Goal: Task Accomplishment & Management: Manage account settings

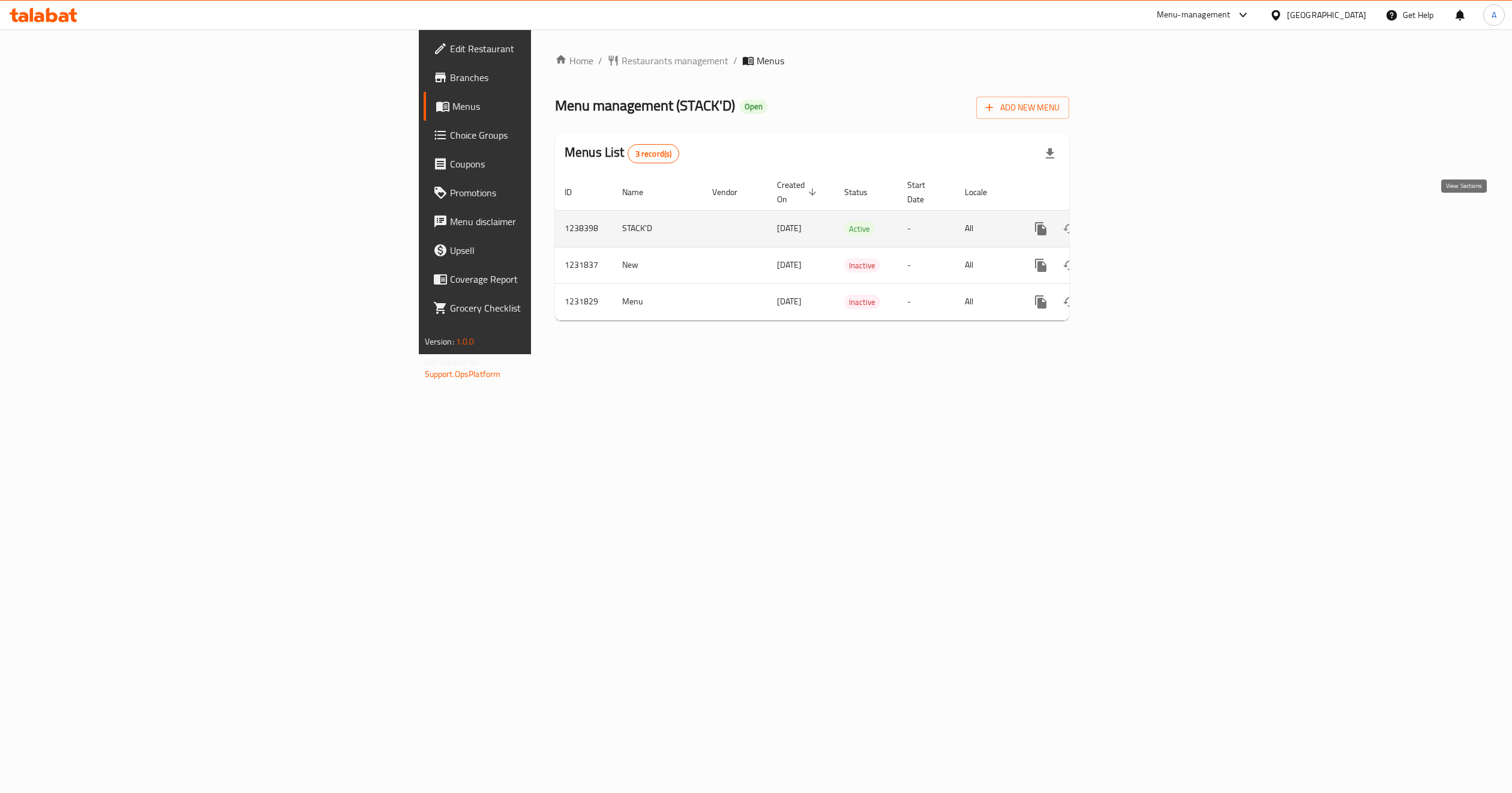
click at [1135, 222] on icon "enhanced table" at bounding box center [1128, 229] width 15 height 15
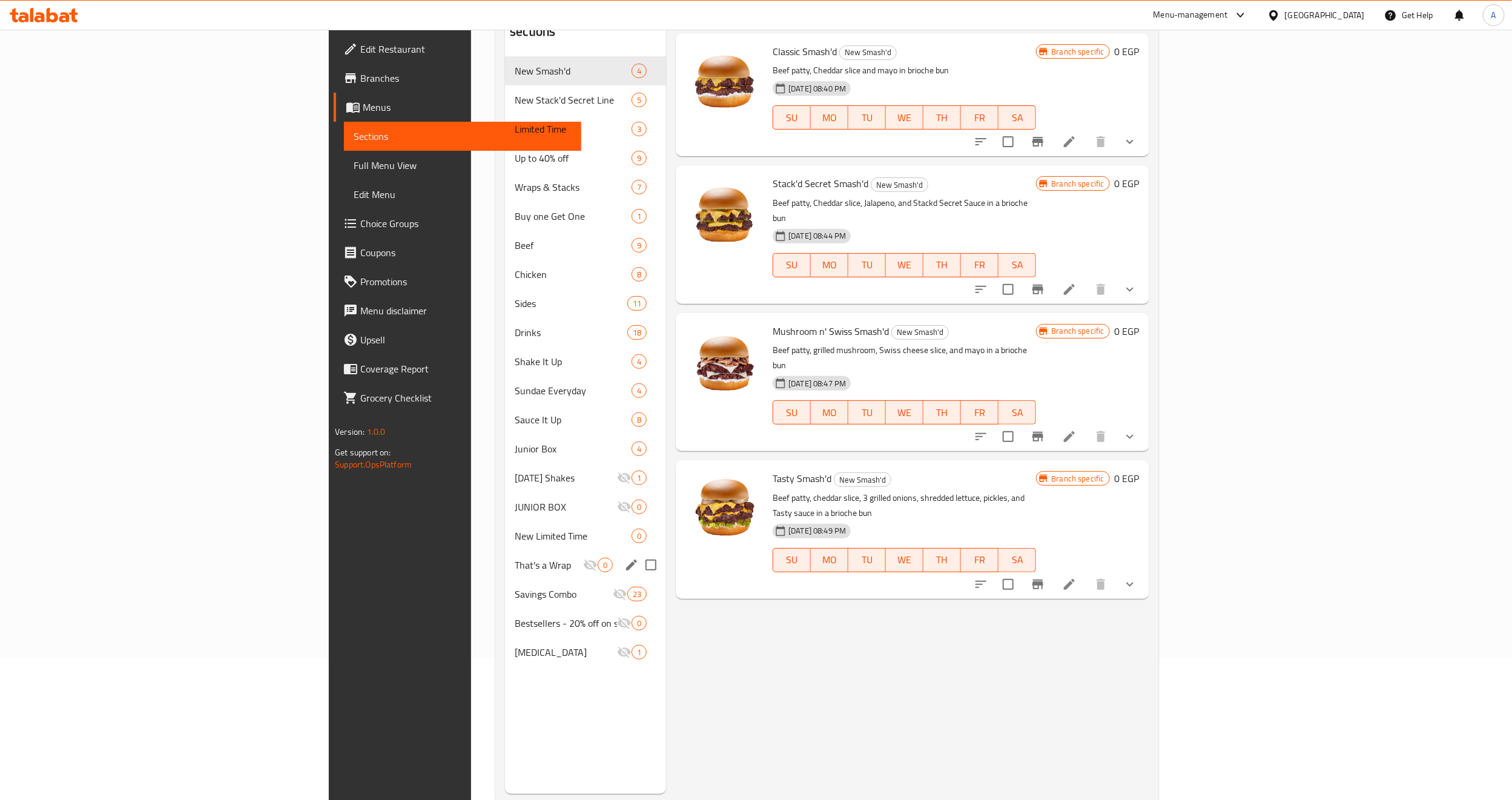
scroll to position [169, 0]
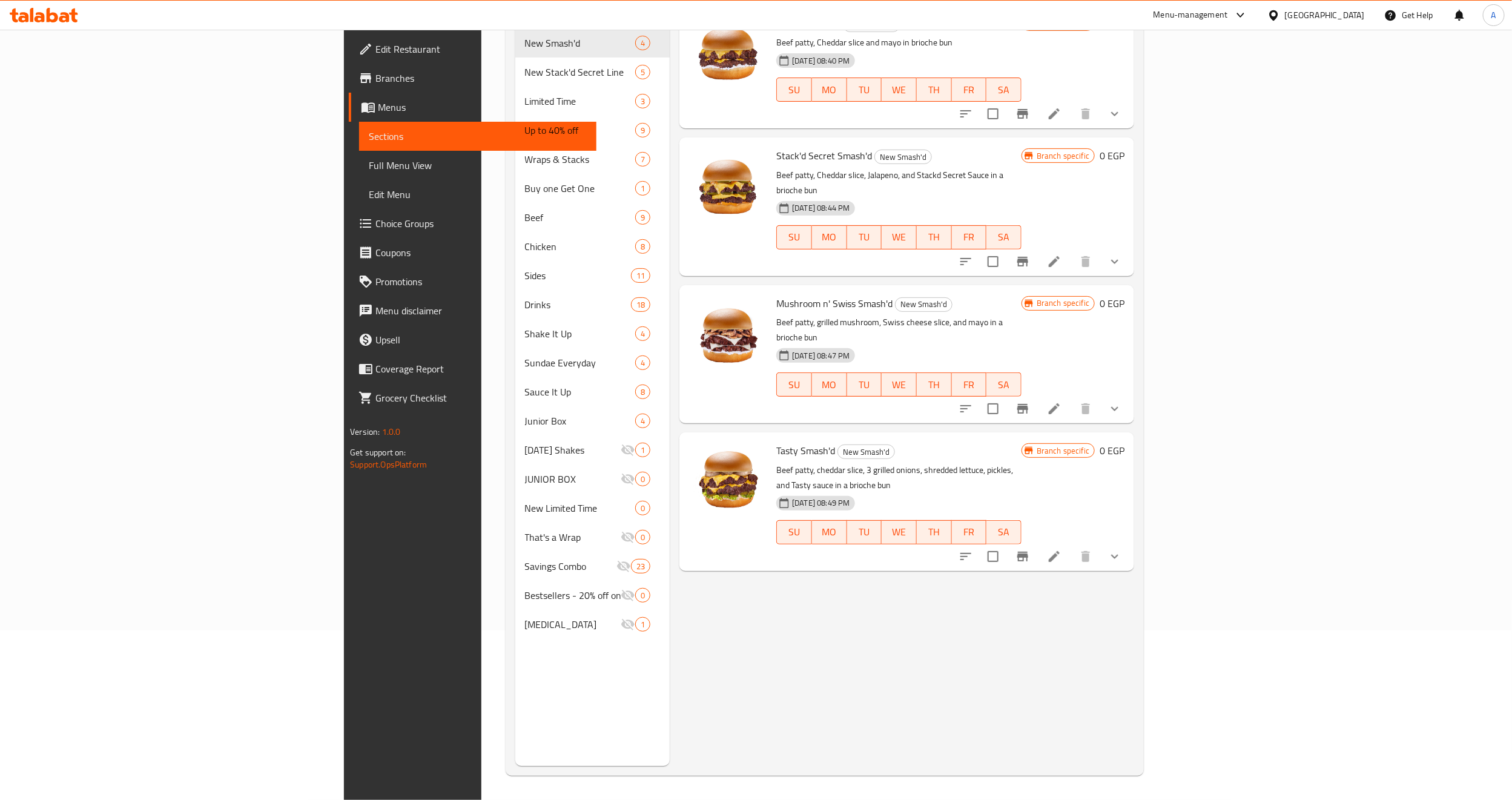
click at [515, 687] on div "Menu sections New Smash'd 4 New Stack'd Secret Line 5 Limited Time 3 Up to 40% …" at bounding box center [592, 366] width 155 height 800
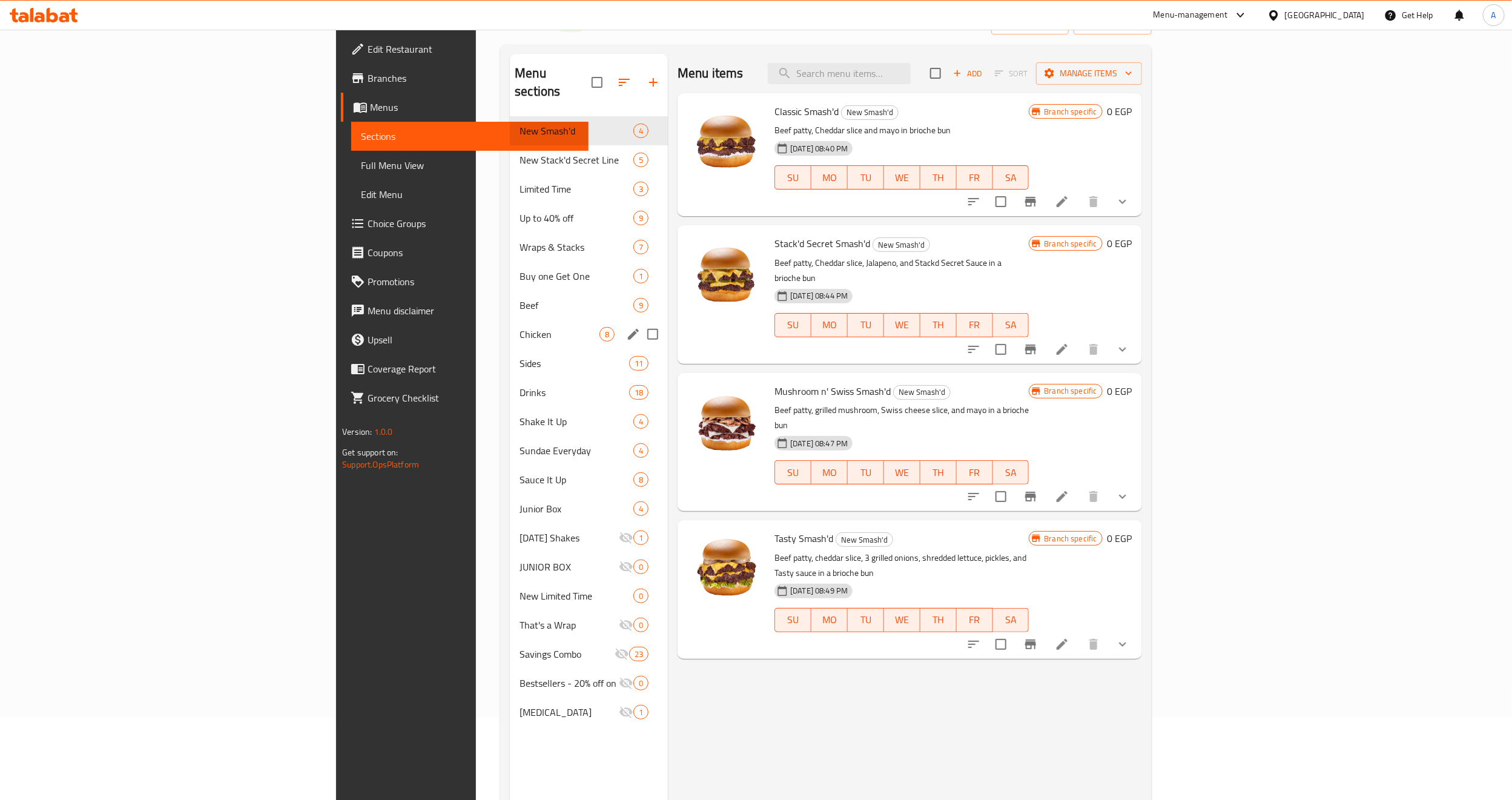
scroll to position [0, 0]
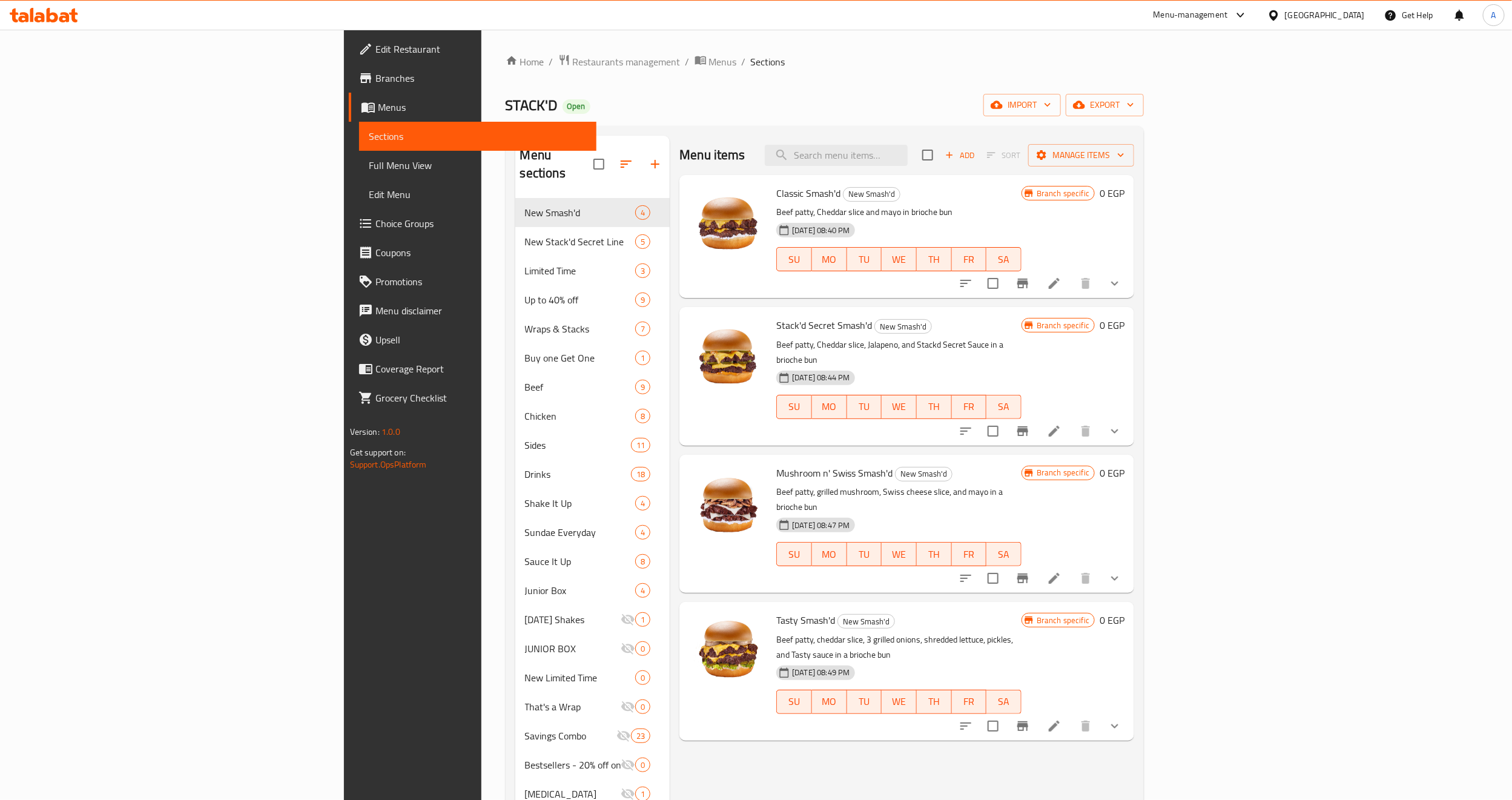
click at [375, 78] on span "Branches" at bounding box center [481, 78] width 211 height 15
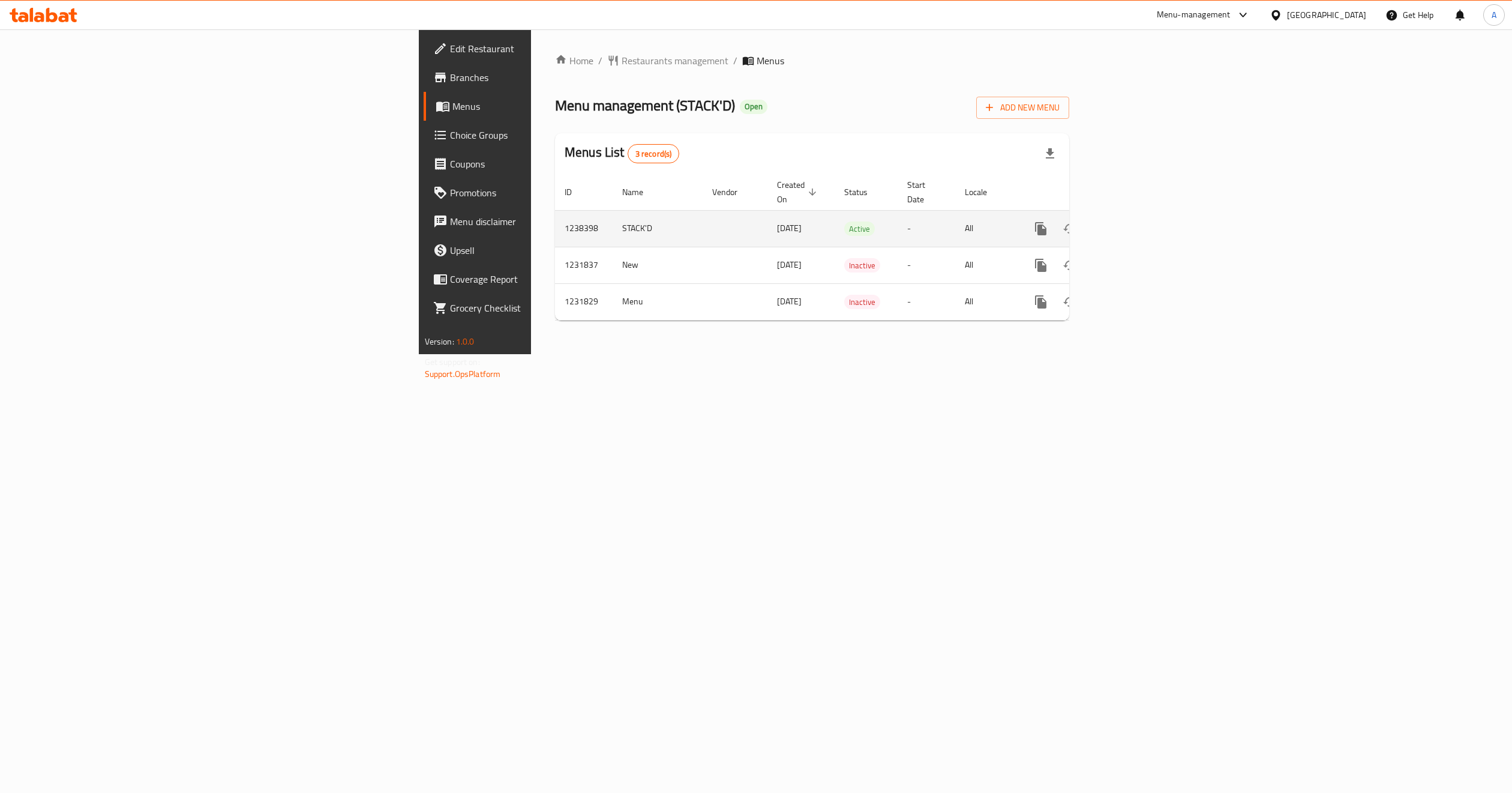
click at [1135, 222] on icon "enhanced table" at bounding box center [1128, 229] width 15 height 15
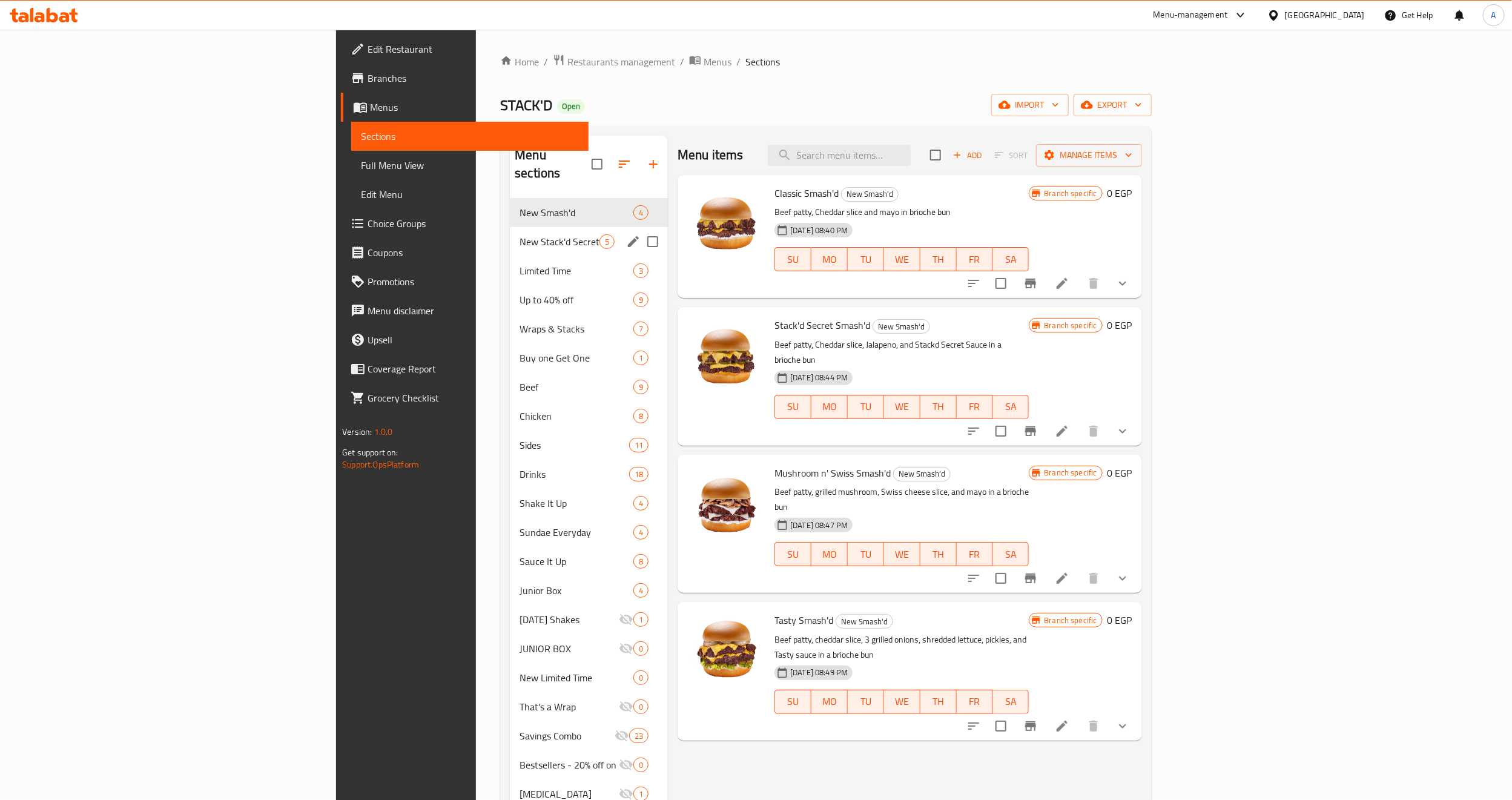
click at [510, 227] on div "New Stack'd Secret Line 5" at bounding box center [588, 241] width 158 height 29
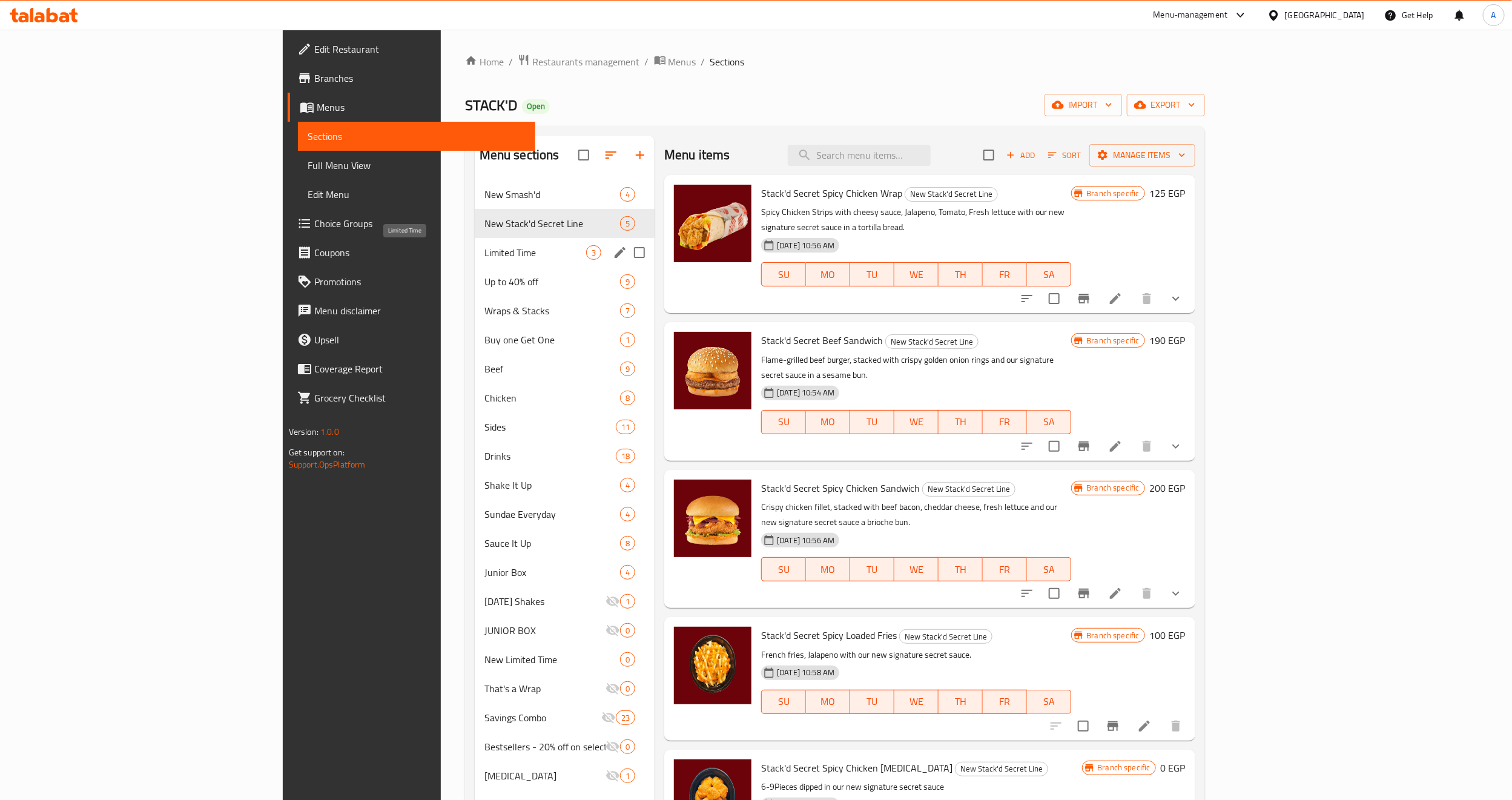
click at [484, 251] on span "Limited Time" at bounding box center [535, 252] width 102 height 15
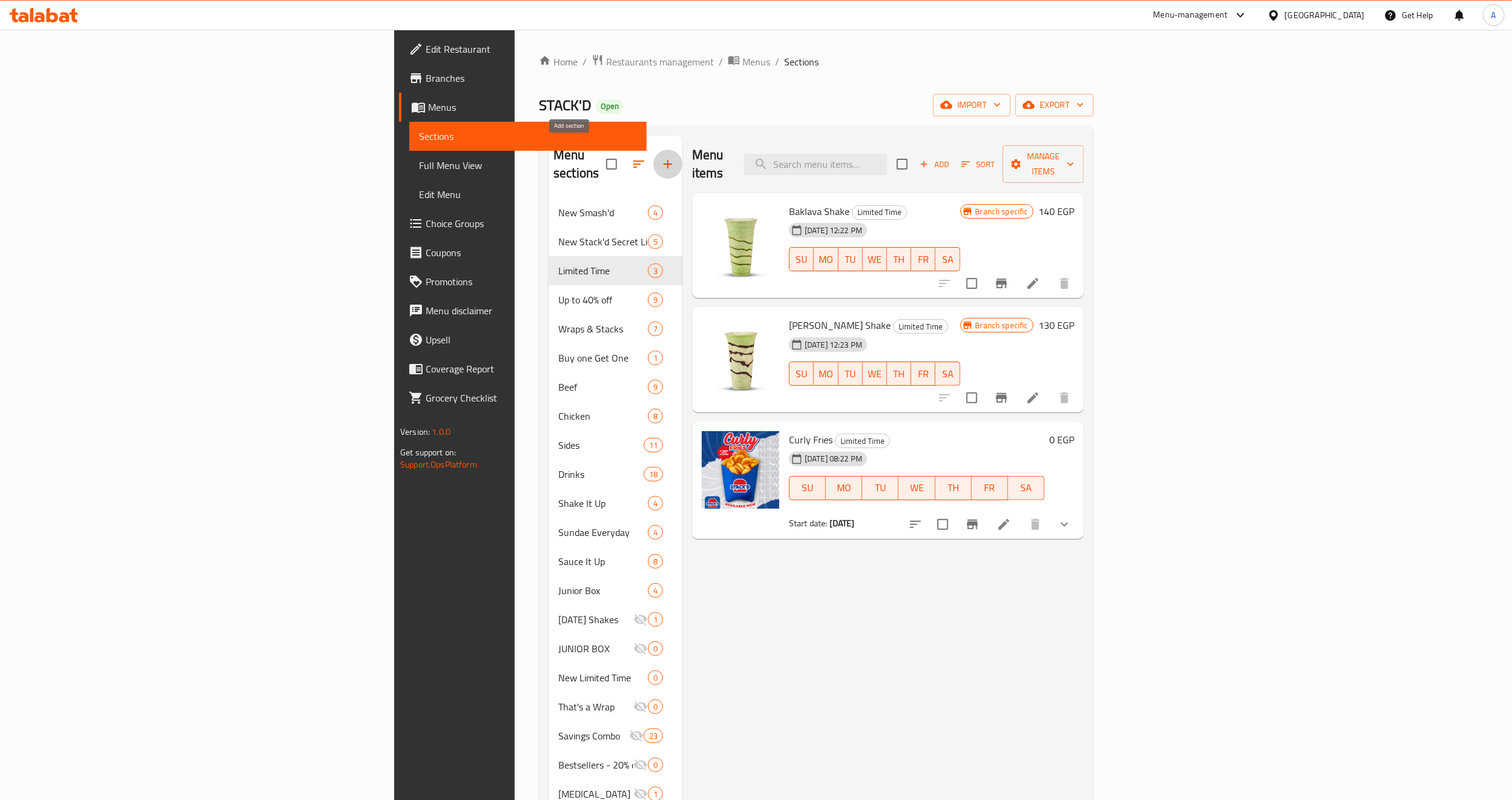
click at [660, 161] on icon "button" at bounding box center [667, 164] width 15 height 15
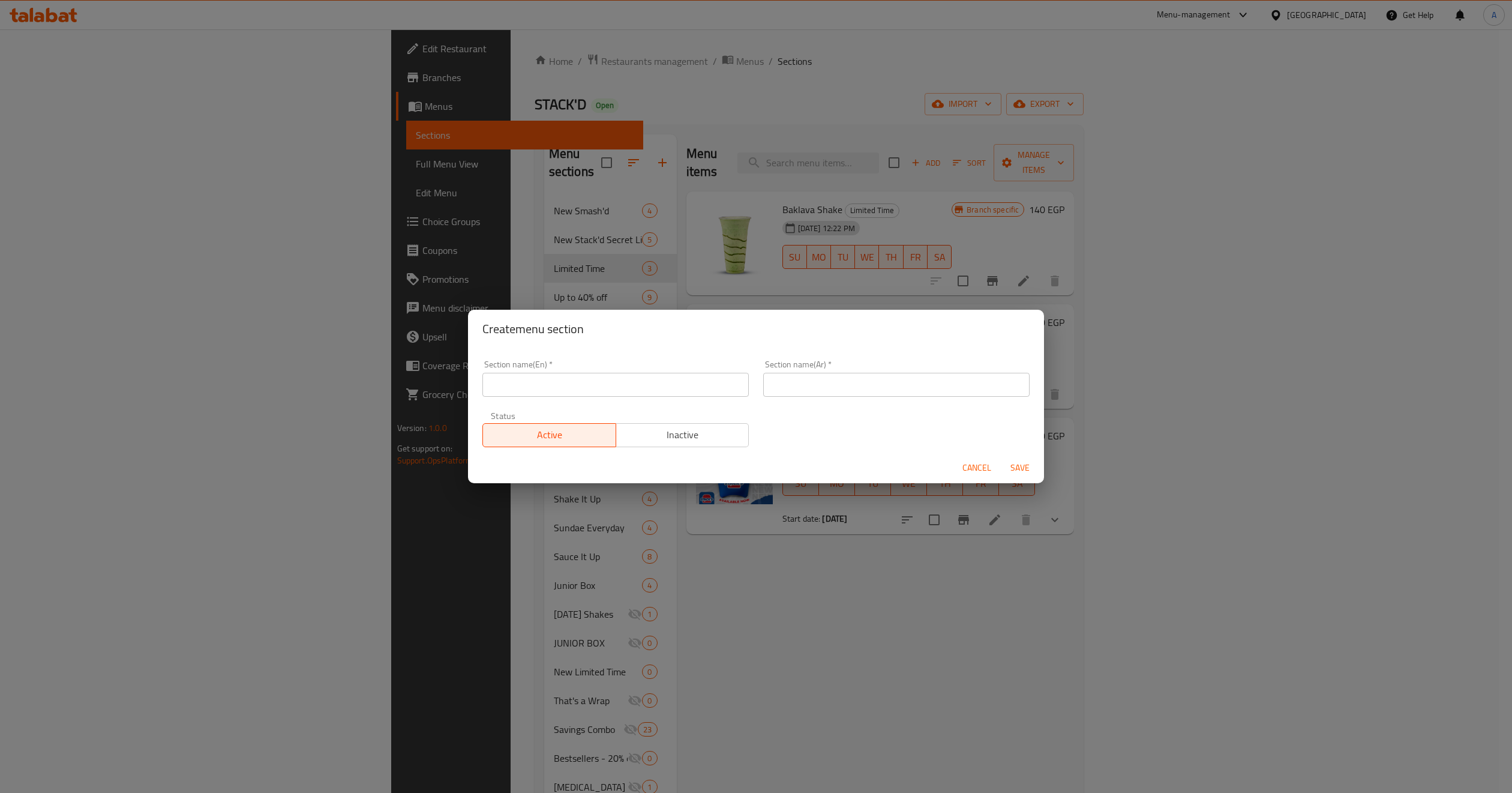
click at [590, 389] on input "text" at bounding box center [616, 385] width 266 height 24
paste input "Summertime"
type input "Summertime"
click at [846, 391] on input "text" at bounding box center [896, 385] width 266 height 24
type input ","
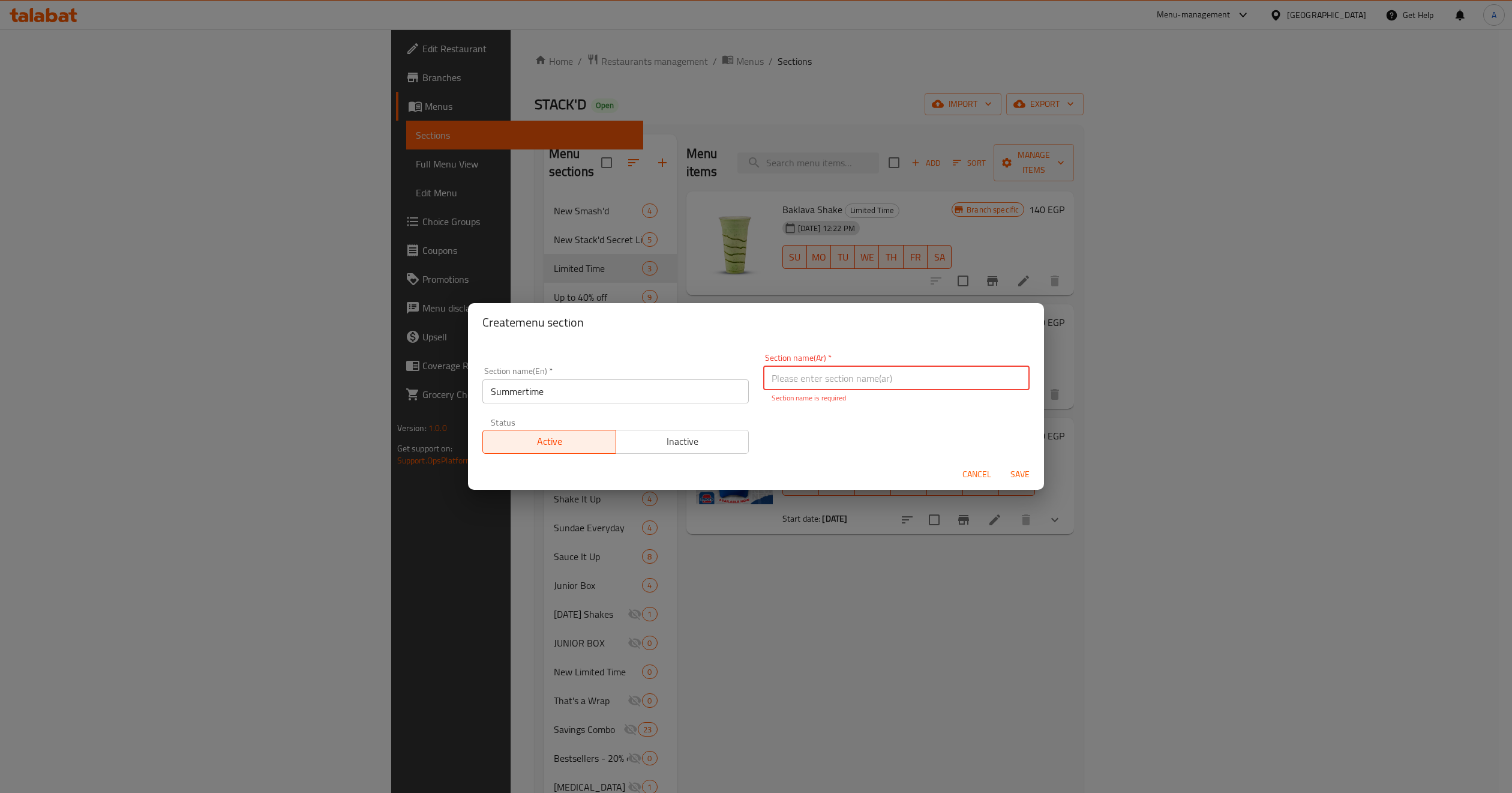
click at [832, 382] on input "text" at bounding box center [896, 378] width 266 height 24
click at [623, 387] on input "Summertime" at bounding box center [616, 391] width 266 height 24
drag, startPoint x: 821, startPoint y: 378, endPoint x: 797, endPoint y: 384, distance: 24.7
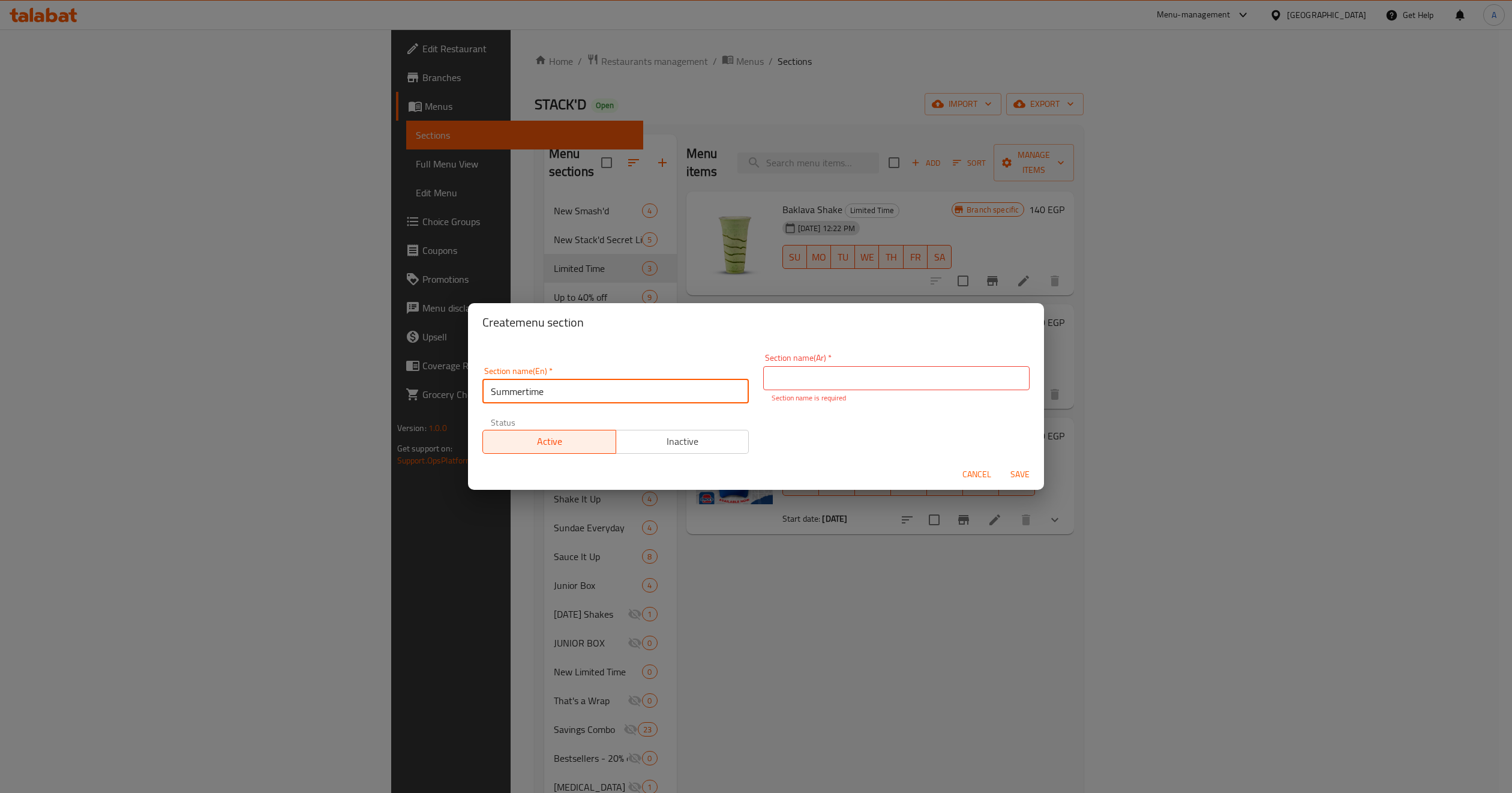
click at [821, 378] on input "text" at bounding box center [896, 378] width 266 height 24
paste input "وقت الصيف"
type input "وقت الصيف"
click at [795, 429] on div "Section name(En)   * Summertime Section name(En) * Section name(Ar)   * وقت الص…" at bounding box center [756, 403] width 562 height 115
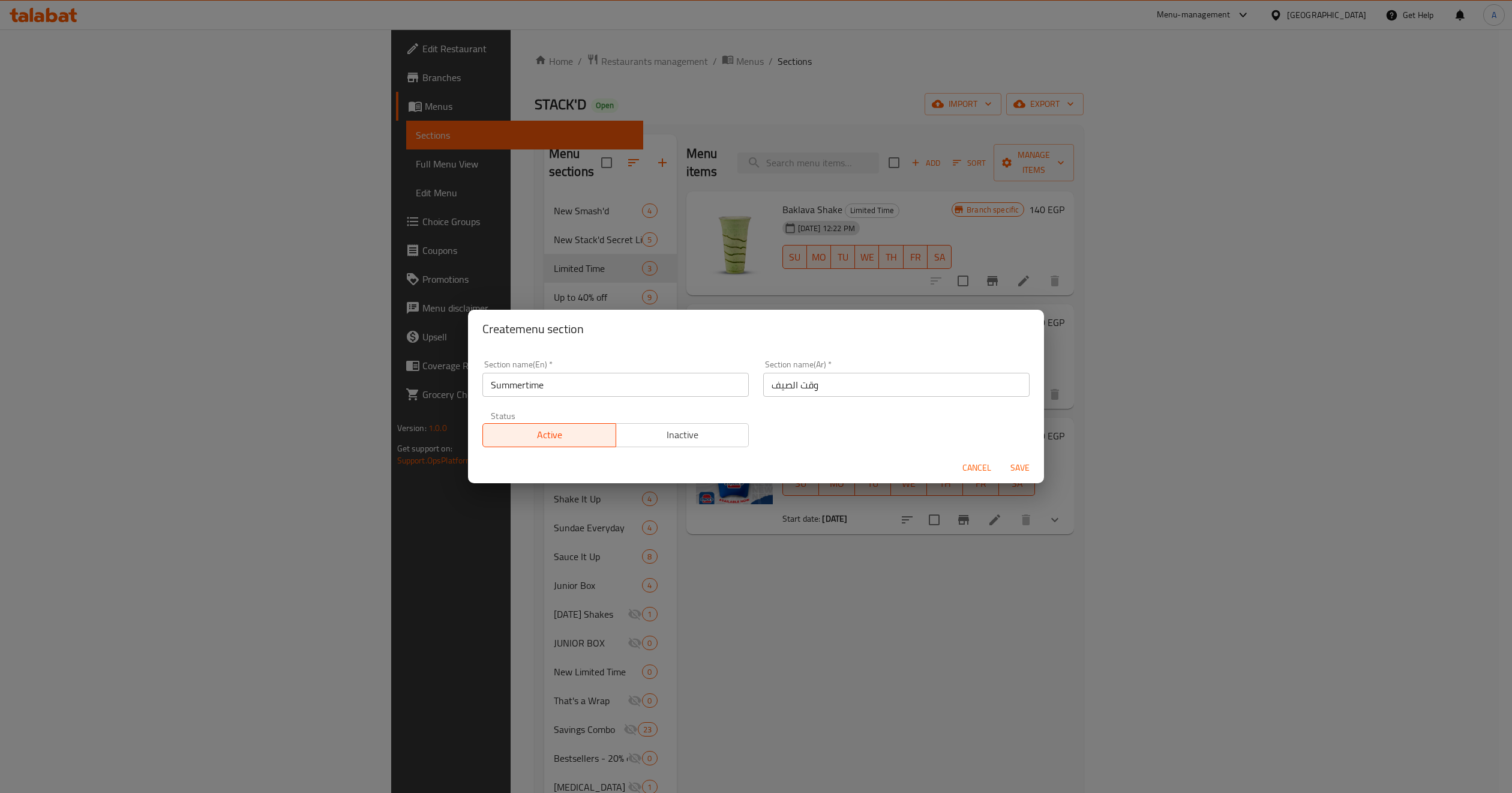
click at [662, 431] on span "Inactive" at bounding box center [683, 435] width 124 height 18
click at [1023, 468] on span "Save" at bounding box center [1020, 468] width 29 height 15
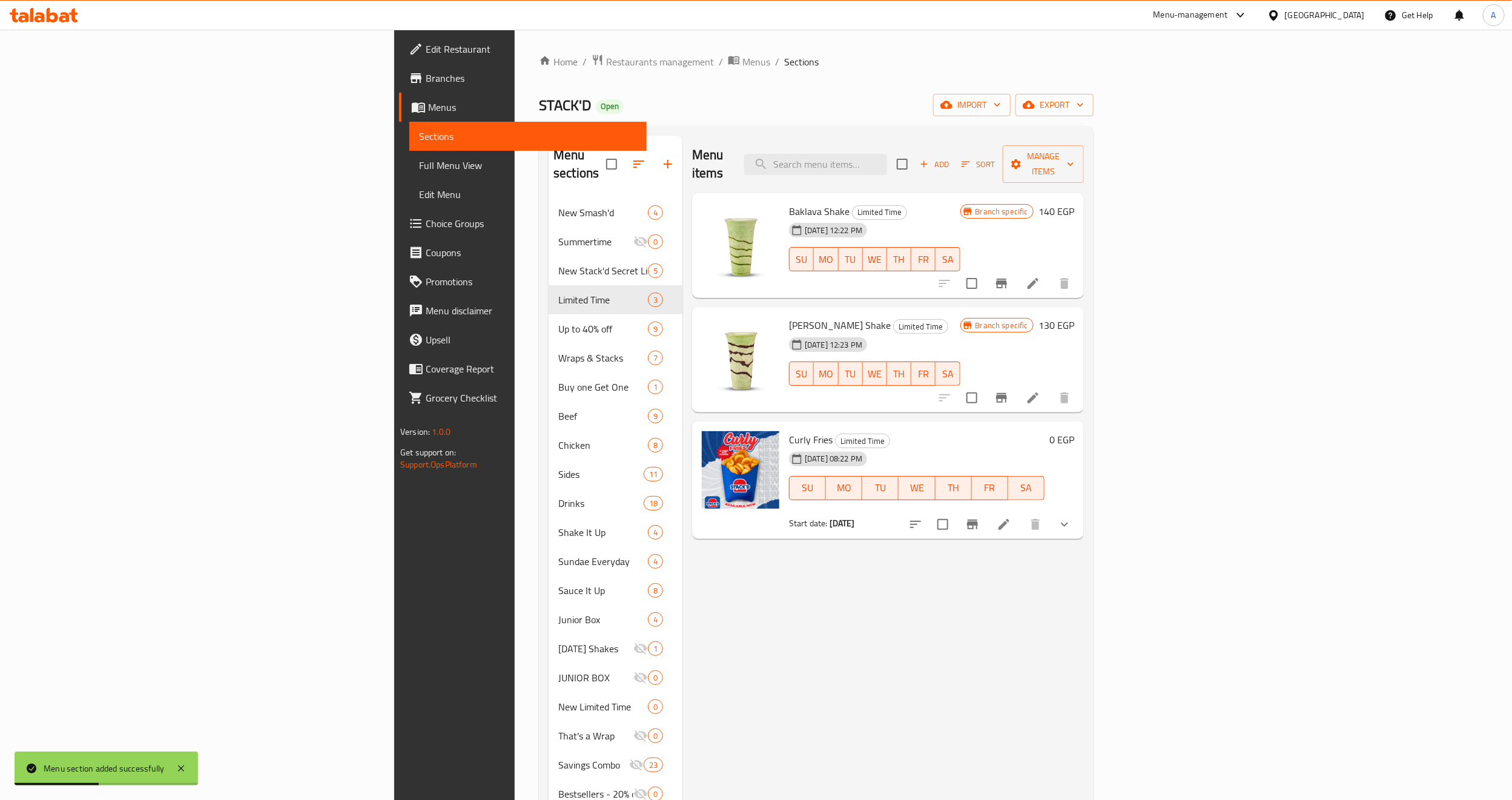
click at [689, 590] on div "Menu items Add Sort Manage items Baklava Shake Limited Time 03-03-2025 12:22 PM…" at bounding box center [883, 536] width 401 height 800
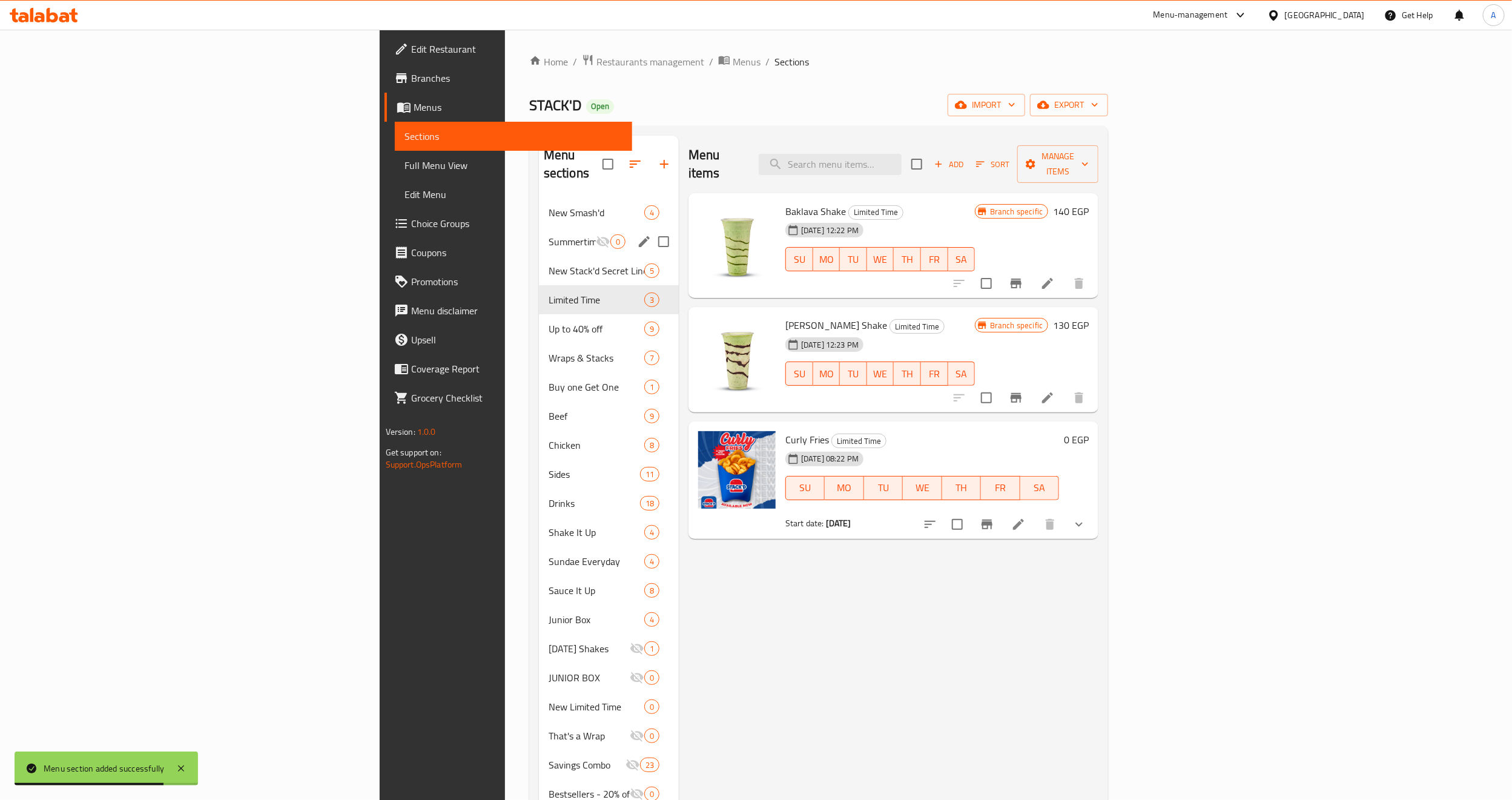
click at [548, 234] on span "Summertime" at bounding box center [572, 241] width 47 height 15
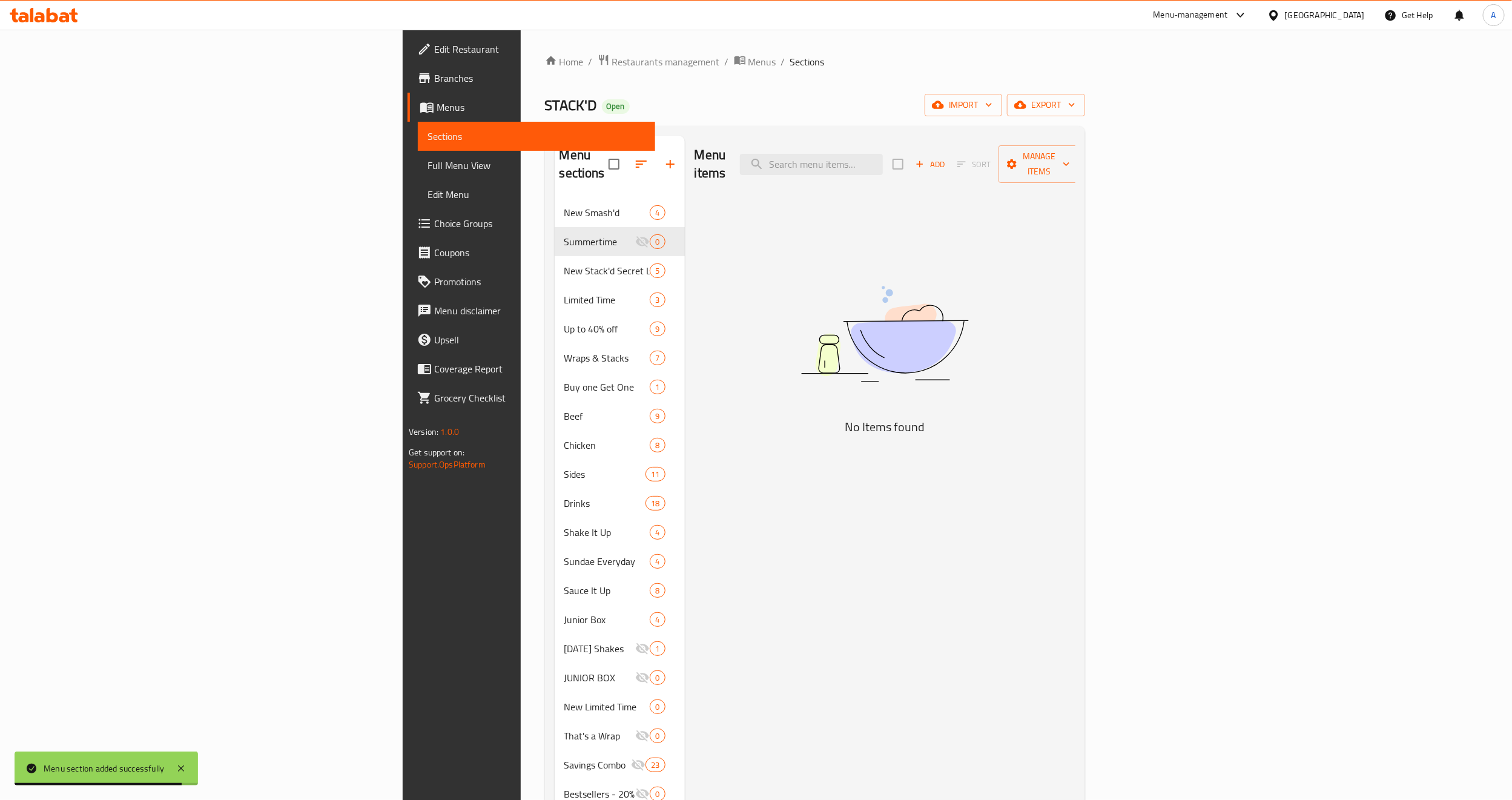
click at [1075, 140] on div "Menu items Add Sort Manage items" at bounding box center [885, 164] width 381 height 57
click at [946, 158] on span "Add" at bounding box center [929, 164] width 32 height 14
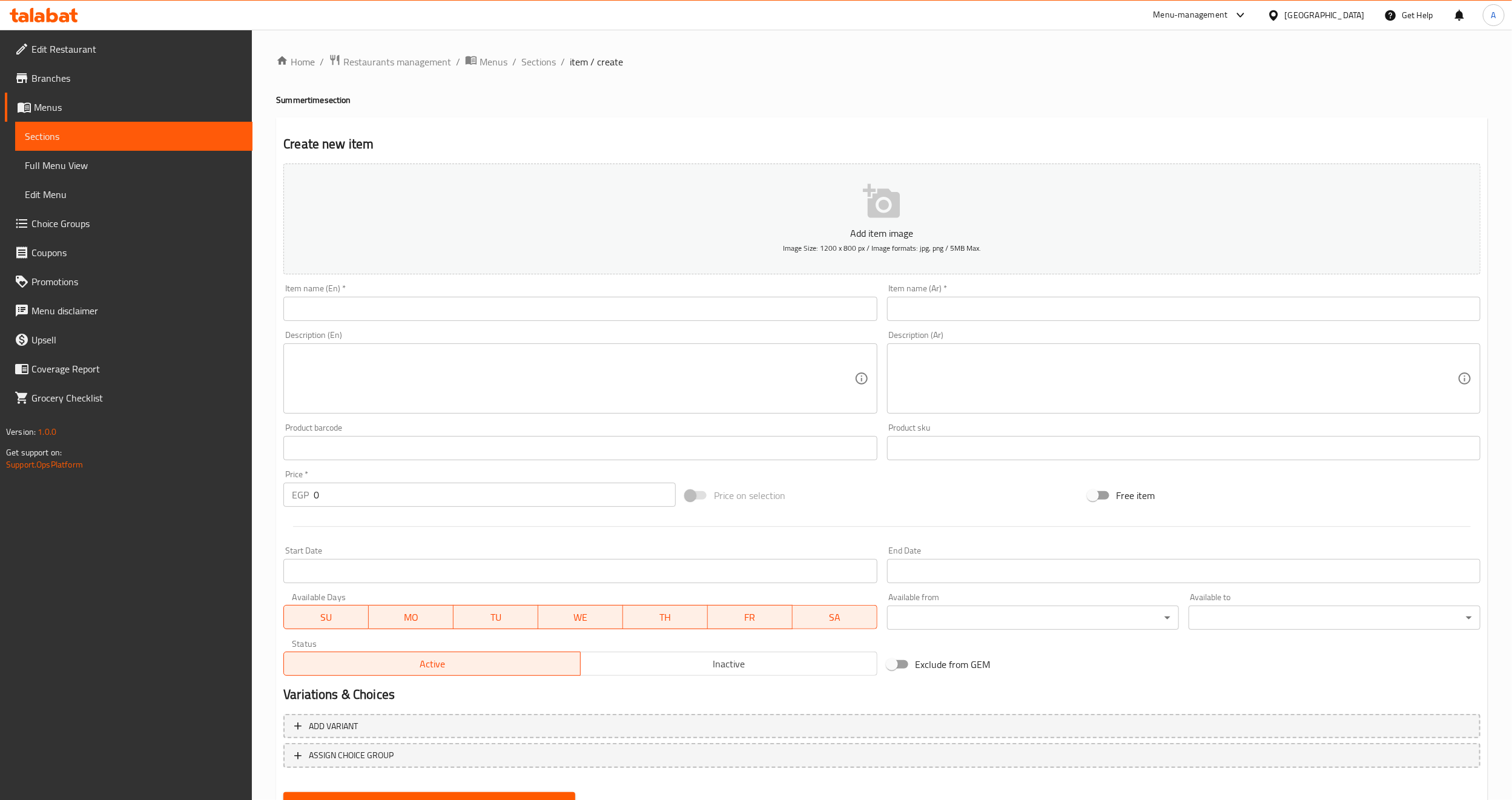
click at [531, 318] on input "text" at bounding box center [580, 309] width 594 height 24
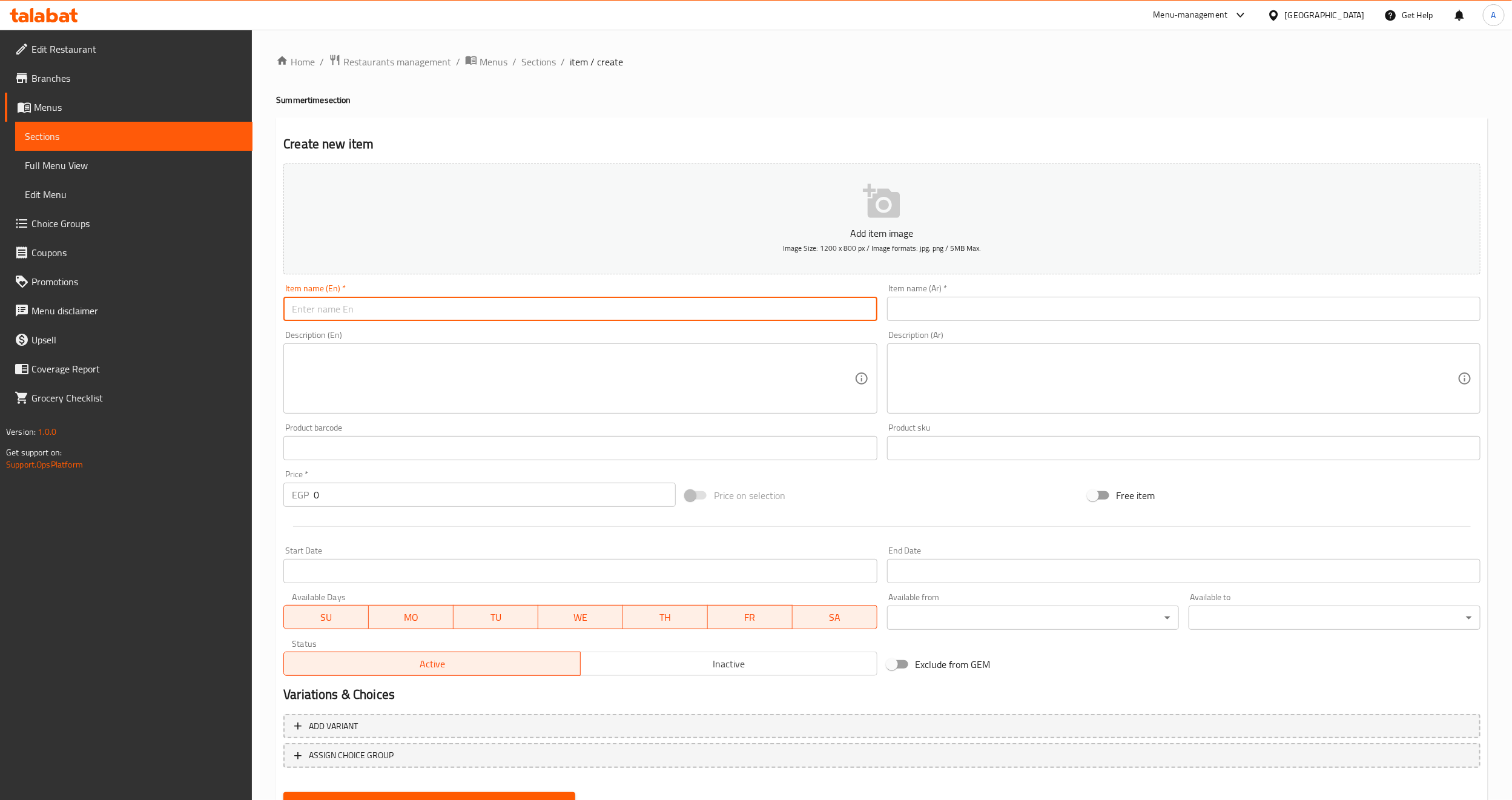
paste input "The Great Escape T-shirt 1,090 EGP"
drag, startPoint x: 393, startPoint y: 311, endPoint x: 478, endPoint y: 302, distance: 85.5
click at [478, 302] on input "The Great Escape T-shirt 1,090 EGP" at bounding box center [580, 309] width 594 height 24
type input "The Great Escape T-shirt 1,090 EGP"
click at [369, 495] on input "0" at bounding box center [494, 495] width 362 height 24
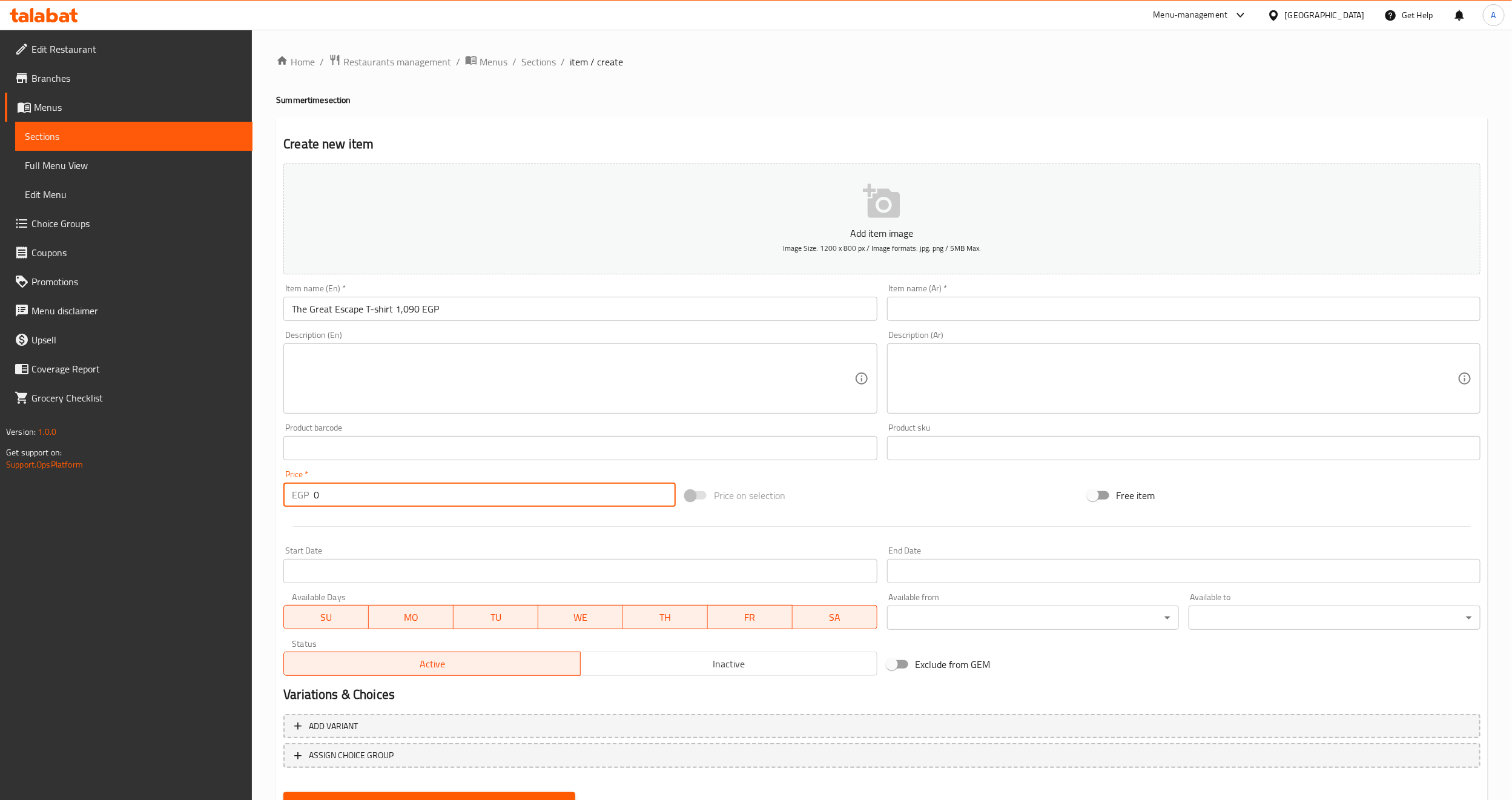
click at [369, 495] on input "0" at bounding box center [494, 495] width 362 height 24
type input "1090"
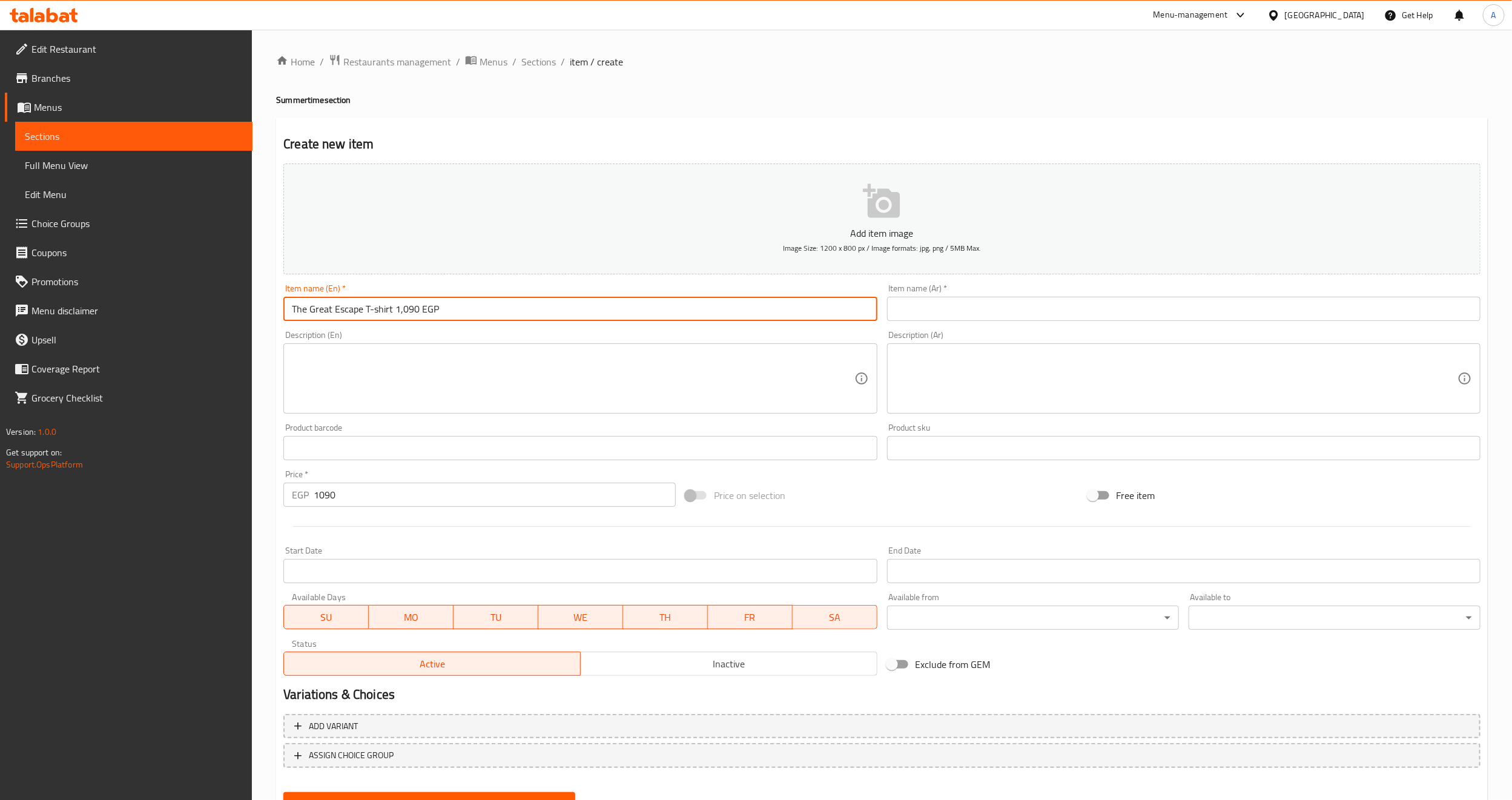
drag, startPoint x: 444, startPoint y: 303, endPoint x: 390, endPoint y: 313, distance: 54.9
click at [390, 313] on input "The Great Escape T-shirt 1,090 EGP" at bounding box center [580, 309] width 594 height 24
click at [461, 316] on input "The Great Escape T-shirt" at bounding box center [580, 309] width 594 height 24
type input "The Great Escape T-shirt"
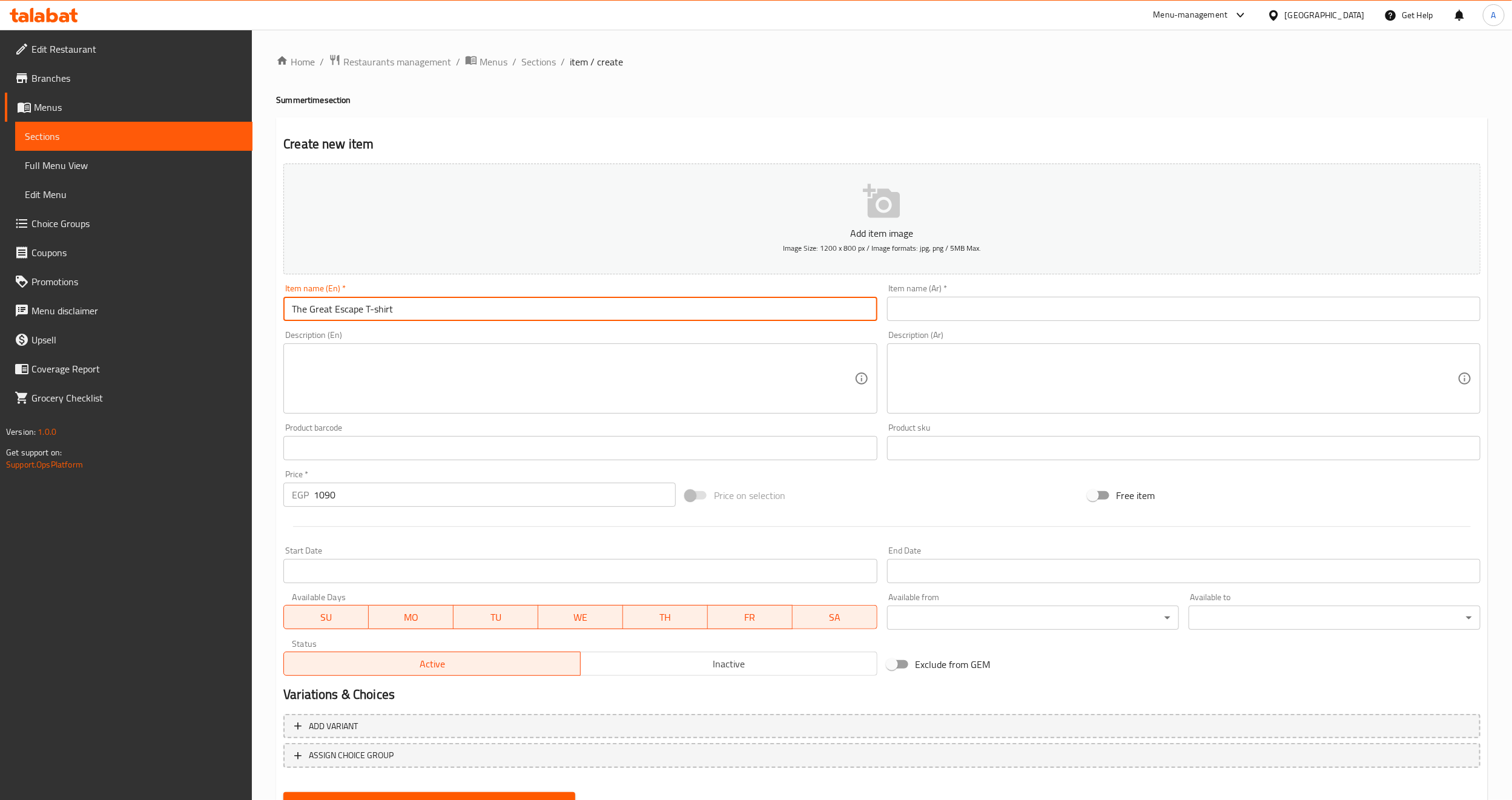
click at [1088, 316] on input "text" at bounding box center [1184, 309] width 594 height 24
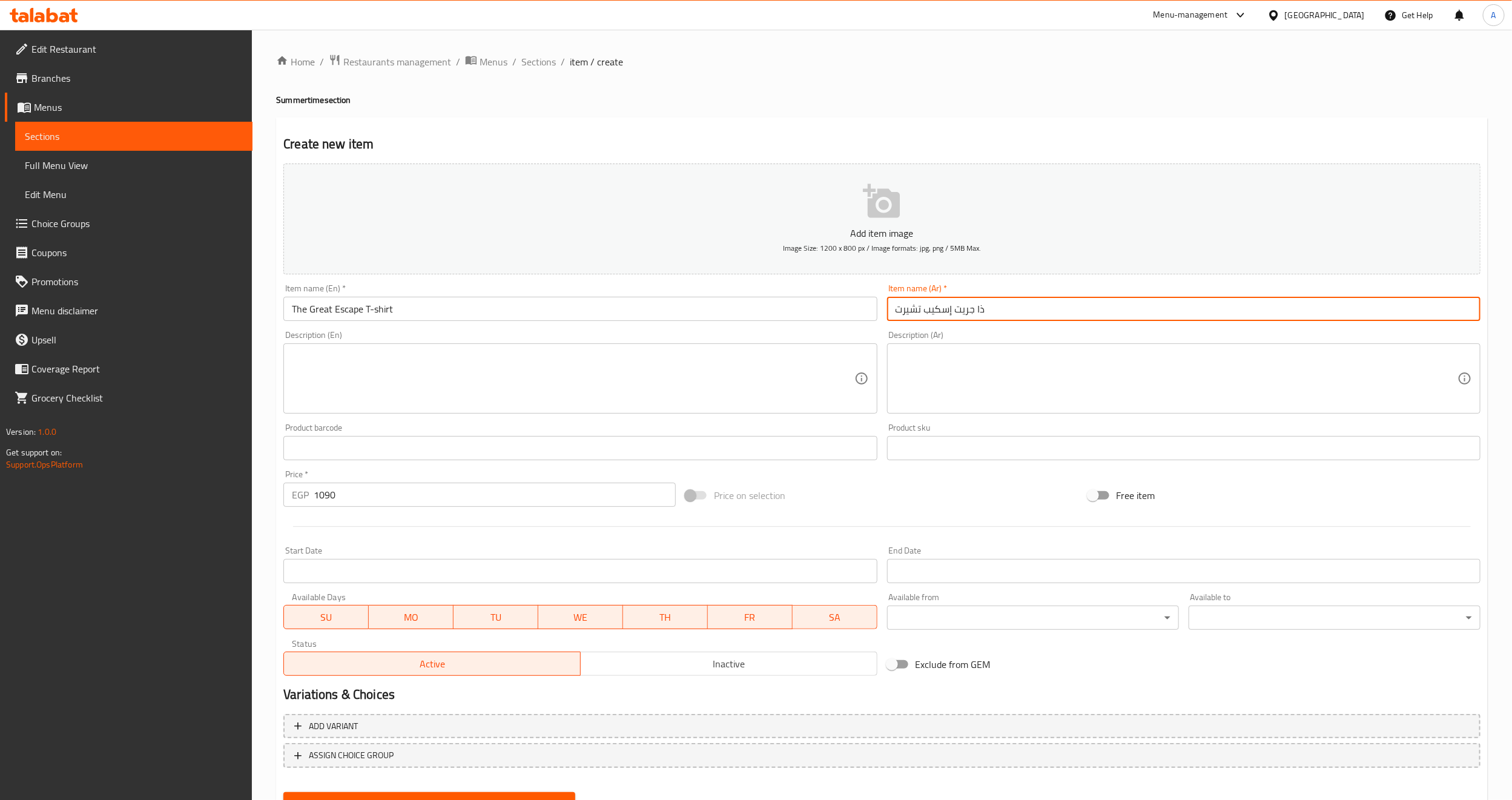
click at [914, 313] on input "ذا جريت إسكيب تشيرت" at bounding box center [1184, 309] width 594 height 24
click at [966, 313] on input "ذا جريت إسكيب تي شيرت" at bounding box center [1184, 309] width 594 height 24
type input "ذا جريت إسكيب تي شيرت"
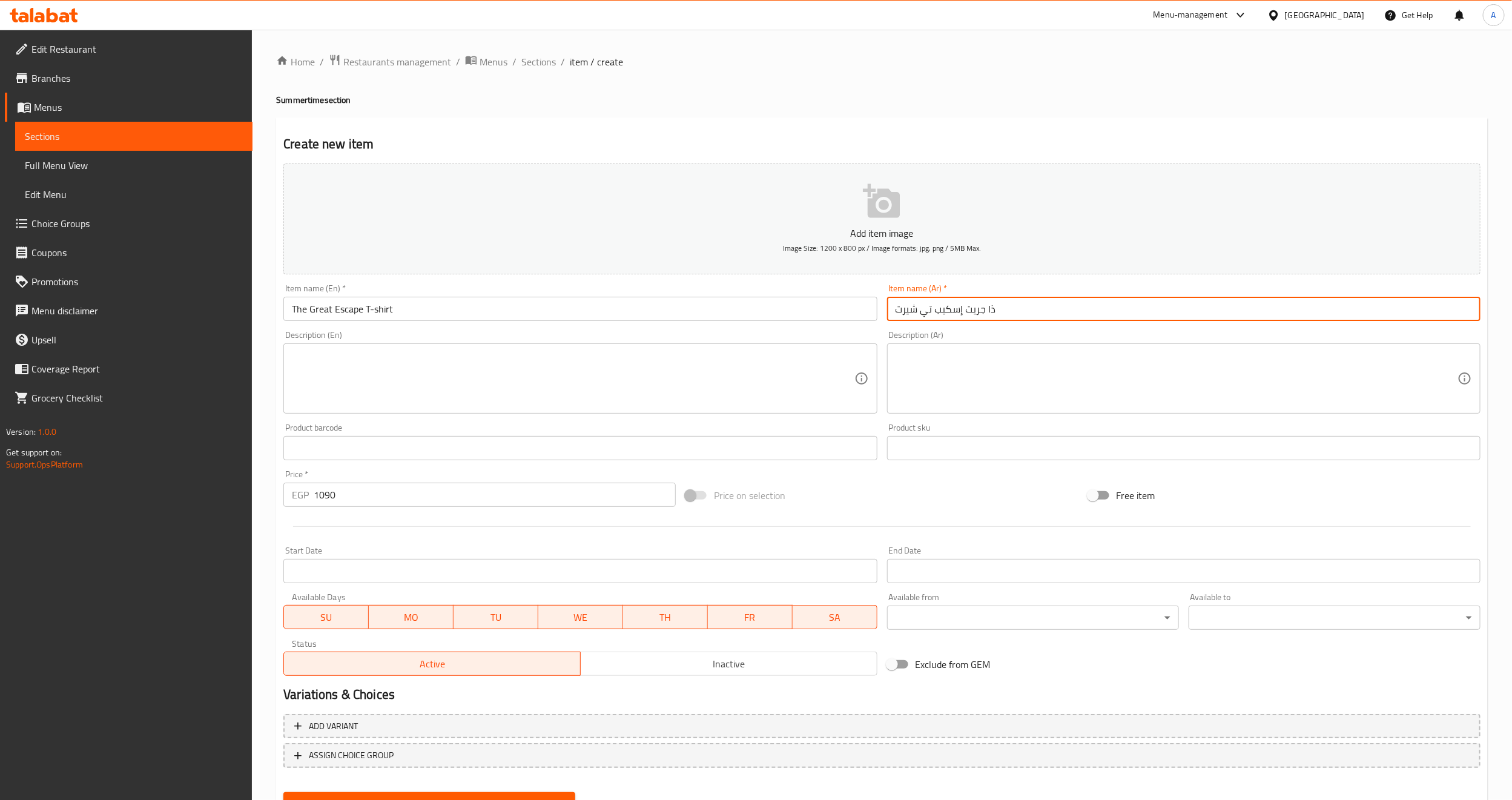
click at [852, 493] on div "Price on selection" at bounding box center [881, 495] width 402 height 32
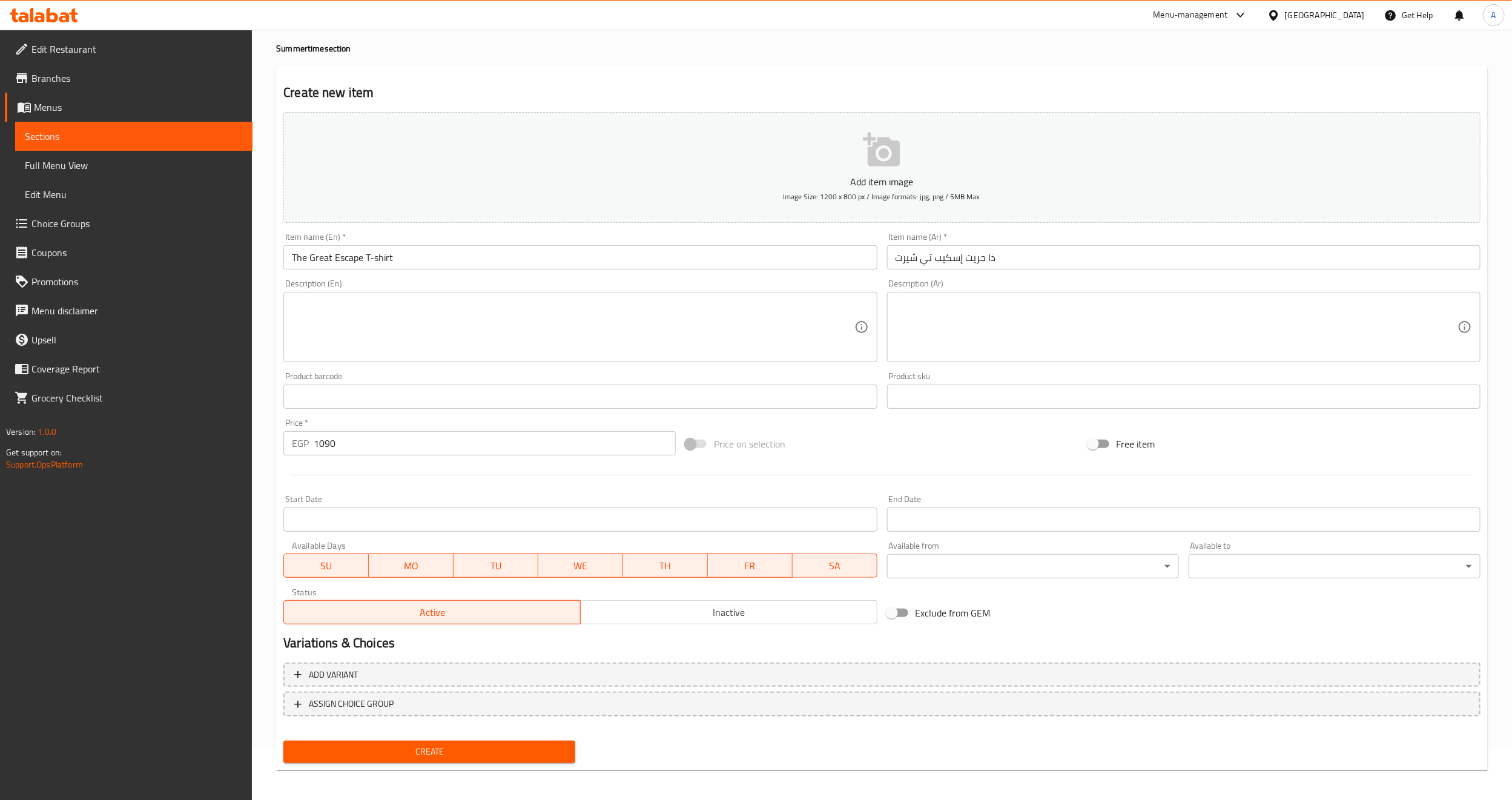
scroll to position [55, 0]
click at [632, 634] on h2 "Variations & Choices" at bounding box center [881, 640] width 1197 height 18
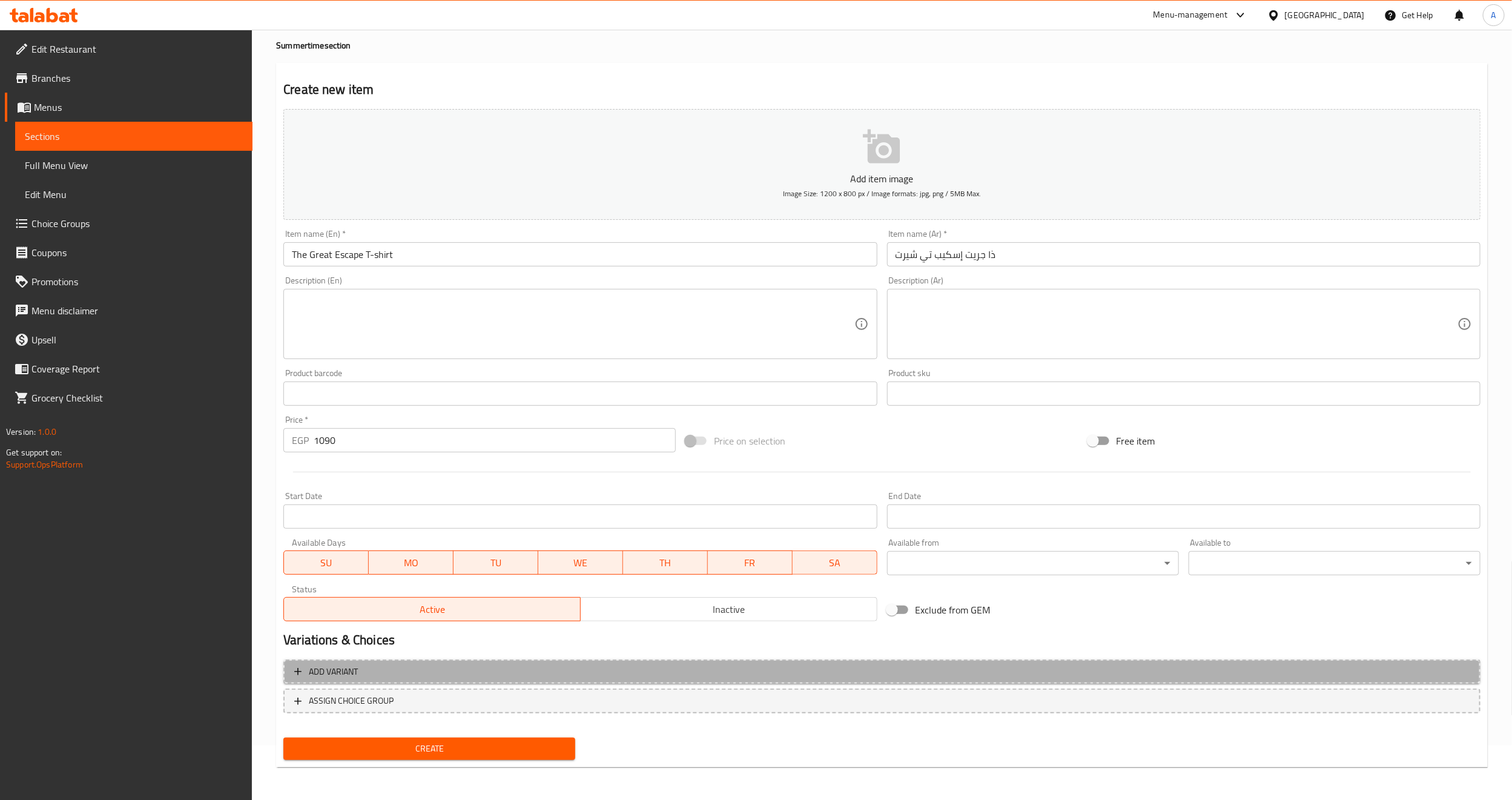
click at [357, 667] on span "Add variant" at bounding box center [333, 672] width 49 height 15
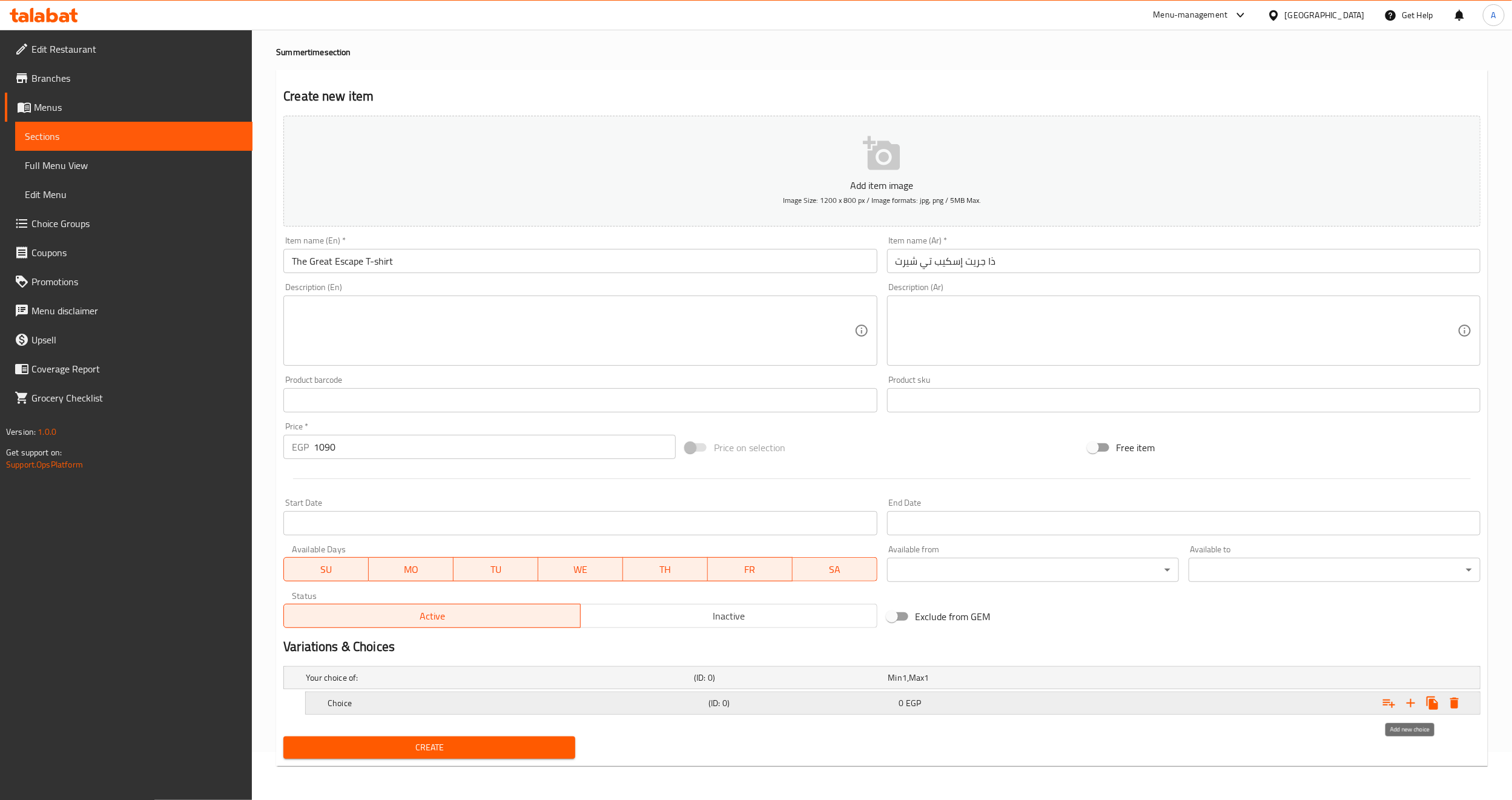
click at [1410, 699] on icon "Expand" at bounding box center [1410, 703] width 8 height 8
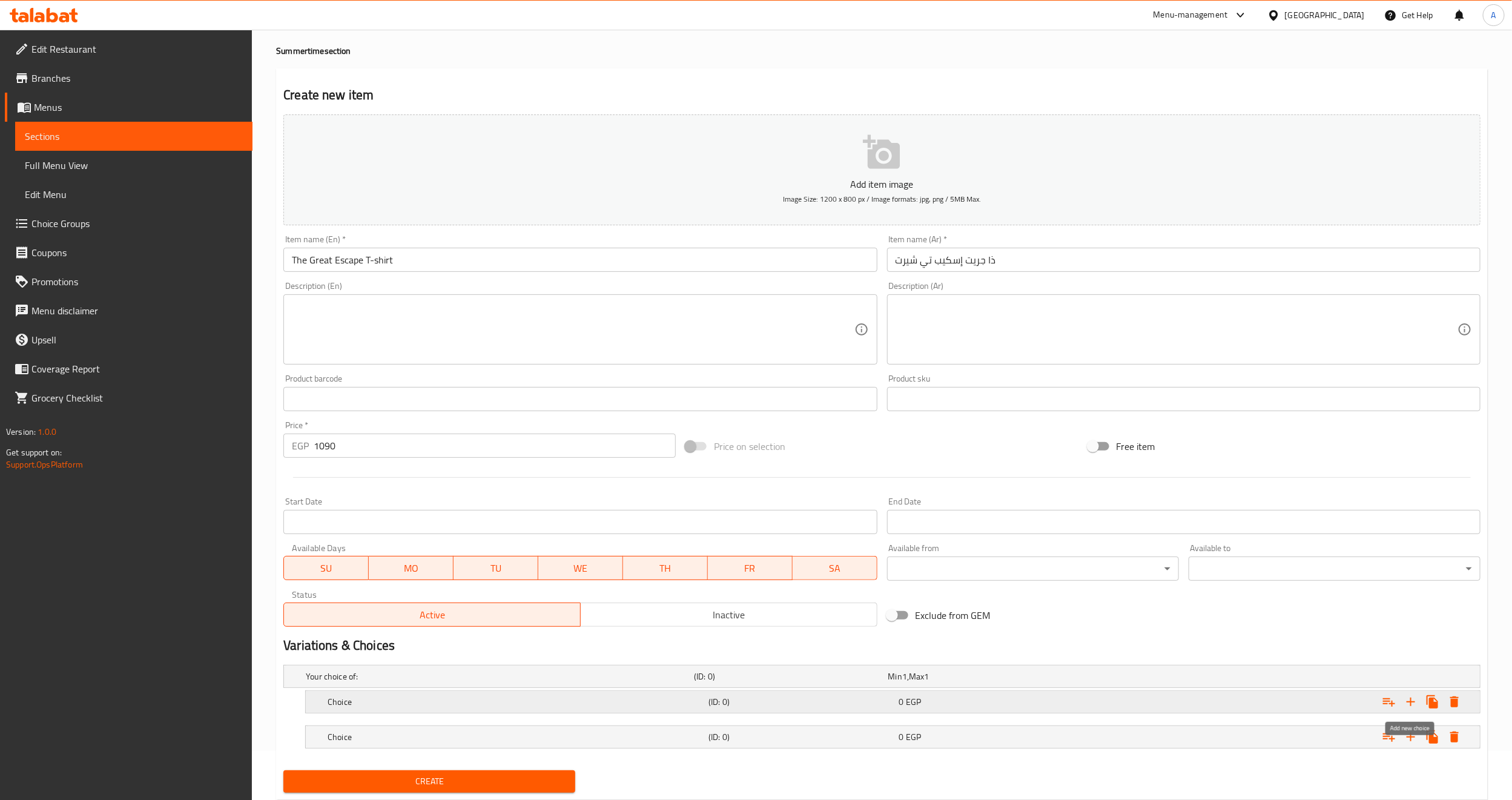
click at [1410, 699] on icon "Expand" at bounding box center [1410, 701] width 8 height 8
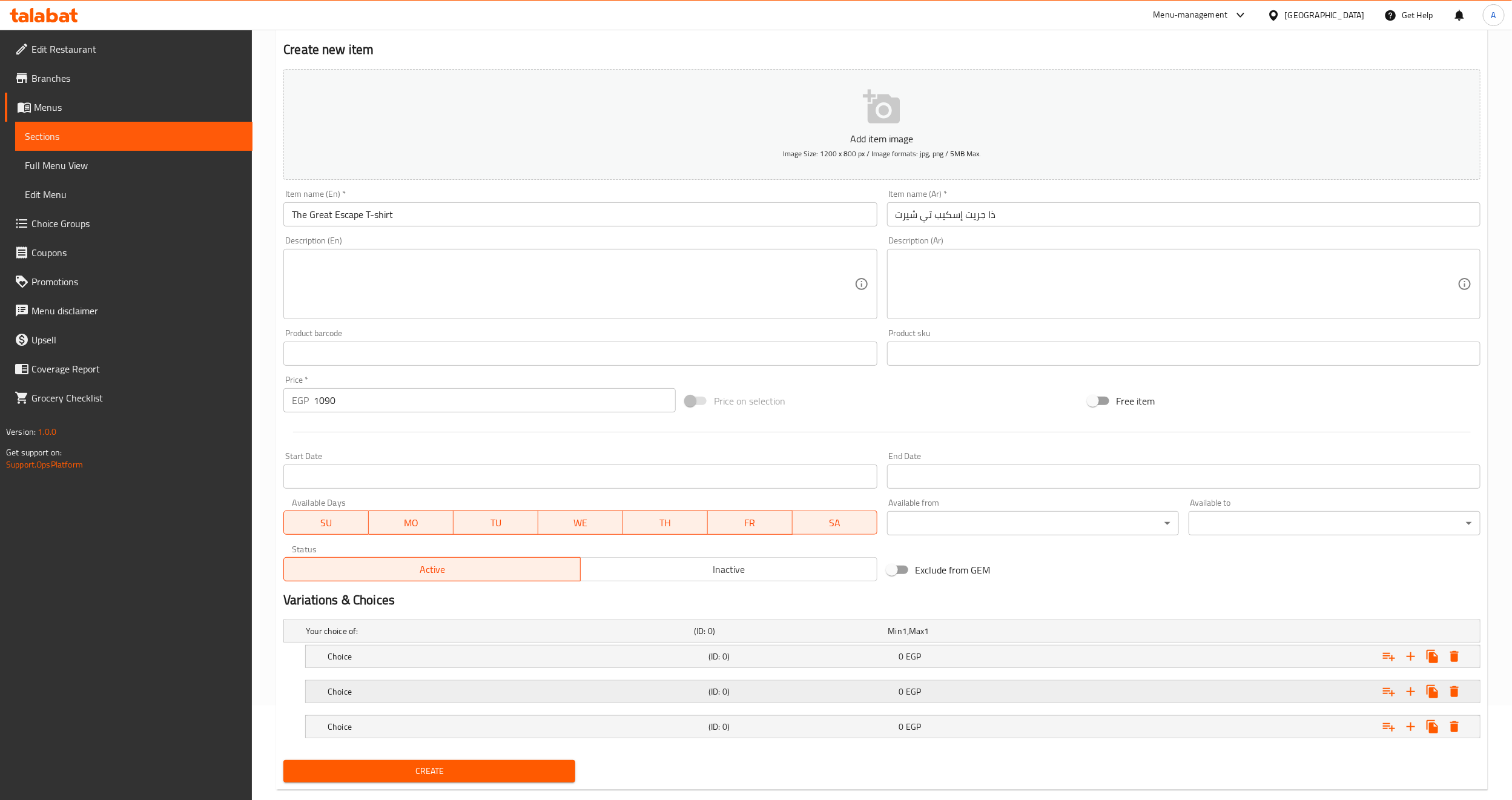
scroll to position [120, 0]
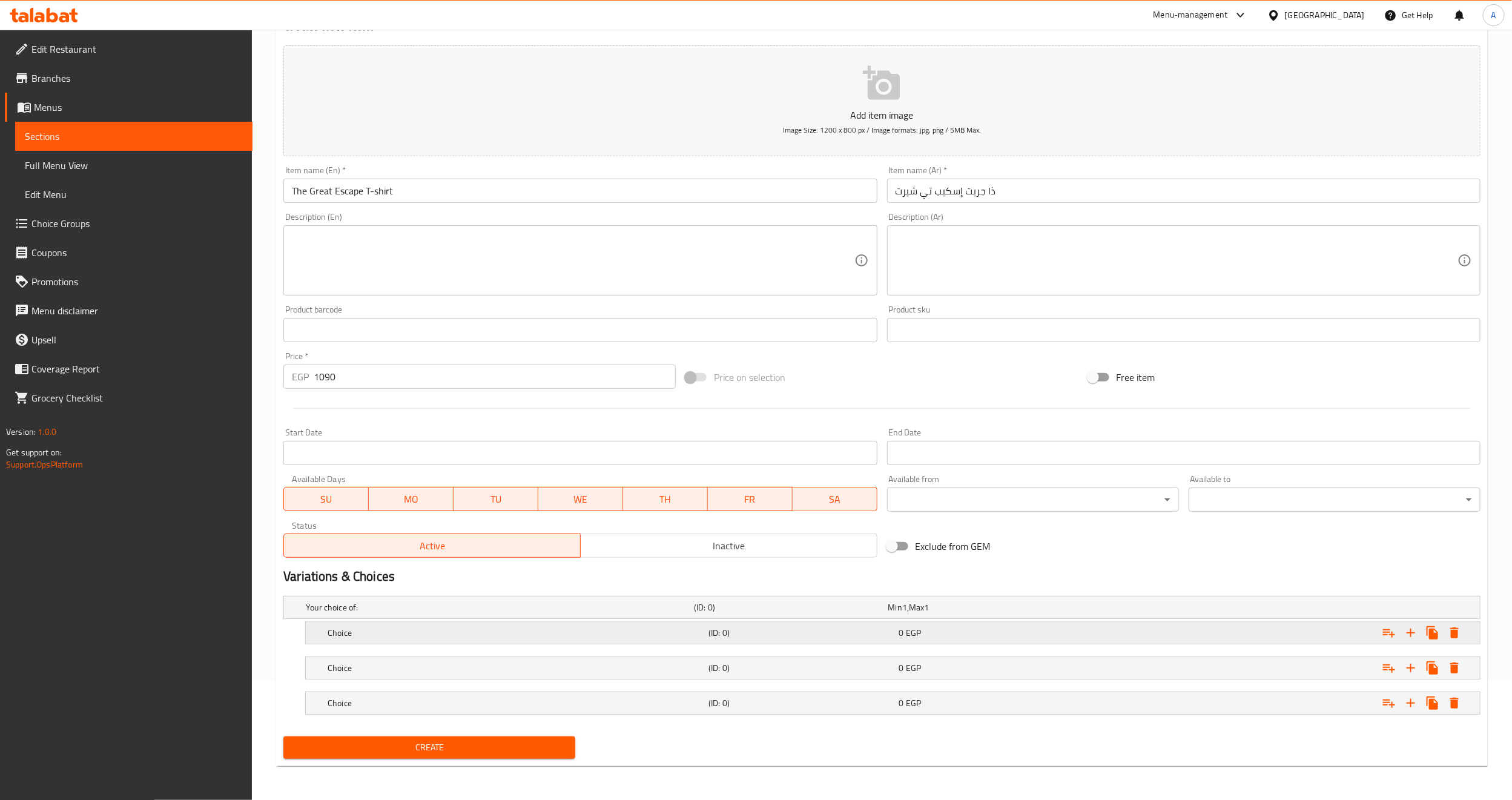
click at [387, 620] on div "Choice (ID: 0) 0 EGP" at bounding box center [885, 608] width 1164 height 27
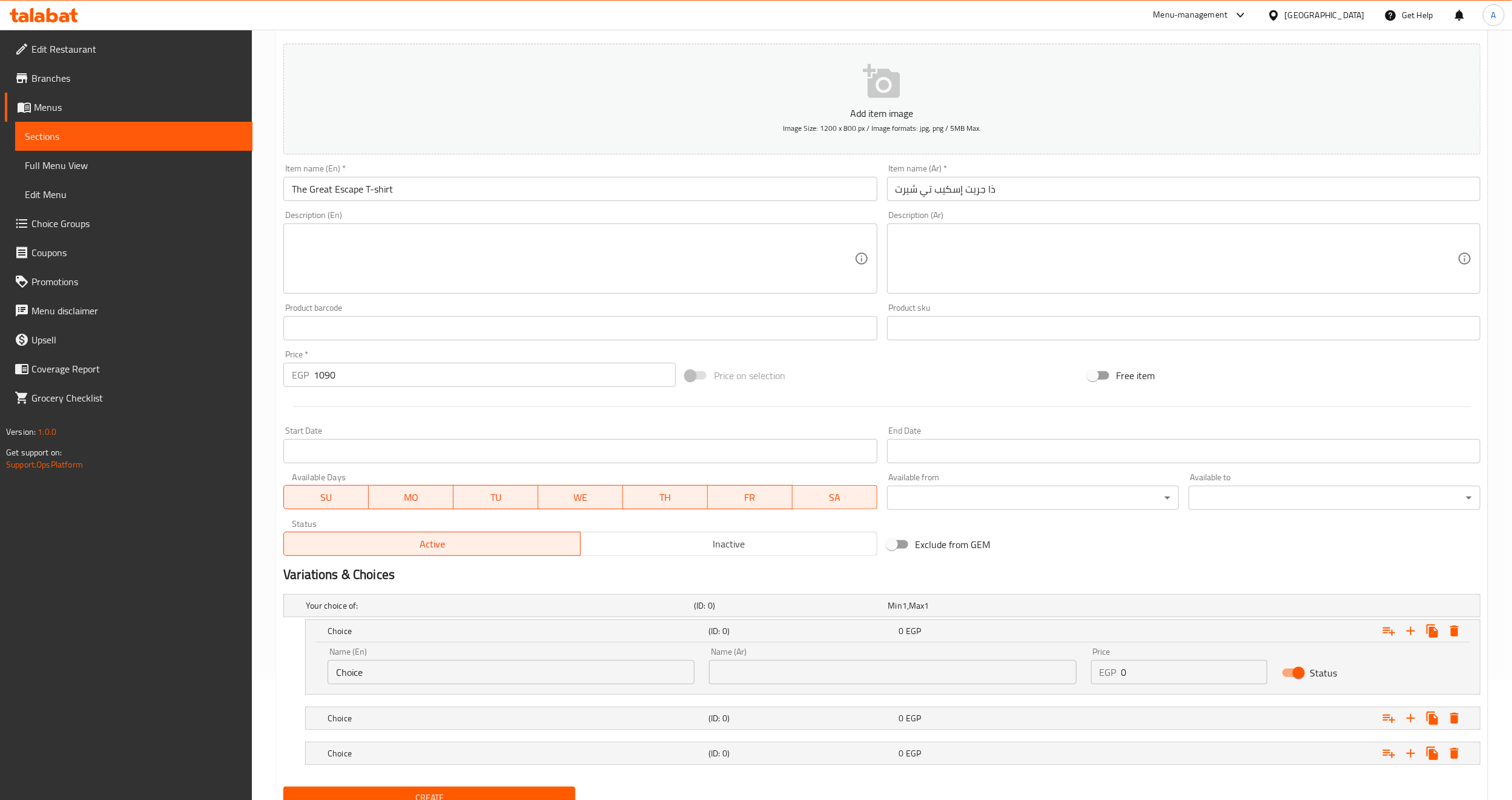
click at [389, 676] on input "Choice" at bounding box center [511, 672] width 367 height 24
click at [467, 287] on textarea at bounding box center [573, 259] width 562 height 57
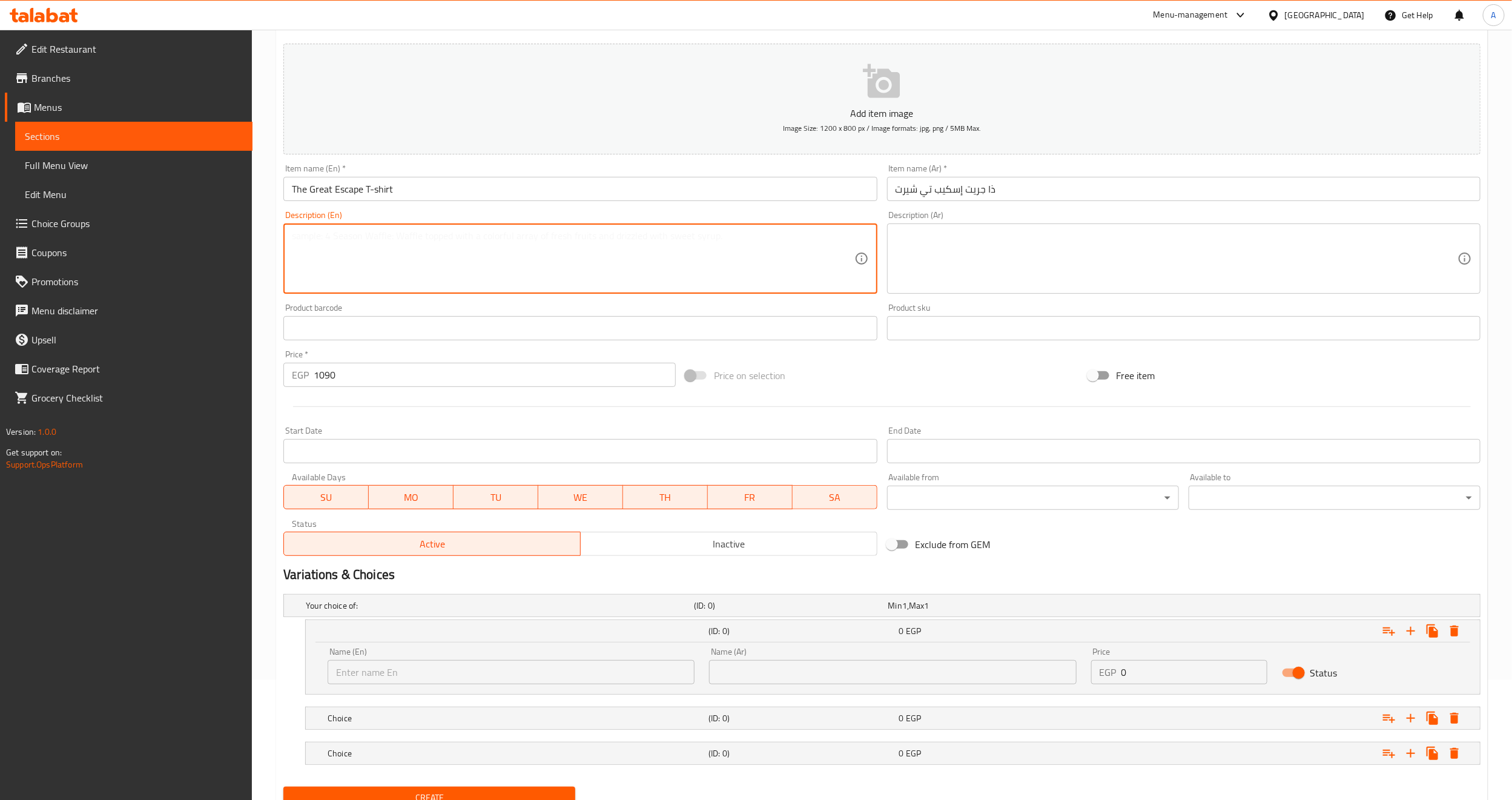
paste textarea "M / L / XL"
type textarea "M / L / XL"
click at [376, 682] on input "text" at bounding box center [511, 672] width 367 height 24
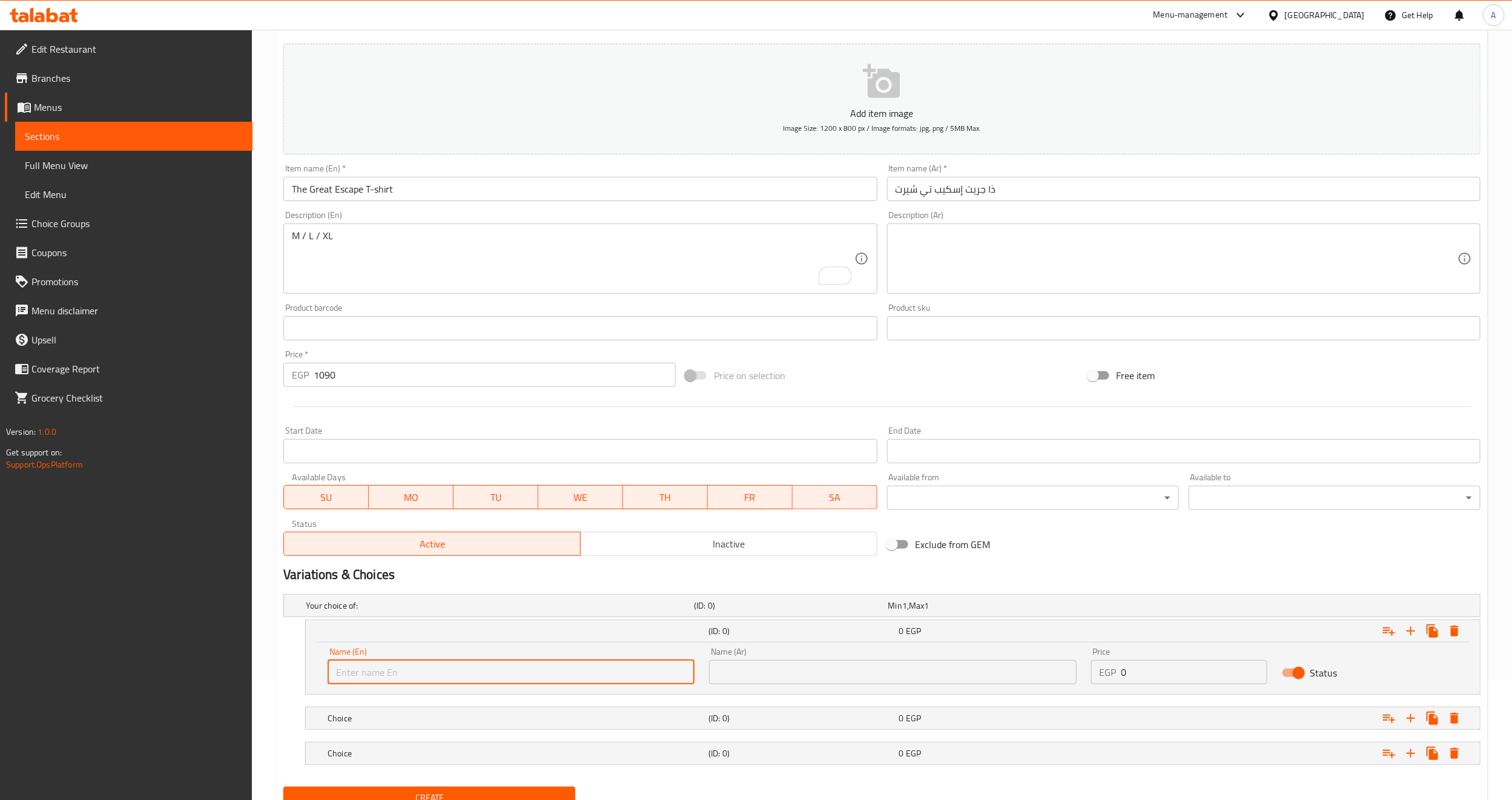
type input "ة"
click at [376, 682] on input "ة" at bounding box center [511, 672] width 367 height 24
type input "medium"
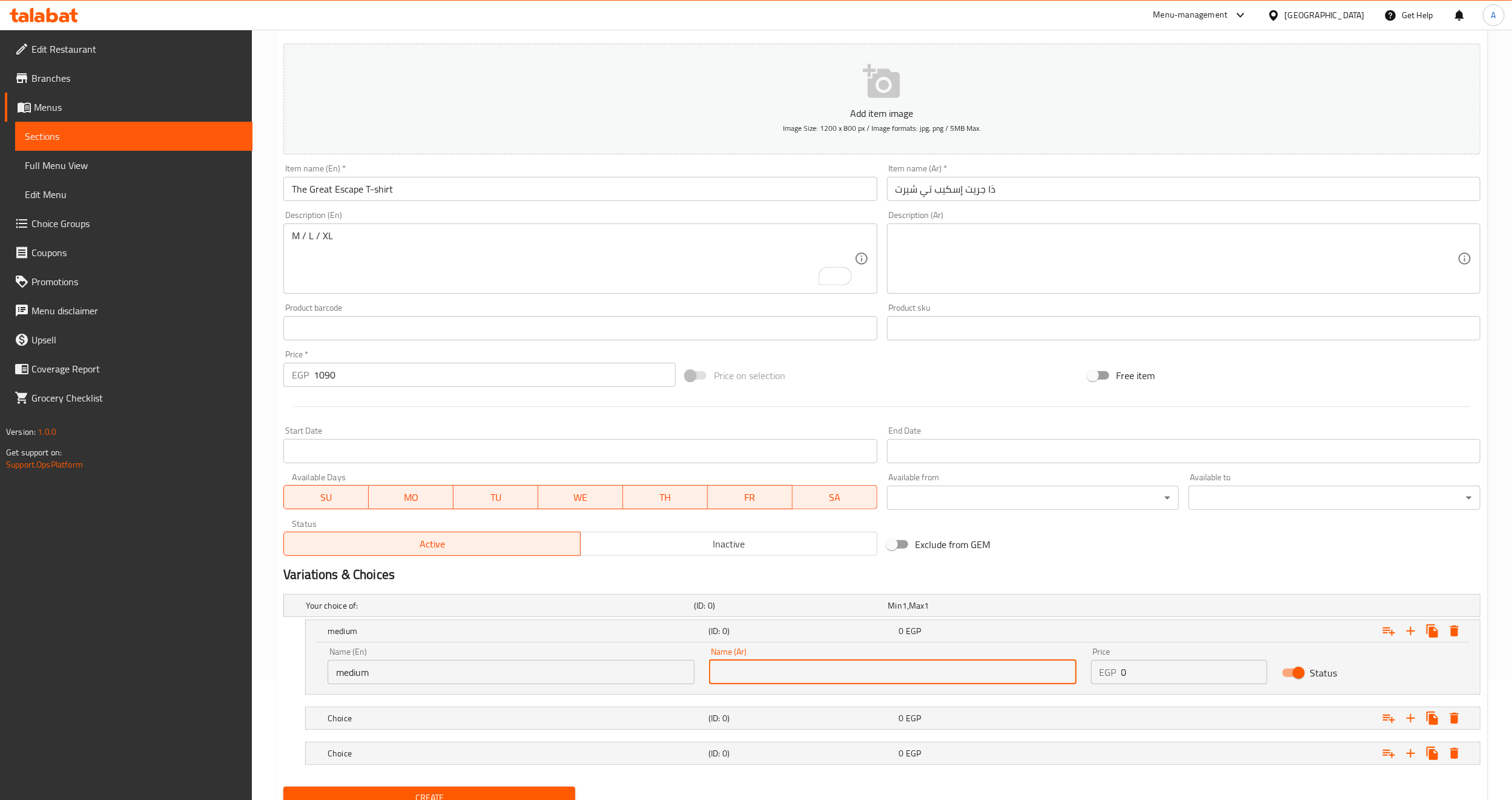
click at [776, 668] on input "text" at bounding box center [892, 672] width 367 height 24
type input "وسط"
click at [512, 611] on h5 "Choice" at bounding box center [497, 605] width 383 height 12
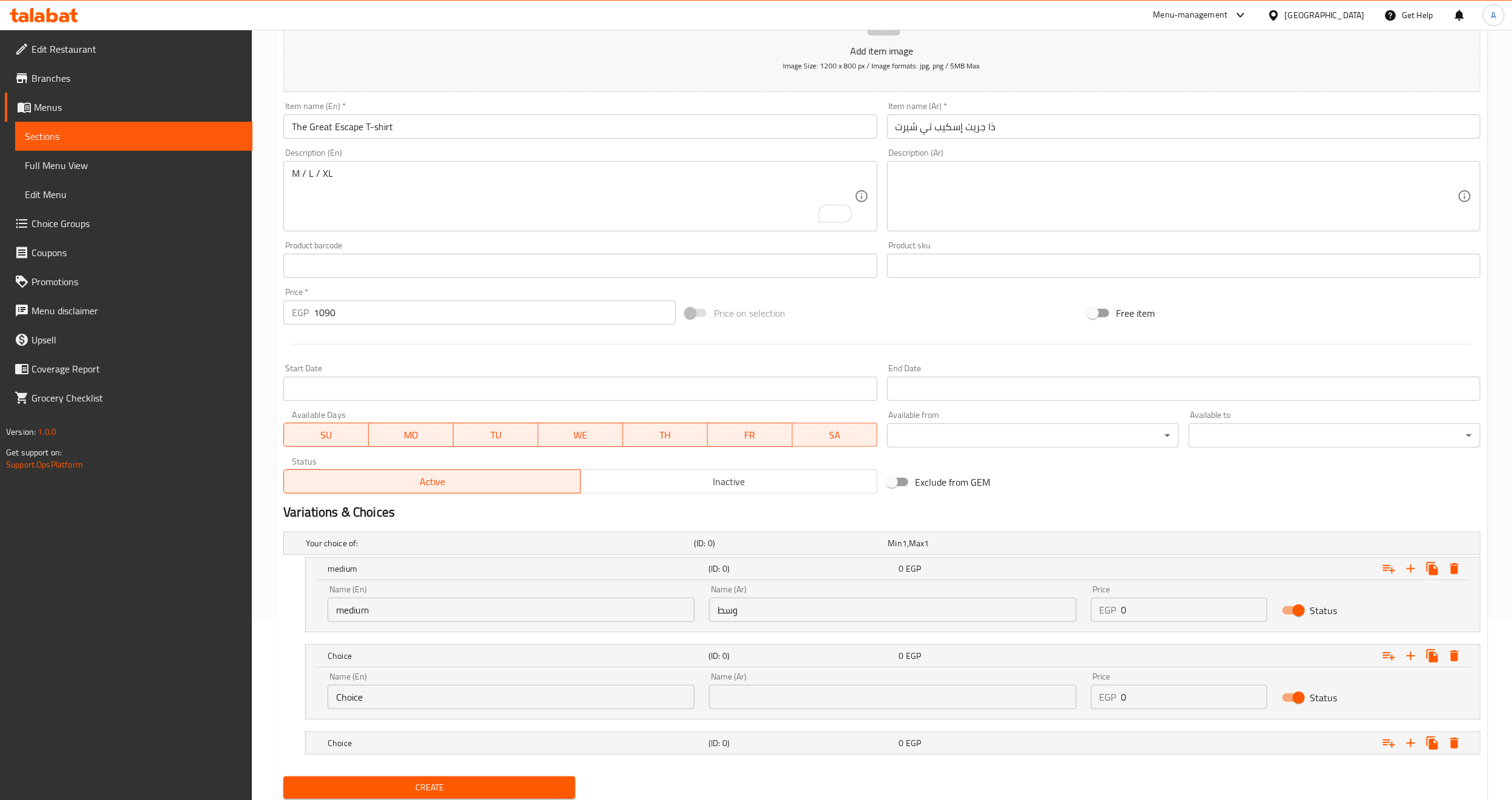
scroll to position [211, 0]
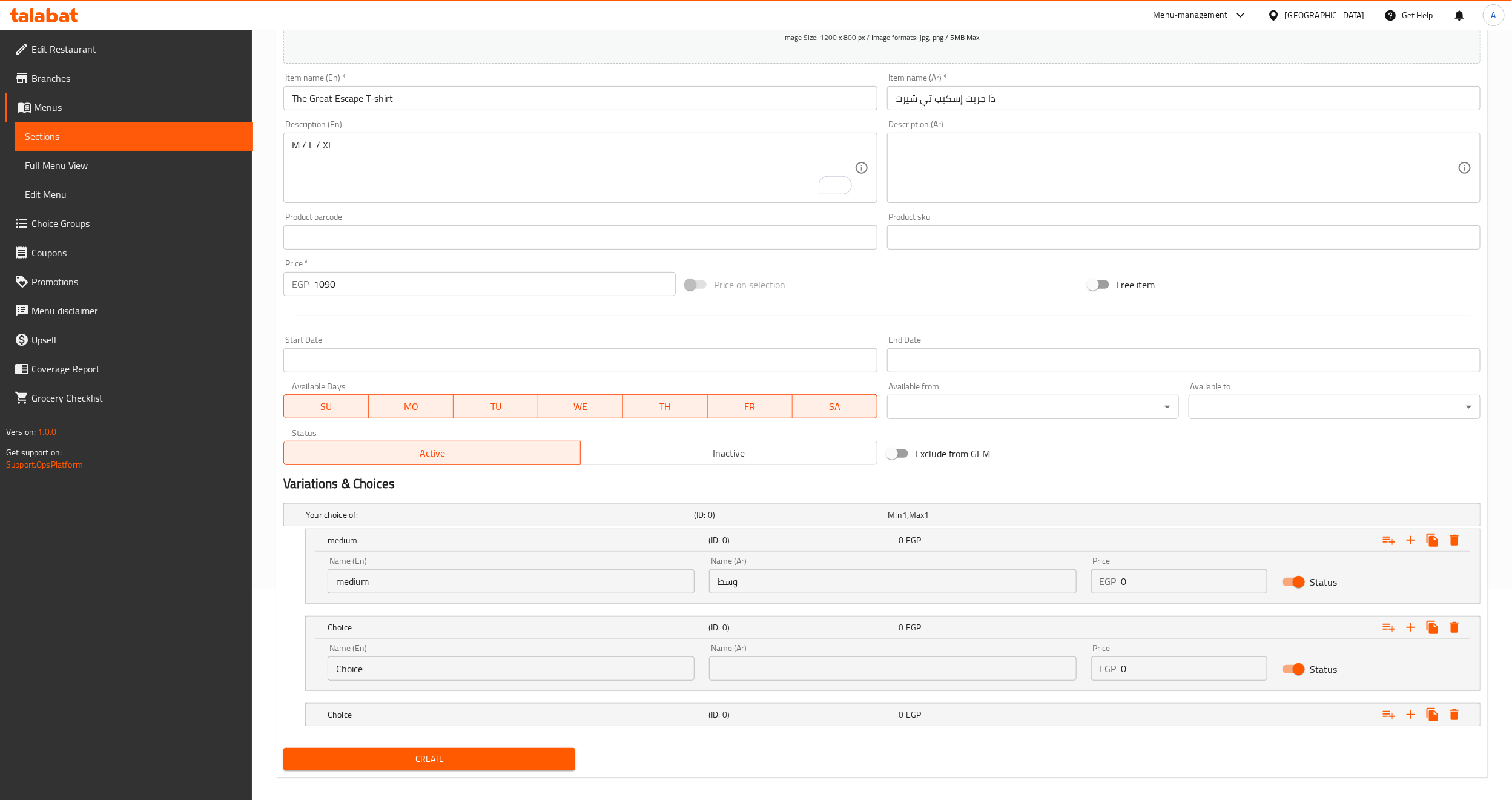
click at [436, 670] on input "Choice" at bounding box center [511, 668] width 367 height 24
type input "م"
type input "large"
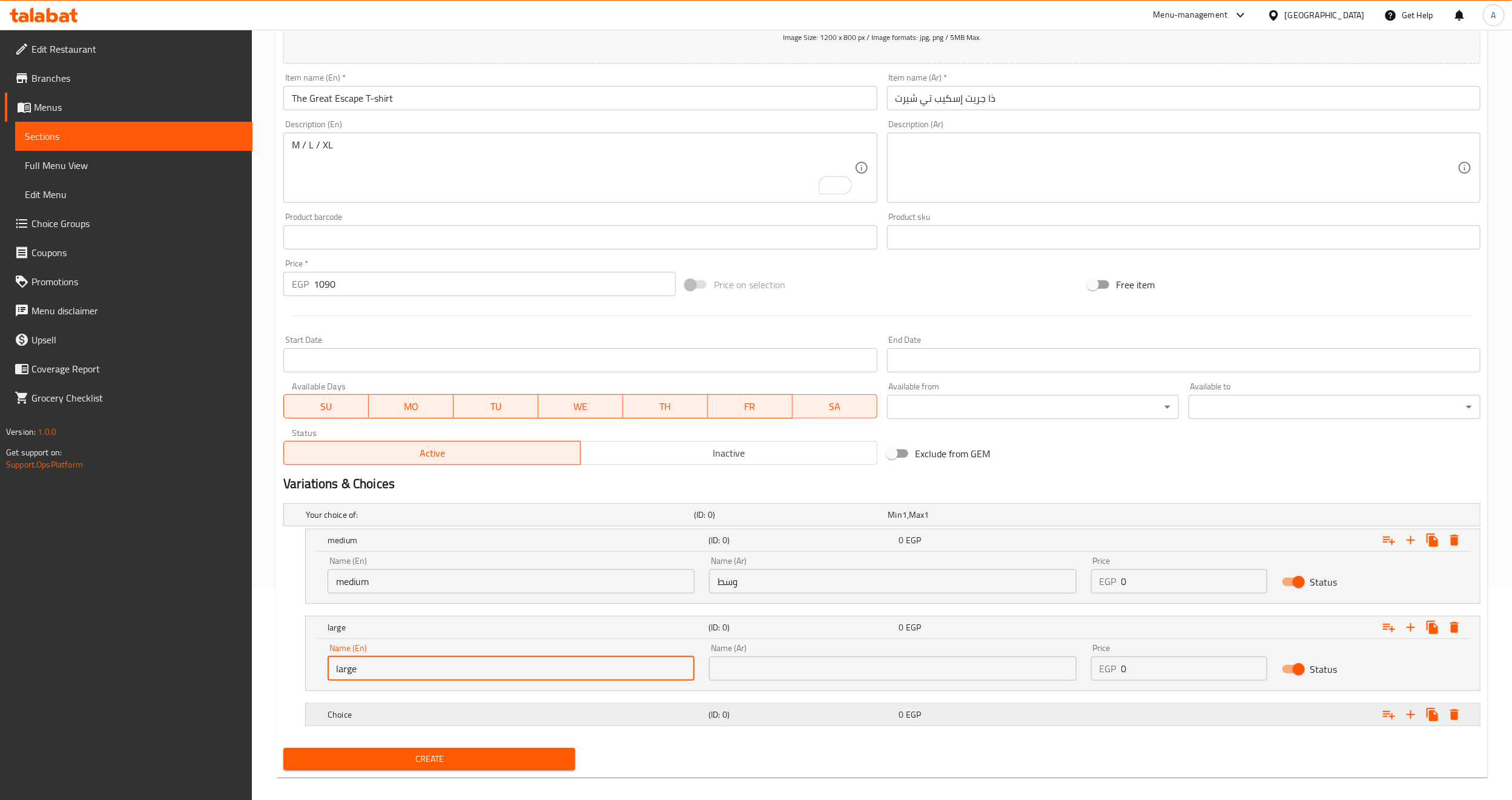
click at [418, 521] on h5 "Choice" at bounding box center [497, 514] width 383 height 12
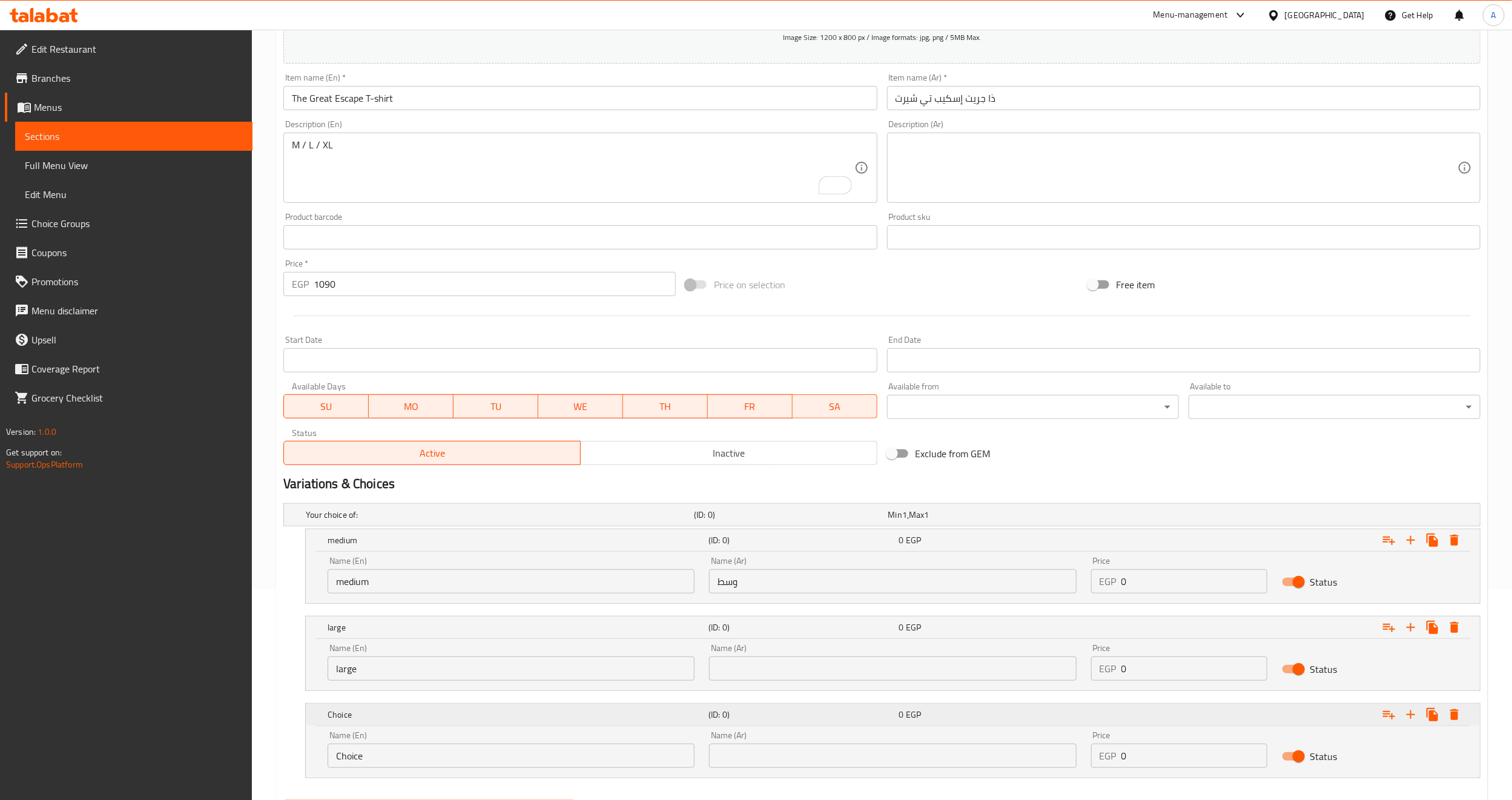
scroll to position [273, 0]
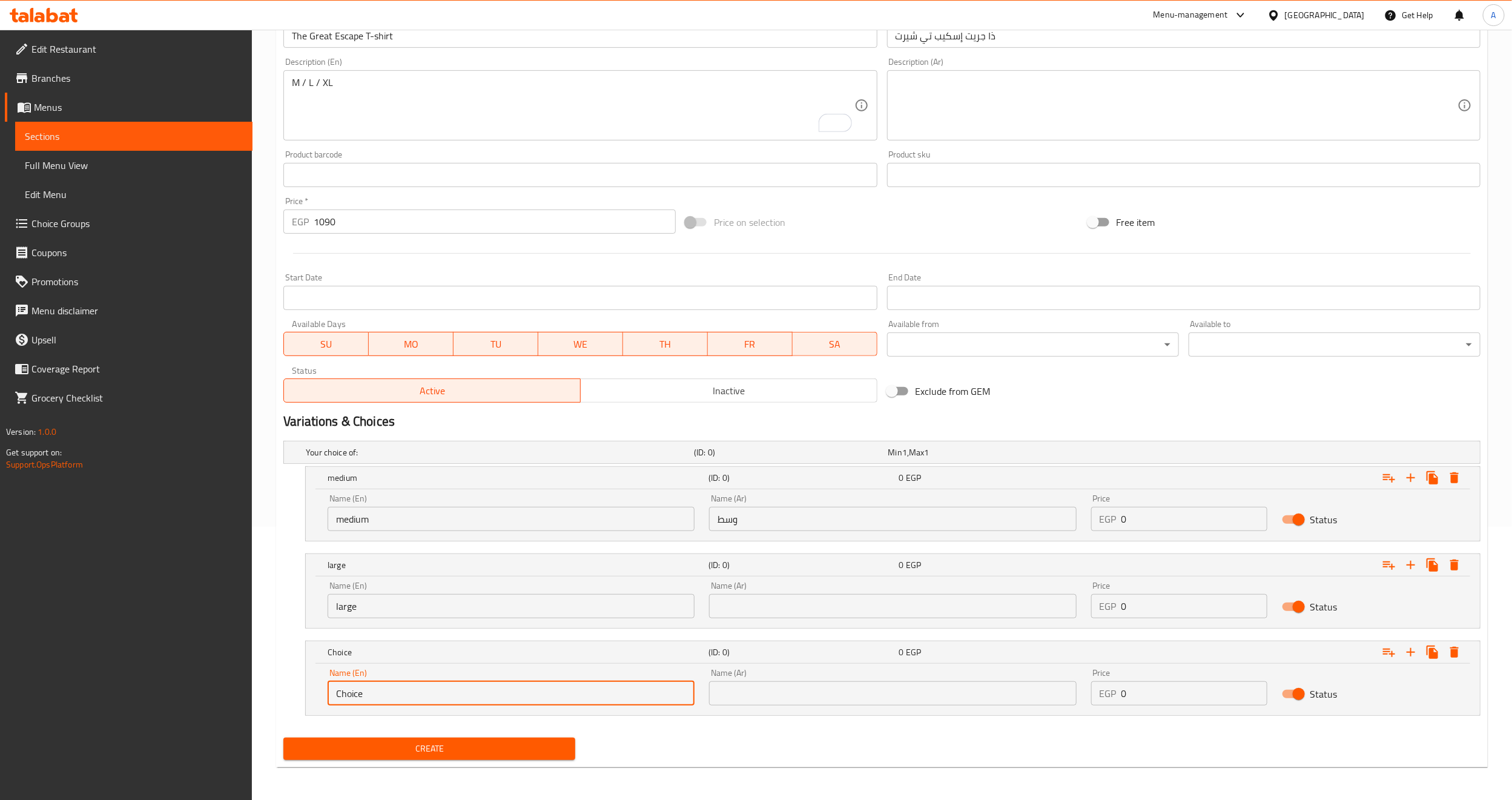
click at [422, 692] on input "Choice" at bounding box center [511, 693] width 367 height 24
click at [422, 692] on input "xl" at bounding box center [511, 693] width 367 height 24
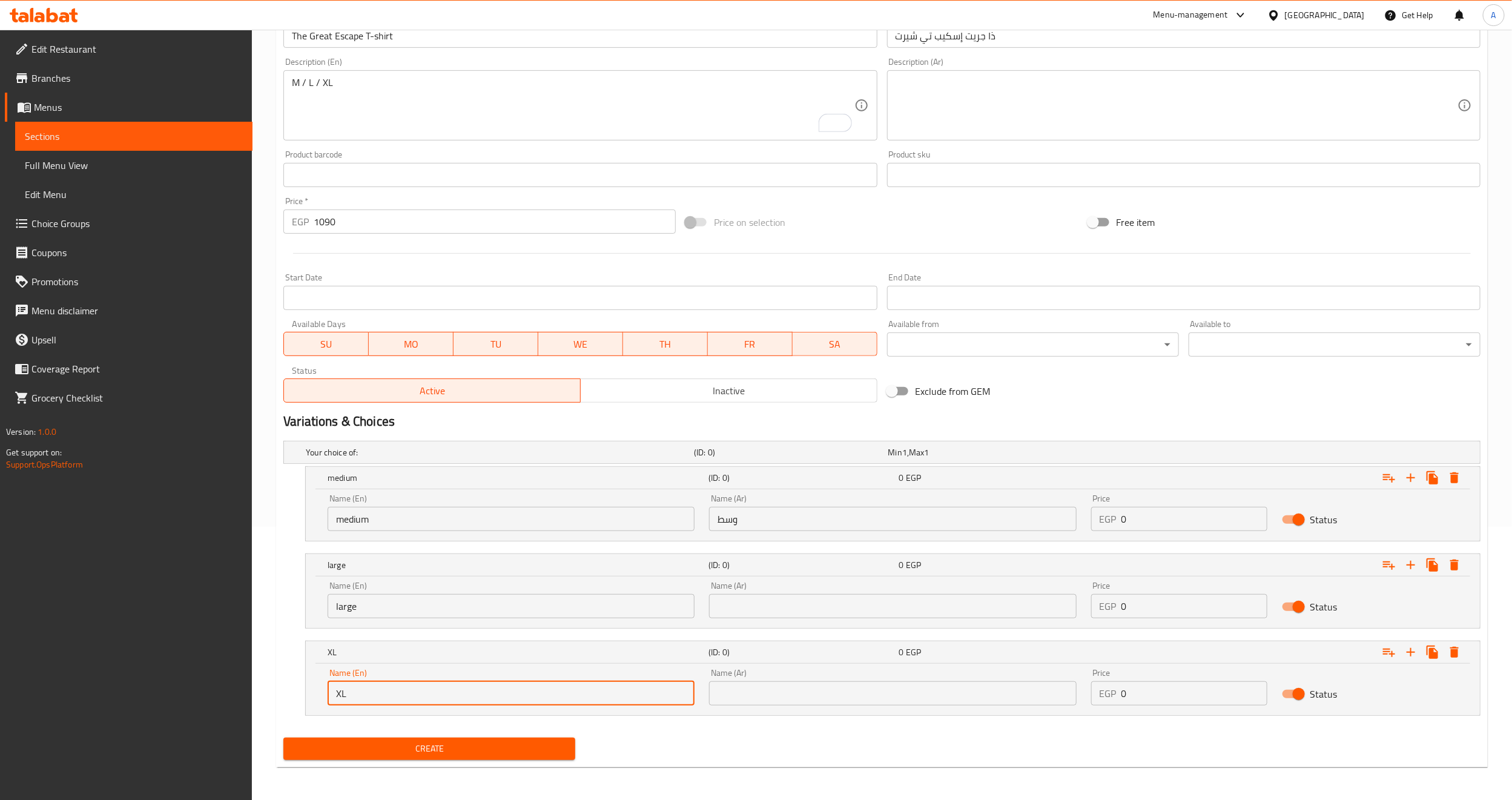
type input "XL"
click at [772, 696] on input "text" at bounding box center [892, 693] width 367 height 24
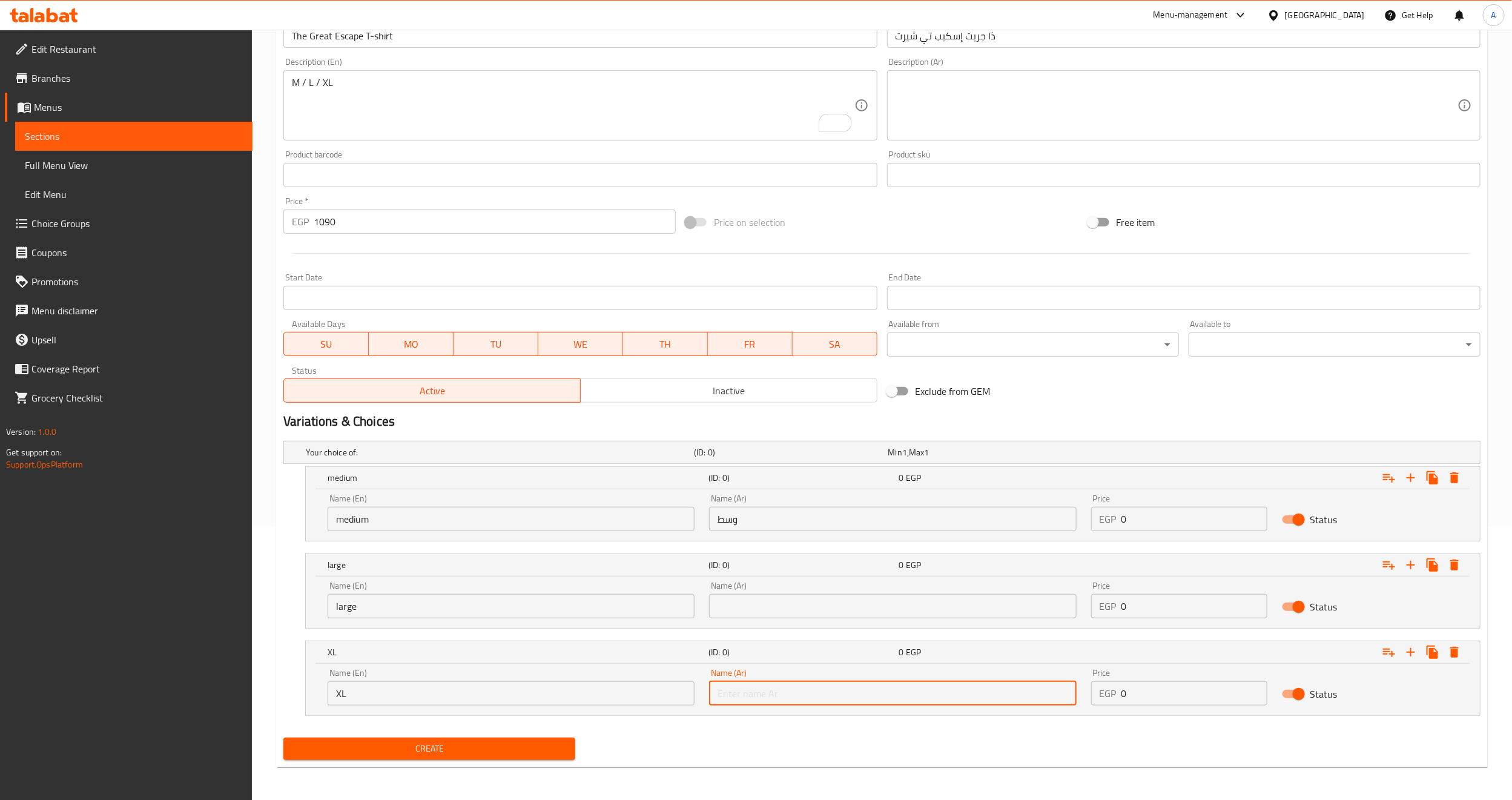
paste input "حجم أكبر"
type input "حجم أكبر"
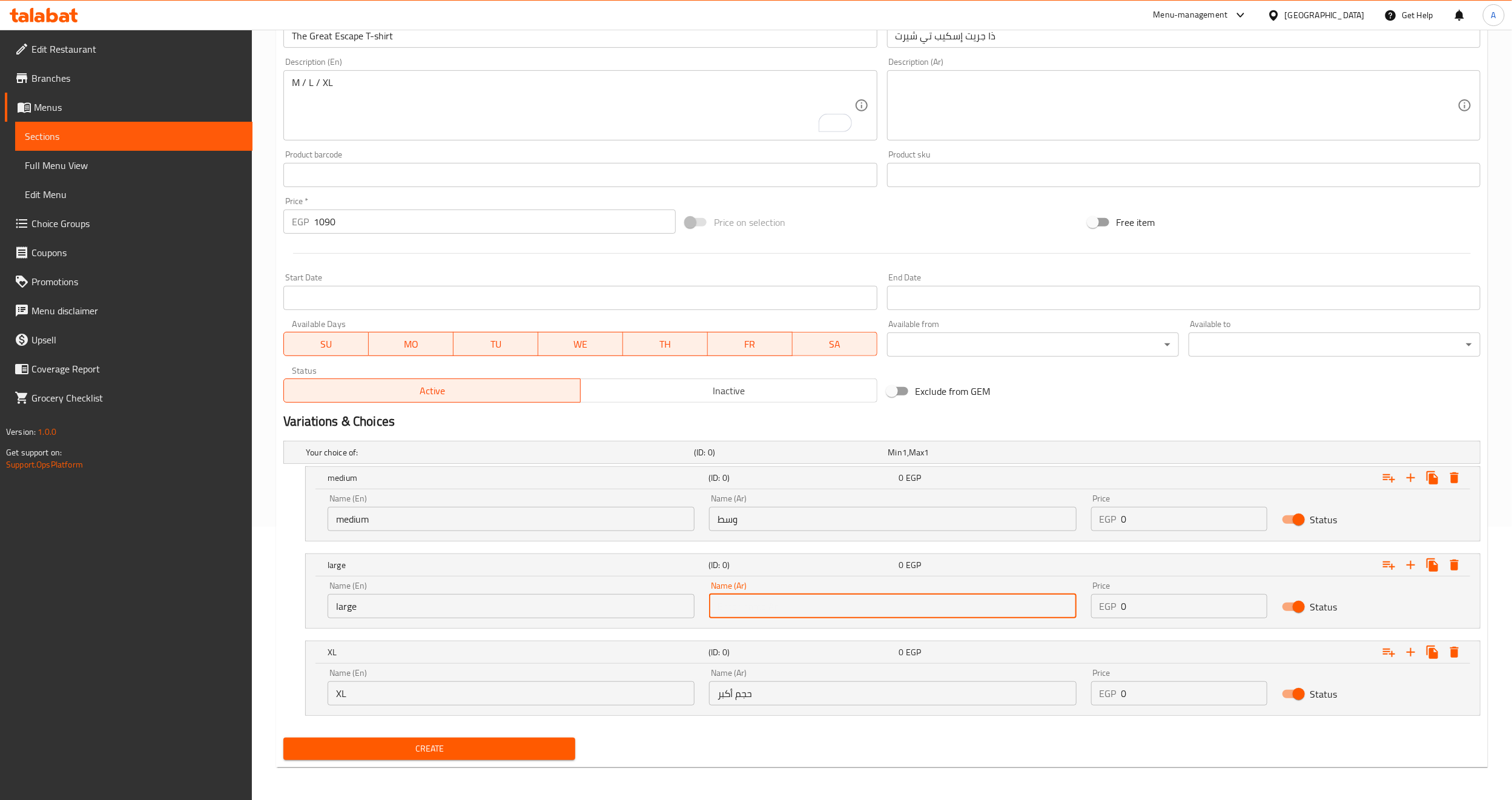
click at [768, 618] on input "text" at bounding box center [892, 606] width 367 height 24
type input "كبير"
click at [765, 745] on div "Create" at bounding box center [881, 748] width 1207 height 32
click at [533, 736] on div "Create" at bounding box center [429, 748] width 301 height 32
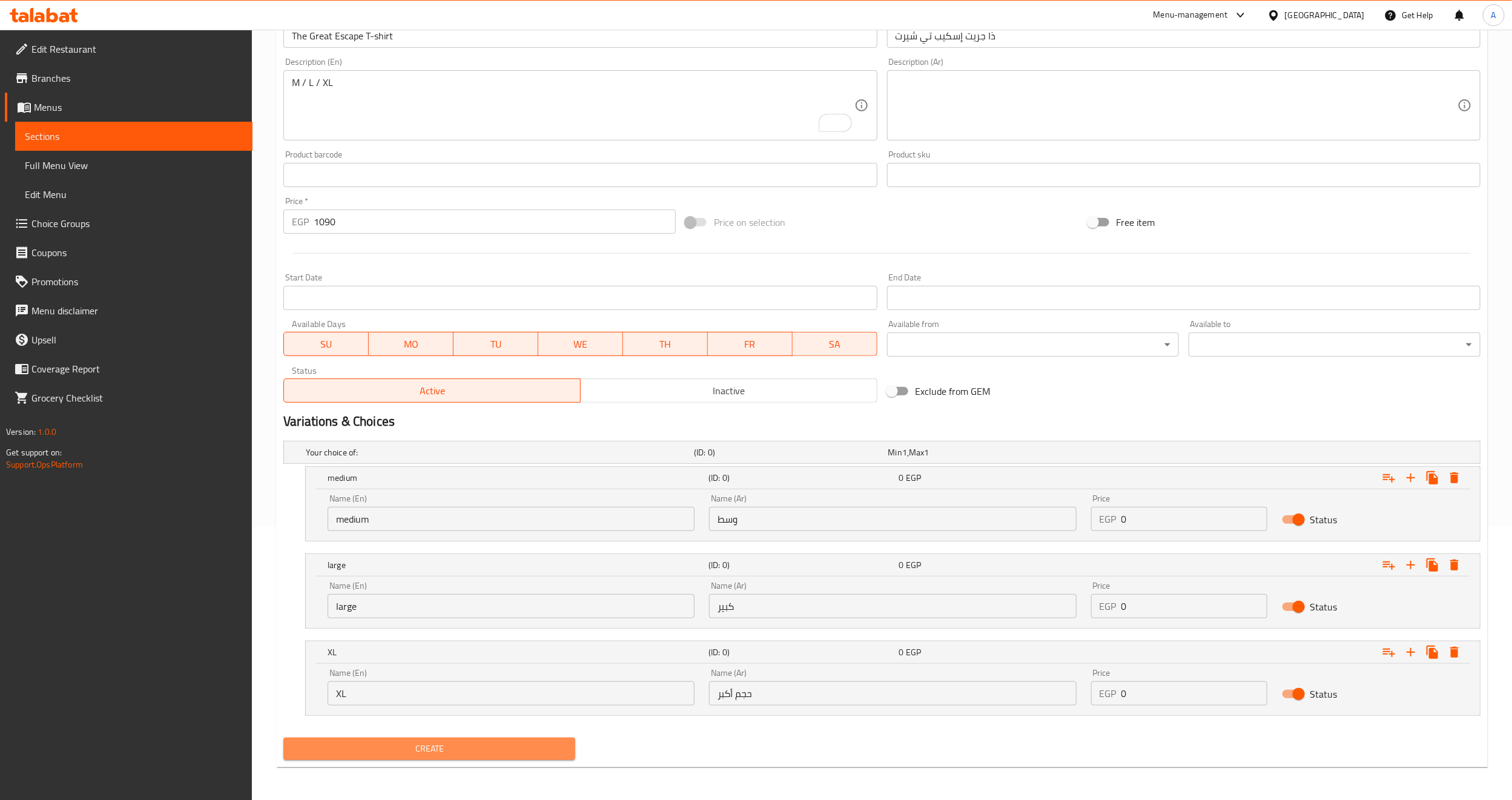
click at [532, 743] on span "Create" at bounding box center [429, 749] width 273 height 15
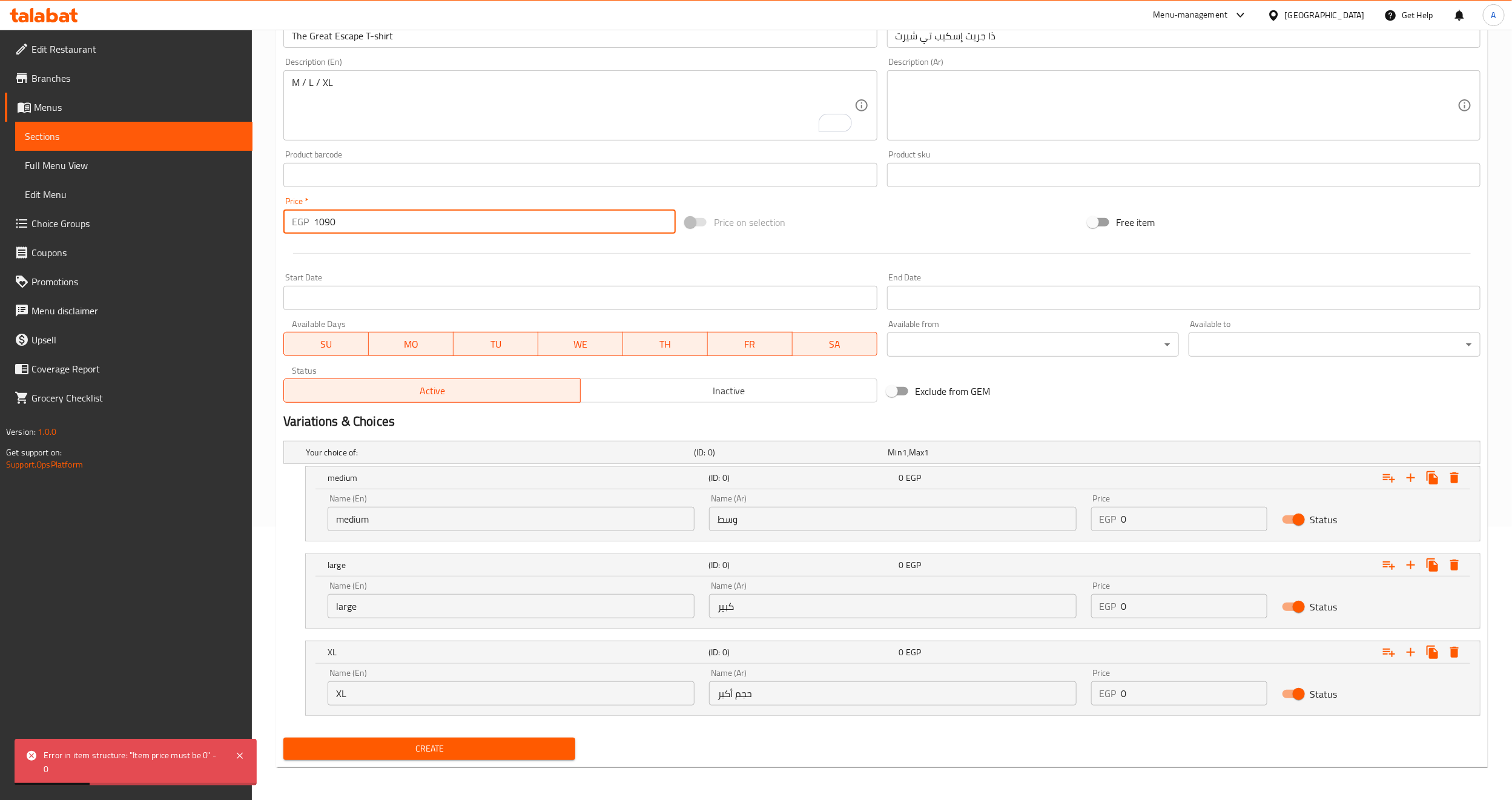
click at [360, 222] on input "1090" at bounding box center [494, 222] width 362 height 24
type input "0"
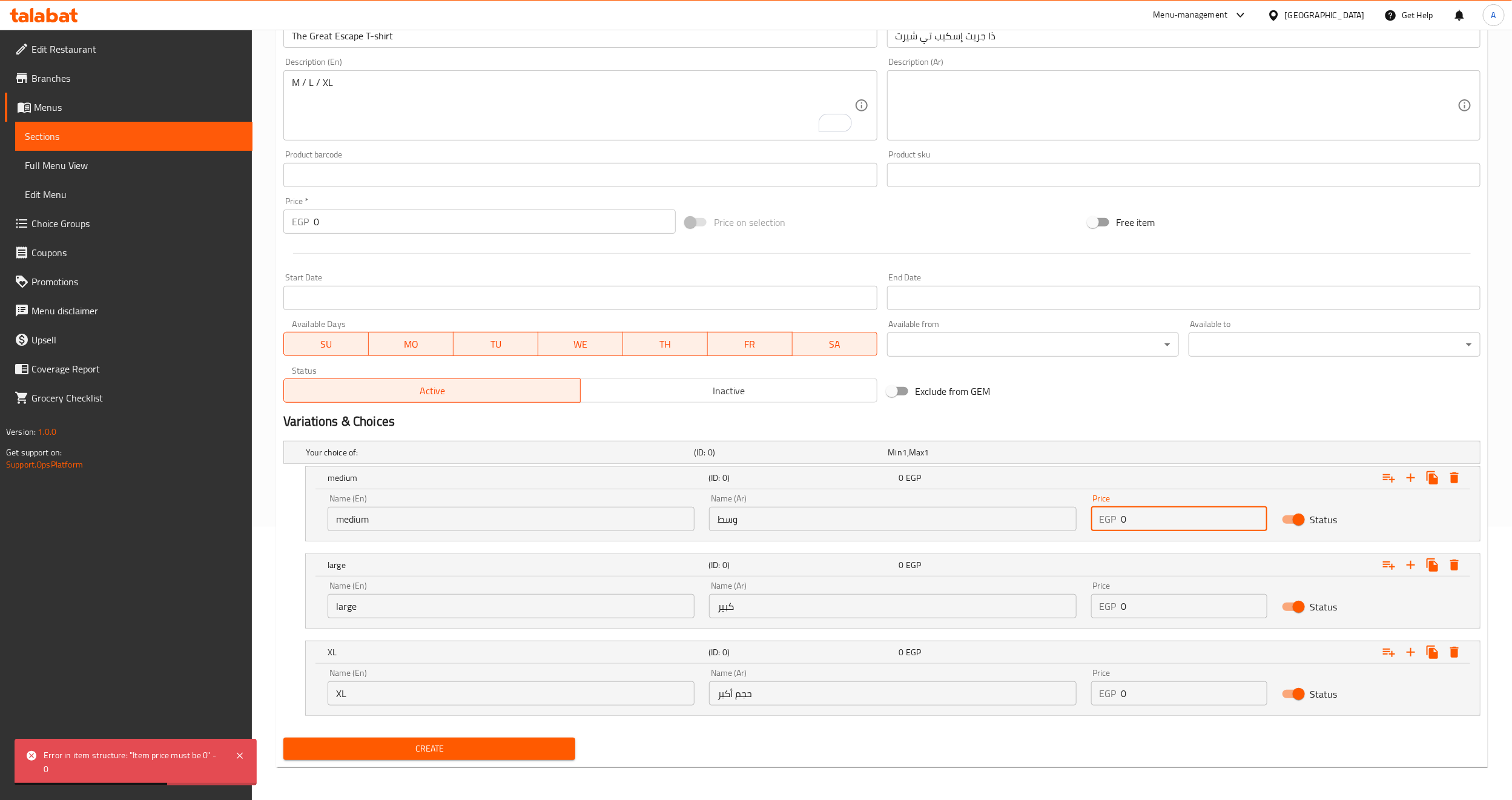
click at [1139, 520] on input "0" at bounding box center [1194, 519] width 146 height 24
type input "1090"
click at [1152, 616] on input "0" at bounding box center [1194, 606] width 146 height 24
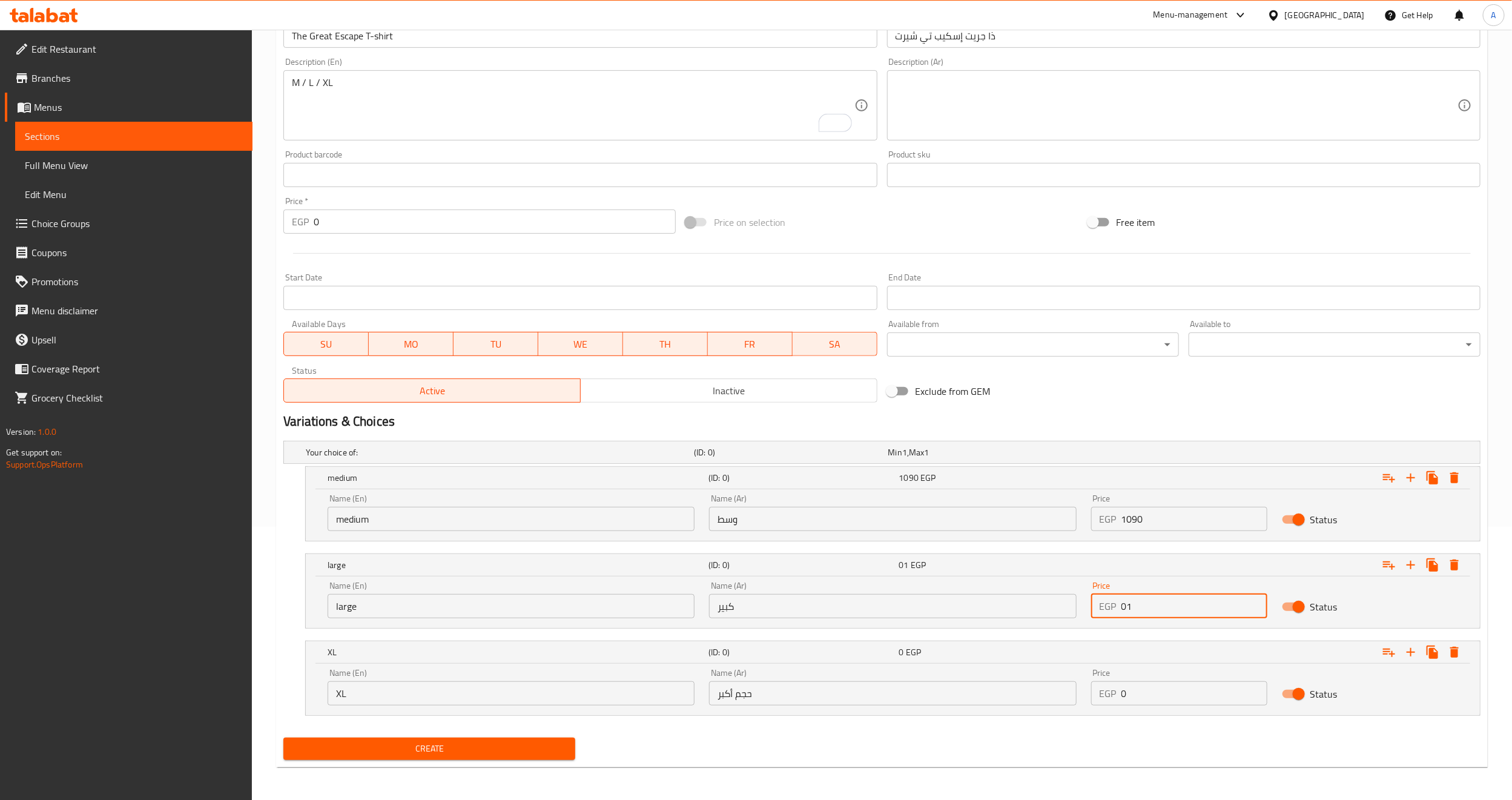
type input "0"
type input "1090"
click at [1157, 698] on input "0" at bounding box center [1194, 693] width 146 height 24
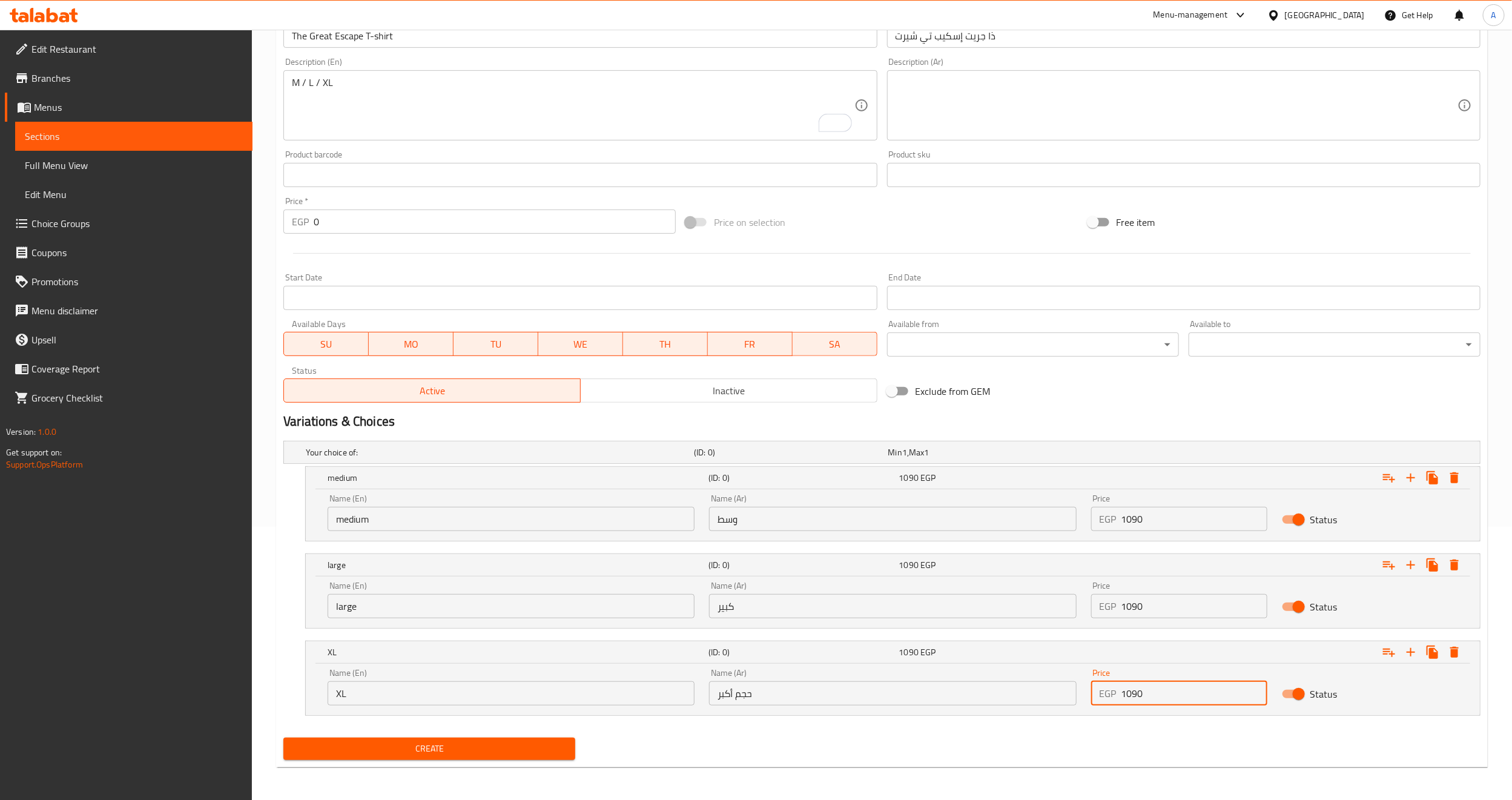
type input "1090"
click at [1146, 748] on div "Create" at bounding box center [881, 748] width 1207 height 32
click at [1036, 753] on div "Create" at bounding box center [881, 748] width 1207 height 32
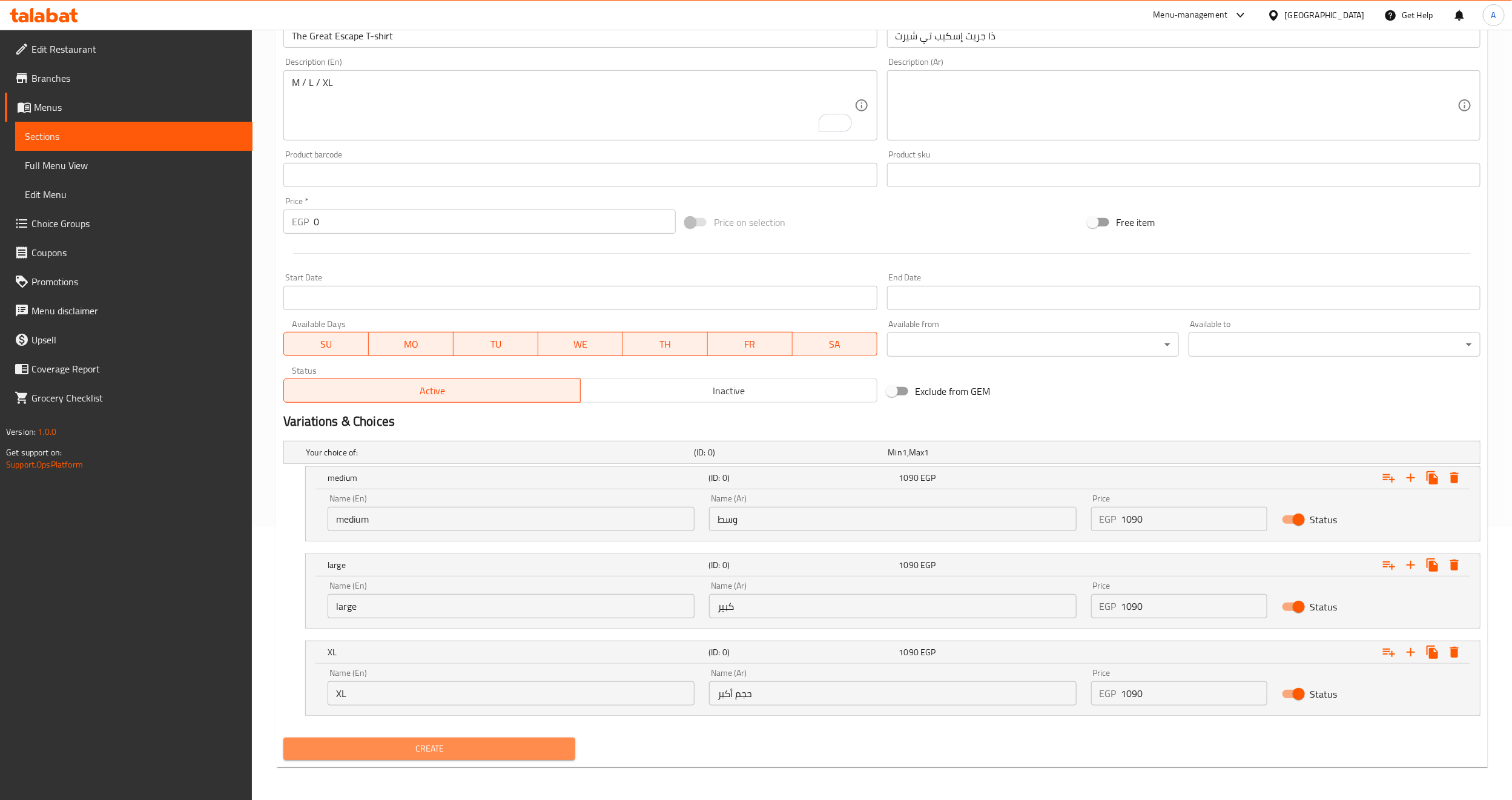
click at [459, 750] on span "Create" at bounding box center [429, 749] width 273 height 15
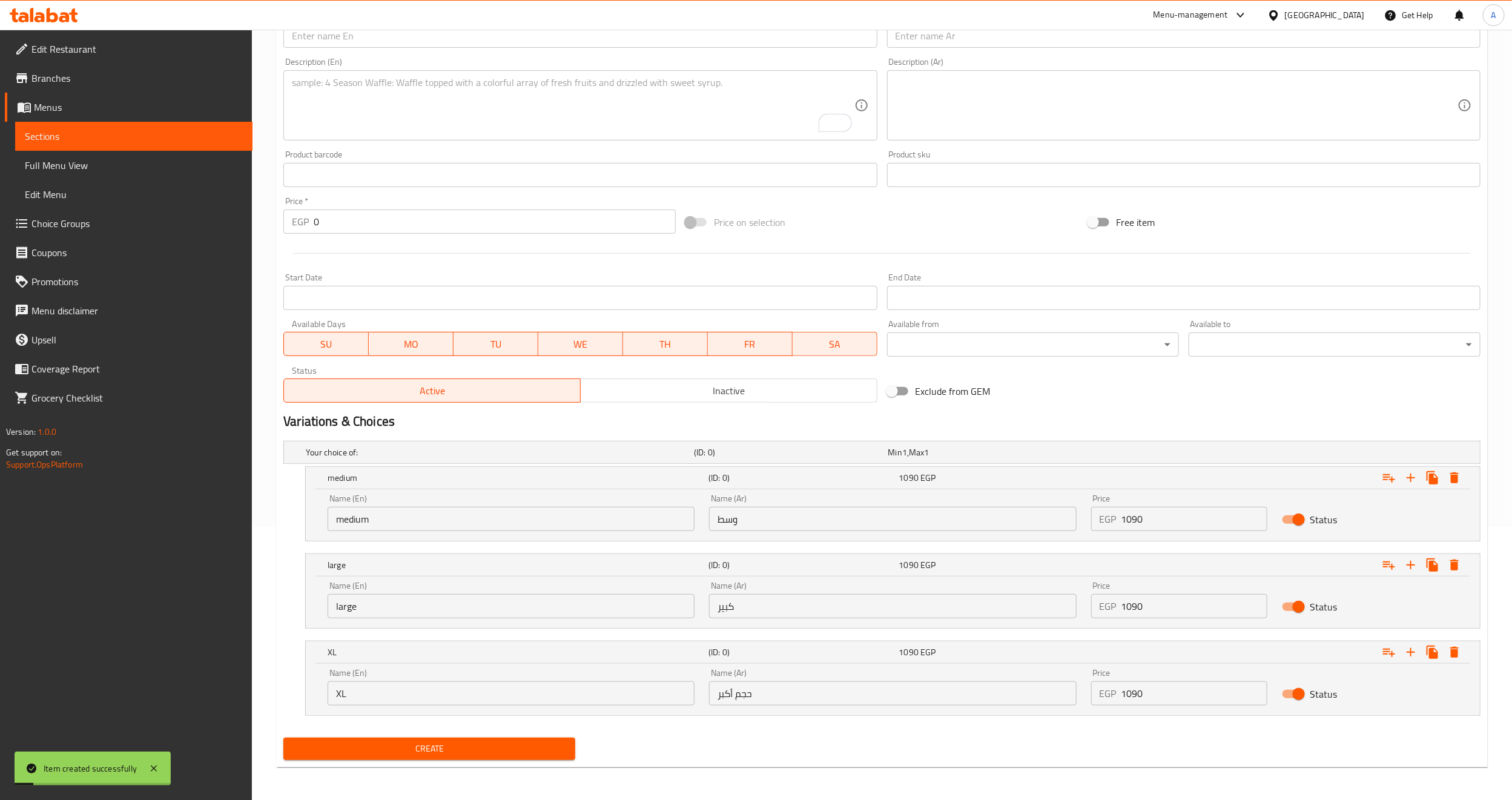
click at [118, 143] on link "Sections" at bounding box center [134, 136] width 238 height 29
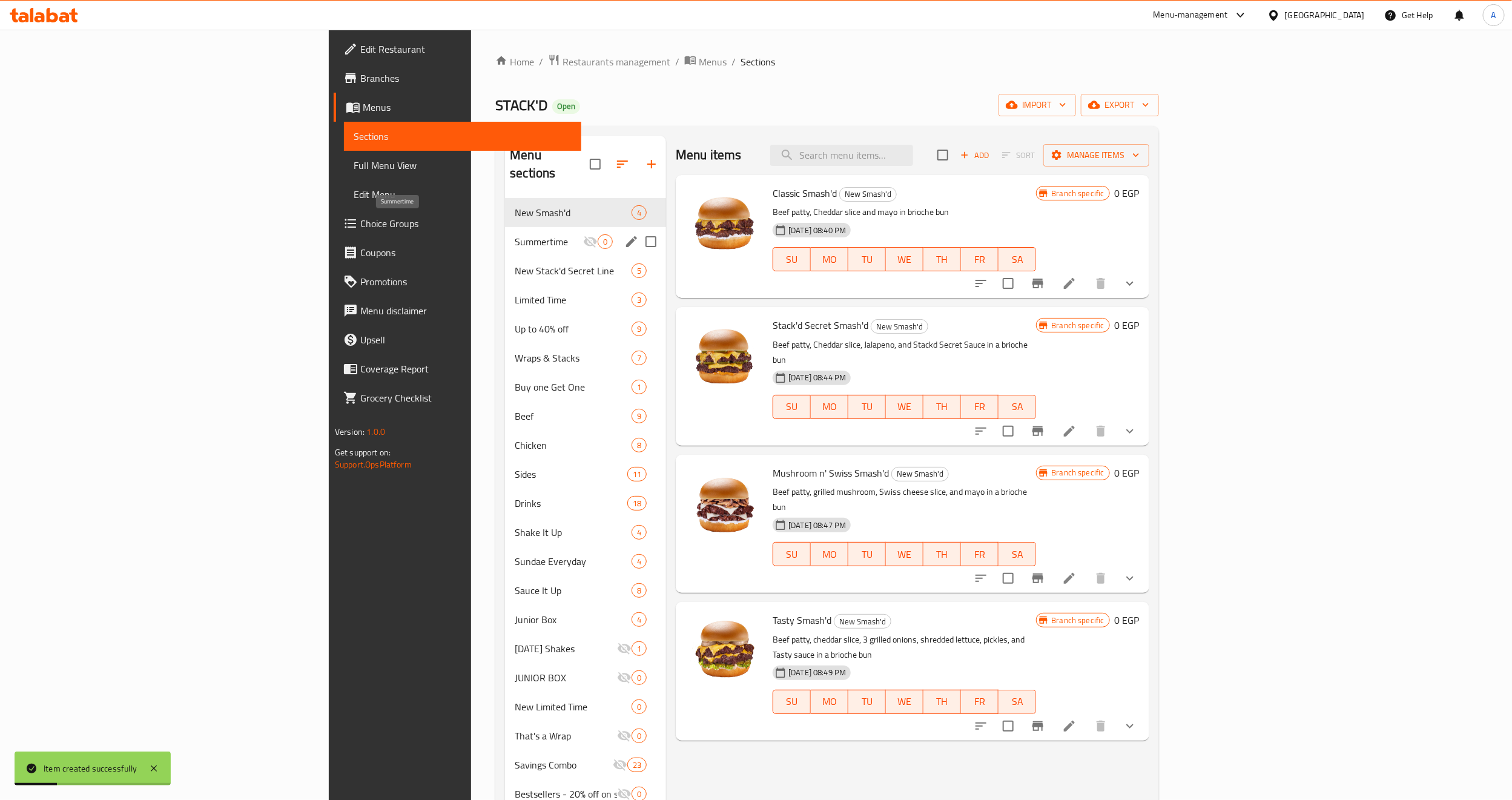
click at [515, 234] on span "Summertime" at bounding box center [548, 241] width 68 height 15
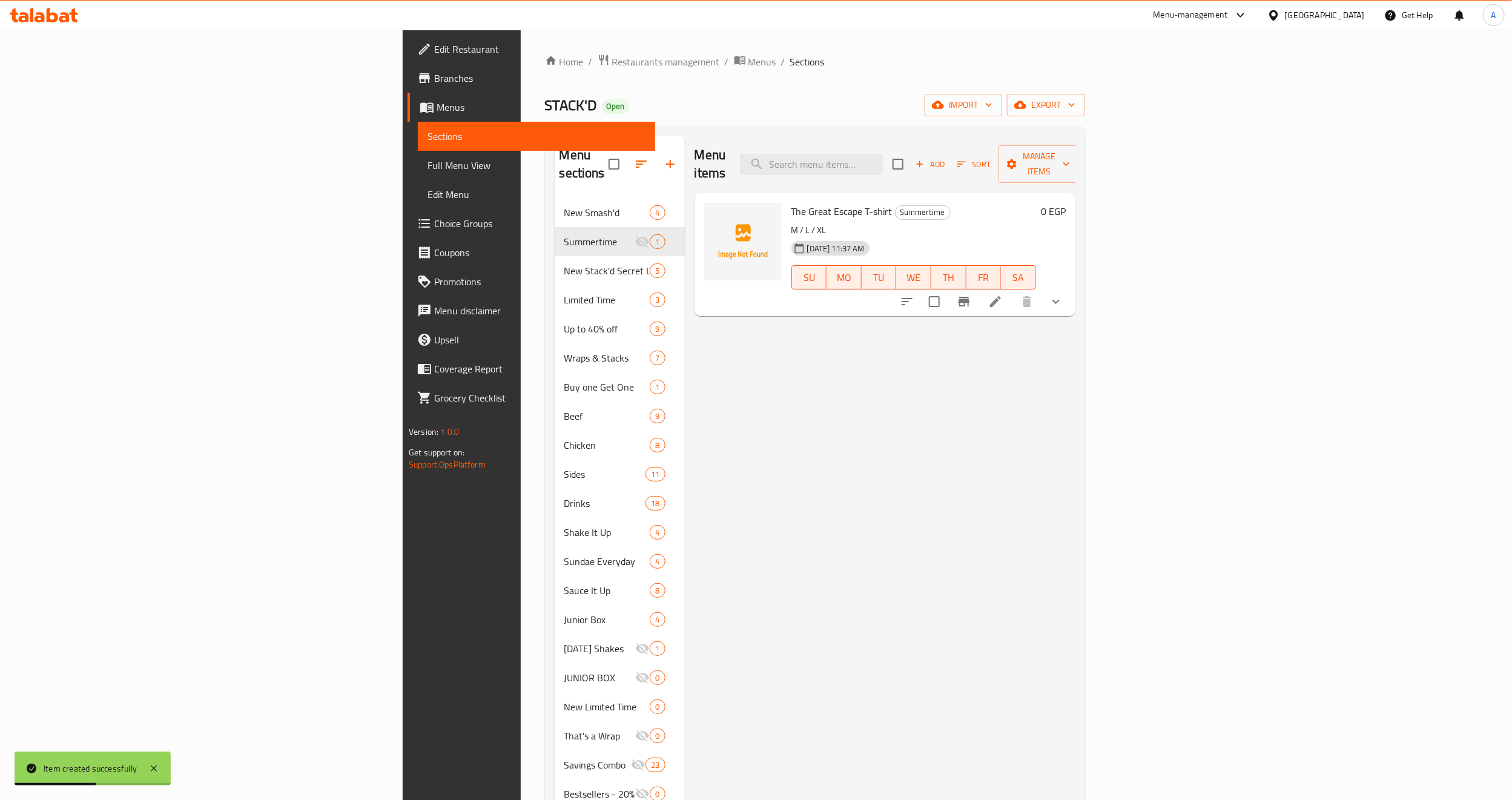
click at [1075, 375] on div "Menu items Add Sort Manage items The Great Escape T-shirt Summertime M / L / XL…" at bounding box center [880, 536] width 390 height 800
click at [971, 294] on icon "Branch-specific-item" at bounding box center [964, 301] width 15 height 15
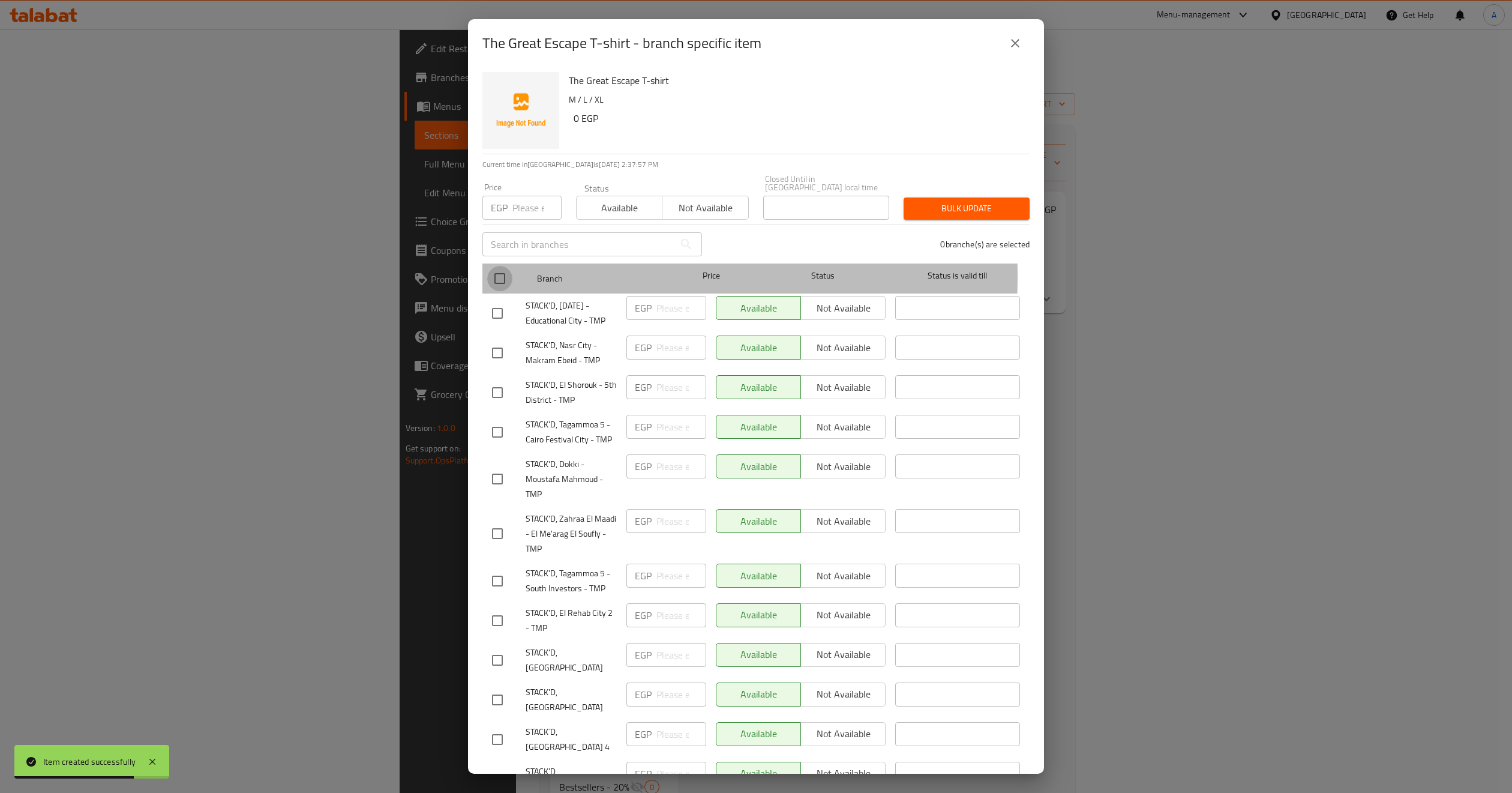
click at [501, 267] on input "checkbox" at bounding box center [500, 278] width 25 height 25
checkbox input "true"
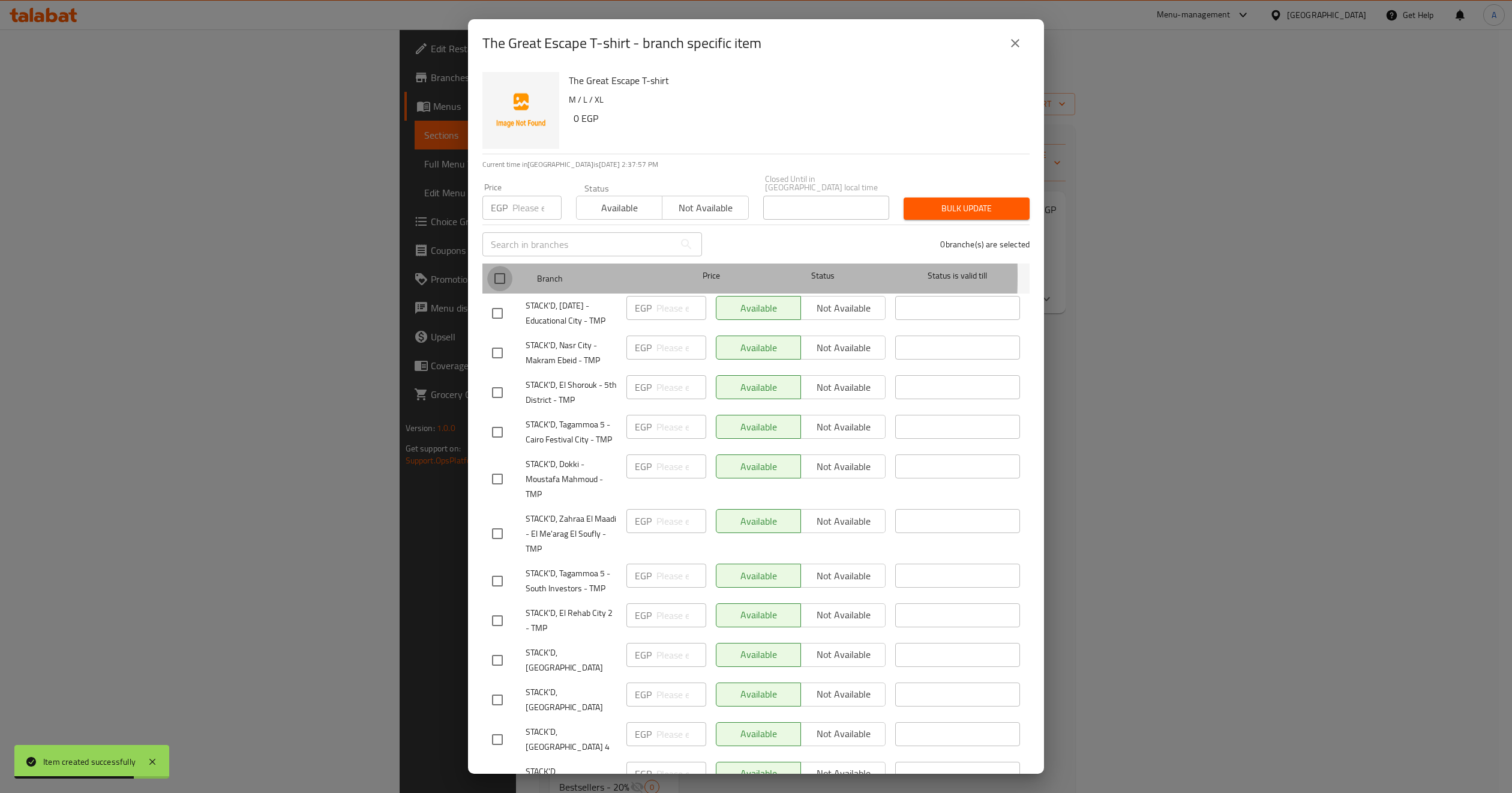
checkbox input "true"
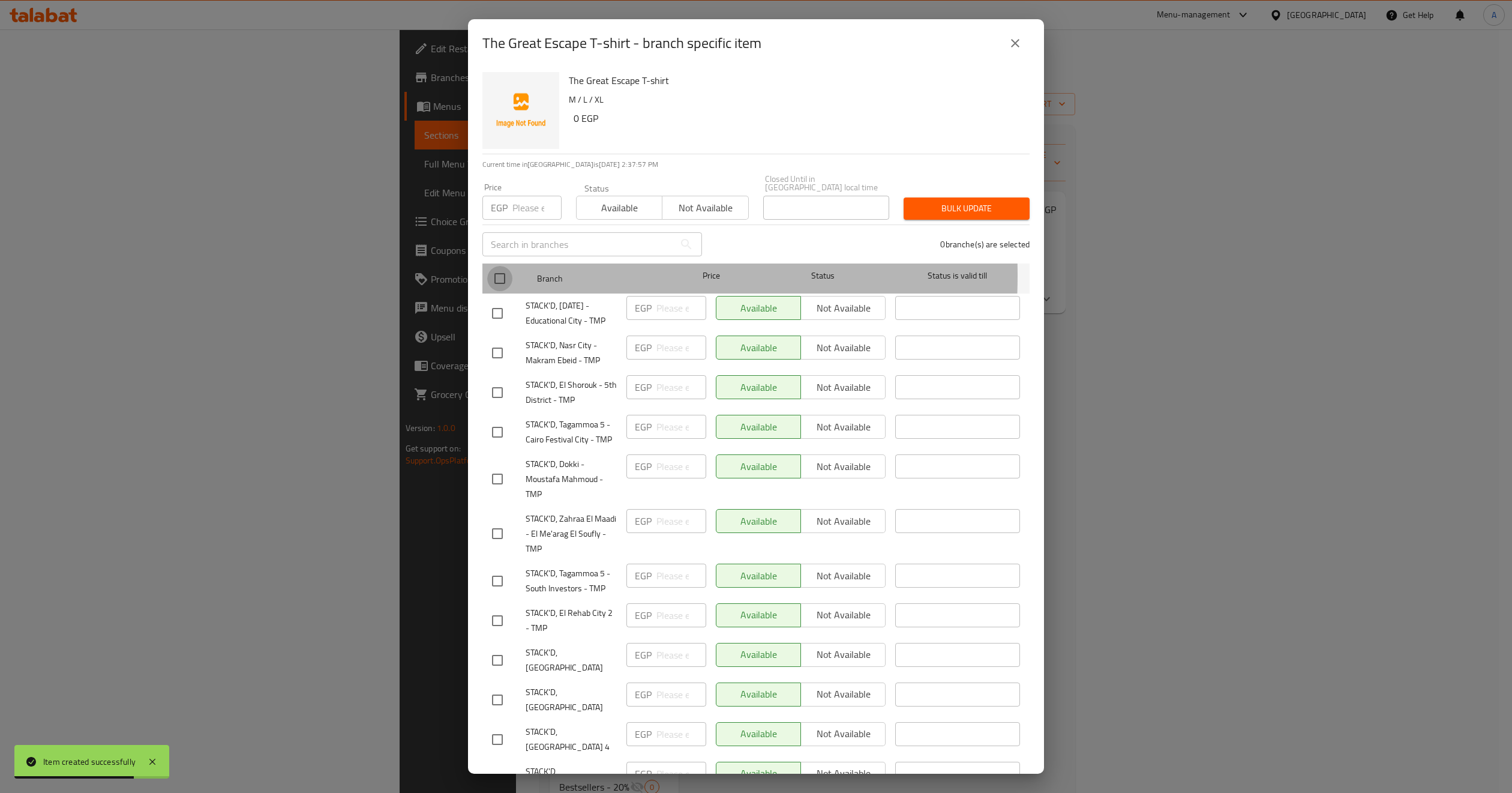
checkbox input "true"
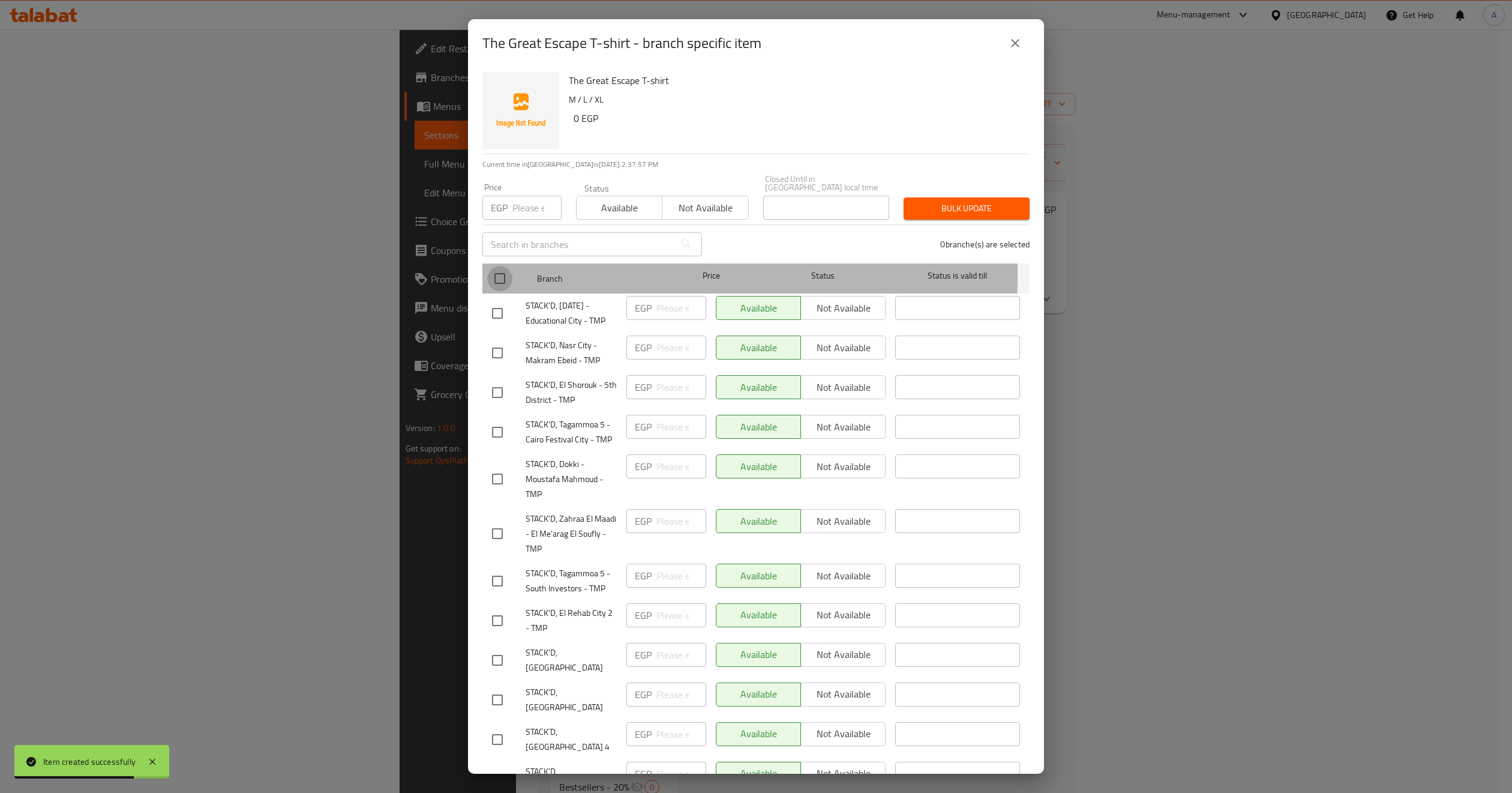
checkbox input "true"
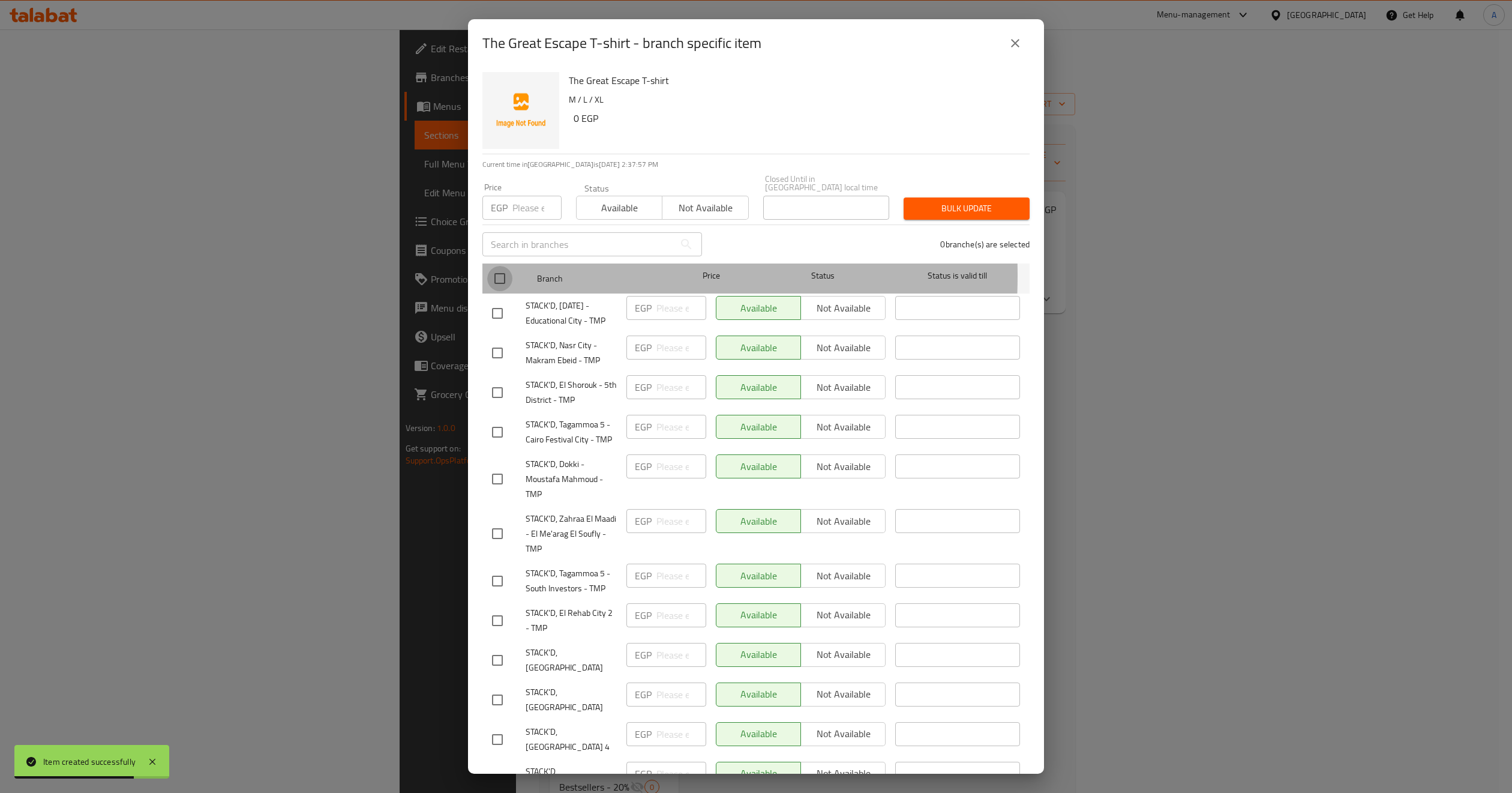
checkbox input "true"
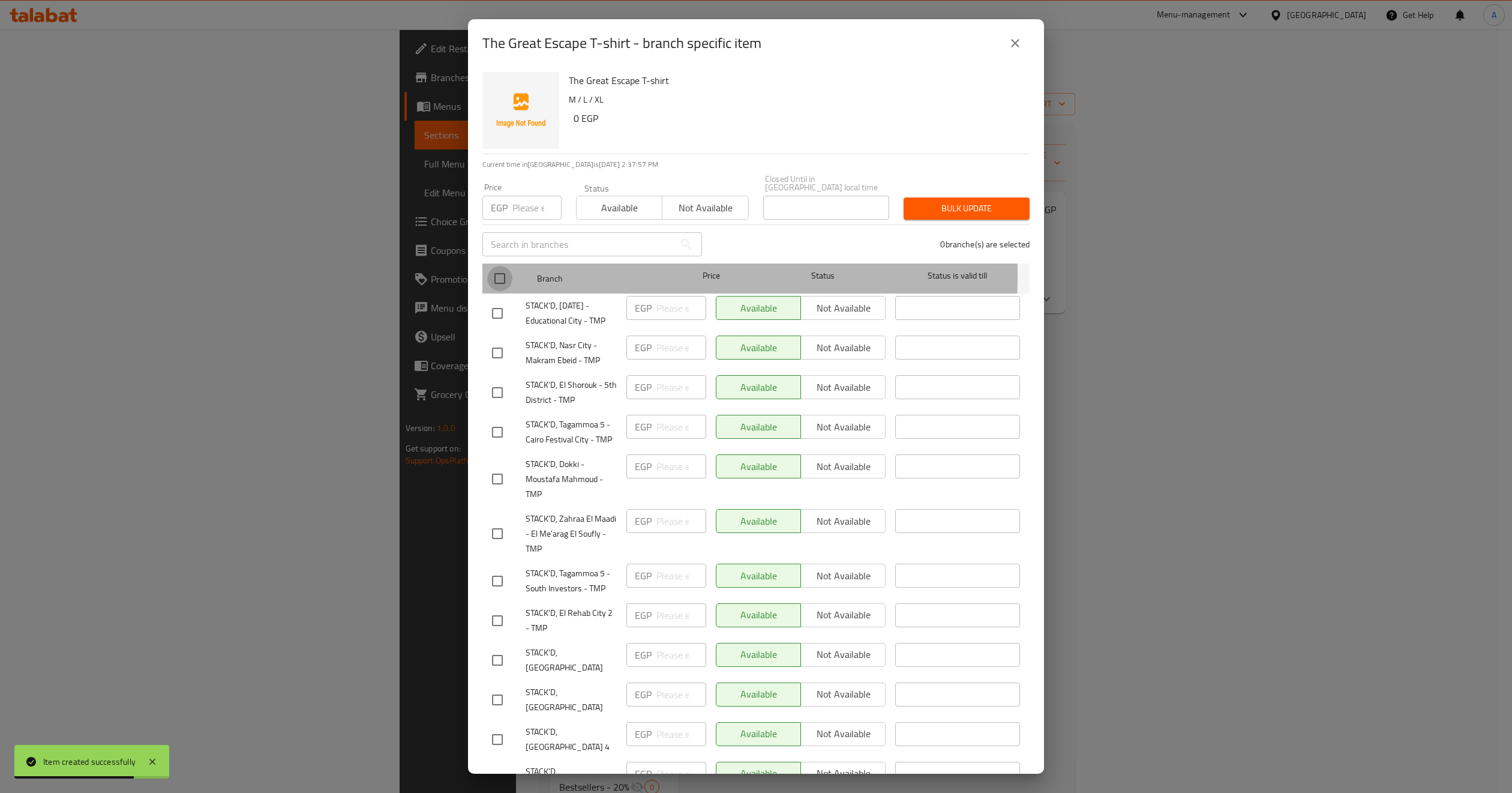
checkbox input "true"
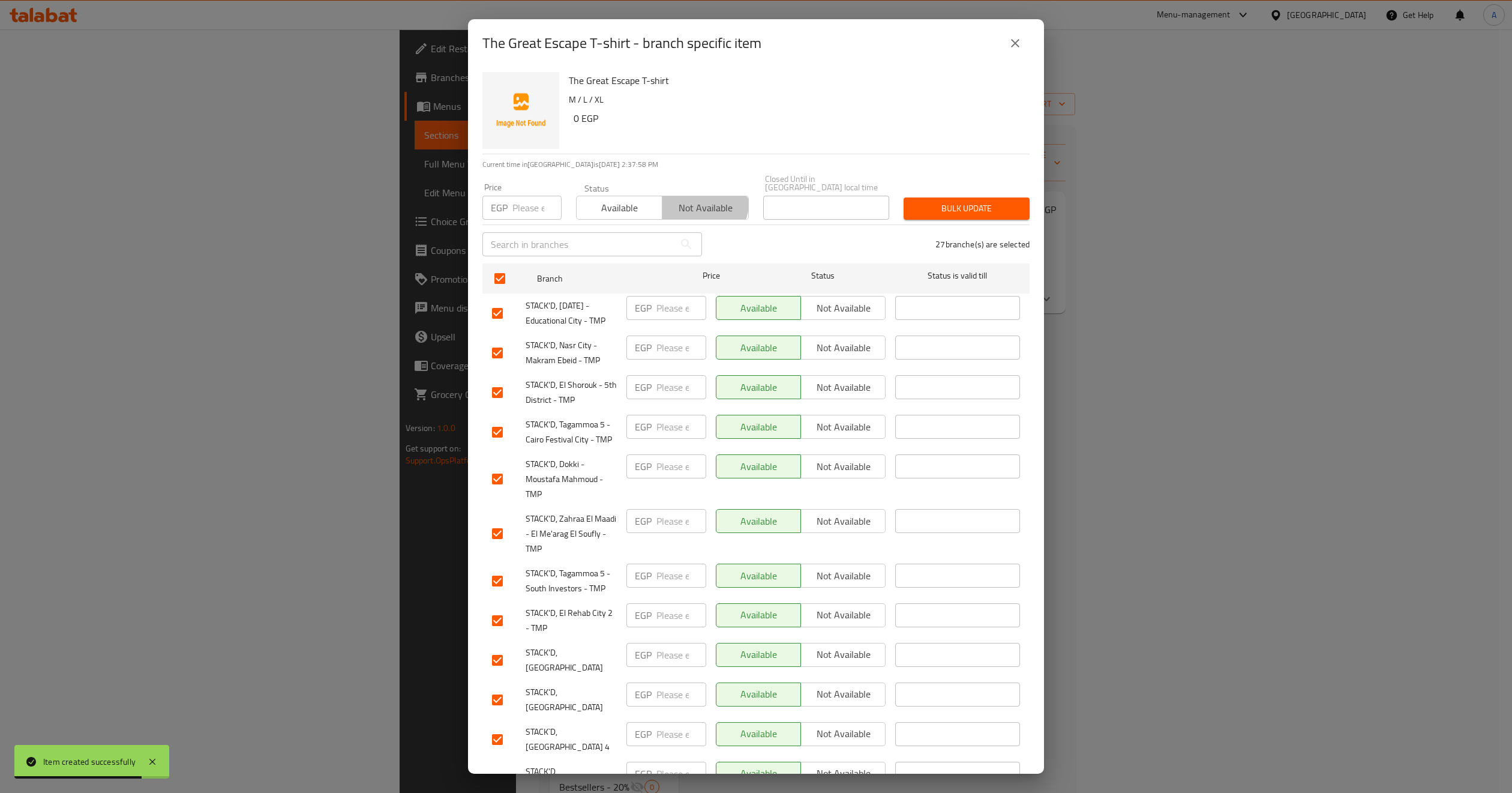
click at [684, 200] on span "Not available" at bounding box center [705, 208] width 76 height 18
click at [914, 205] on span "Bulk update" at bounding box center [967, 208] width 107 height 15
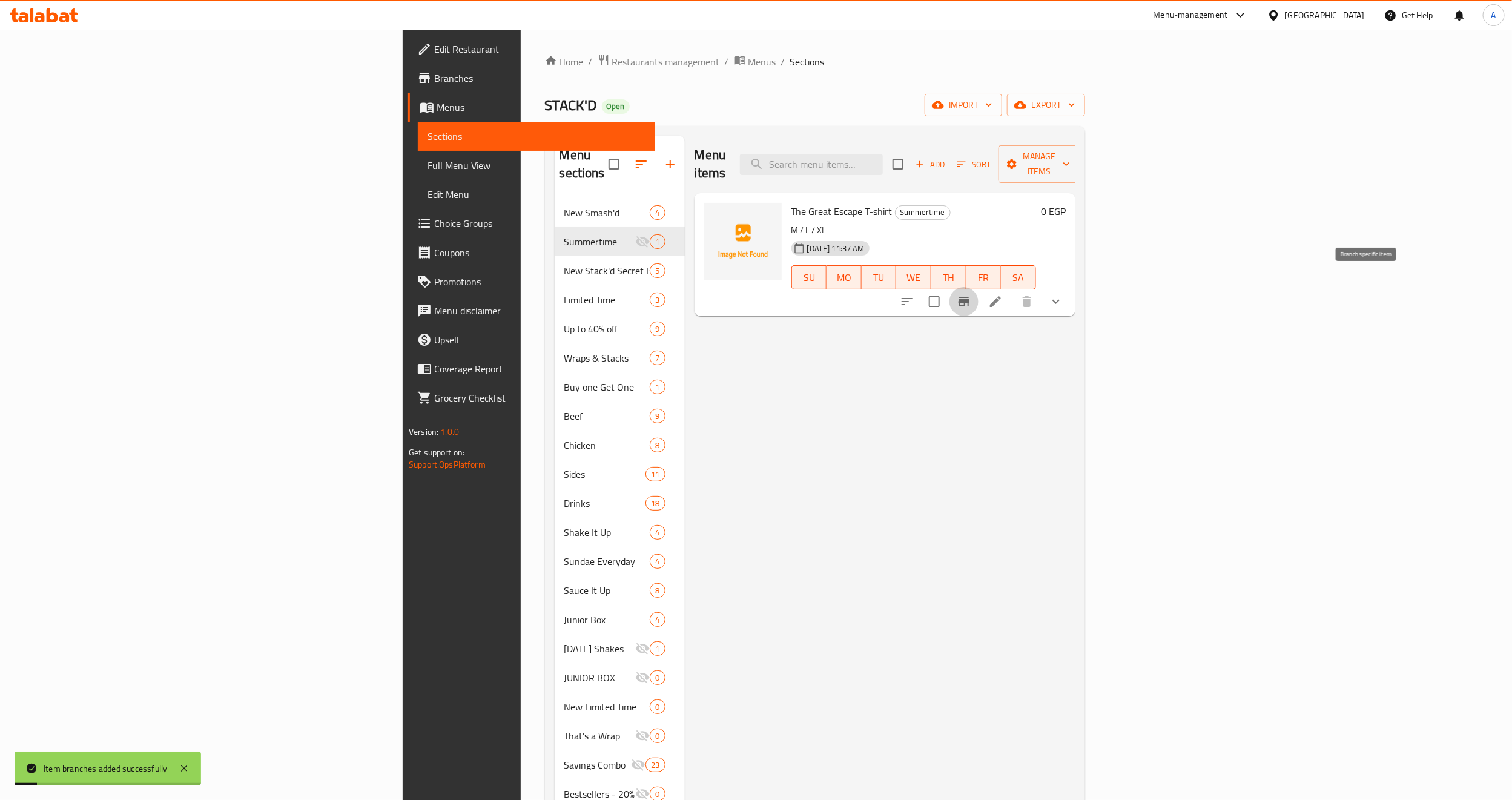
click at [971, 294] on icon "Branch-specific-item" at bounding box center [964, 301] width 15 height 15
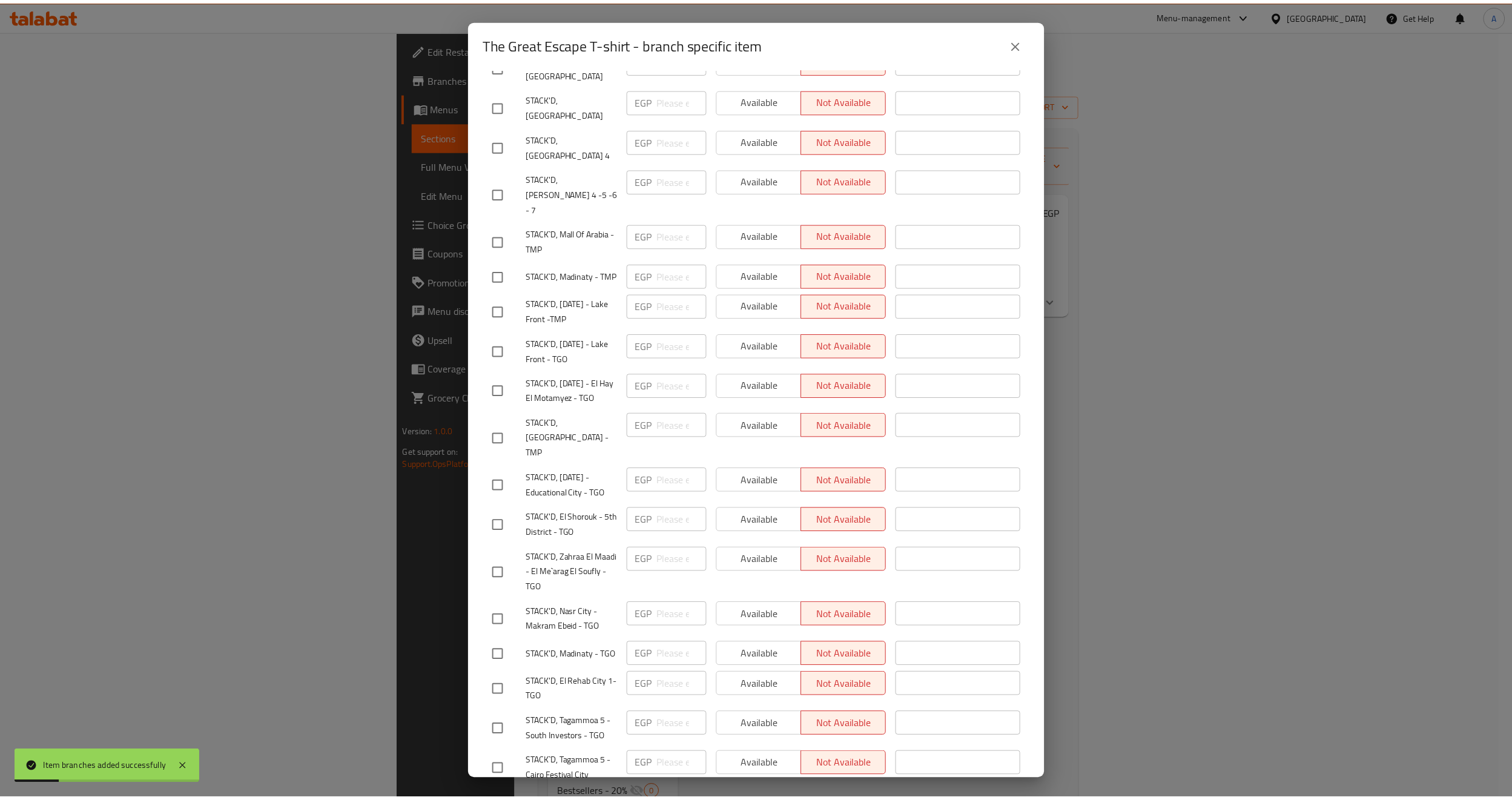
scroll to position [656, 0]
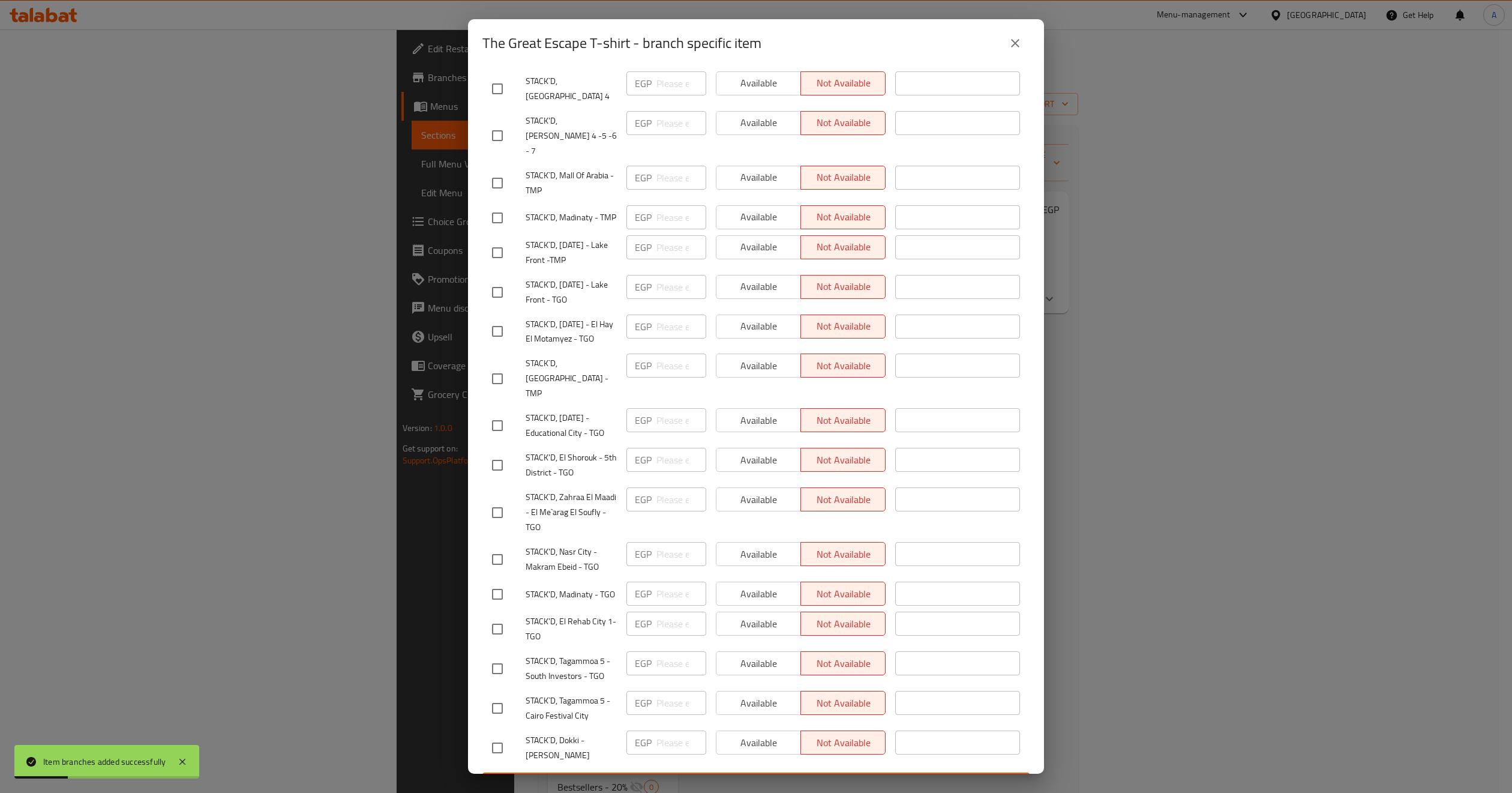
click at [1021, 42] on icon "close" at bounding box center [1015, 43] width 15 height 15
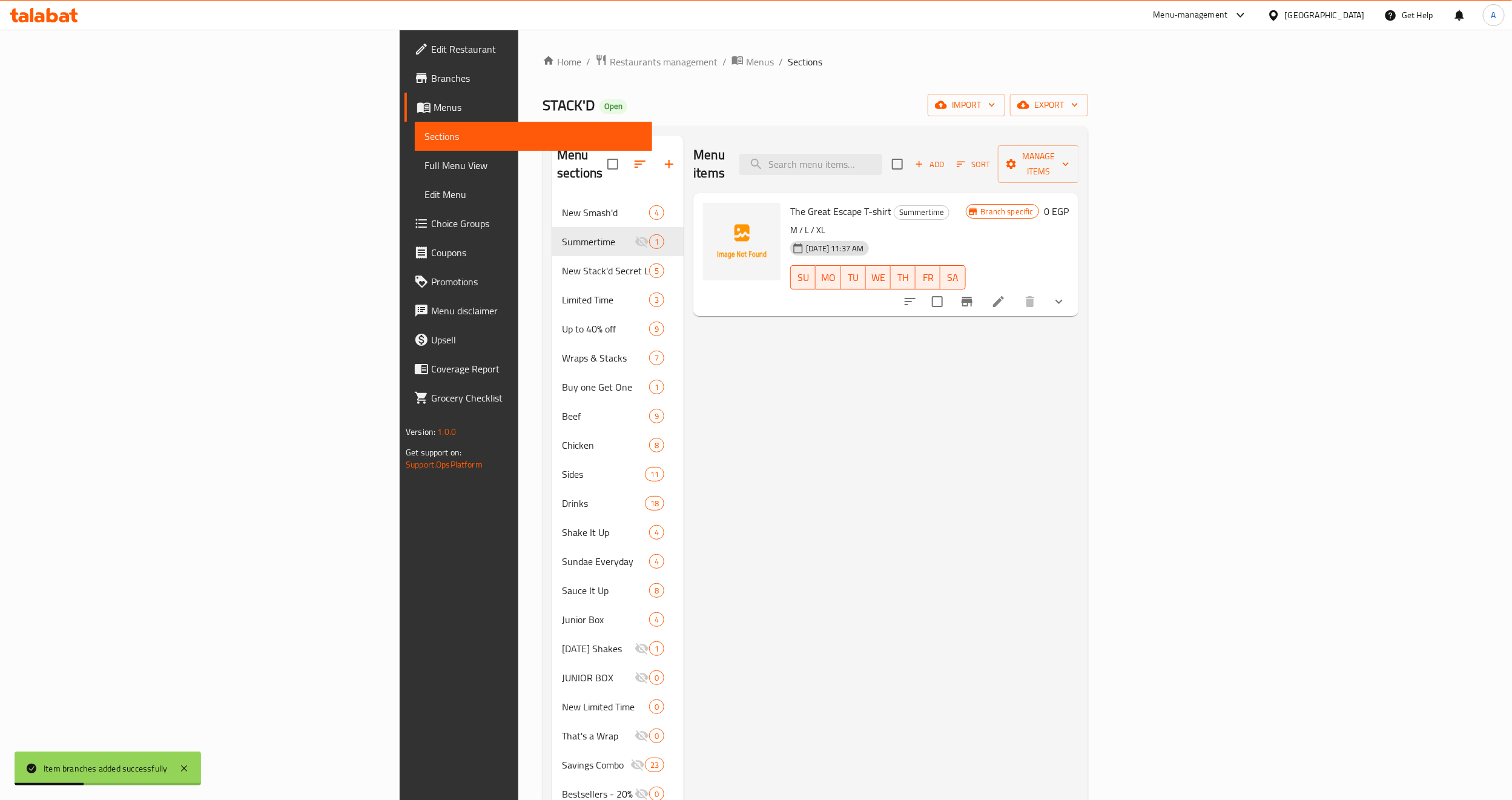
click at [1078, 397] on div "Menu items Add Sort Manage items The Great Escape T-shirt Summertime M / L / XL…" at bounding box center [881, 536] width 395 height 800
click at [919, 461] on div "Menu items Add Sort Manage items The Great Escape T-shirt Summertime M / L / XL…" at bounding box center [881, 536] width 395 height 800
click at [1006, 294] on icon at bounding box center [998, 301] width 15 height 15
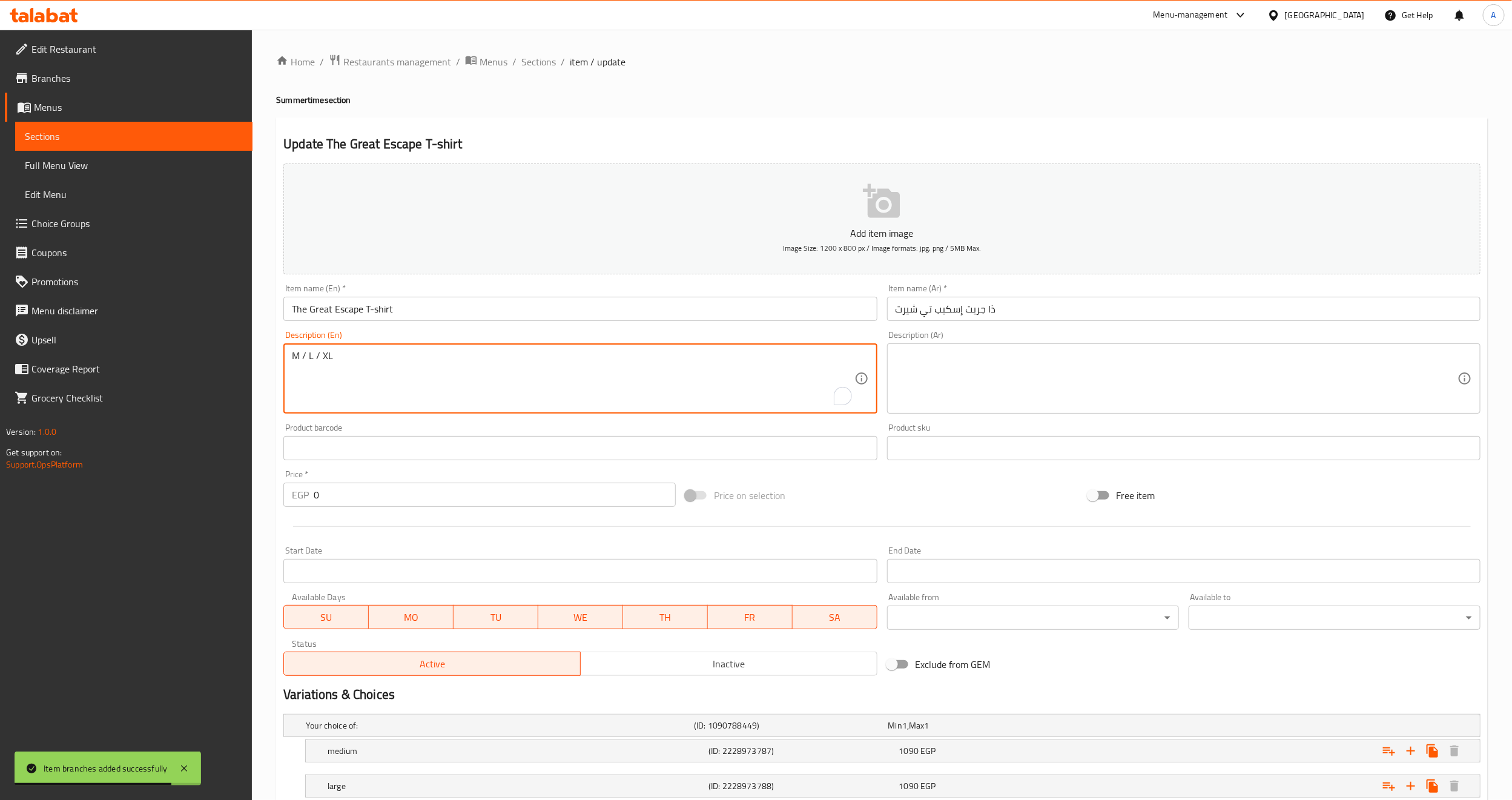
click at [382, 360] on textarea "M / L / XL" at bounding box center [573, 378] width 562 height 57
click at [289, 353] on div "M / L / XL Description (En)" at bounding box center [580, 378] width 594 height 70
click at [436, 376] on textarea "M / L / XL" at bounding box center [573, 378] width 562 height 57
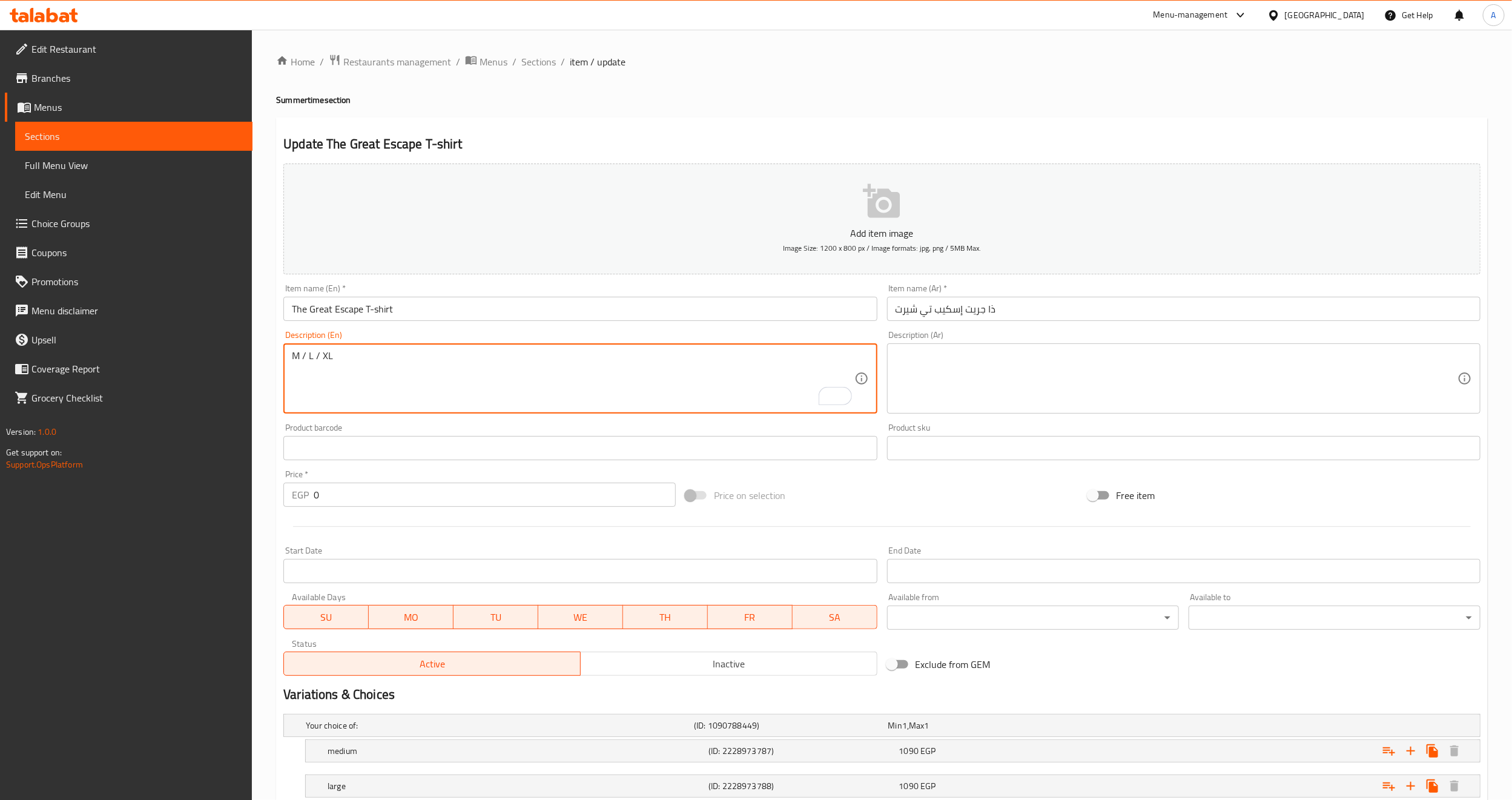
click at [436, 376] on textarea "M / L / XL" at bounding box center [573, 378] width 562 height 57
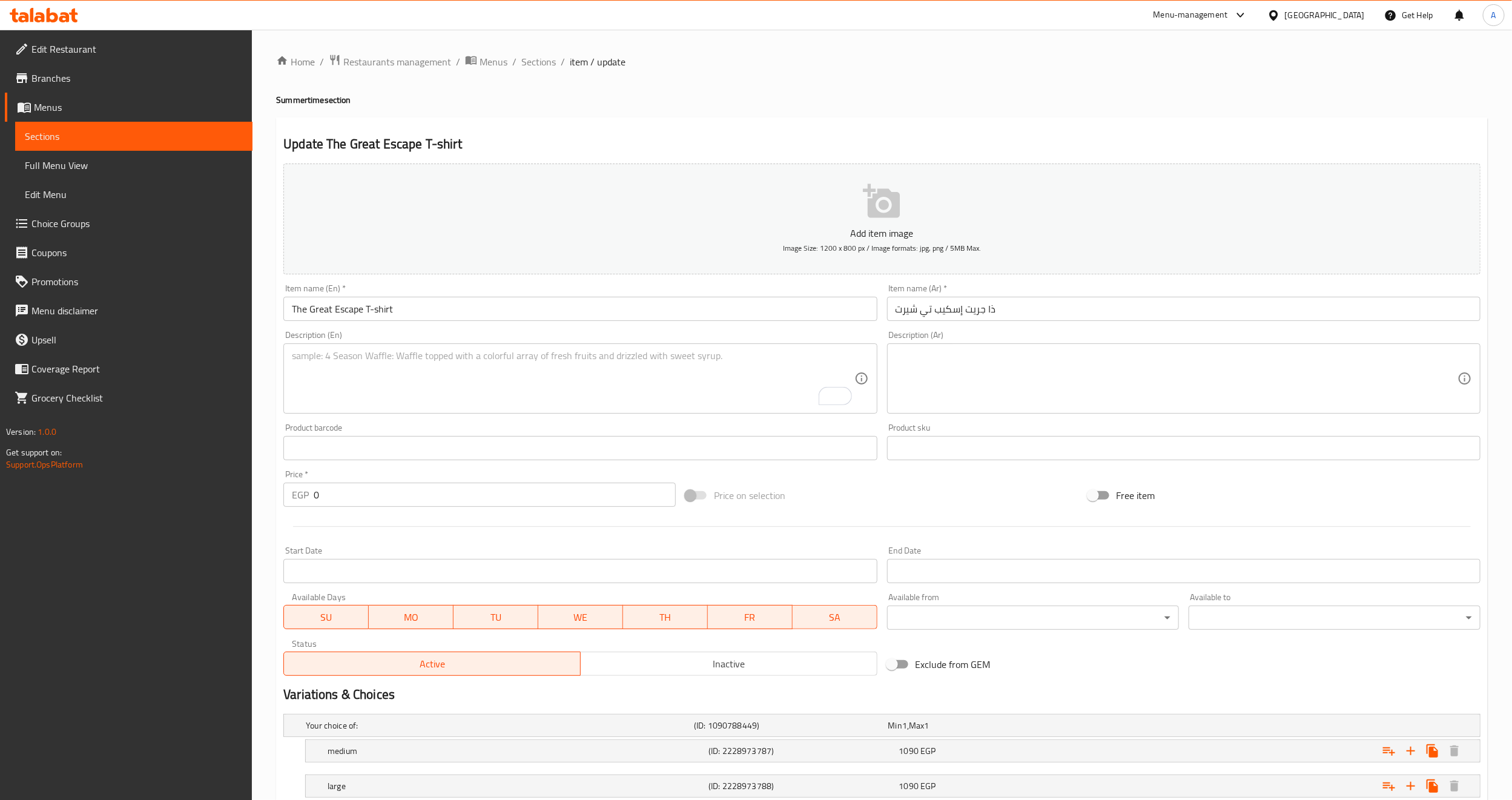
click at [403, 425] on div "Product barcode Product barcode" at bounding box center [580, 441] width 594 height 37
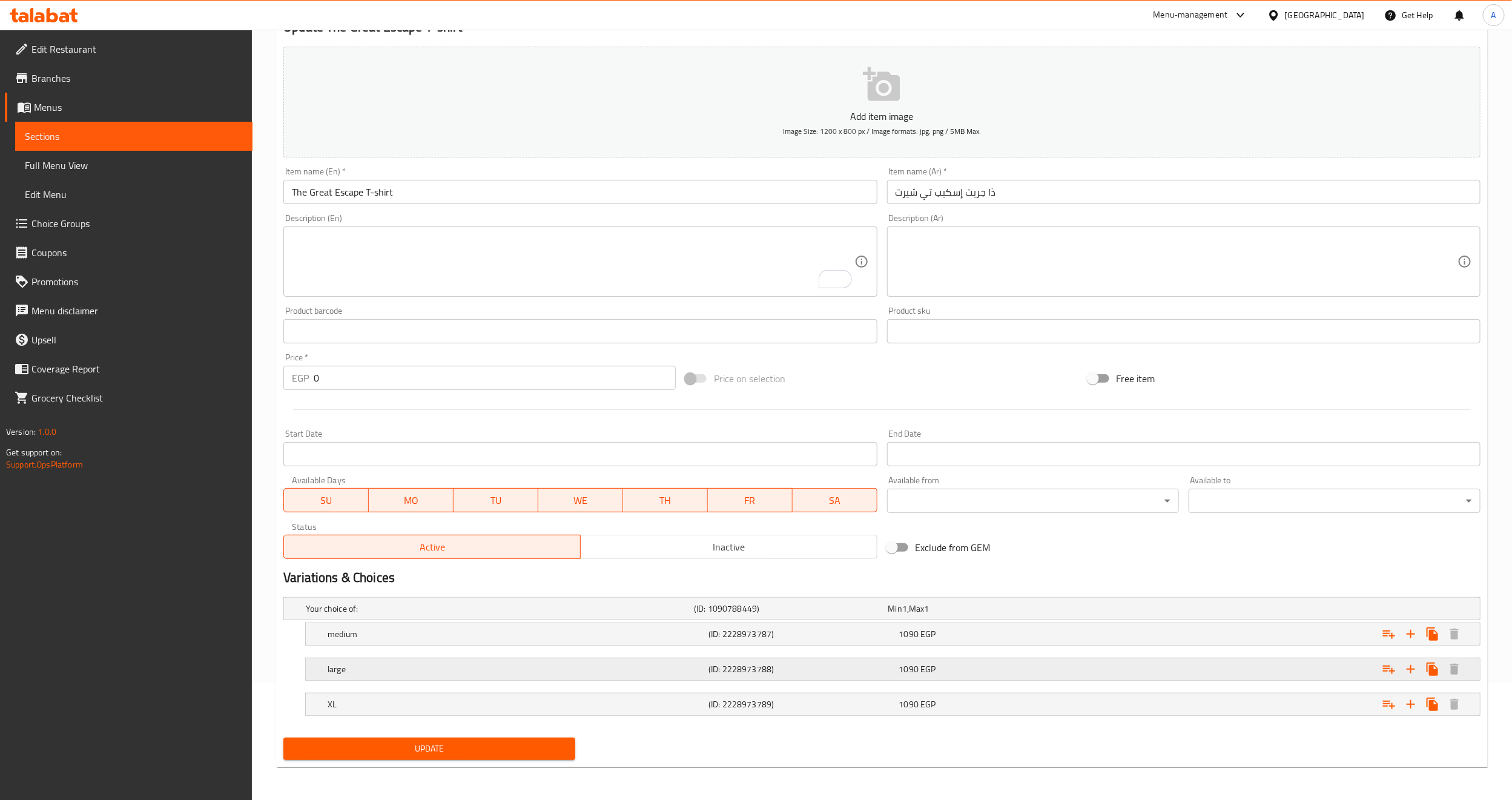
scroll to position [120, 0]
click at [369, 738] on button "Update" at bounding box center [429, 745] width 292 height 22
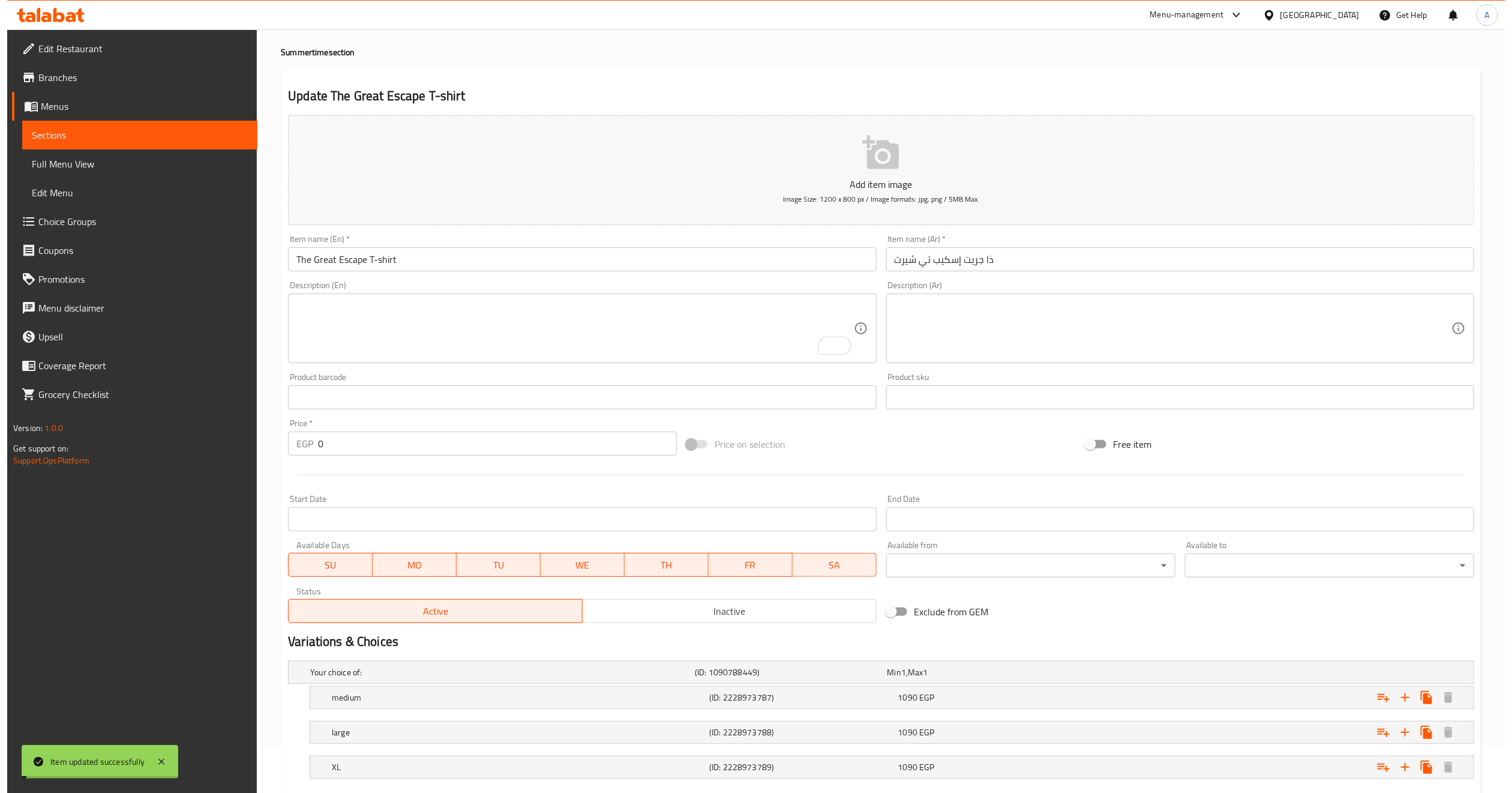
scroll to position [0, 0]
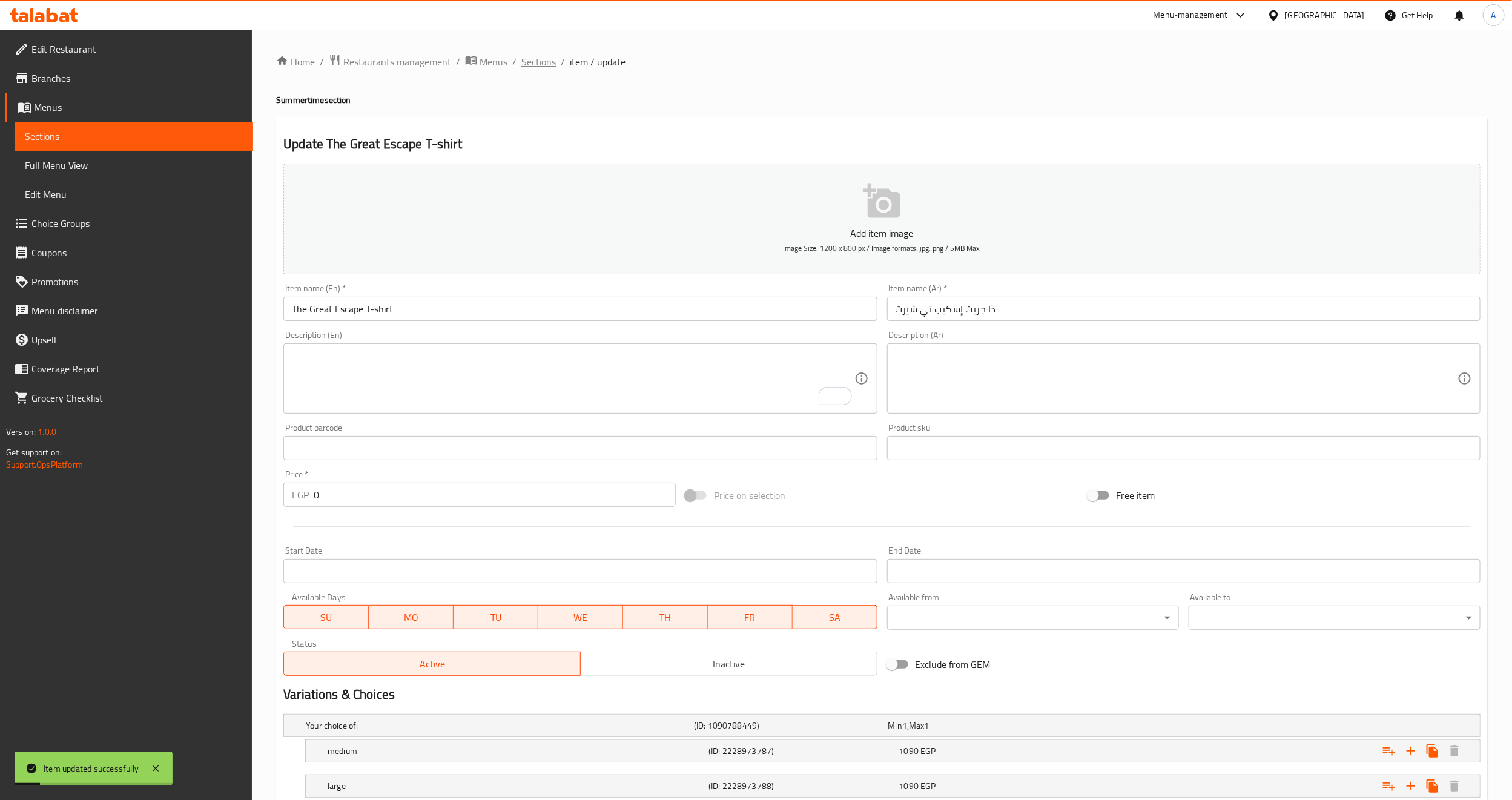
click at [551, 62] on span "Sections" at bounding box center [538, 62] width 34 height 15
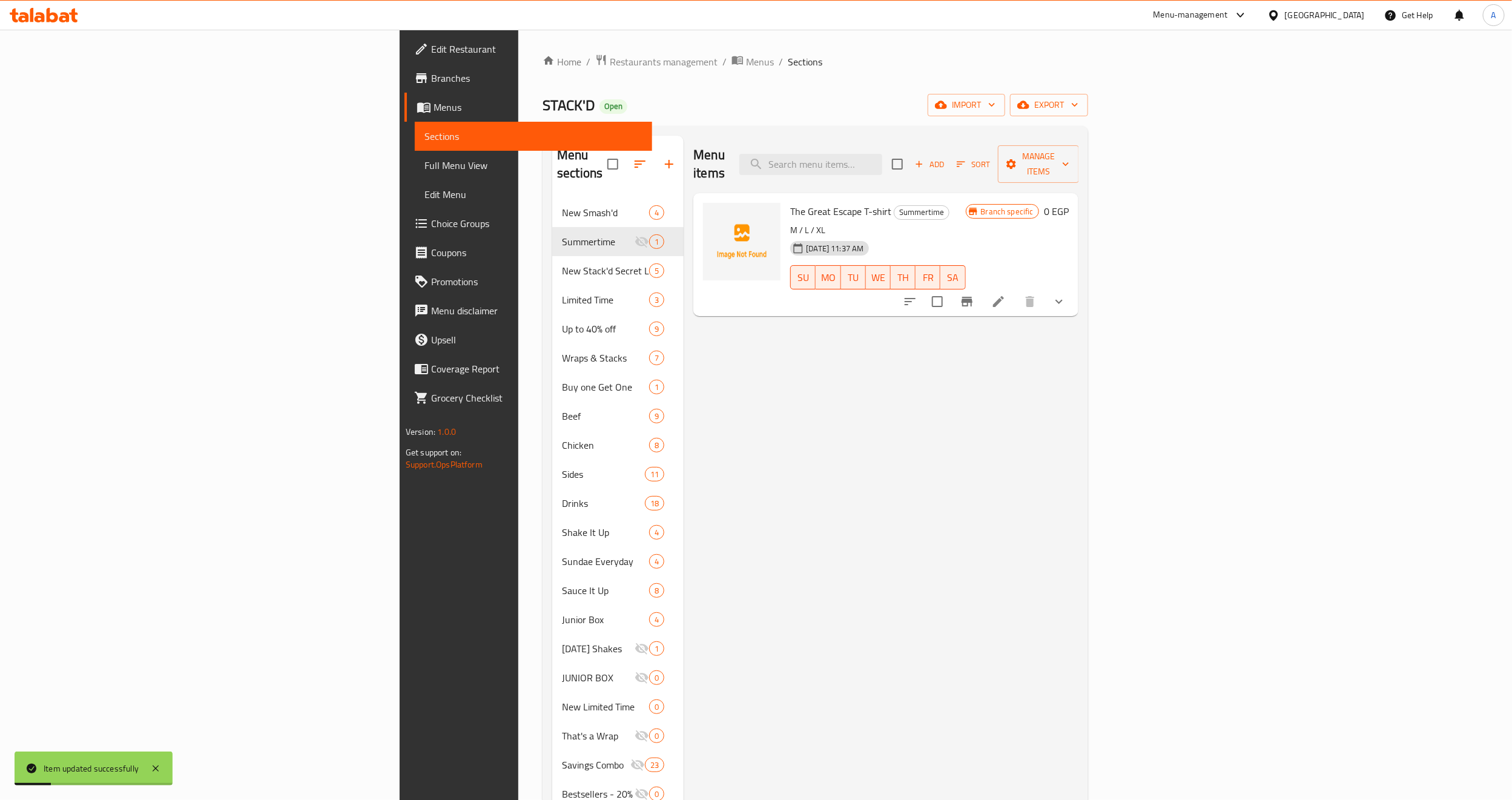
drag, startPoint x: 976, startPoint y: 459, endPoint x: 1062, endPoint y: 417, distance: 95.7
click at [1001, 446] on div "Menu items Add Sort Manage items The Great Escape T-shirt Summertime M / L / XL…" at bounding box center [881, 536] width 395 height 800
click at [973, 297] on icon "Branch-specific-item" at bounding box center [967, 301] width 11 height 10
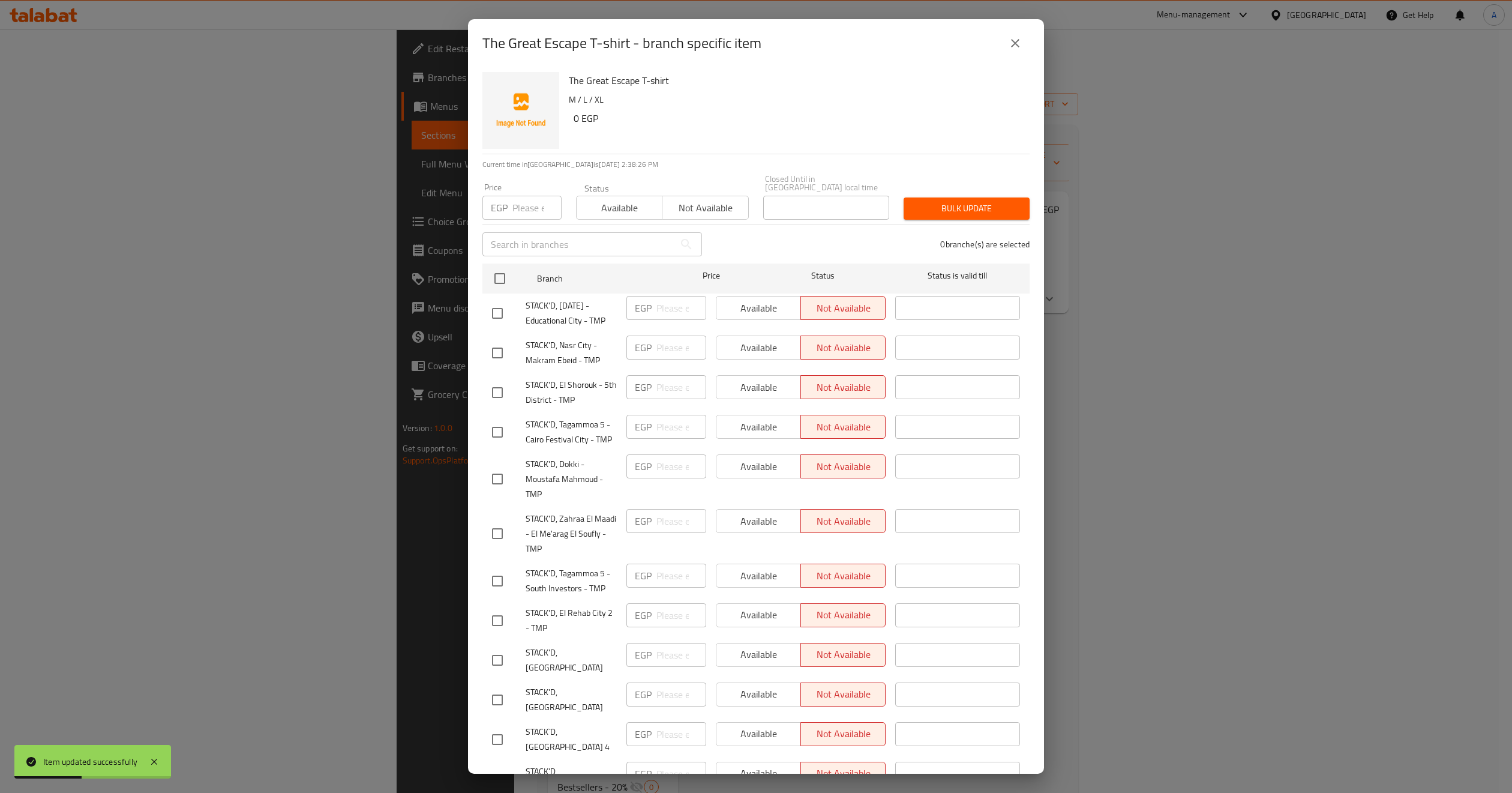
click at [1009, 38] on icon "close" at bounding box center [1015, 43] width 15 height 15
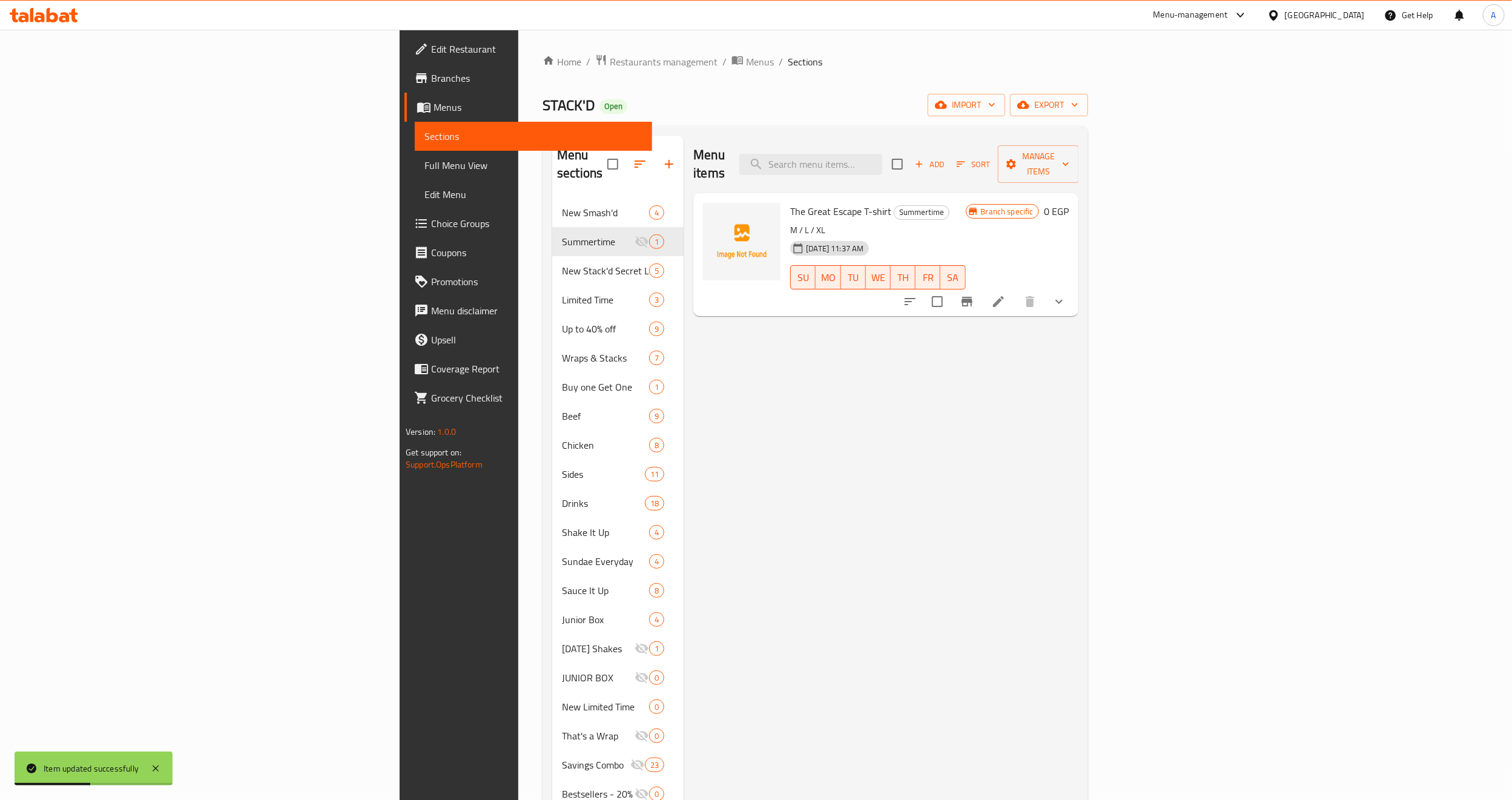
click at [1073, 291] on button "show more" at bounding box center [1059, 302] width 29 height 29
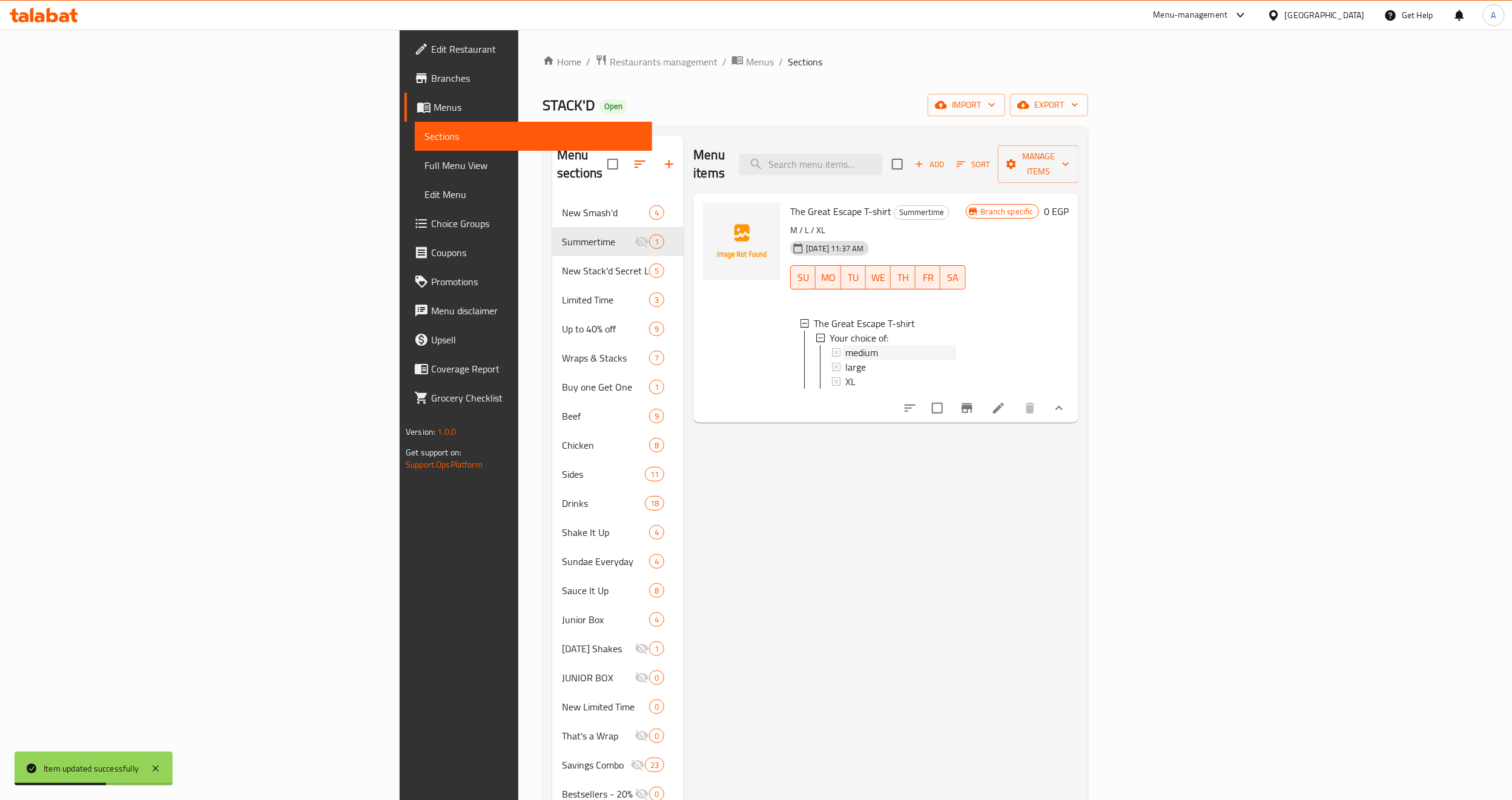
click at [845, 345] on div "medium" at bounding box center [900, 352] width 110 height 15
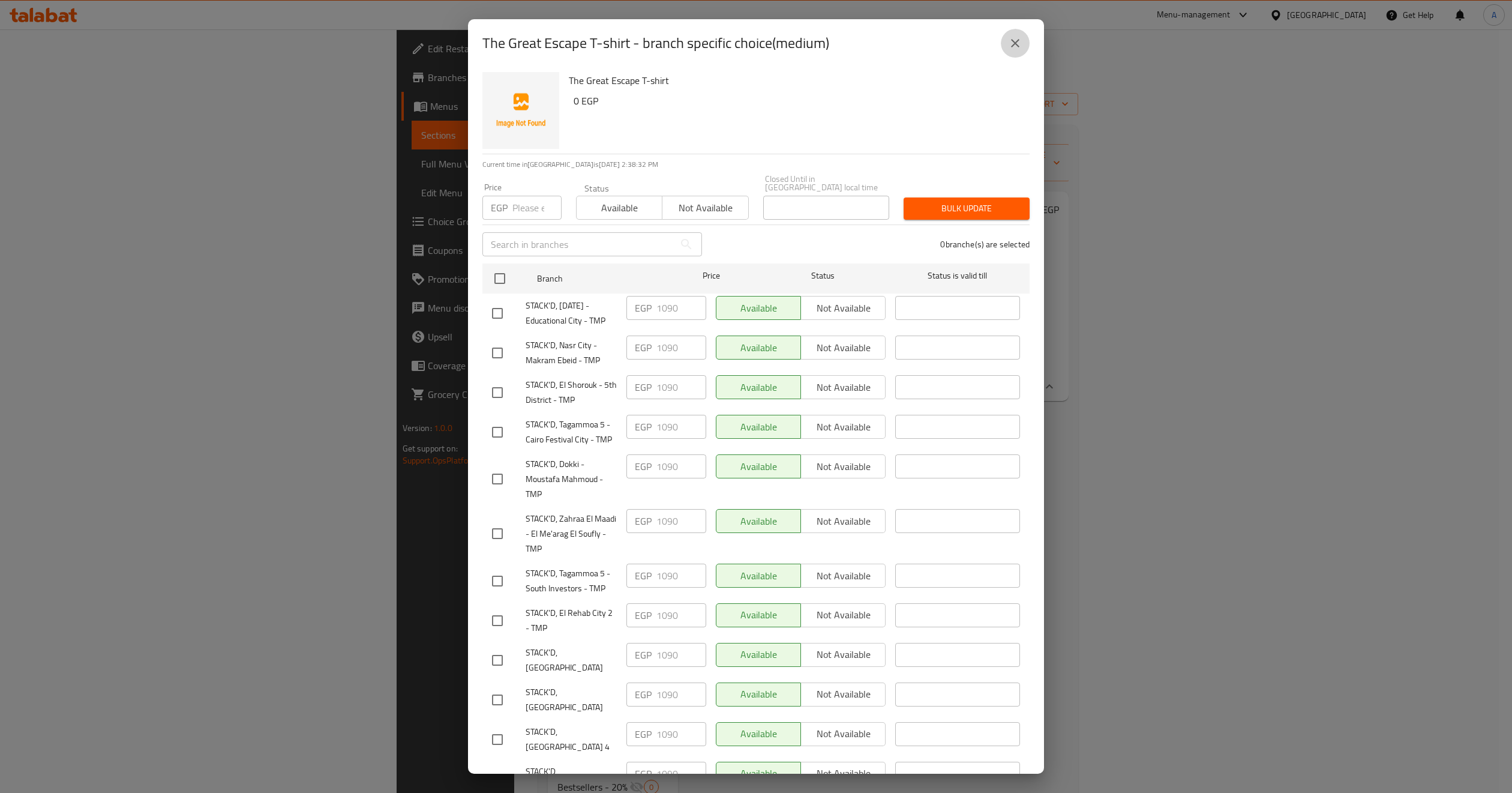
click at [1013, 51] on button "close" at bounding box center [1016, 44] width 29 height 29
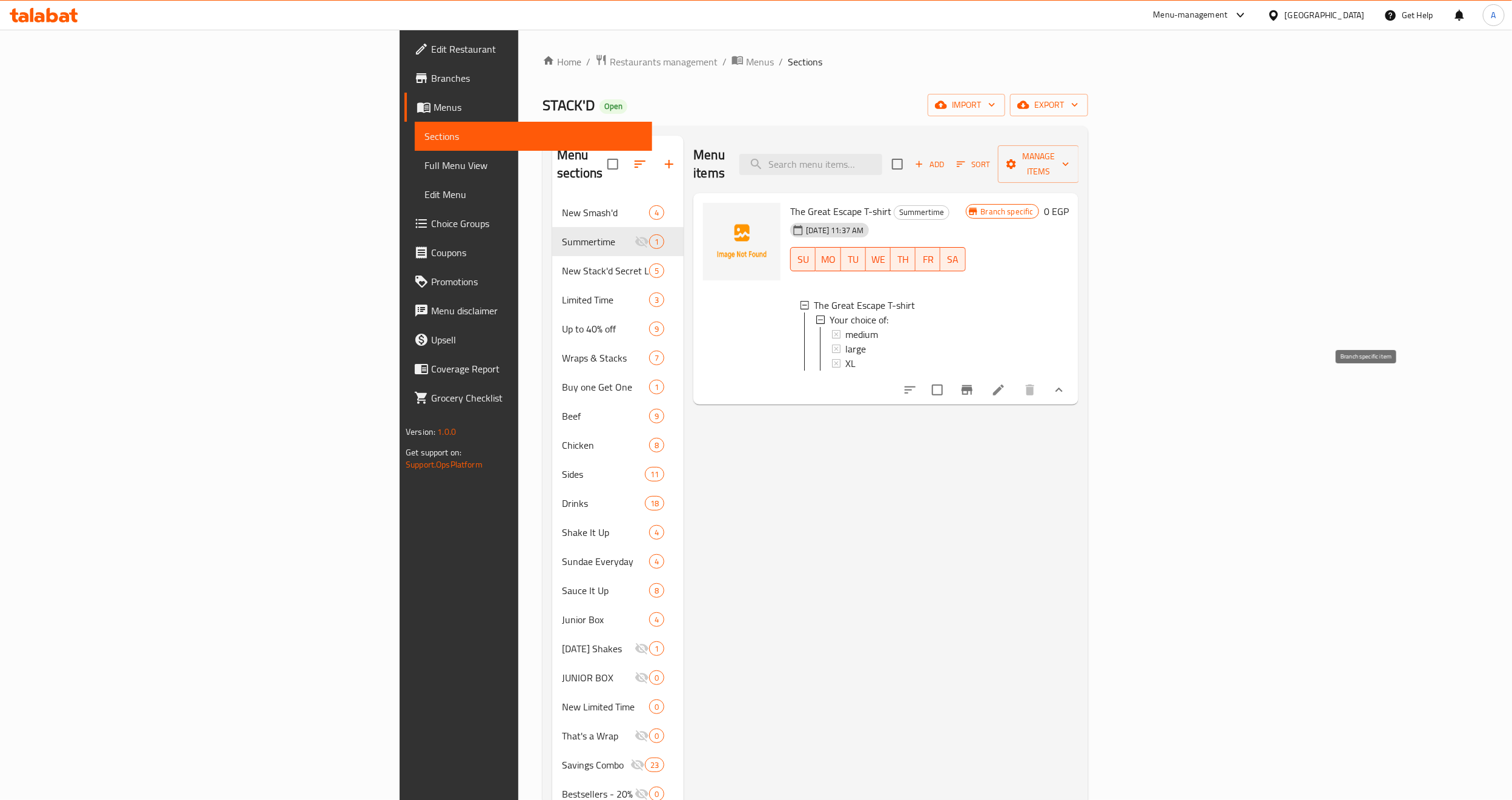
click at [974, 383] on icon "Branch-specific-item" at bounding box center [967, 390] width 15 height 15
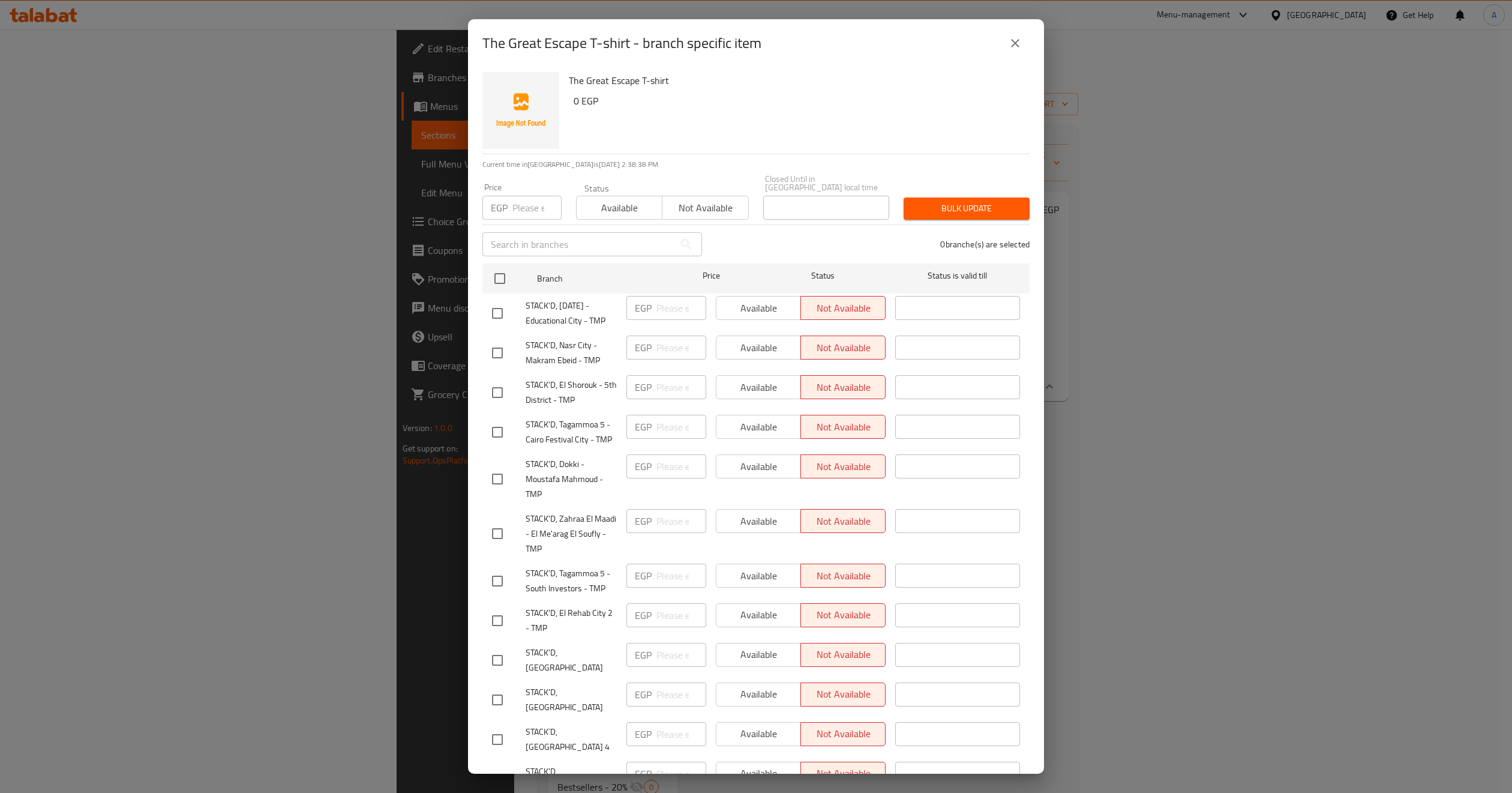
click at [1009, 45] on icon "close" at bounding box center [1015, 43] width 15 height 15
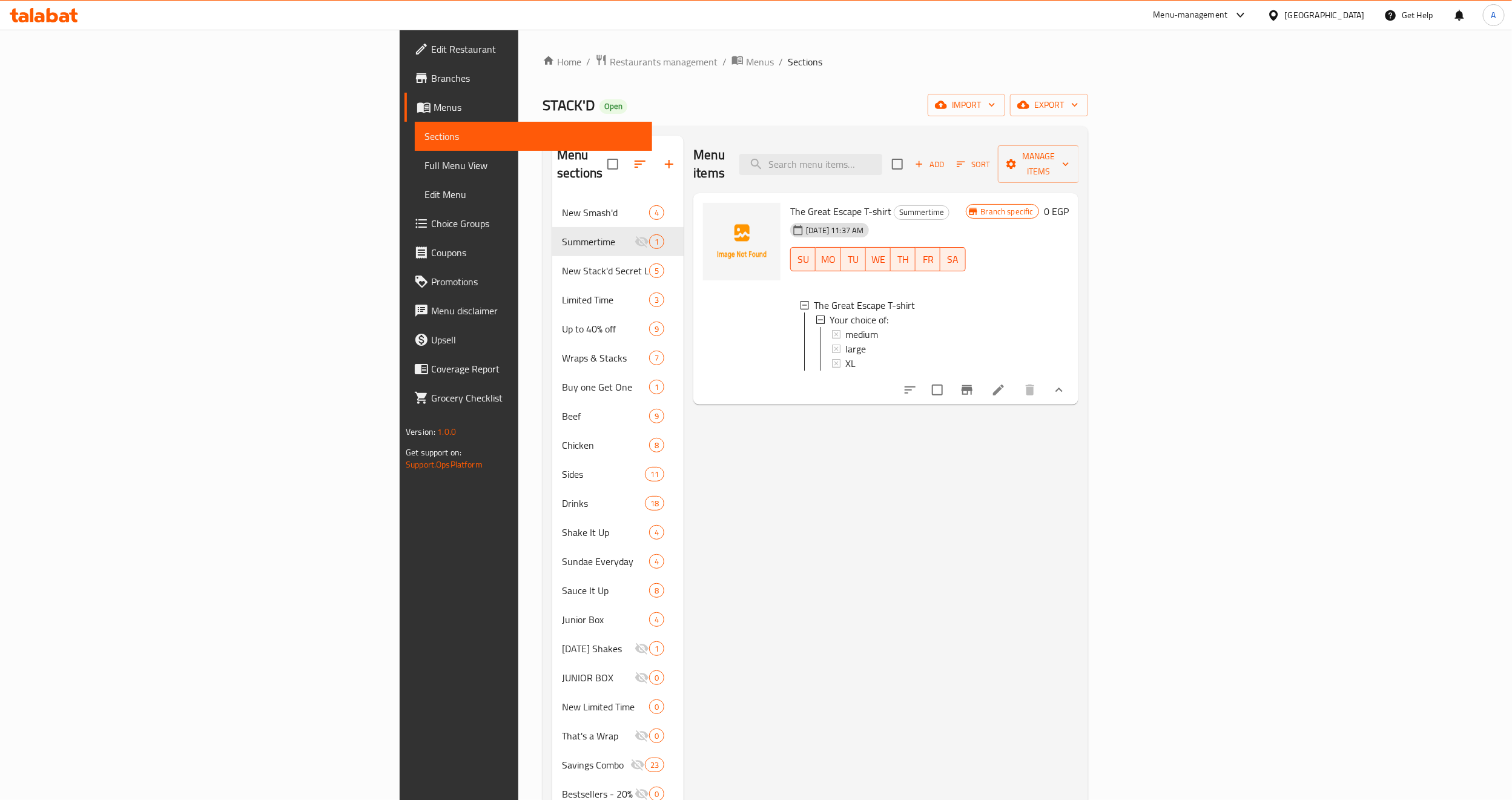
click at [946, 517] on div "Menu items Add Sort Manage items The Great Escape T-shirt Summertime 12-08-2025…" at bounding box center [881, 536] width 395 height 800
click at [950, 384] on input "checkbox" at bounding box center [938, 390] width 25 height 25
checkbox input "true"
click at [1079, 164] on button "Manage items" at bounding box center [1038, 164] width 81 height 38
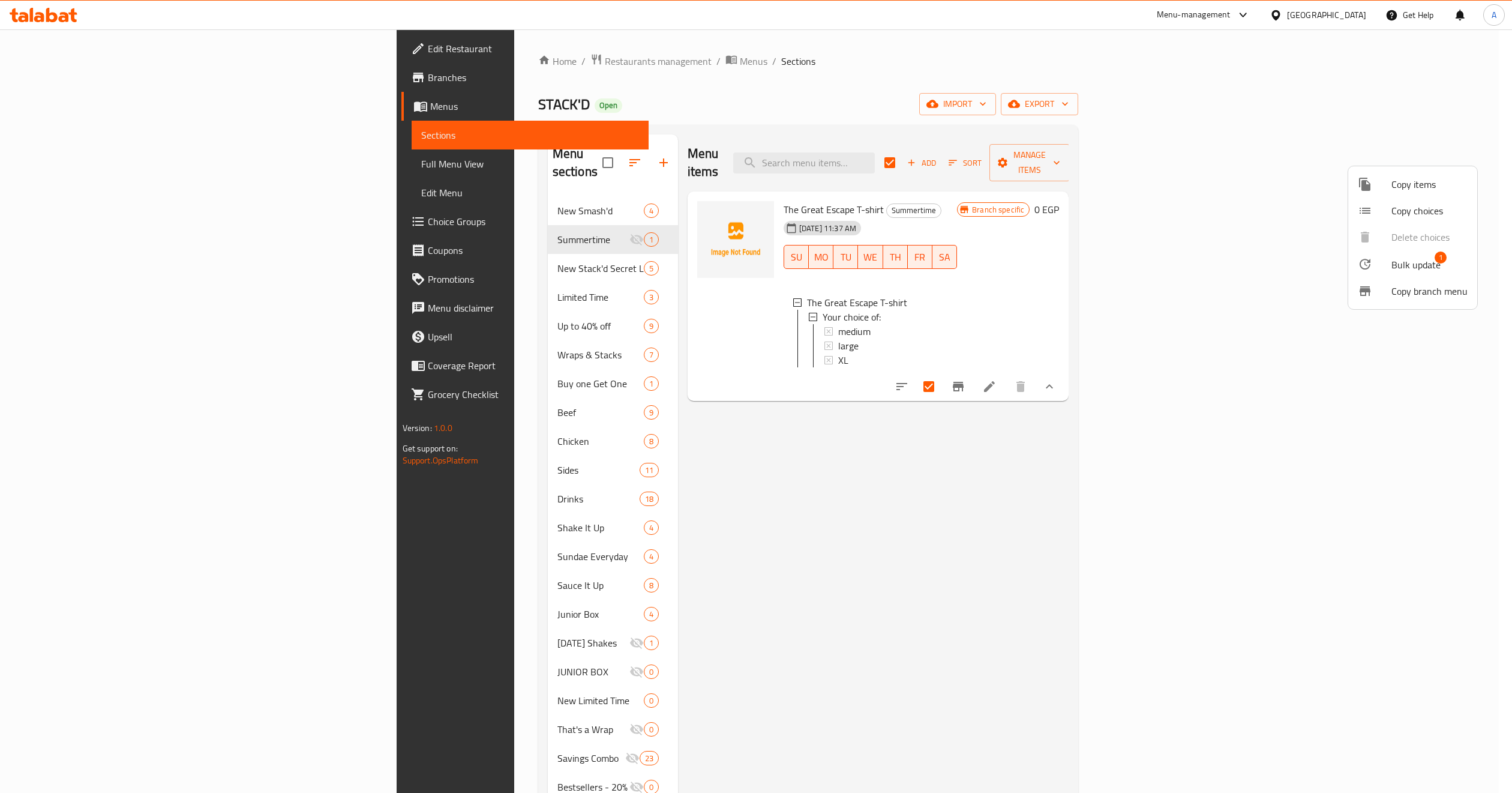
click at [1391, 191] on span "Copy items" at bounding box center [1429, 184] width 76 height 15
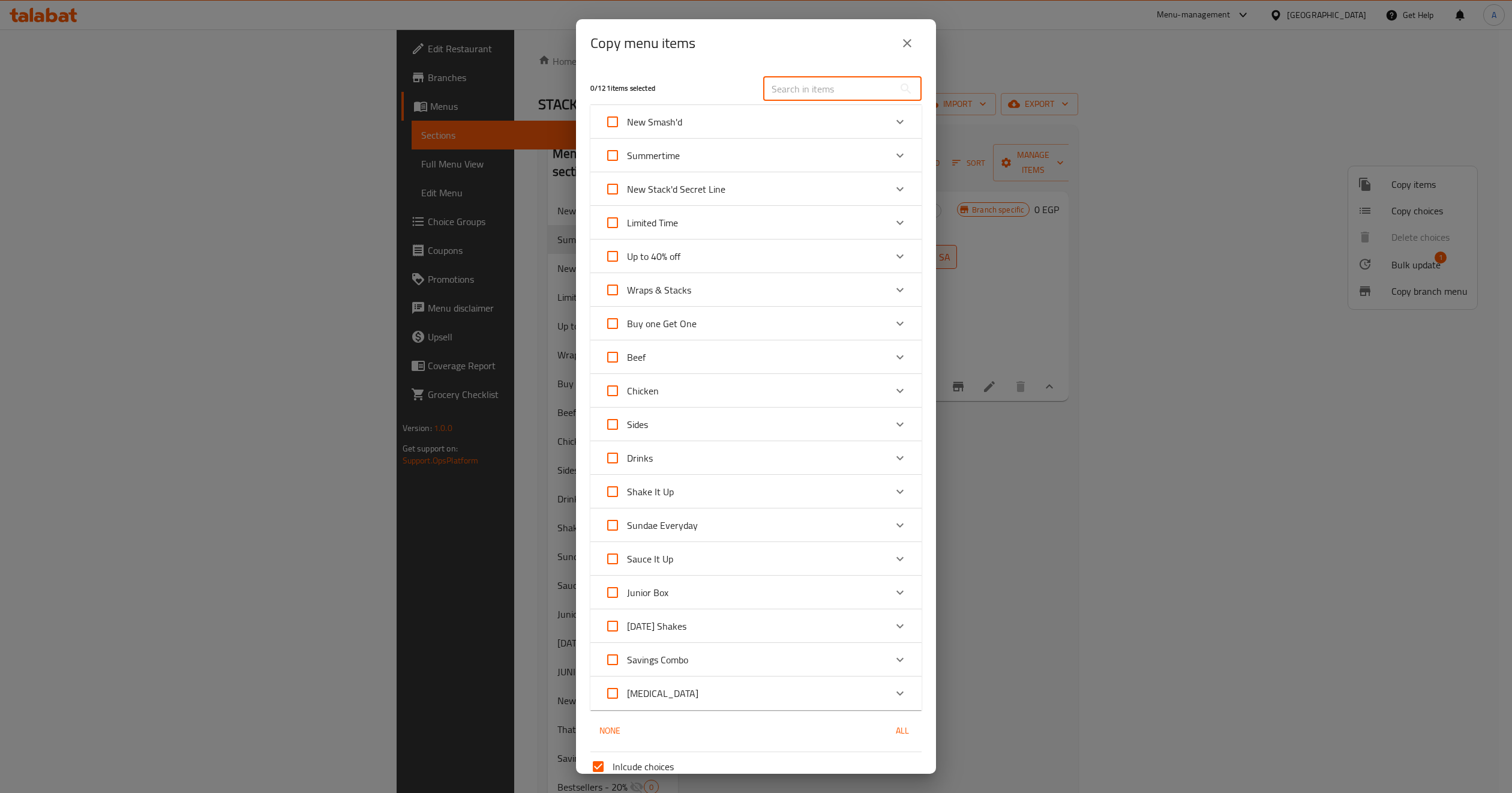
click at [783, 87] on input "text" at bounding box center [828, 89] width 131 height 24
paste input "Burger & Shake T-shirt"
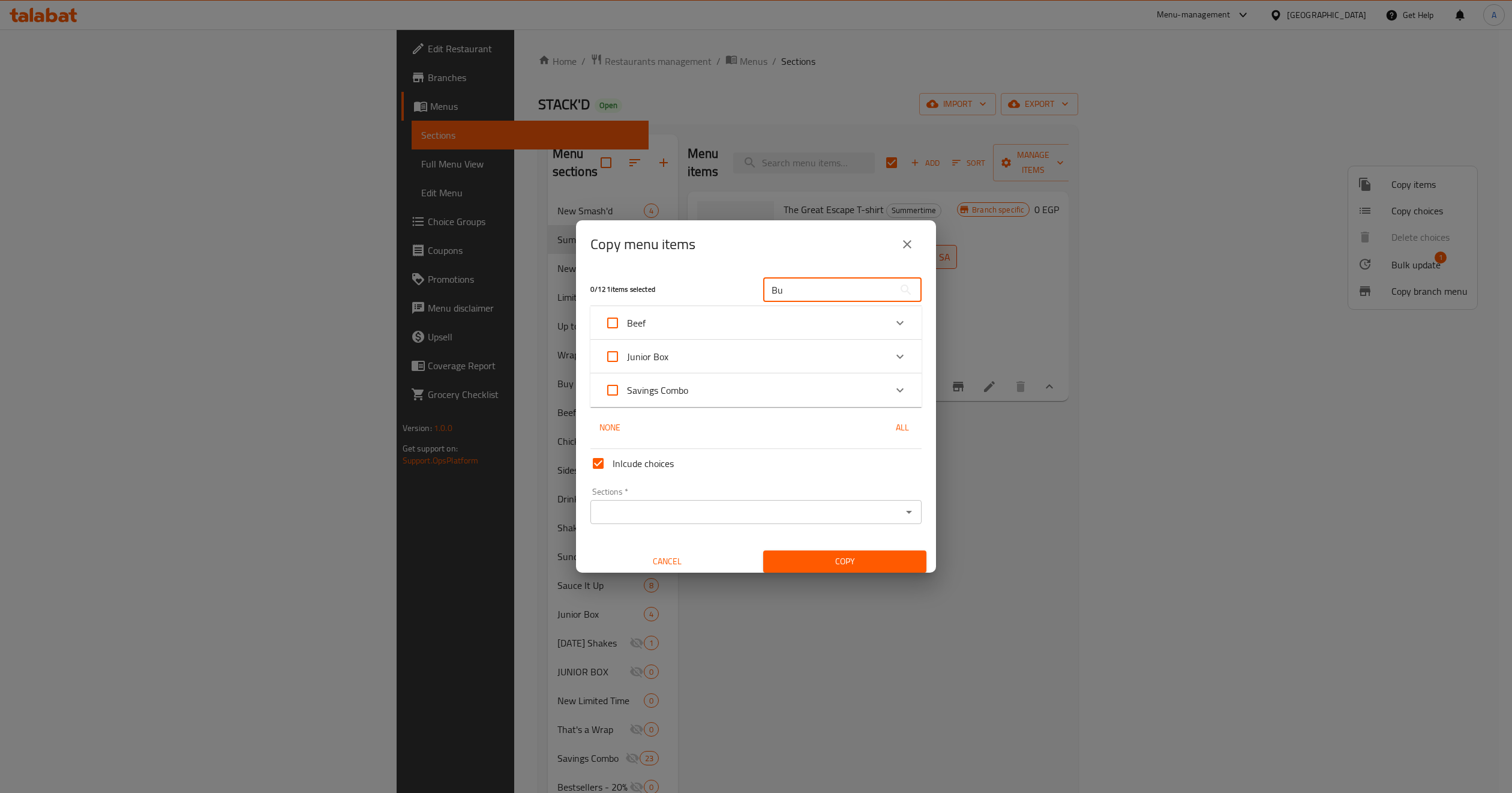
type input "B"
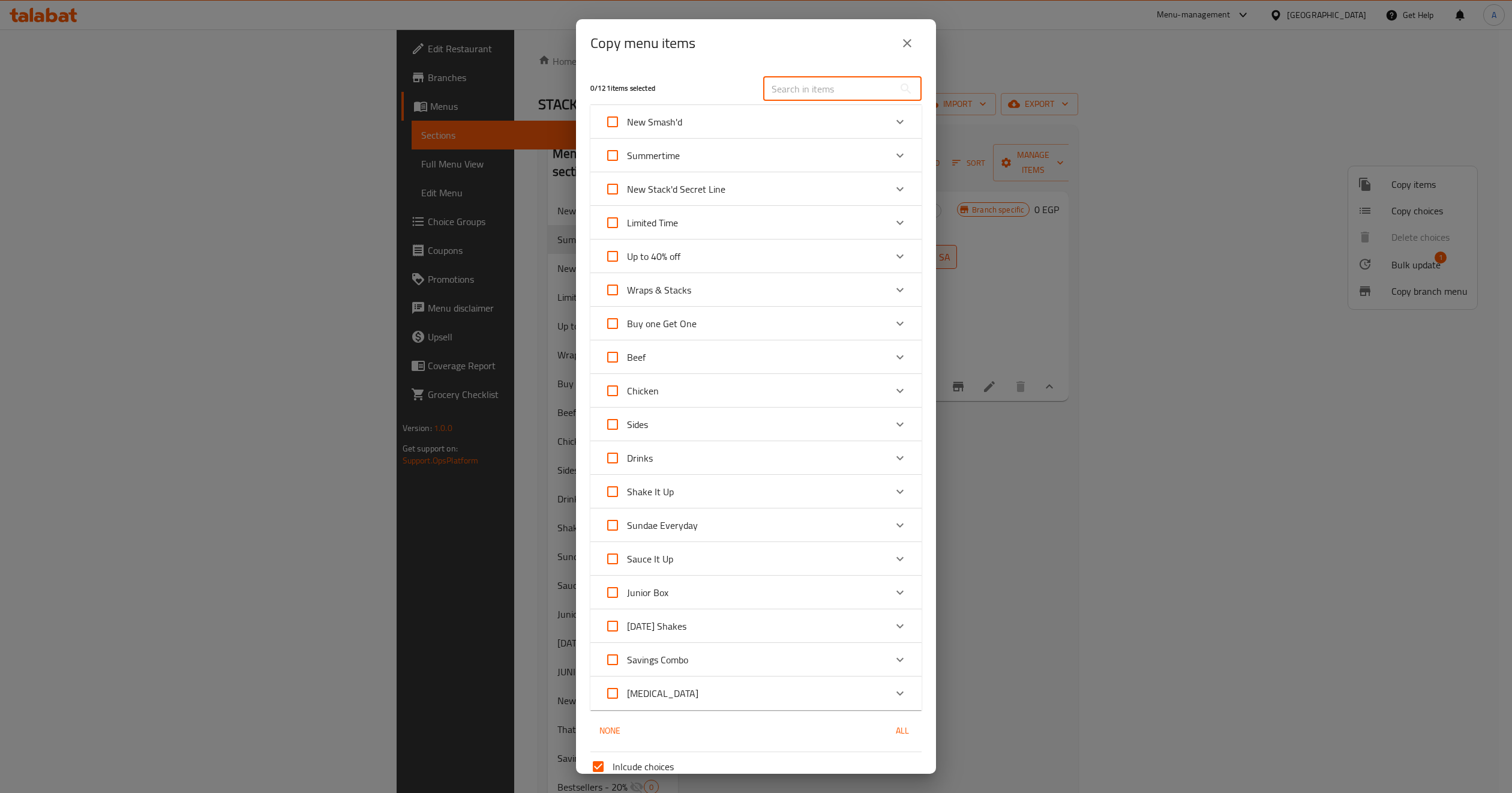
click at [893, 152] on icon "Expand" at bounding box center [900, 155] width 15 height 15
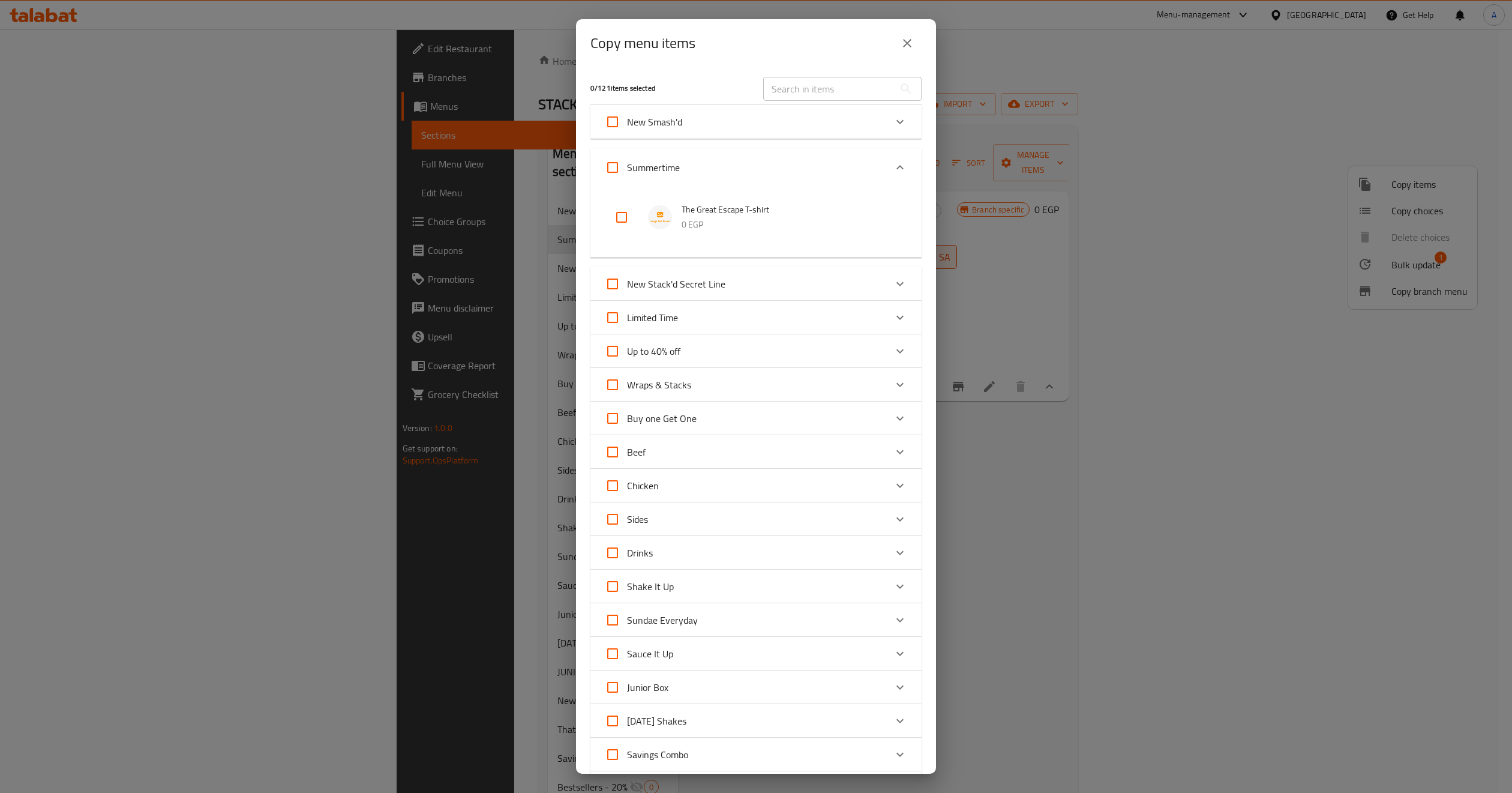
click at [616, 218] on input "checkbox" at bounding box center [622, 217] width 29 height 29
checkbox input "true"
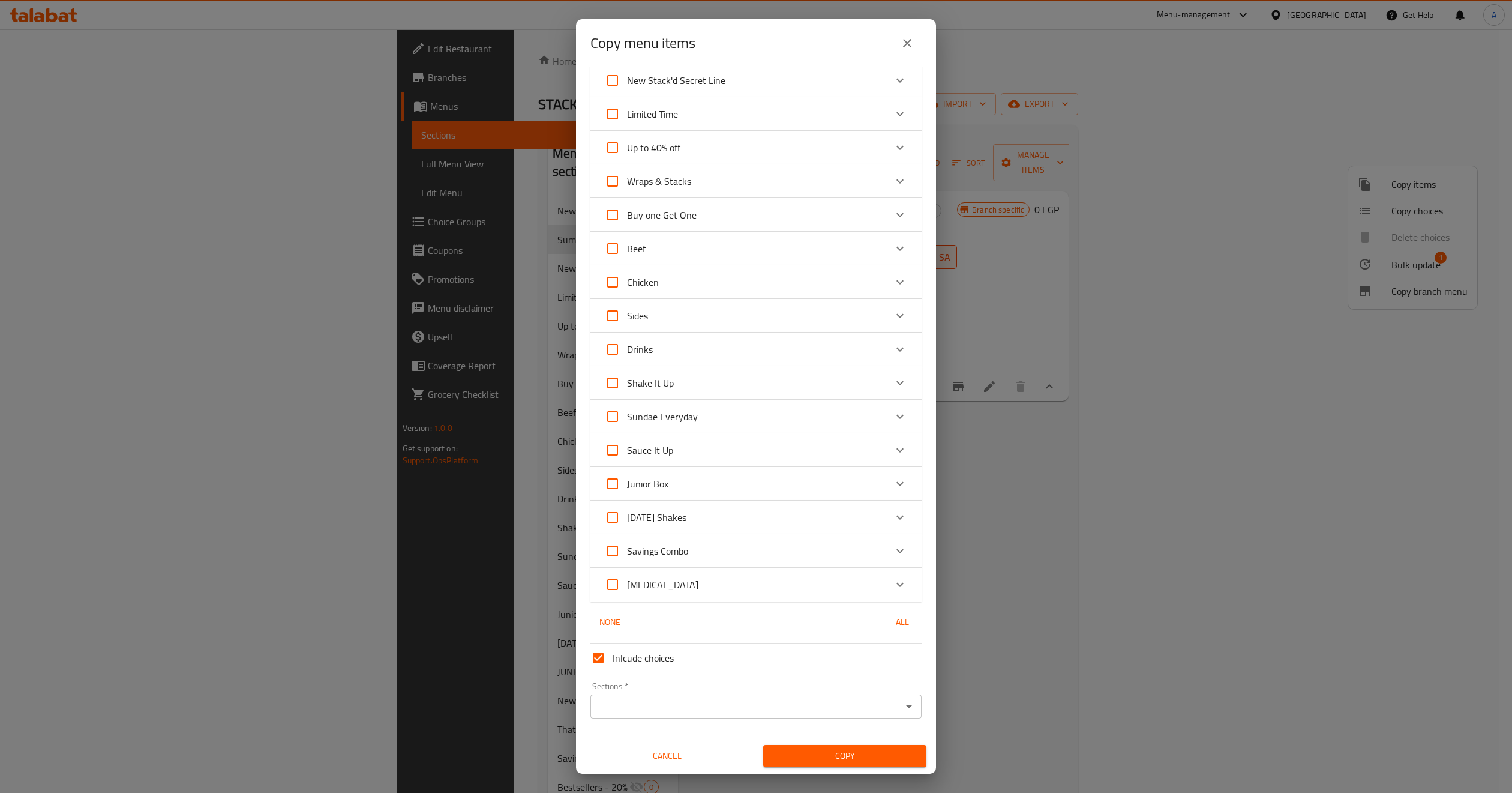
click at [883, 657] on div "Inlcude choices" at bounding box center [756, 657] width 341 height 39
click at [801, 763] on button "Copy" at bounding box center [845, 756] width 164 height 22
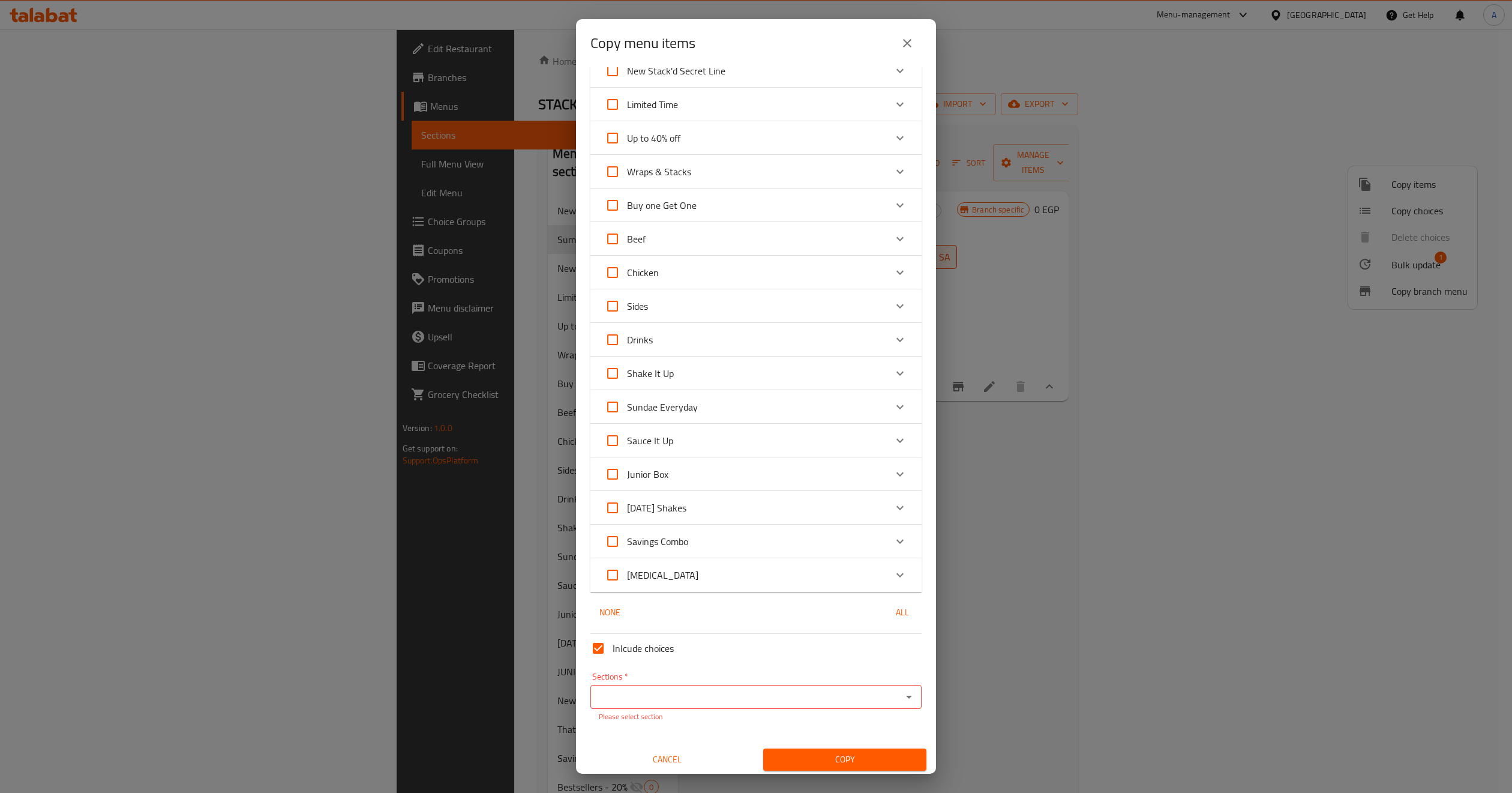
scroll to position [216, 0]
click at [867, 686] on input "Sections   *" at bounding box center [746, 694] width 304 height 17
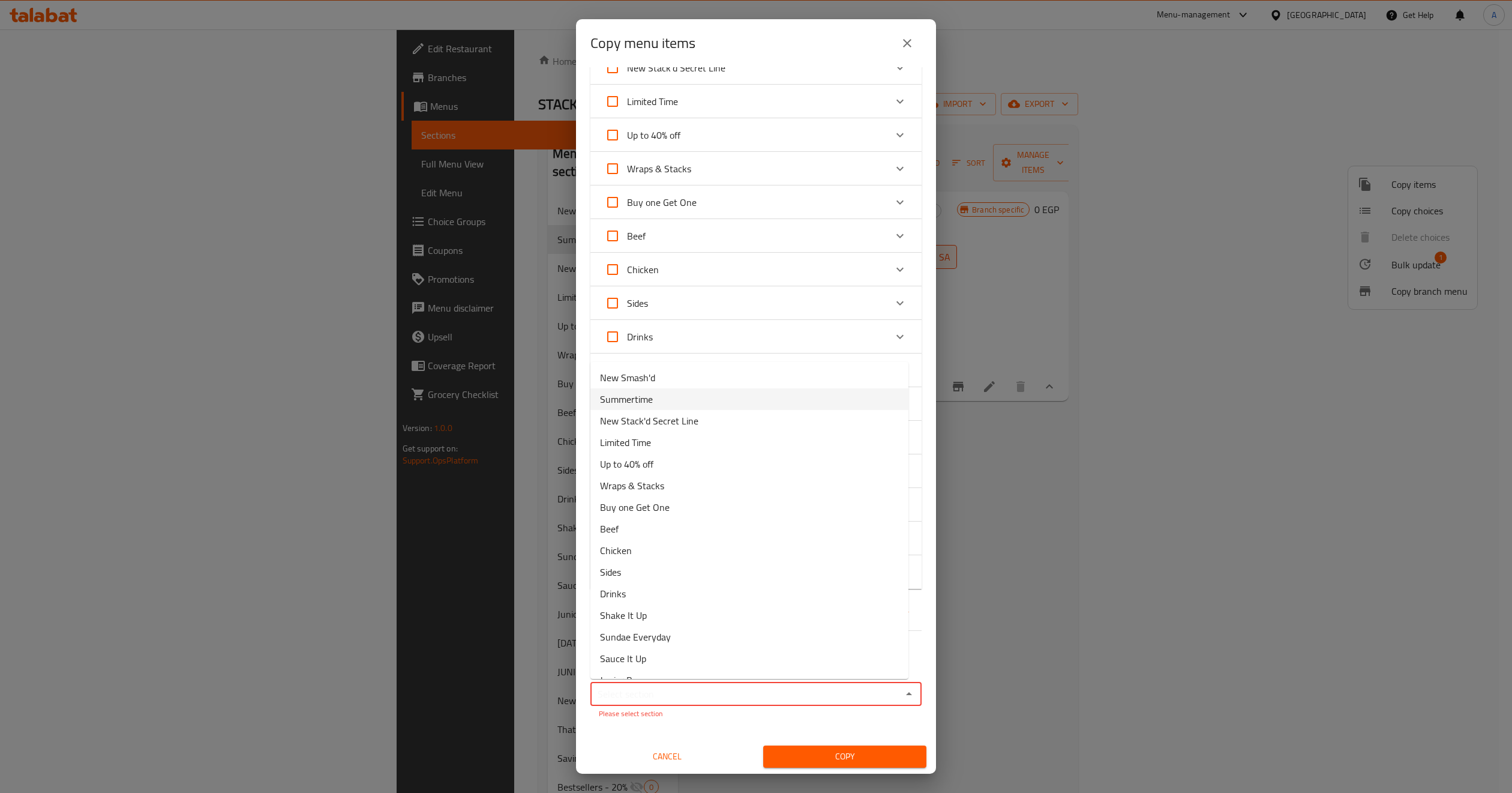
click at [649, 396] on span "Summertime" at bounding box center [627, 399] width 53 height 15
type input "Summertime"
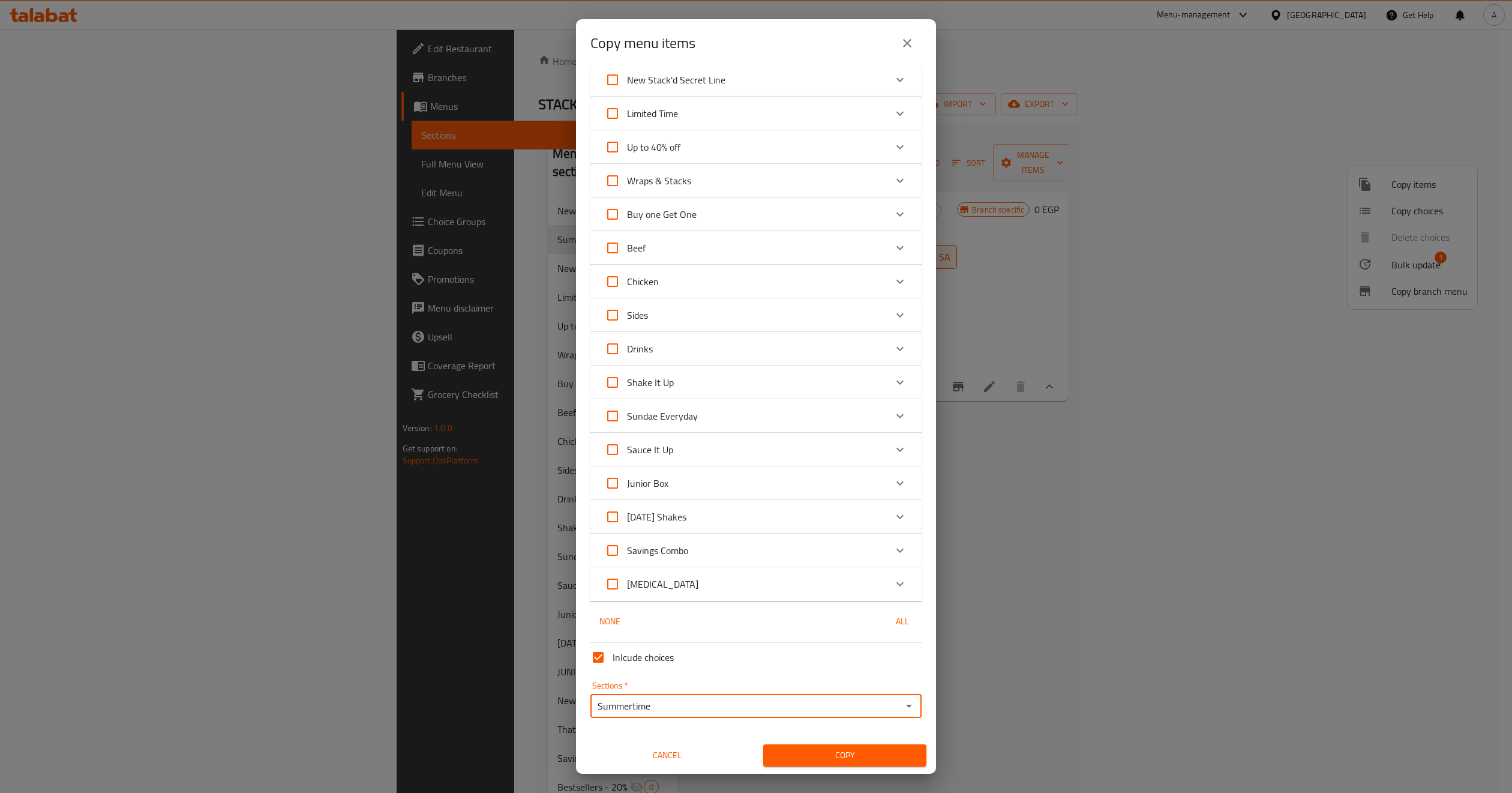
scroll to position [203, 0]
click at [835, 753] on span "Copy" at bounding box center [845, 756] width 144 height 15
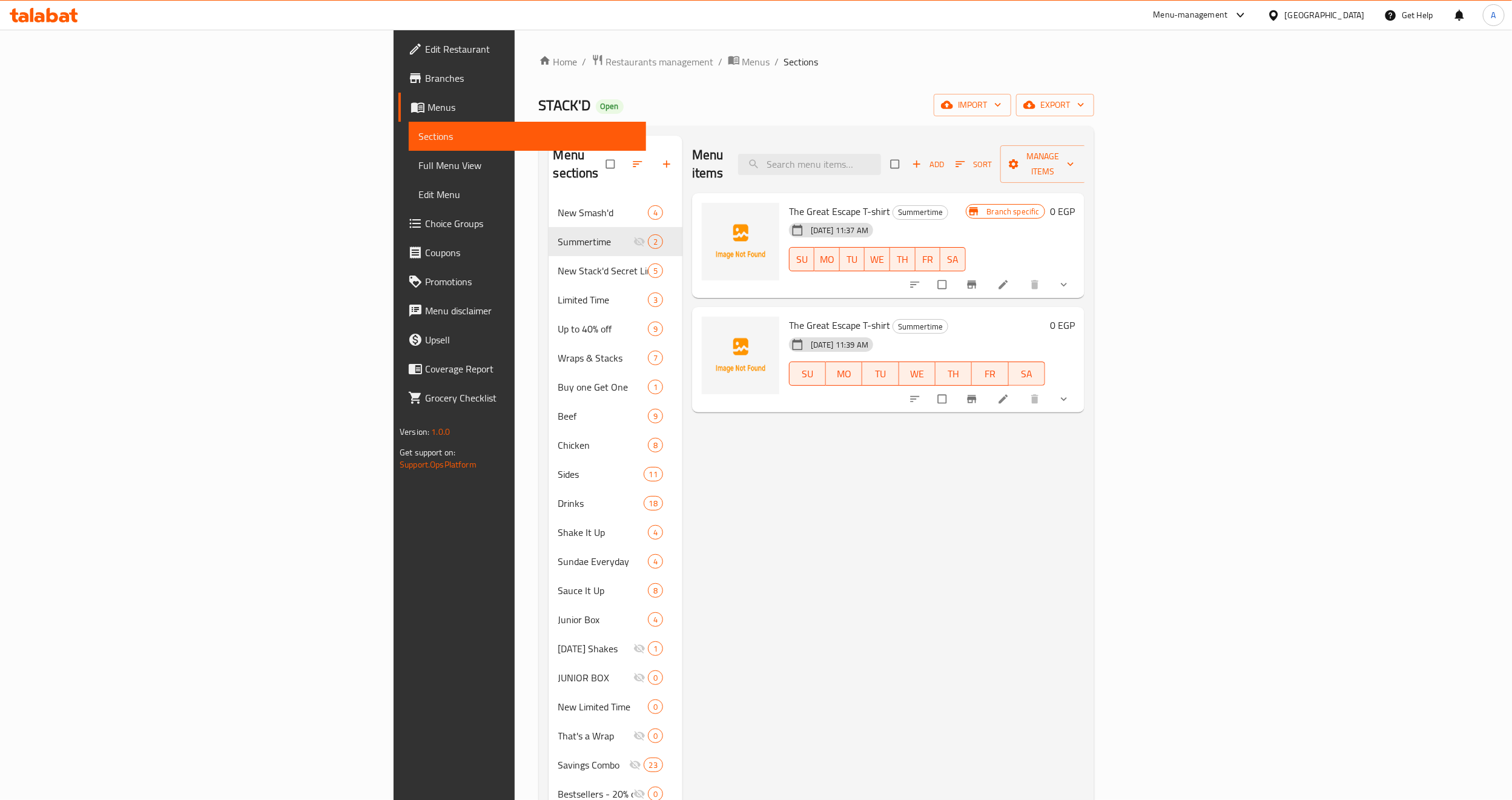
click at [885, 452] on div "Menu items Add Sort Manage items The Great Escape T-shirt Summertime [DATE] 11:…" at bounding box center [883, 536] width 402 height 800
click at [1070, 278] on icon "show more" at bounding box center [1064, 284] width 12 height 12
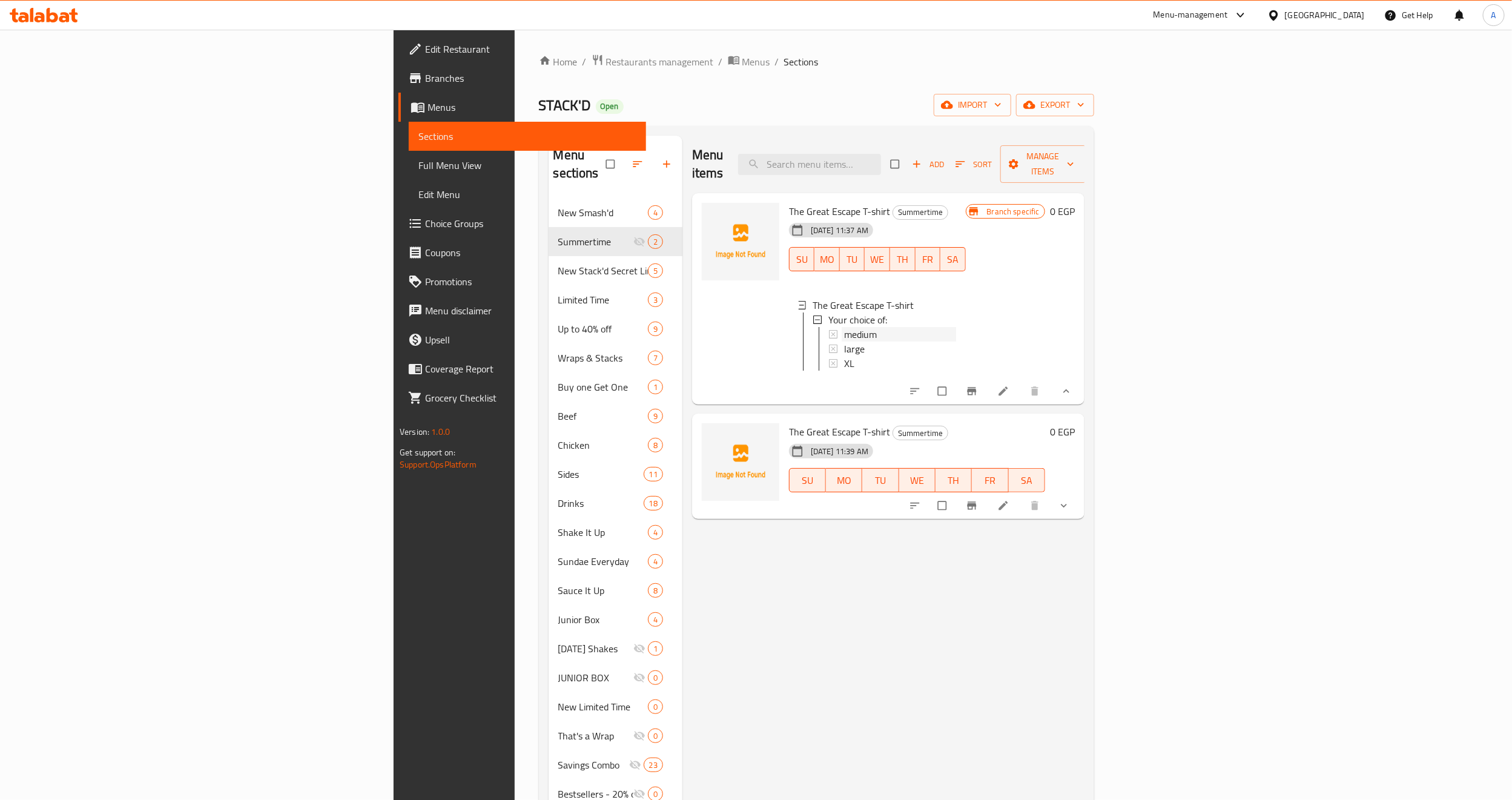
click at [844, 327] on div "medium" at bounding box center [900, 334] width 112 height 15
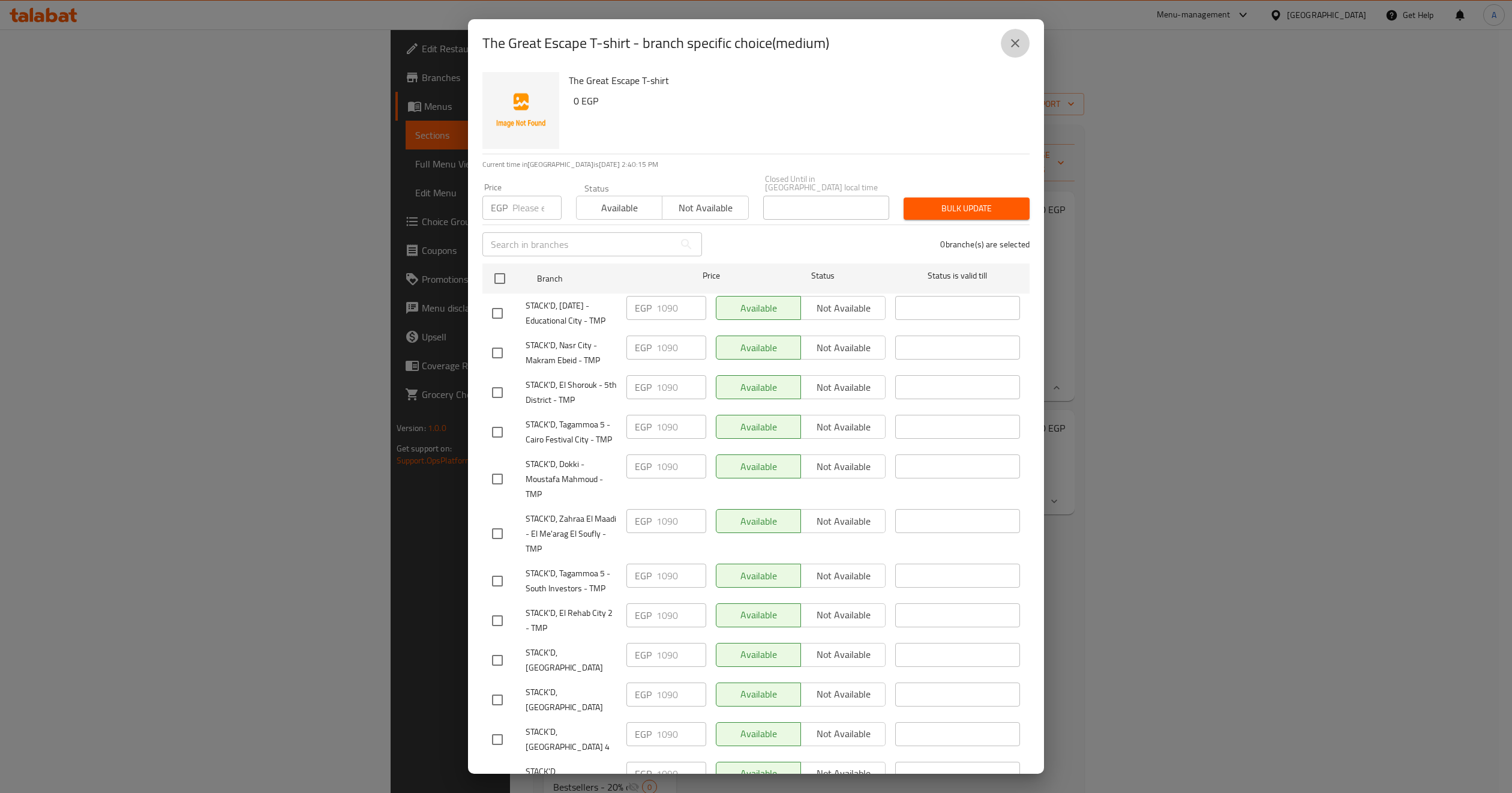
click at [1010, 45] on icon "close" at bounding box center [1015, 43] width 15 height 15
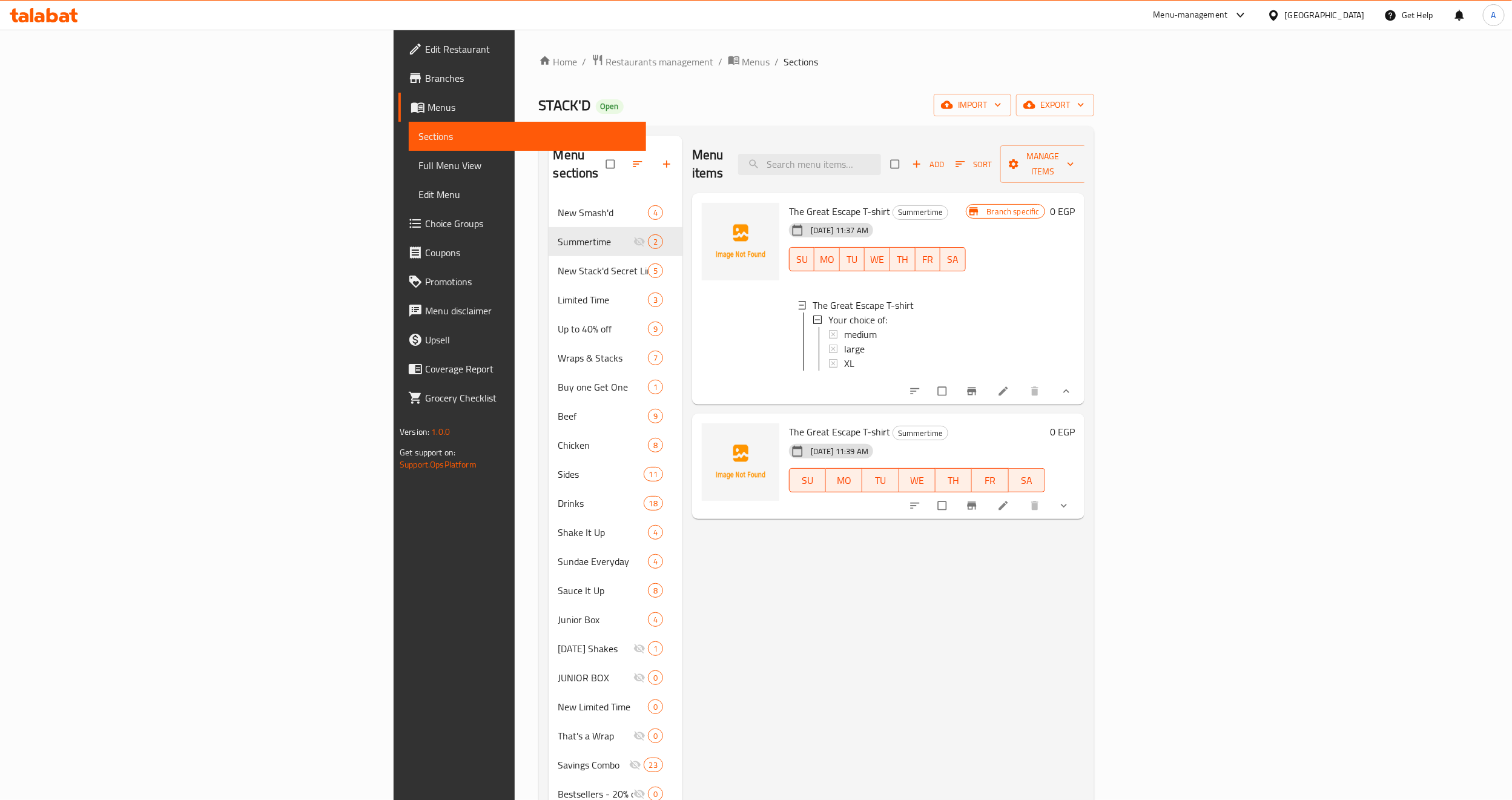
click at [976, 387] on icon "Branch-specific-item" at bounding box center [971, 391] width 9 height 8
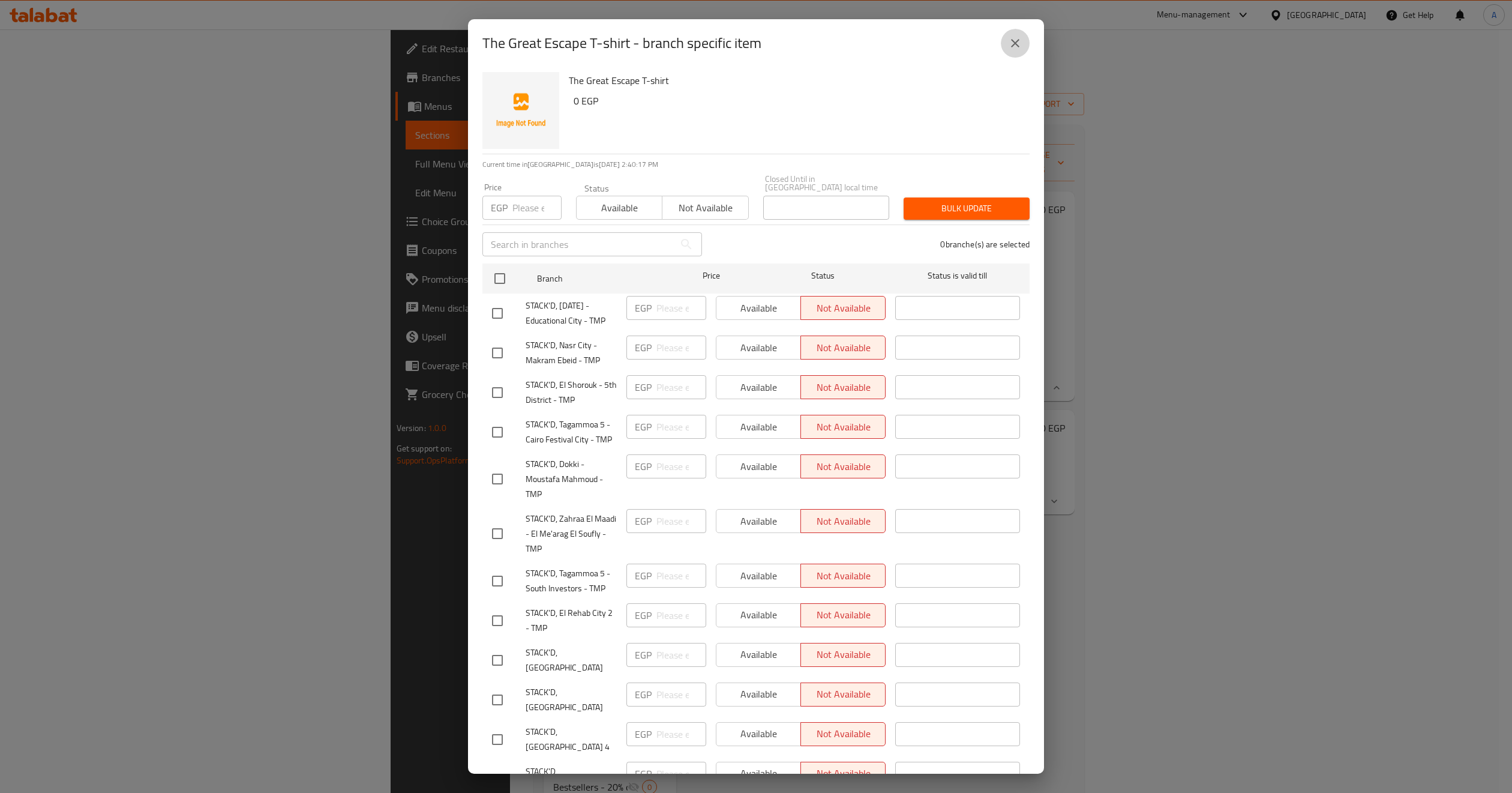
click at [1015, 39] on icon "close" at bounding box center [1015, 43] width 15 height 15
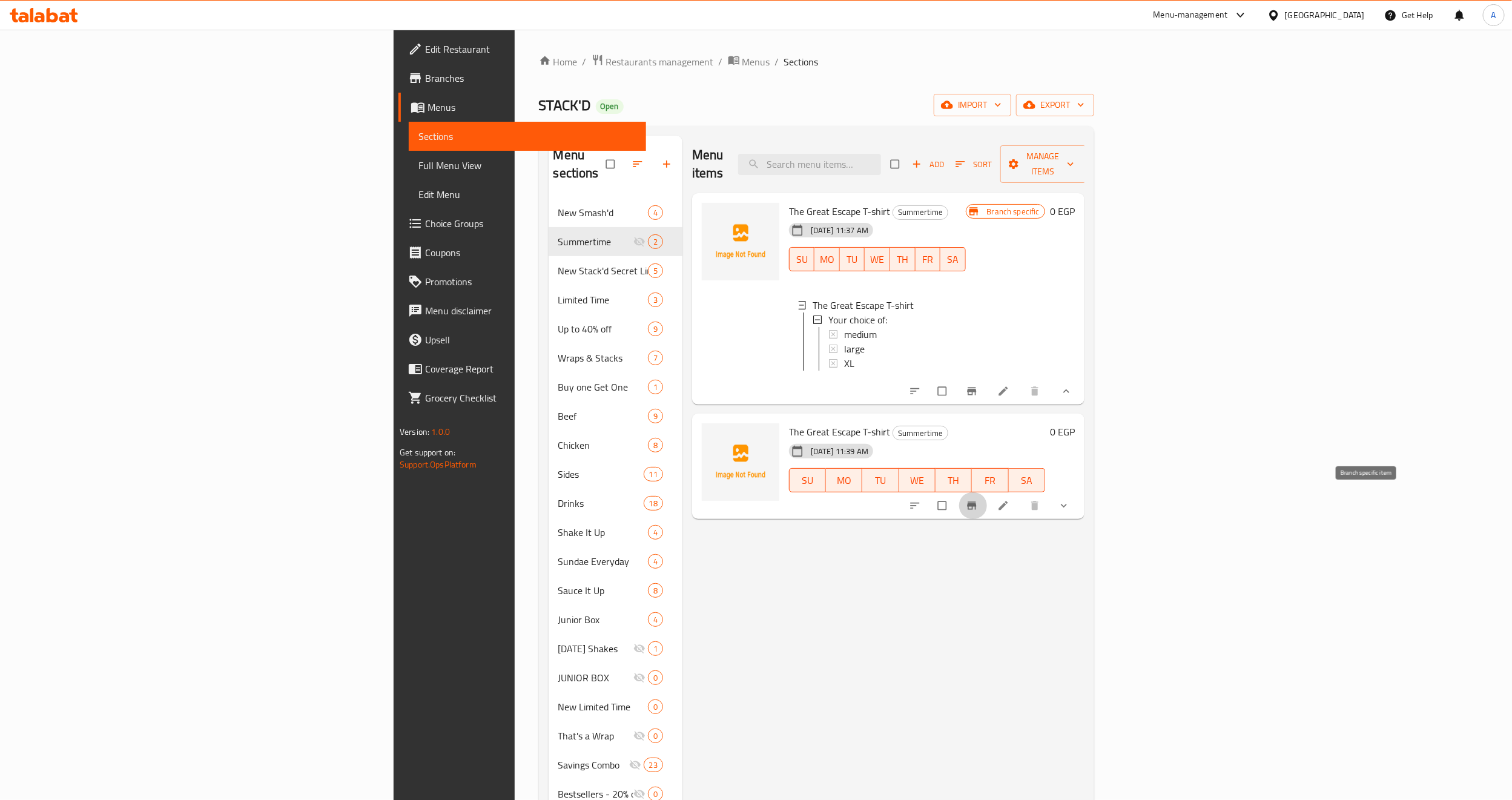
click at [978, 499] on icon "Branch-specific-item" at bounding box center [971, 505] width 12 height 12
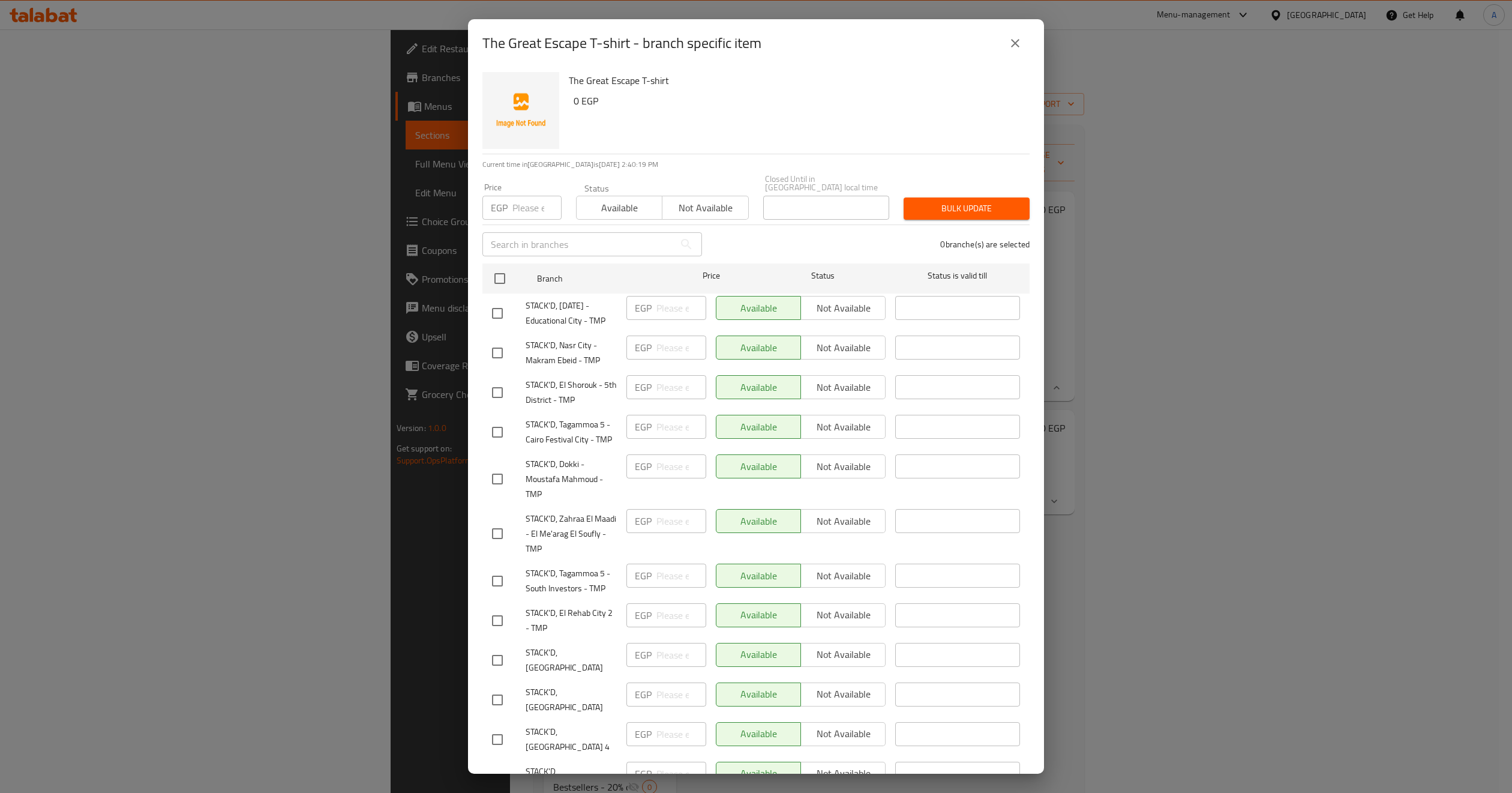
click at [684, 200] on span "Not available" at bounding box center [705, 208] width 76 height 18
click at [504, 271] on input "checkbox" at bounding box center [500, 278] width 25 height 25
checkbox input "true"
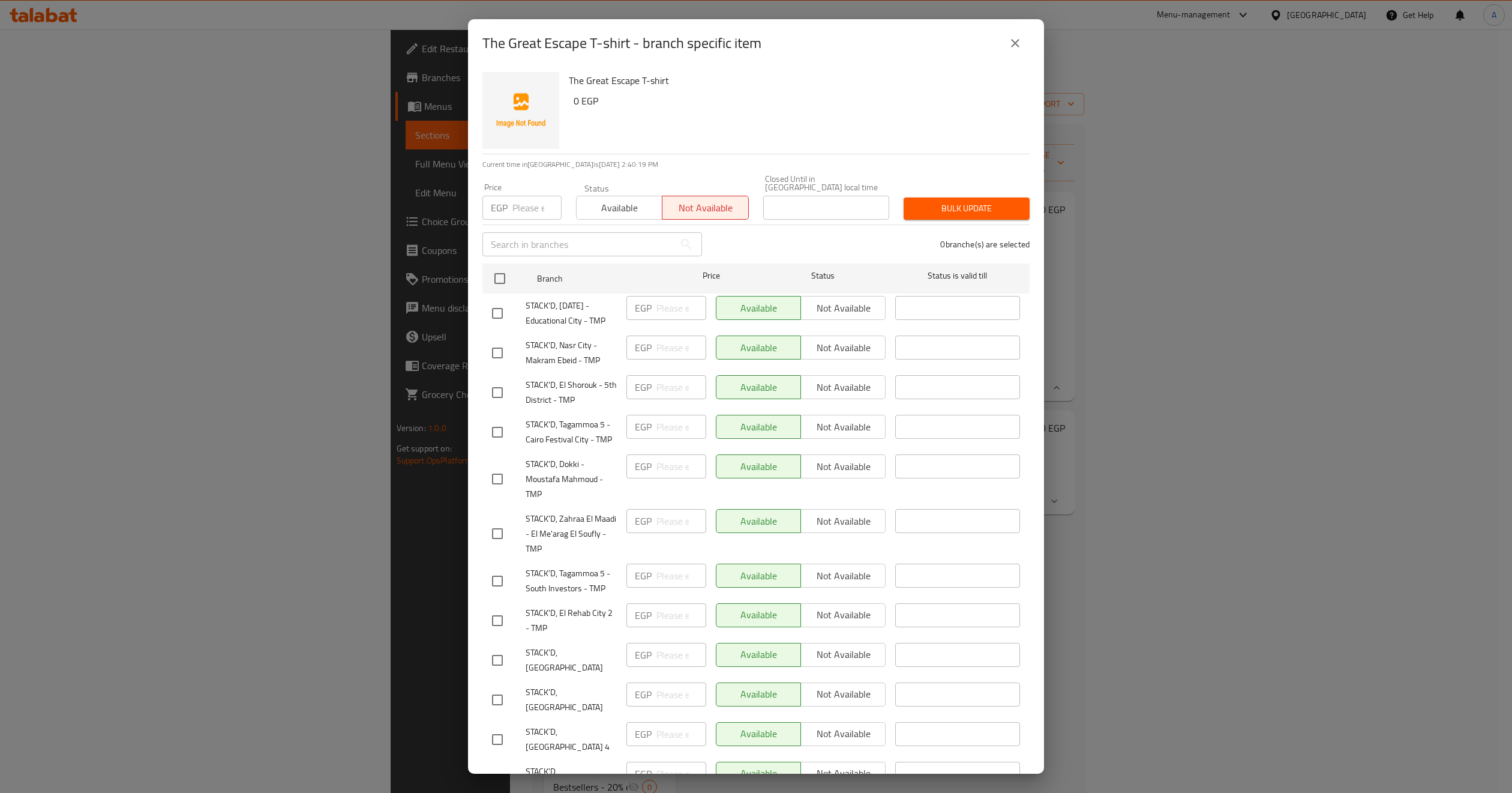
checkbox input "true"
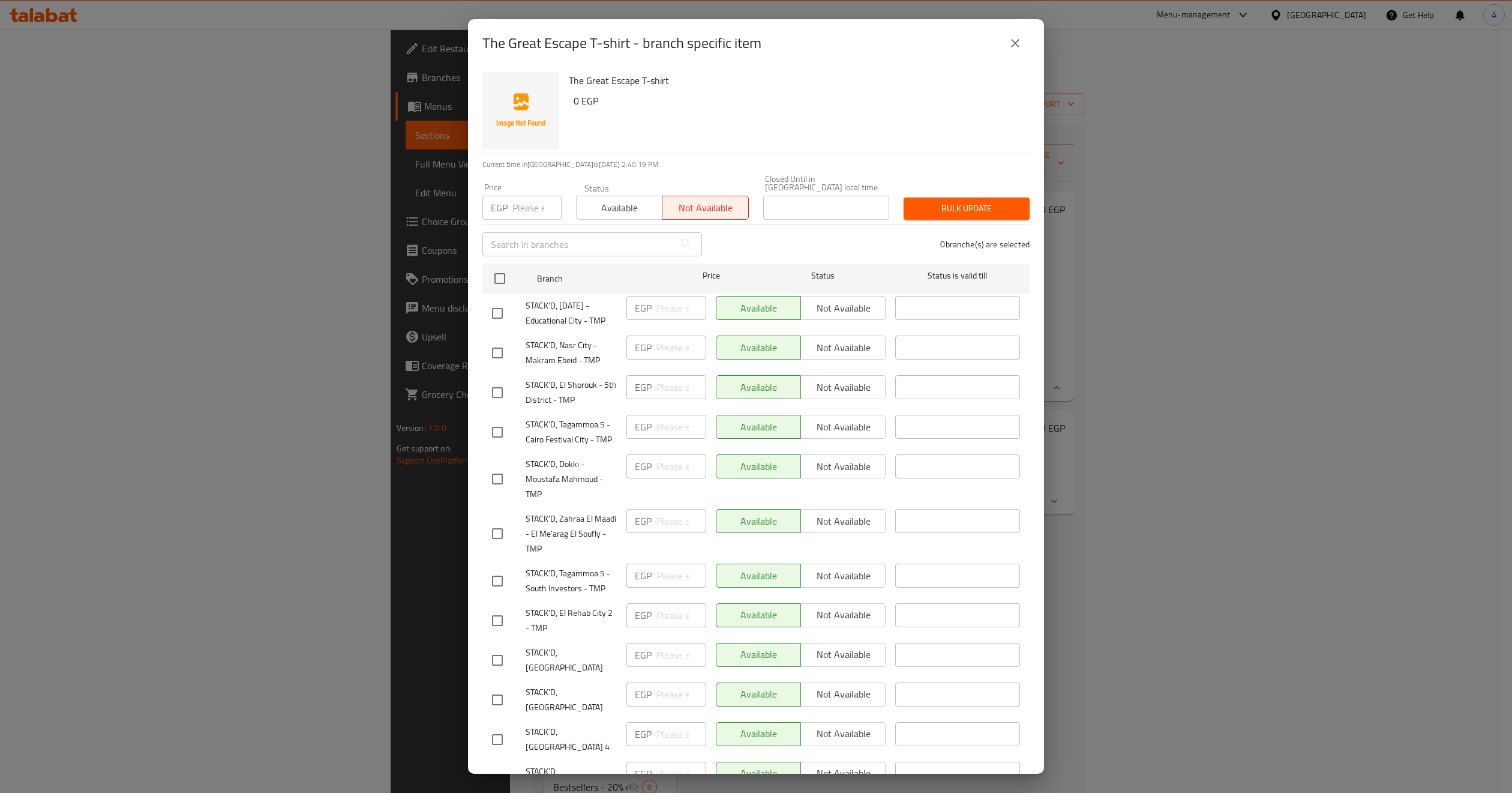
checkbox input "true"
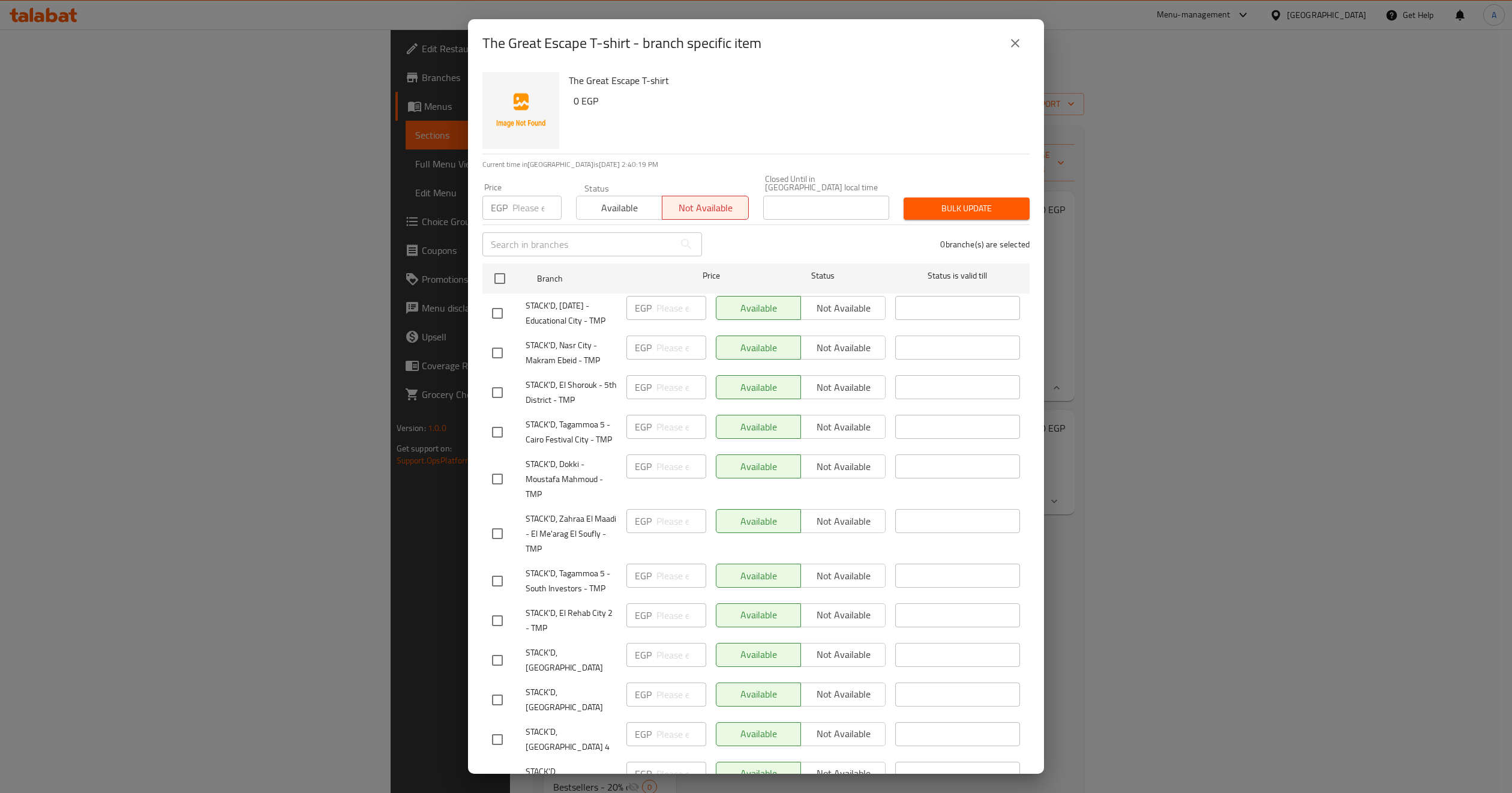
checkbox input "true"
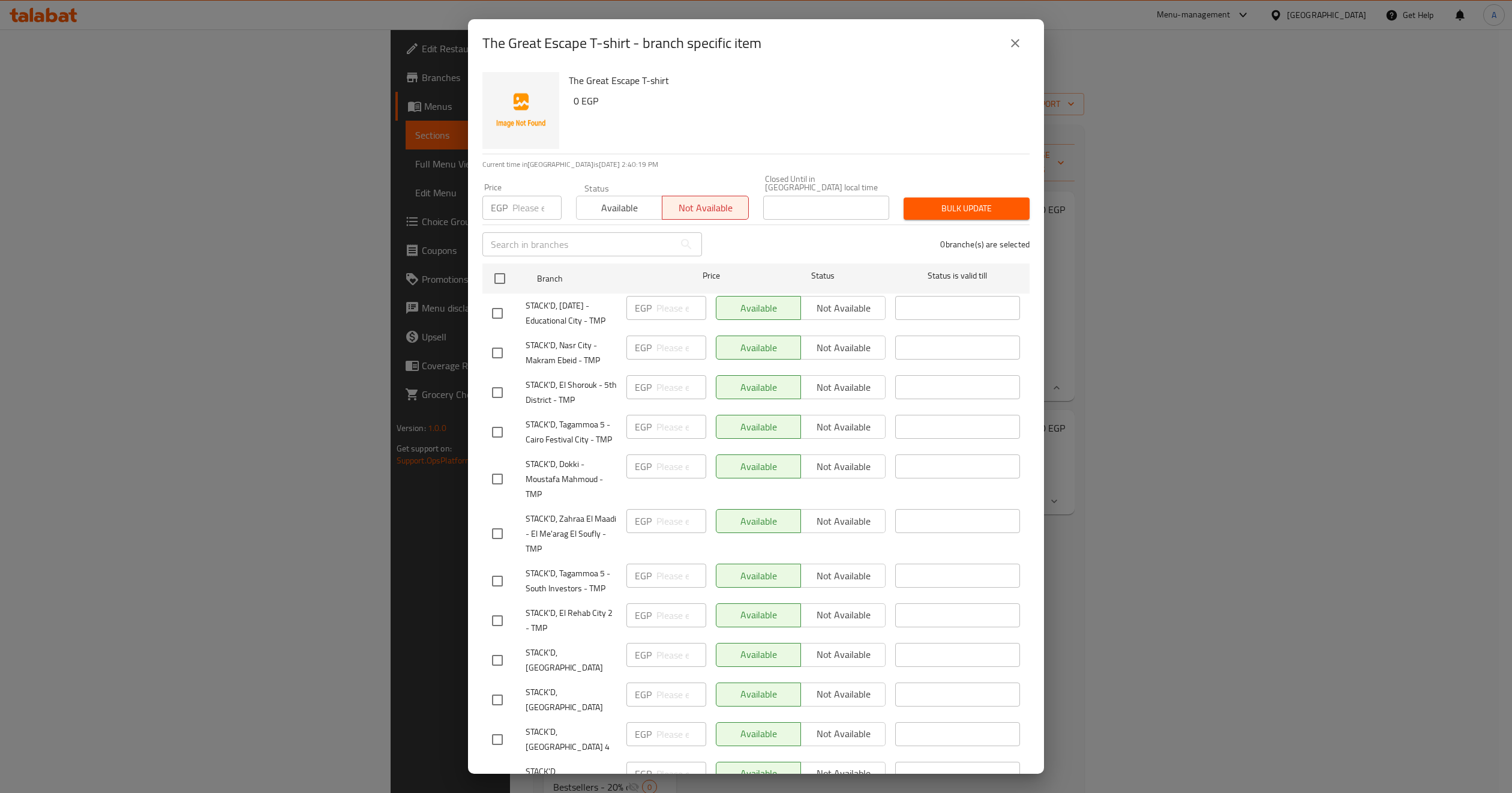
checkbox input "true"
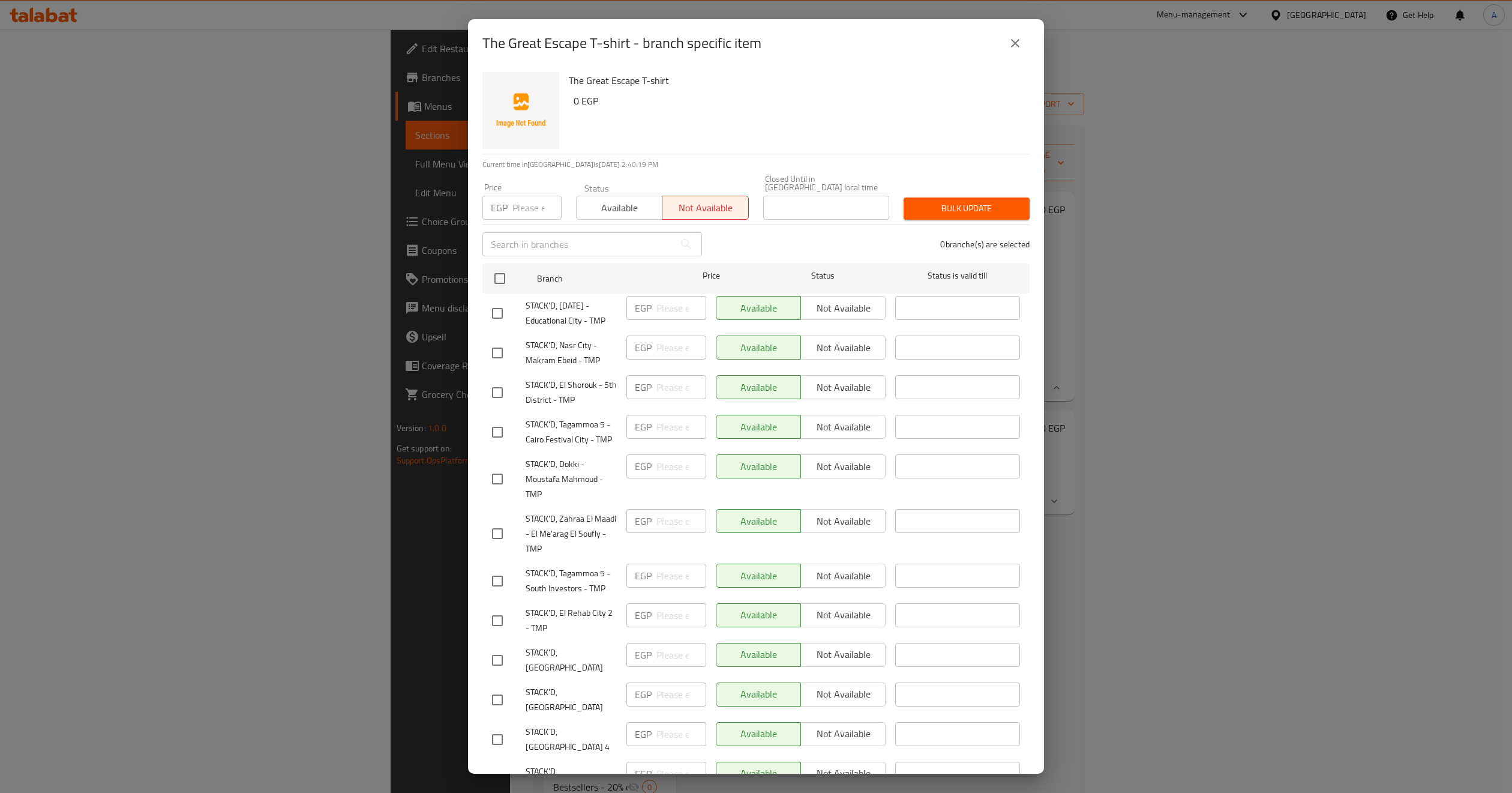
checkbox input "true"
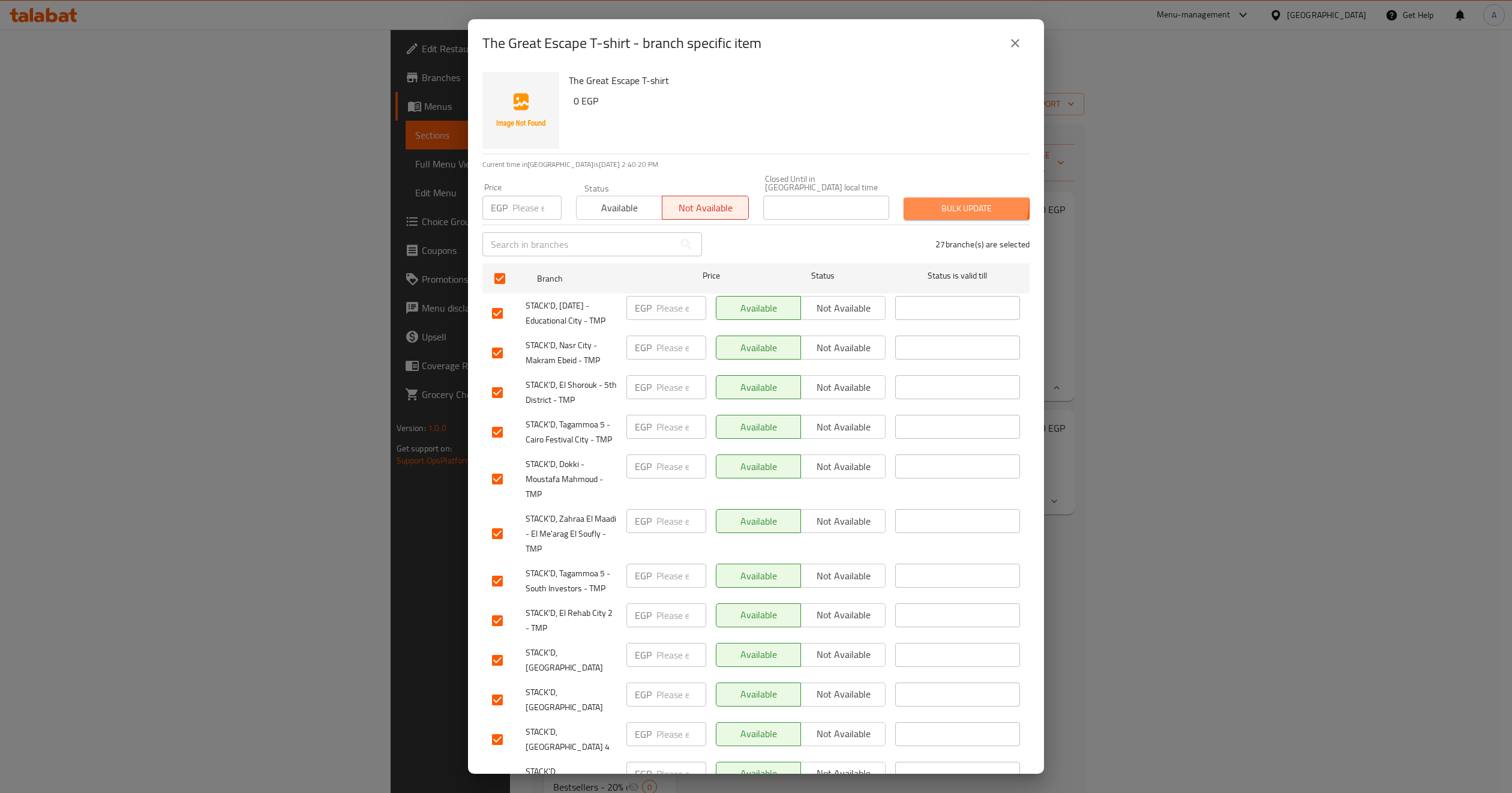
click at [949, 201] on span "Bulk update" at bounding box center [967, 208] width 107 height 15
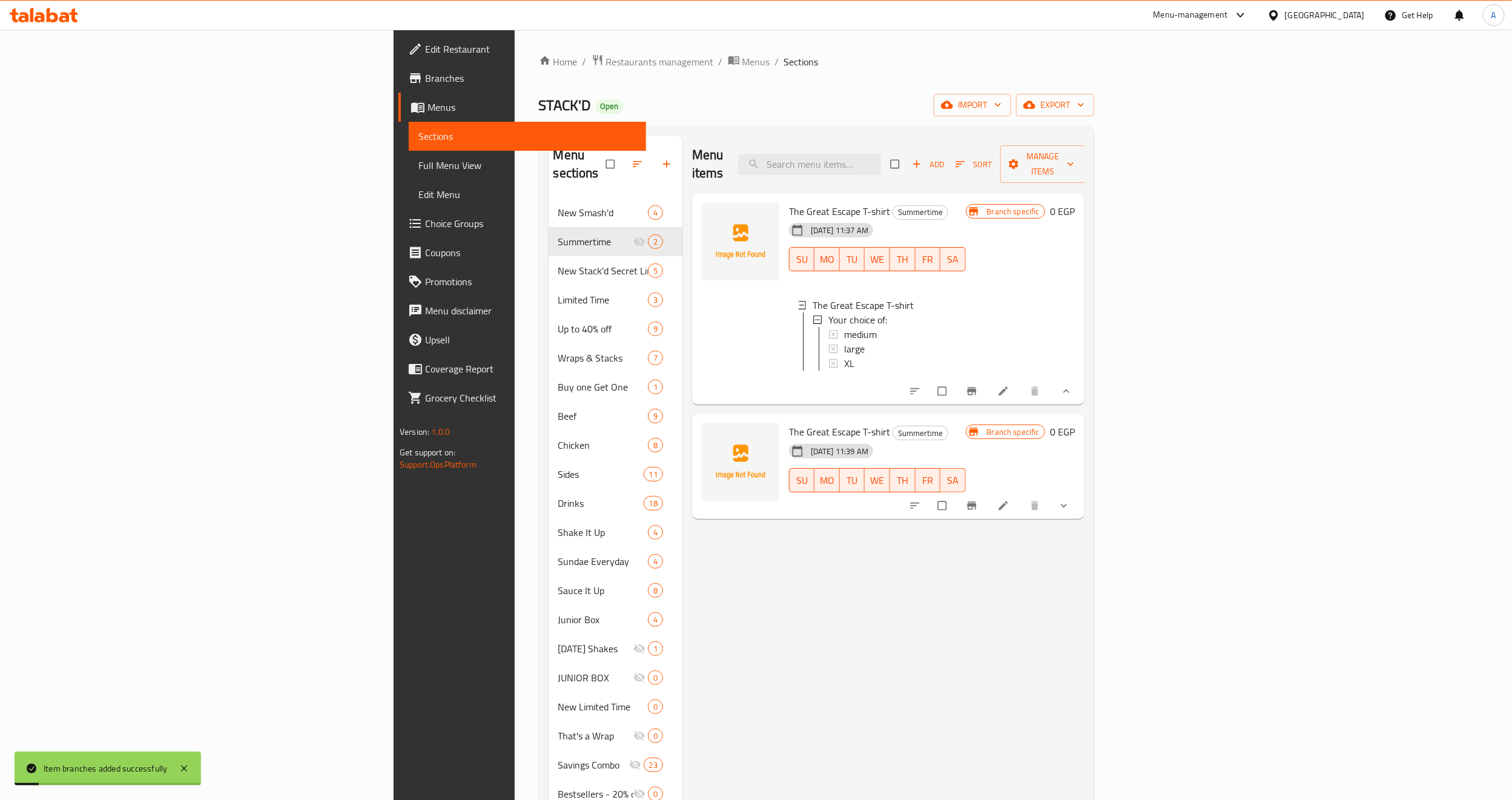
click at [1022, 496] on li at bounding box center [1004, 506] width 34 height 19
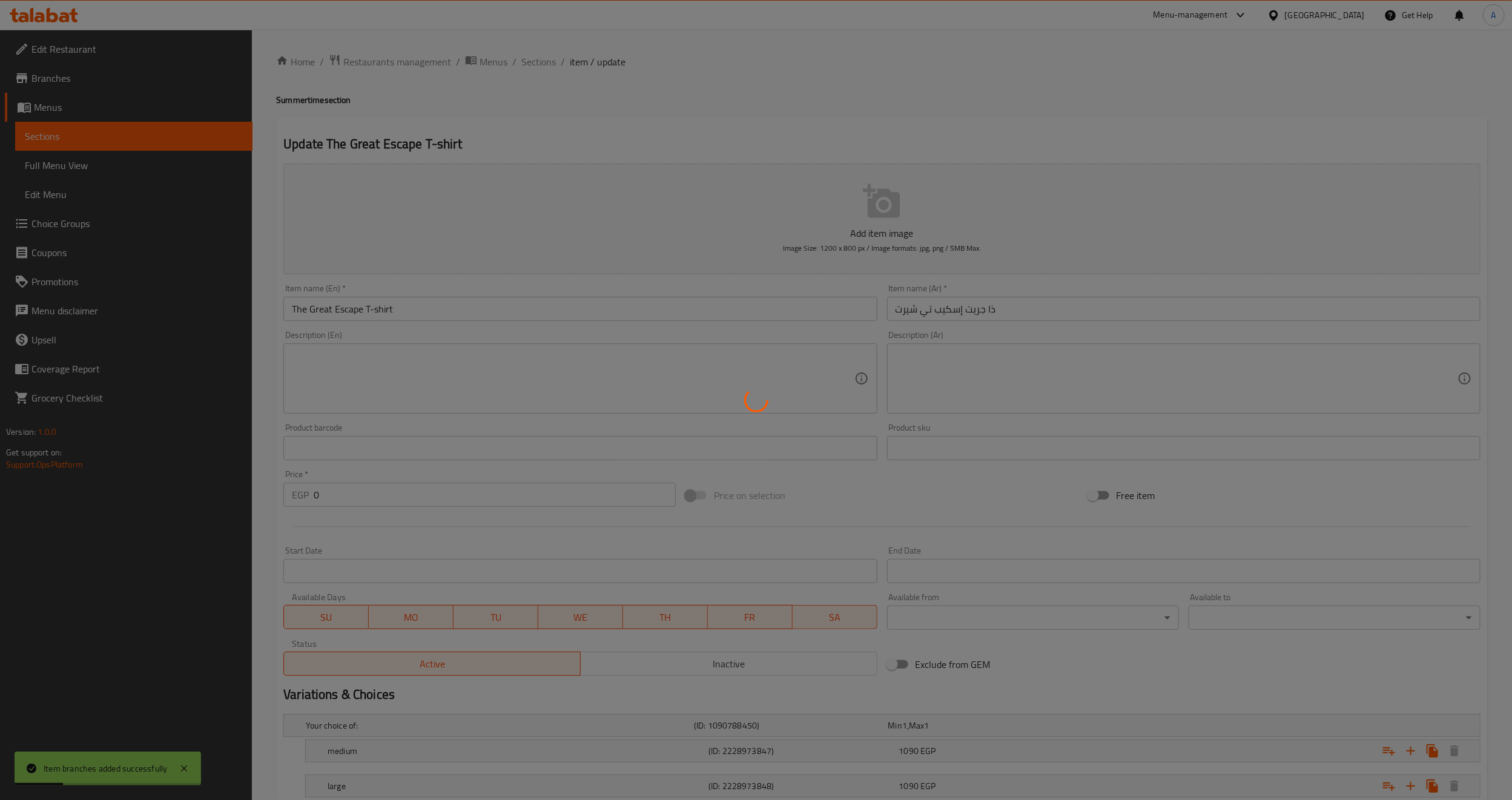
click at [447, 303] on div at bounding box center [756, 400] width 1512 height 800
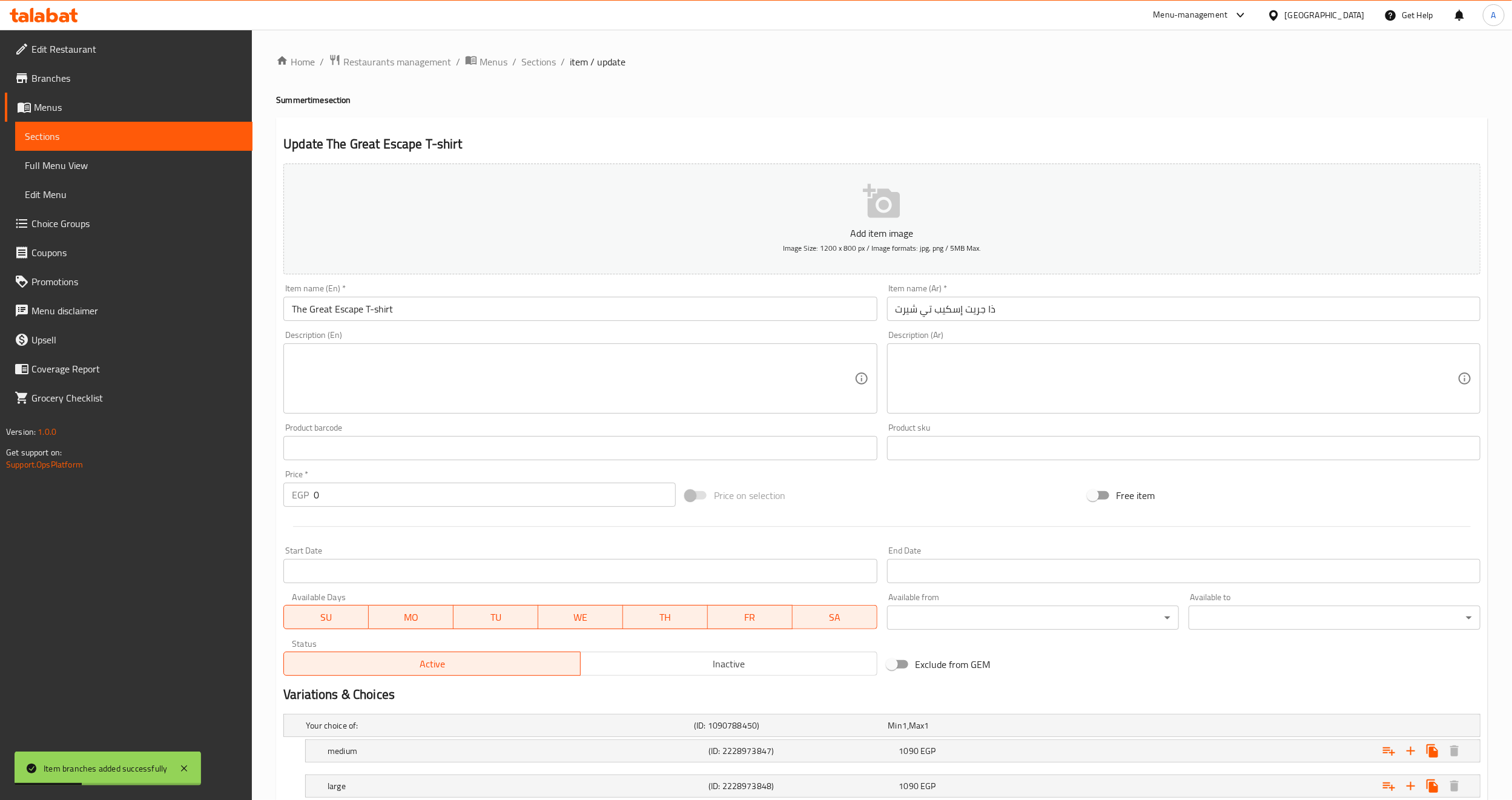
click at [446, 310] on input "The Great Escape T-shirt" at bounding box center [580, 309] width 594 height 24
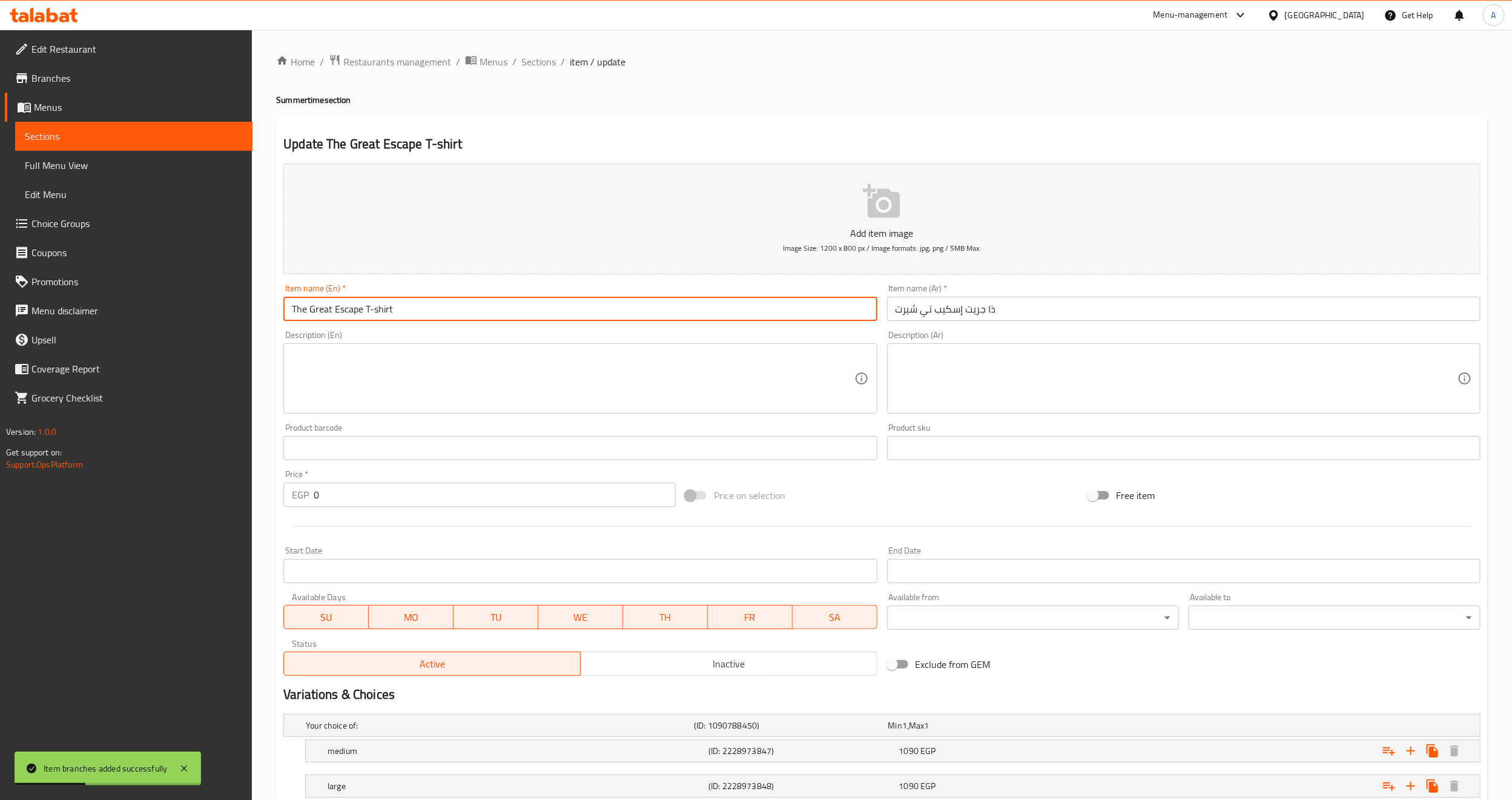
click at [446, 310] on input "The Great Escape T-shirt" at bounding box center [580, 309] width 594 height 24
paste input "Burger & Shake T-shirt"
type input "Burger & Shake T-shirt"
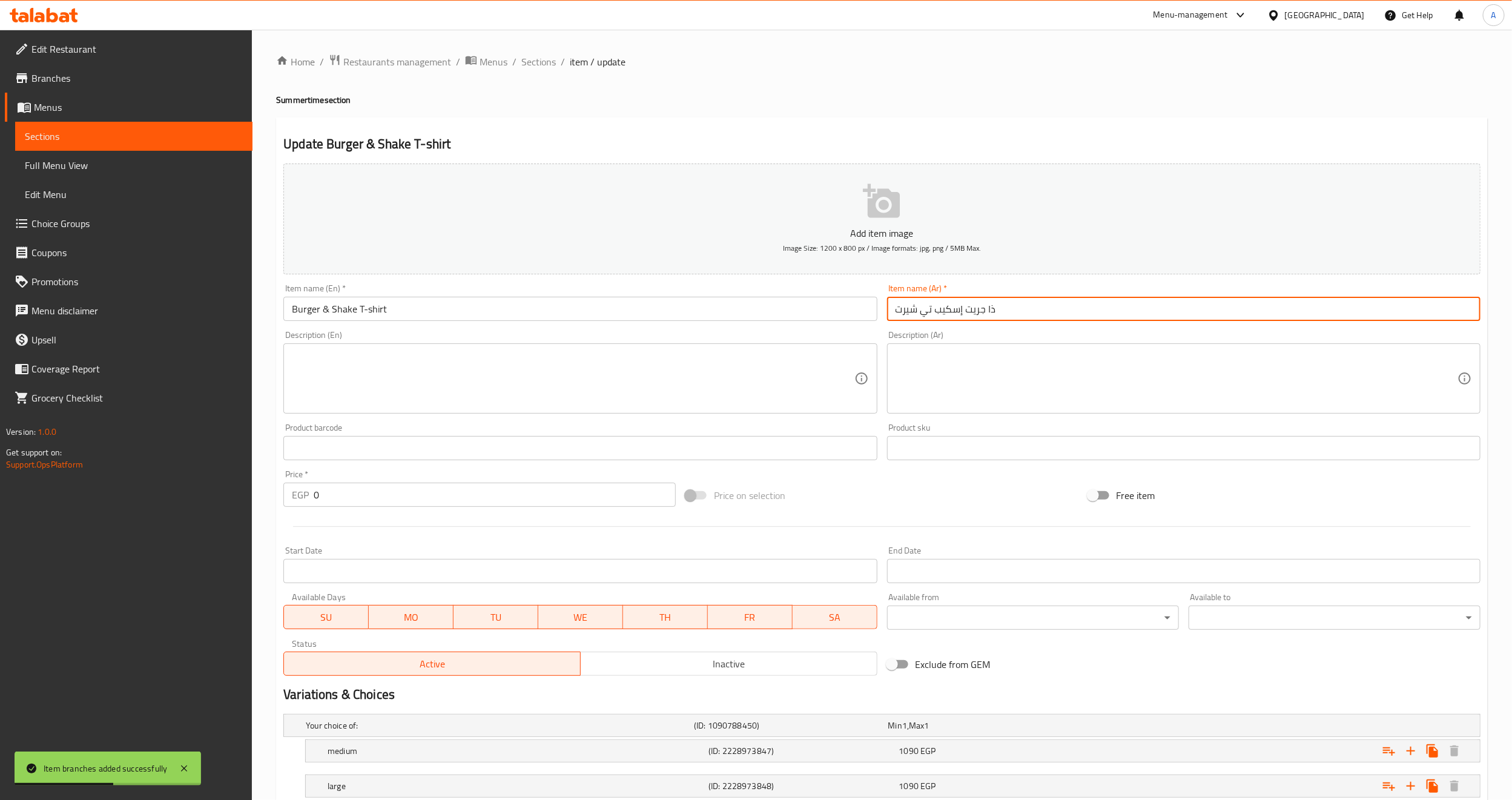
click at [974, 313] on input "ذا جريت إسكيب تي شيرت" at bounding box center [1184, 309] width 594 height 24
drag, startPoint x: 938, startPoint y: 315, endPoint x: 1030, endPoint y: 322, distance: 92.3
click at [1030, 322] on div "Item name (Ar)   * ذا جريت إسكيب تي شيرت Item name (Ar) *" at bounding box center [1183, 302] width 603 height 46
type input "برجر و شيك تي شيرت"
click at [450, 522] on div at bounding box center [881, 526] width 1207 height 30
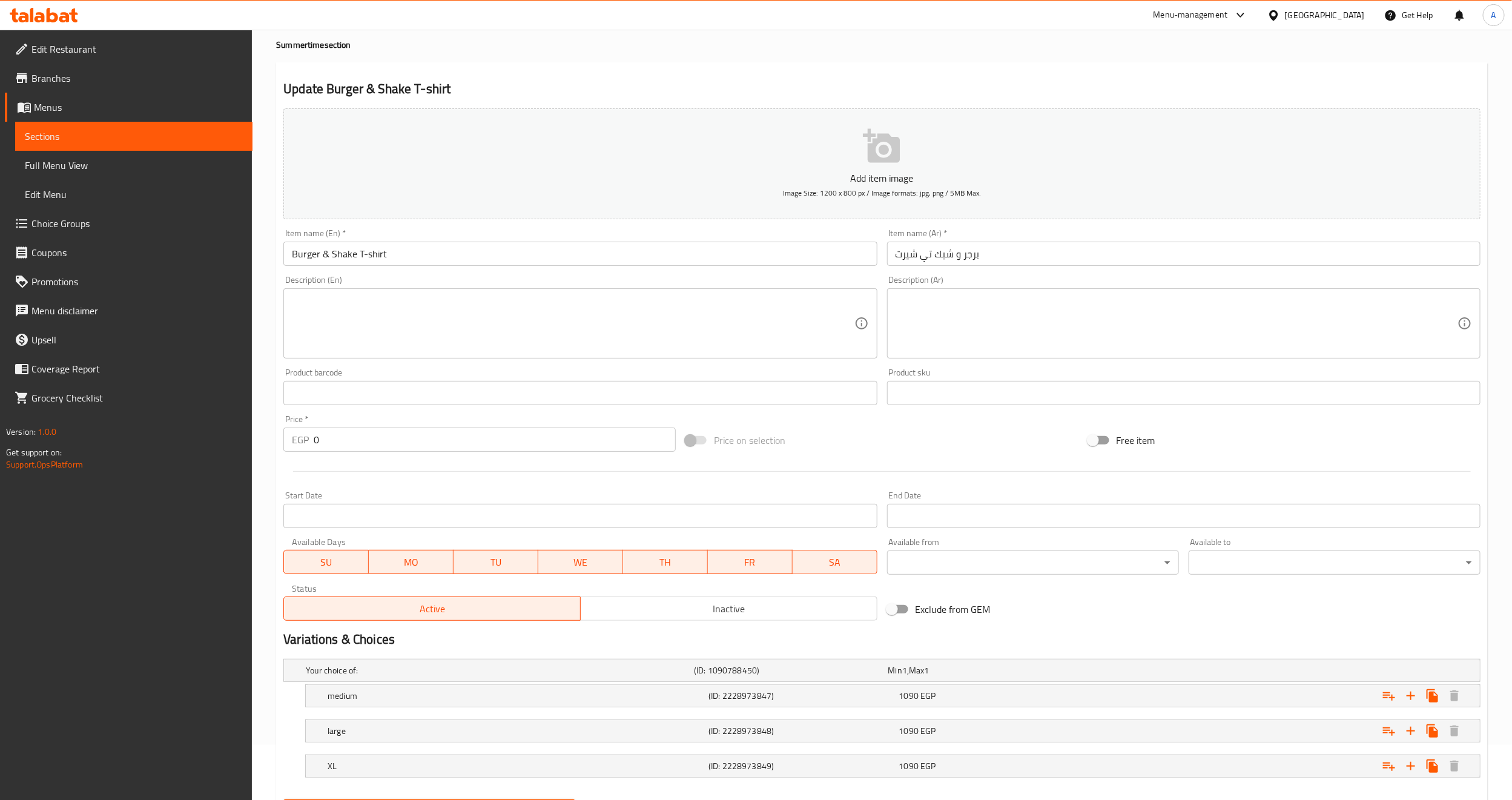
scroll to position [120, 0]
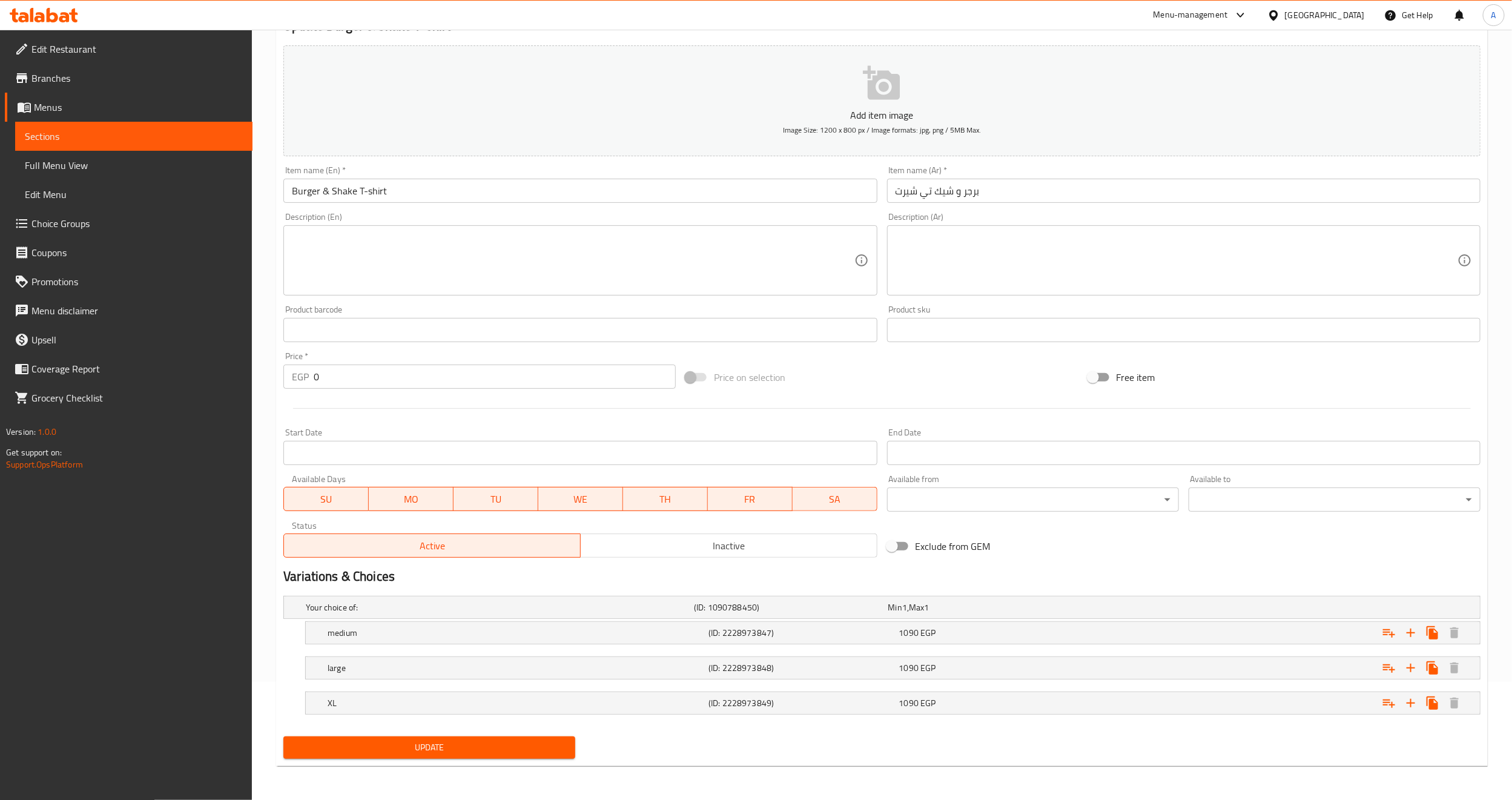
click at [424, 749] on span "Update" at bounding box center [429, 748] width 273 height 15
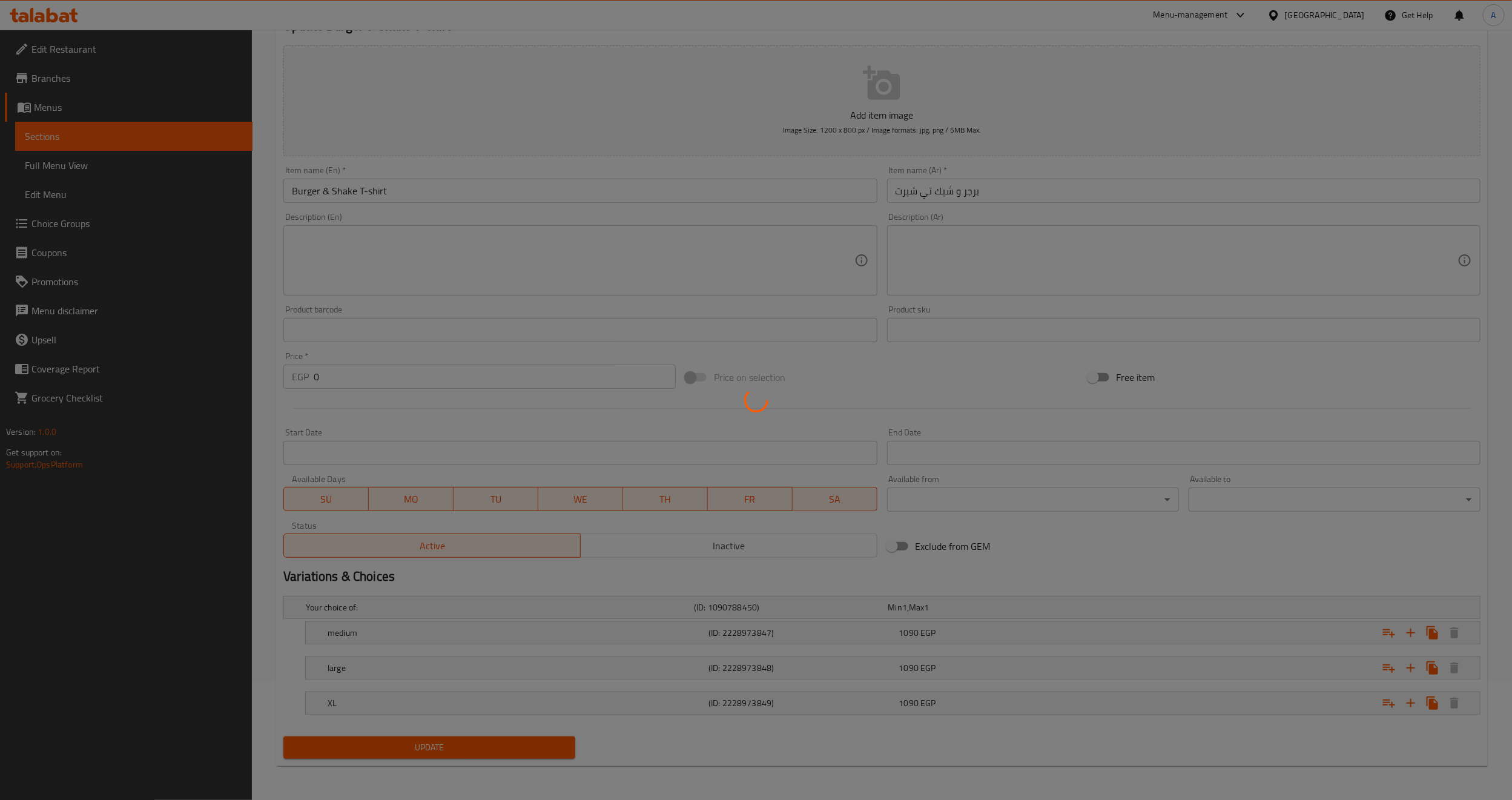
click at [424, 749] on div at bounding box center [756, 400] width 1512 height 800
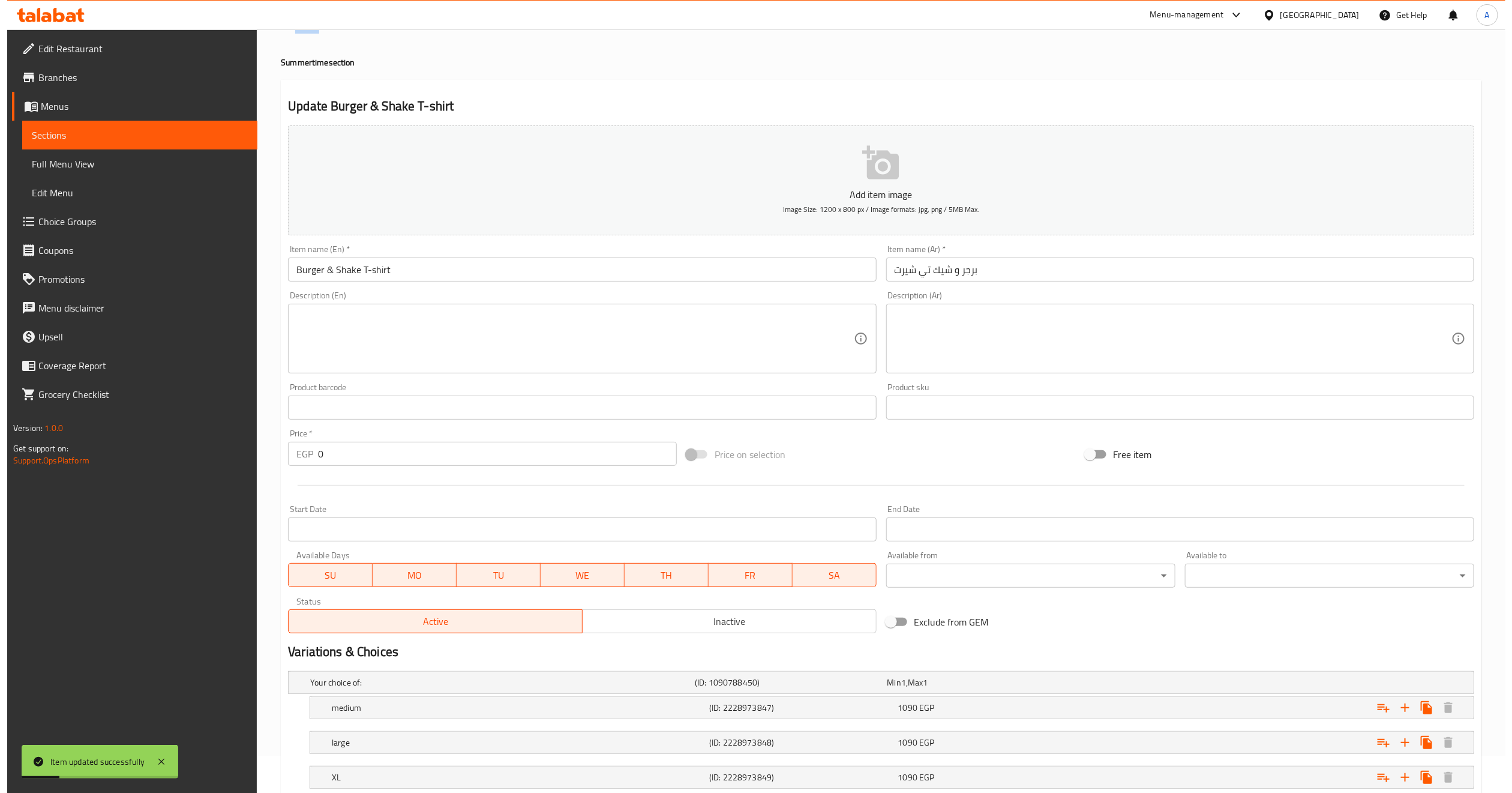
scroll to position [0, 0]
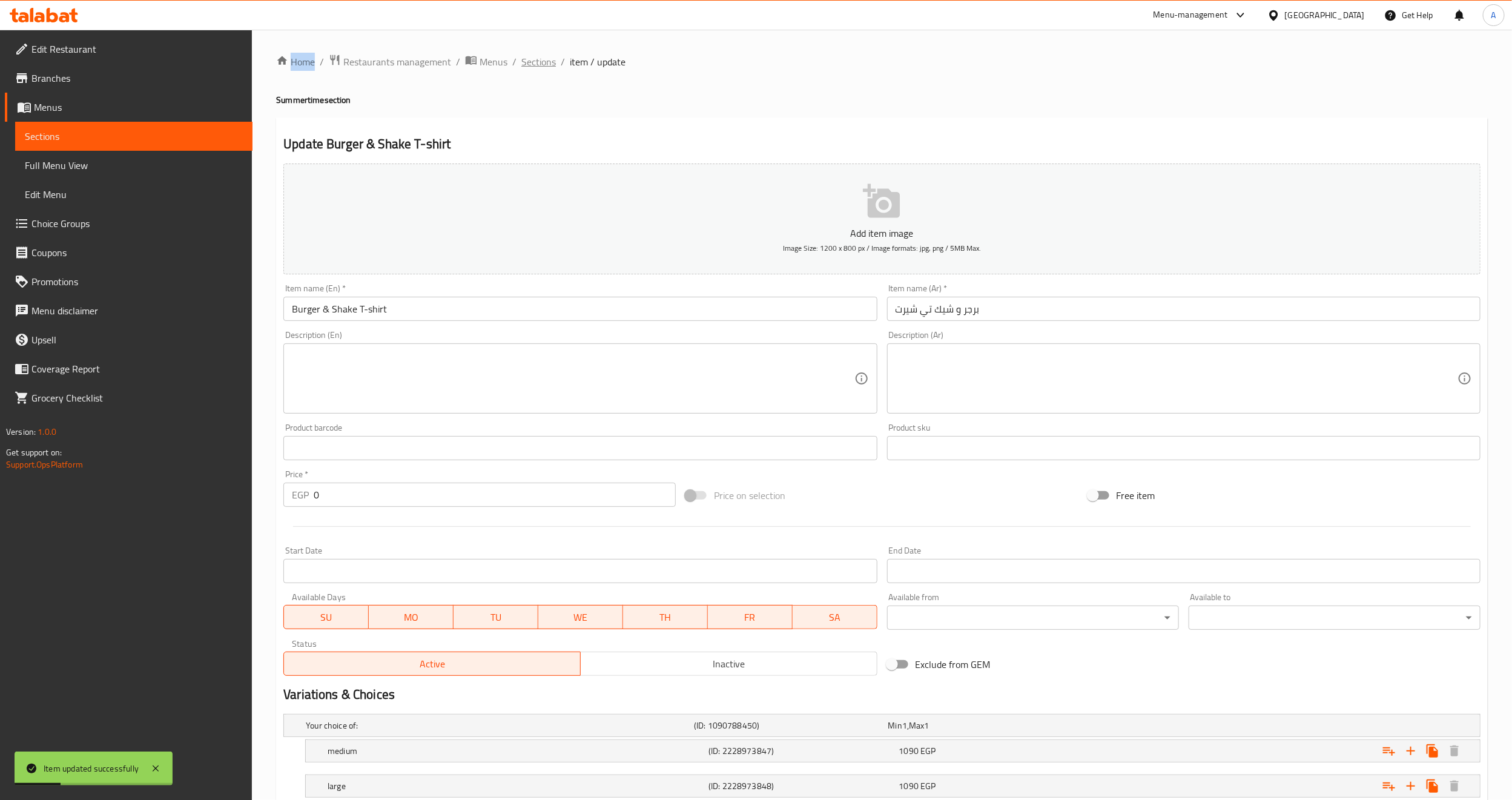
click at [544, 66] on span "Sections" at bounding box center [538, 62] width 34 height 15
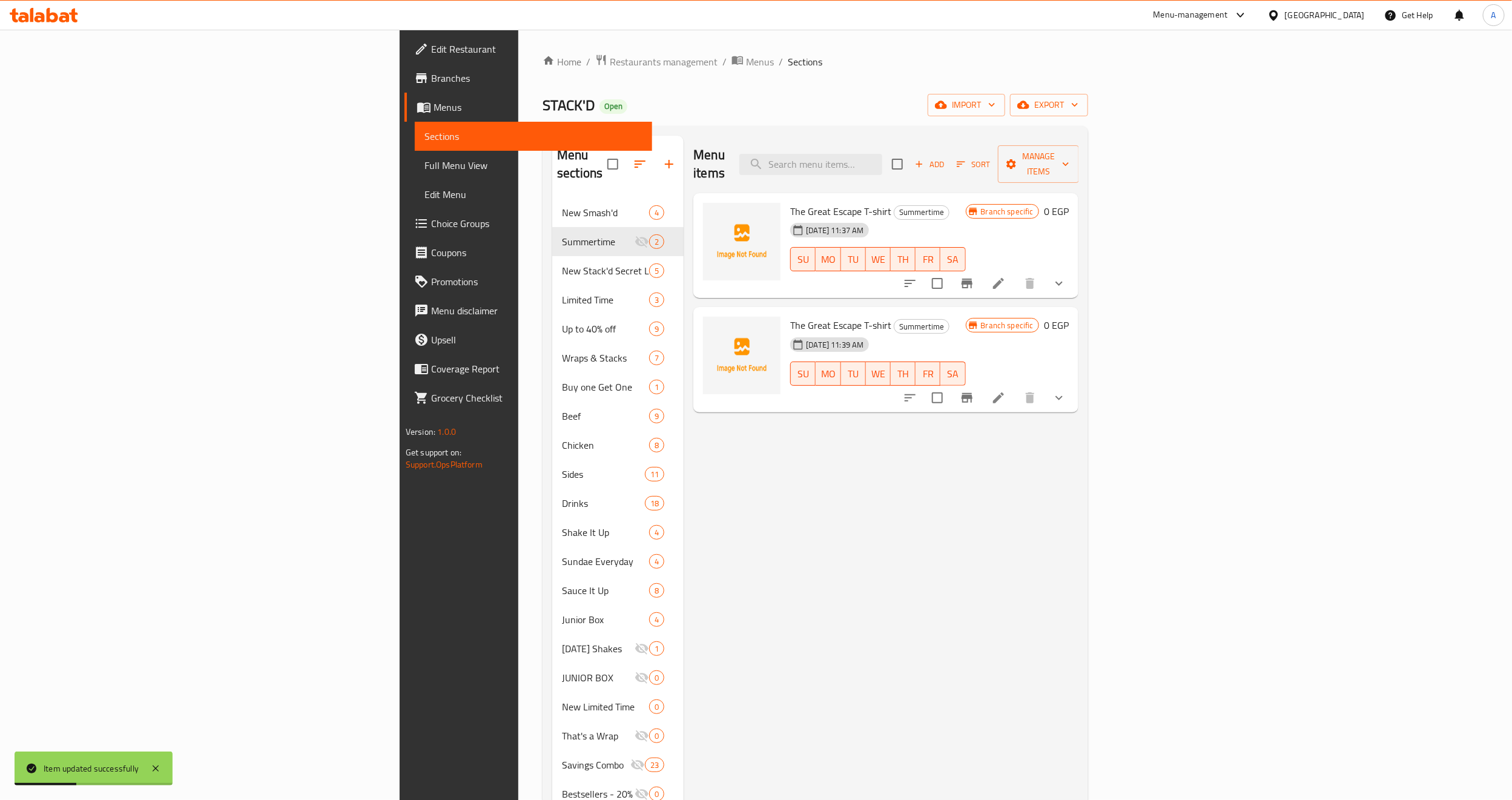
click at [1078, 574] on div "Menu items Add Sort Manage items The Great Escape T-shirt Summertime 12-08-2025…" at bounding box center [881, 536] width 395 height 800
click at [1066, 390] on icon "show more" at bounding box center [1059, 397] width 15 height 15
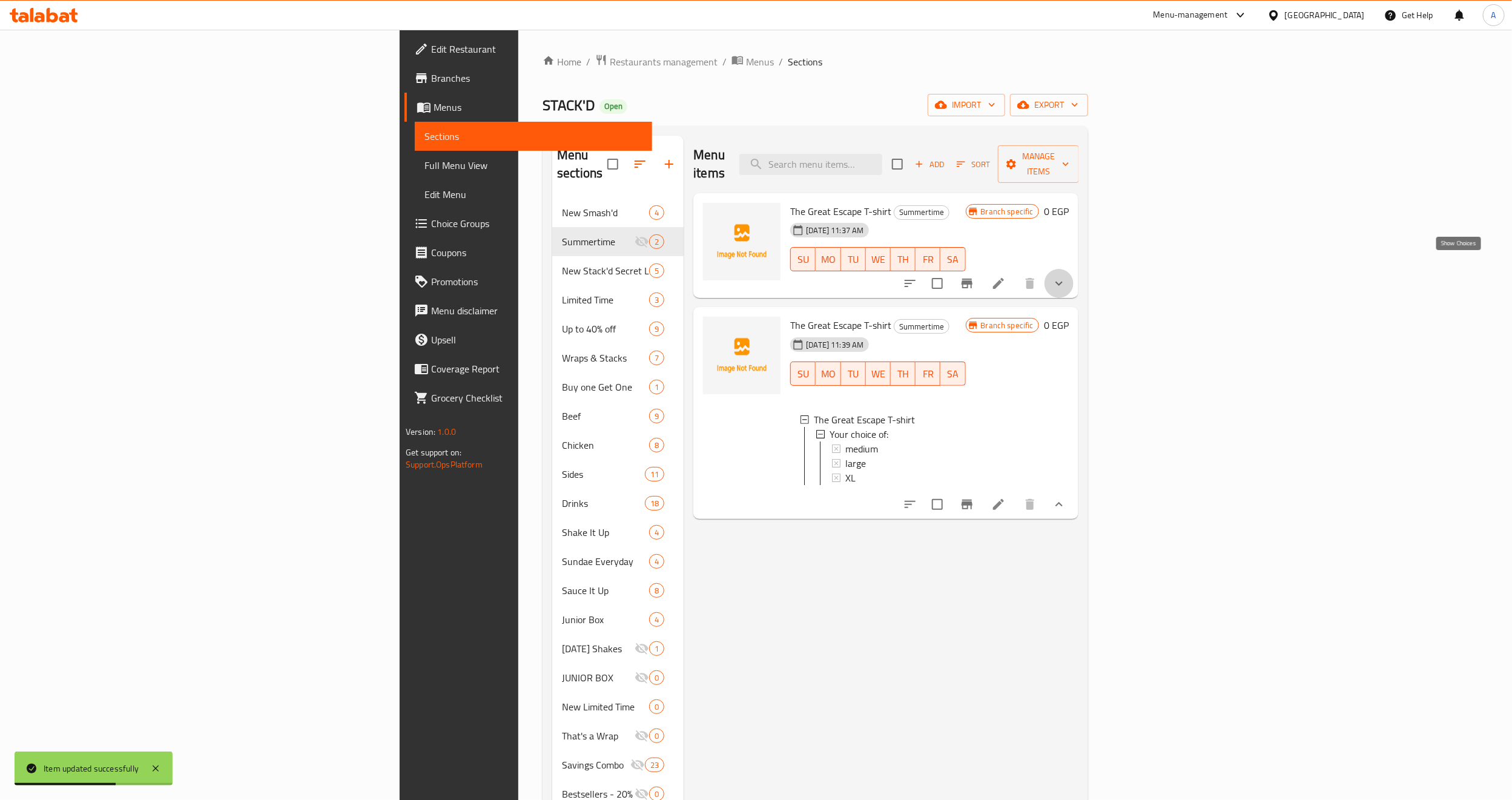
click at [1062, 282] on icon "show more" at bounding box center [1059, 283] width 7 height 4
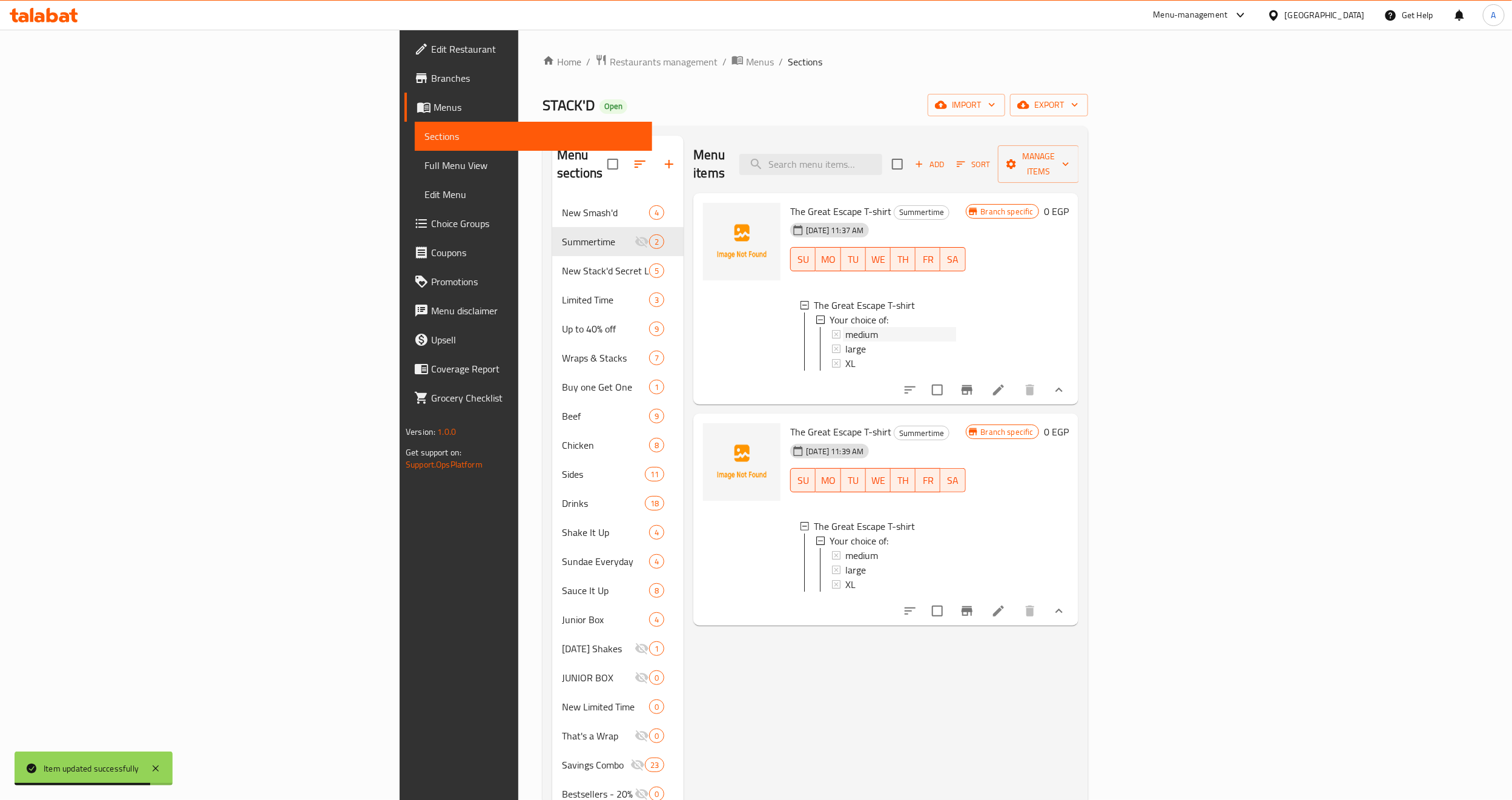
click at [845, 327] on div "medium" at bounding box center [900, 334] width 110 height 15
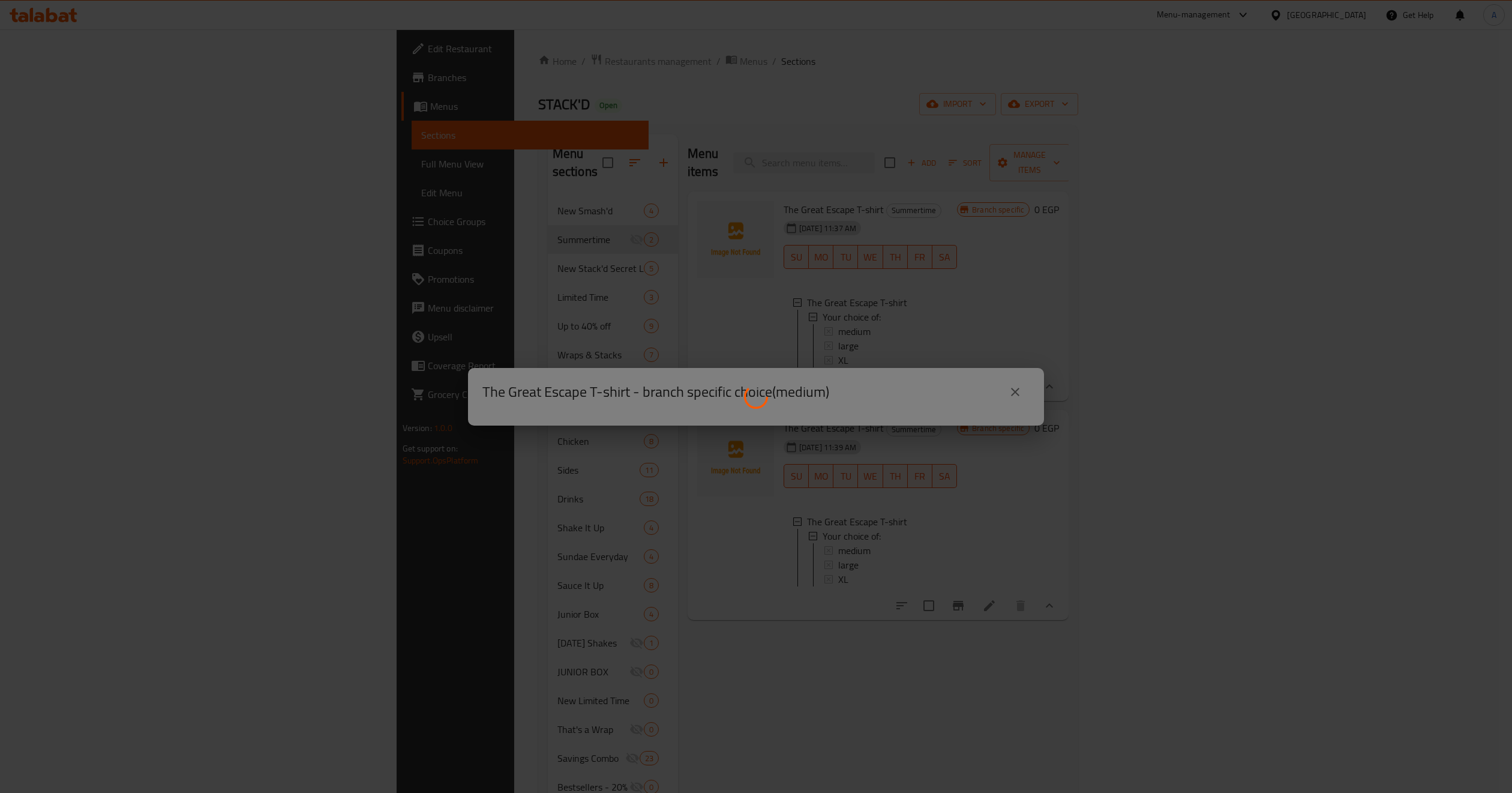
click at [863, 504] on div at bounding box center [756, 396] width 1512 height 793
click at [926, 670] on div at bounding box center [756, 396] width 1512 height 793
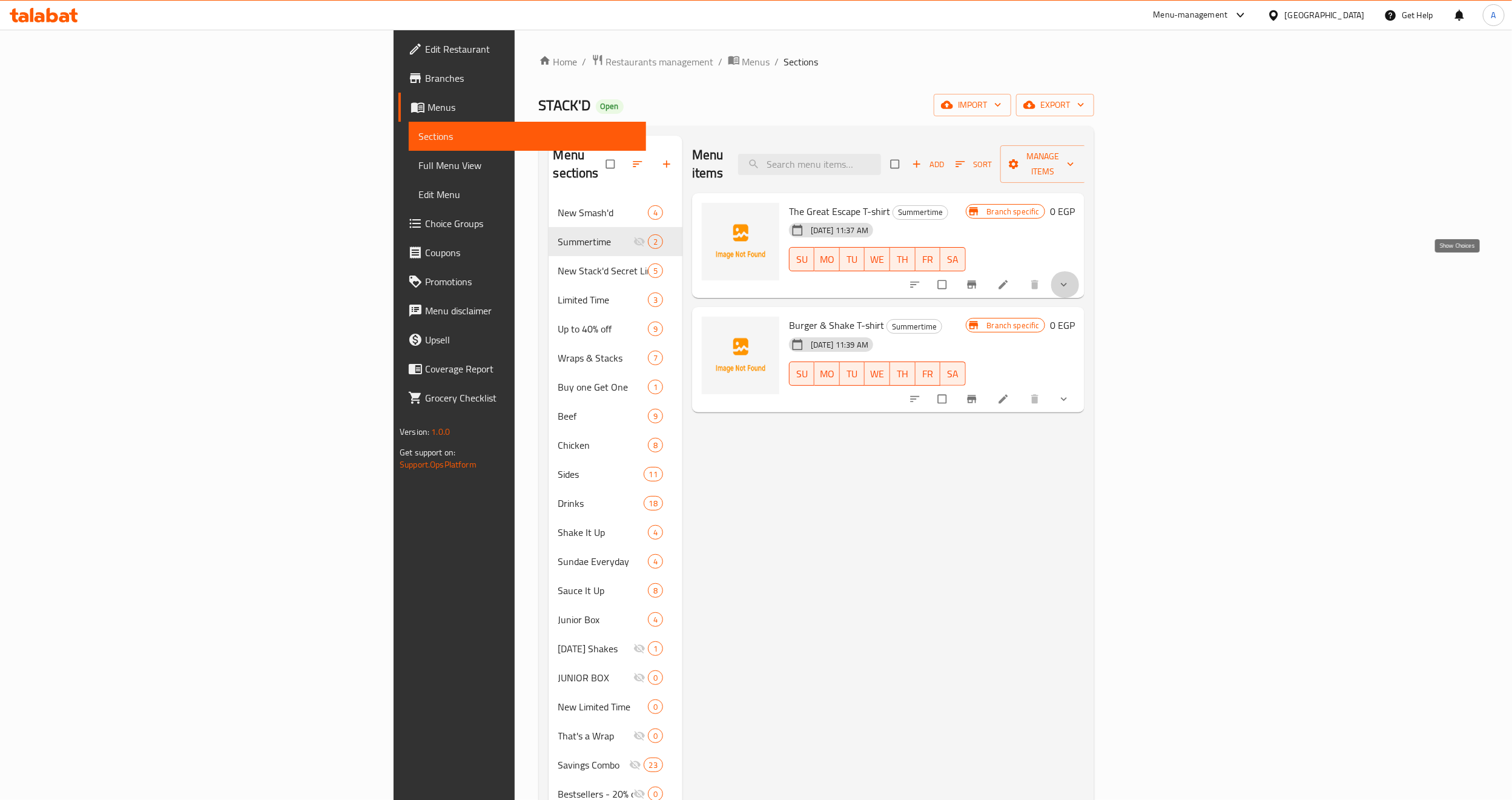
click at [1070, 278] on icon "show more" at bounding box center [1064, 284] width 12 height 12
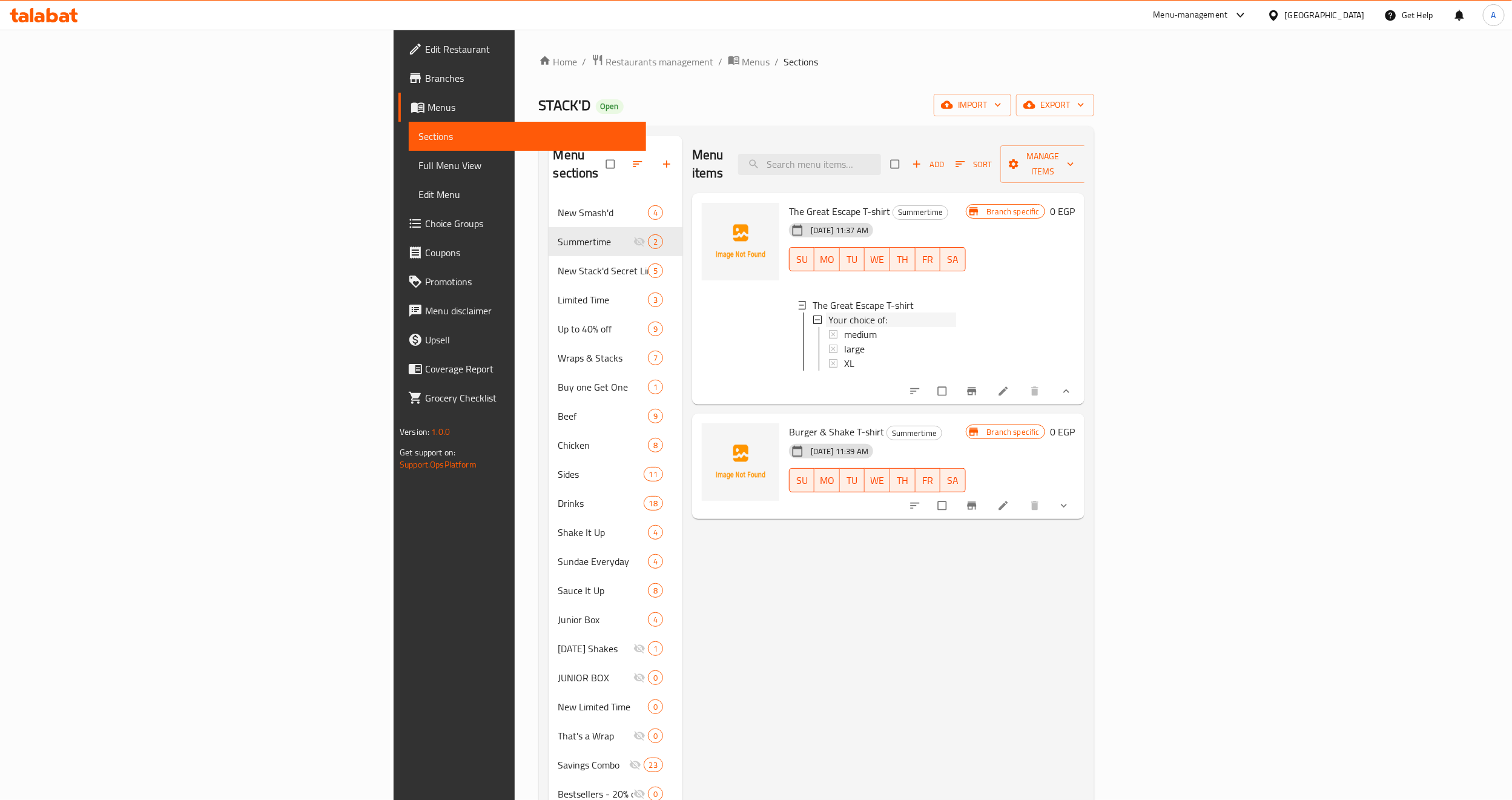
click at [828, 313] on div "Your choice of:" at bounding box center [892, 320] width 128 height 15
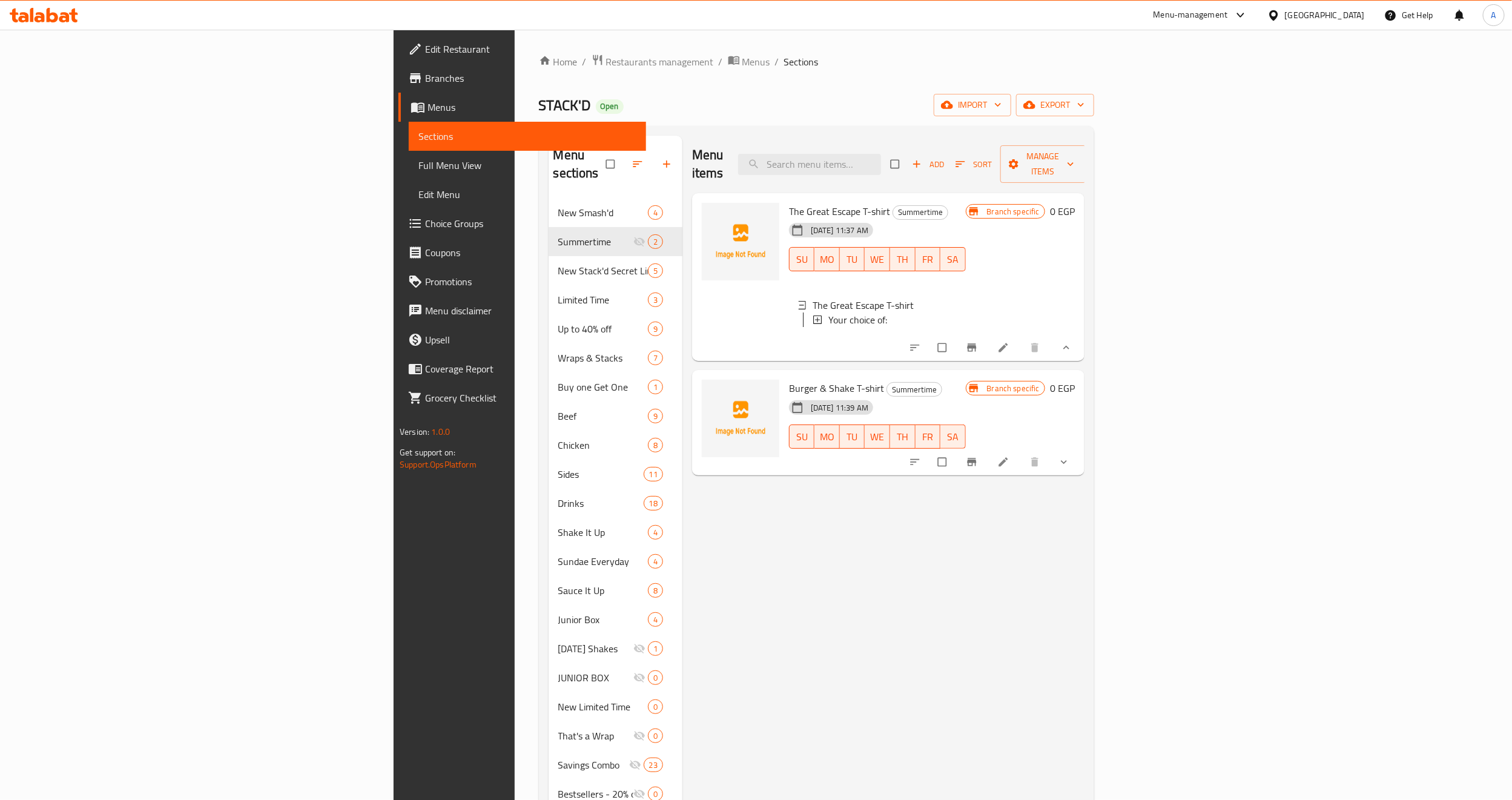
click at [828, 313] on div "Your choice of:" at bounding box center [892, 320] width 128 height 15
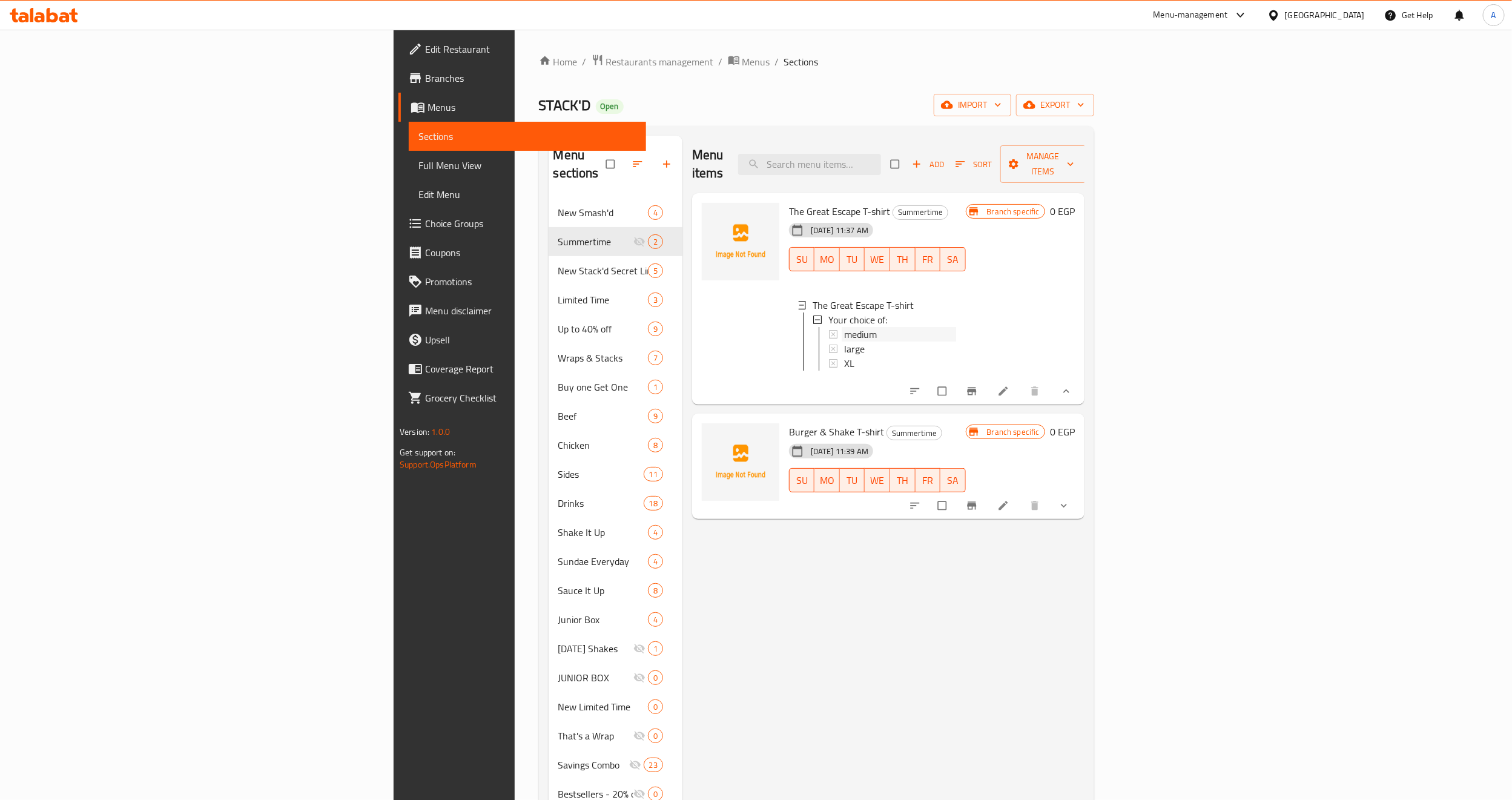
click at [844, 327] on div "medium" at bounding box center [900, 334] width 112 height 15
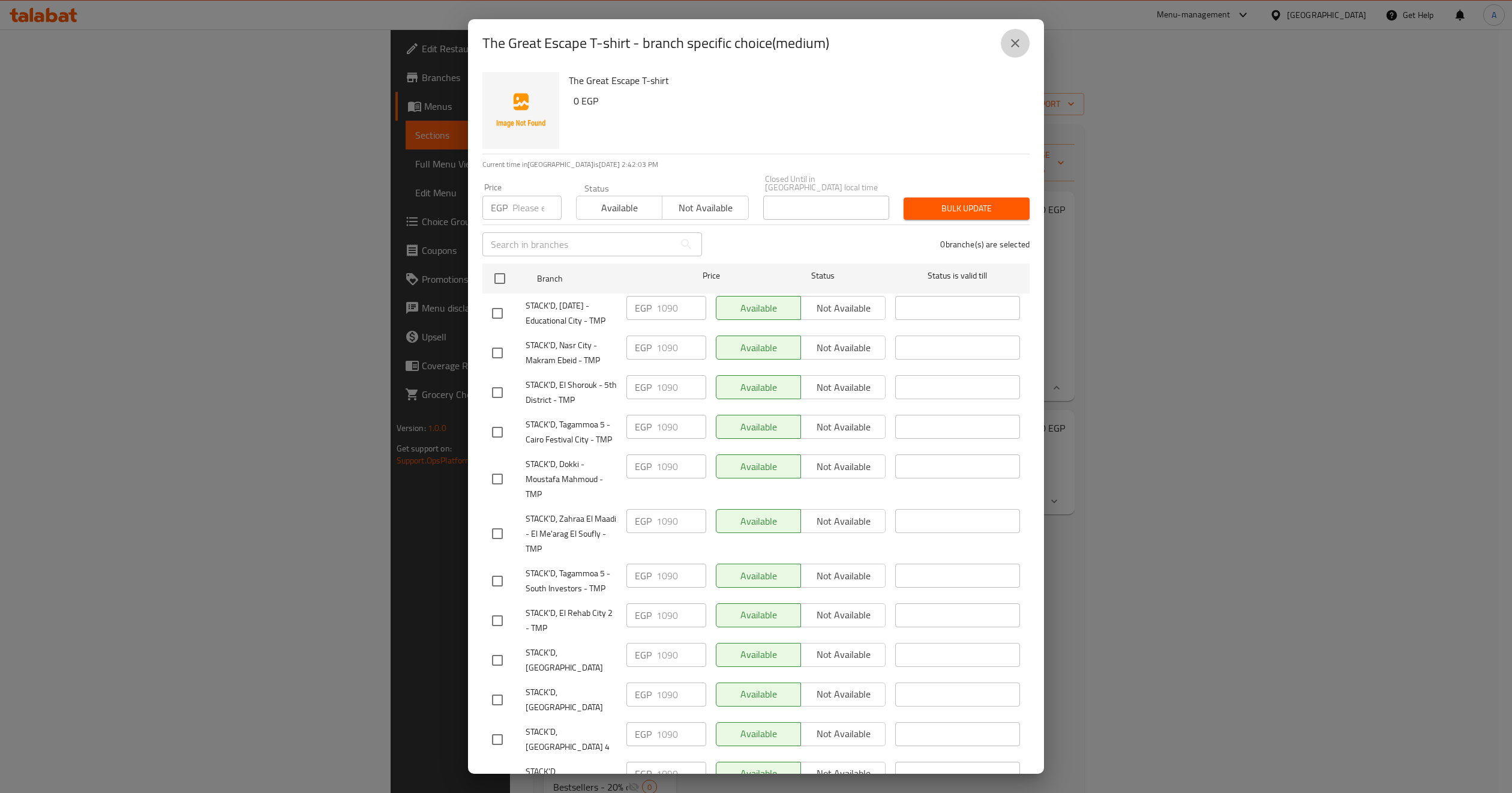
drag, startPoint x: 1010, startPoint y: 44, endPoint x: 918, endPoint y: 178, distance: 162.5
click at [1011, 44] on icon "close" at bounding box center [1015, 43] width 15 height 15
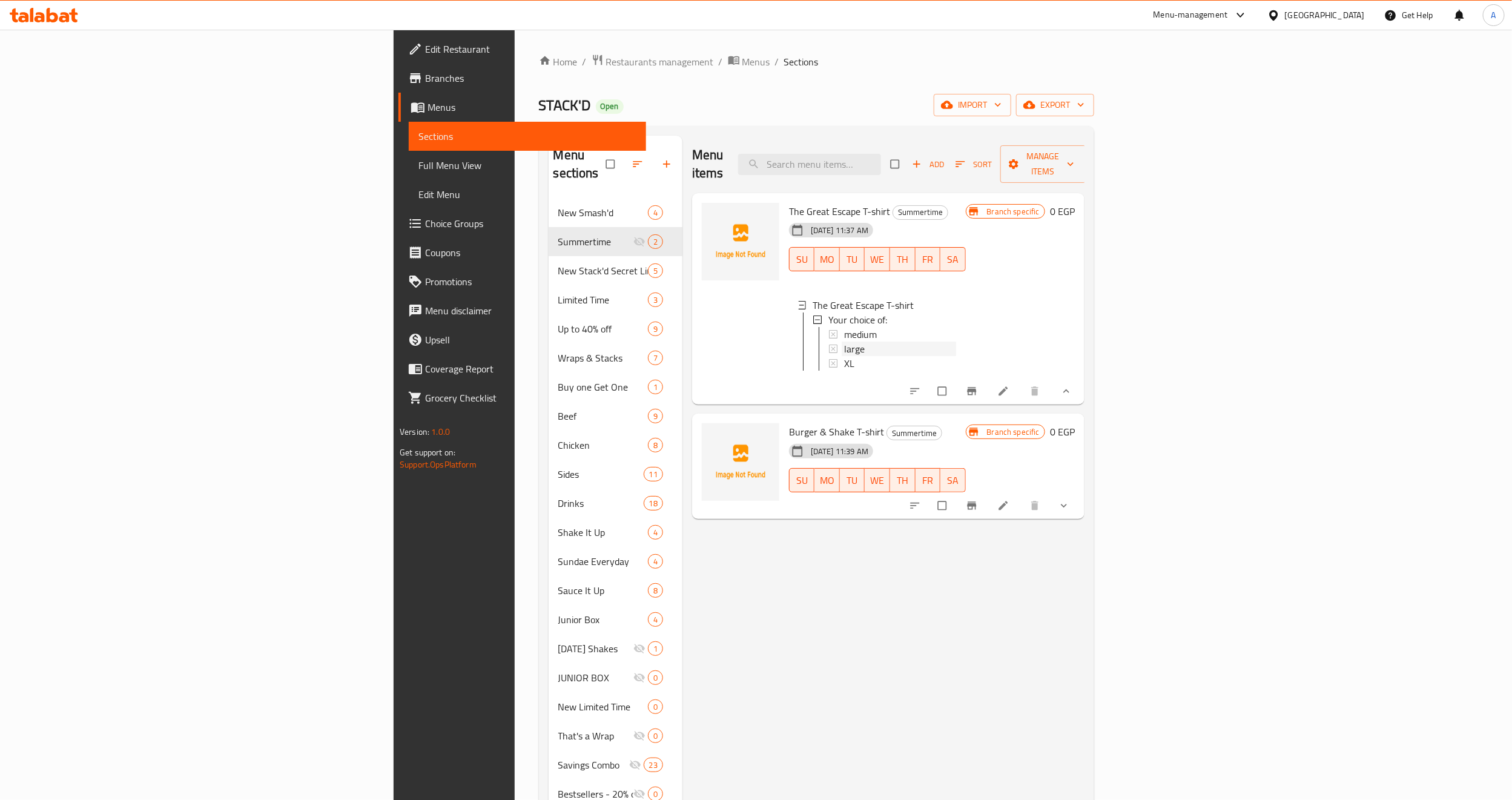
click at [844, 341] on div "large" at bounding box center [900, 348] width 112 height 15
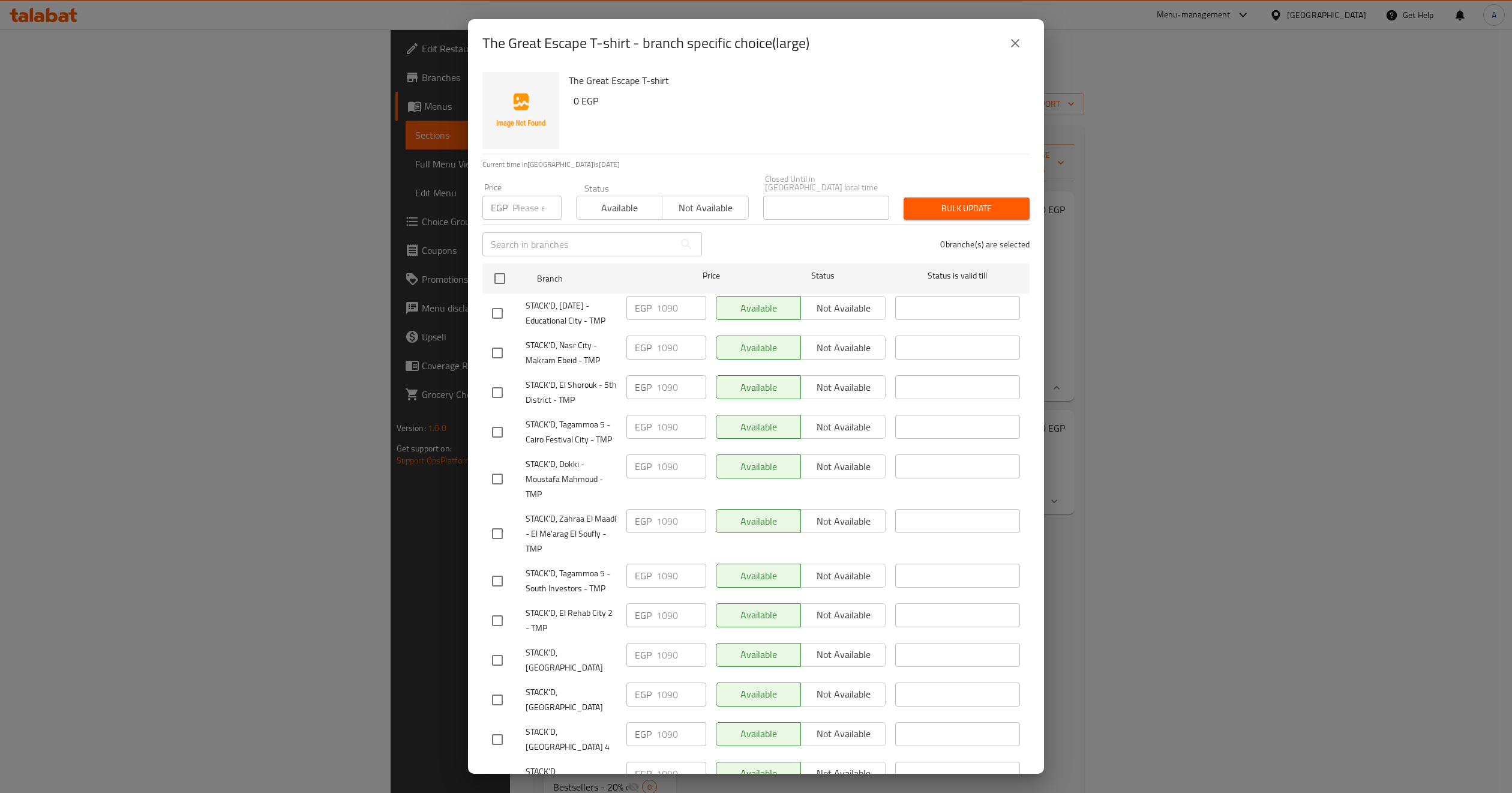
click at [1006, 43] on button "close" at bounding box center [1016, 44] width 29 height 29
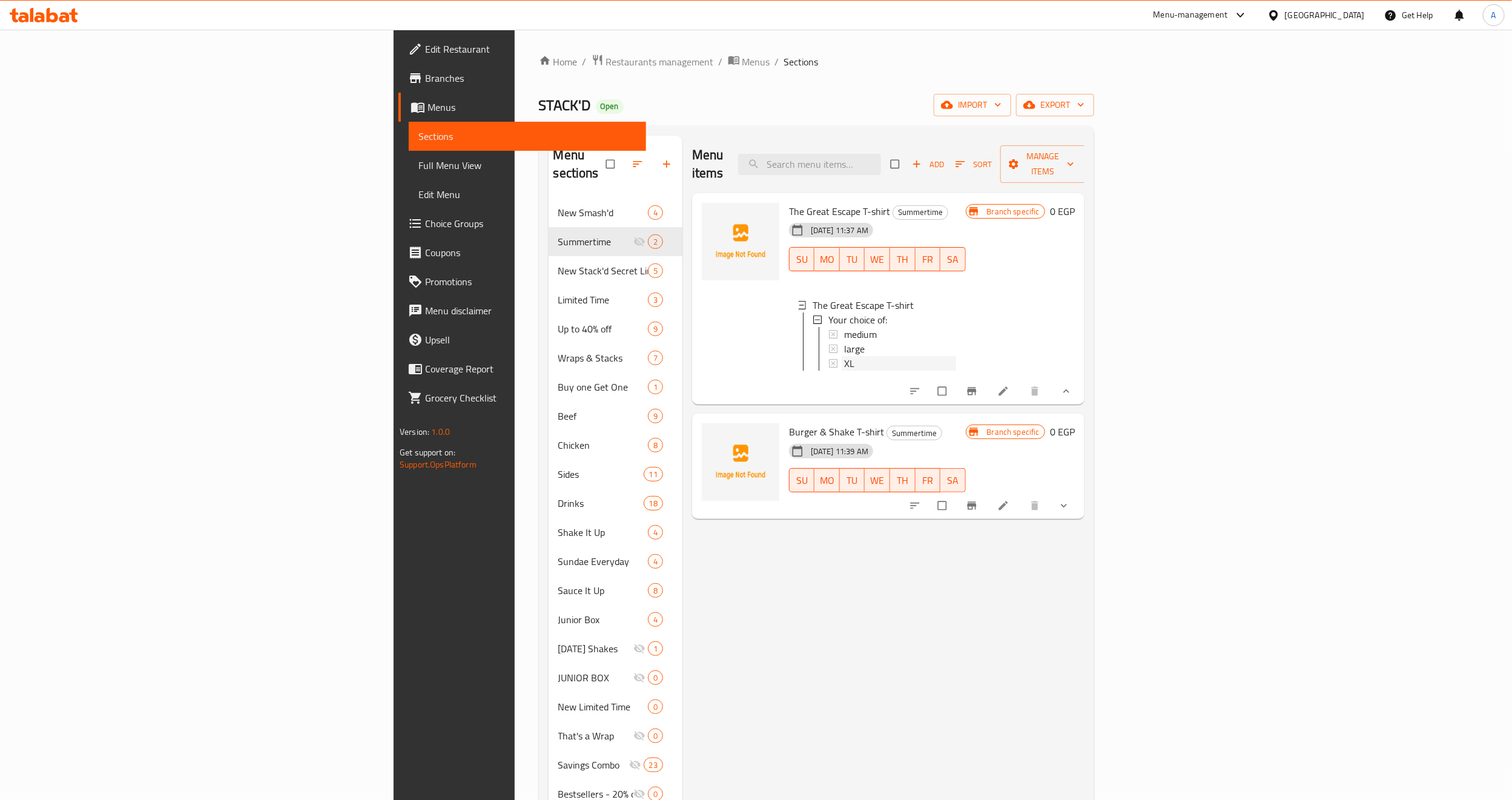
click at [844, 356] on div "XL" at bounding box center [900, 363] width 112 height 15
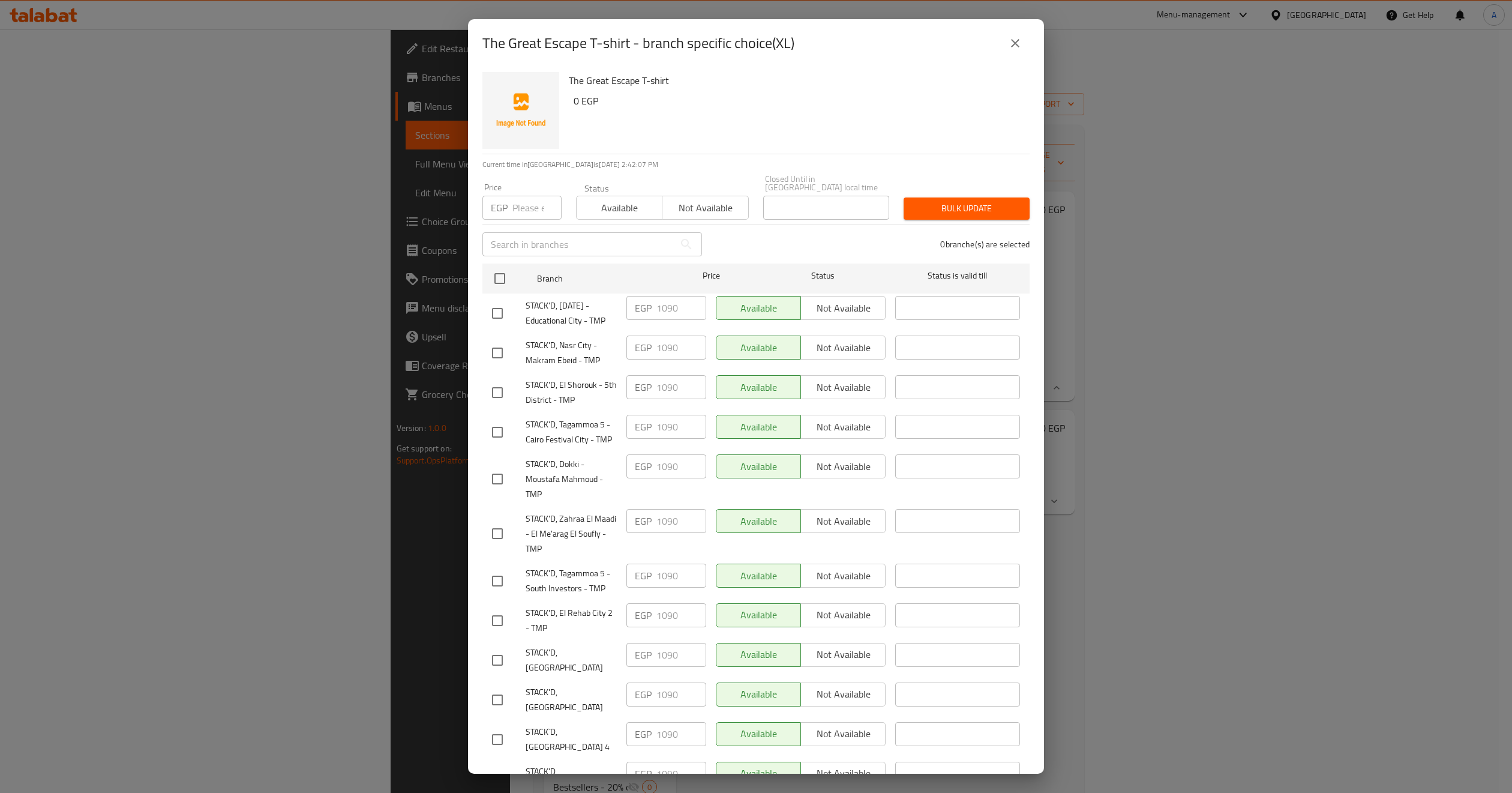
click at [1021, 42] on icon "close" at bounding box center [1015, 43] width 15 height 15
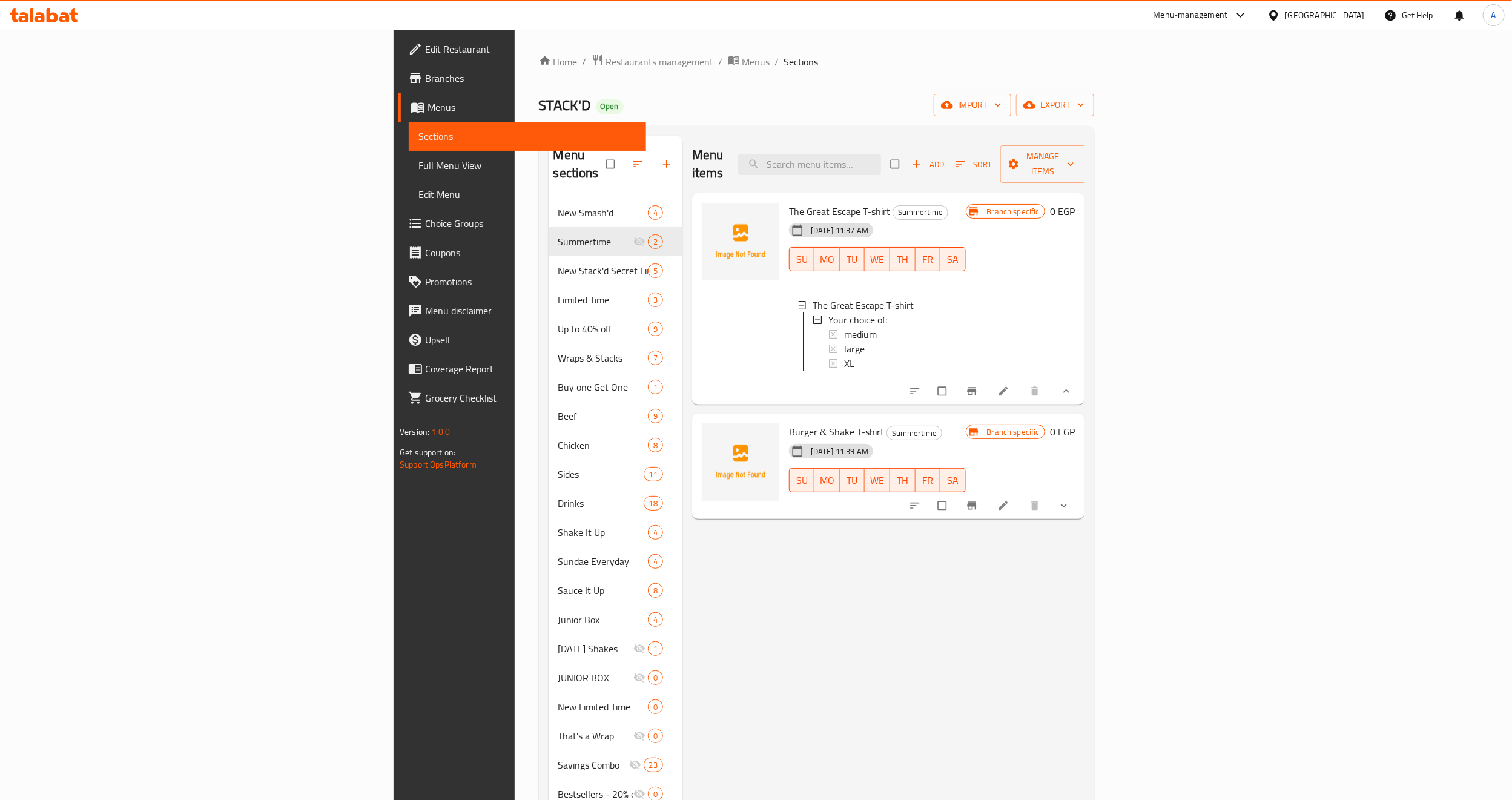
click at [1080, 492] on button "show more" at bounding box center [1065, 506] width 29 height 27
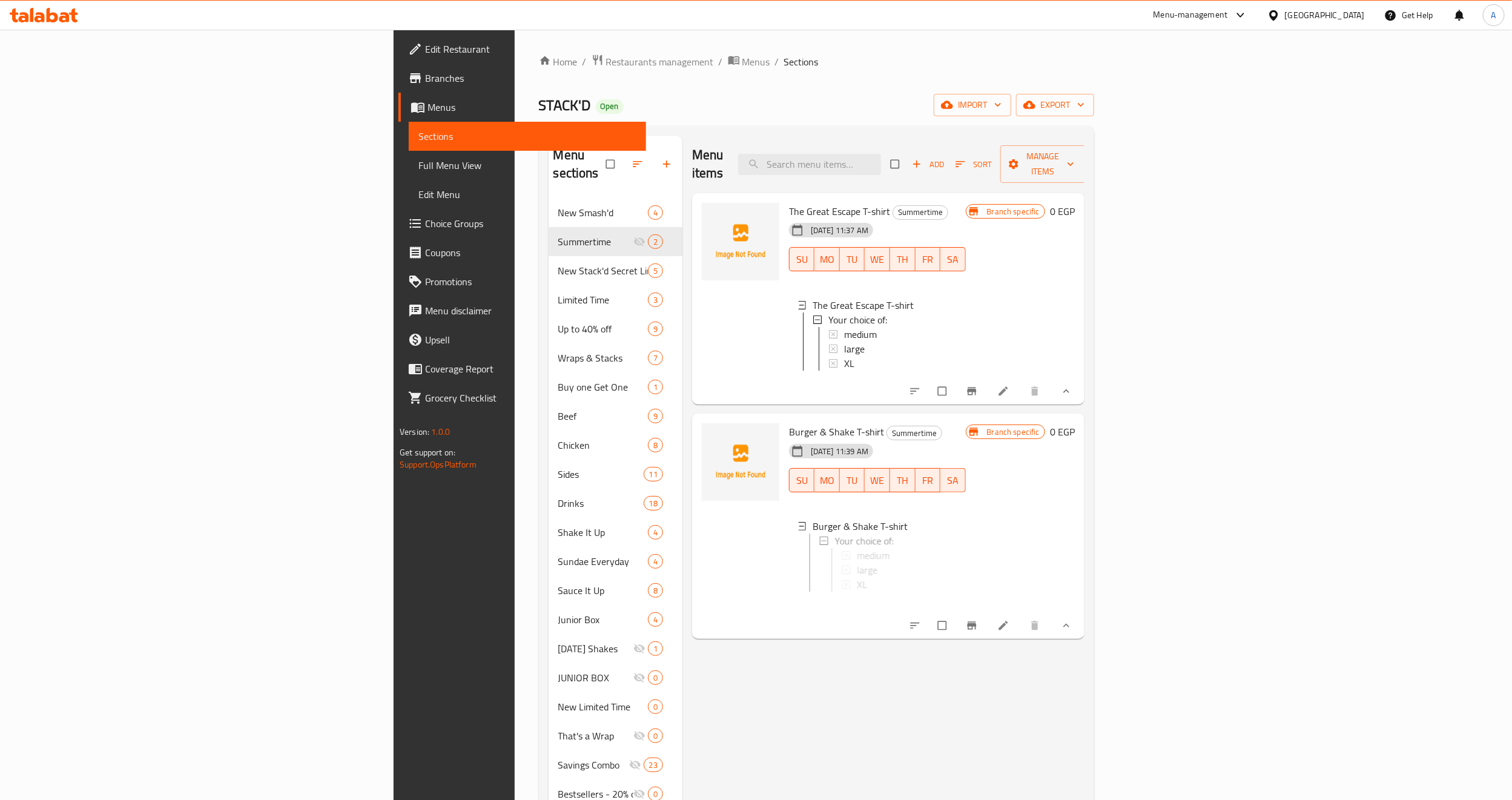
click at [1074, 497] on div "Branch specific 0 EGP" at bounding box center [1020, 525] width 109 height 206
click at [844, 554] on div "medium" at bounding box center [900, 555] width 112 height 15
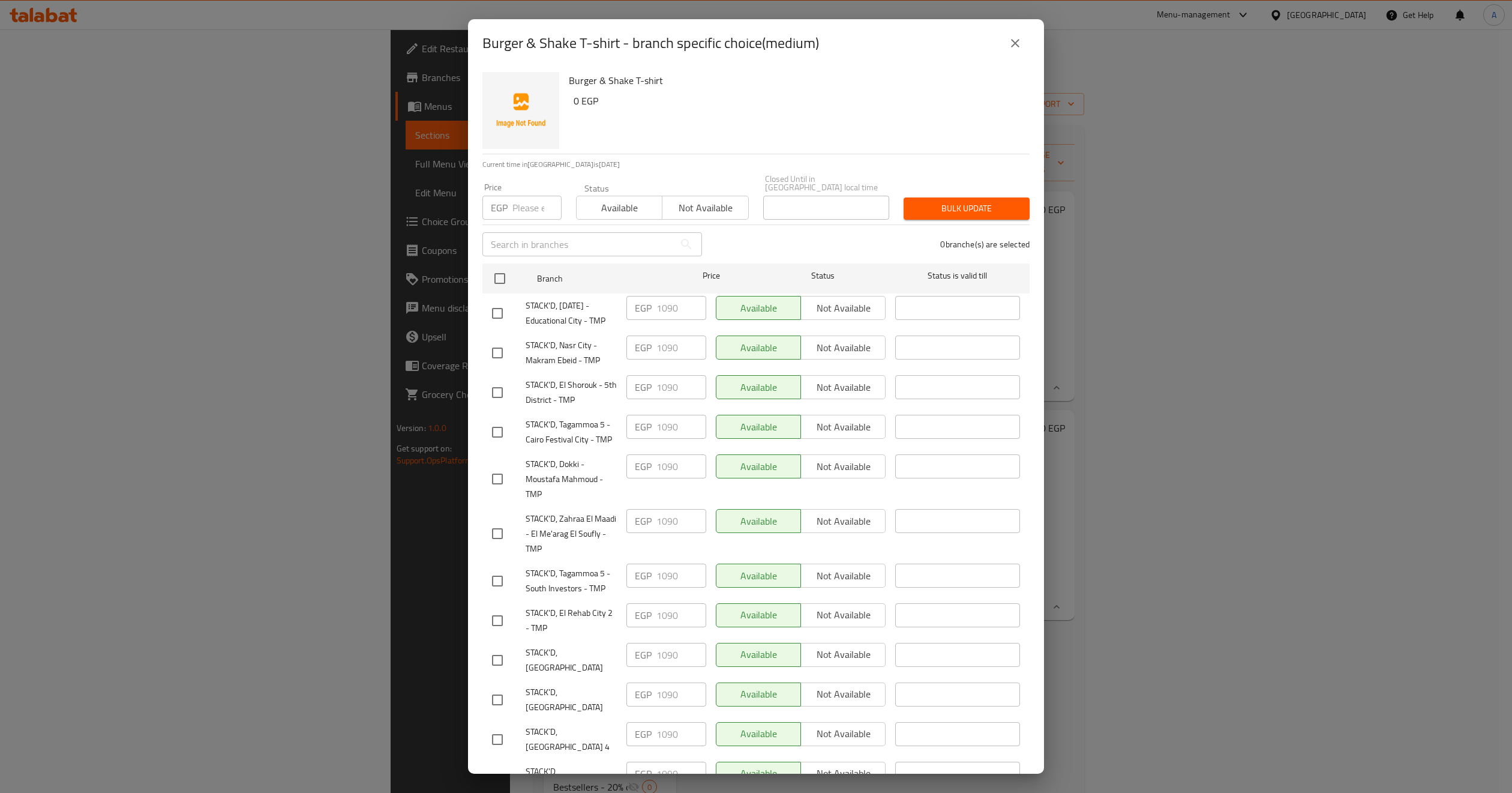
click at [1014, 38] on icon "close" at bounding box center [1015, 43] width 15 height 15
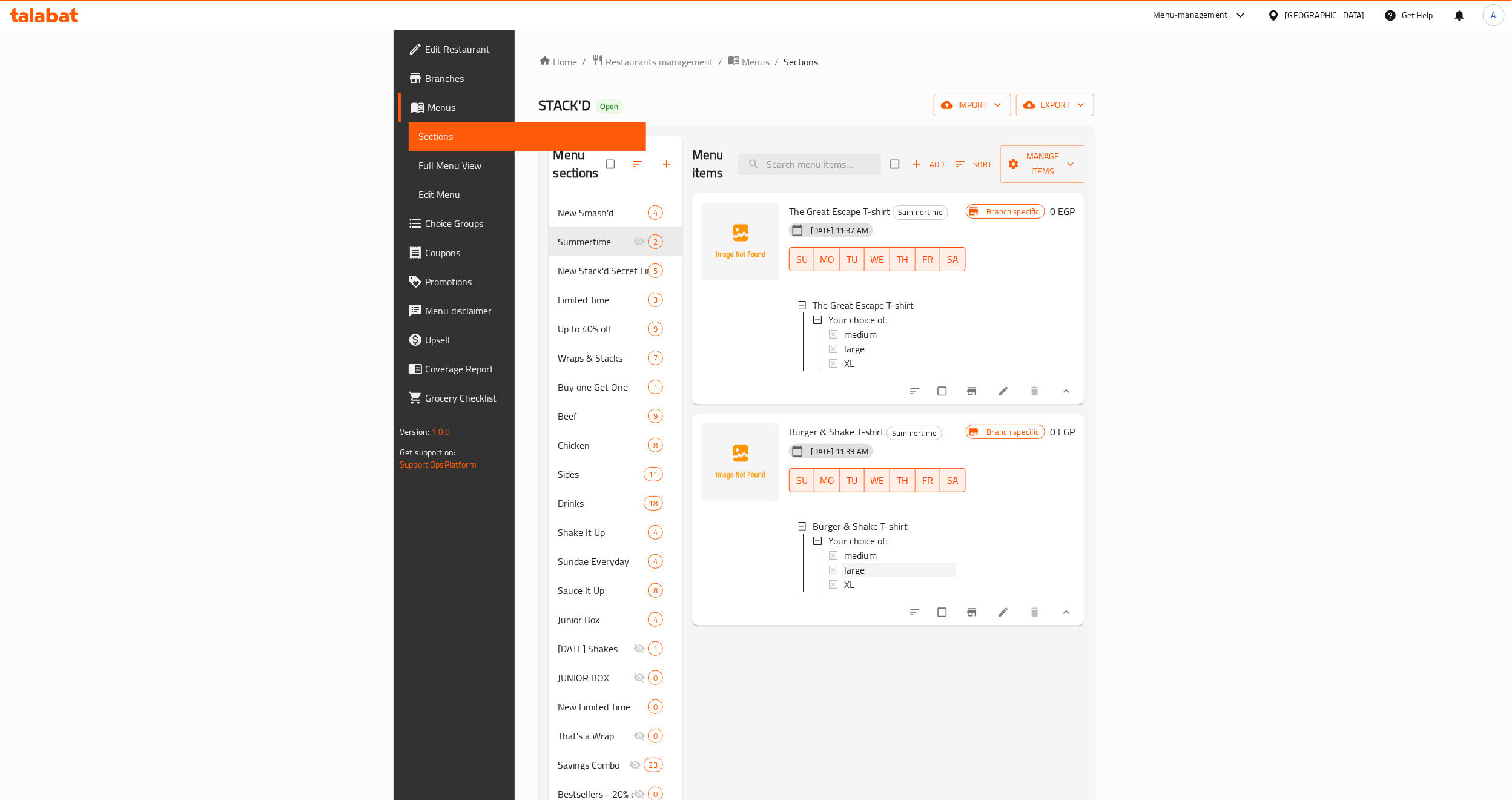
click at [844, 564] on span "large" at bounding box center [854, 569] width 20 height 15
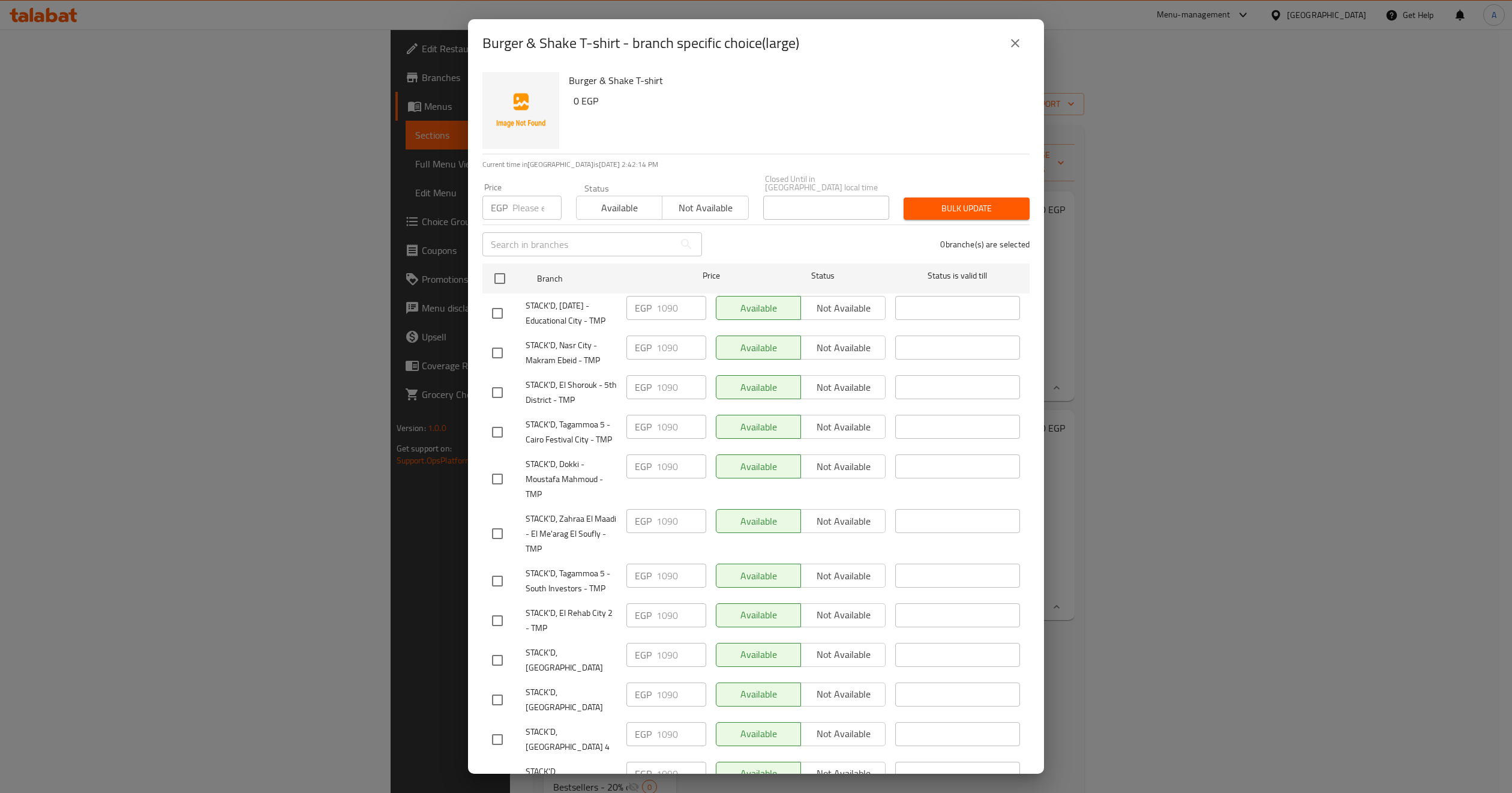
click at [1003, 40] on button "close" at bounding box center [1016, 44] width 29 height 29
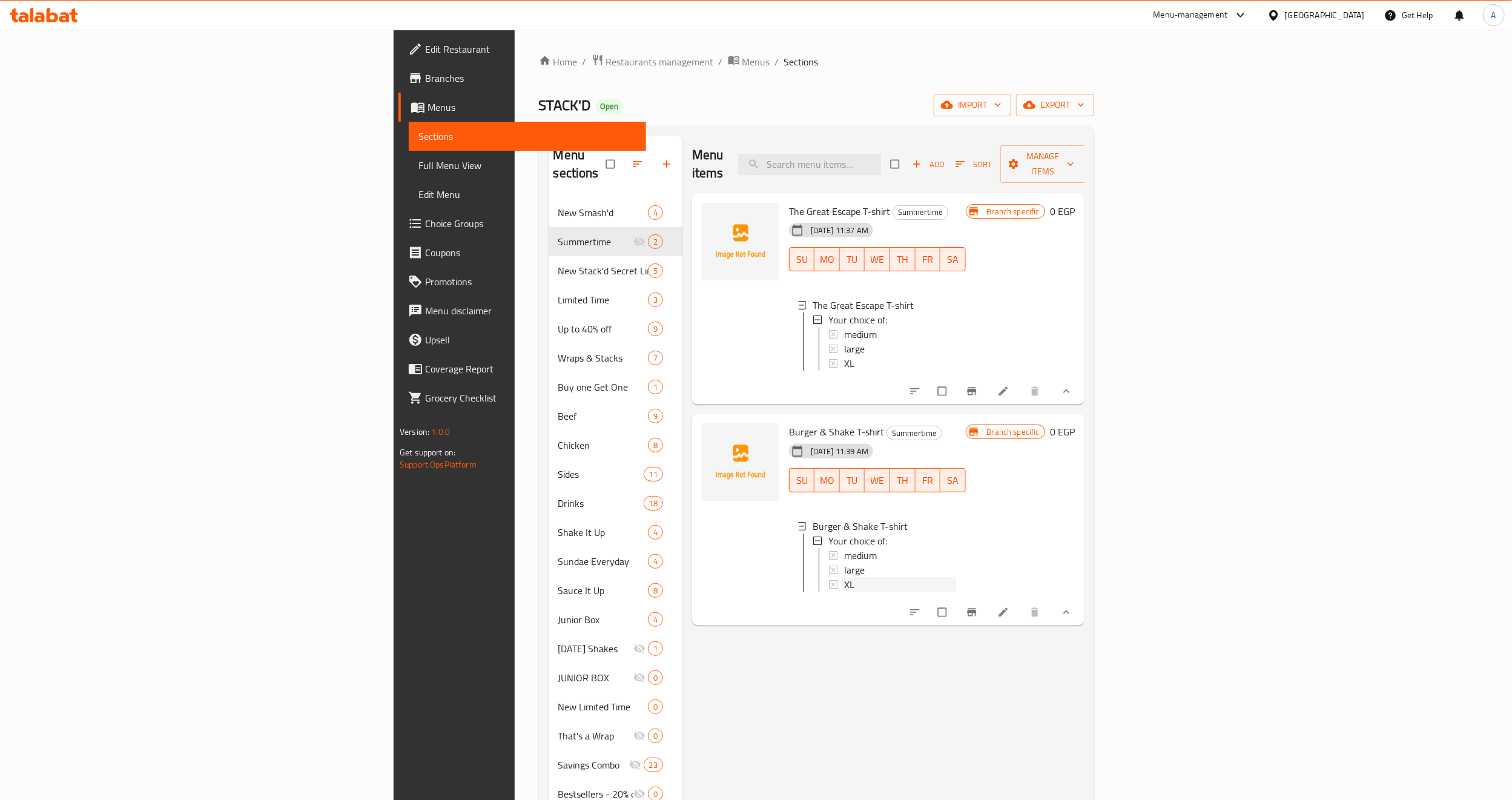
click at [844, 582] on div "XL" at bounding box center [900, 584] width 112 height 15
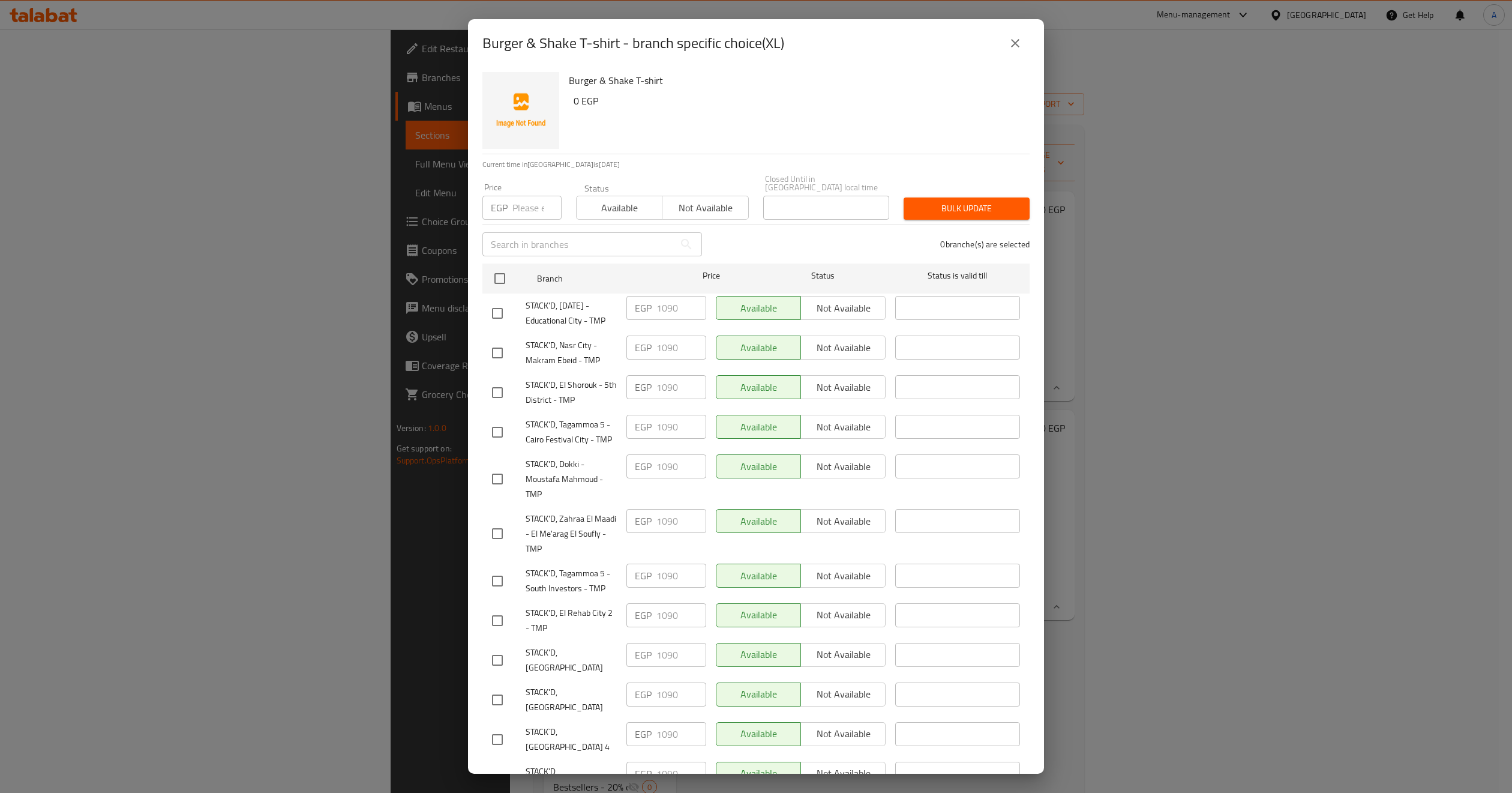
click at [1011, 47] on icon "close" at bounding box center [1015, 43] width 15 height 15
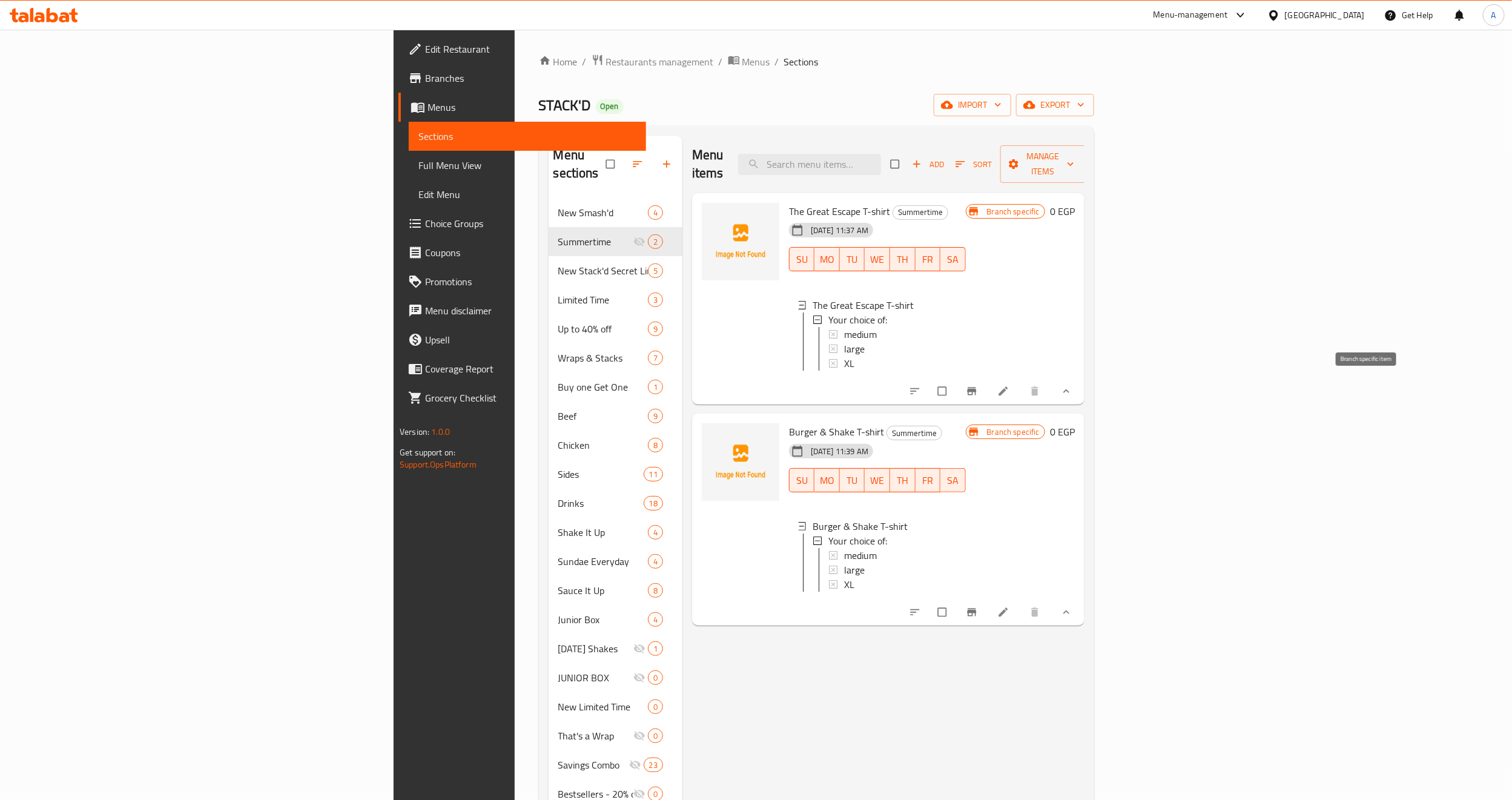
click at [987, 386] on button "Branch-specific-item" at bounding box center [973, 391] width 29 height 27
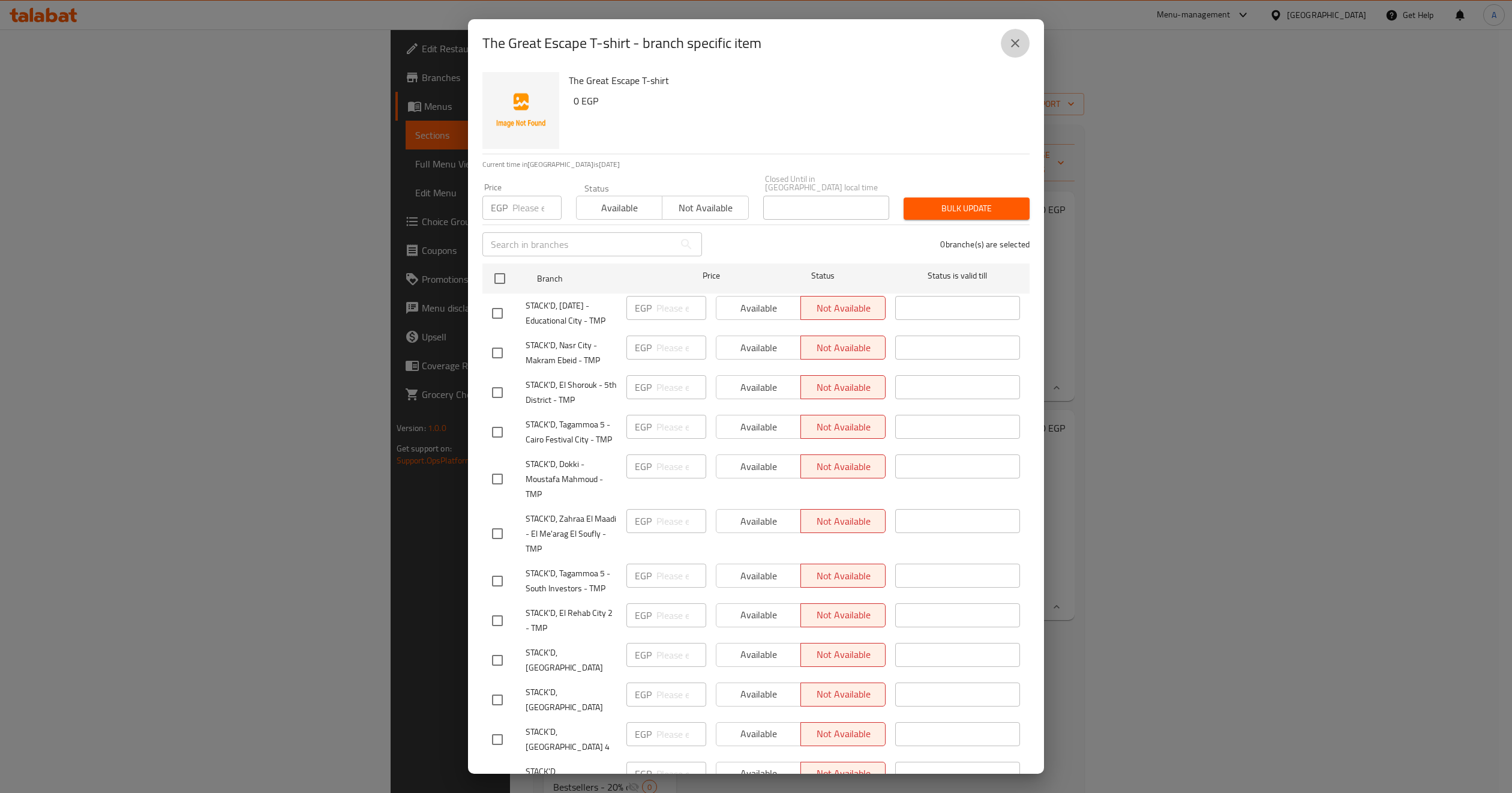
click at [1011, 39] on icon "close" at bounding box center [1015, 43] width 15 height 15
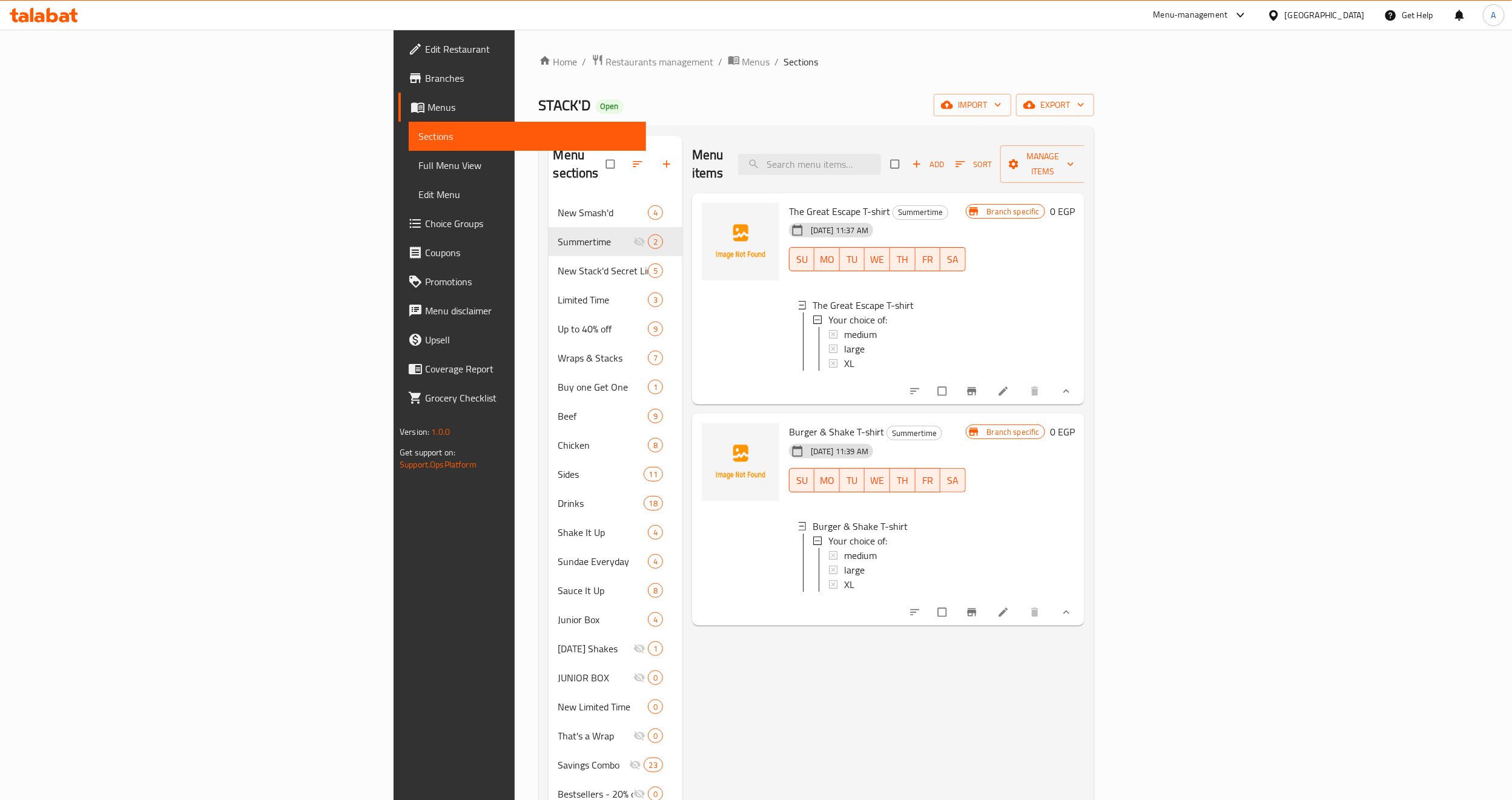
click at [976, 616] on icon "Branch-specific-item" at bounding box center [971, 611] width 9 height 8
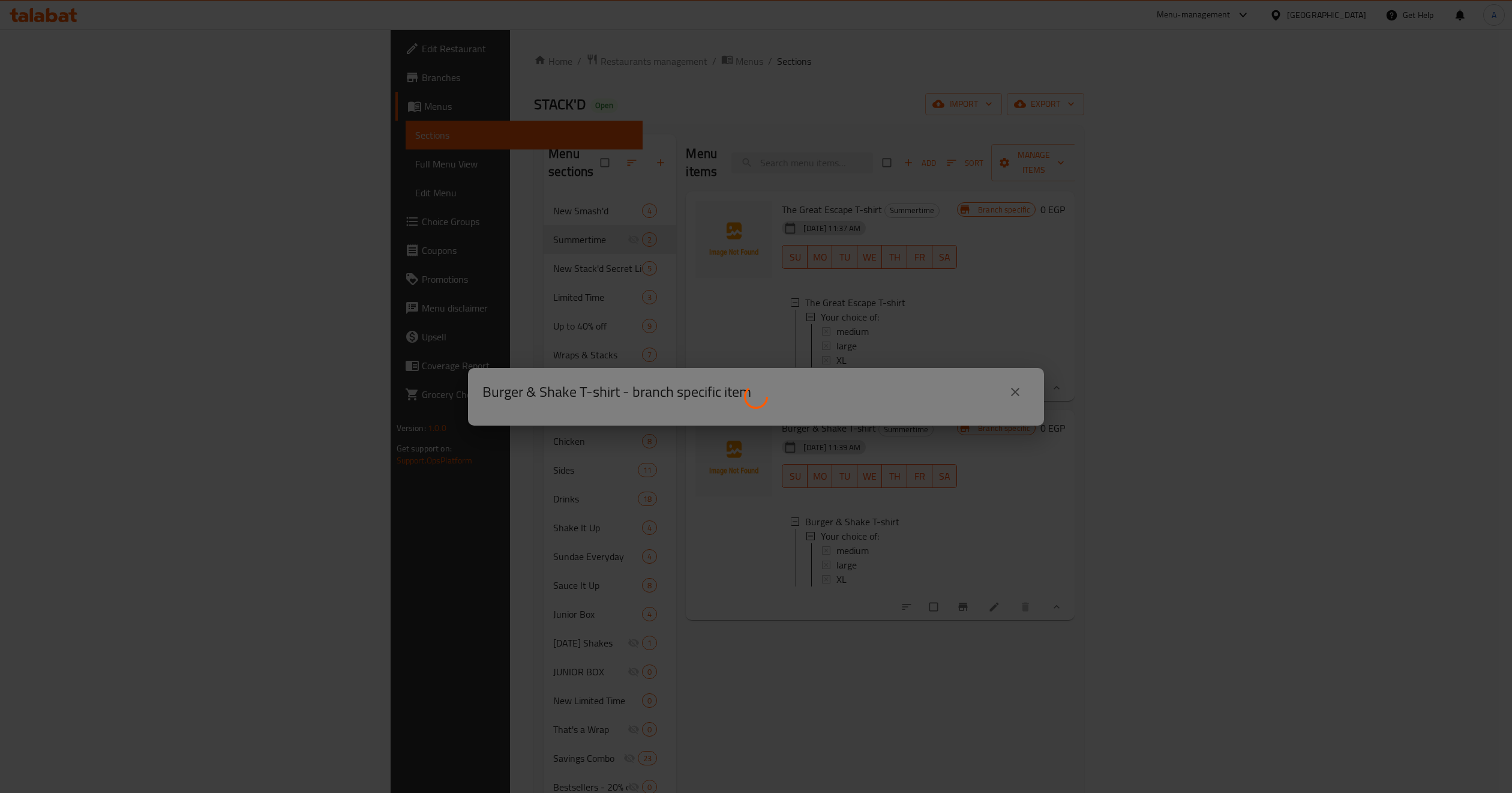
click at [814, 581] on div at bounding box center [756, 396] width 1512 height 793
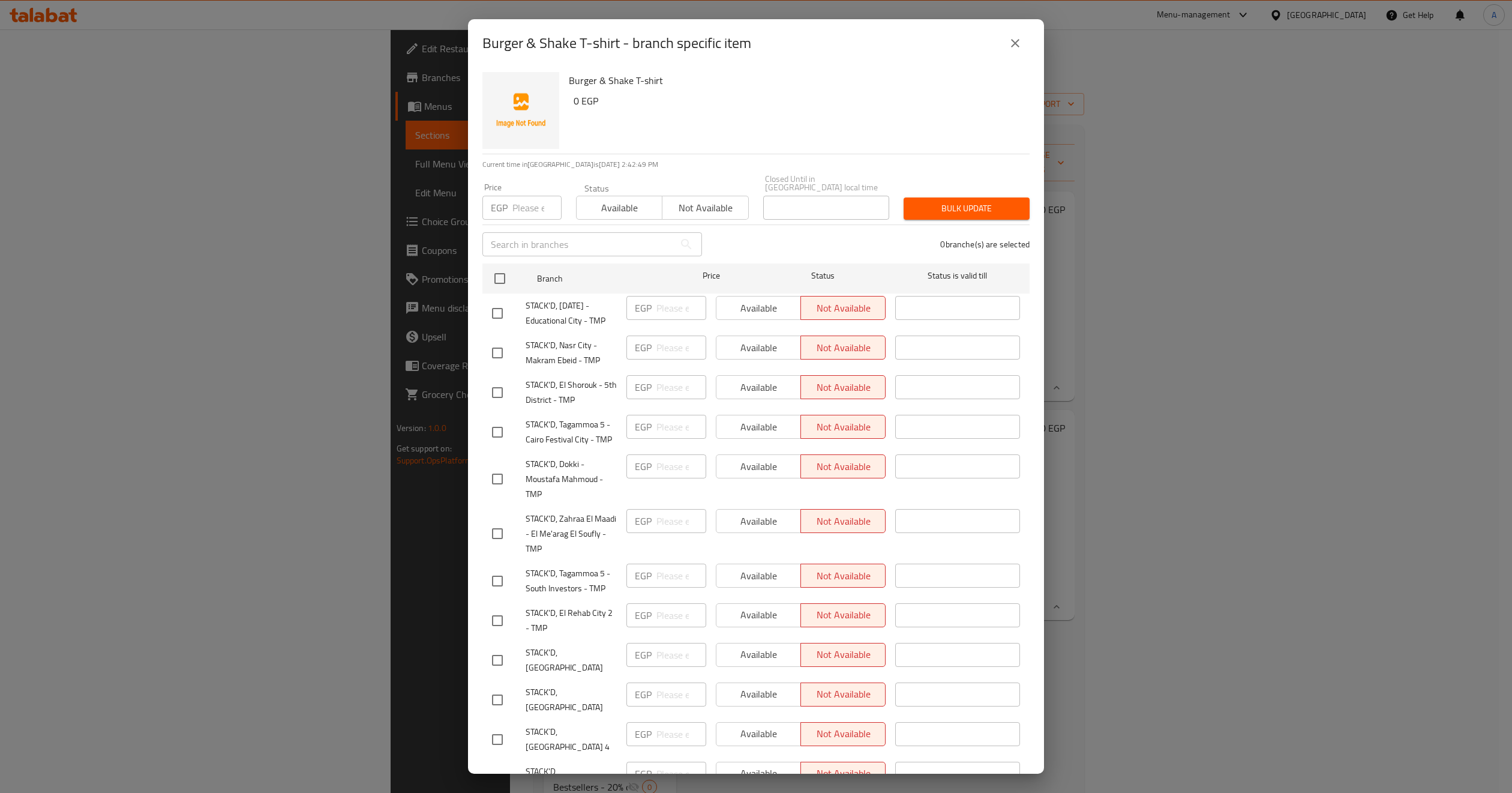
click at [1016, 44] on icon "close" at bounding box center [1015, 43] width 8 height 8
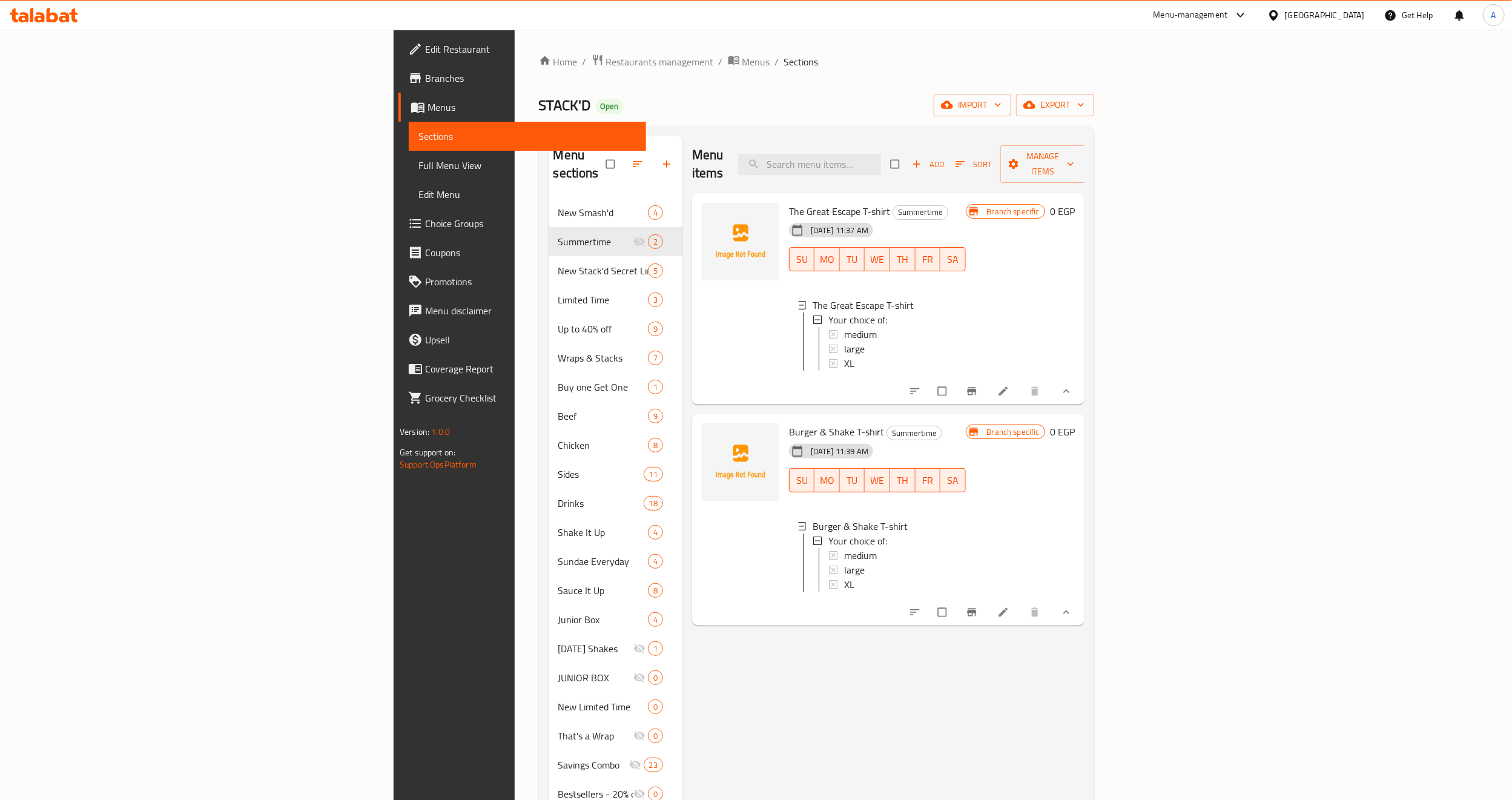
click at [1032, 710] on div "Menu items Add Sort Manage items The Great Escape T-shirt Summertime 12-08-2025…" at bounding box center [883, 536] width 402 height 800
click at [945, 157] on span "Add" at bounding box center [928, 164] width 32 height 14
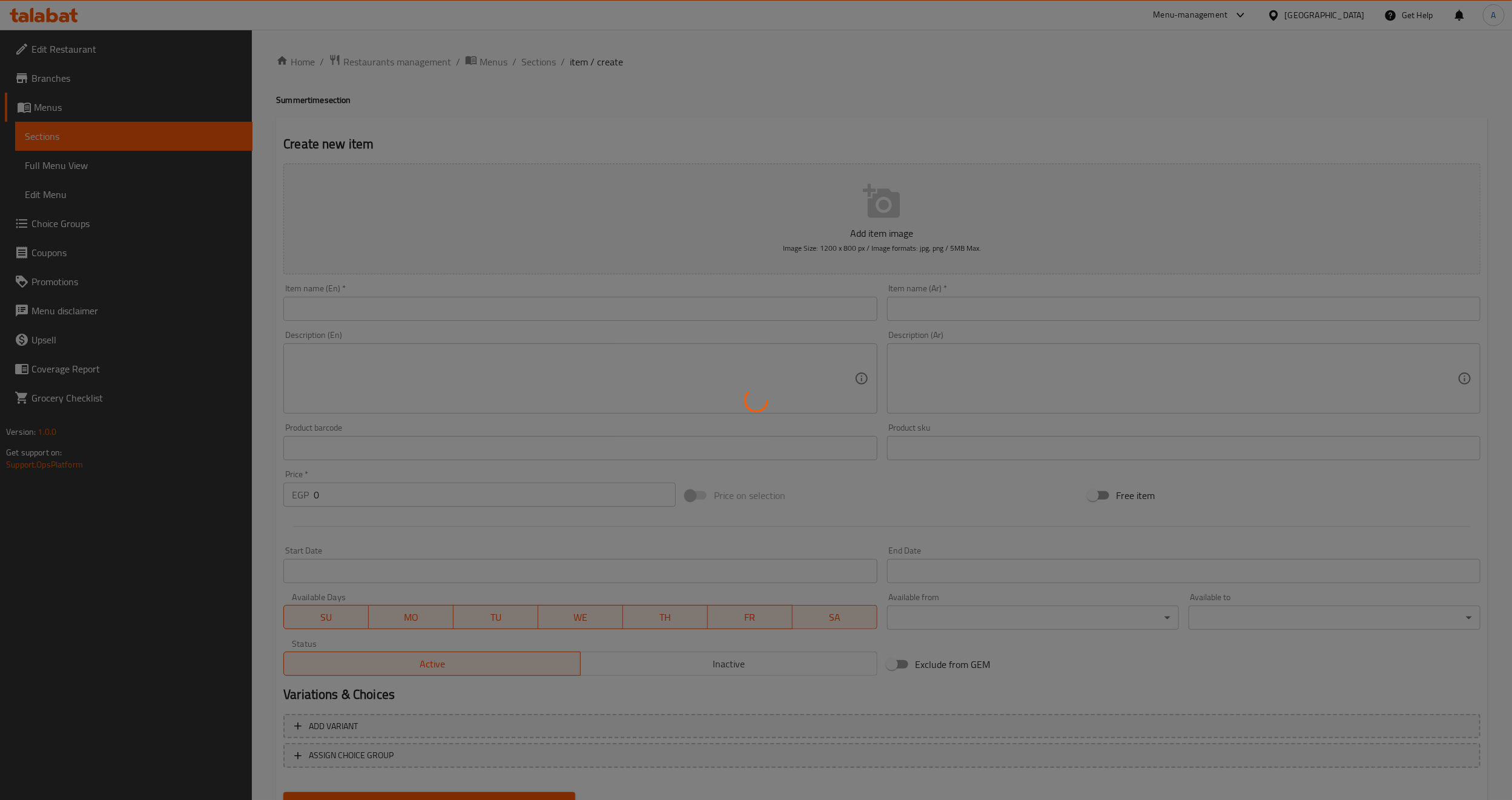
click at [423, 309] on div at bounding box center [756, 400] width 1512 height 800
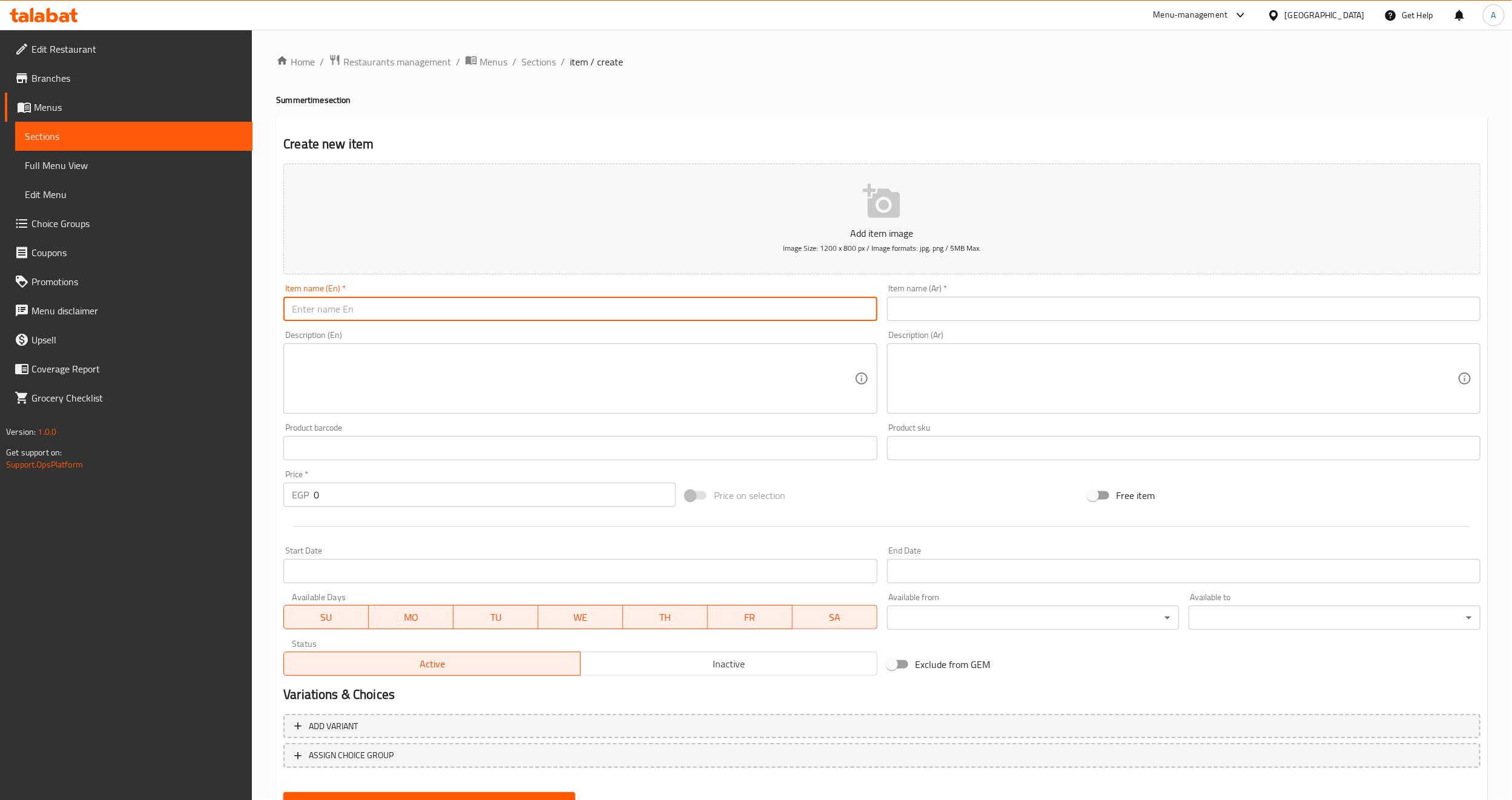
click at [423, 309] on input "text" at bounding box center [580, 309] width 594 height 24
paste input "Tote Bag"
type input "Tote Bag"
click at [941, 316] on input "text" at bounding box center [1184, 309] width 594 height 24
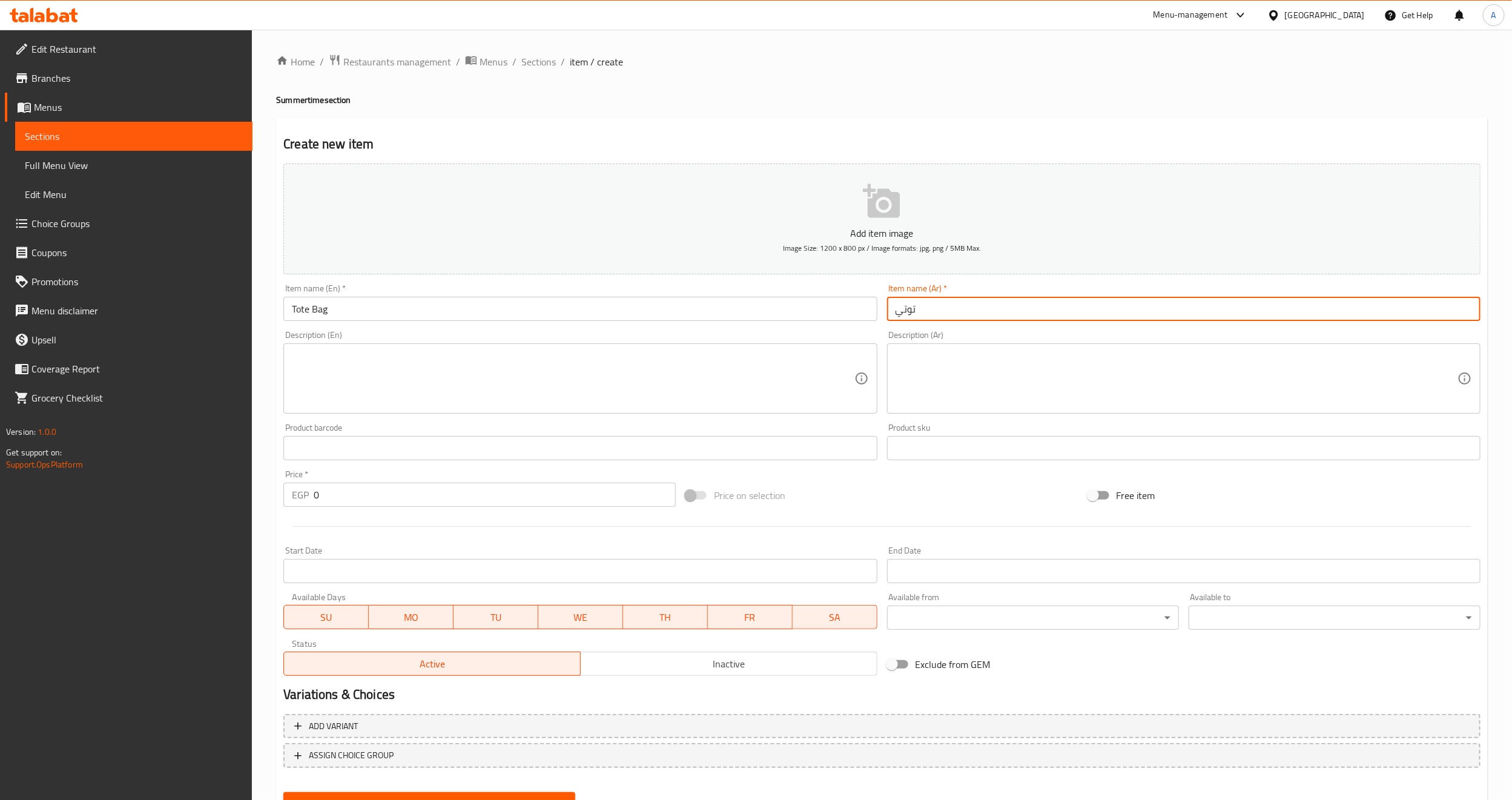
click at [318, 313] on input "Tote Bag" at bounding box center [580, 309] width 594 height 24
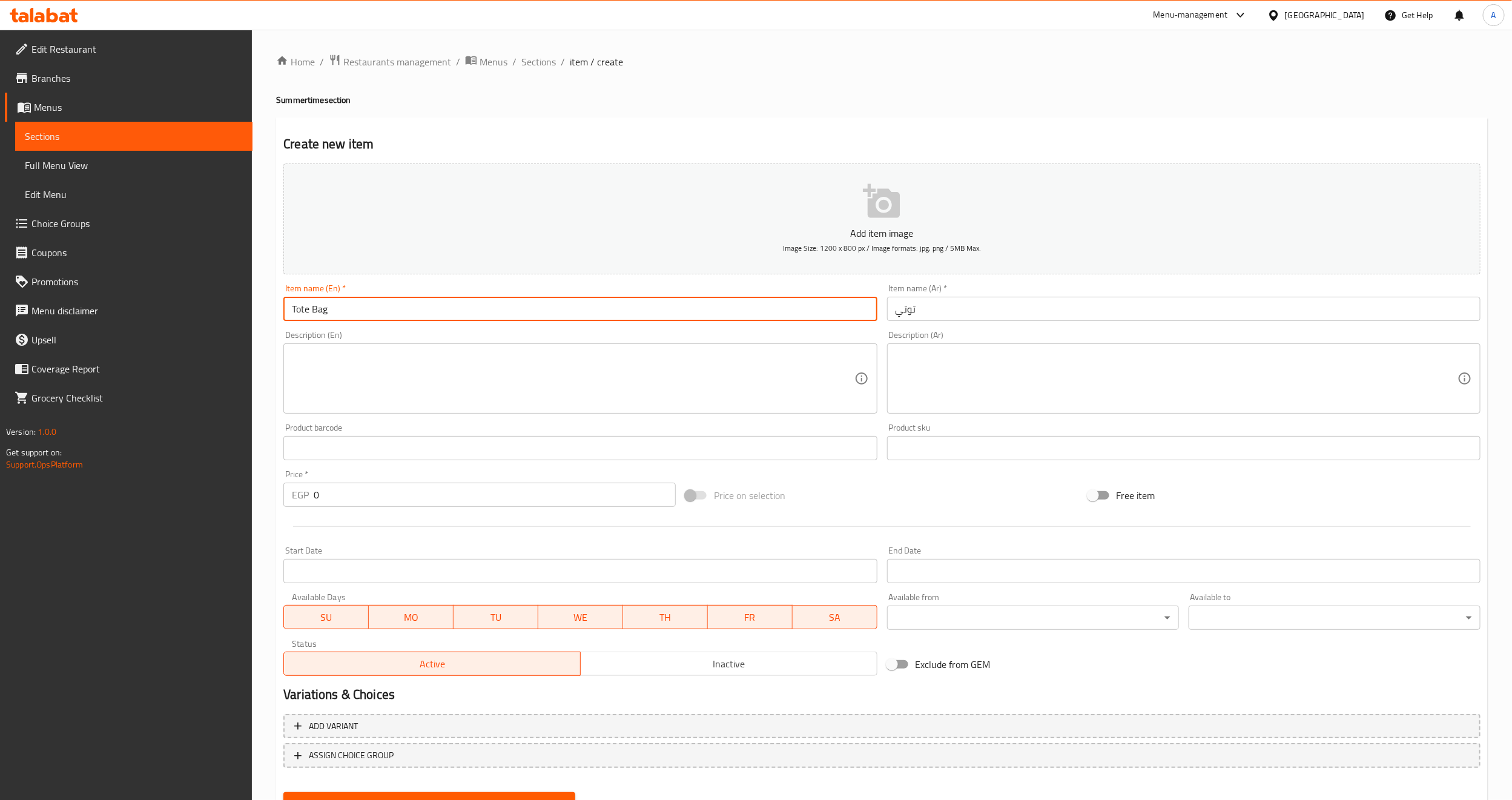
click at [318, 313] on input "Tote Bag" at bounding box center [580, 309] width 594 height 24
click at [901, 313] on input "توتي" at bounding box center [1184, 309] width 594 height 24
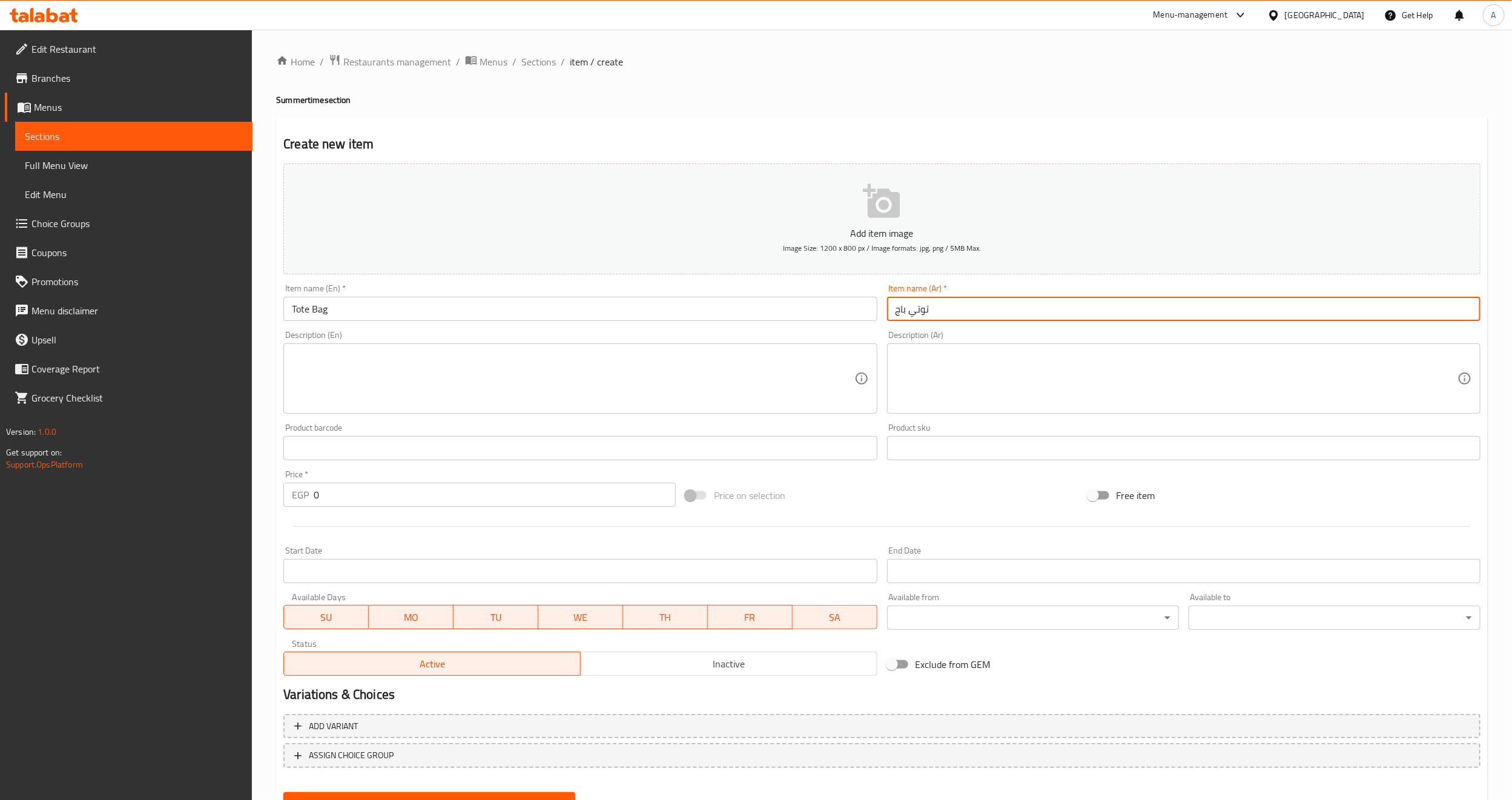
type input "توتي باج"
click at [1013, 476] on div "Add item image Image Size: 1200 x 800 px / Image formats: jpg, png / 5MB Max. I…" at bounding box center [881, 419] width 1207 height 522
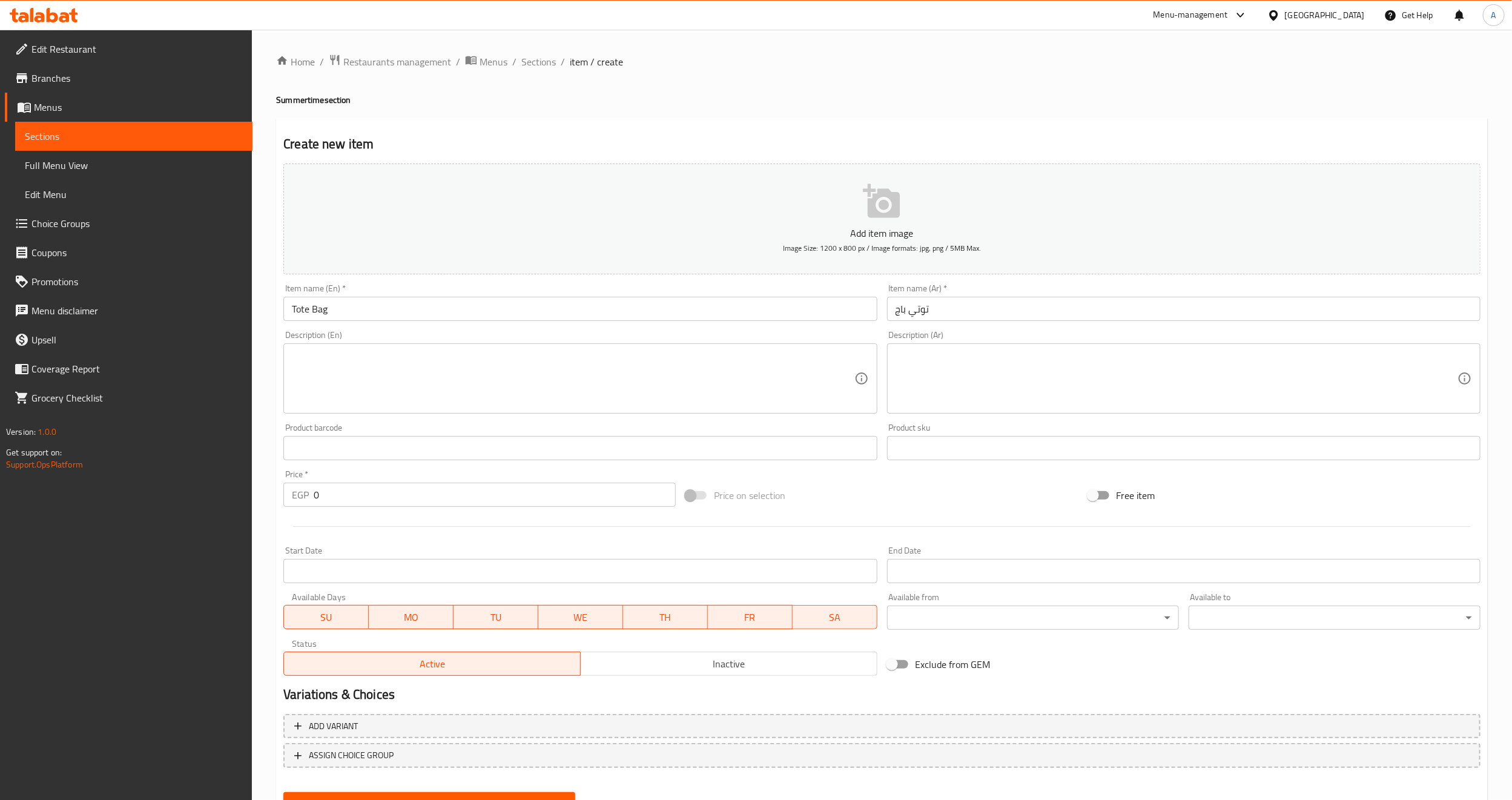
click at [407, 494] on input "0" at bounding box center [494, 495] width 362 height 24
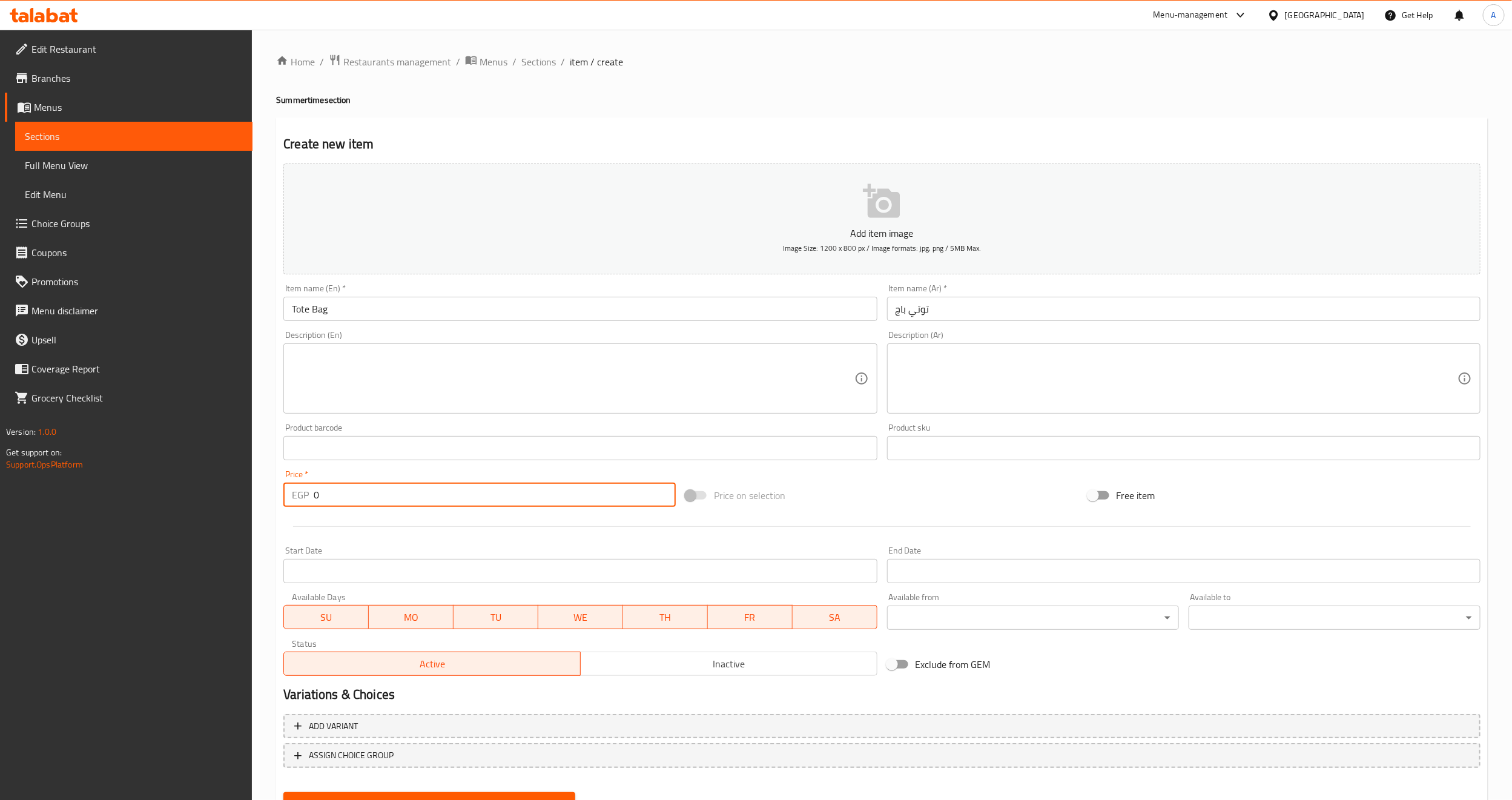
click at [407, 494] on input "0" at bounding box center [494, 495] width 362 height 24
click at [413, 497] on input "0" at bounding box center [494, 495] width 362 height 24
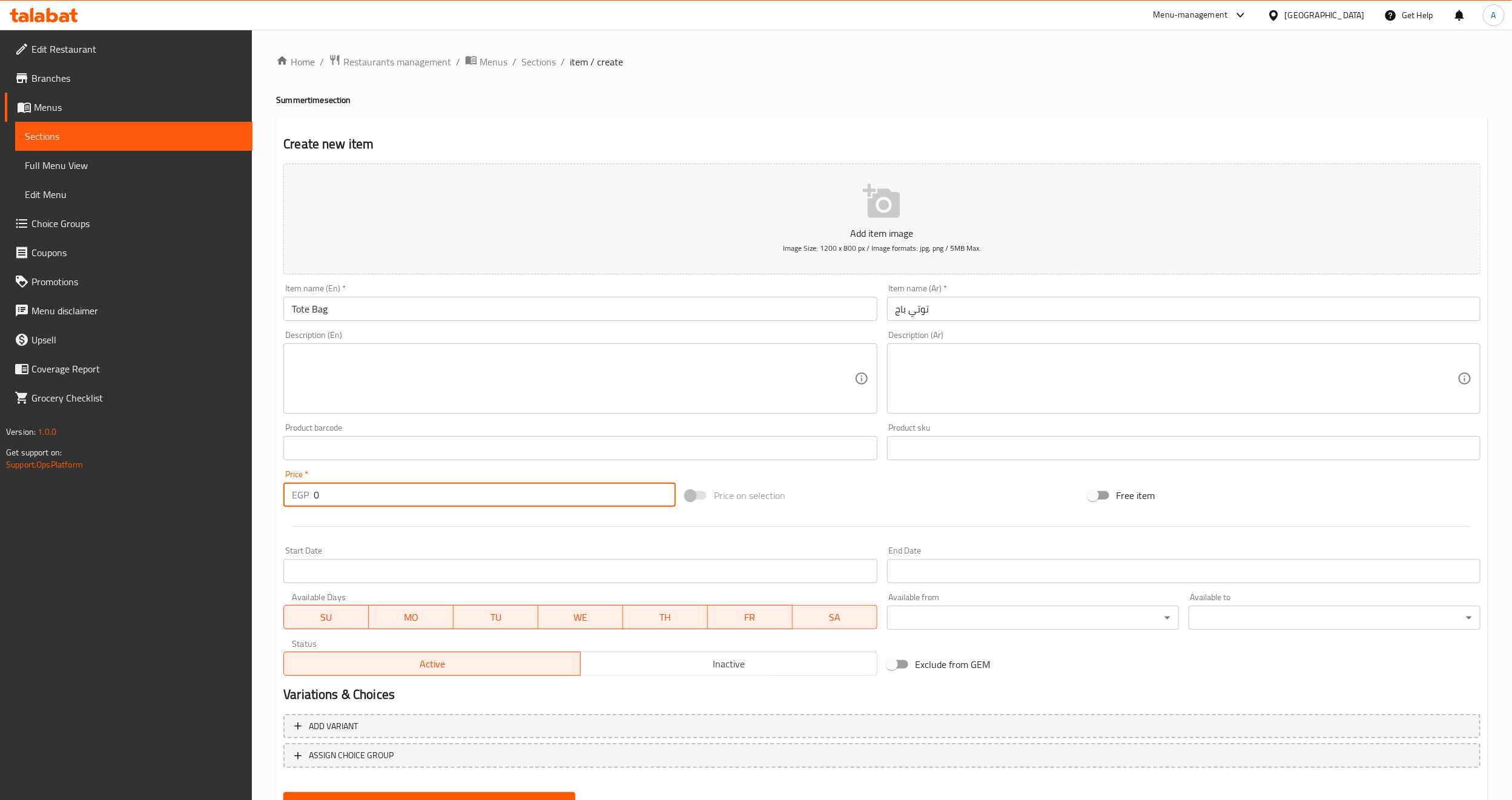
paste input "33"
type input "330"
click at [399, 525] on div at bounding box center [881, 526] width 1207 height 30
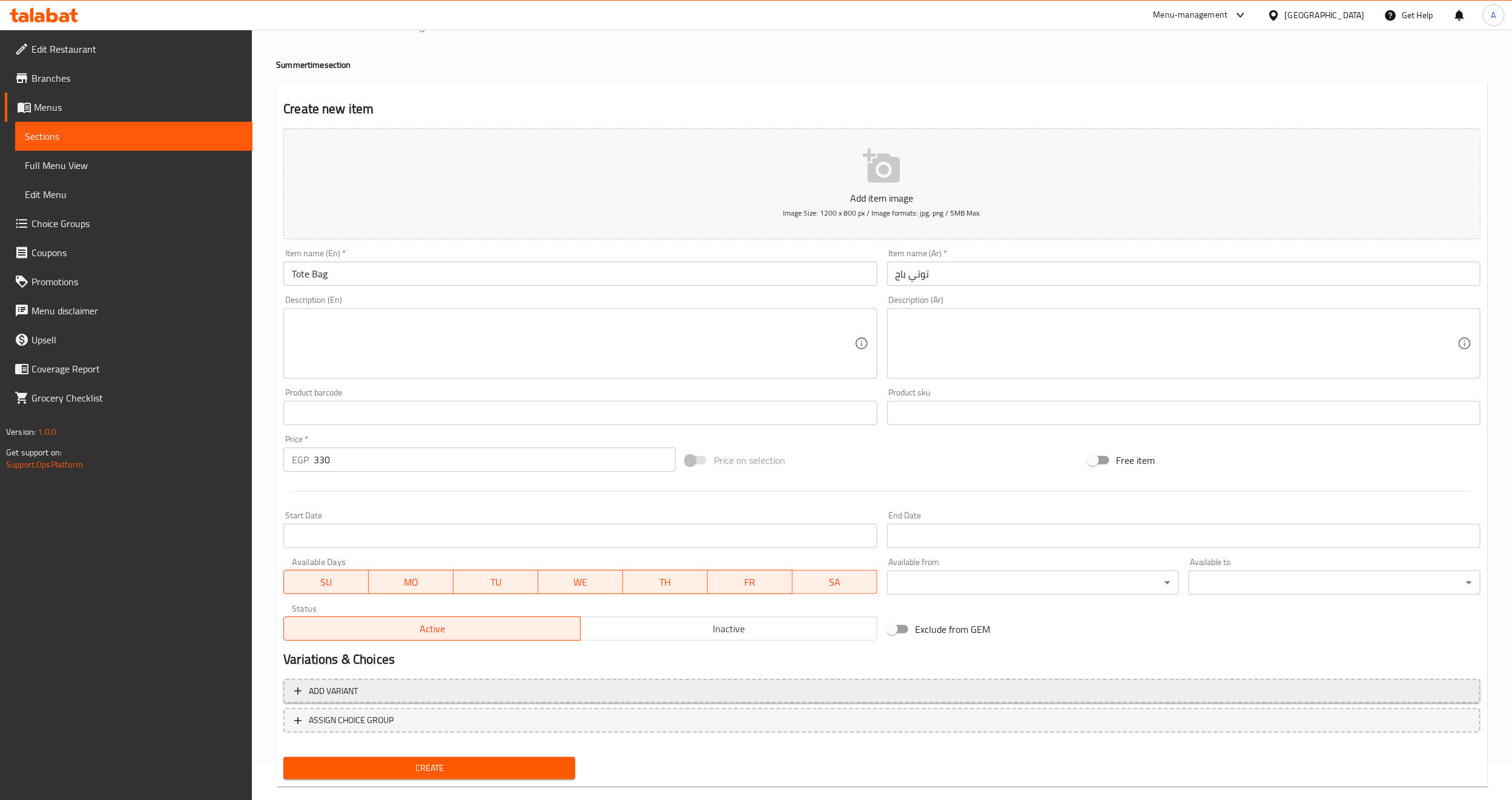
scroll to position [55, 0]
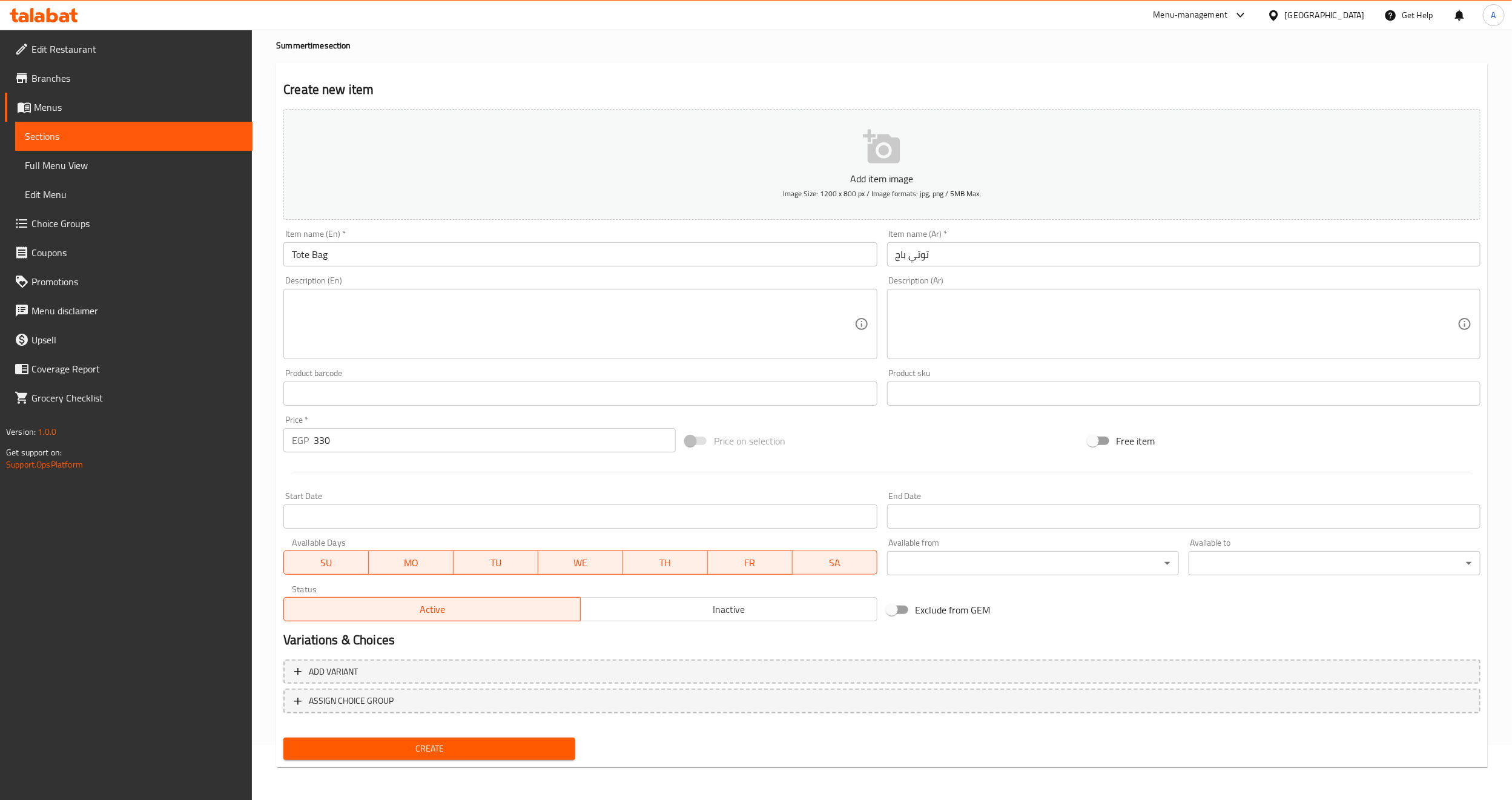
click at [487, 748] on span "Create" at bounding box center [429, 749] width 273 height 15
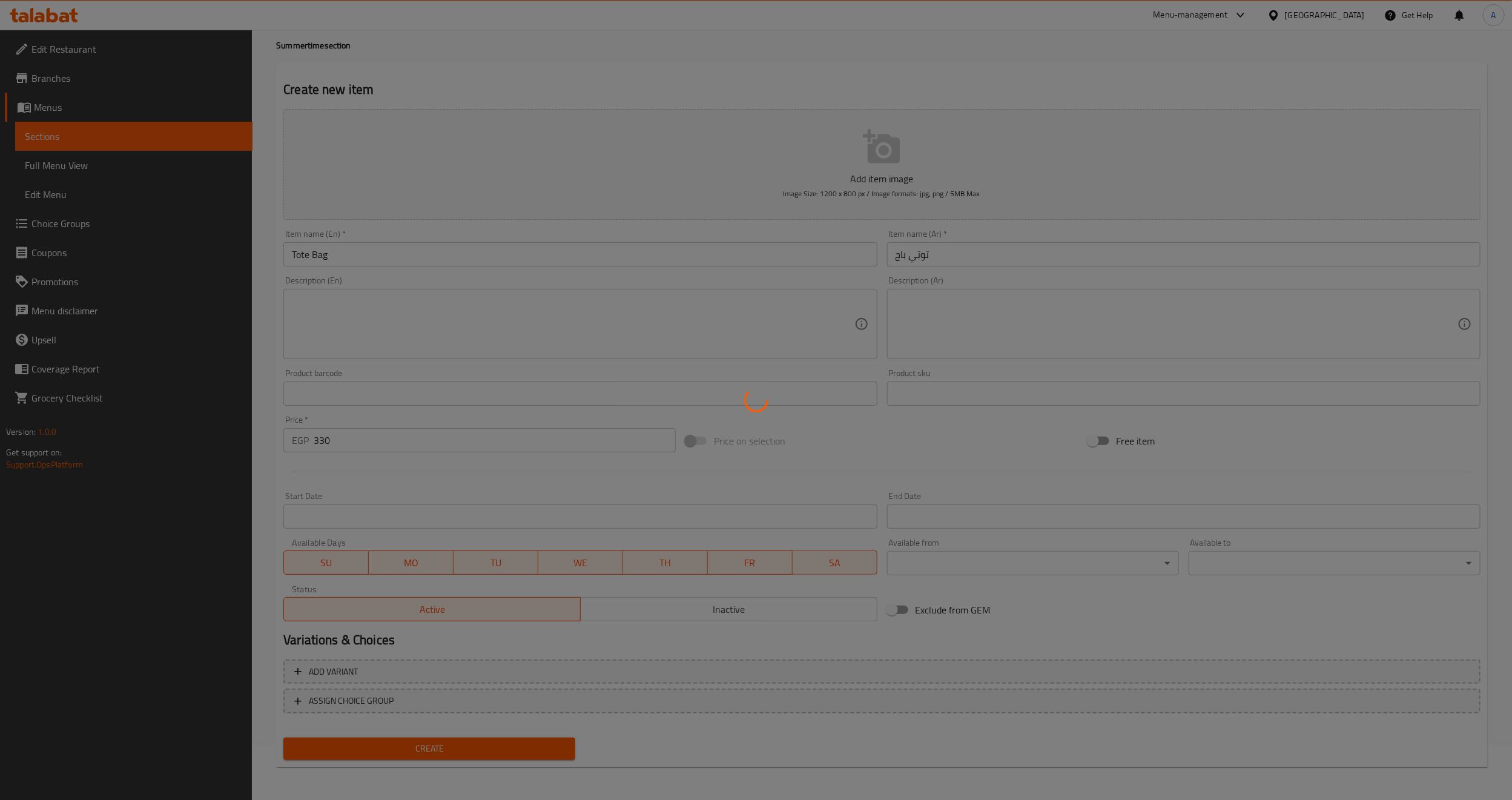
type input "0"
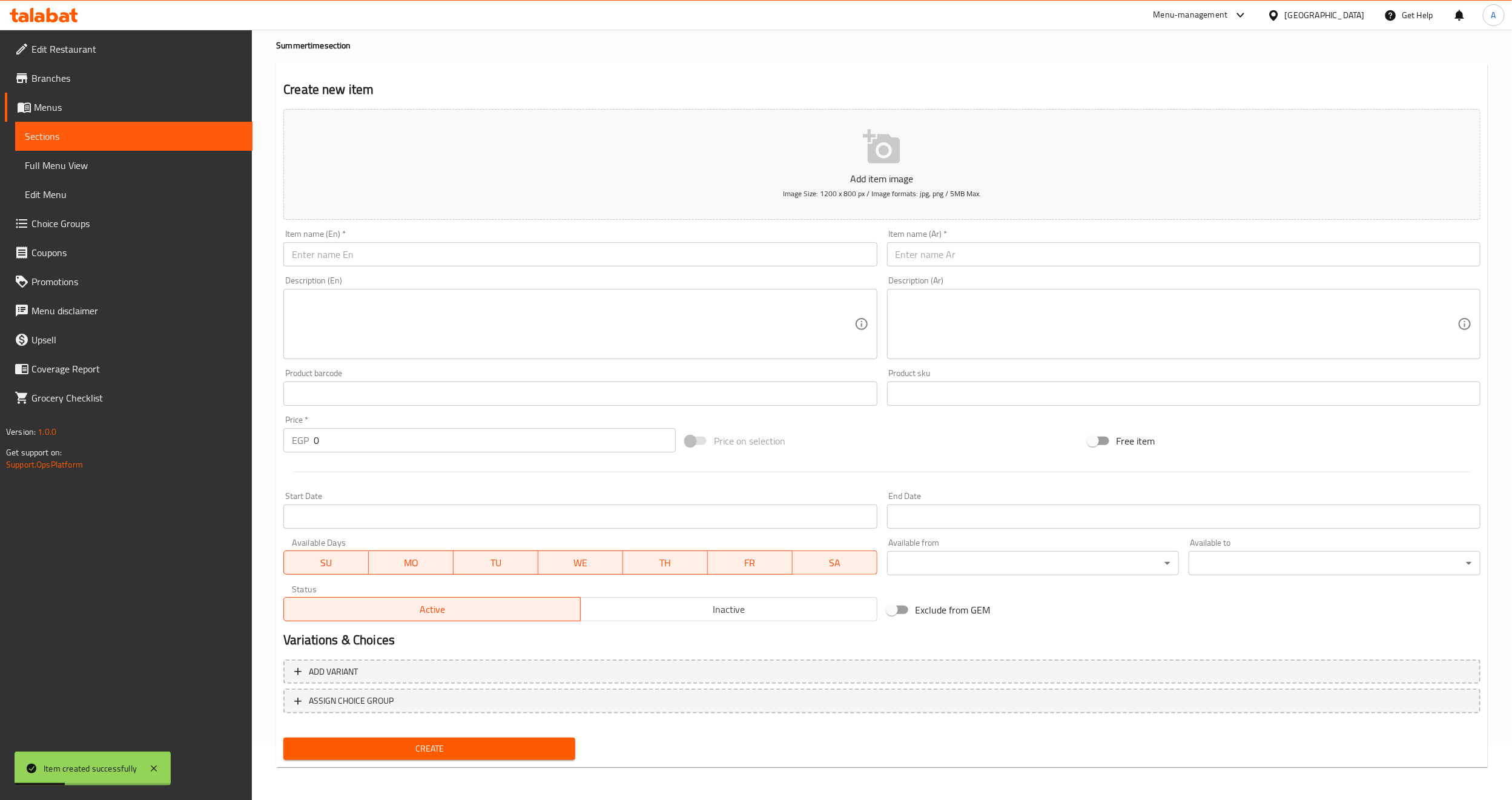
click at [376, 251] on input "text" at bounding box center [580, 254] width 594 height 24
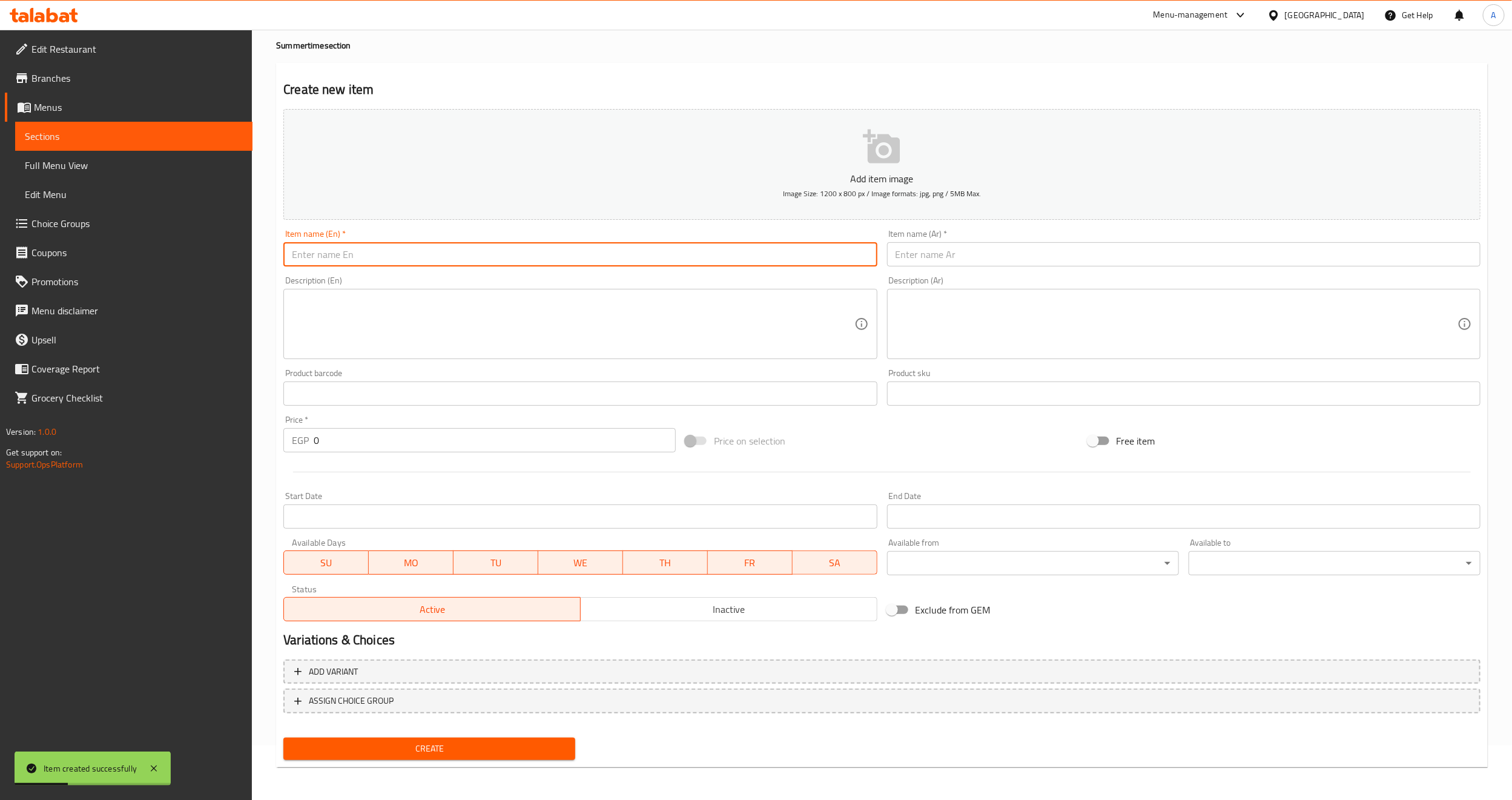
paste input "Flowy Wrap"
type input "Flowy Wrap"
click at [961, 258] on input "text" at bounding box center [1184, 254] width 594 height 24
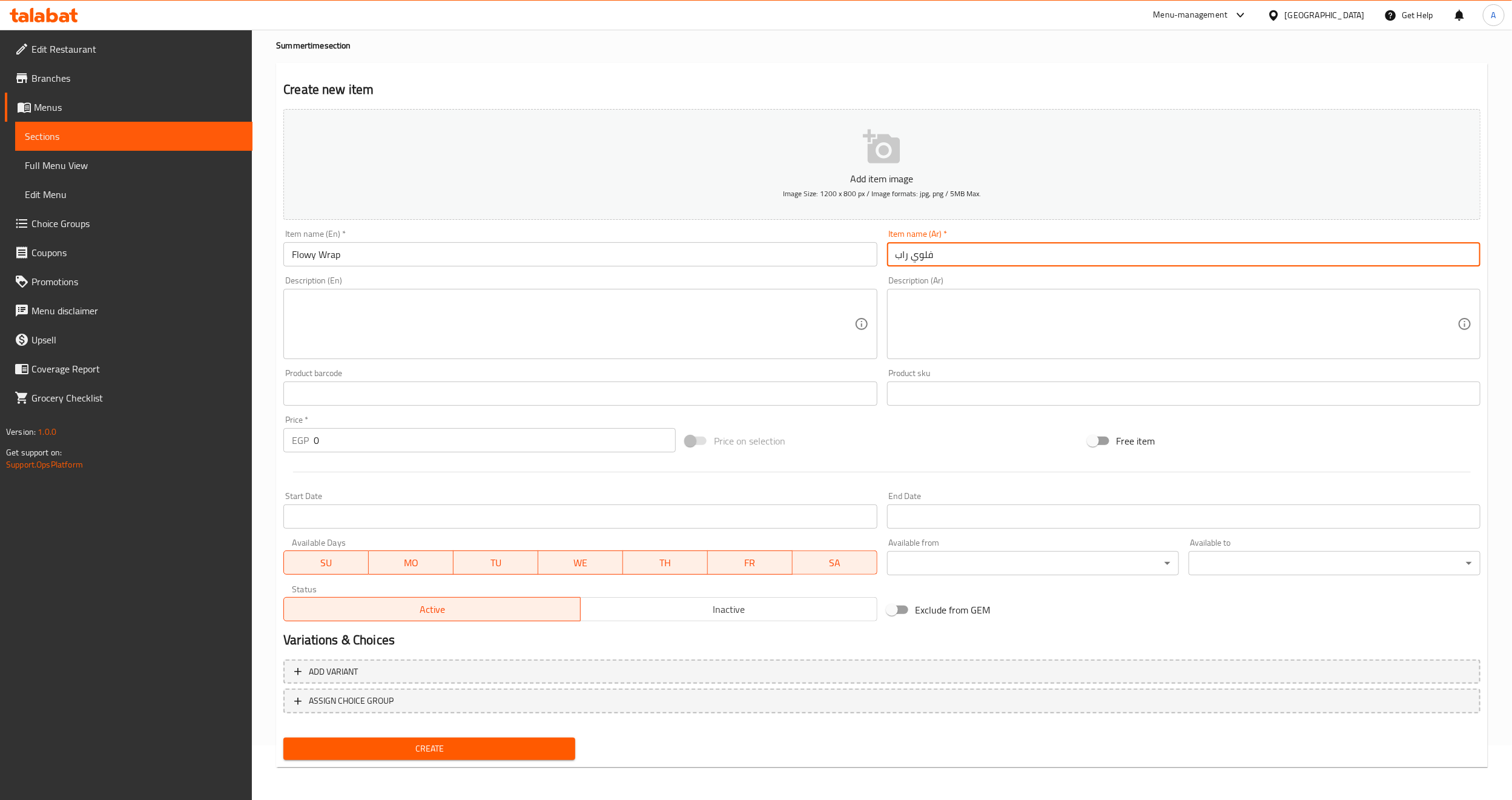
type input "فلوي راب"
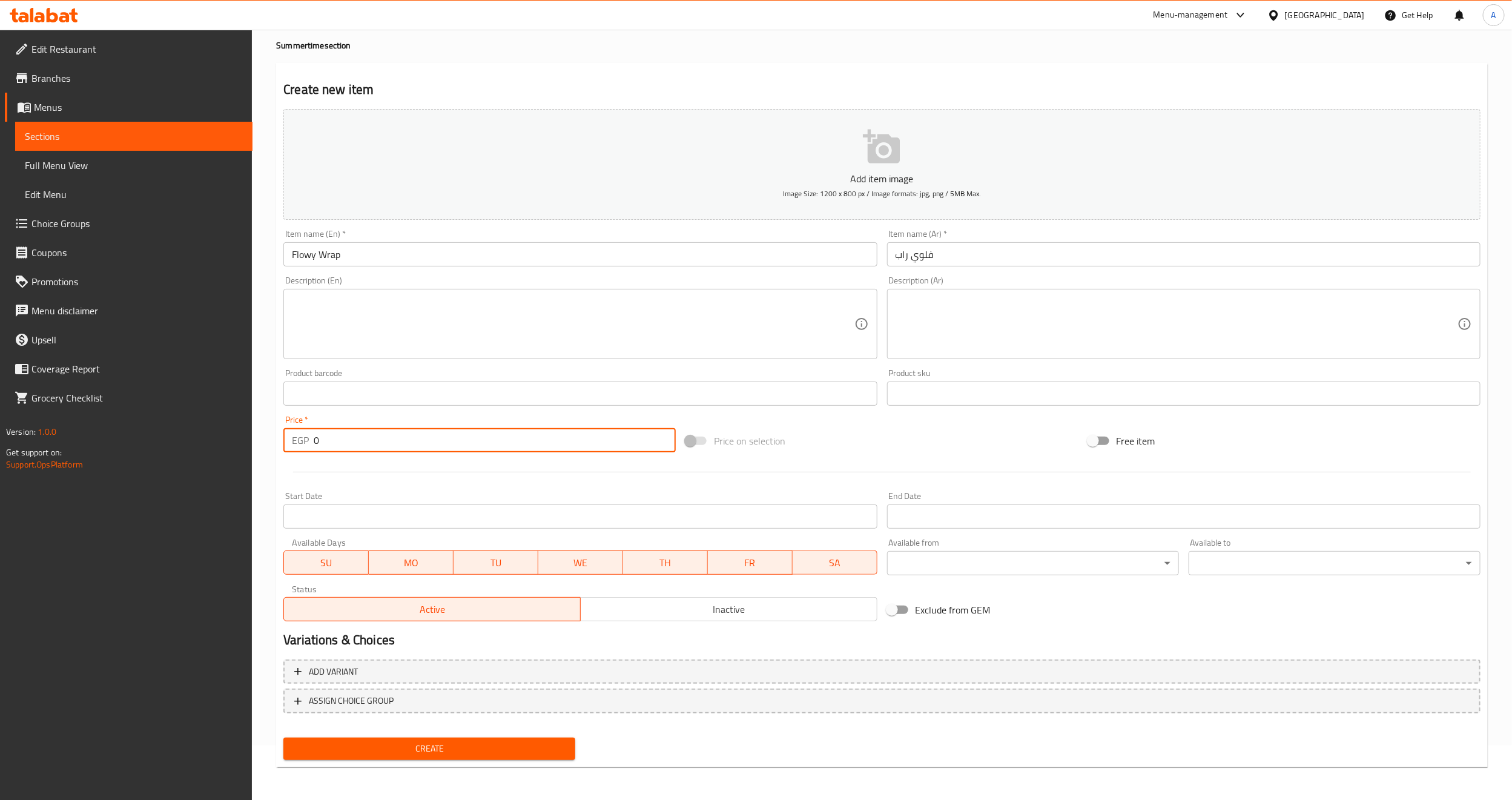
click at [340, 439] on input "0" at bounding box center [494, 440] width 362 height 24
paste input "55"
type input "550"
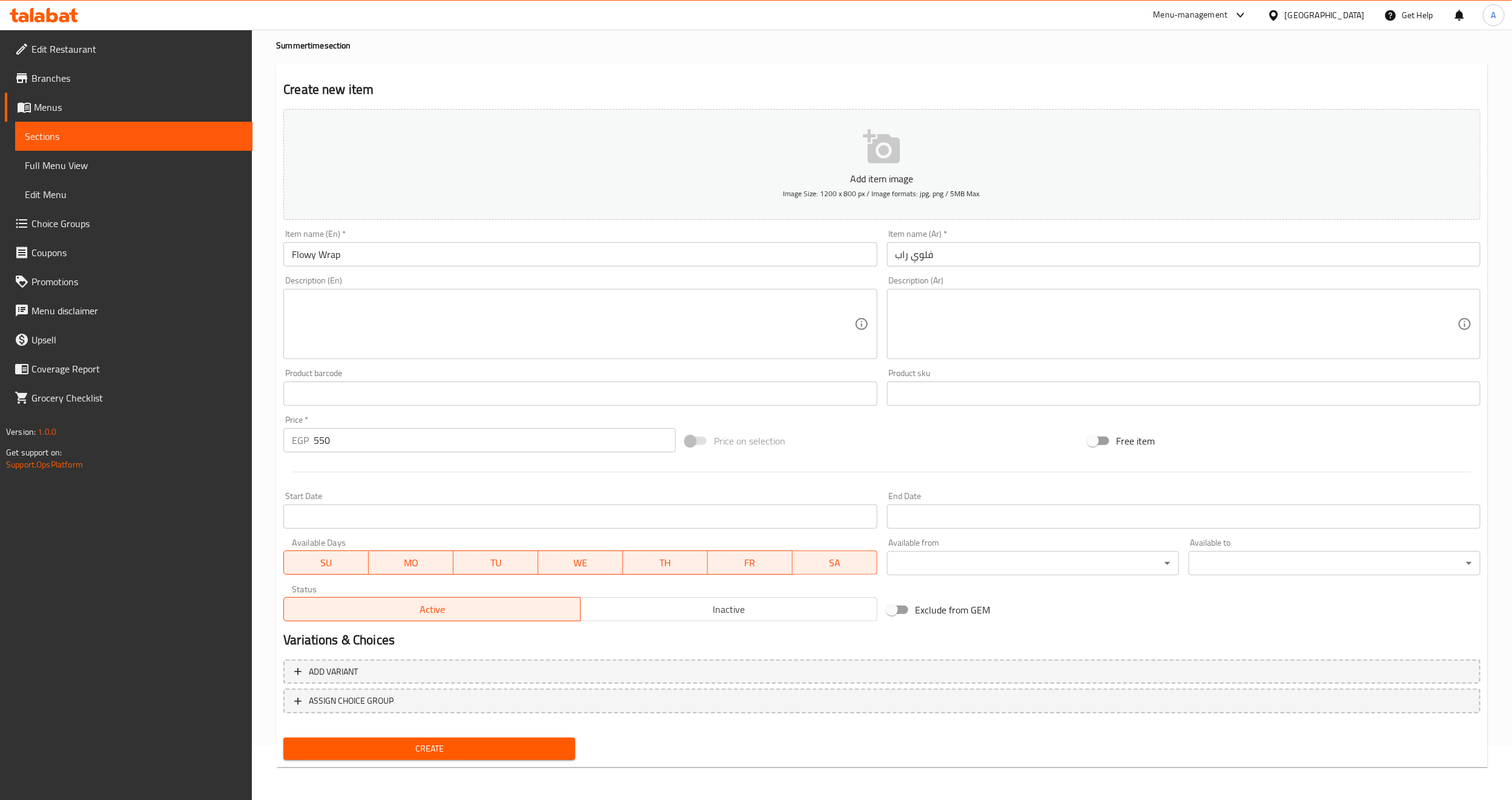
click at [339, 475] on div at bounding box center [881, 472] width 1207 height 30
click at [422, 750] on span "Create" at bounding box center [429, 749] width 273 height 15
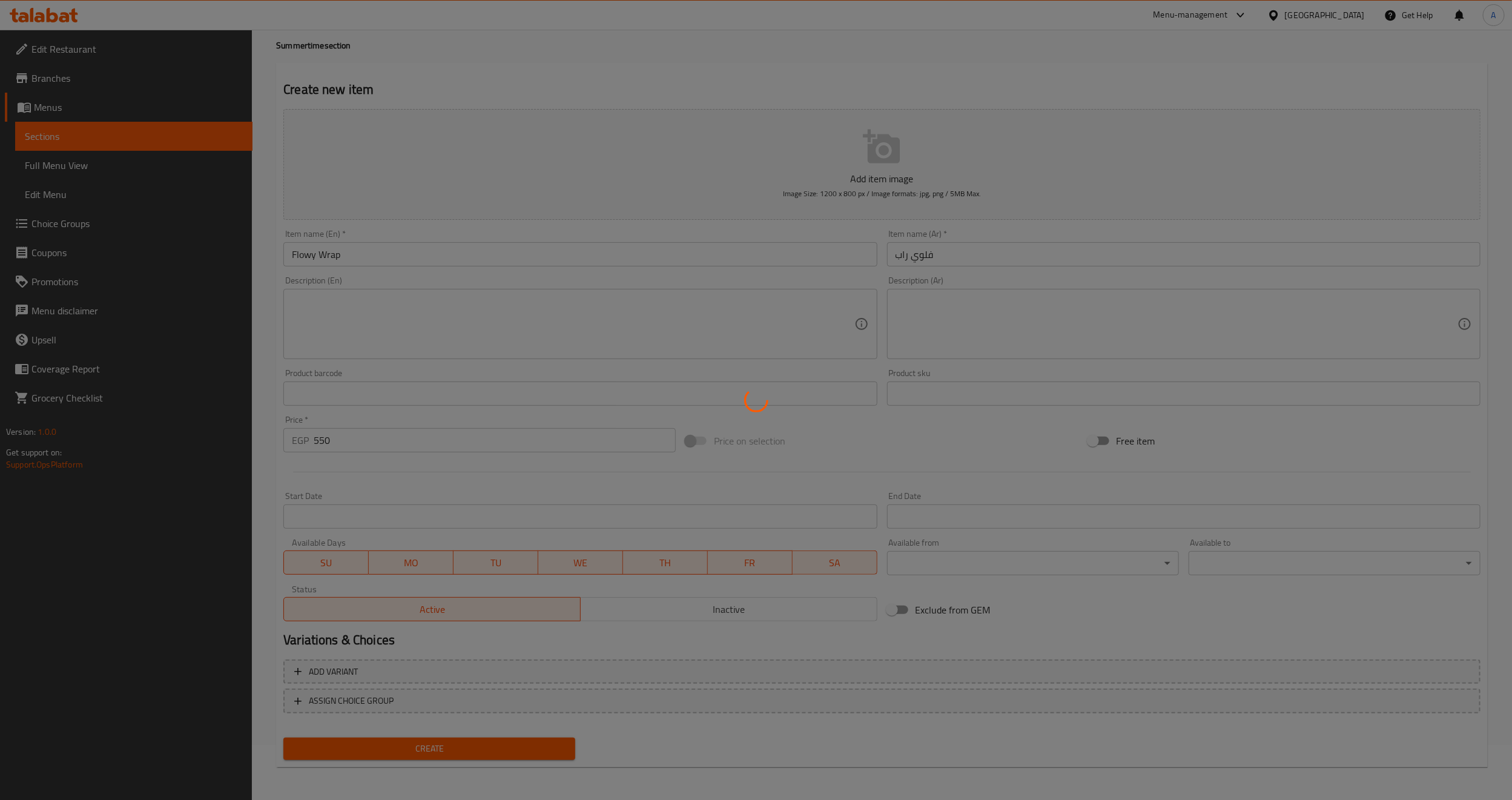
type input "0"
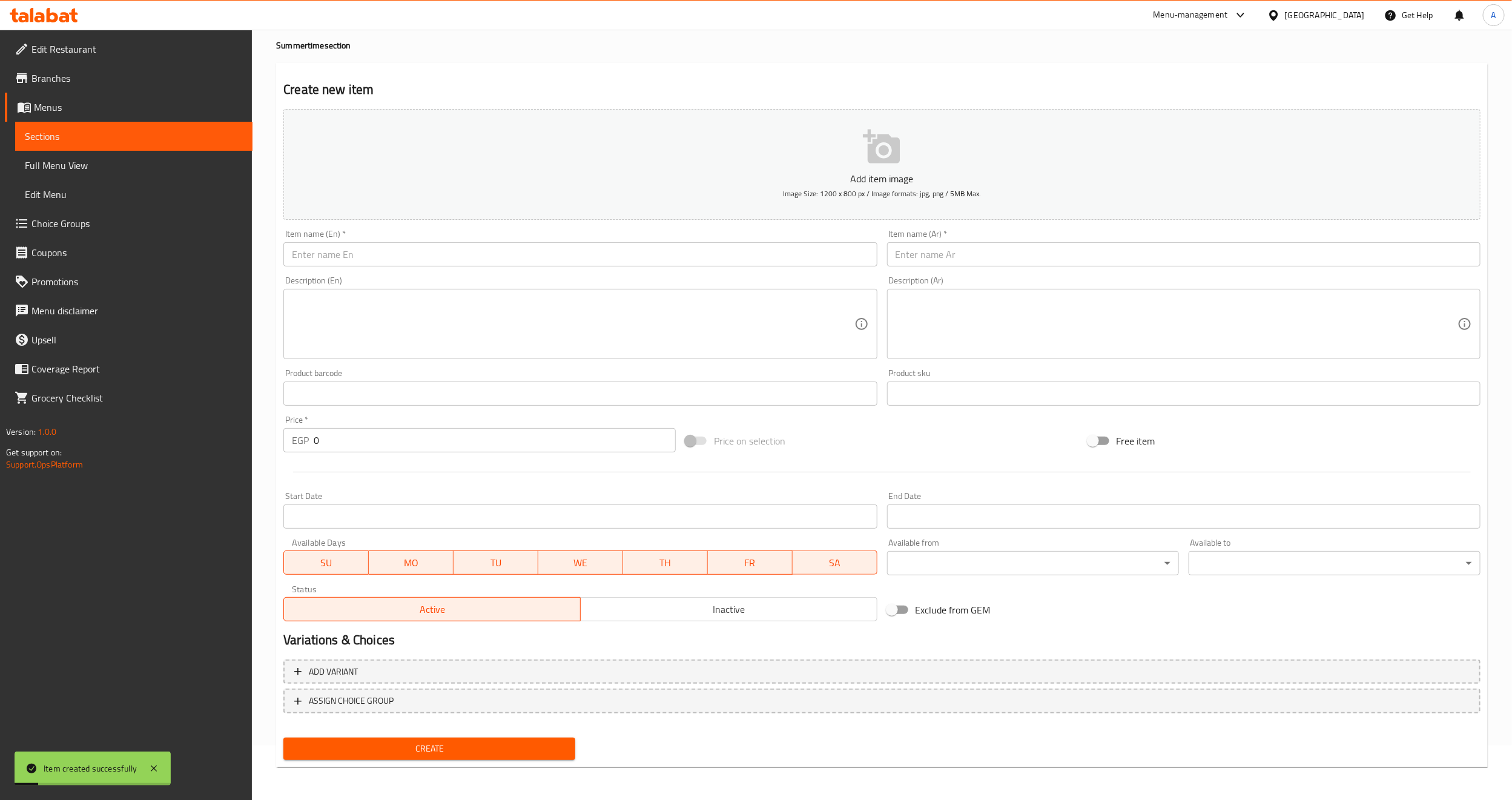
click at [655, 255] on input "text" at bounding box center [580, 254] width 594 height 24
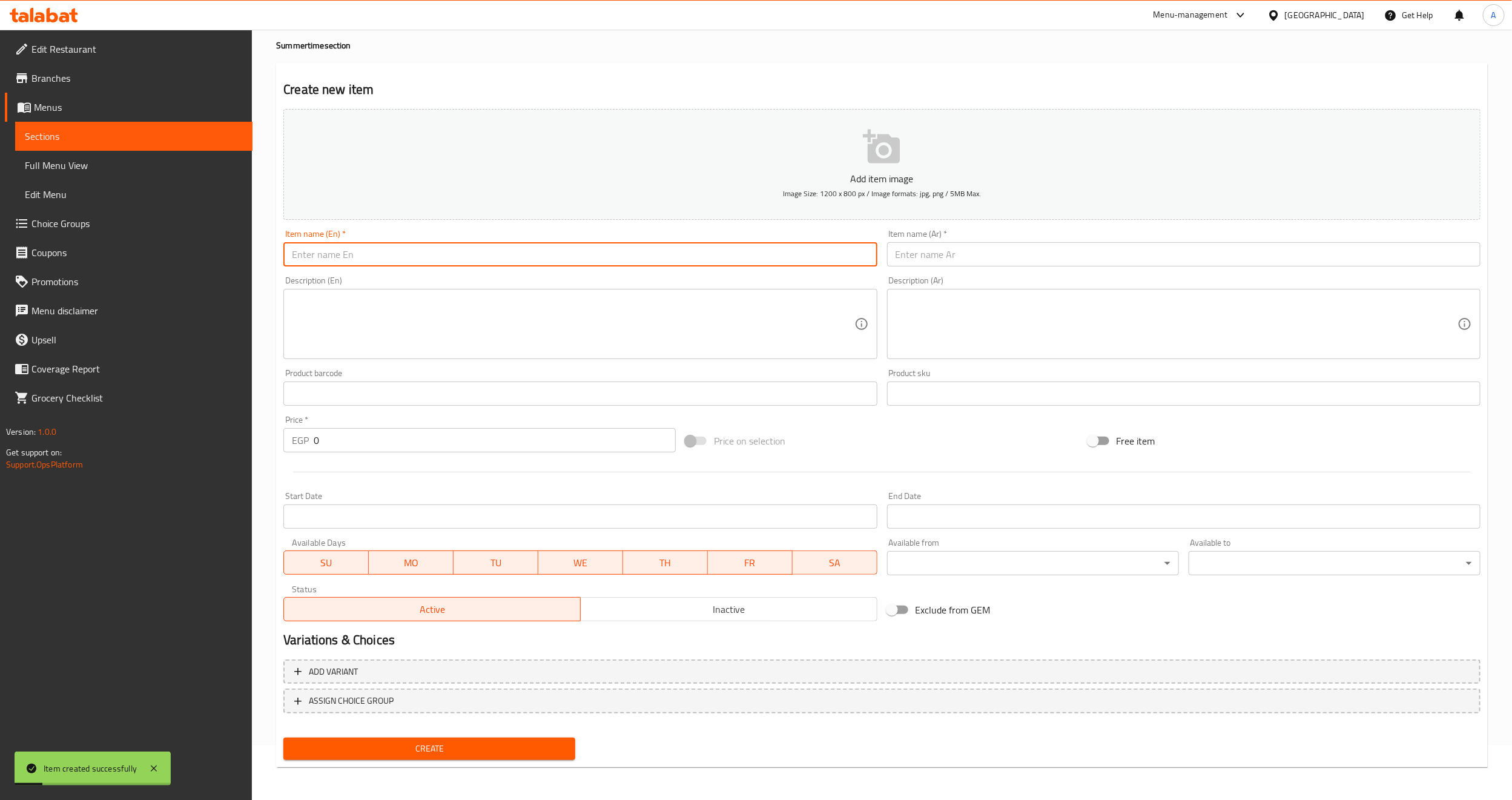
paste input "Bucket Hat"
type input "Bucket Hat"
click at [952, 280] on div "Description (Ar) Description (Ar)" at bounding box center [1184, 317] width 594 height 83
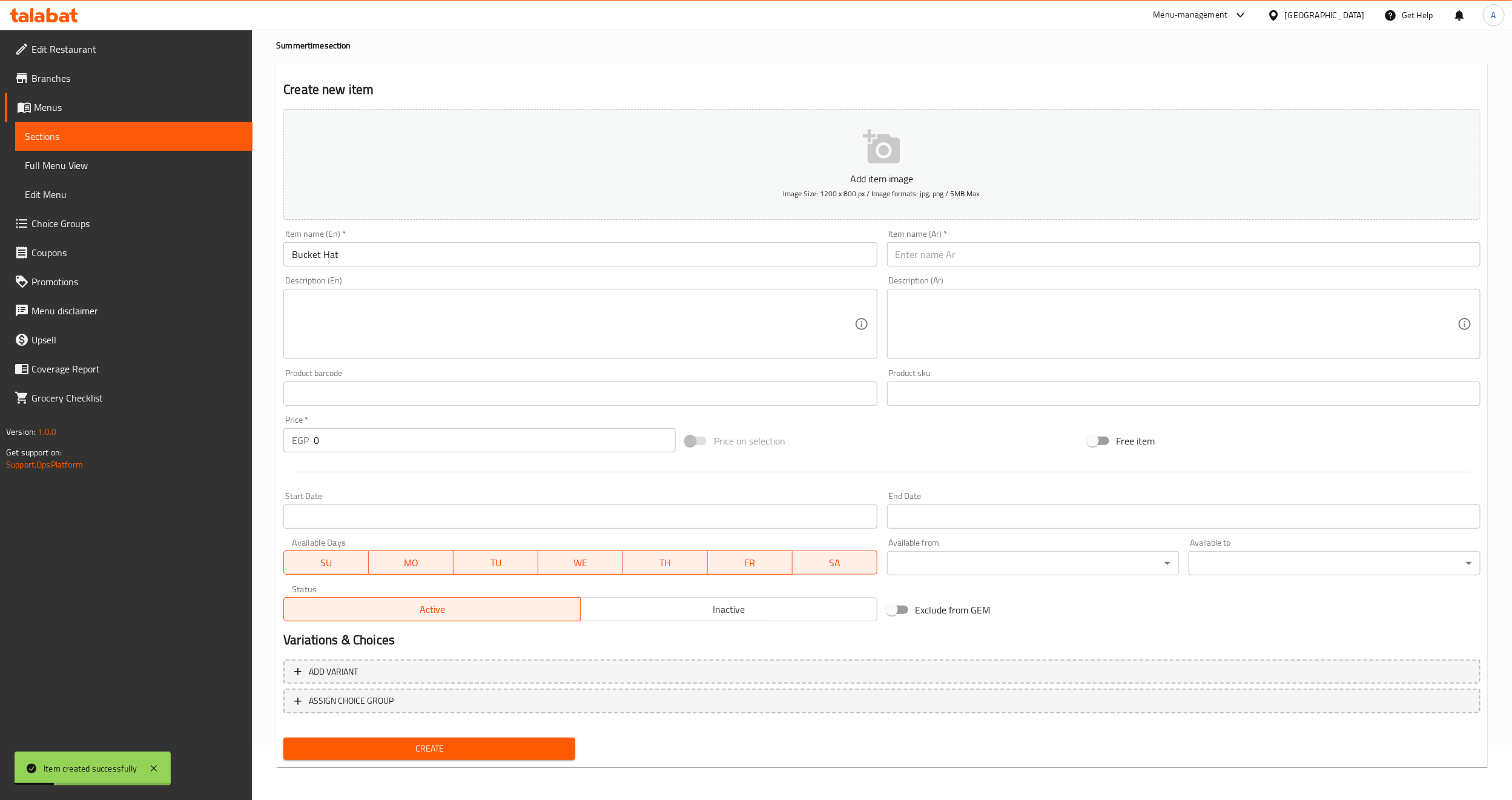
click at [962, 257] on input "text" at bounding box center [1184, 254] width 594 height 24
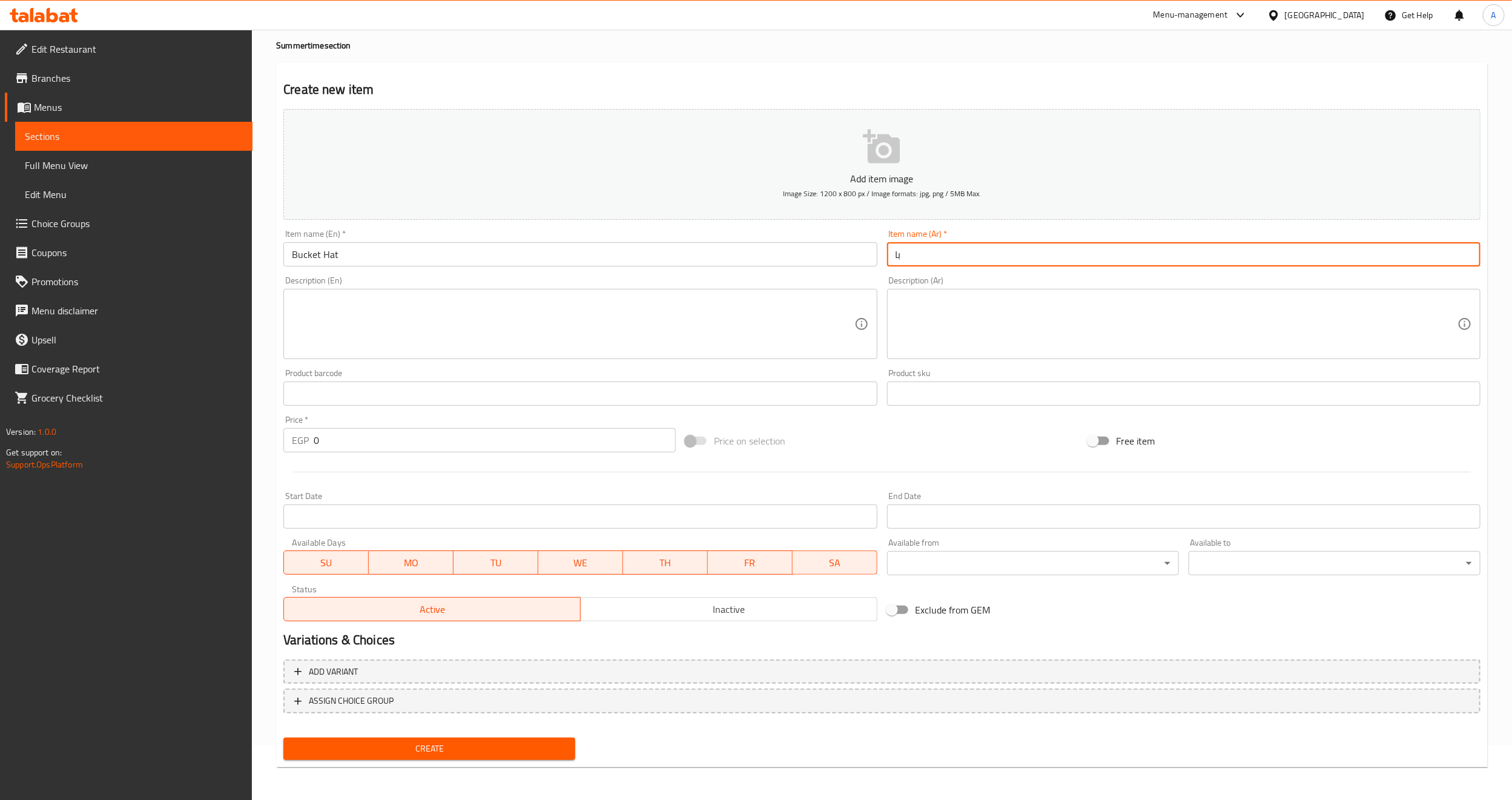
type input "ب"
type input "بوكيت هات"
click at [969, 453] on div "Price on selection" at bounding box center [881, 440] width 402 height 32
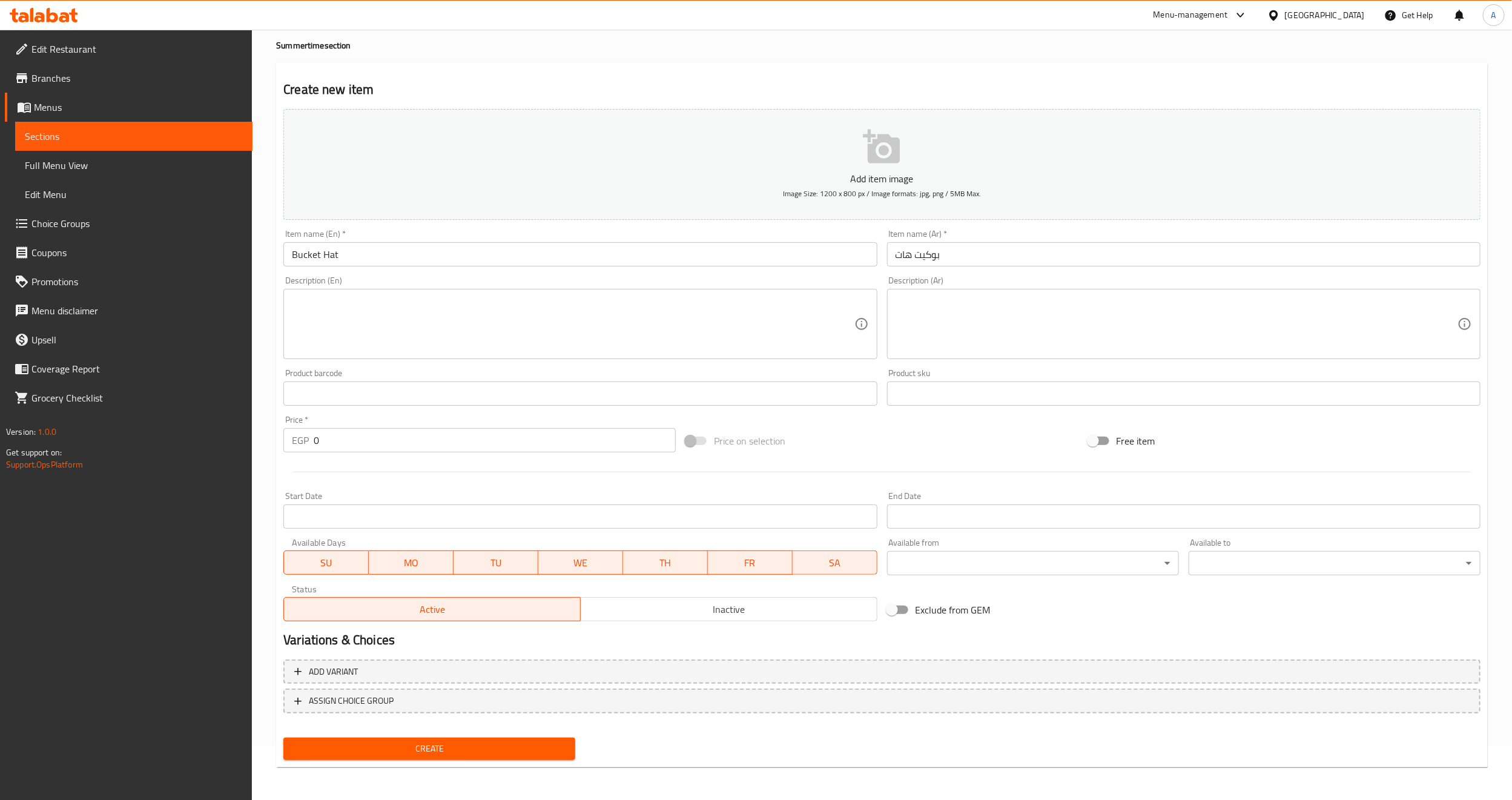
click at [374, 444] on input "0" at bounding box center [494, 440] width 362 height 24
paste input "495"
type input "495"
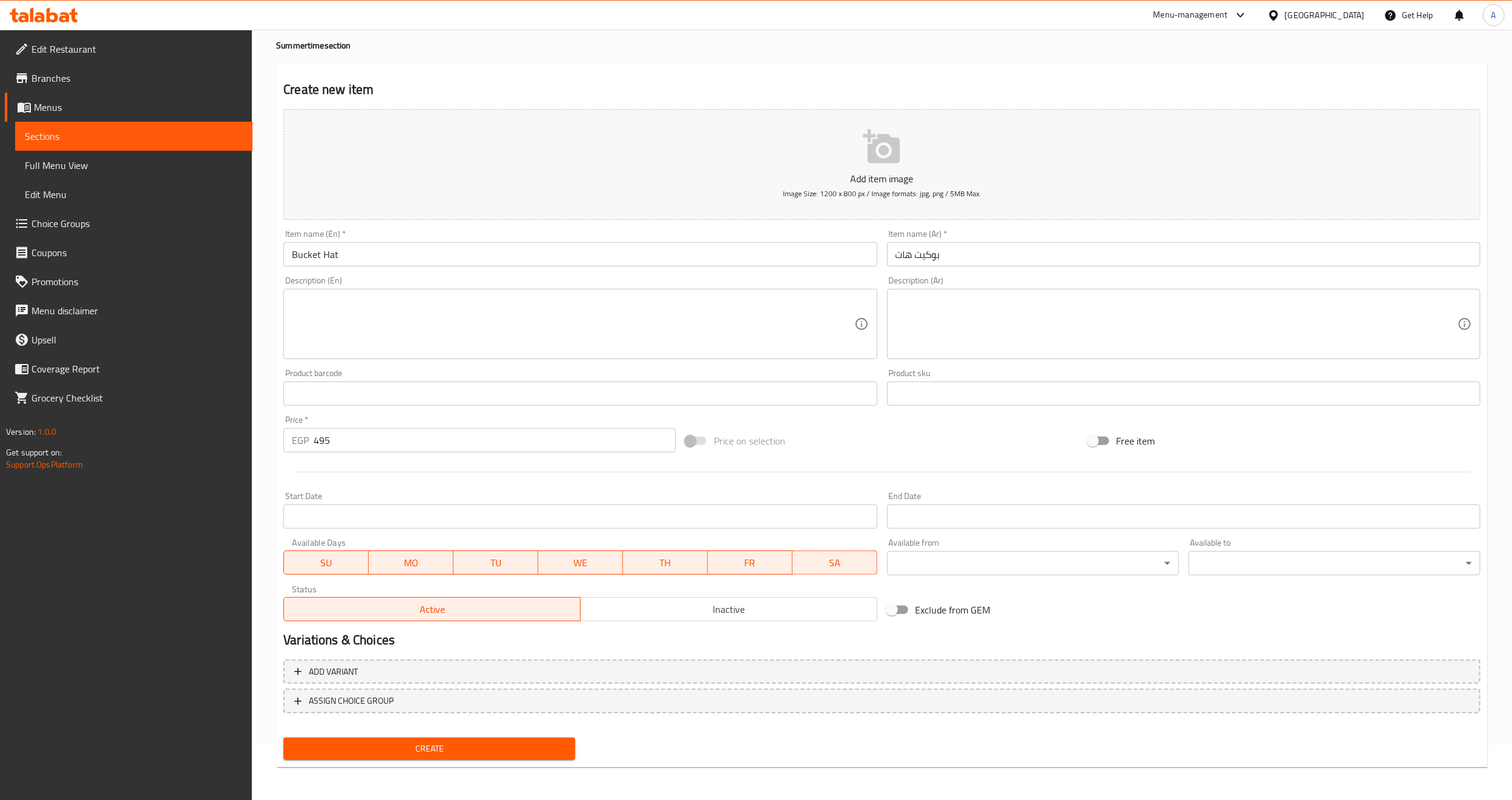
click at [369, 464] on div at bounding box center [881, 472] width 1207 height 30
click at [438, 743] on span "Create" at bounding box center [429, 749] width 273 height 15
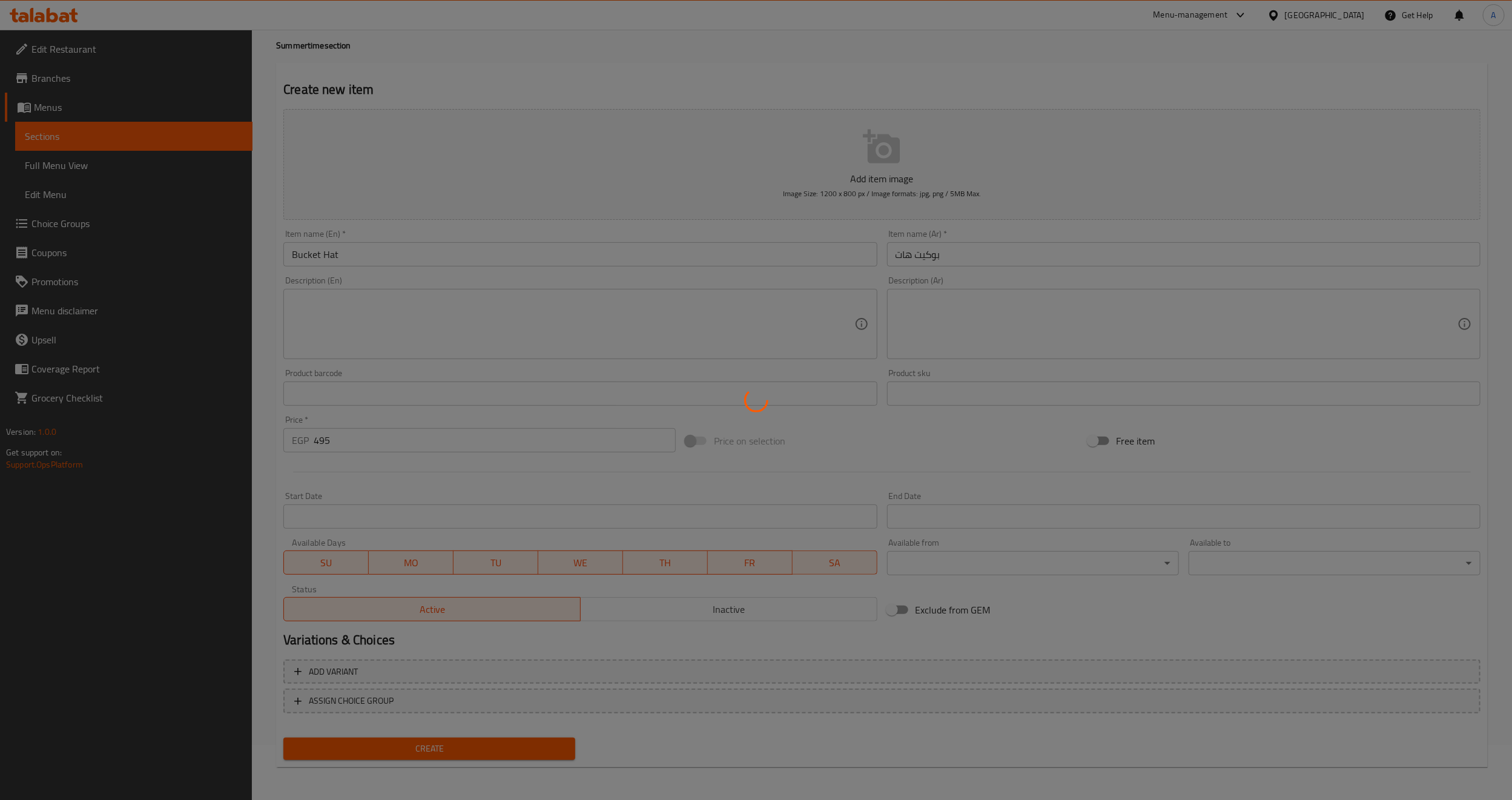
type input "0"
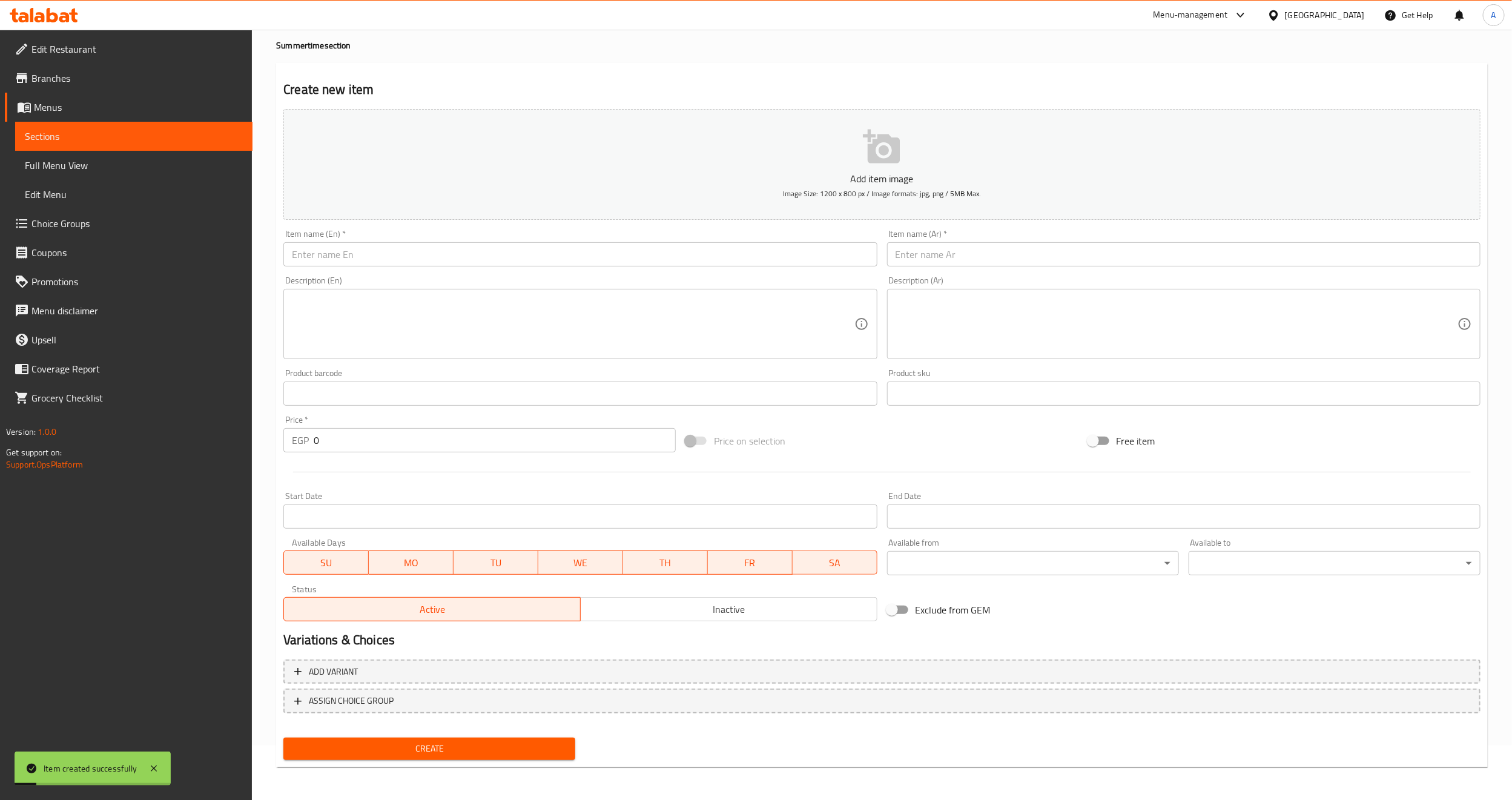
click at [397, 265] on input "text" at bounding box center [580, 254] width 594 height 24
paste input "Beach Mat"
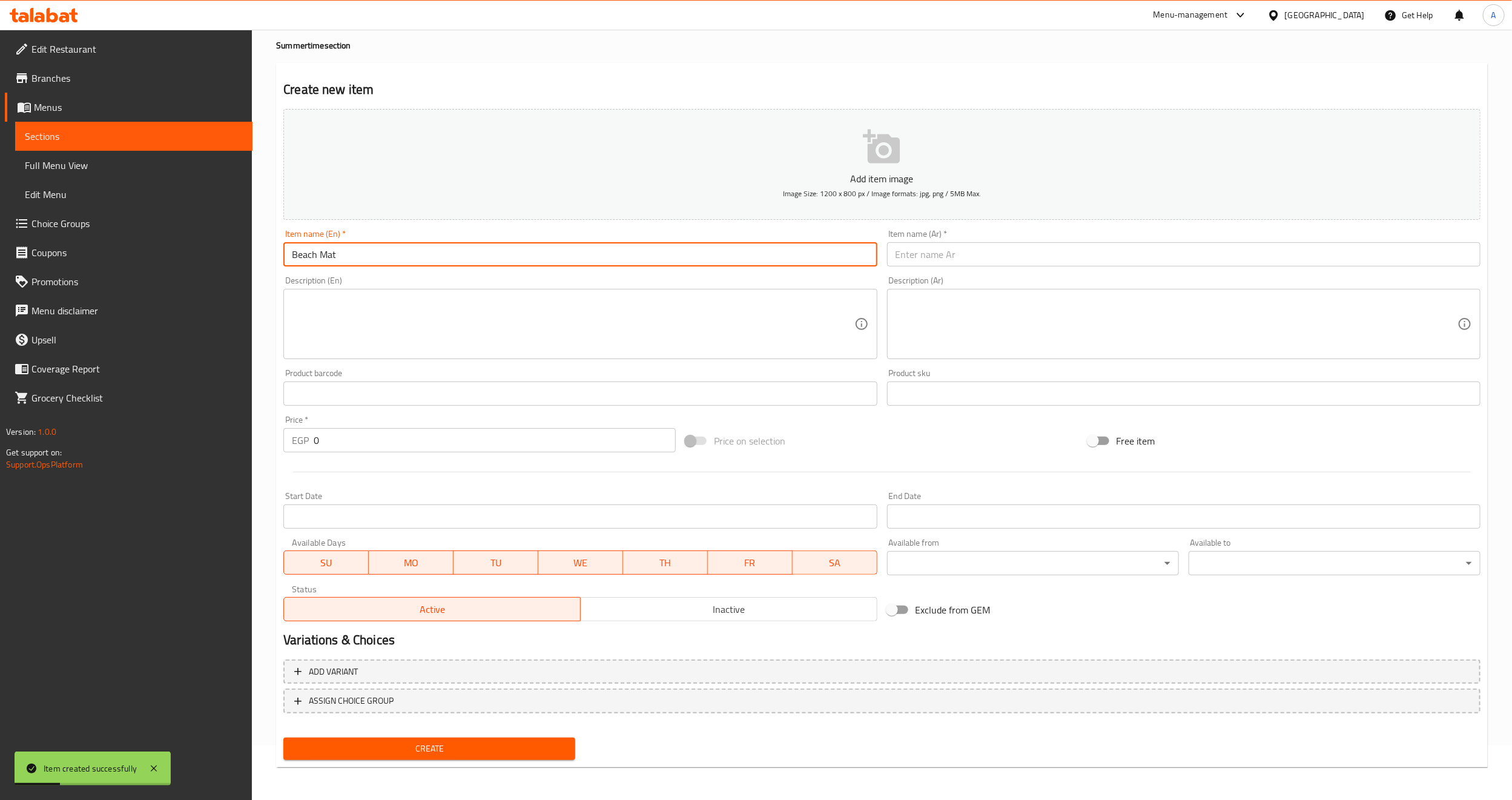
type input "Beach Mat"
click at [941, 264] on input "text" at bounding box center [1184, 254] width 594 height 24
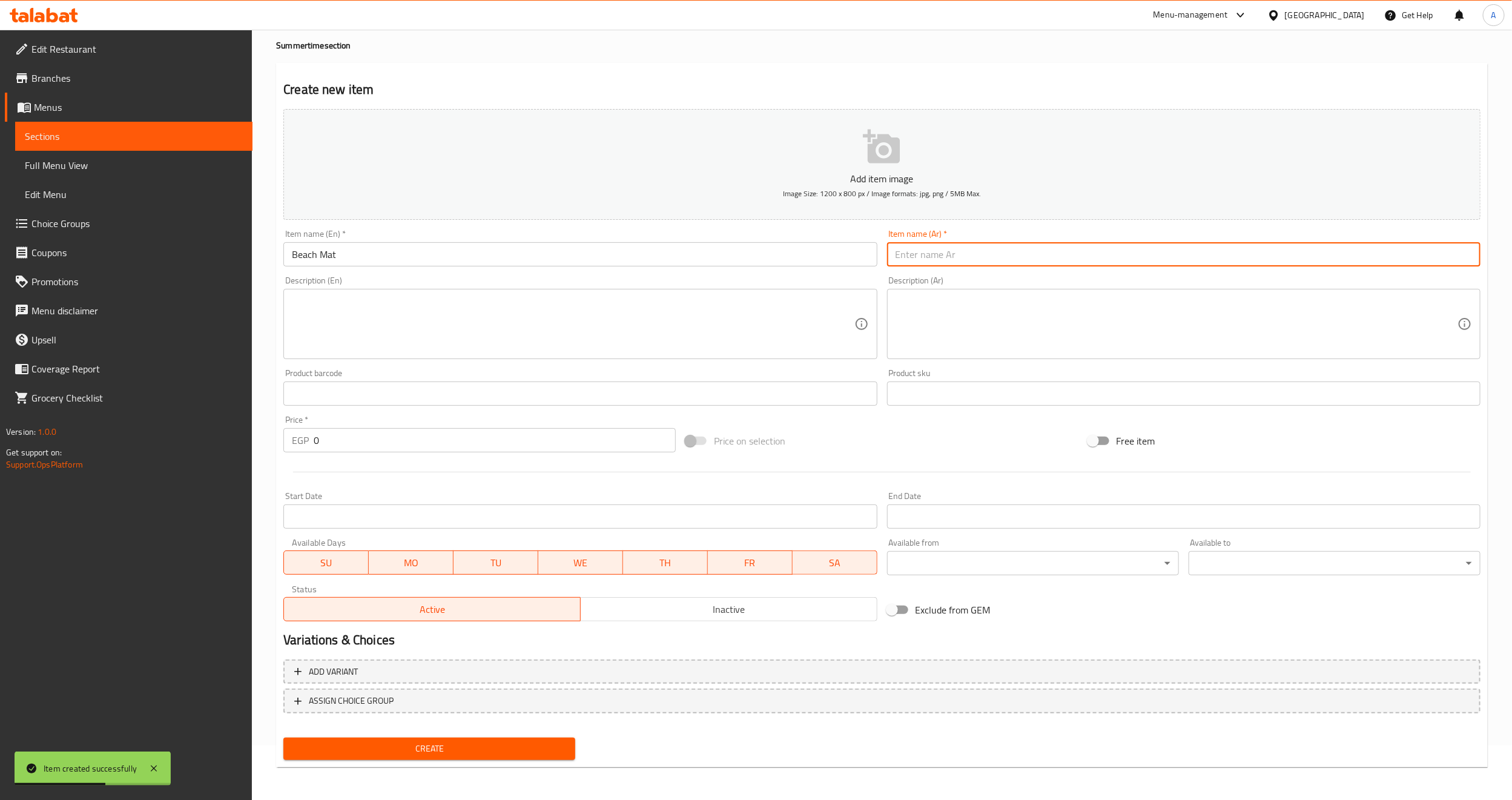
click at [963, 248] on input "text" at bounding box center [1184, 254] width 594 height 24
type input "بيتش مات"
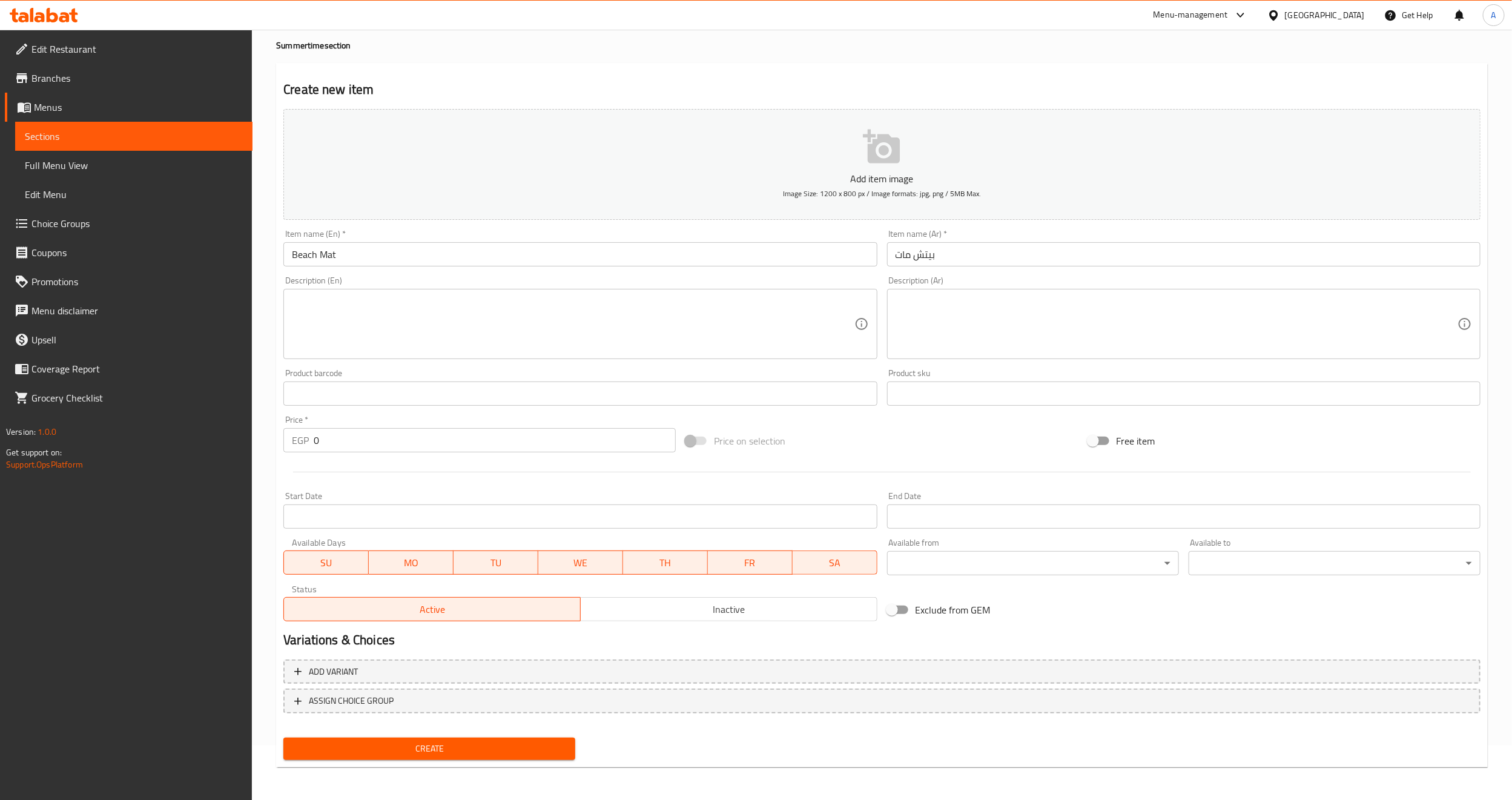
click at [923, 452] on div "Price on selection" at bounding box center [881, 440] width 402 height 32
click at [365, 436] on input "0" at bounding box center [494, 440] width 362 height 24
paste input "number"
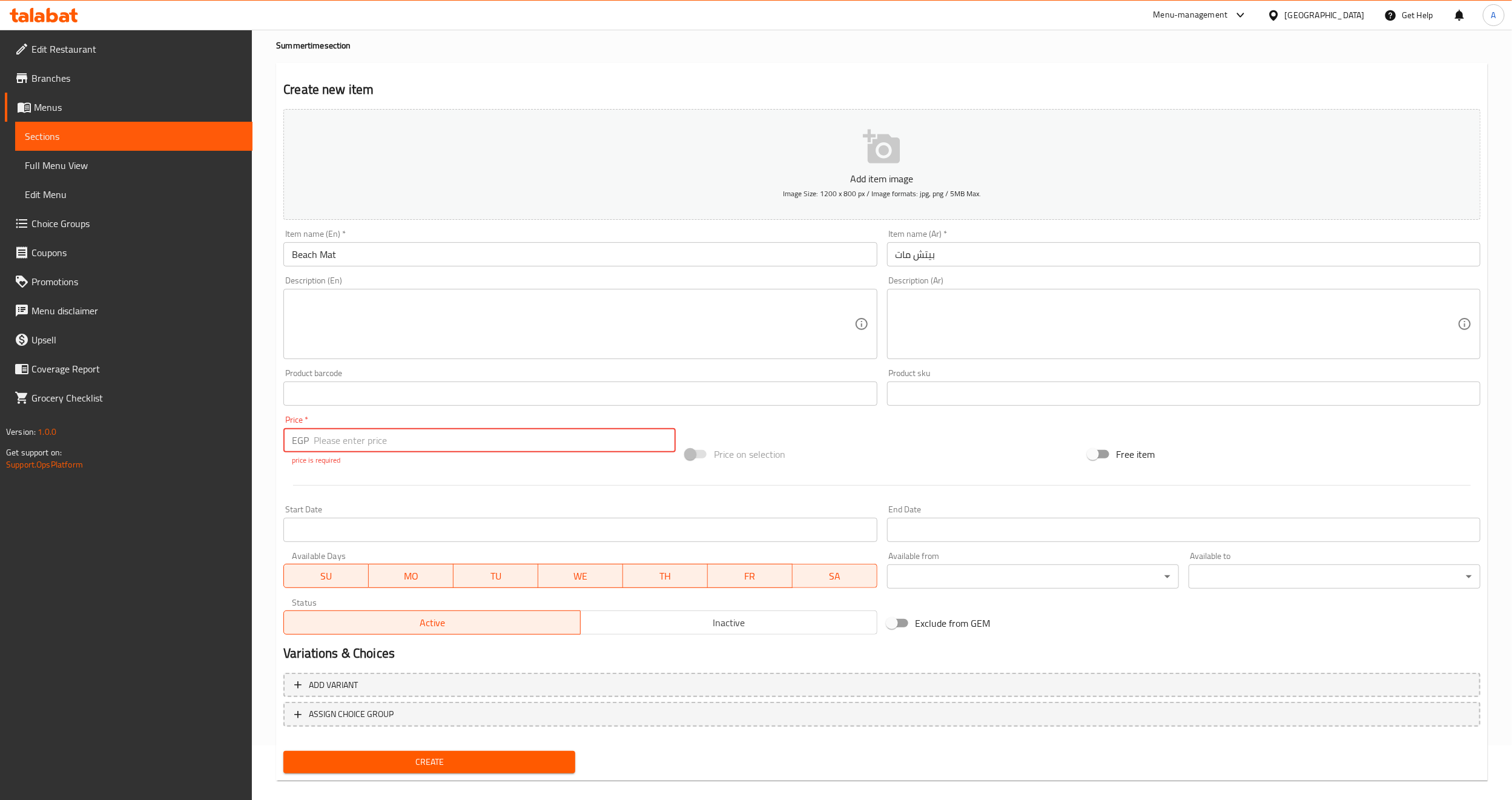
paste input "990"
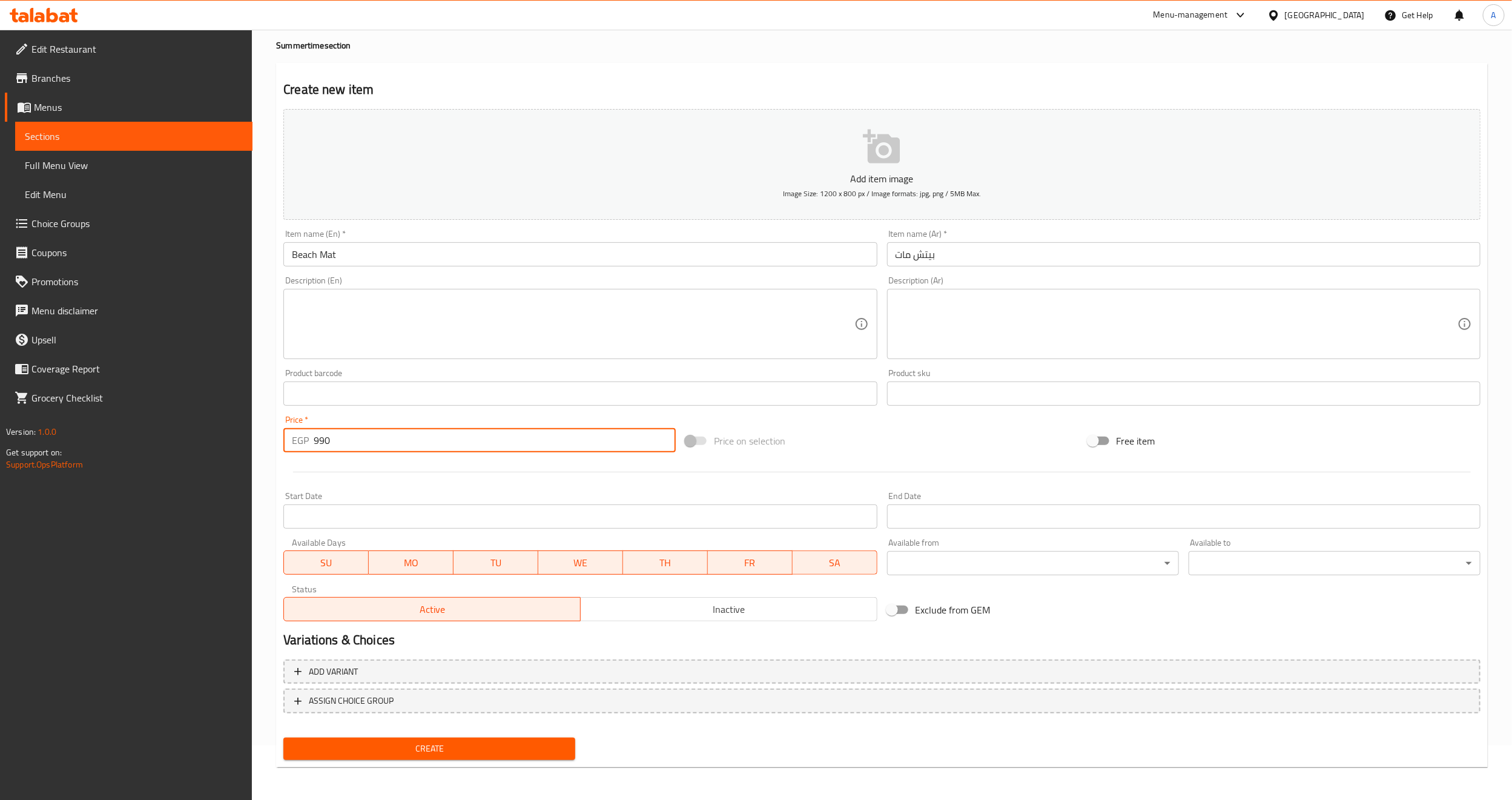
type input "990"
click at [436, 466] on div at bounding box center [881, 472] width 1207 height 30
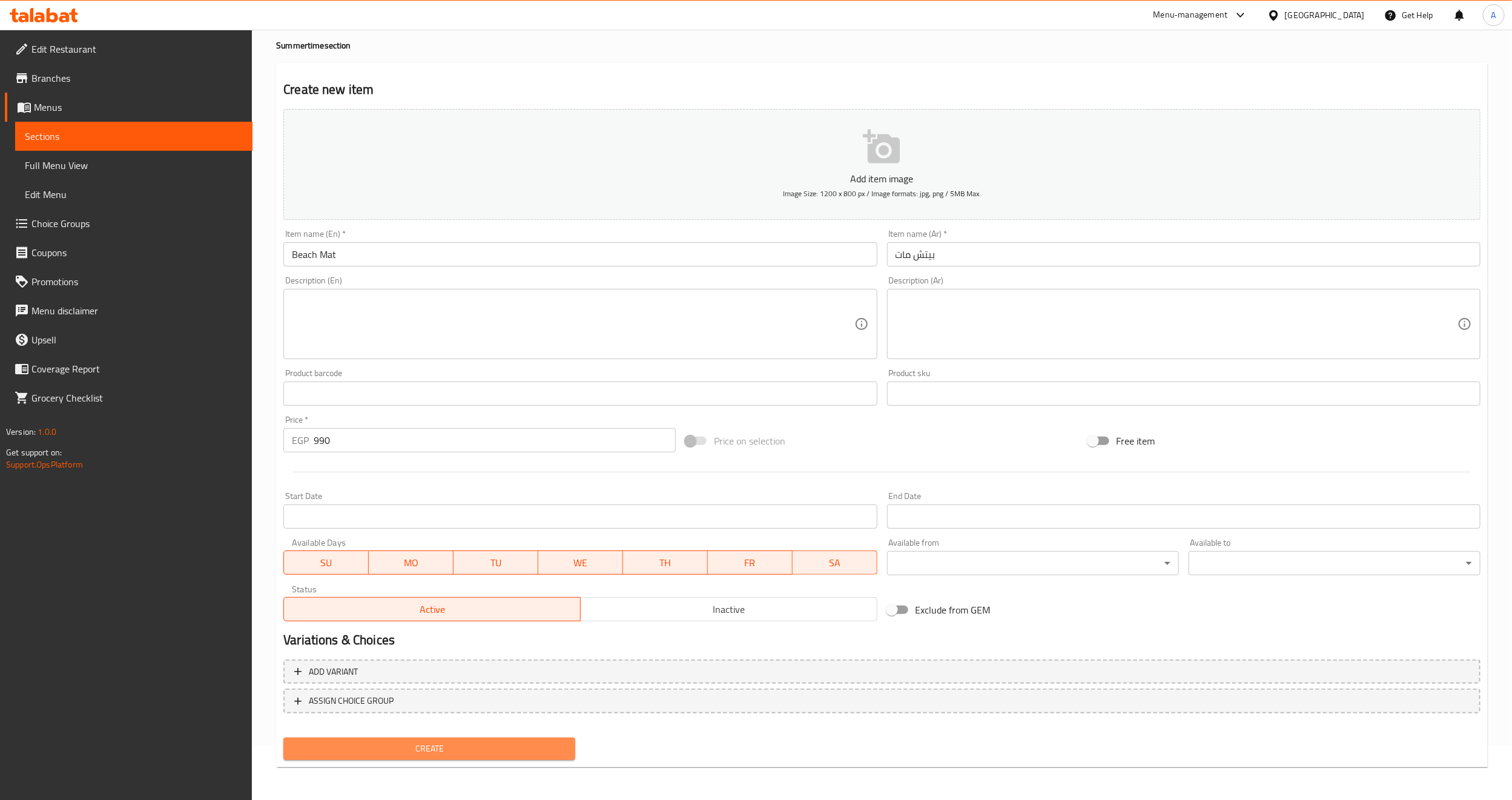
click at [389, 743] on span "Create" at bounding box center [429, 749] width 273 height 15
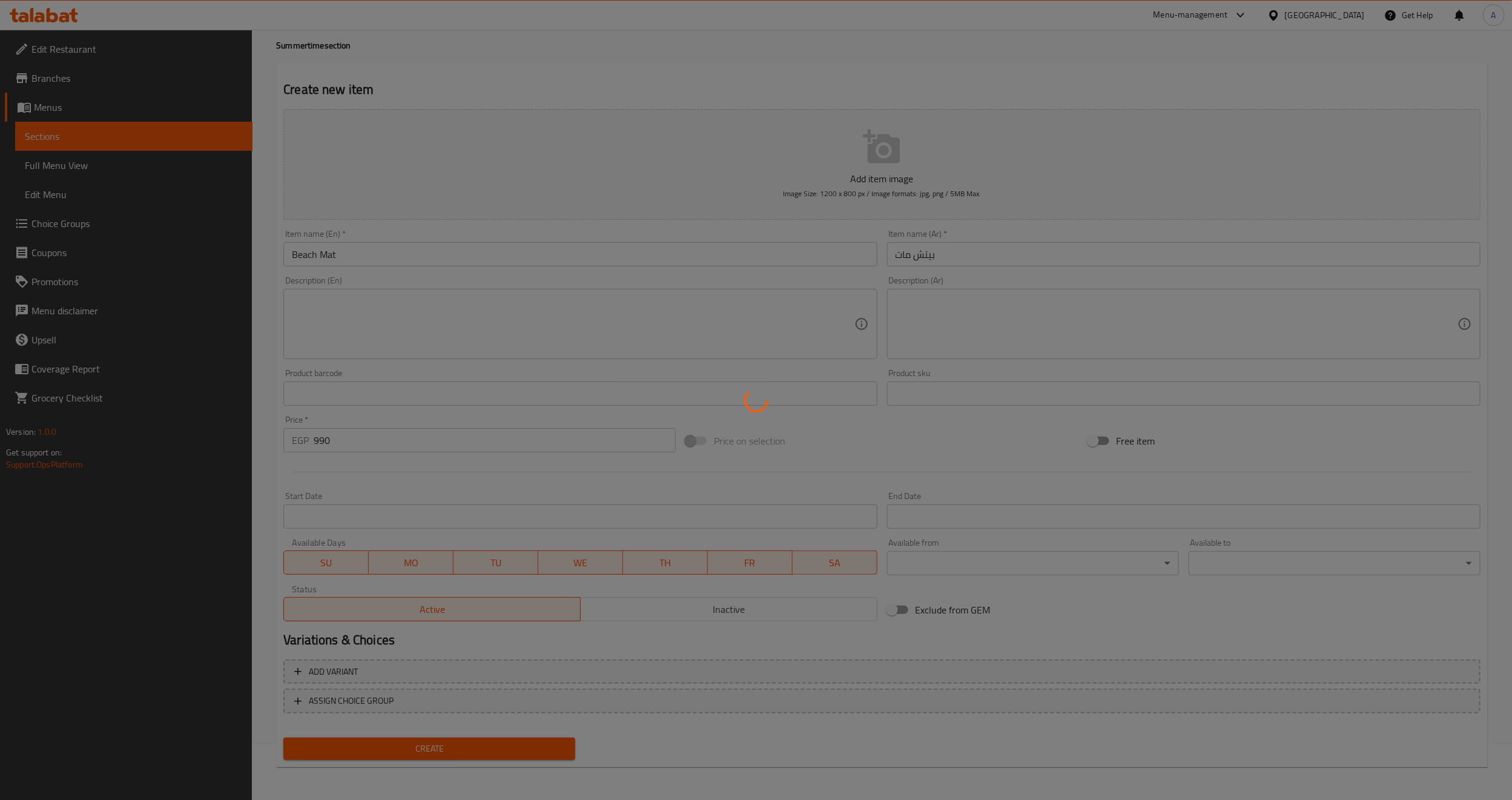
type input "0"
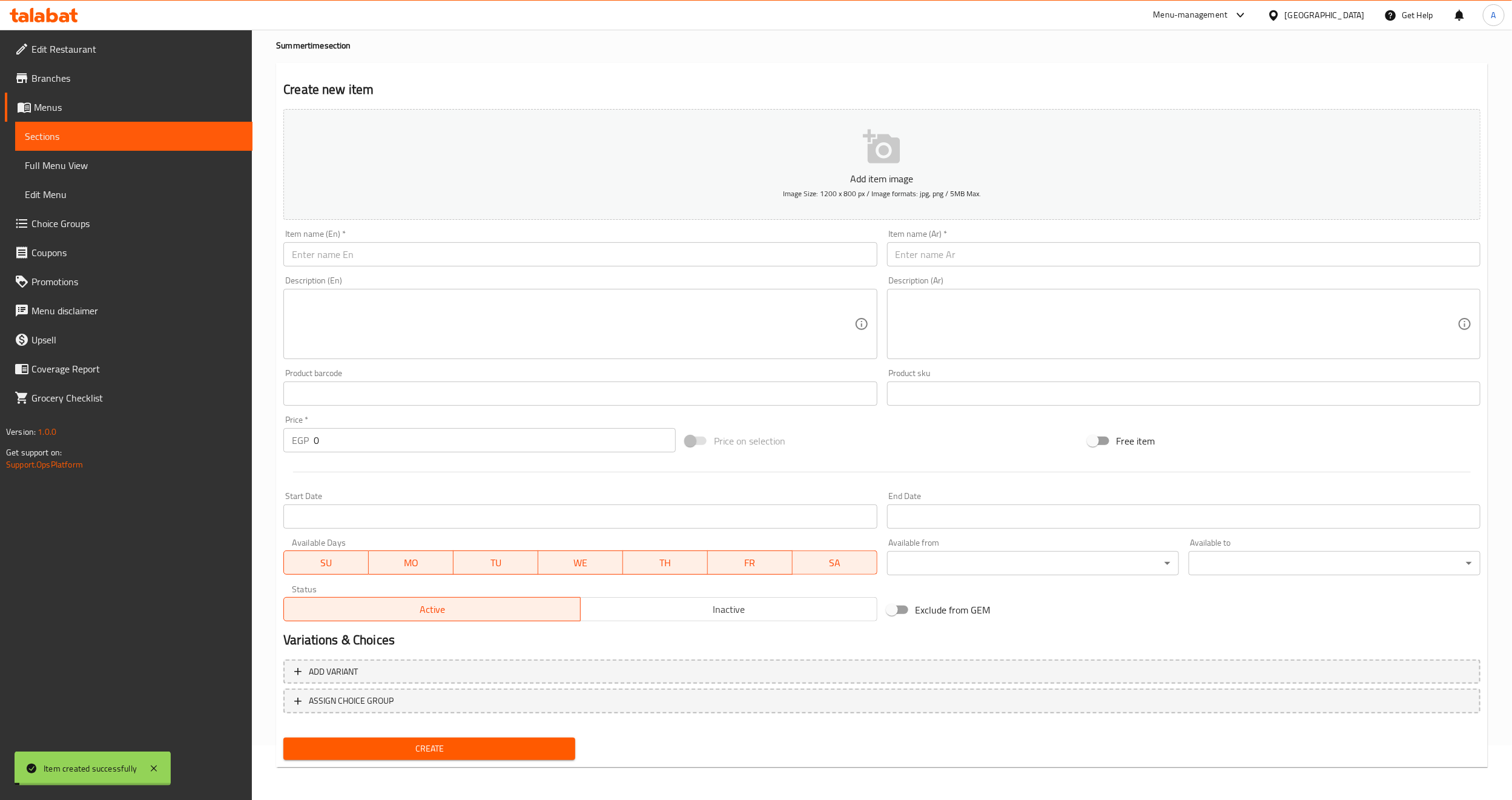
click at [110, 129] on span "Sections" at bounding box center [134, 136] width 218 height 15
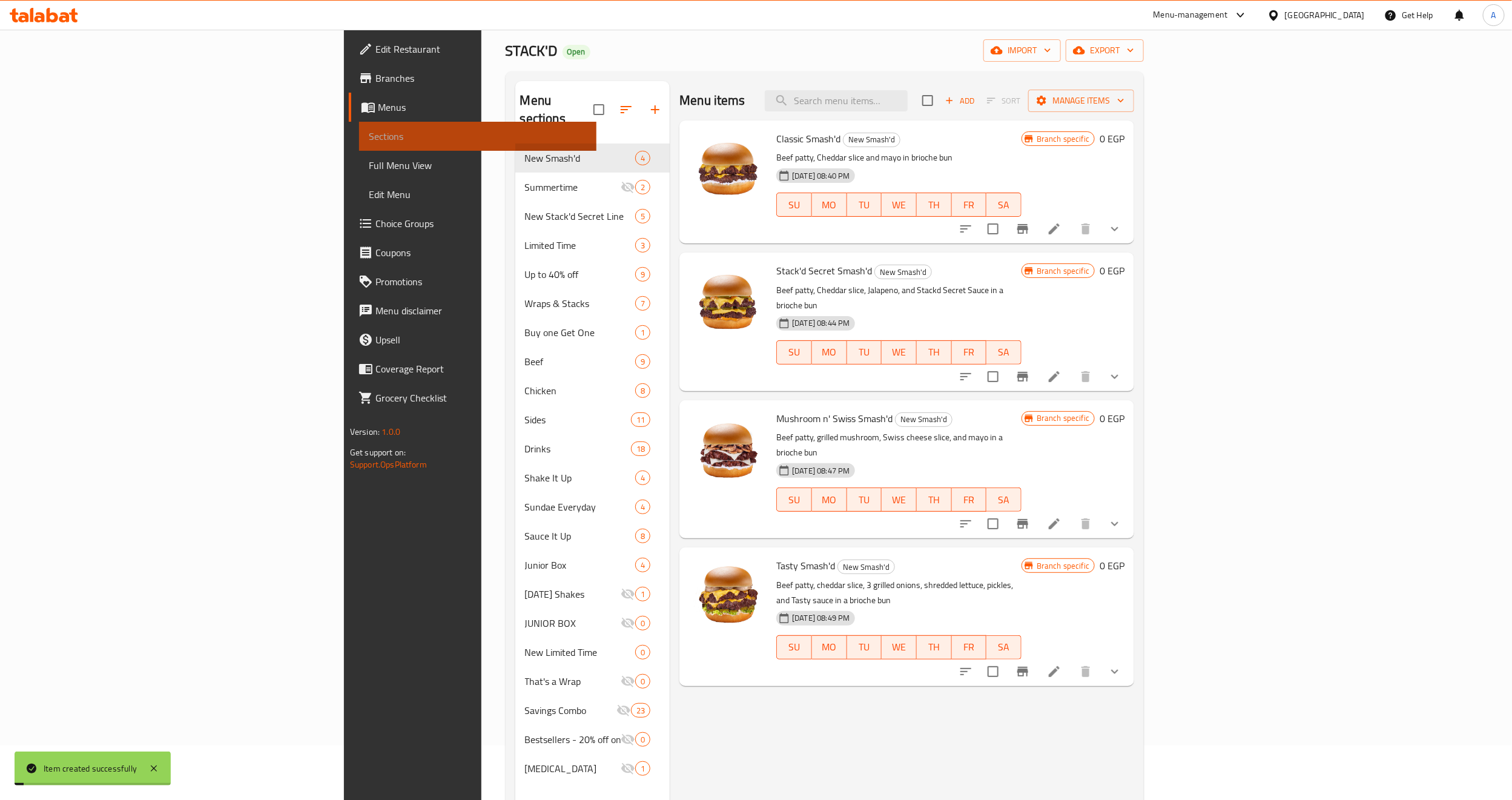
click at [369, 129] on span "Sections" at bounding box center [478, 136] width 218 height 15
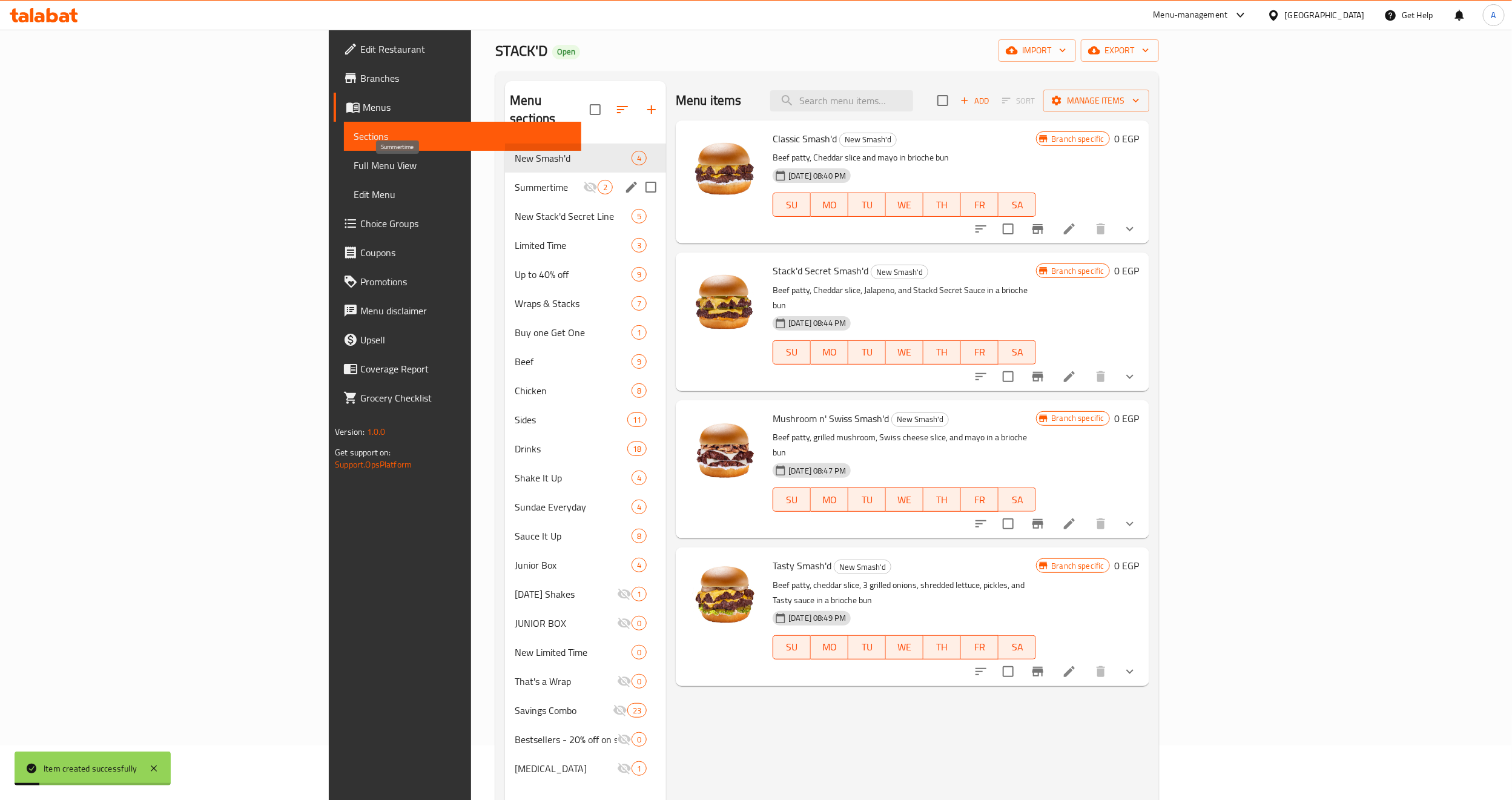
click at [515, 180] on span "Summertime" at bounding box center [548, 187] width 68 height 15
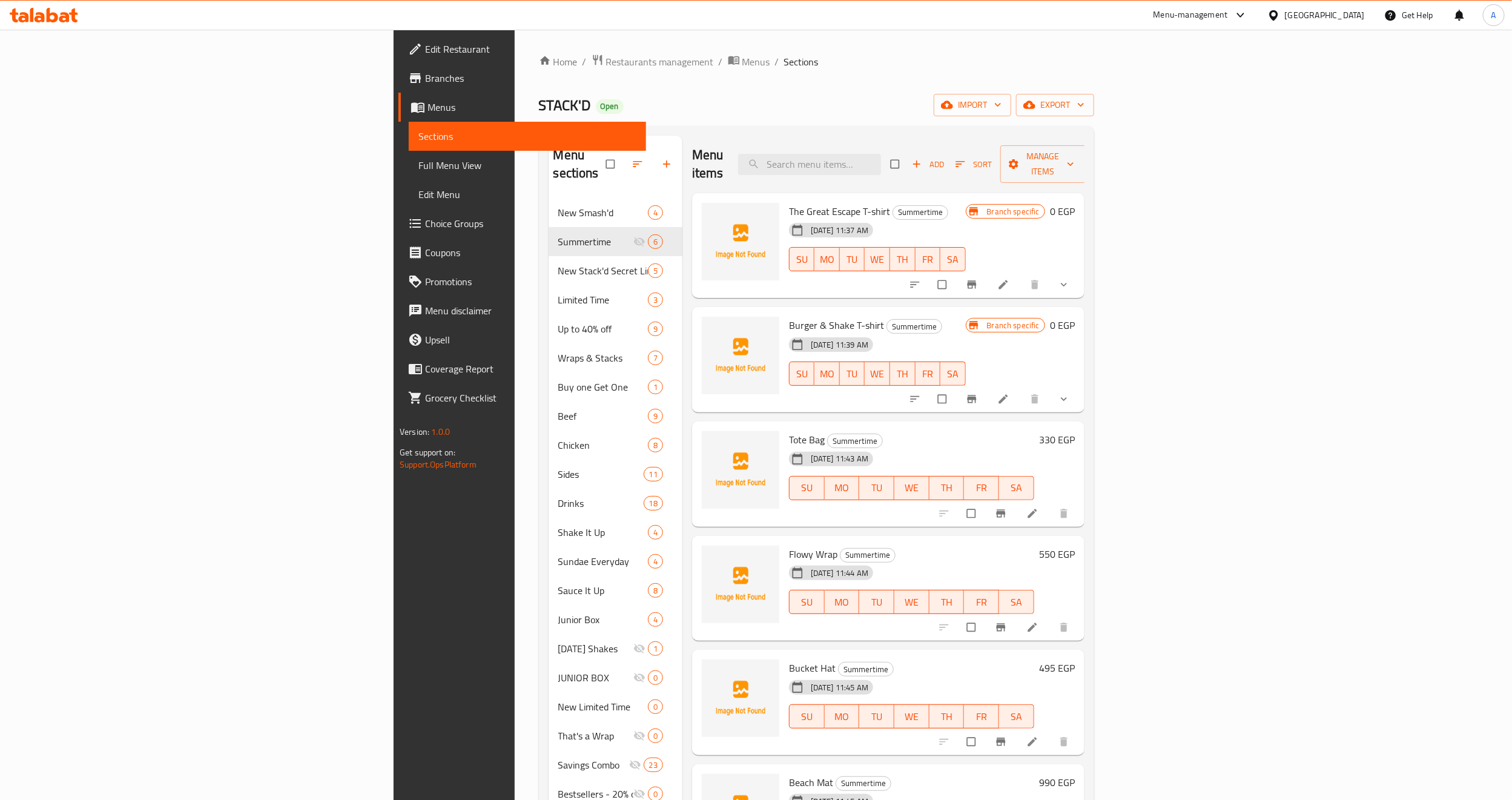
scroll to position [169, 0]
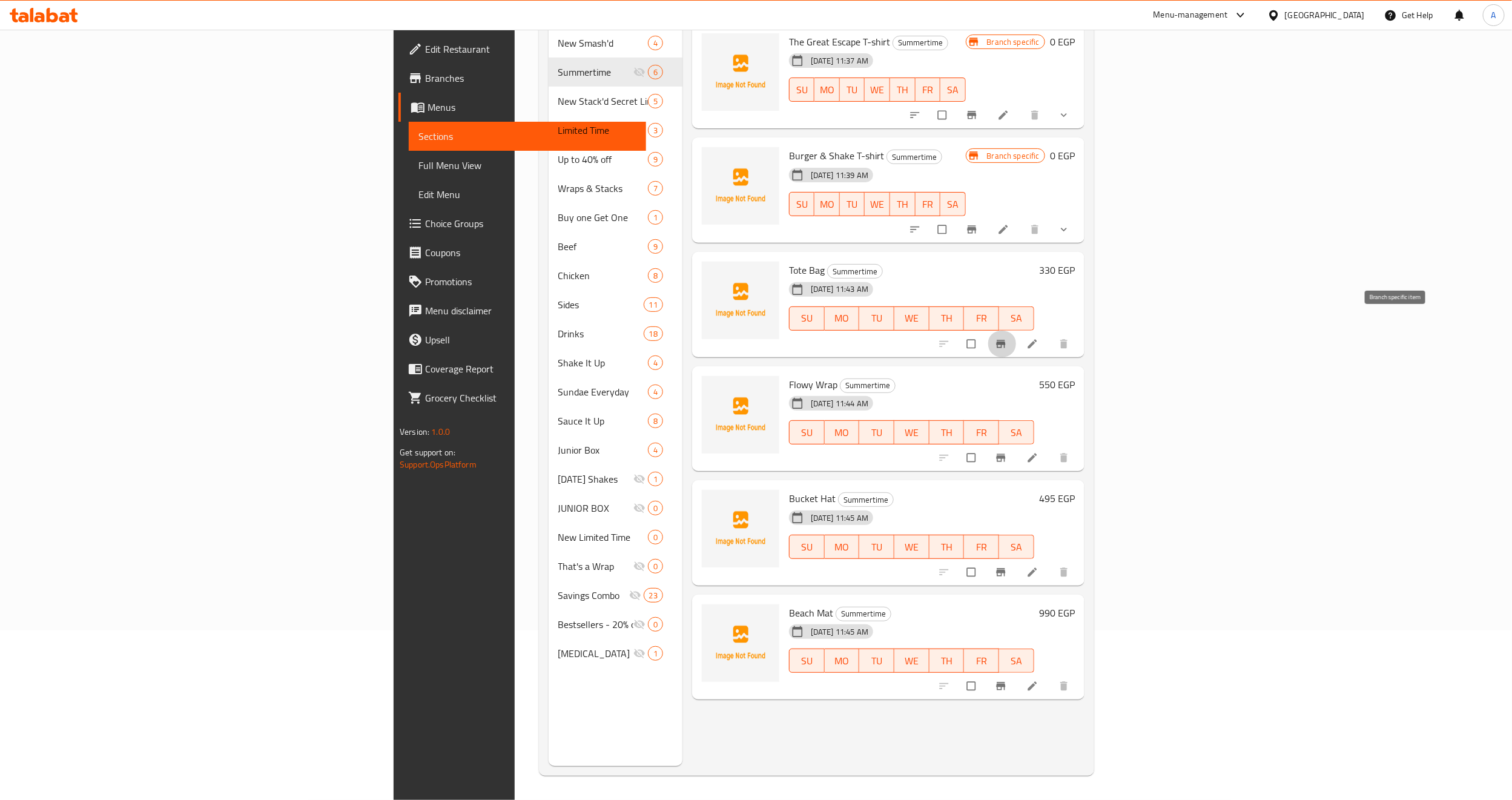
click at [1016, 331] on button "Branch-specific-item" at bounding box center [1002, 344] width 29 height 27
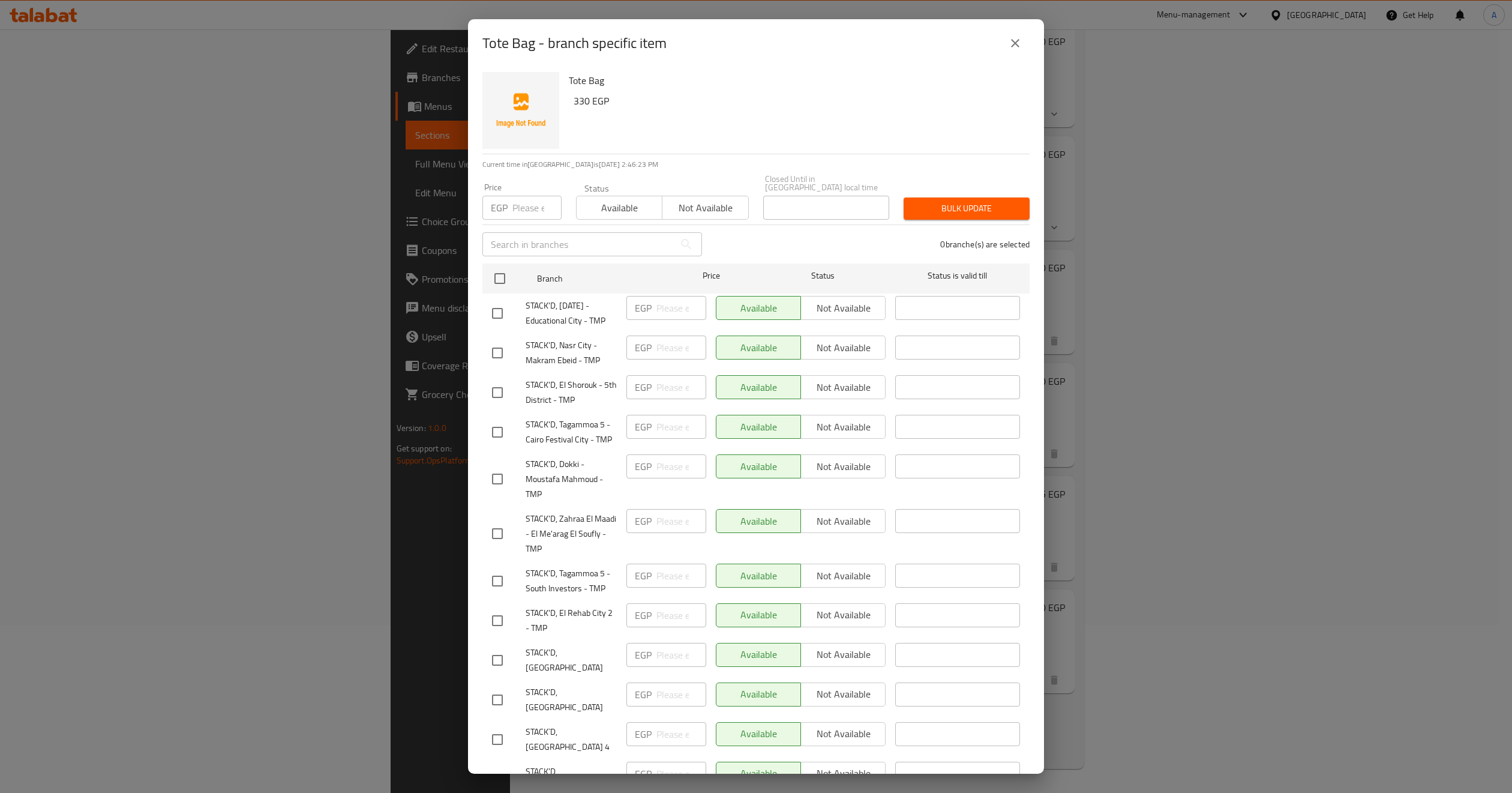
click at [697, 200] on span "Not available" at bounding box center [705, 208] width 76 height 18
click at [499, 280] on input "checkbox" at bounding box center [500, 278] width 25 height 25
checkbox input "true"
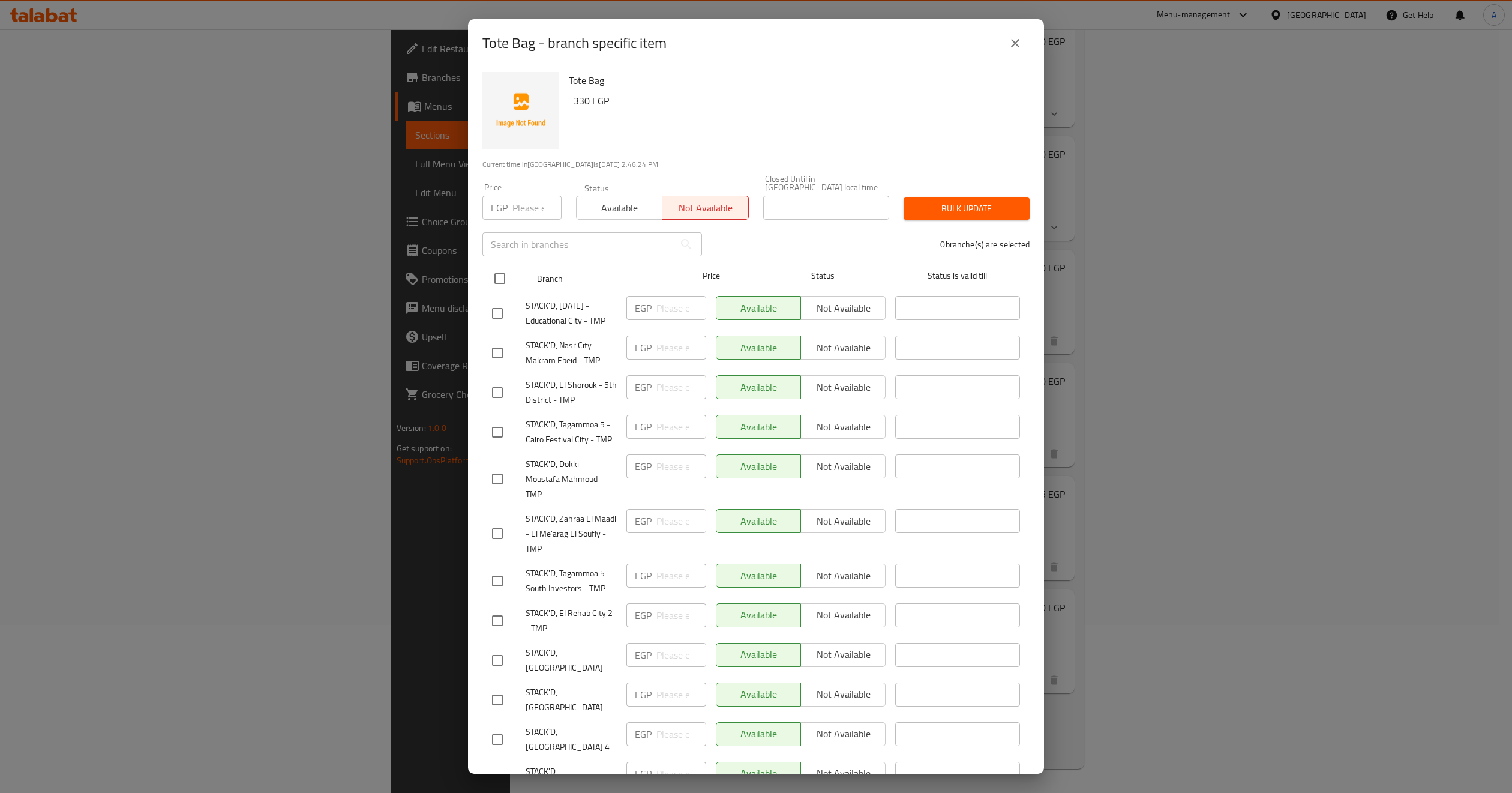
checkbox input "true"
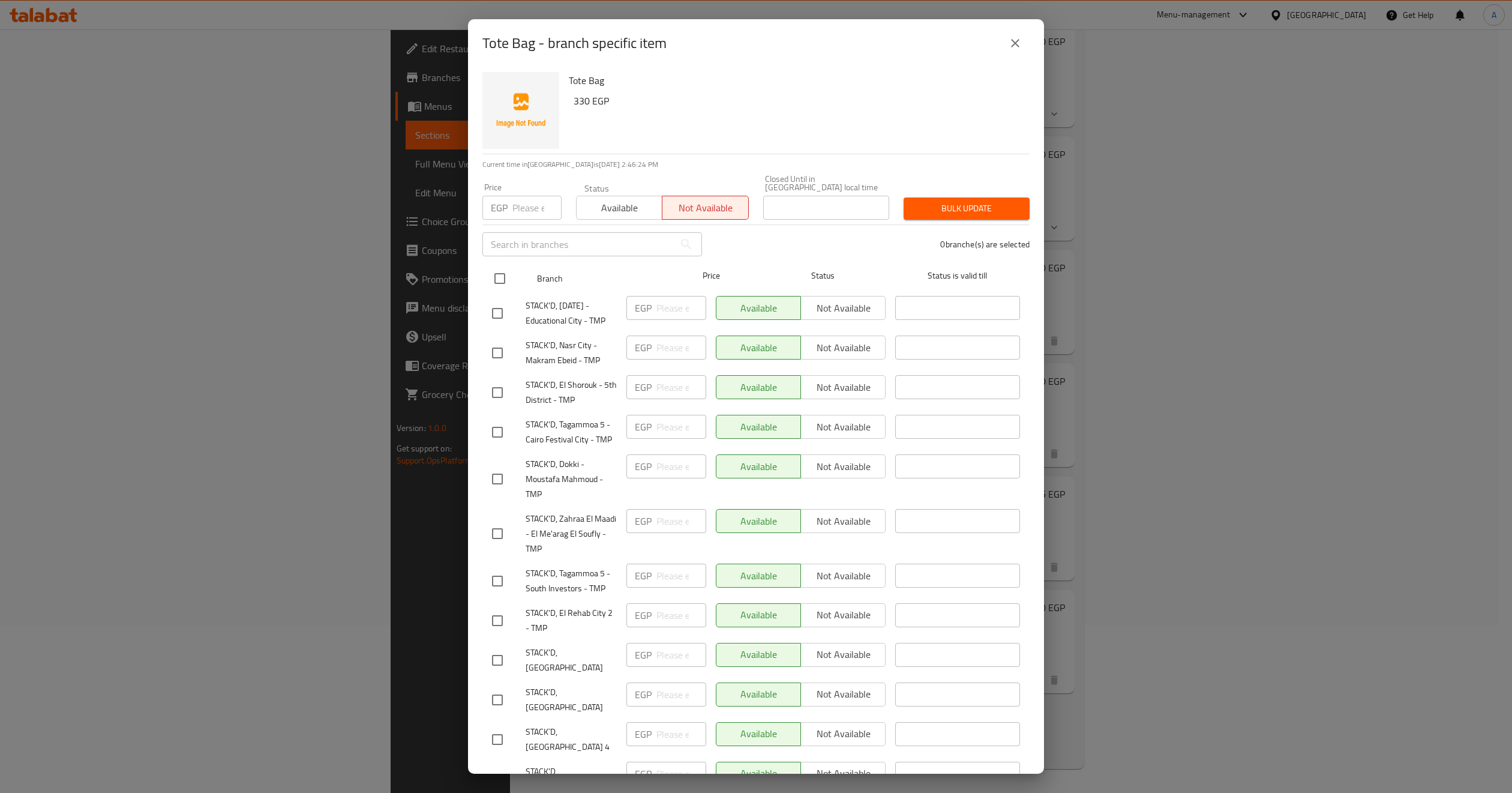
checkbox input "true"
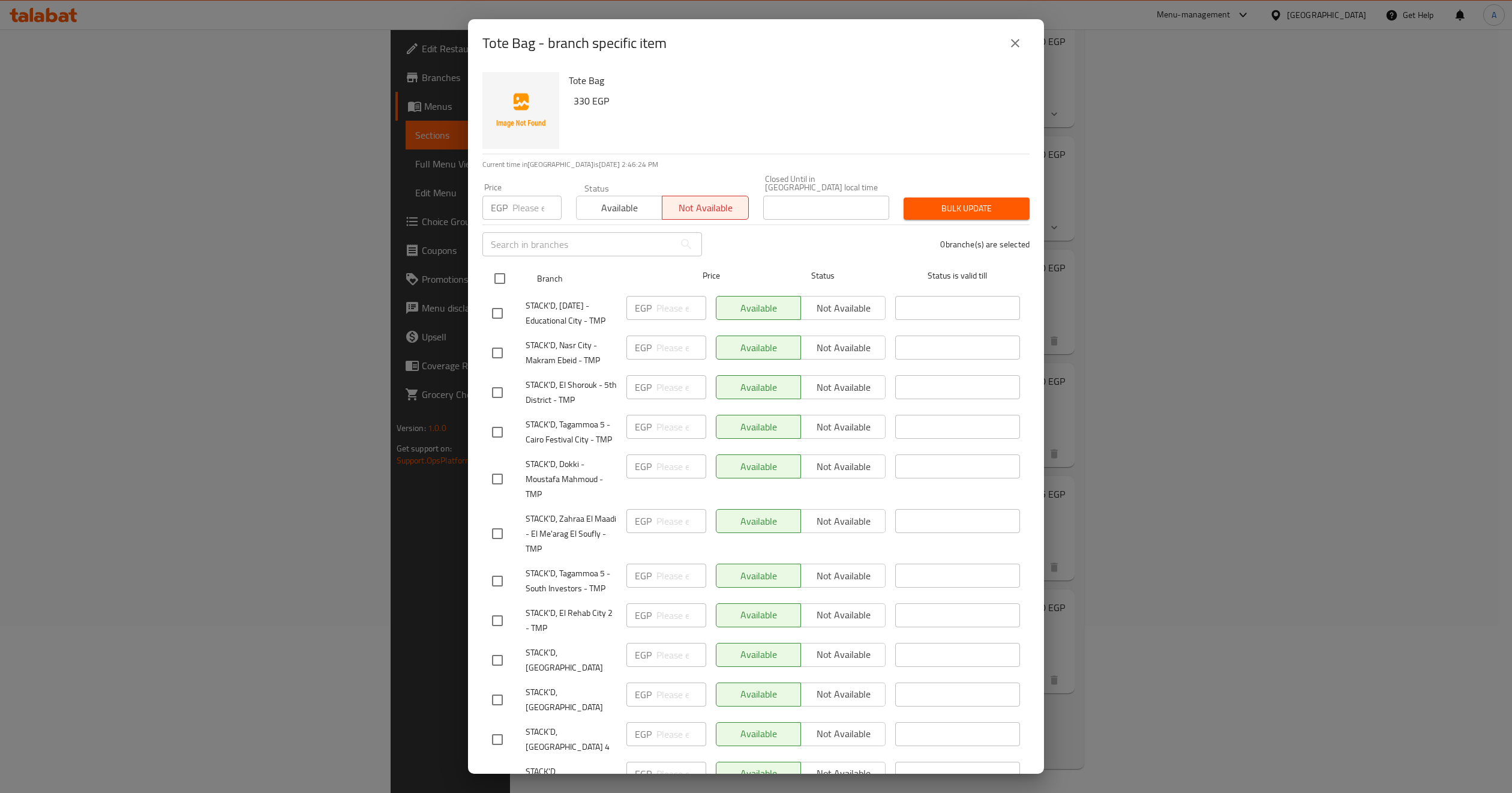
checkbox input "true"
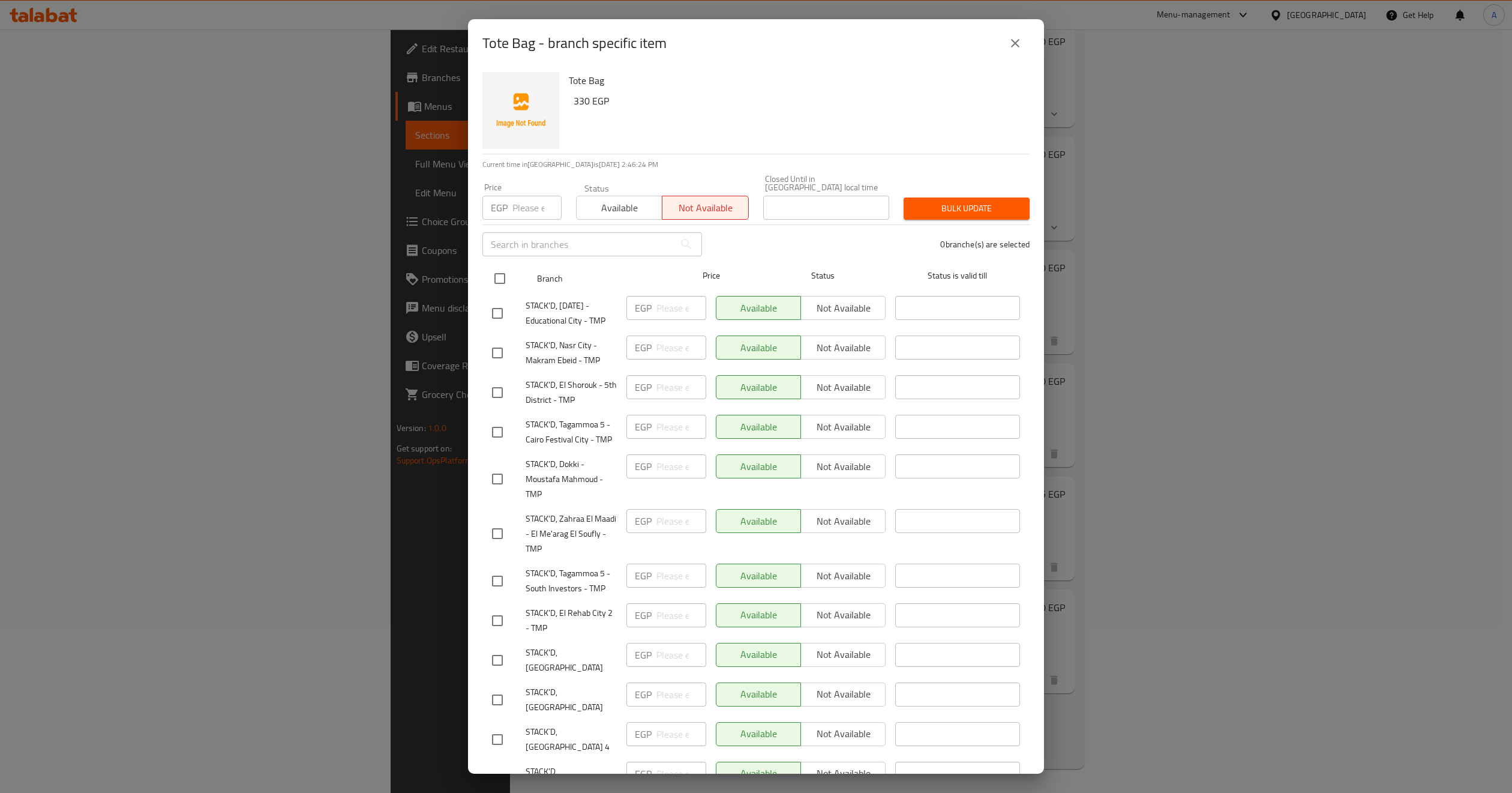
checkbox input "true"
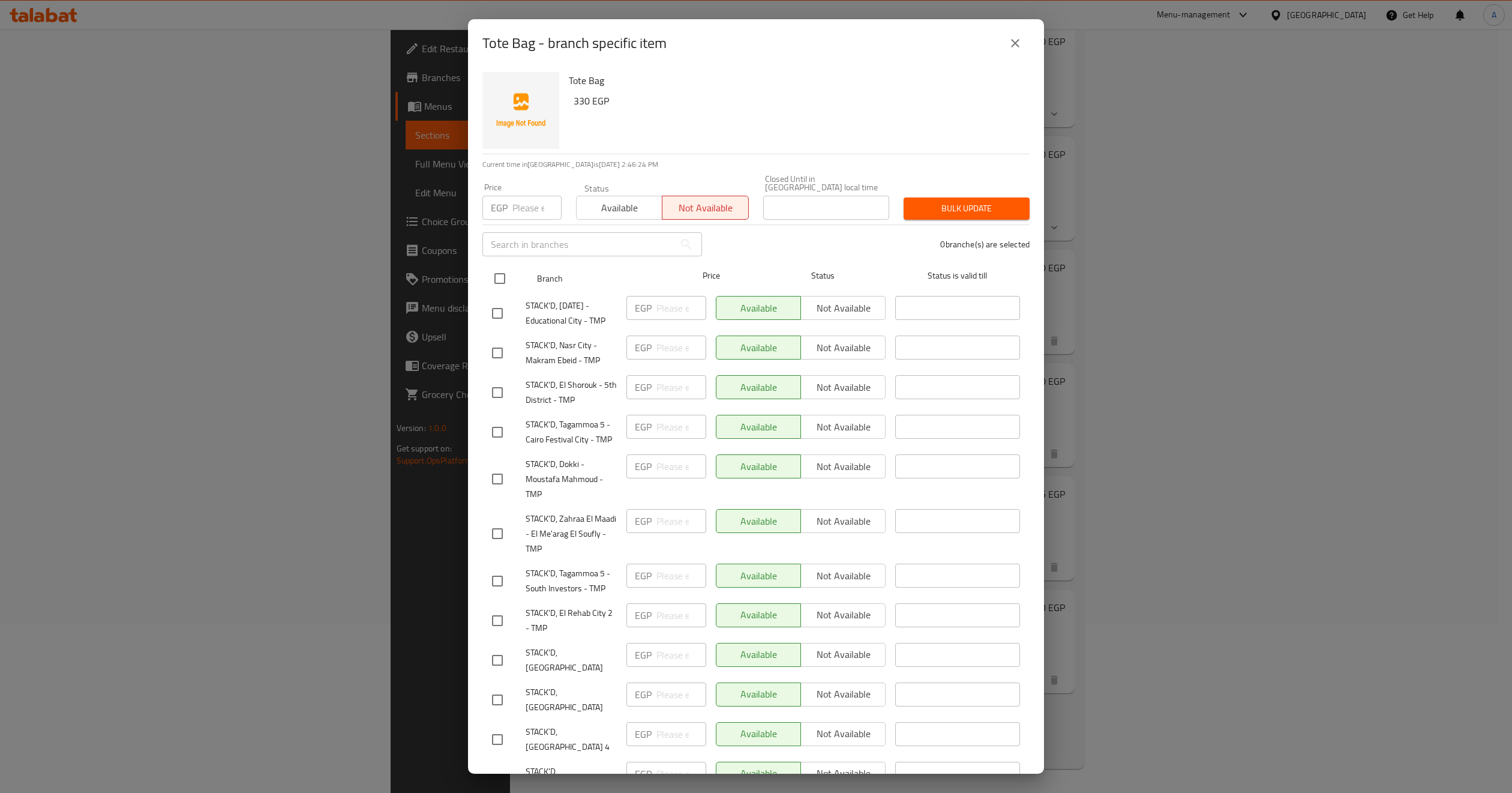
checkbox input "true"
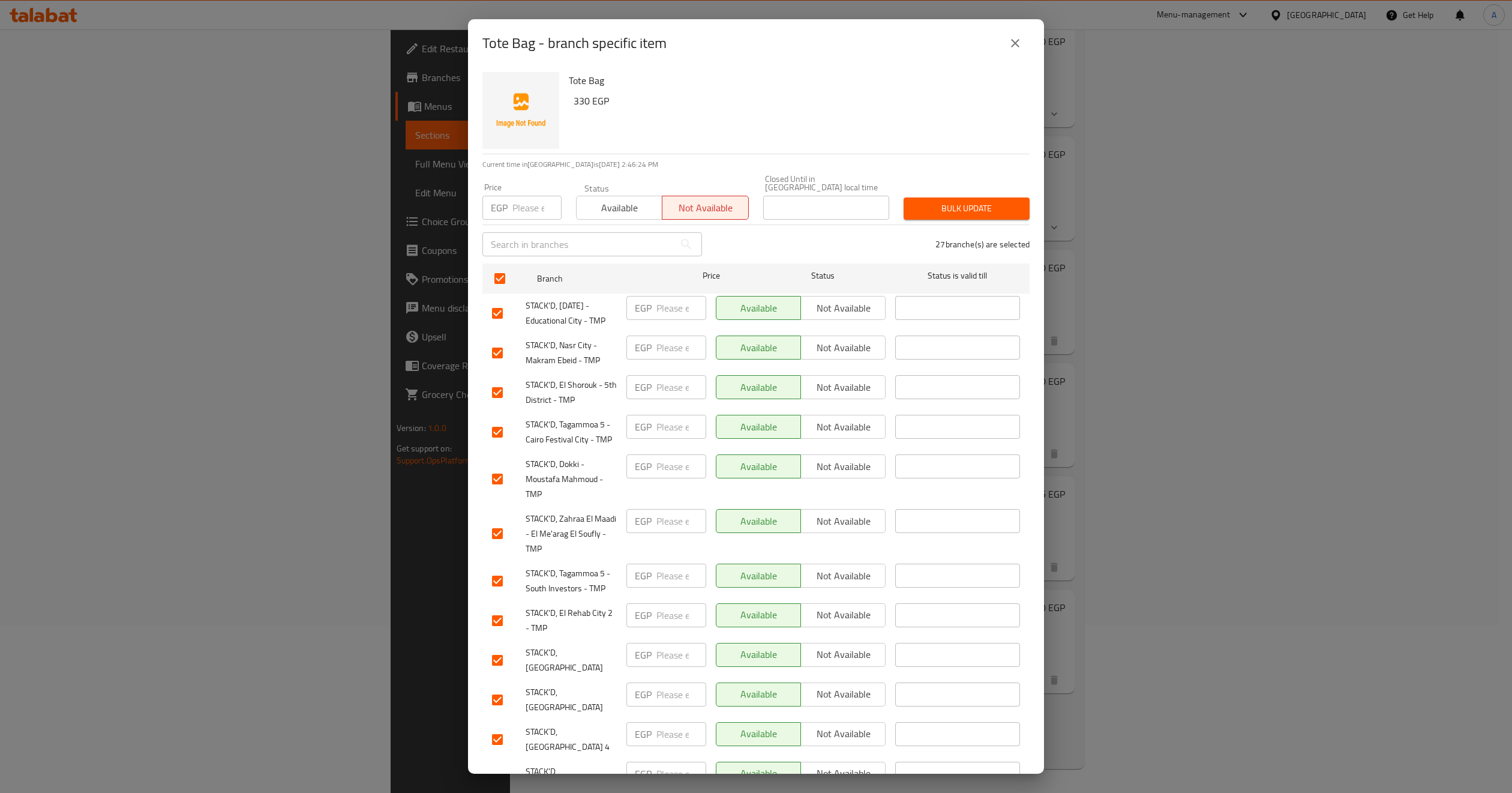
click at [939, 202] on span "Bulk update" at bounding box center [967, 208] width 107 height 15
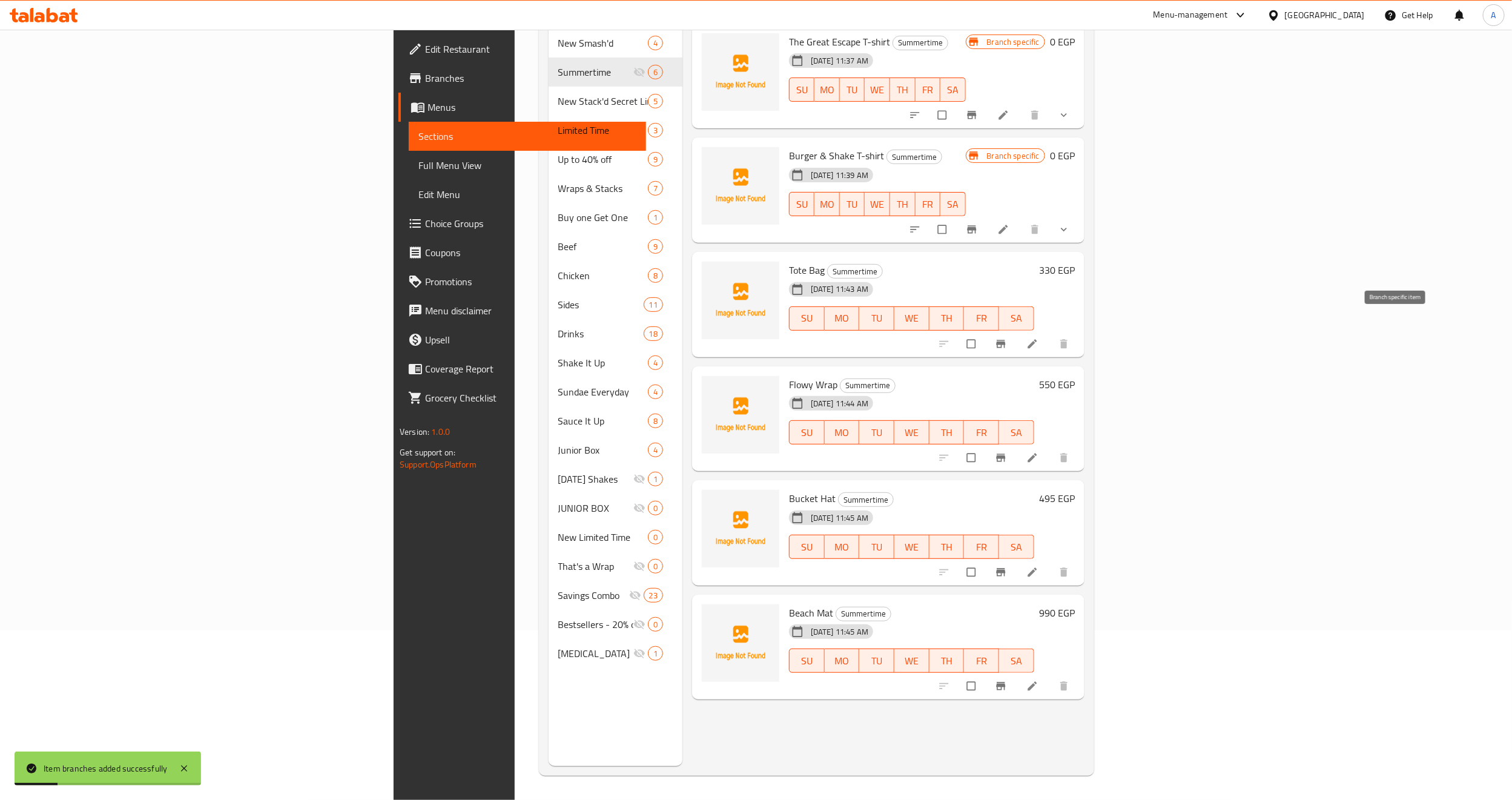
click at [1005, 339] on icon "Branch-specific-item" at bounding box center [1001, 343] width 9 height 8
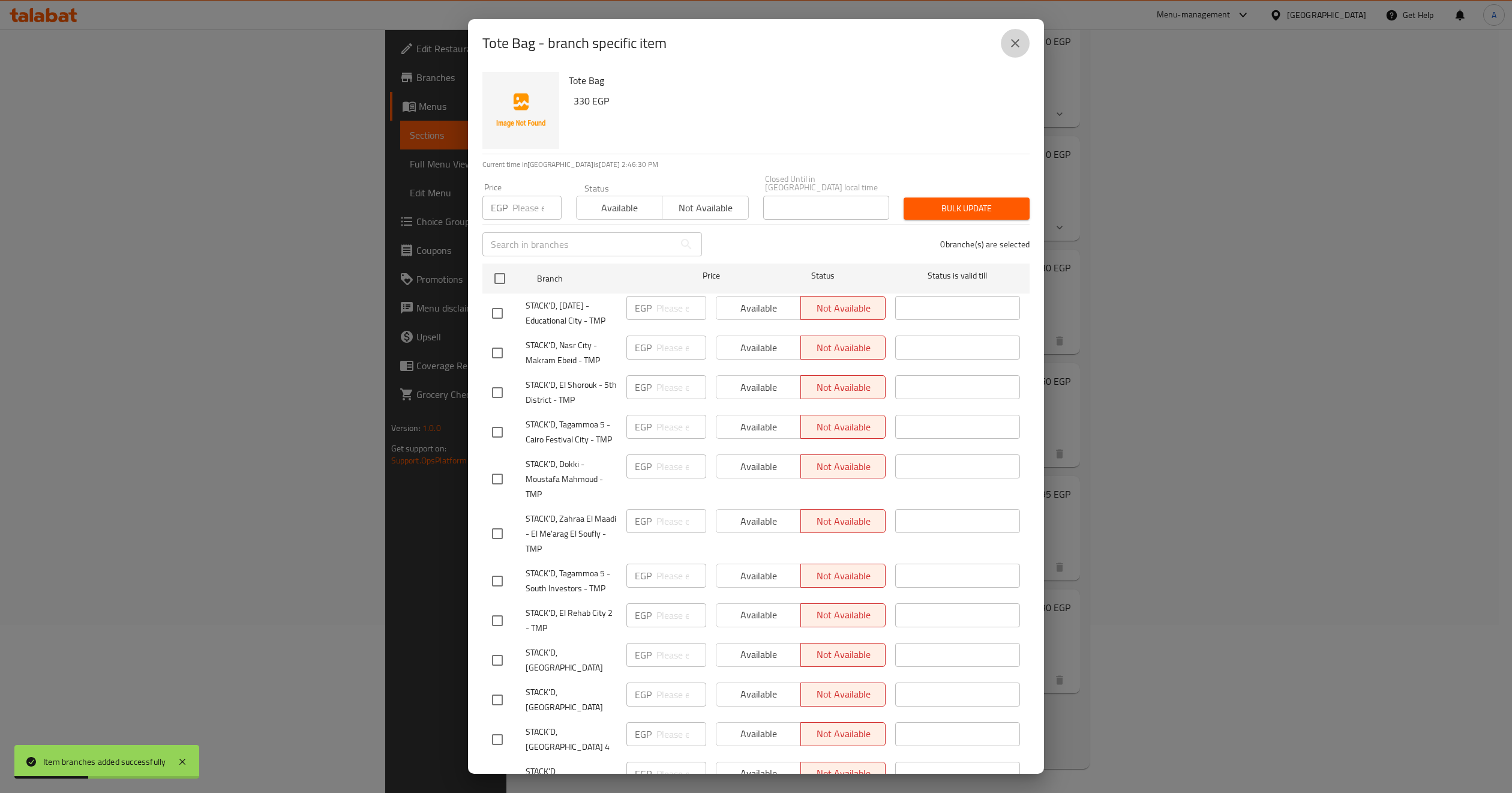
click at [1016, 42] on icon "close" at bounding box center [1015, 43] width 8 height 8
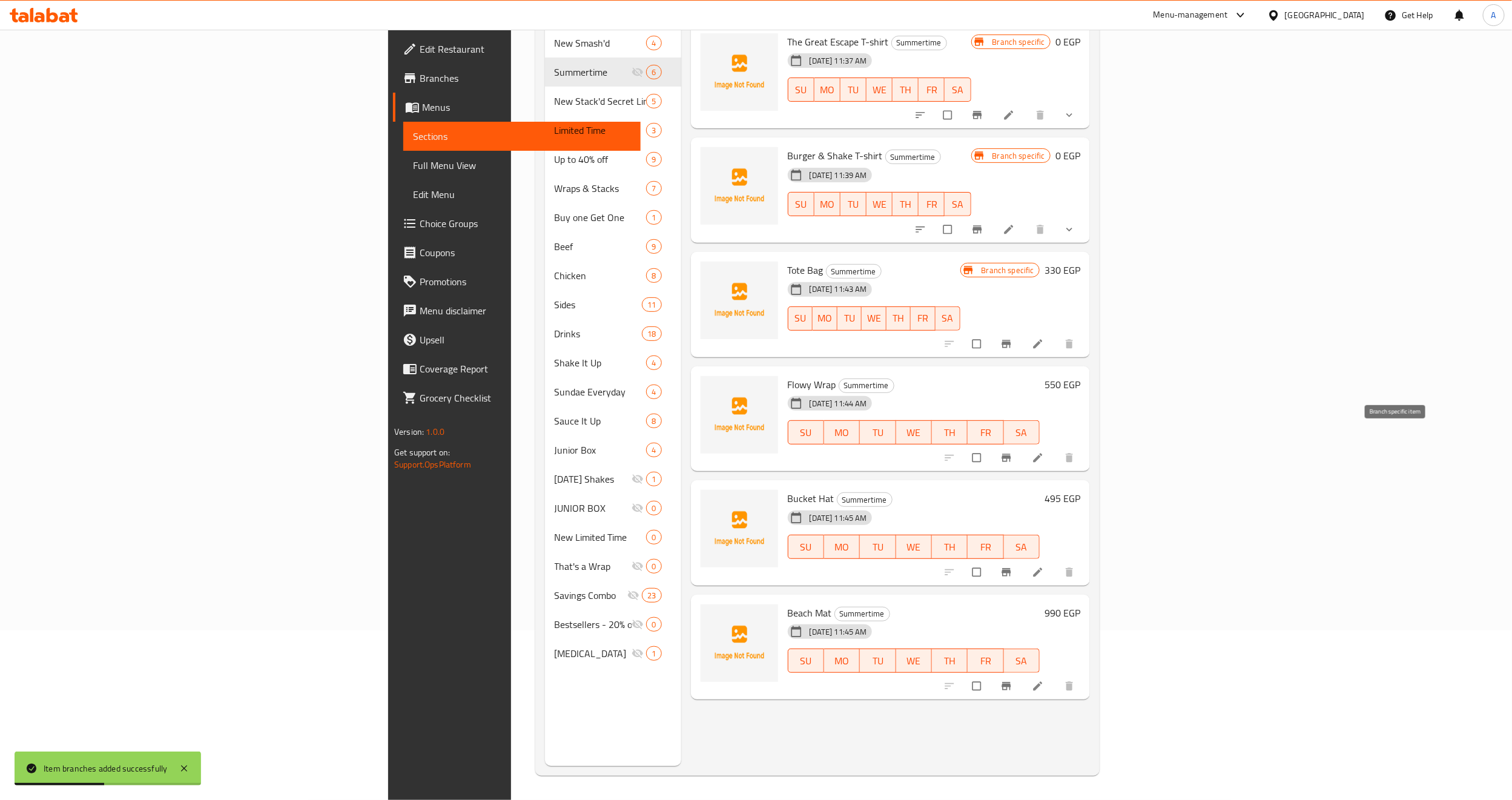
click at [1012, 452] on icon "Branch-specific-item" at bounding box center [1006, 457] width 12 height 12
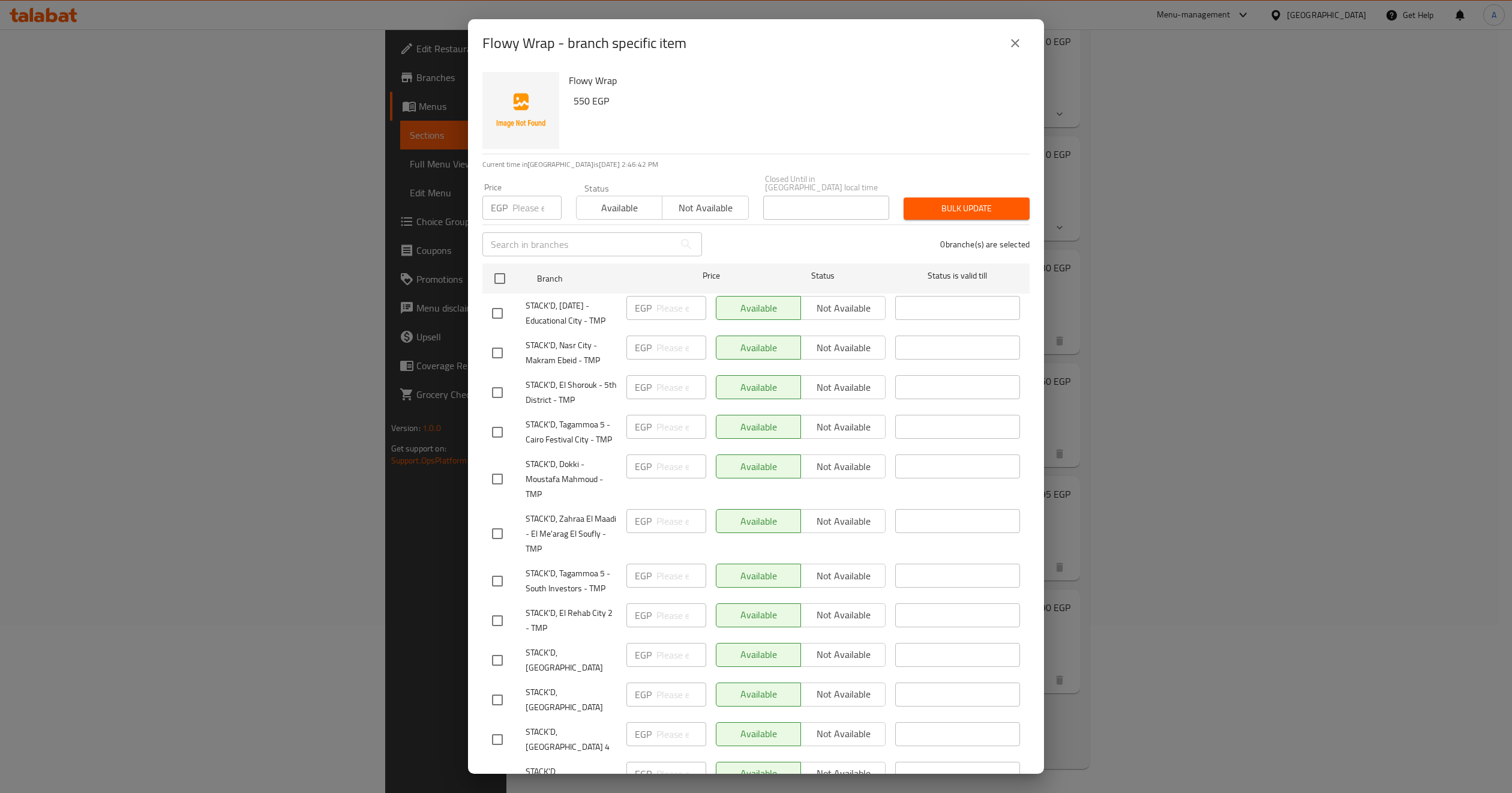
click at [689, 184] on div "Available Not available" at bounding box center [663, 201] width 173 height 36
click at [695, 200] on span "Not available" at bounding box center [705, 208] width 76 height 18
click at [506, 274] on input "checkbox" at bounding box center [500, 278] width 25 height 25
checkbox input "true"
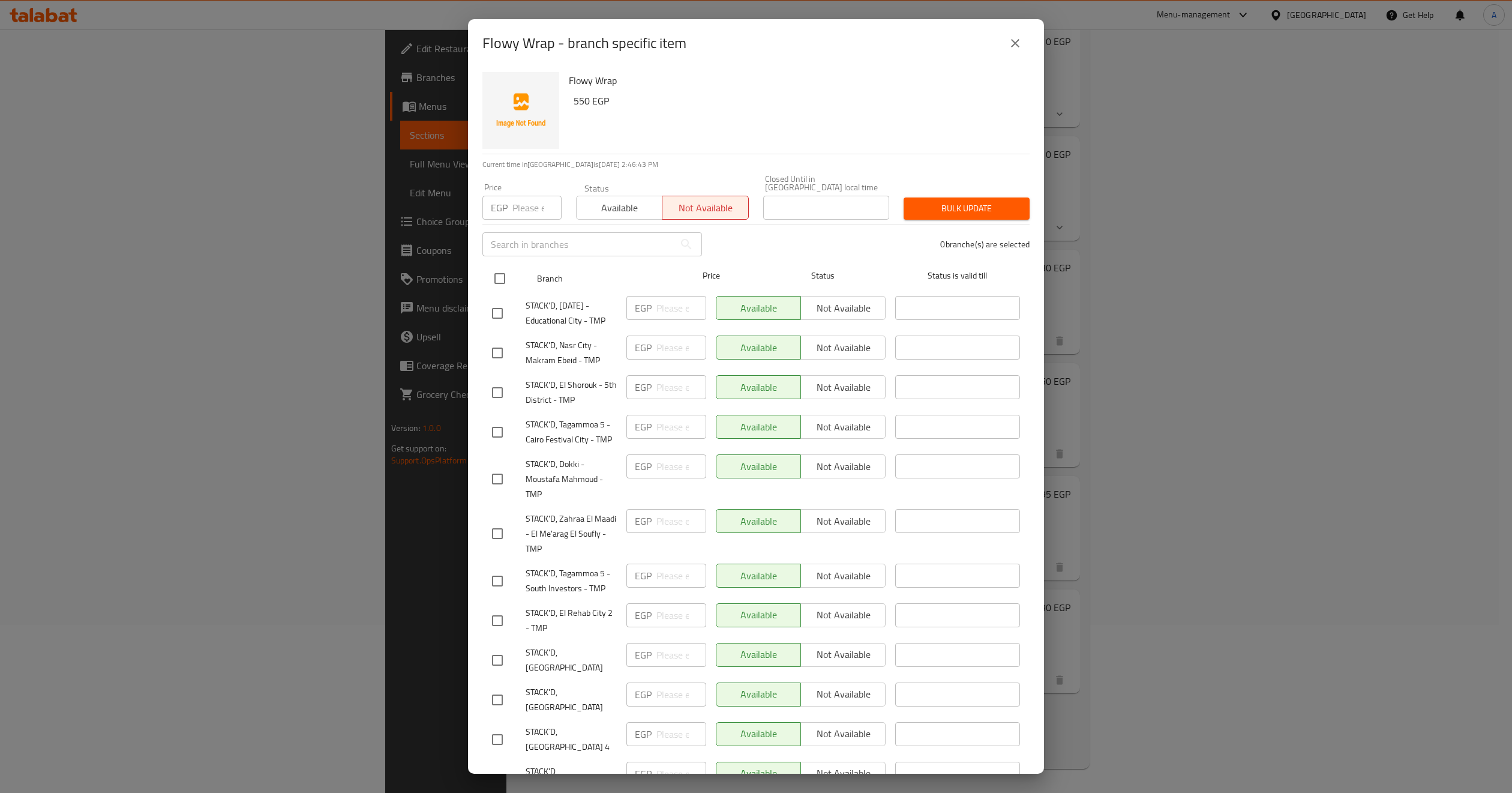
checkbox input "true"
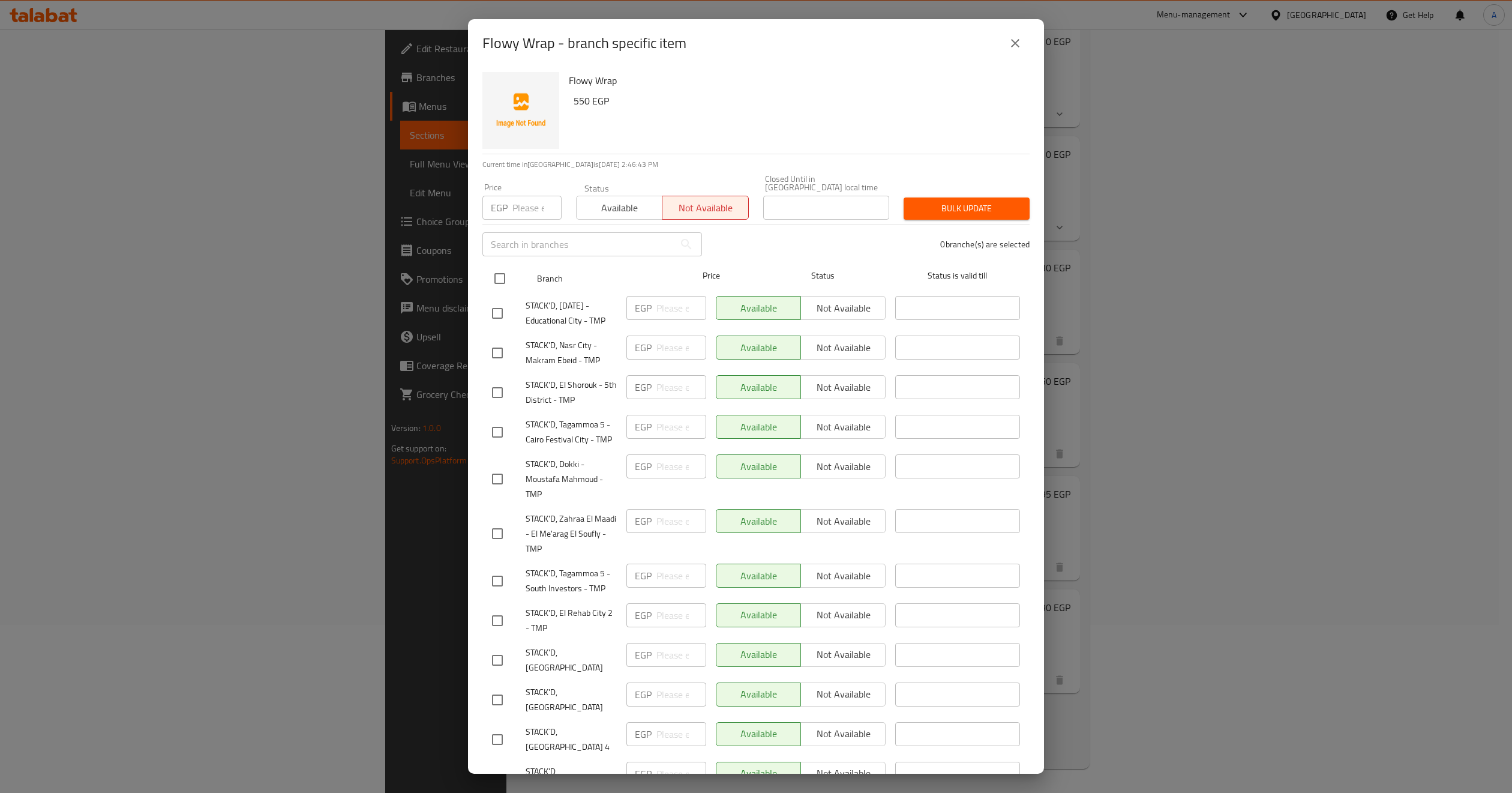
checkbox input "true"
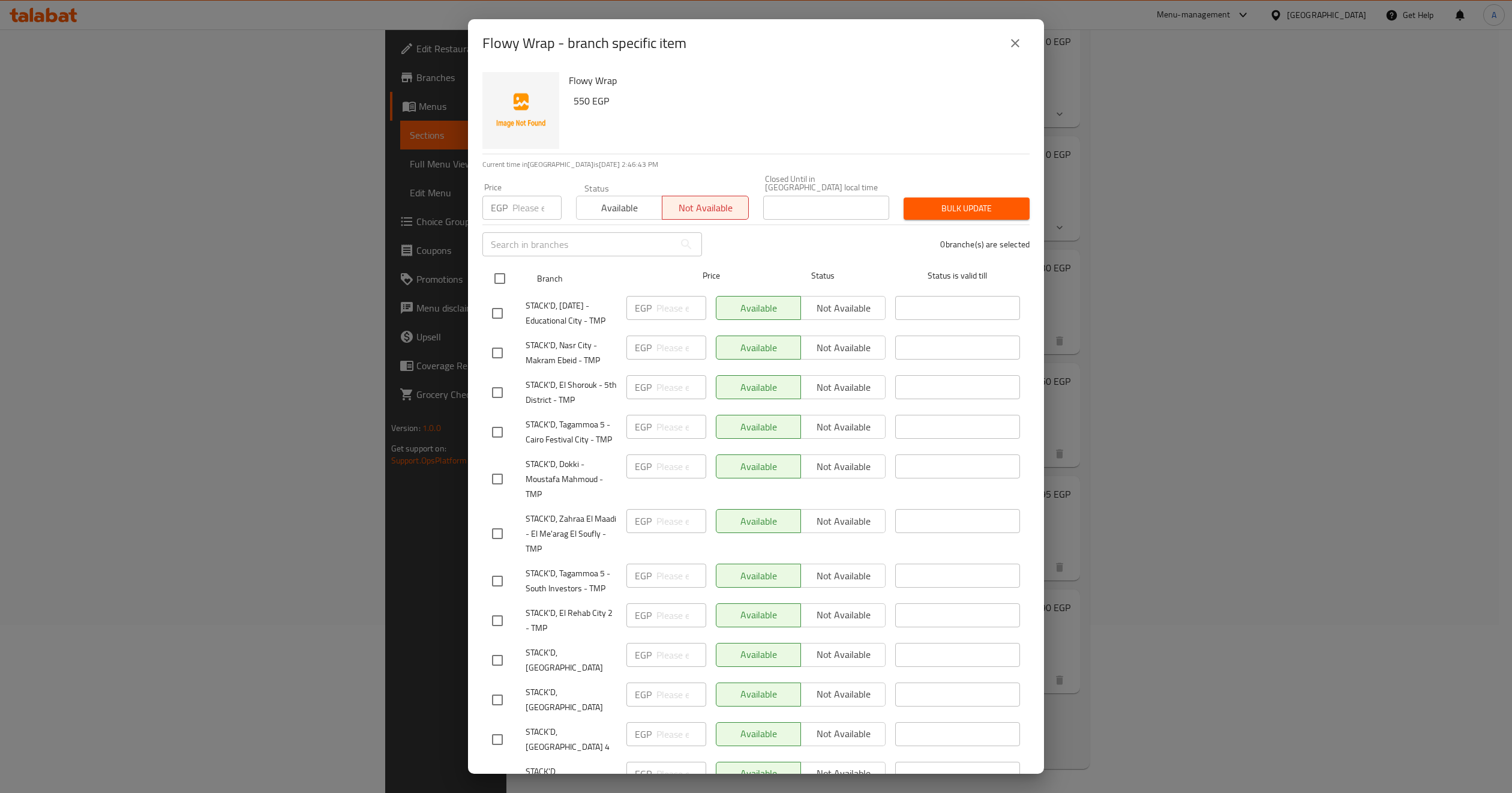
checkbox input "true"
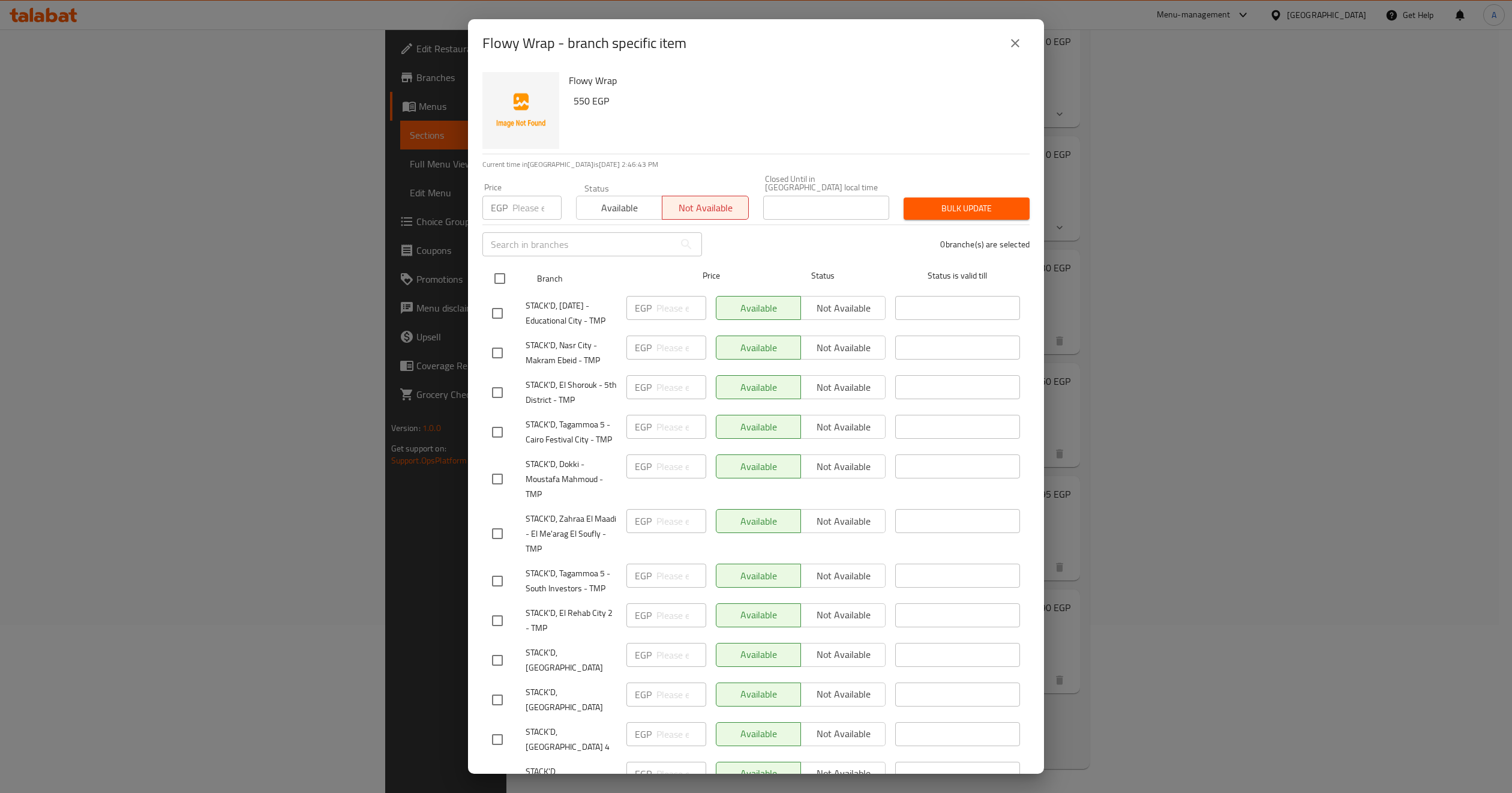
checkbox input "true"
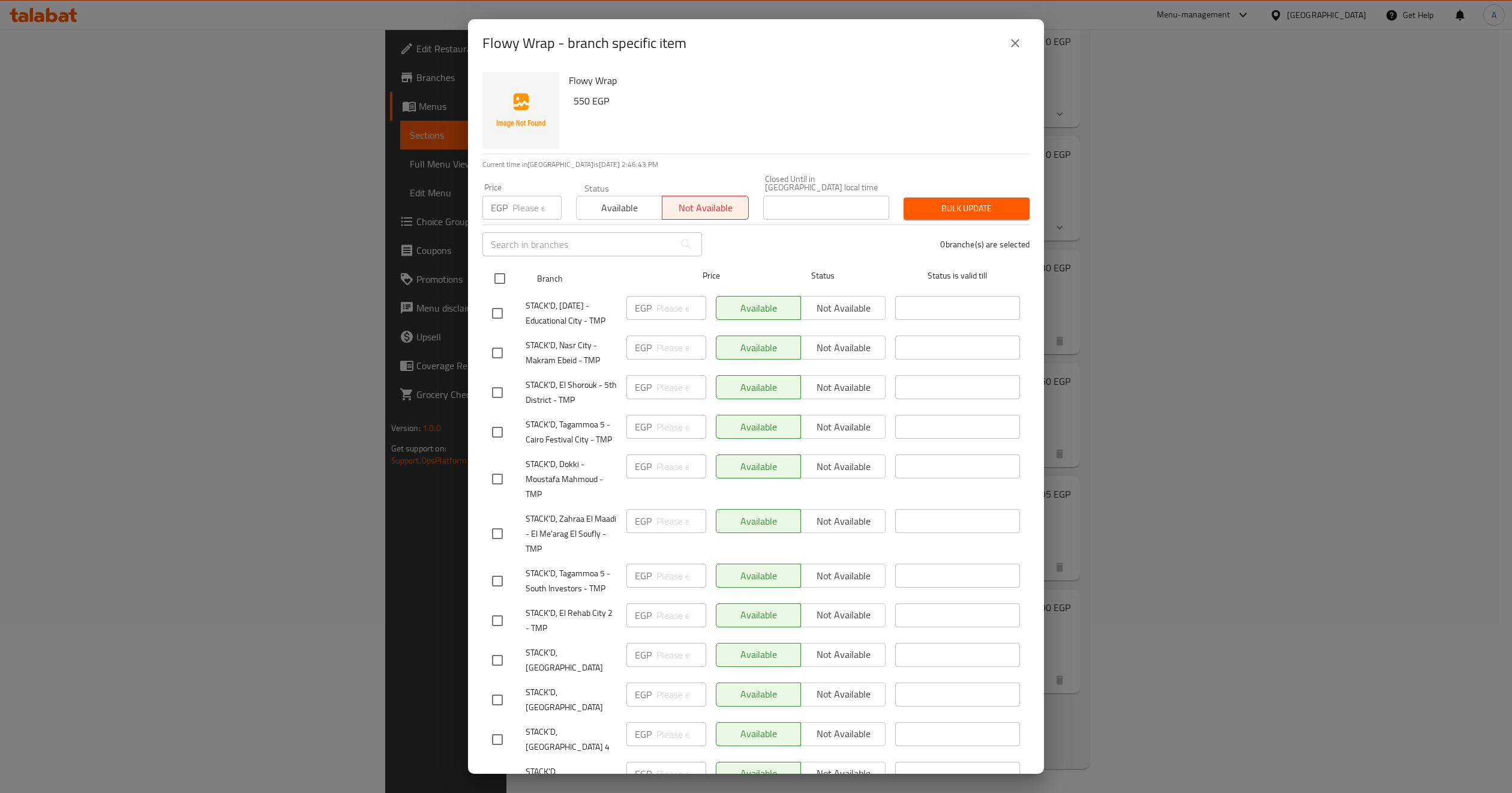
checkbox input "true"
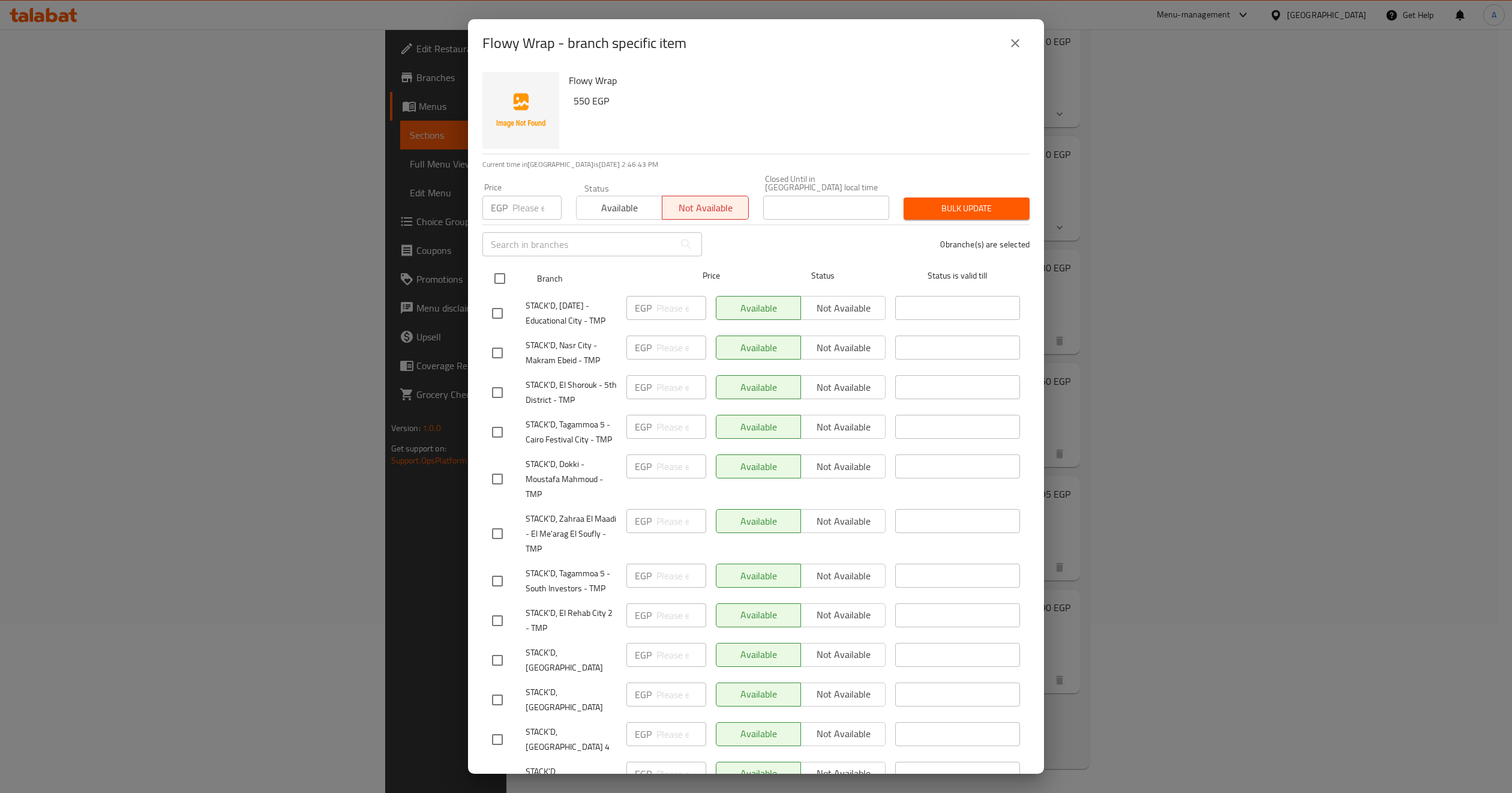
checkbox input "true"
click at [937, 206] on span "Bulk update" at bounding box center [967, 208] width 107 height 15
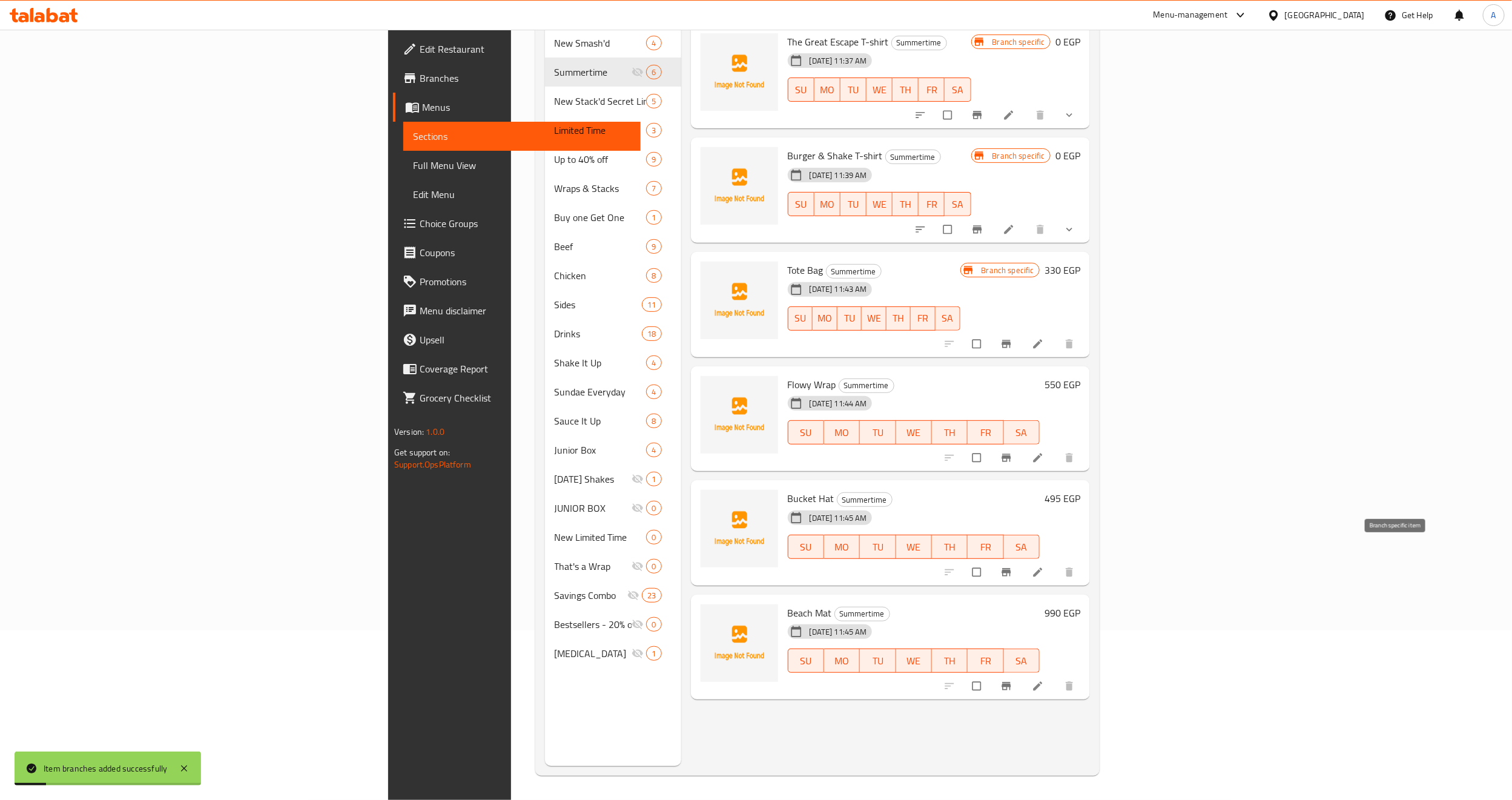
click at [1012, 566] on icon "Branch-specific-item" at bounding box center [1006, 572] width 12 height 12
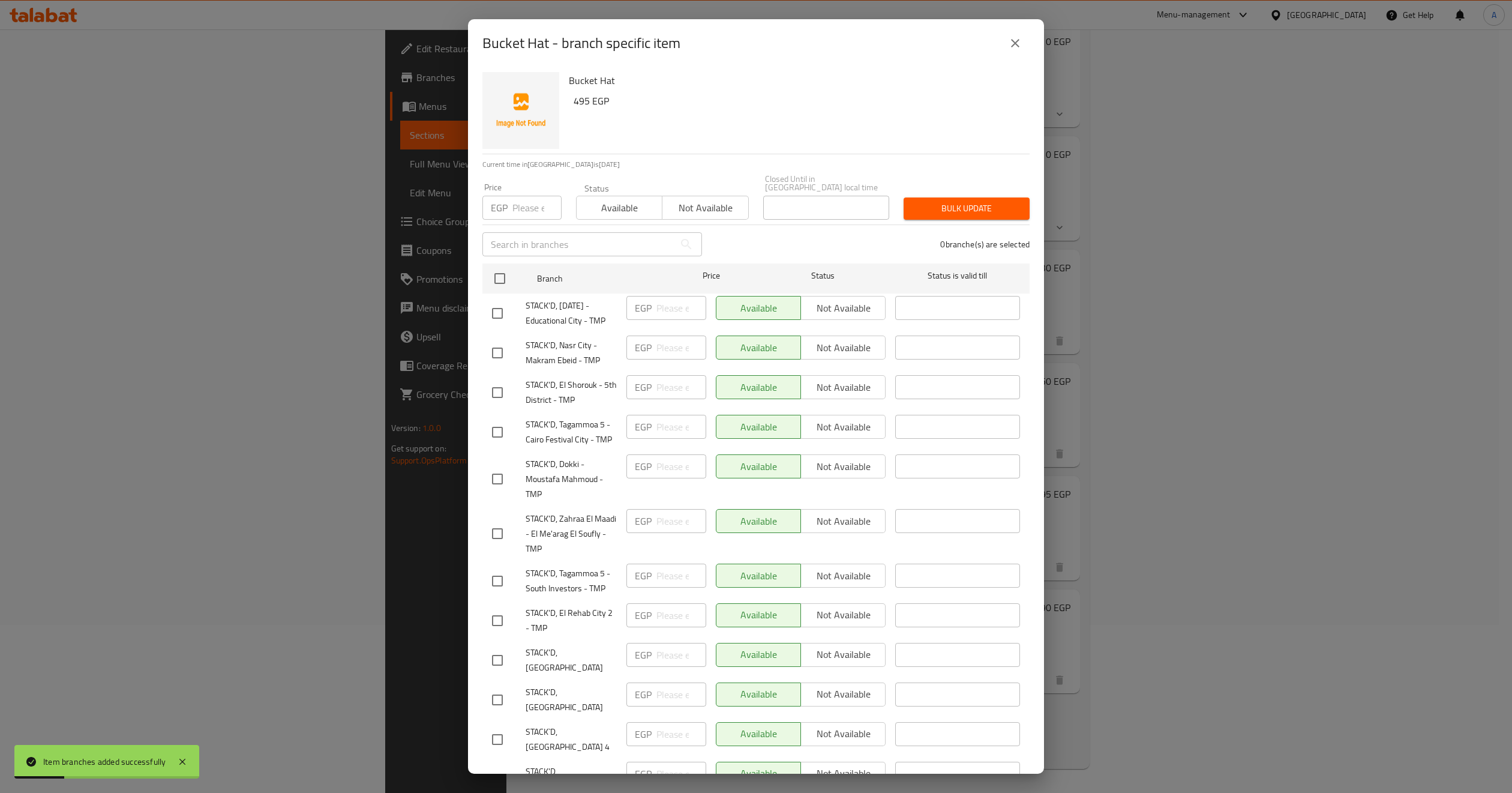
click at [690, 206] on span "Not available" at bounding box center [705, 208] width 76 height 18
click at [508, 267] on input "checkbox" at bounding box center [500, 278] width 25 height 25
checkbox input "true"
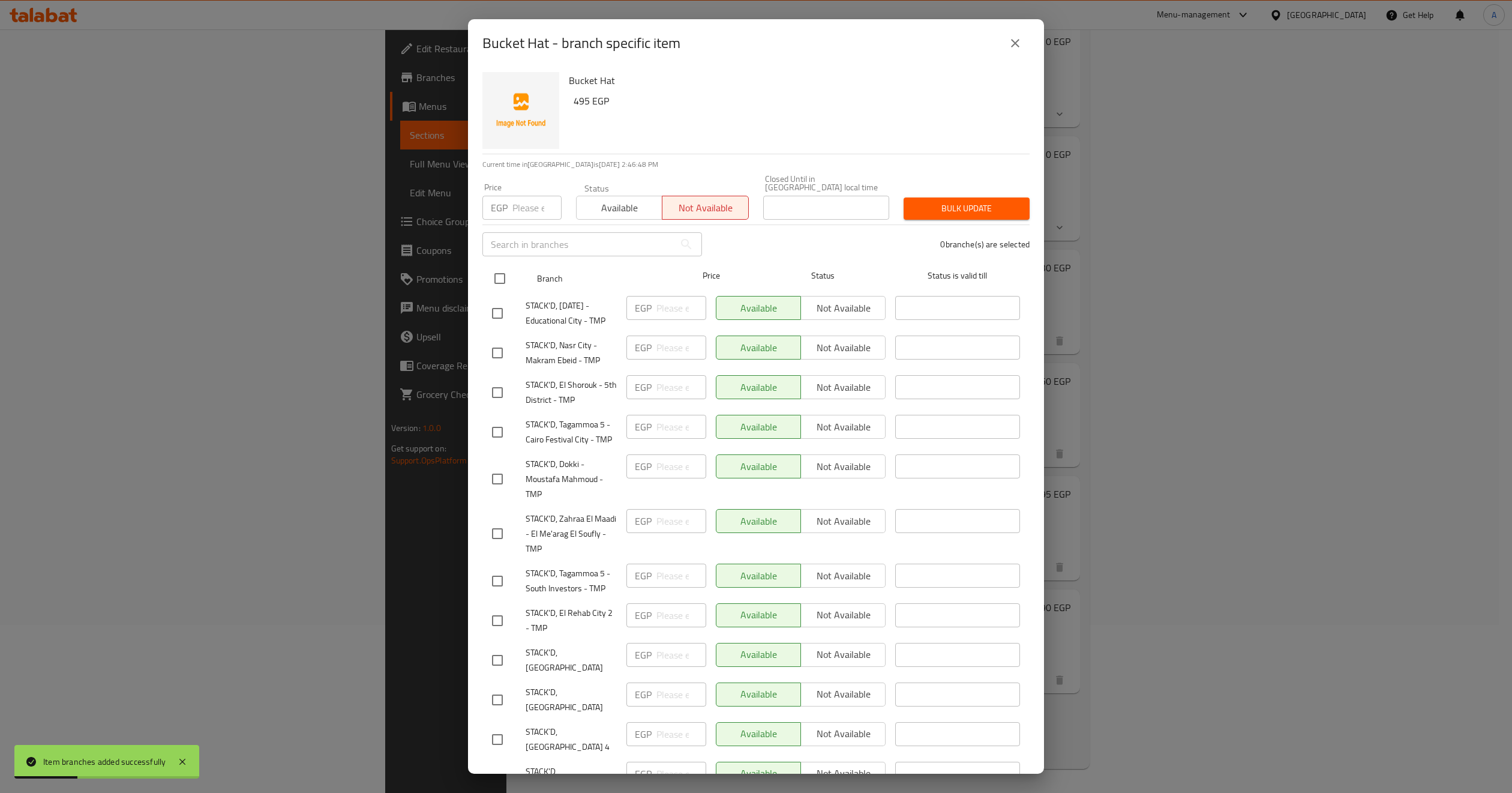
checkbox input "true"
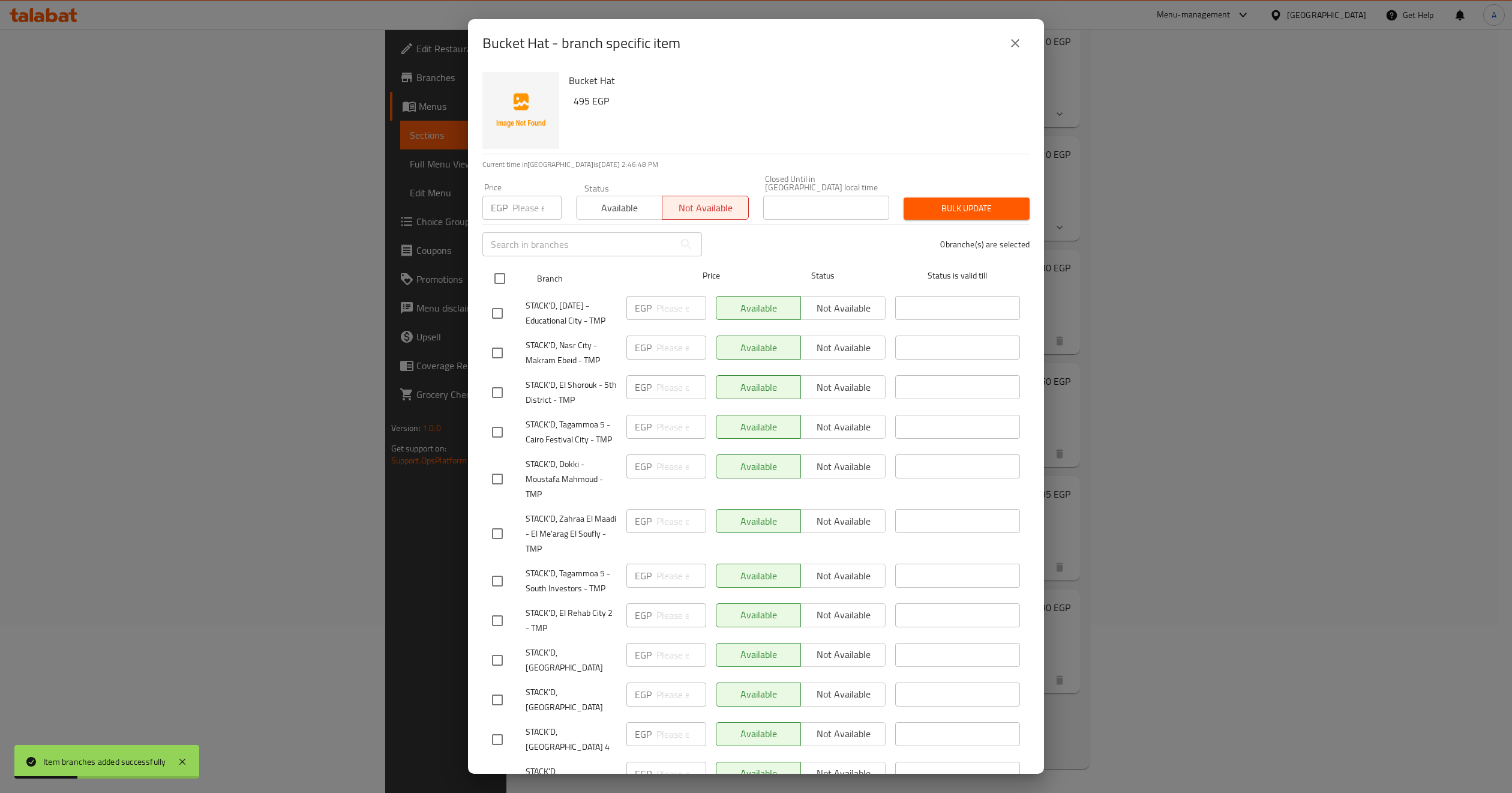
checkbox input "true"
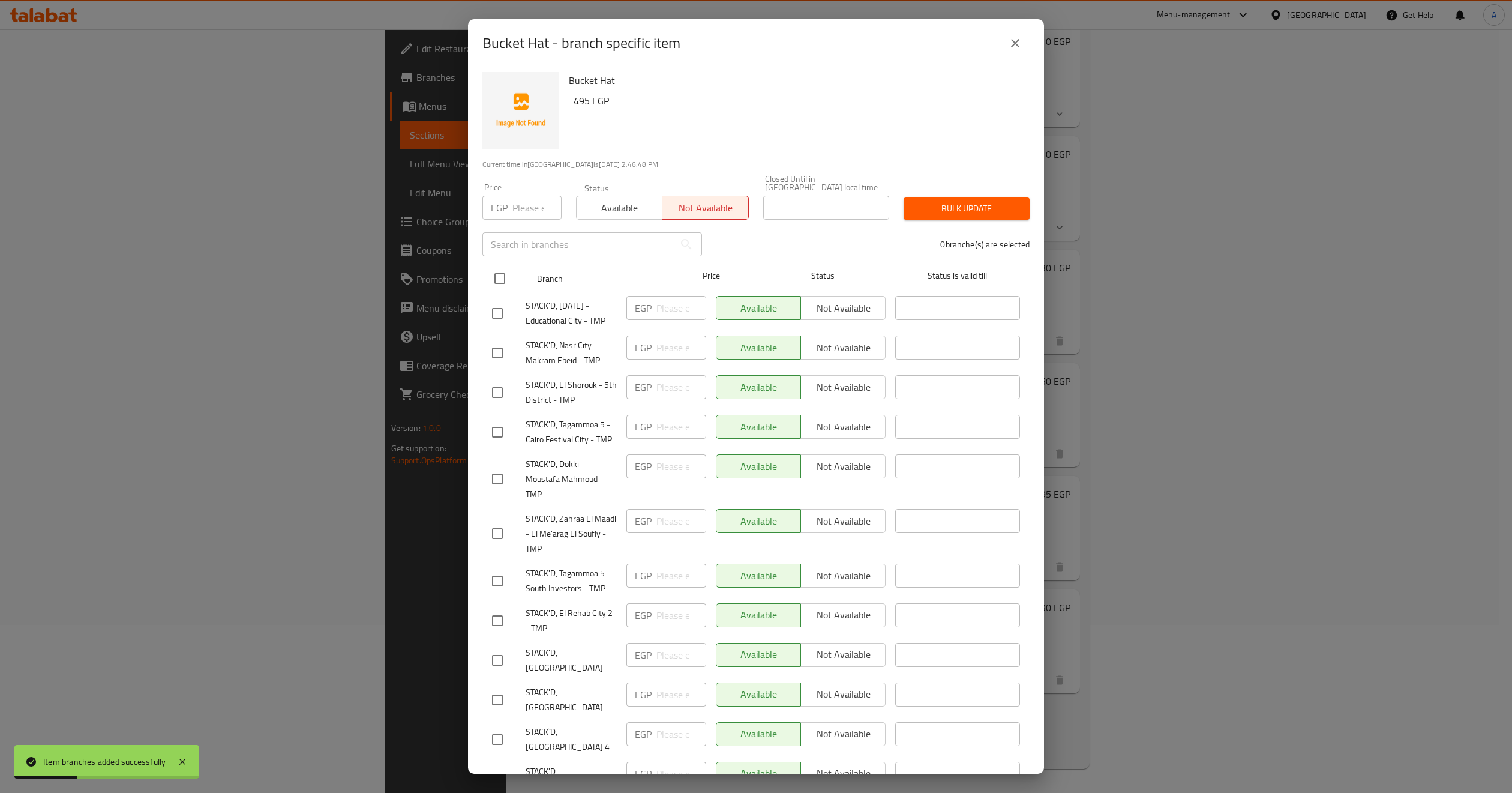
checkbox input "true"
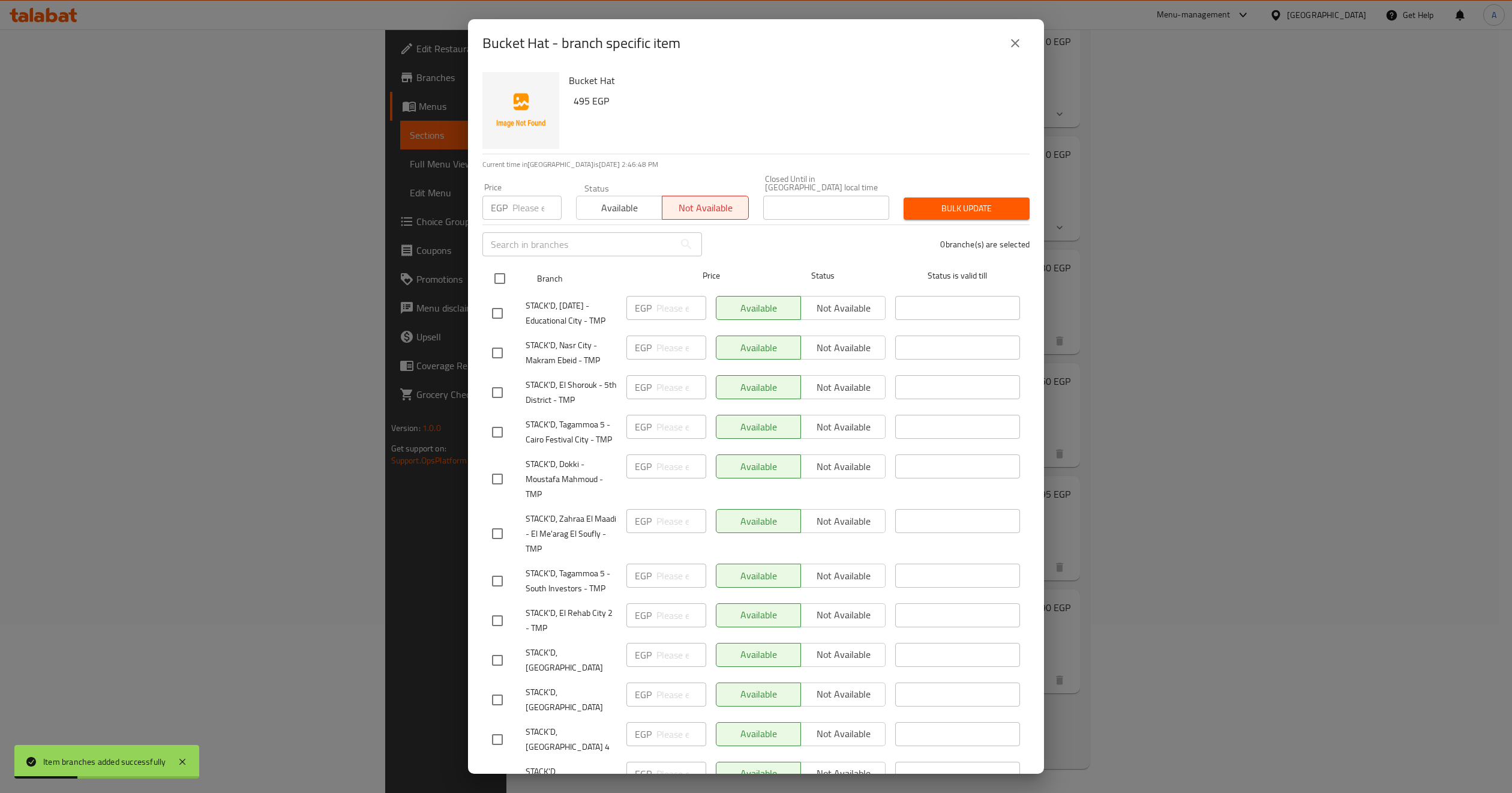
checkbox input "true"
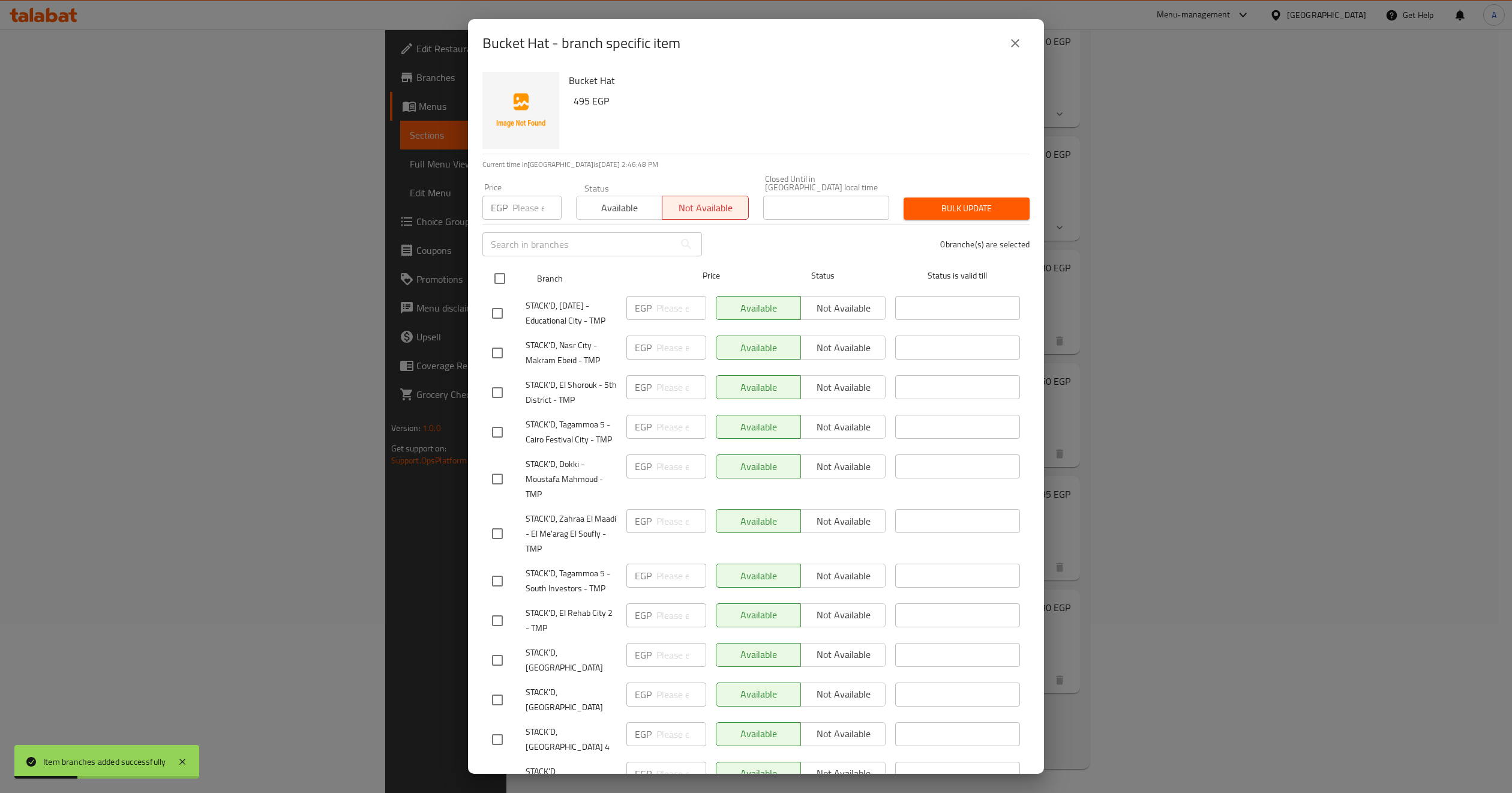
checkbox input "true"
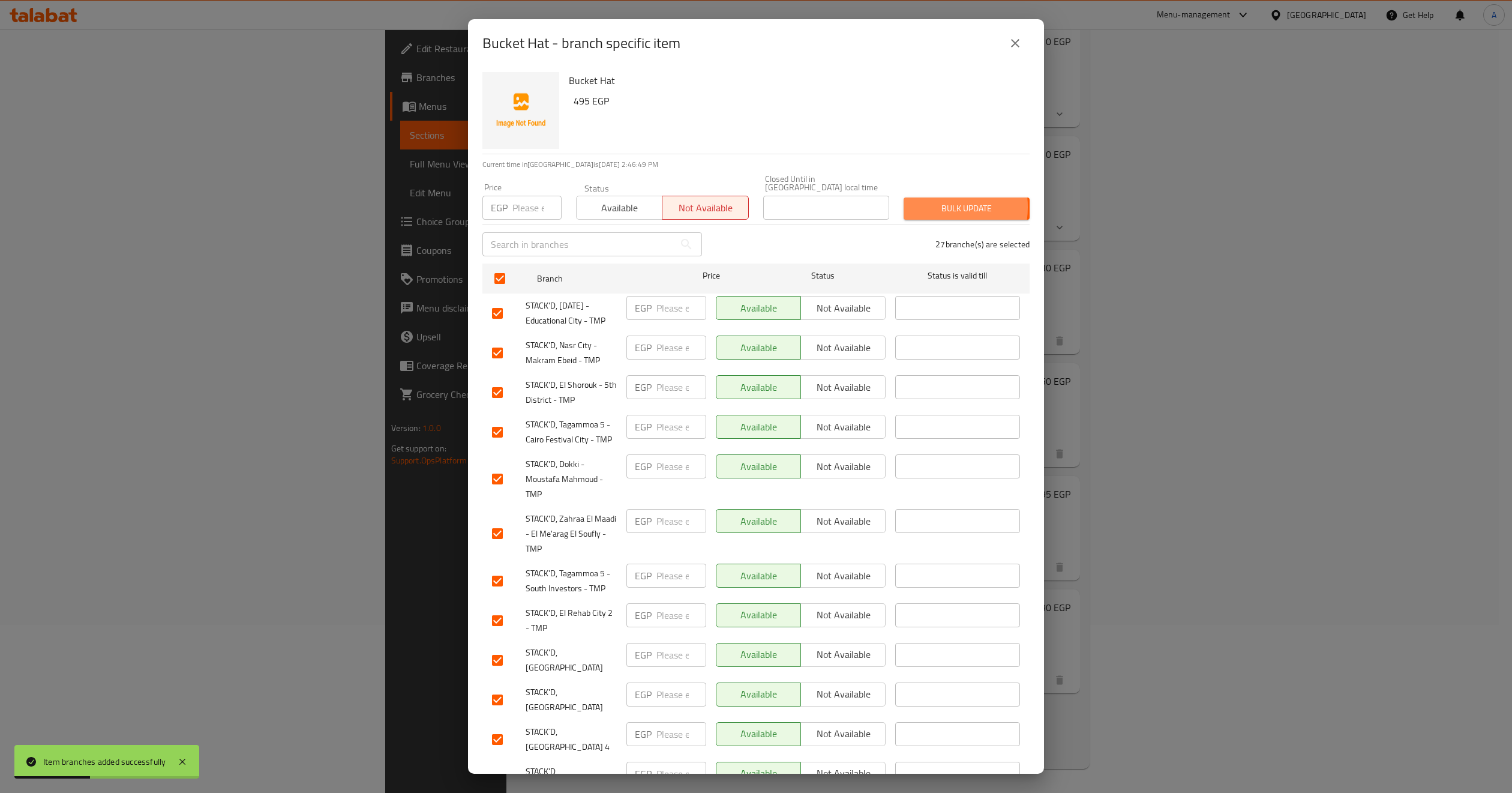
click span "Bulk update"
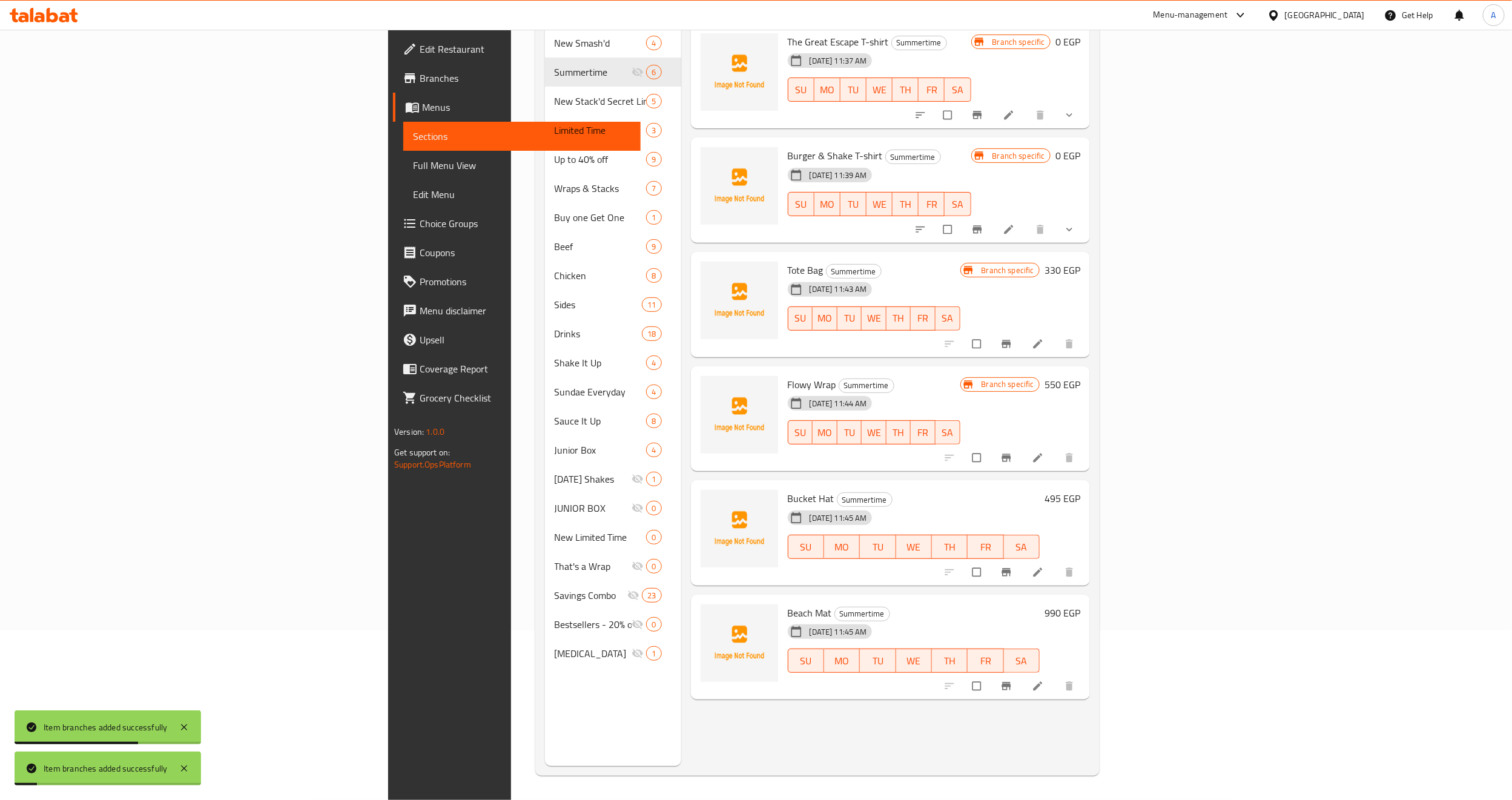
click icon "Branch-specific-item"
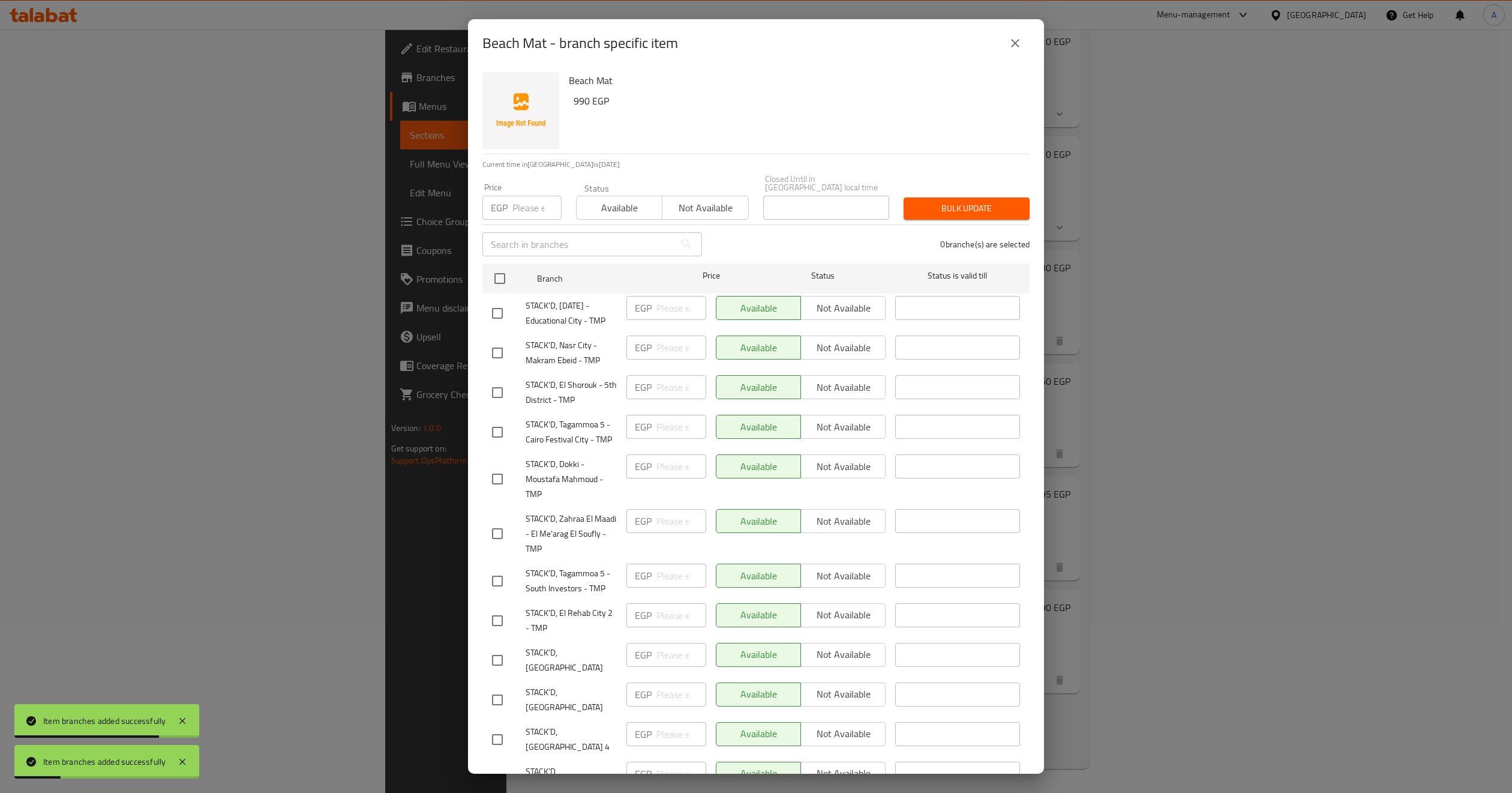
click button "Not available"
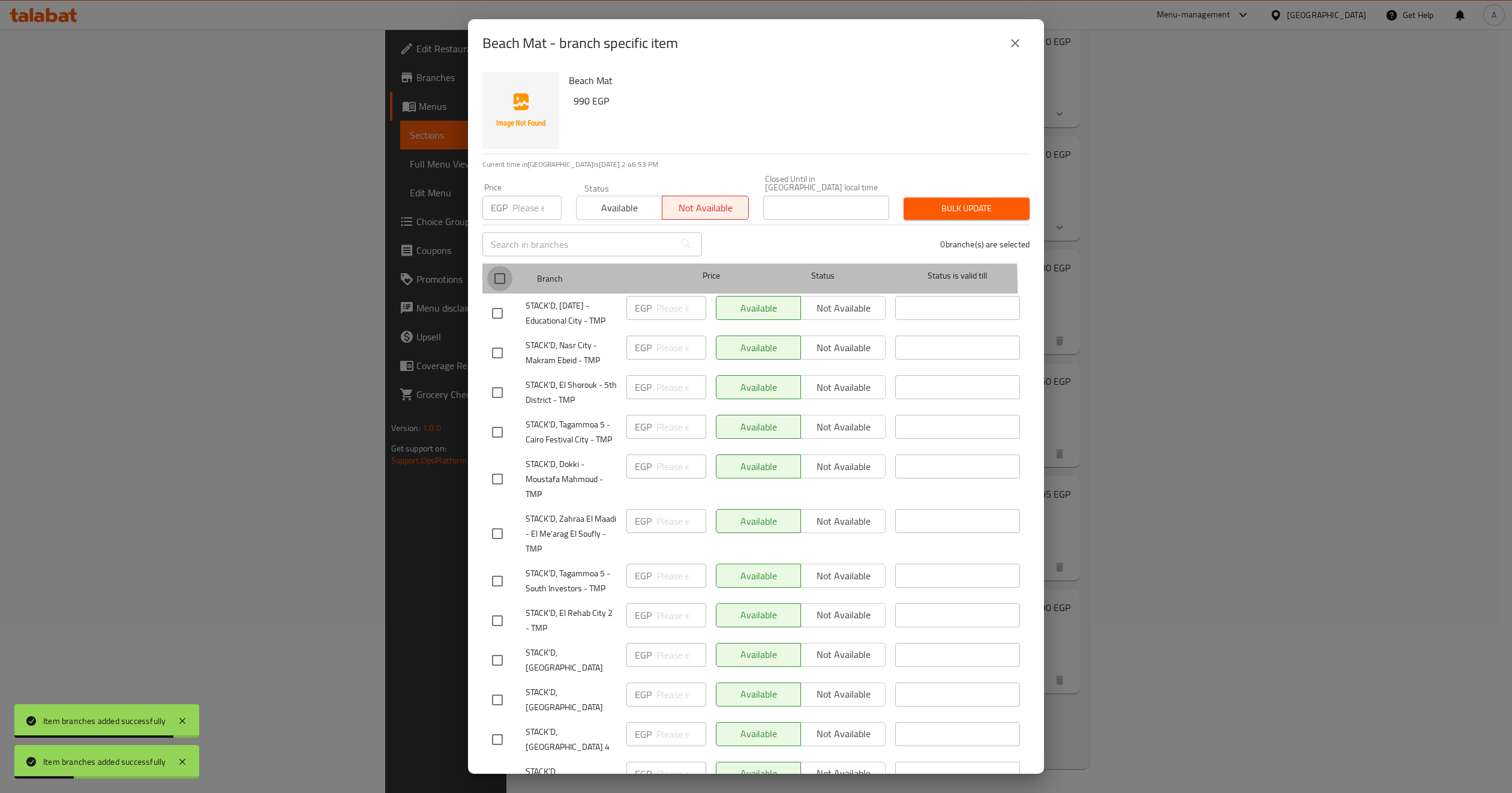
click input "checkbox"
checkbox input "true"
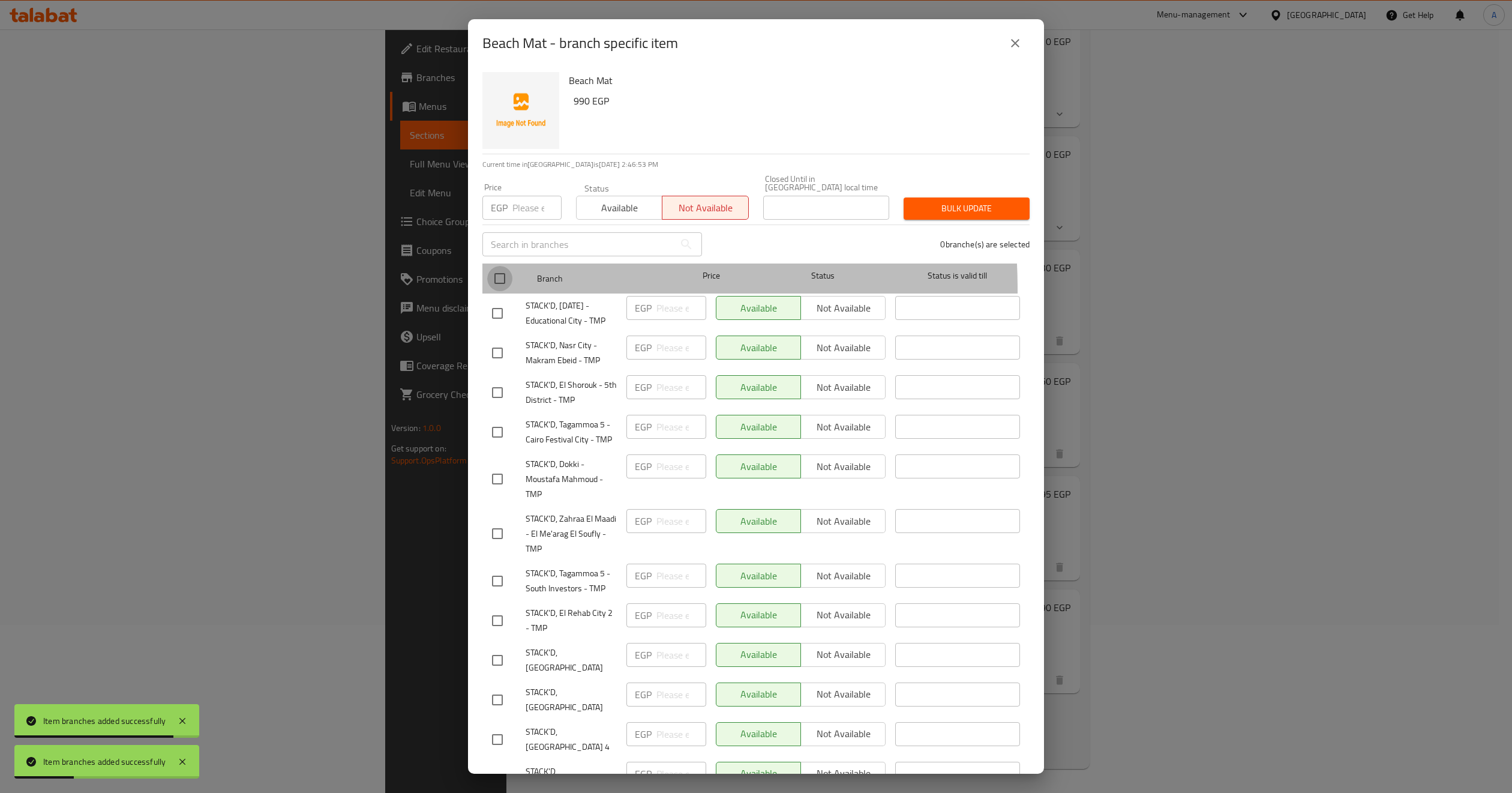
checkbox input "true"
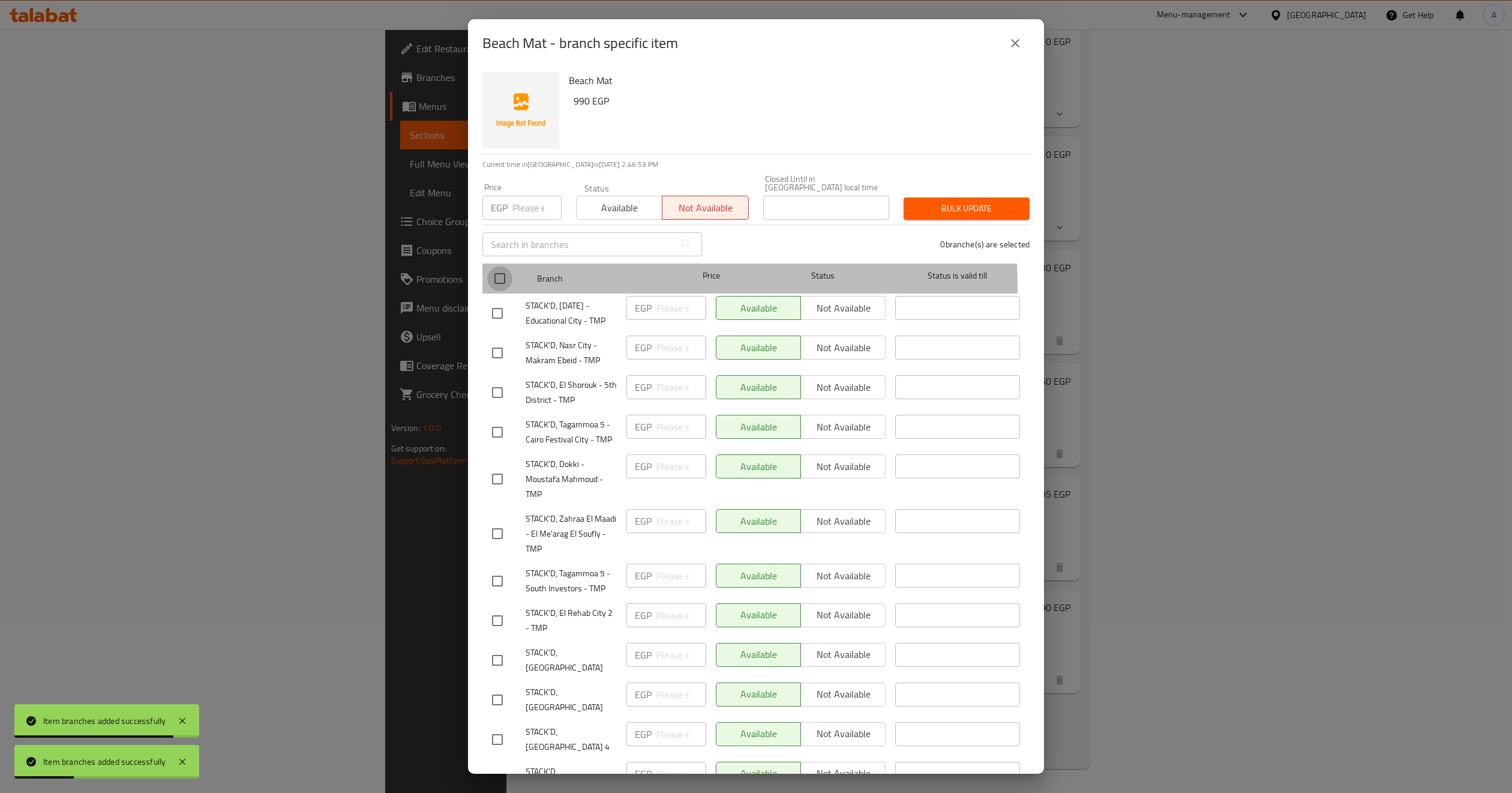
checkbox input "true"
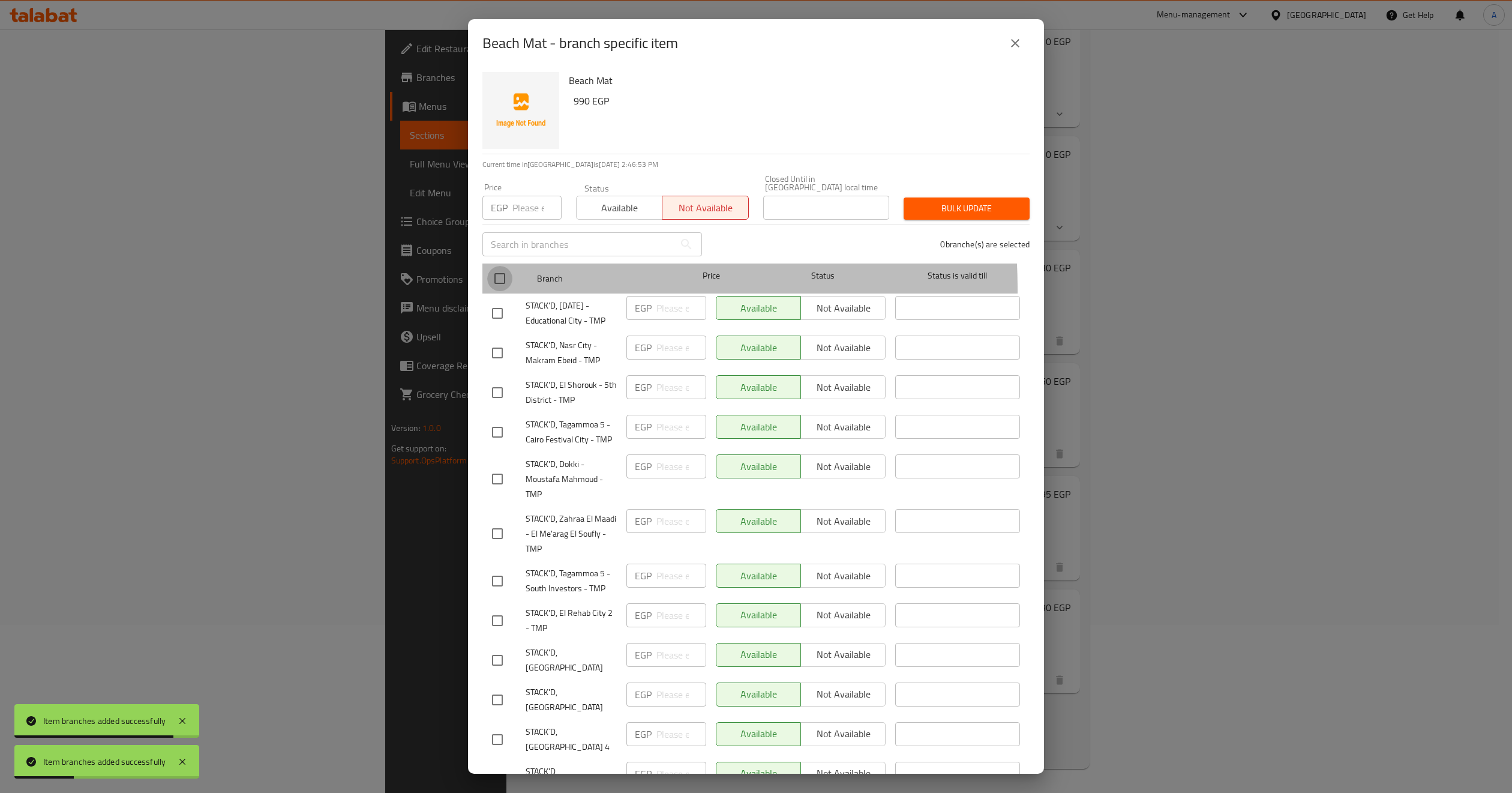
checkbox input "true"
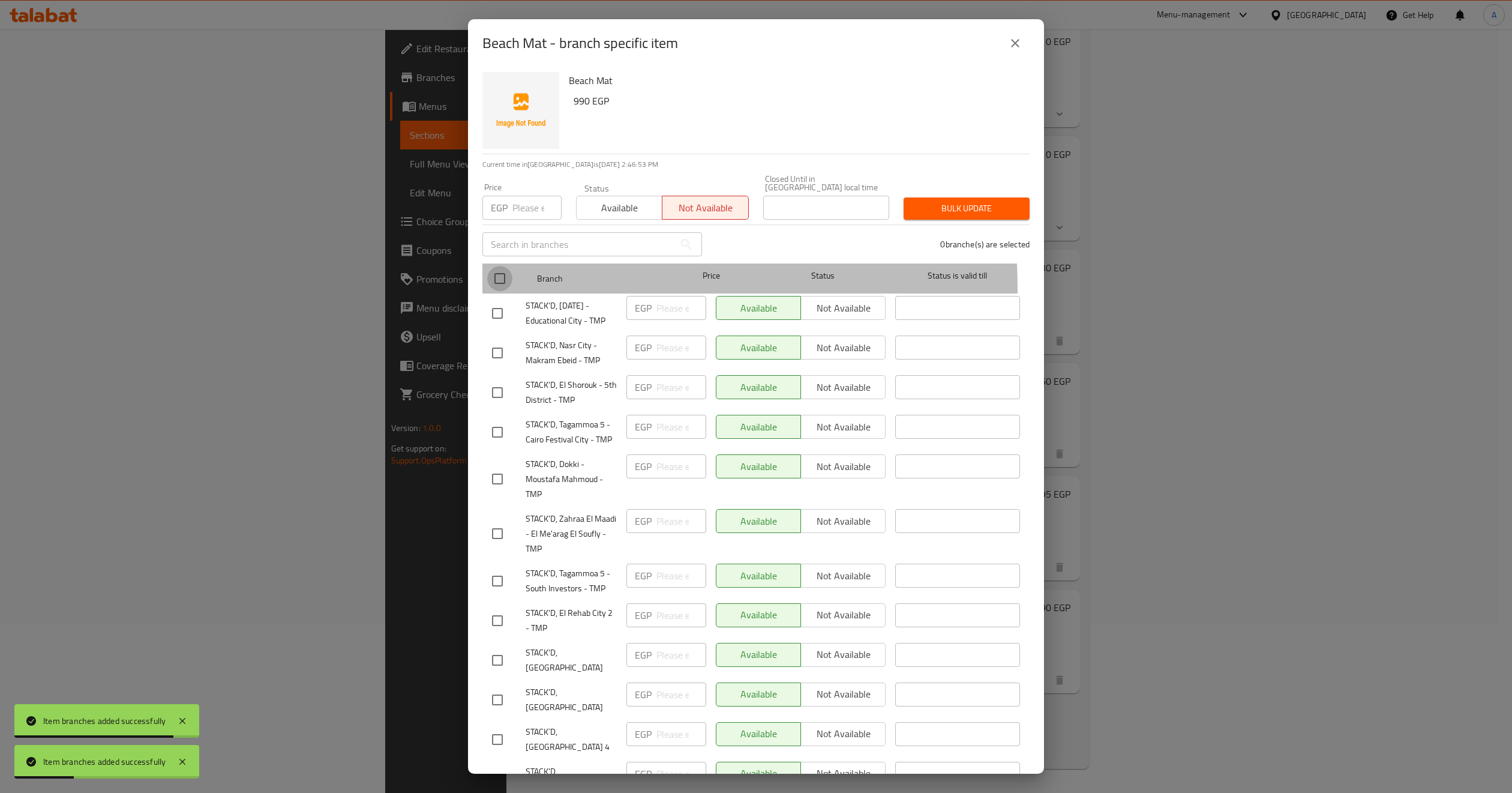
checkbox input "true"
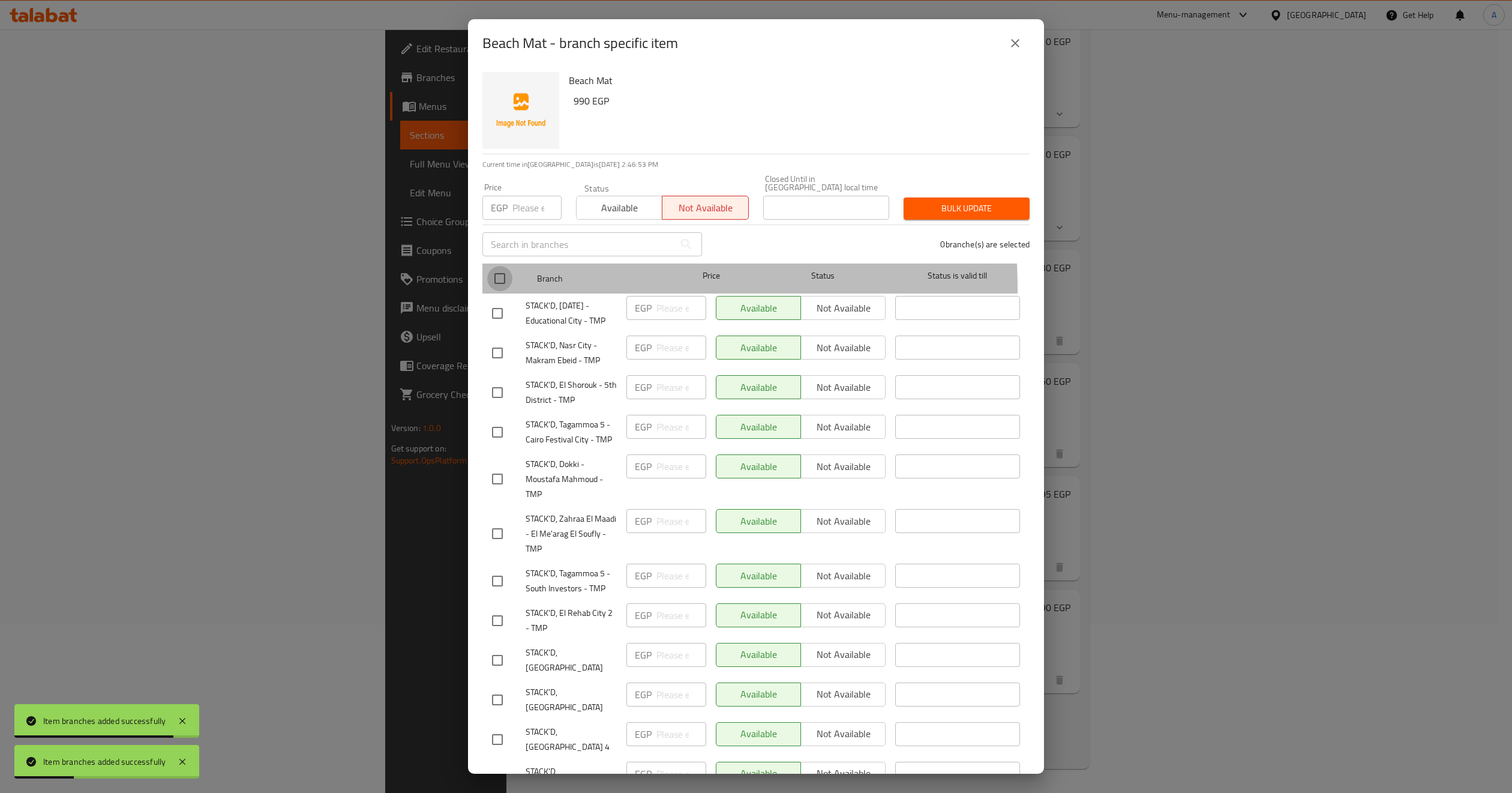
checkbox input "true"
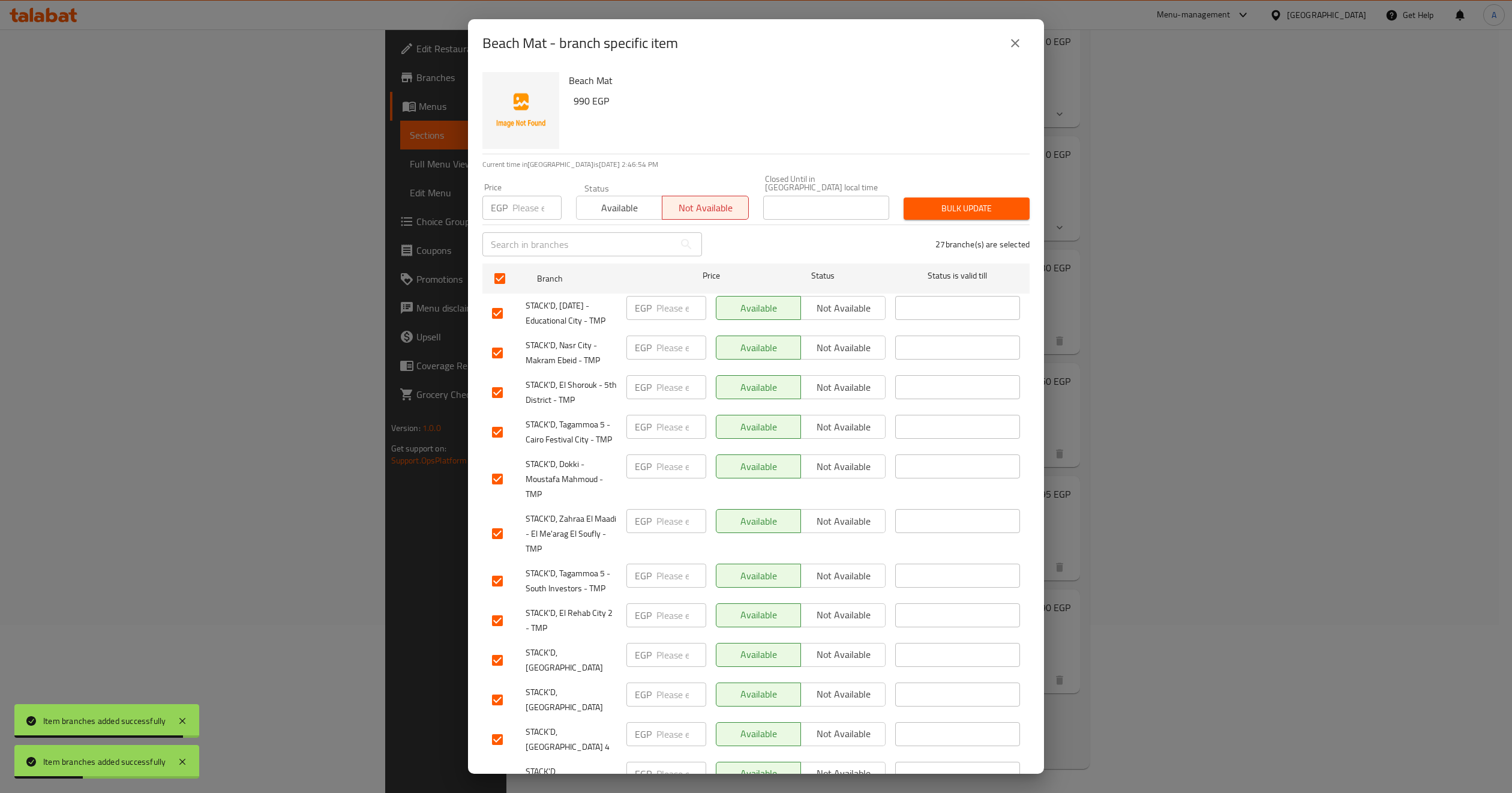
drag, startPoint x: 979, startPoint y: 177, endPoint x: 969, endPoint y: 200, distance: 25.1
click div "Price EGP Price Status Available Not available Closed Until in Egypt local time…"
click span "Bulk update"
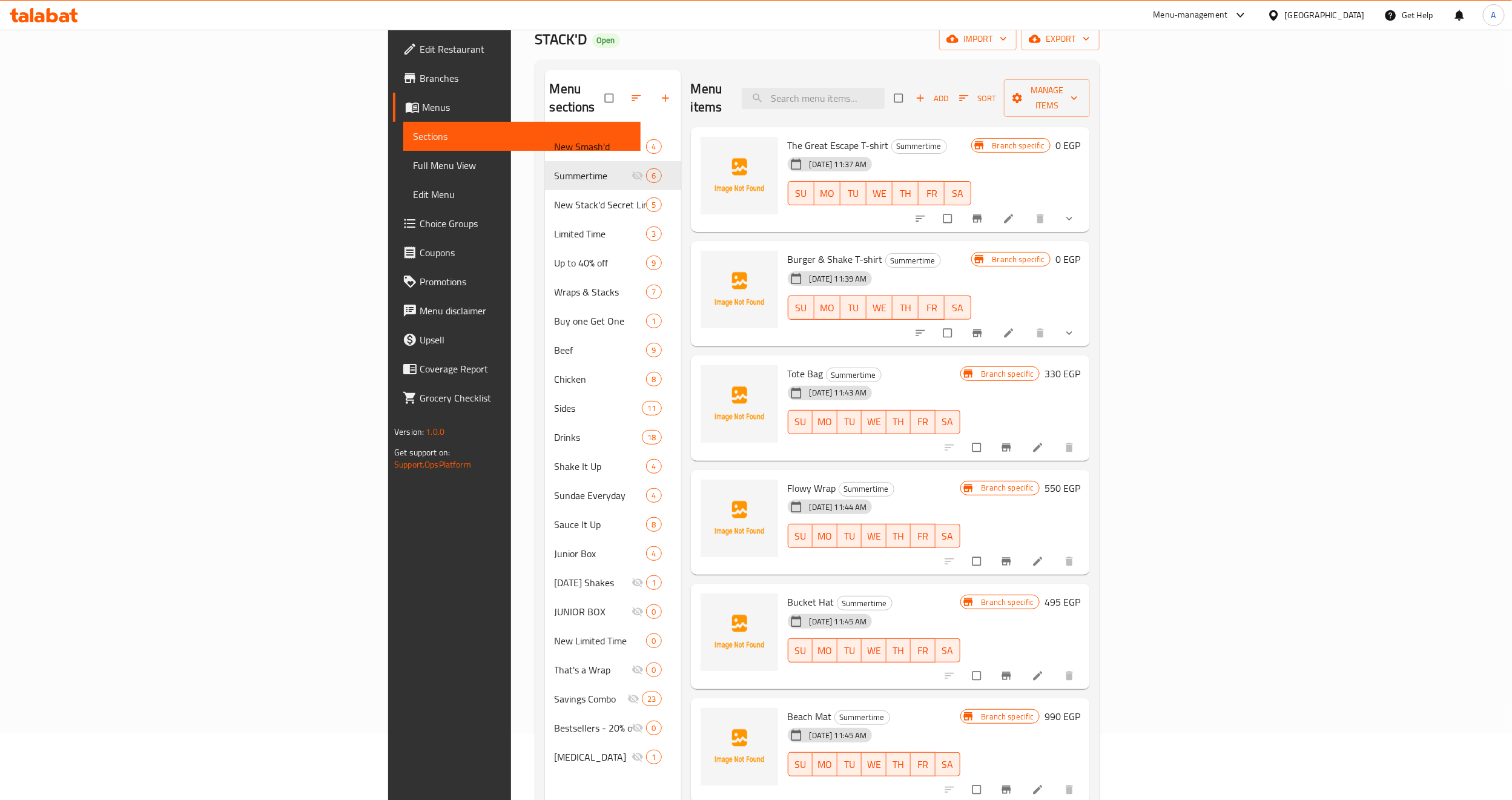
scroll to position [169, 0]
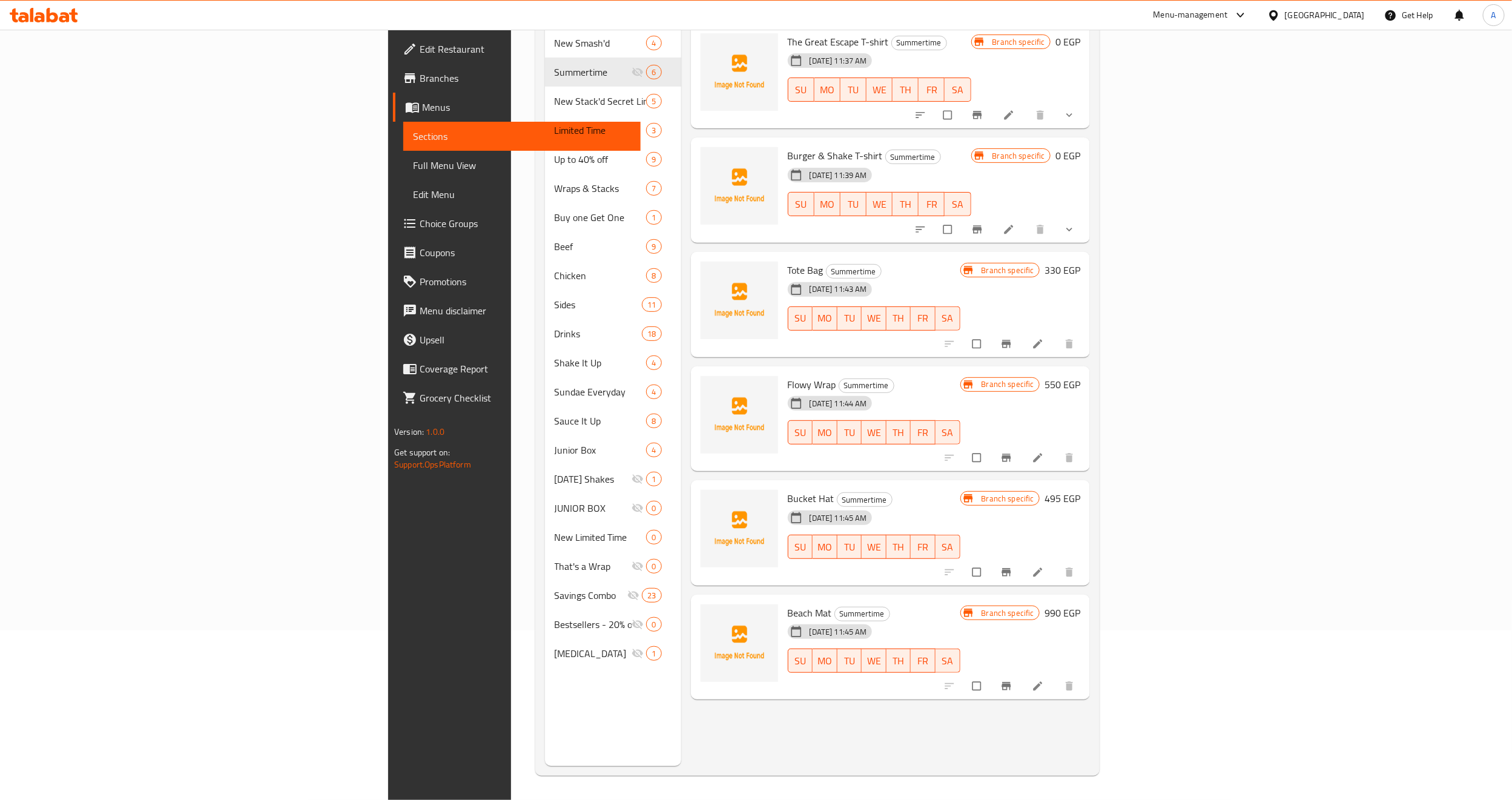
click at [910, 711] on div "Menu items Add Sort Manage items The Great Escape T-shirt Summertime [DATE] 11:…" at bounding box center [885, 366] width 409 height 800
click at [1075, 109] on icon "show more" at bounding box center [1069, 115] width 12 height 12
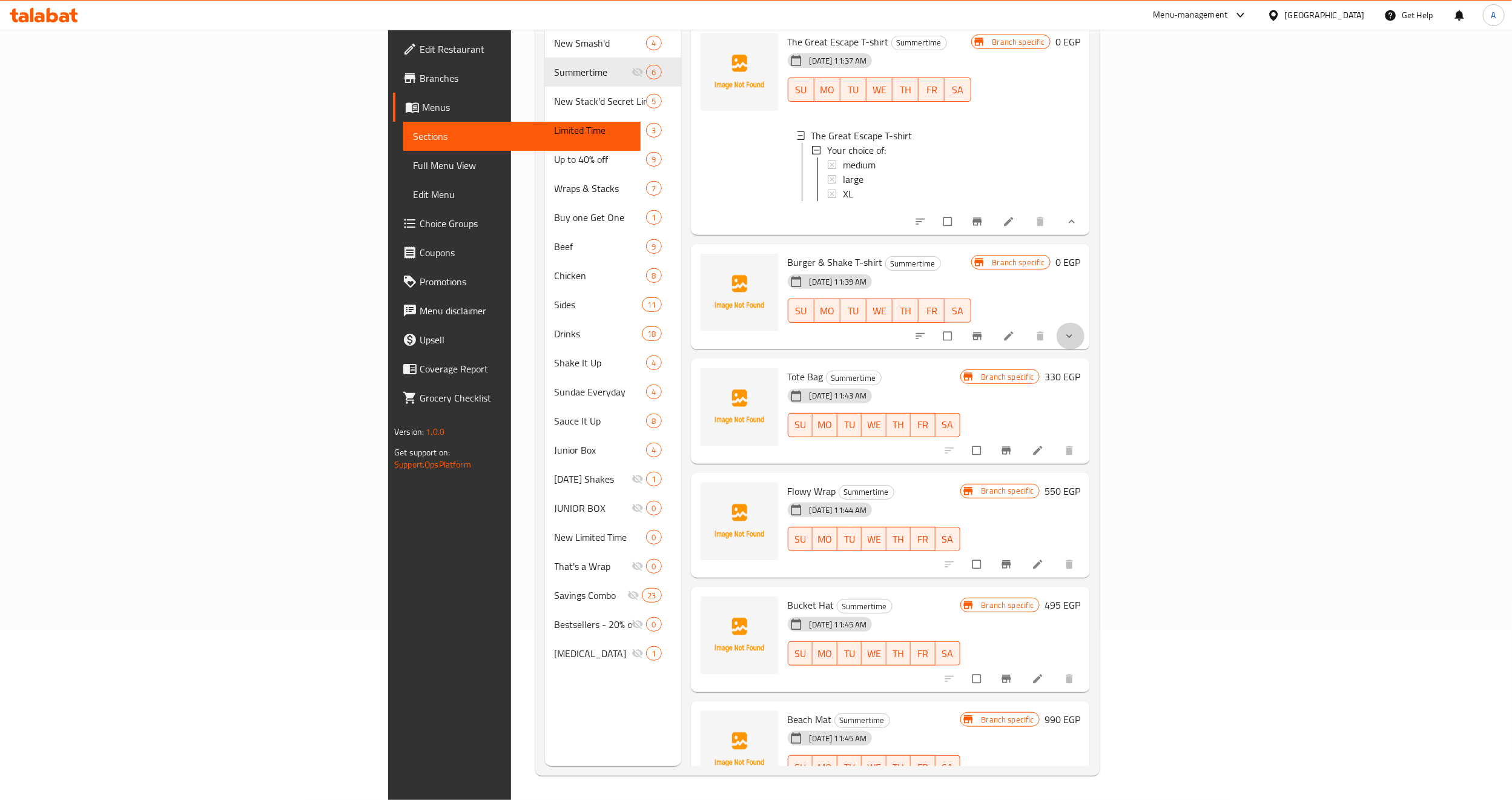
click at [1072, 334] on icon "show more" at bounding box center [1069, 336] width 6 height 4
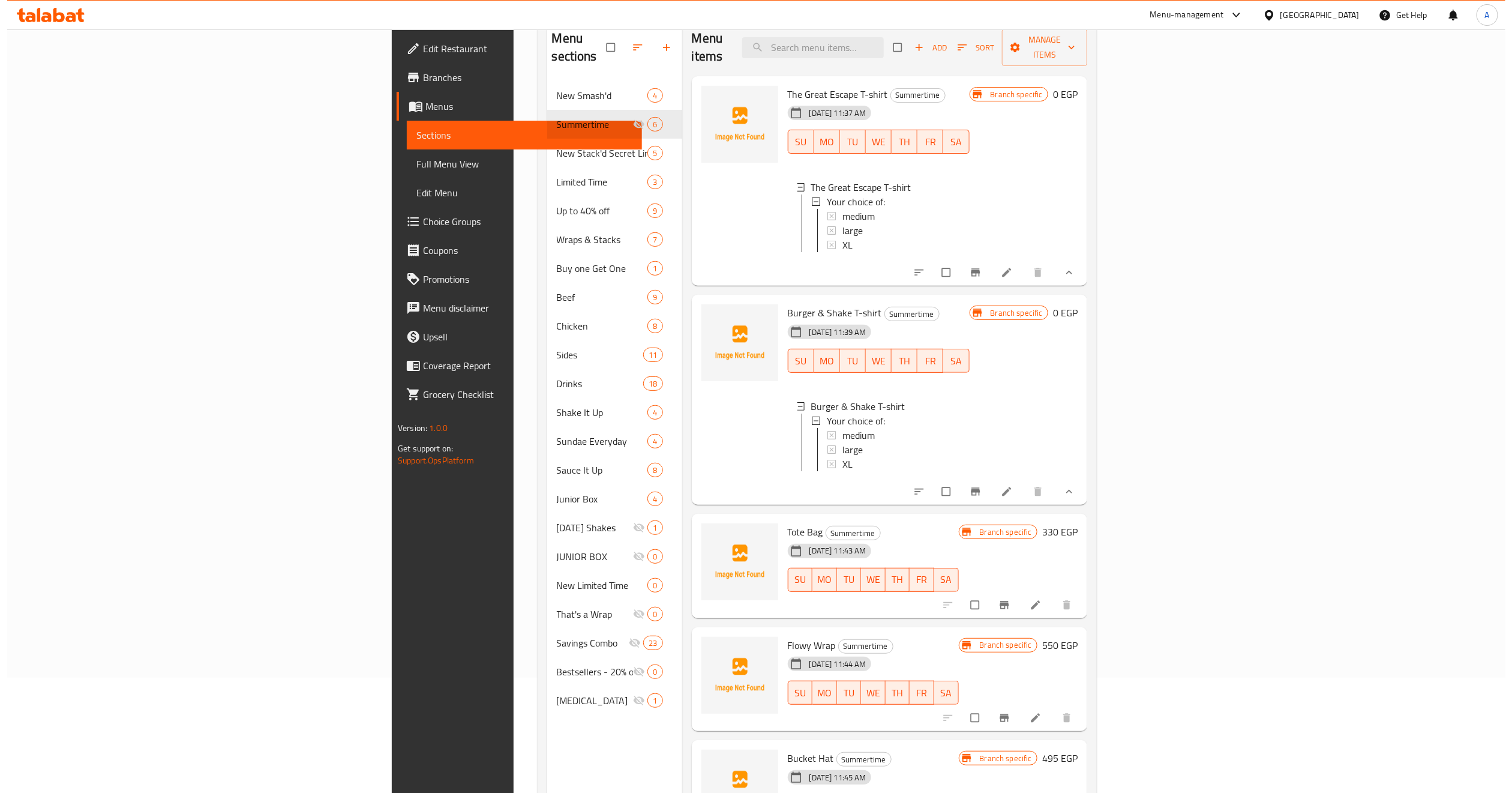
scroll to position [0, 0]
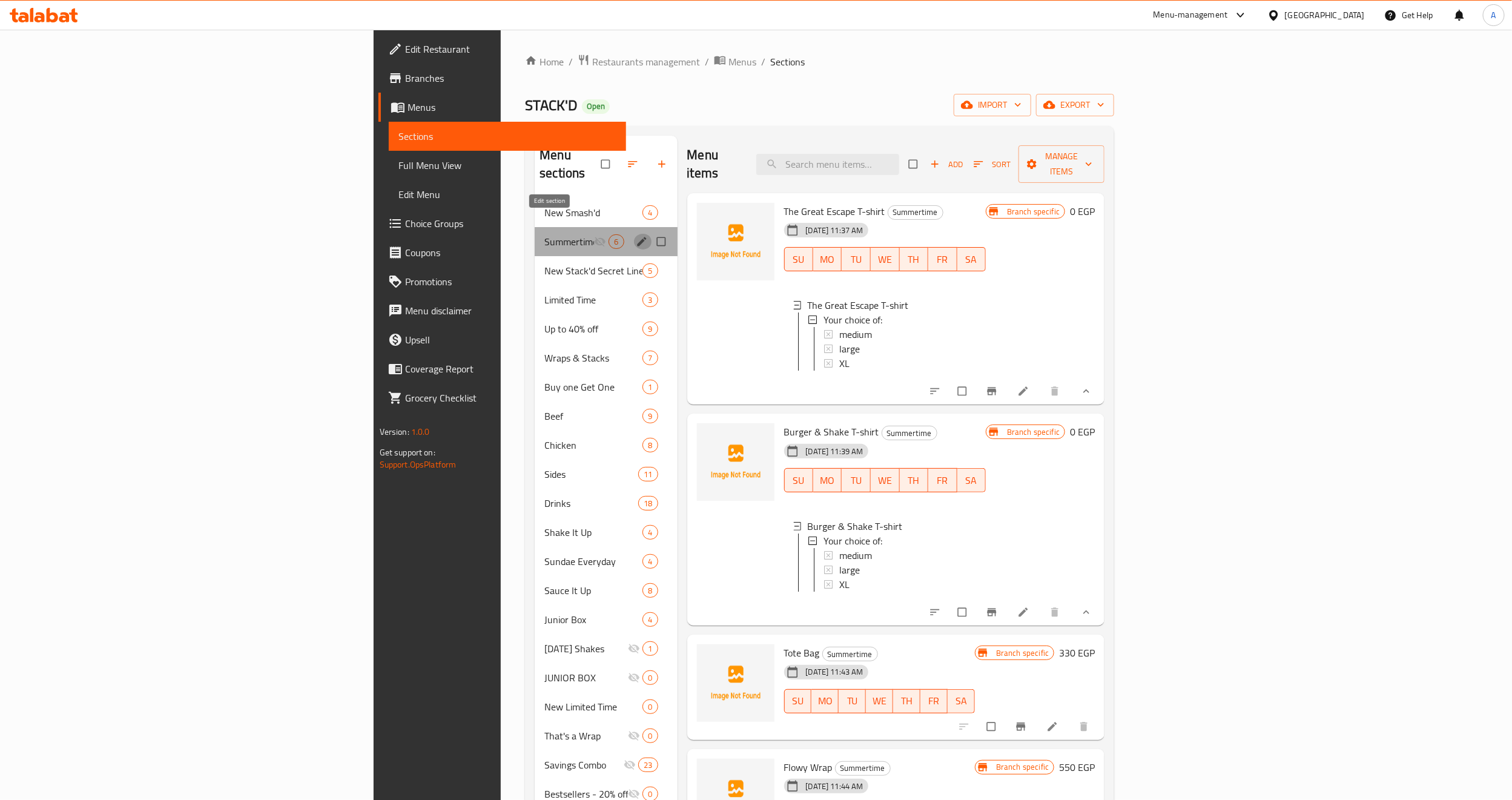
click at [636, 236] on icon "edit" at bounding box center [641, 241] width 12 height 12
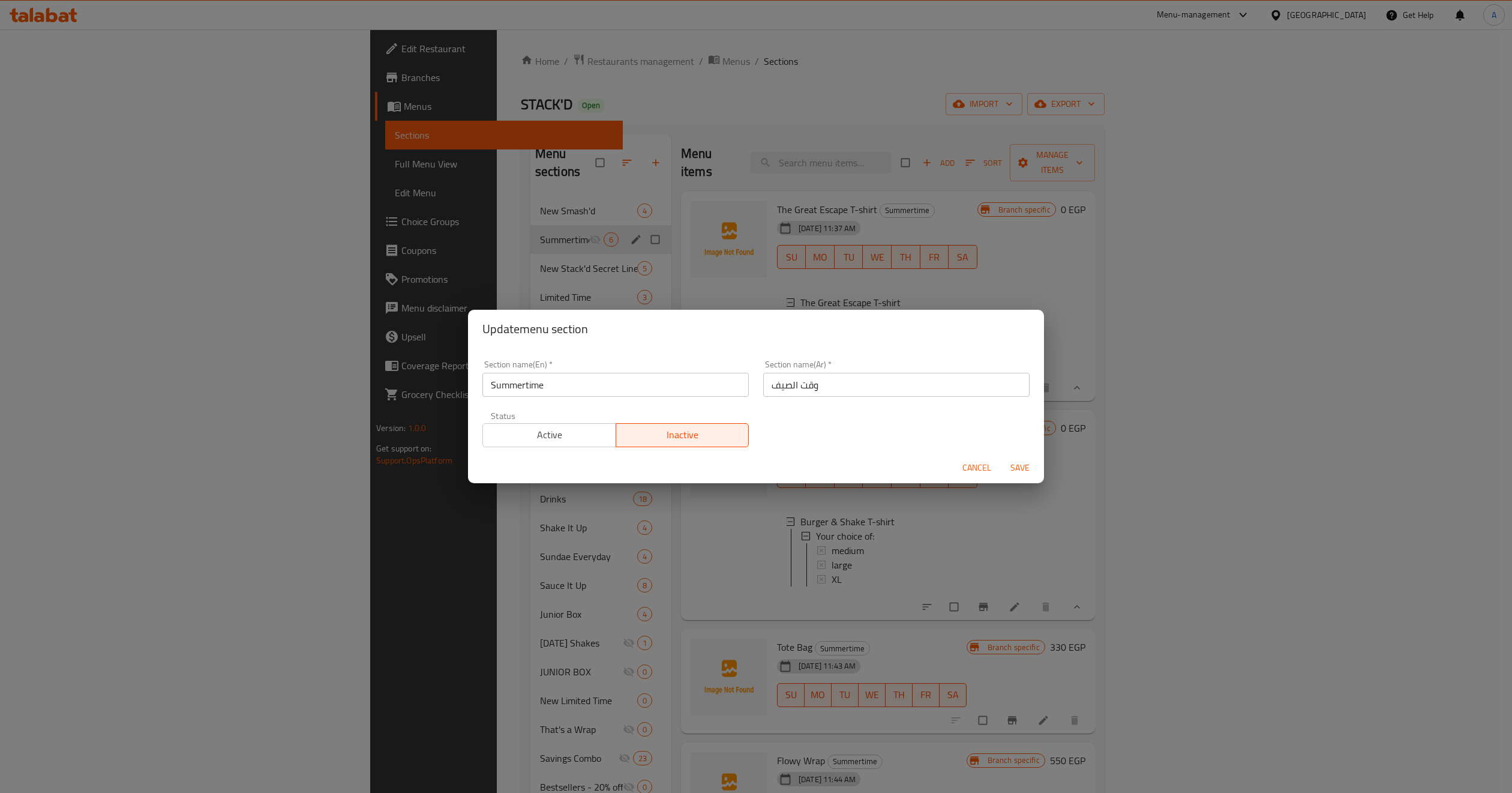
click at [553, 443] on span "Active" at bounding box center [550, 435] width 124 height 18
click at [1023, 465] on span "Save" at bounding box center [1020, 468] width 29 height 15
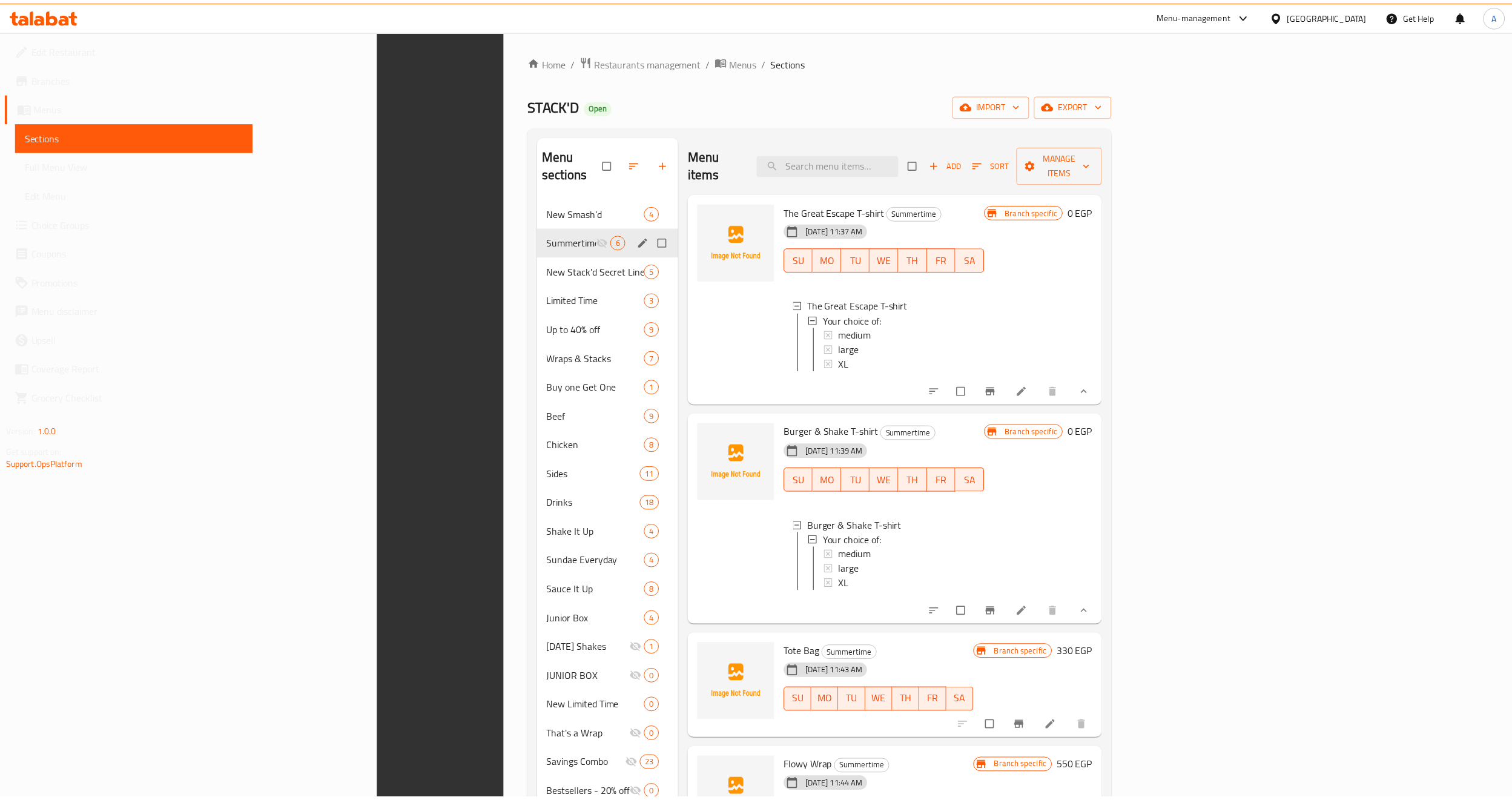
scroll to position [169, 0]
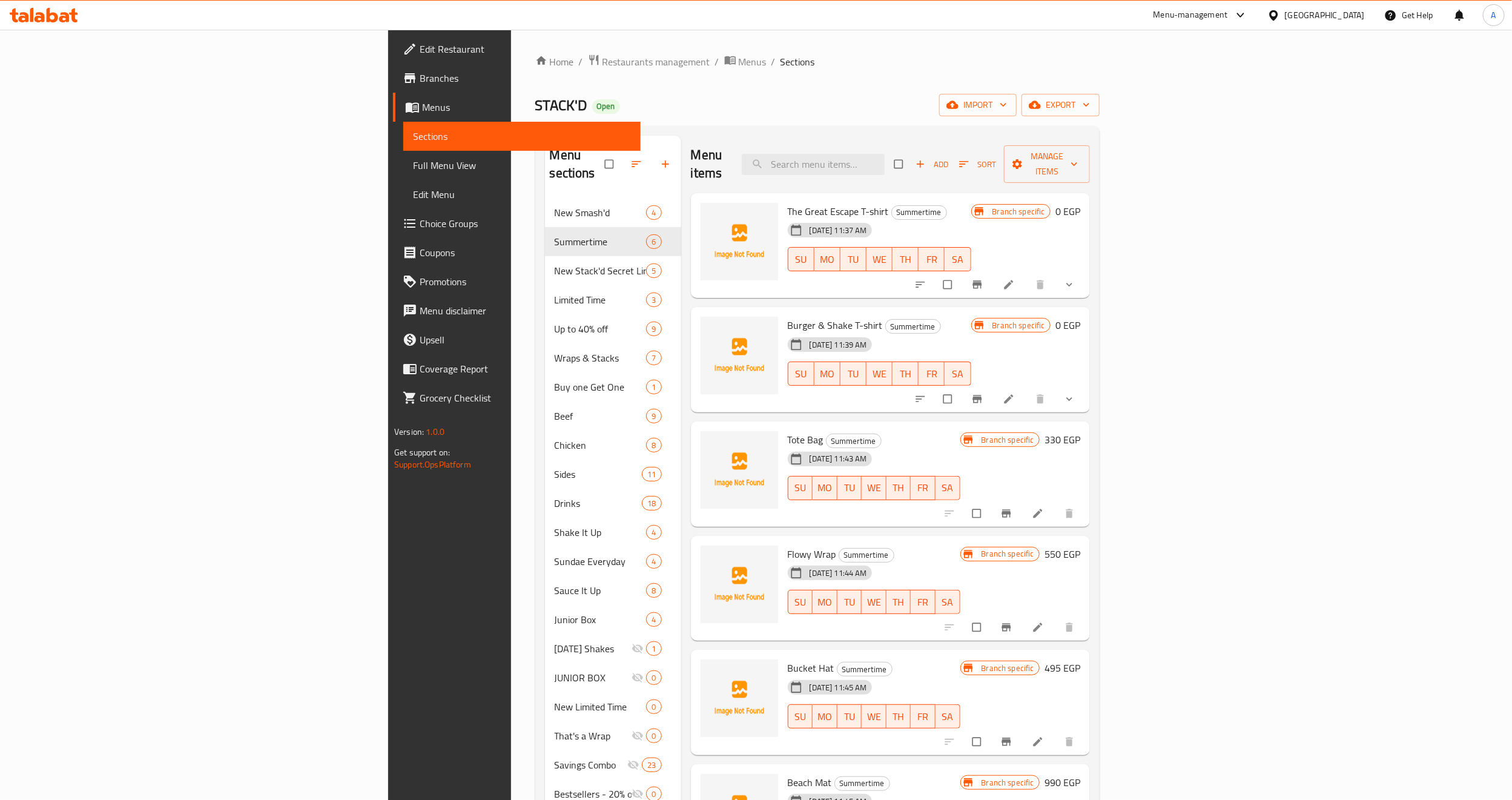
click at [413, 171] on span "Full Menu View" at bounding box center [522, 165] width 218 height 15
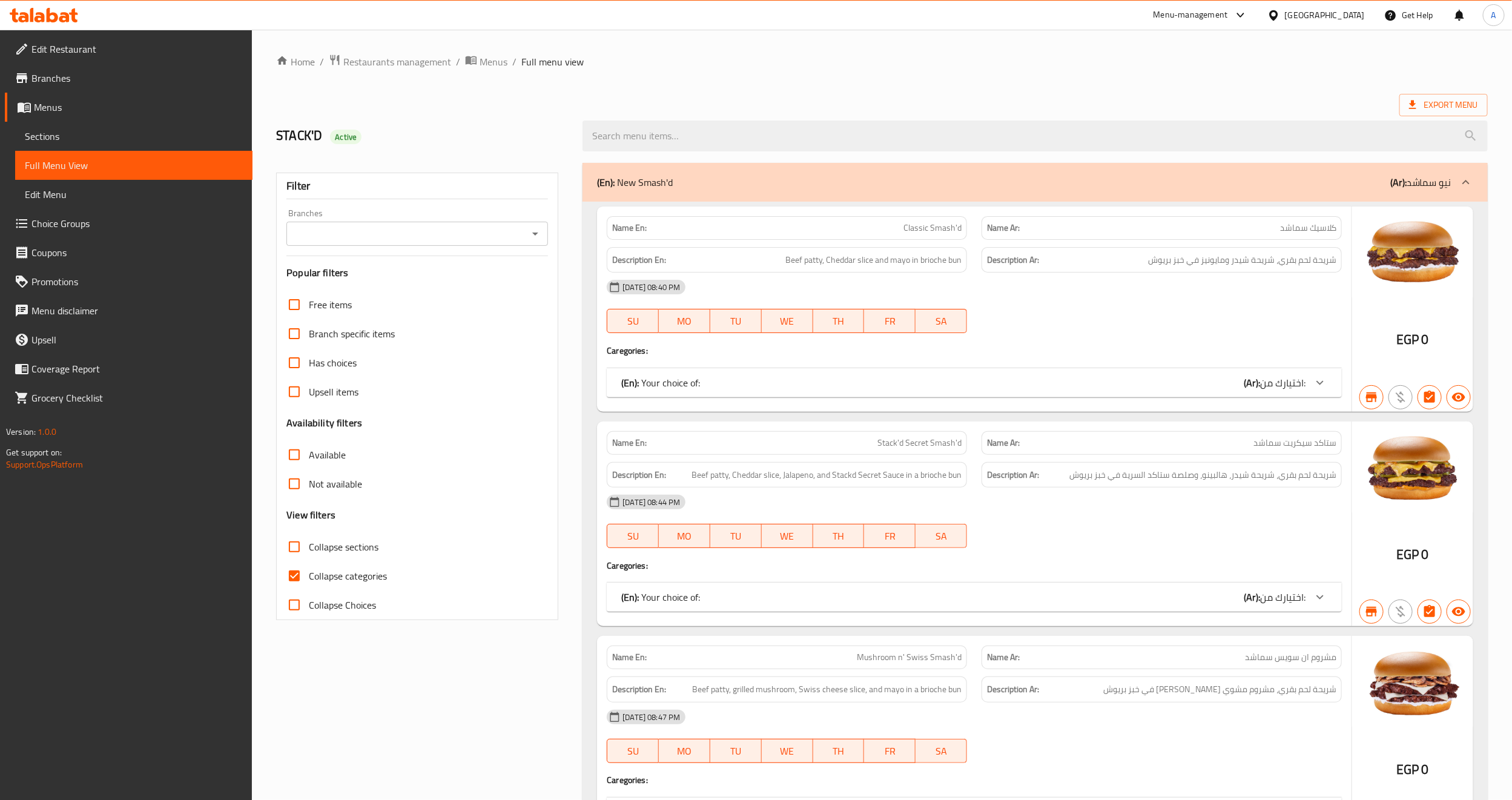
click at [529, 232] on icon "Open" at bounding box center [535, 234] width 15 height 15
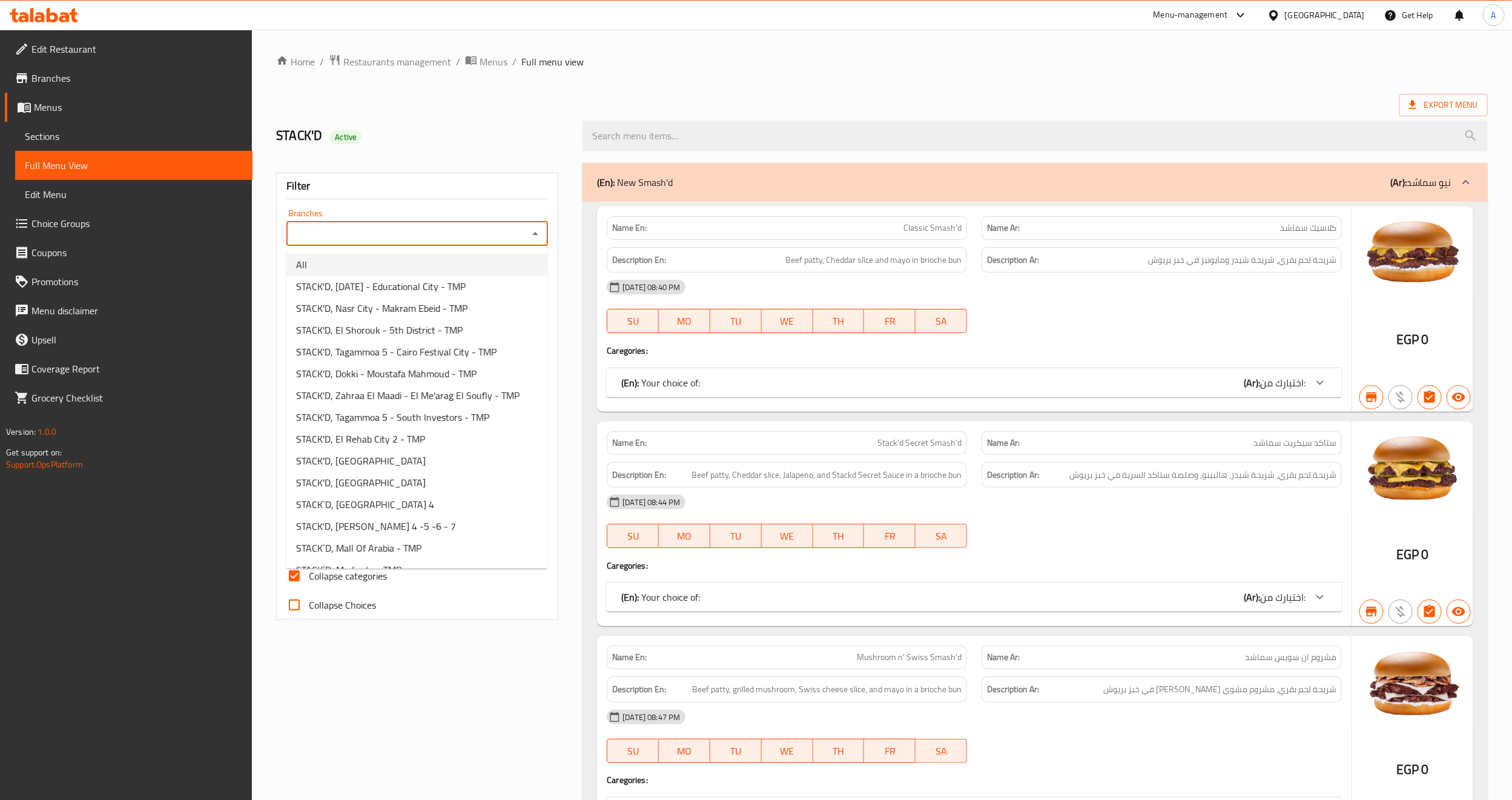
click at [478, 260] on li "All" at bounding box center [417, 264] width 261 height 22
type input "All"
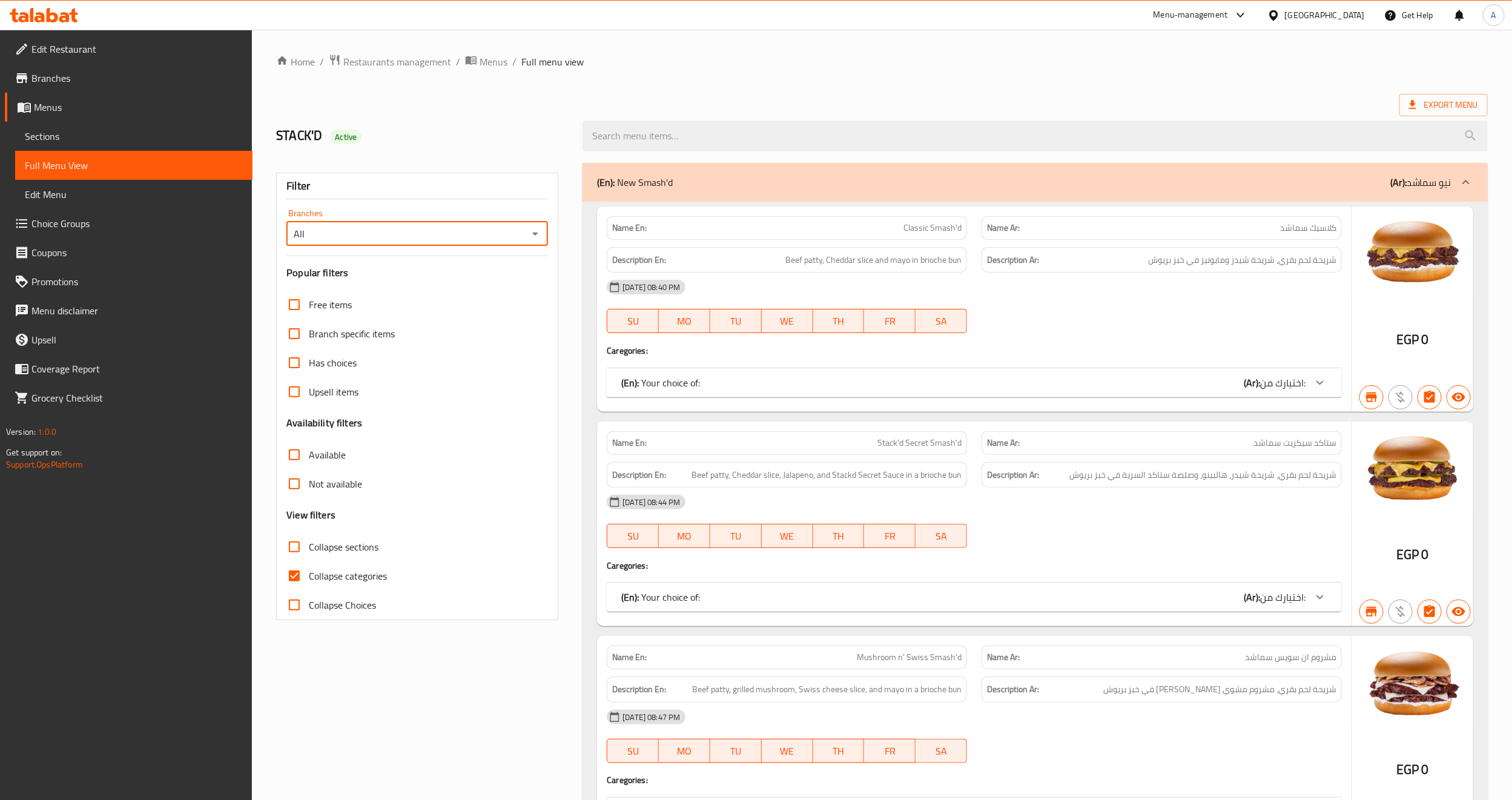
click at [298, 547] on input "Collapse sections" at bounding box center [294, 547] width 29 height 29
checkbox input "true"
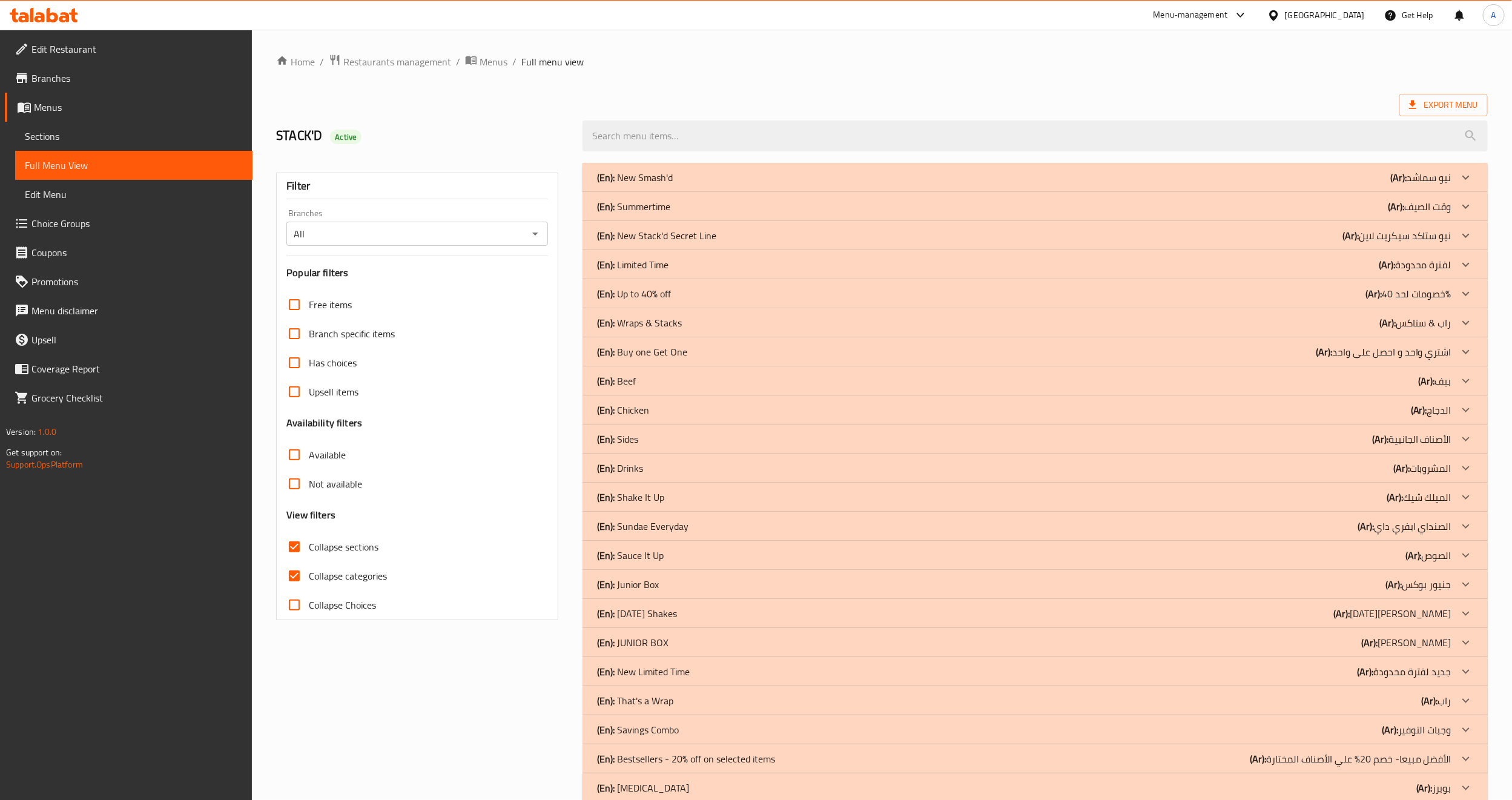
click at [1466, 185] on icon at bounding box center [1466, 177] width 15 height 15
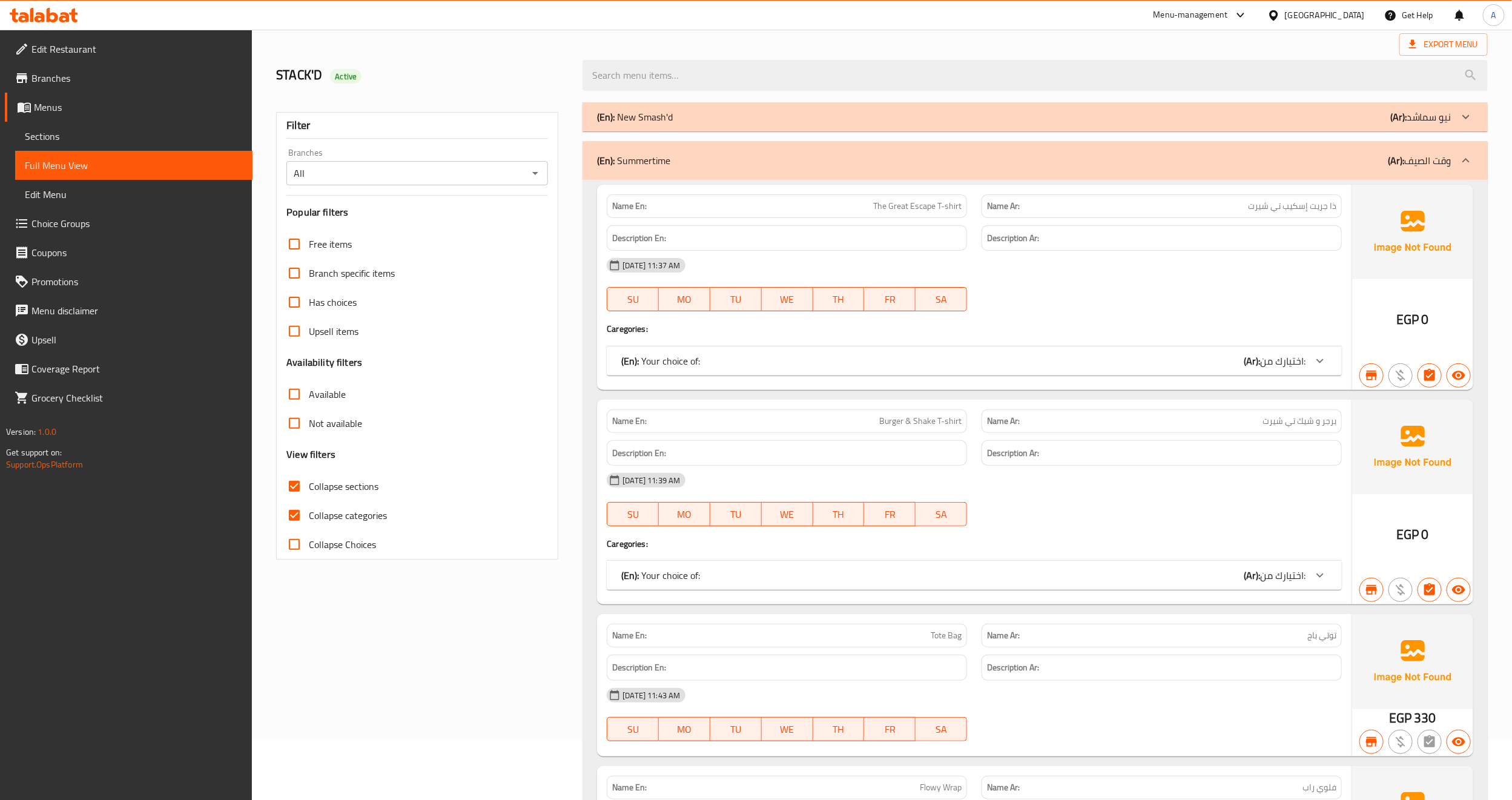
scroll to position [182, 0]
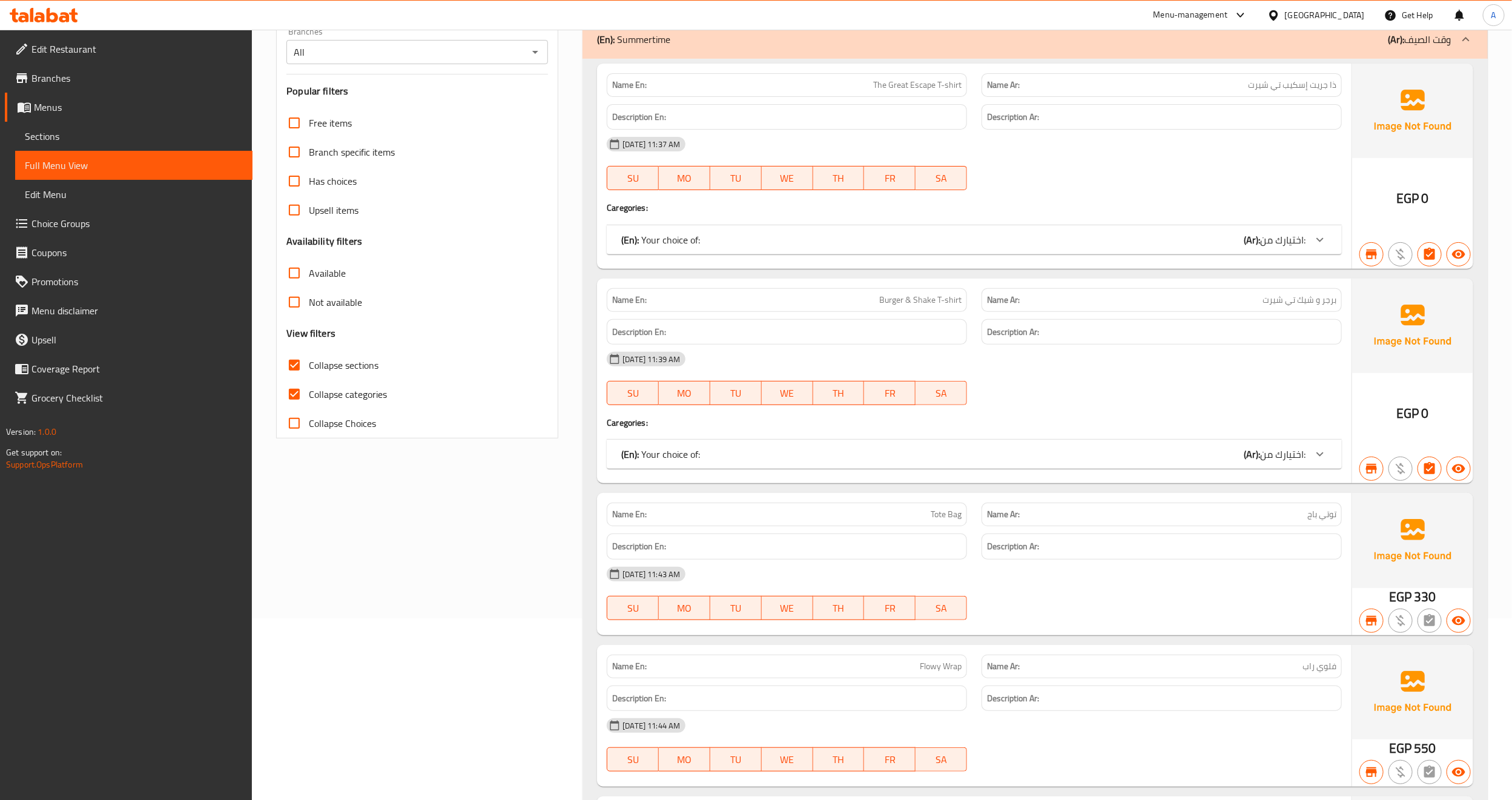
click at [1319, 239] on icon at bounding box center [1320, 239] width 15 height 15
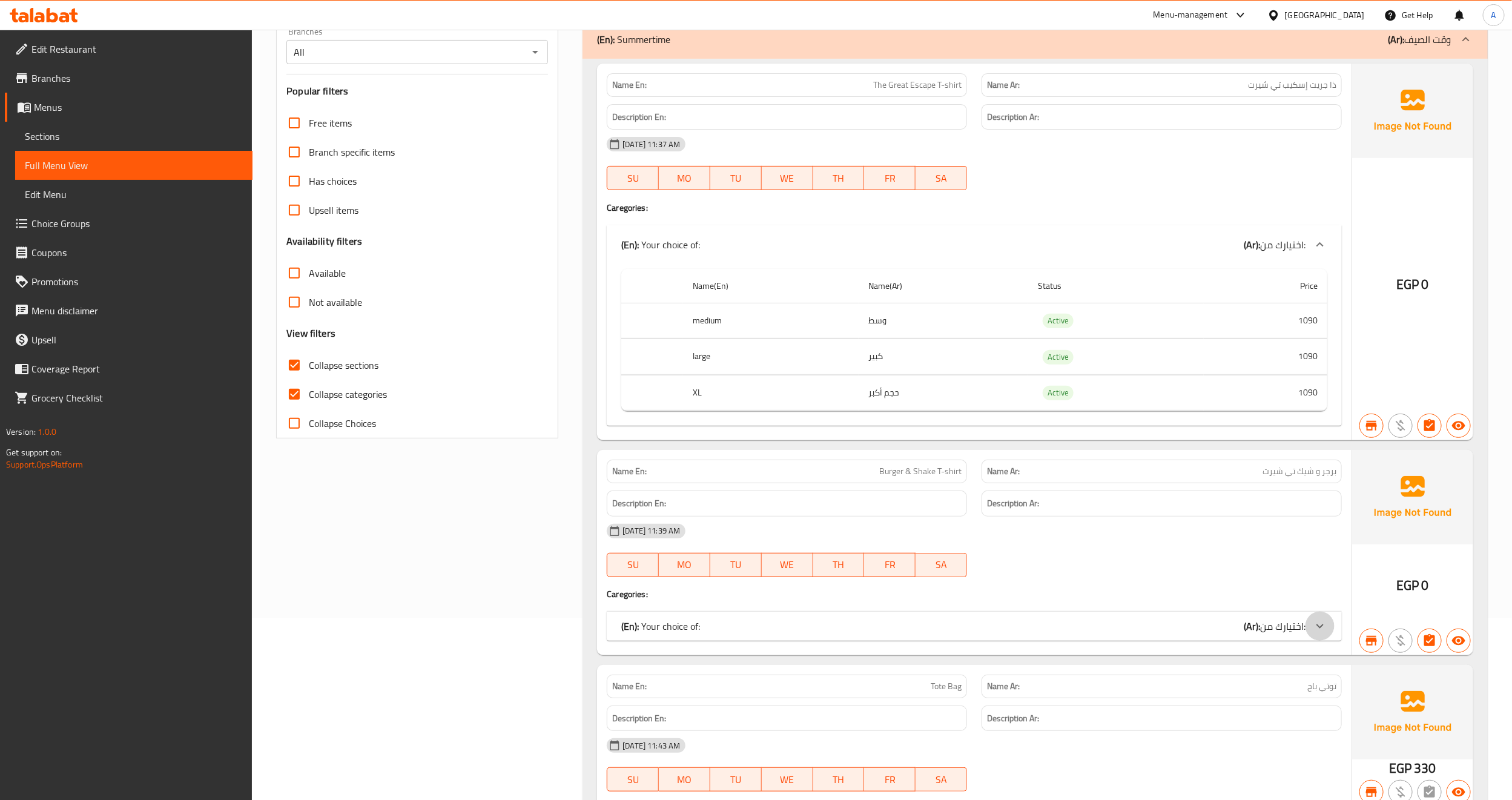
click at [1319, 252] on icon at bounding box center [1320, 245] width 15 height 15
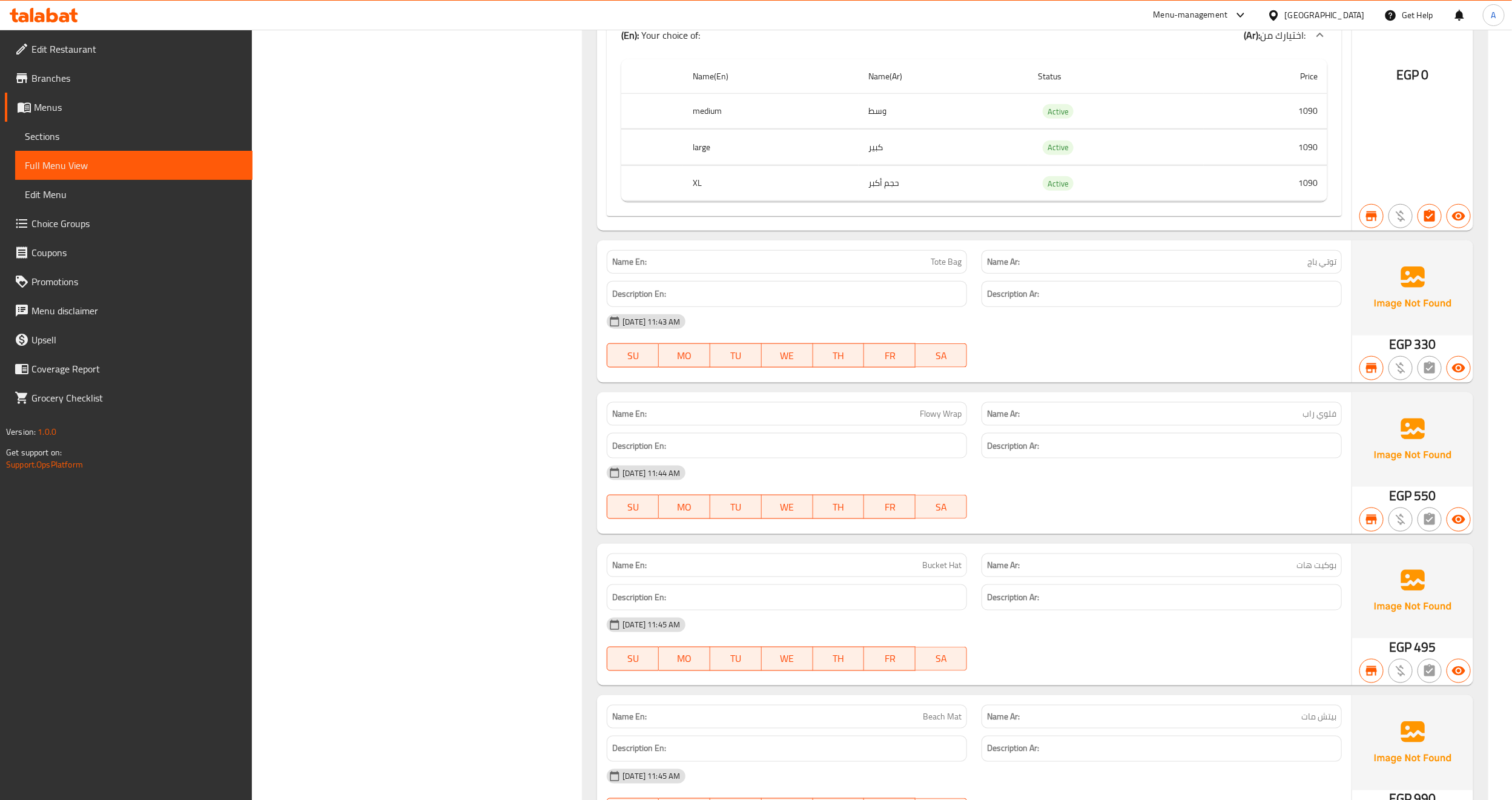
scroll to position [727, 0]
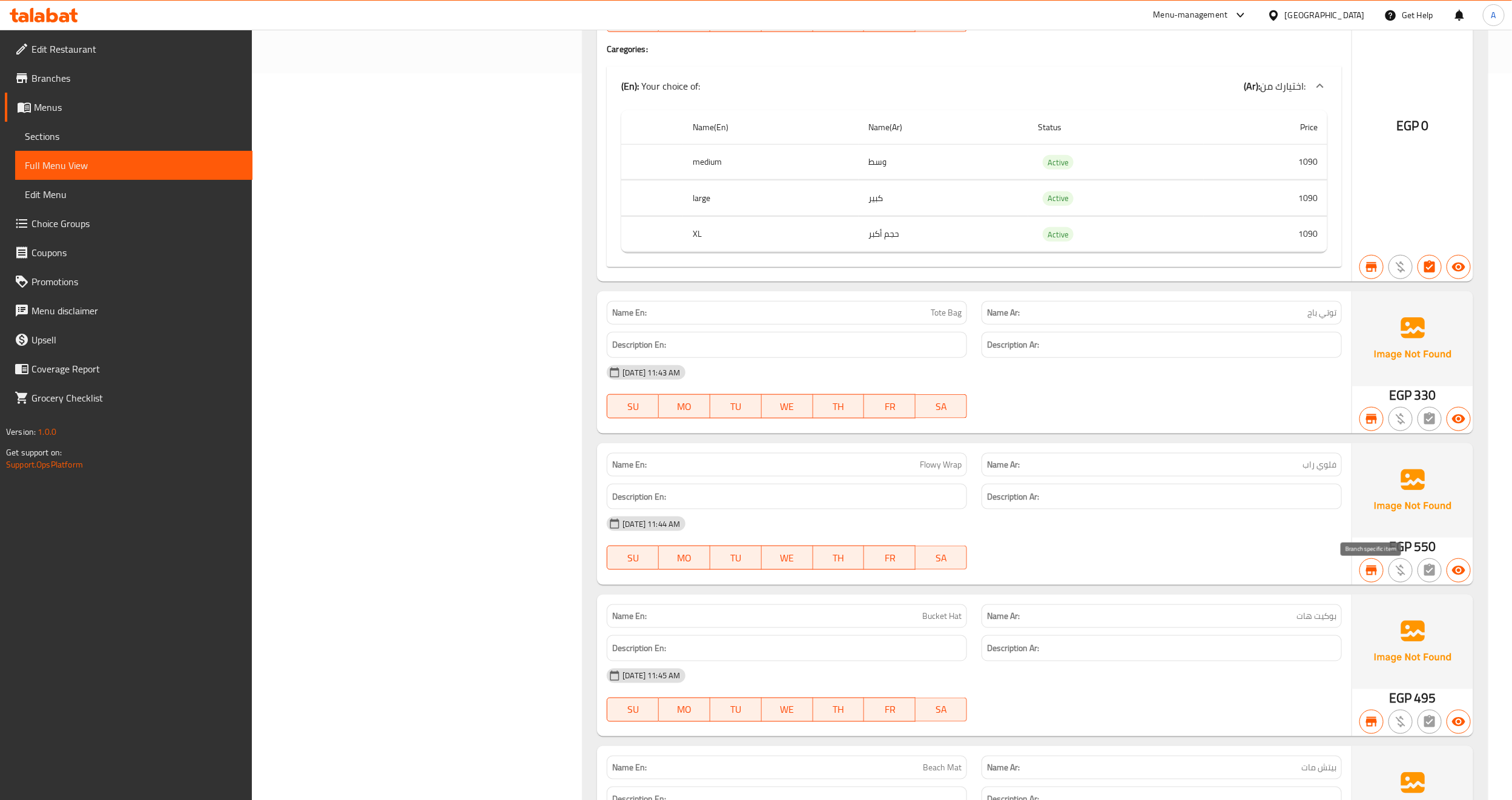
click at [1378, 578] on icon "button" at bounding box center [1371, 570] width 15 height 15
click at [1212, 538] on div "12-08-2025 11:44 AM" at bounding box center [974, 524] width 750 height 29
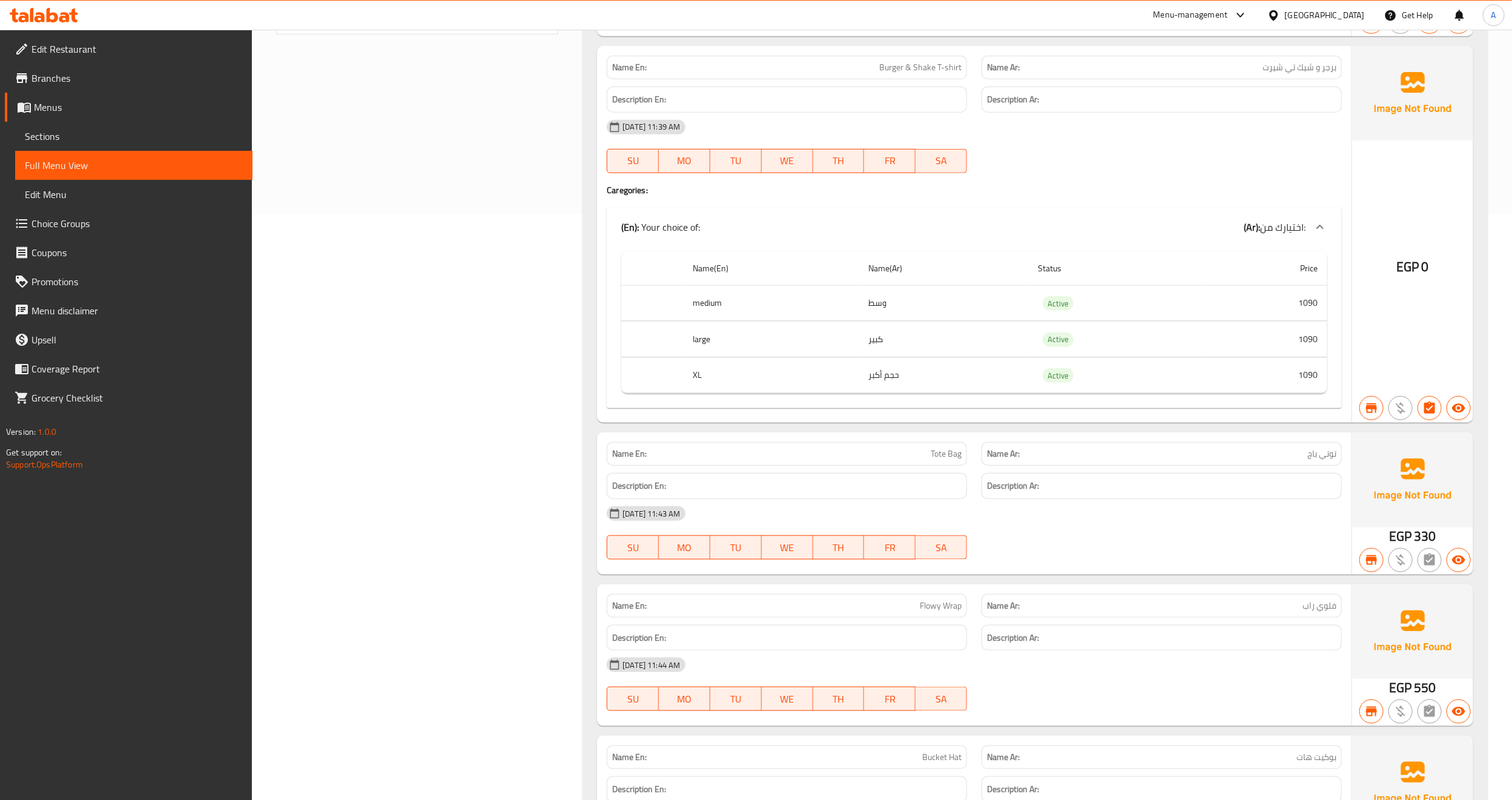
scroll to position [190, 0]
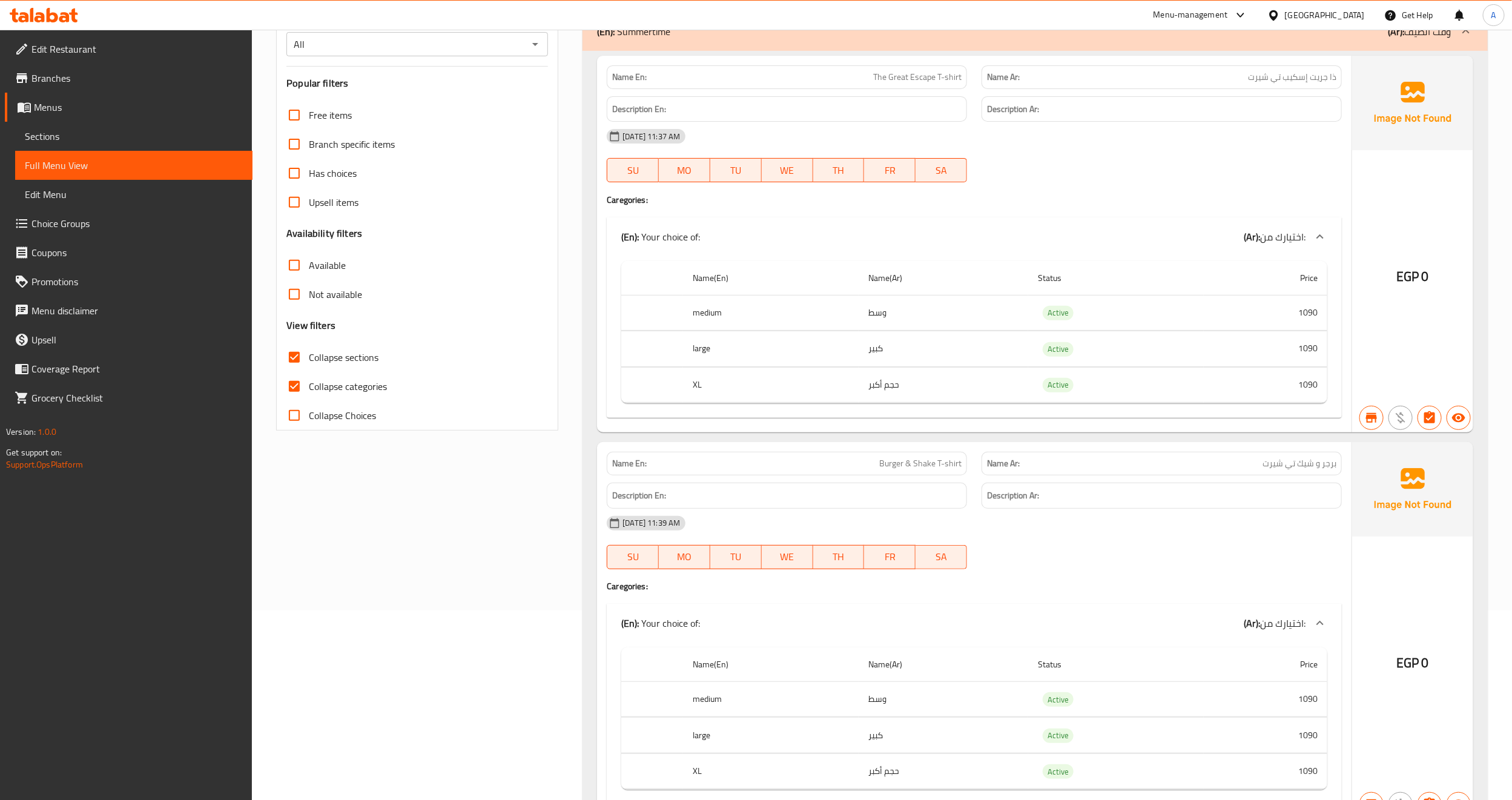
click at [96, 131] on span "Sections" at bounding box center [134, 136] width 218 height 15
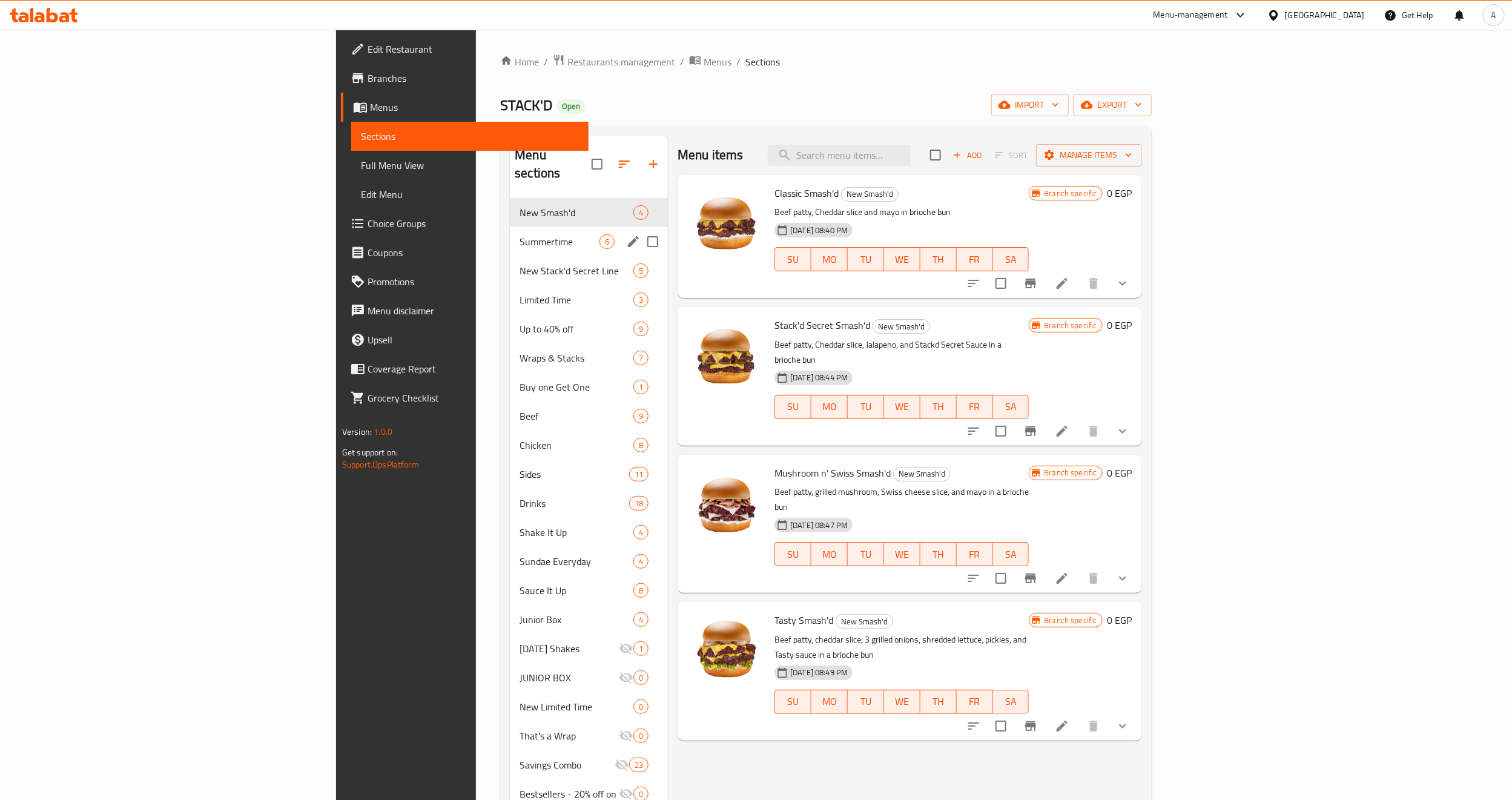
click at [520, 234] on span "Summertime" at bounding box center [559, 241] width 80 height 15
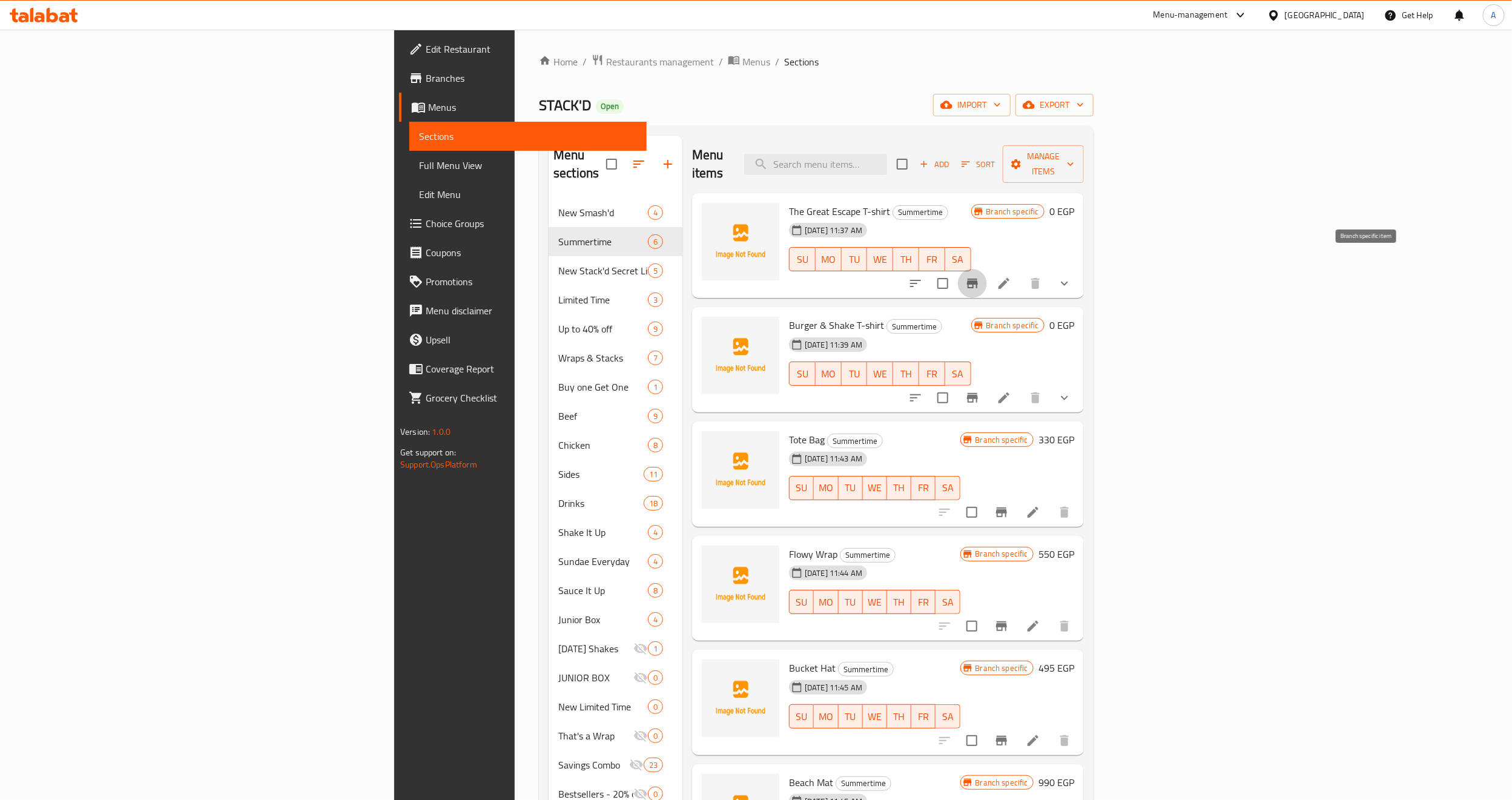
click at [980, 276] on icon "Branch-specific-item" at bounding box center [972, 283] width 15 height 15
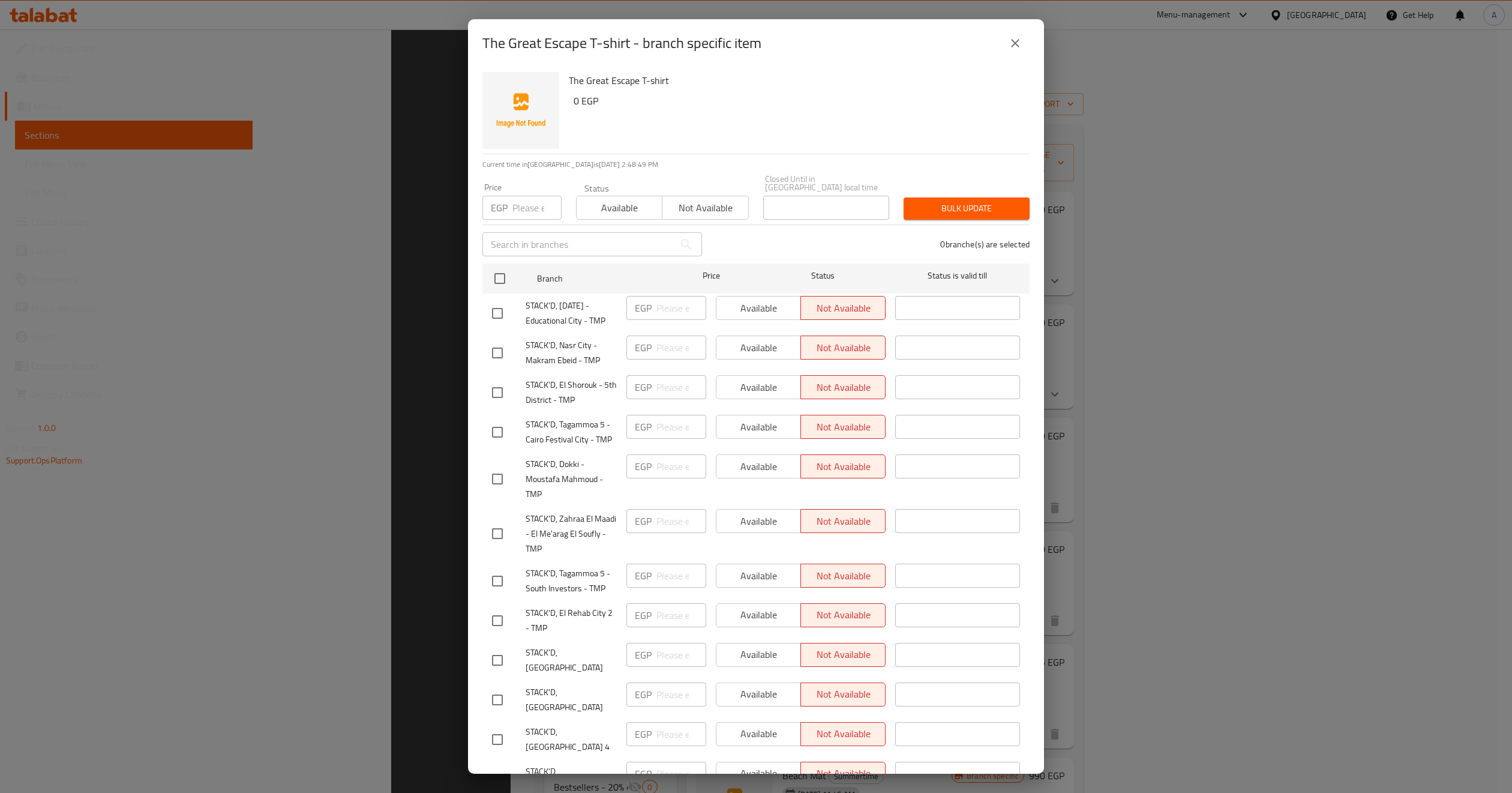
scroll to position [168, 0]
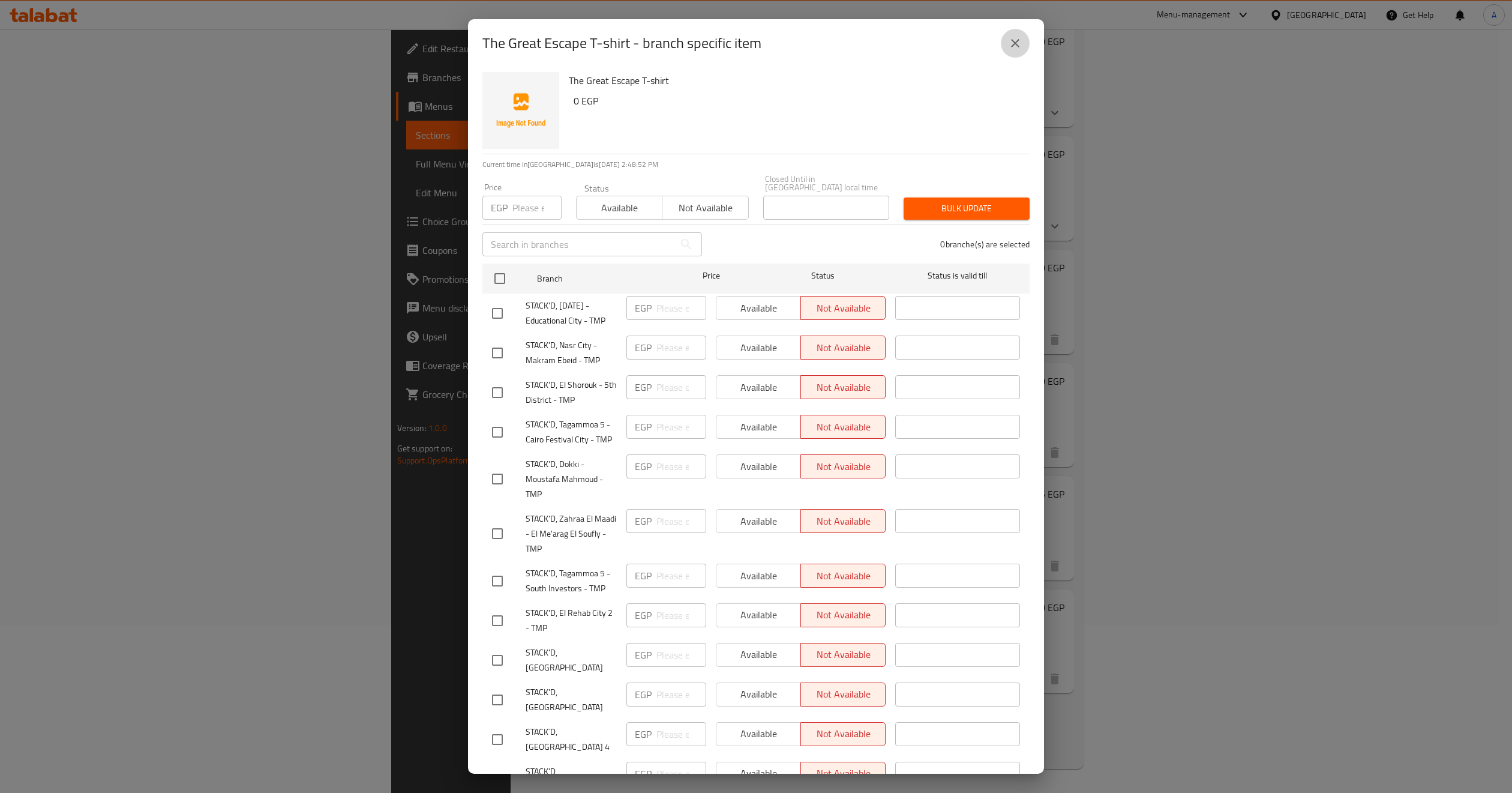
click at [1015, 40] on icon "close" at bounding box center [1015, 43] width 15 height 15
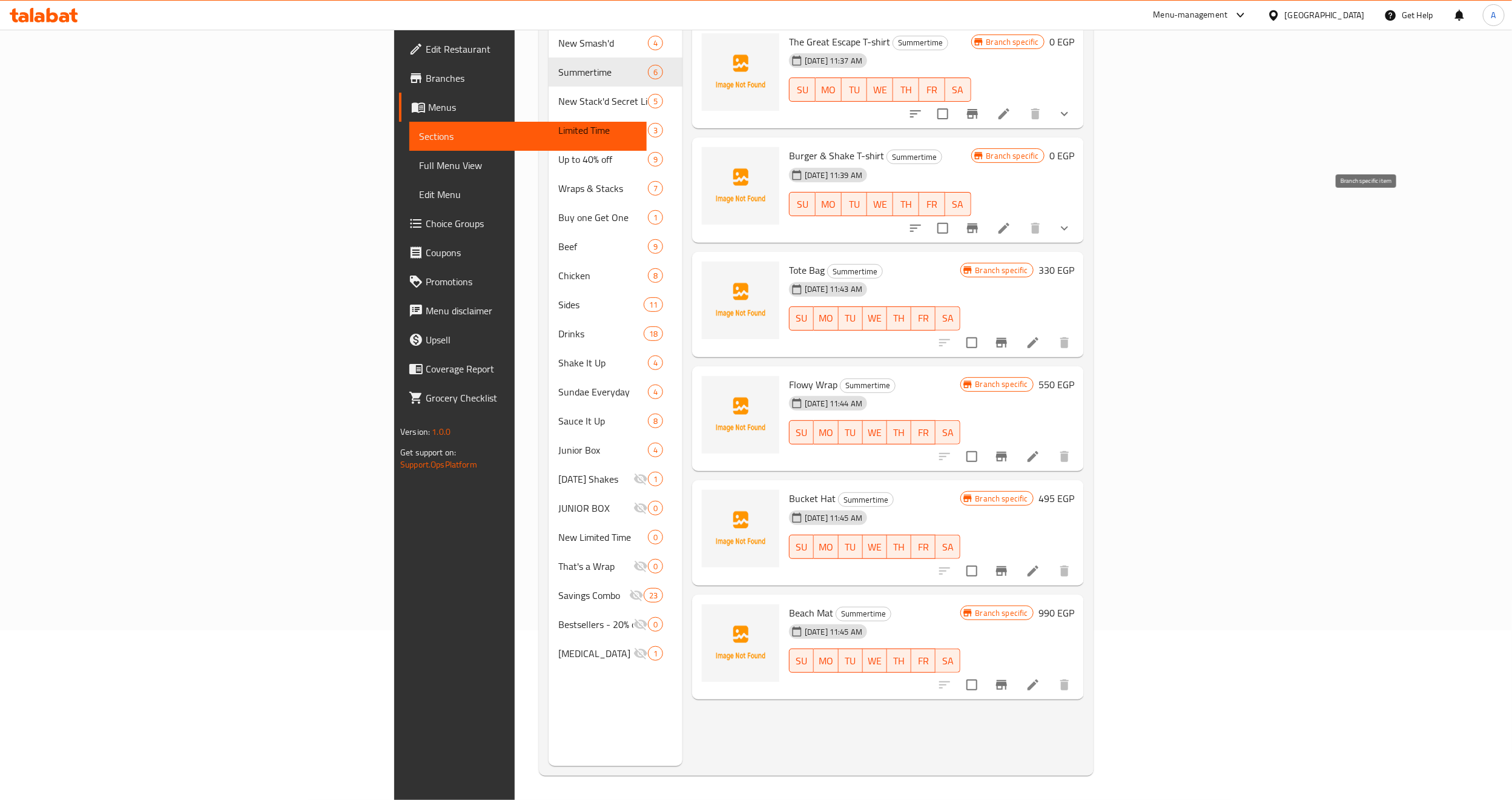
click at [980, 221] on icon "Branch-specific-item" at bounding box center [972, 228] width 15 height 15
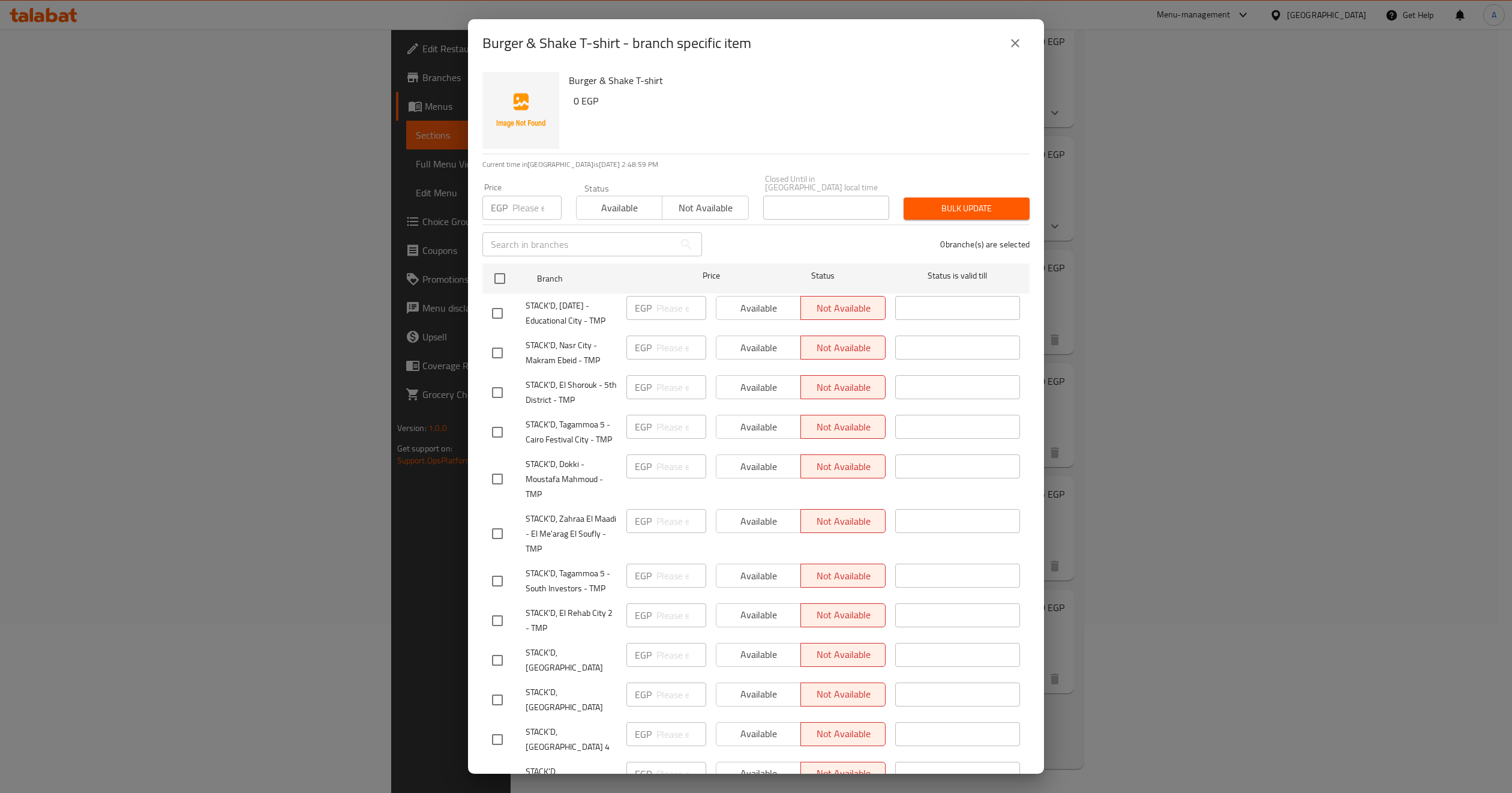
click at [1432, 272] on div "Burger & Shake T-shirt - branch specific item Burger & Shake T-shirt 0 EGP Curr…" at bounding box center [756, 396] width 1512 height 793
click at [1383, 436] on div "Burger & Shake T-shirt - branch specific item Burger & Shake T-shirt 0 EGP Curr…" at bounding box center [756, 396] width 1512 height 793
click at [1012, 32] on button "close" at bounding box center [1016, 44] width 29 height 29
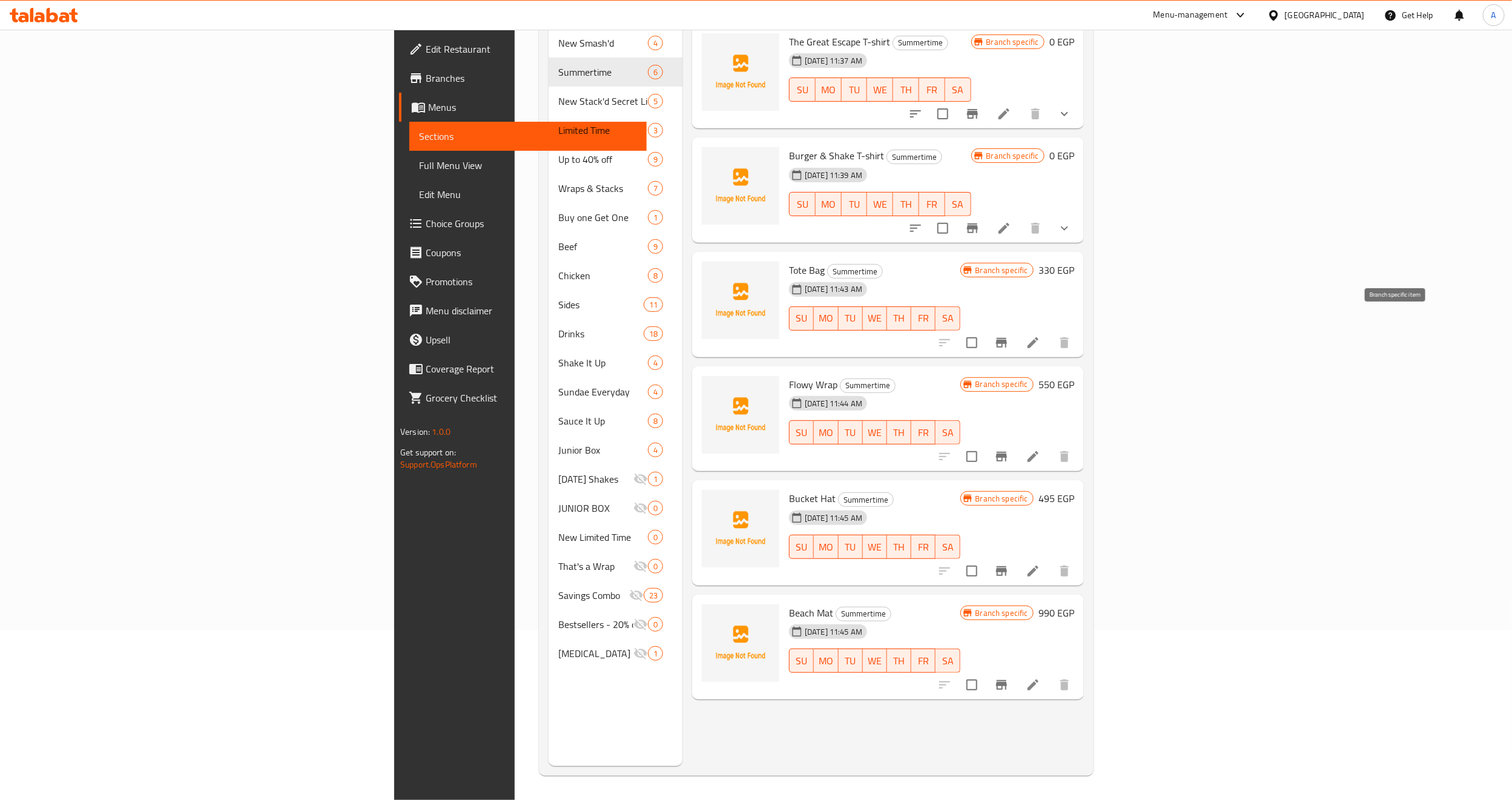
click at [1016, 333] on button "Branch-specific-item" at bounding box center [1001, 343] width 29 height 29
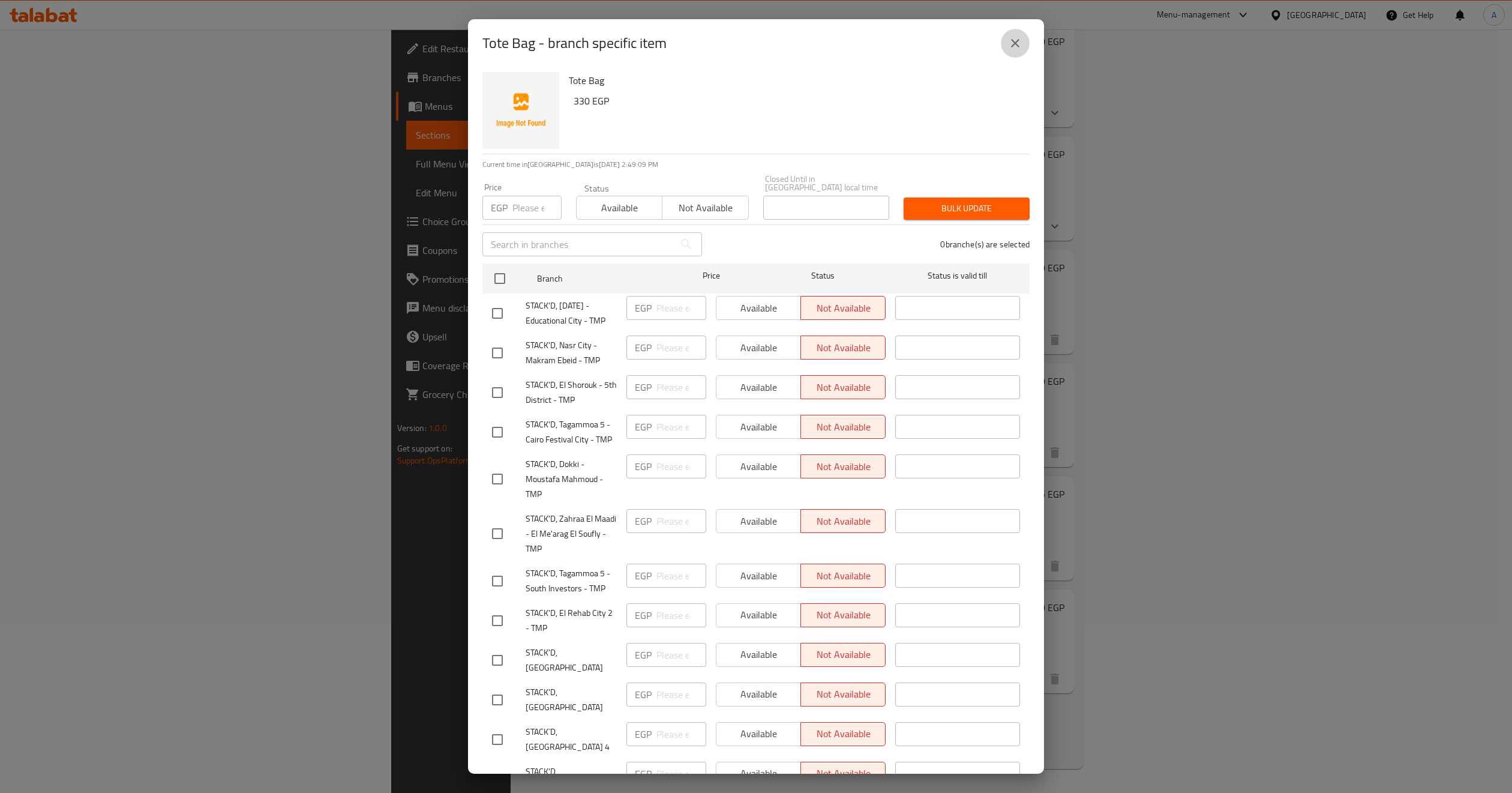
click at [1015, 43] on icon "close" at bounding box center [1015, 43] width 8 height 8
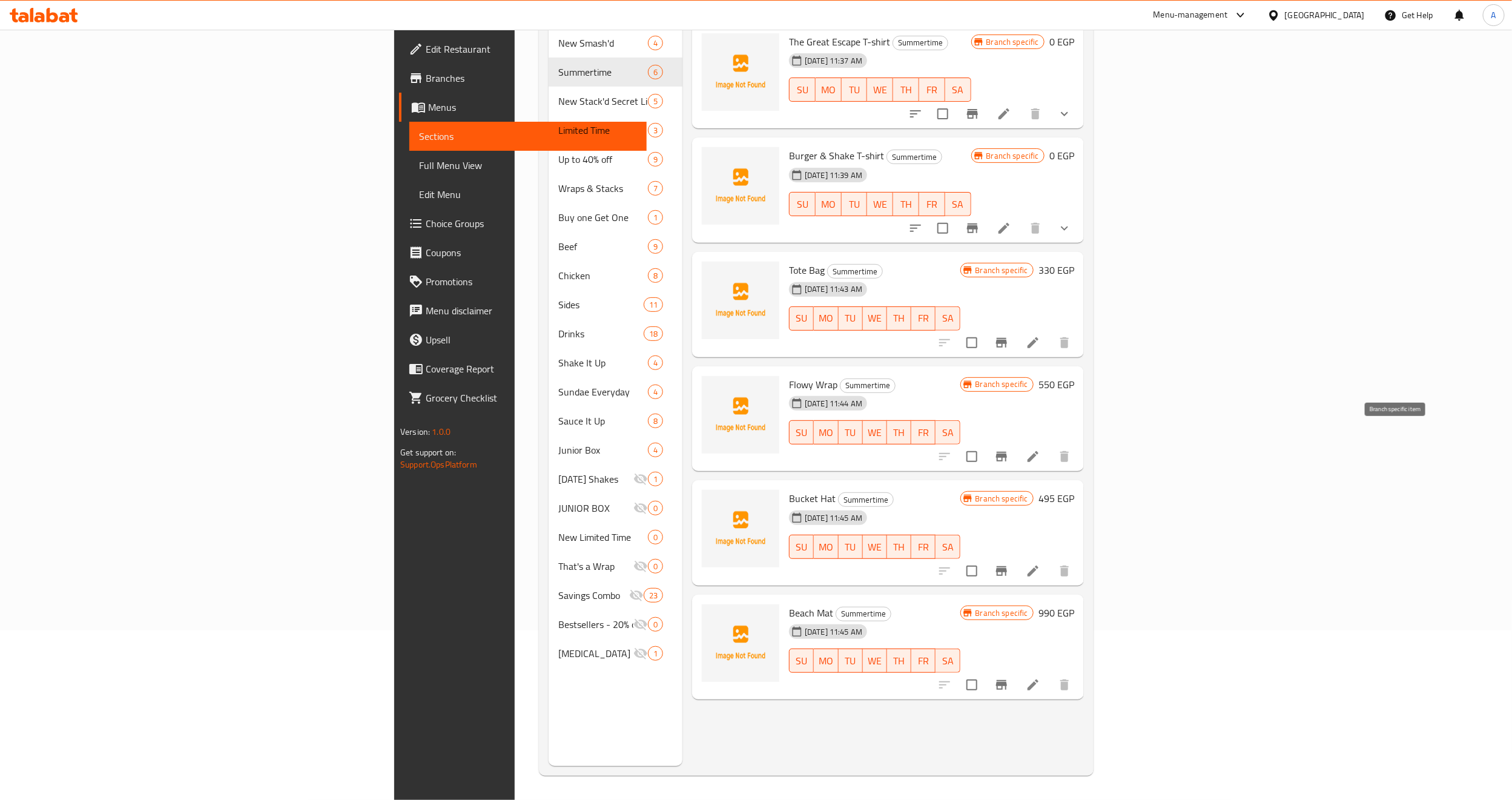
click at [1009, 449] on icon "Branch-specific-item" at bounding box center [1001, 456] width 15 height 15
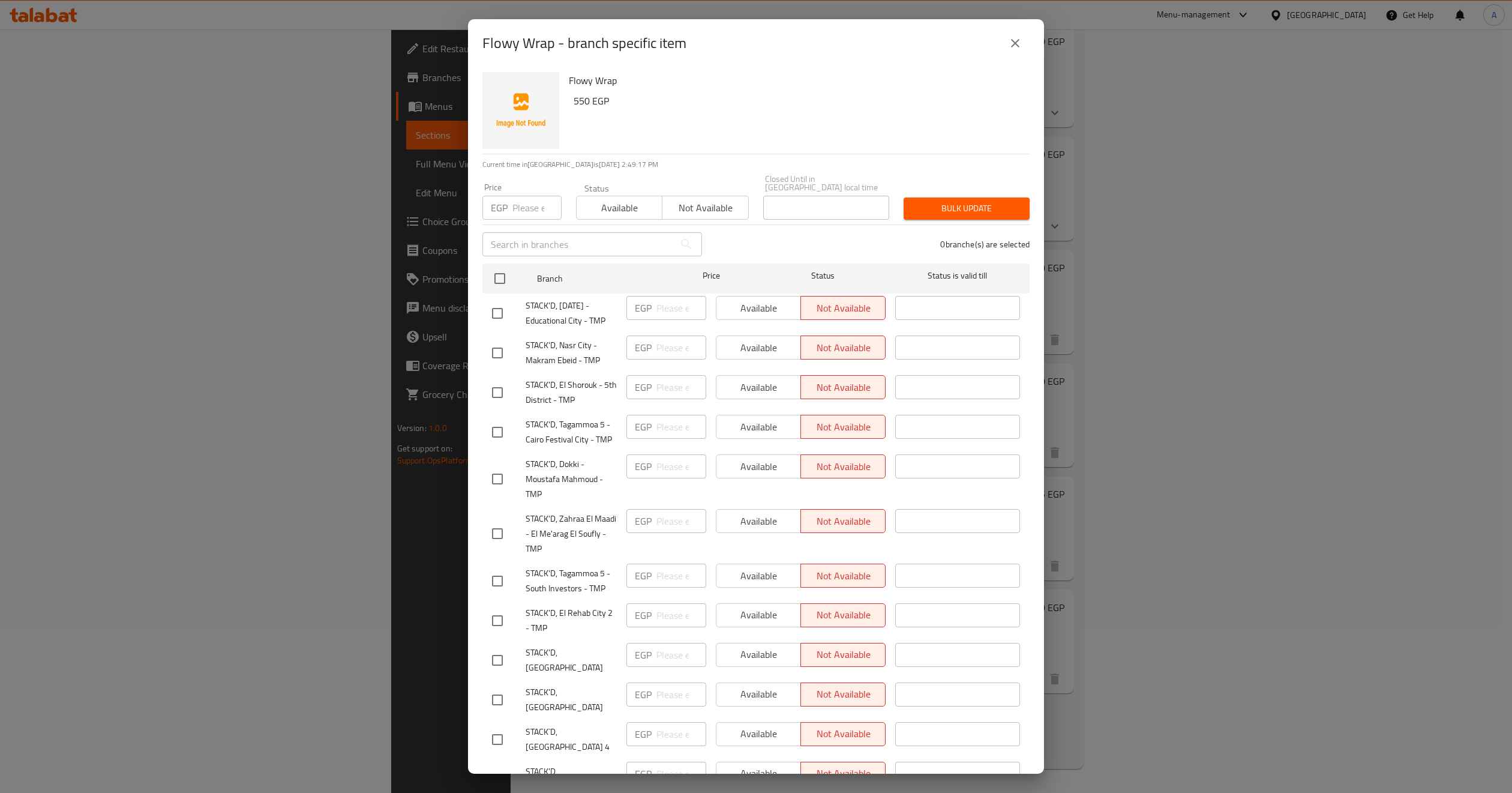
click at [1014, 44] on icon "close" at bounding box center [1015, 43] width 8 height 8
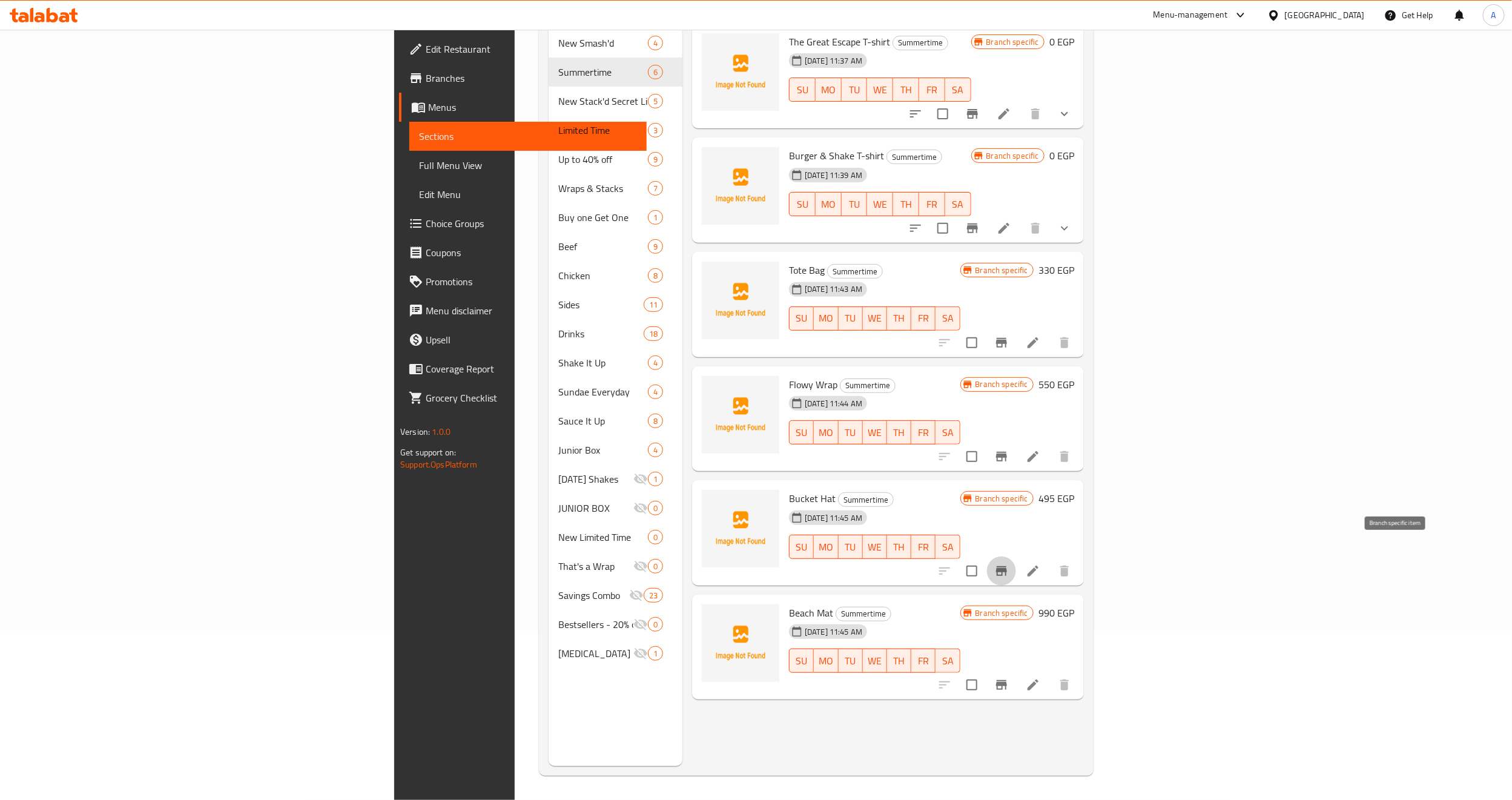
click at [1009, 564] on icon "Branch-specific-item" at bounding box center [1001, 571] width 15 height 15
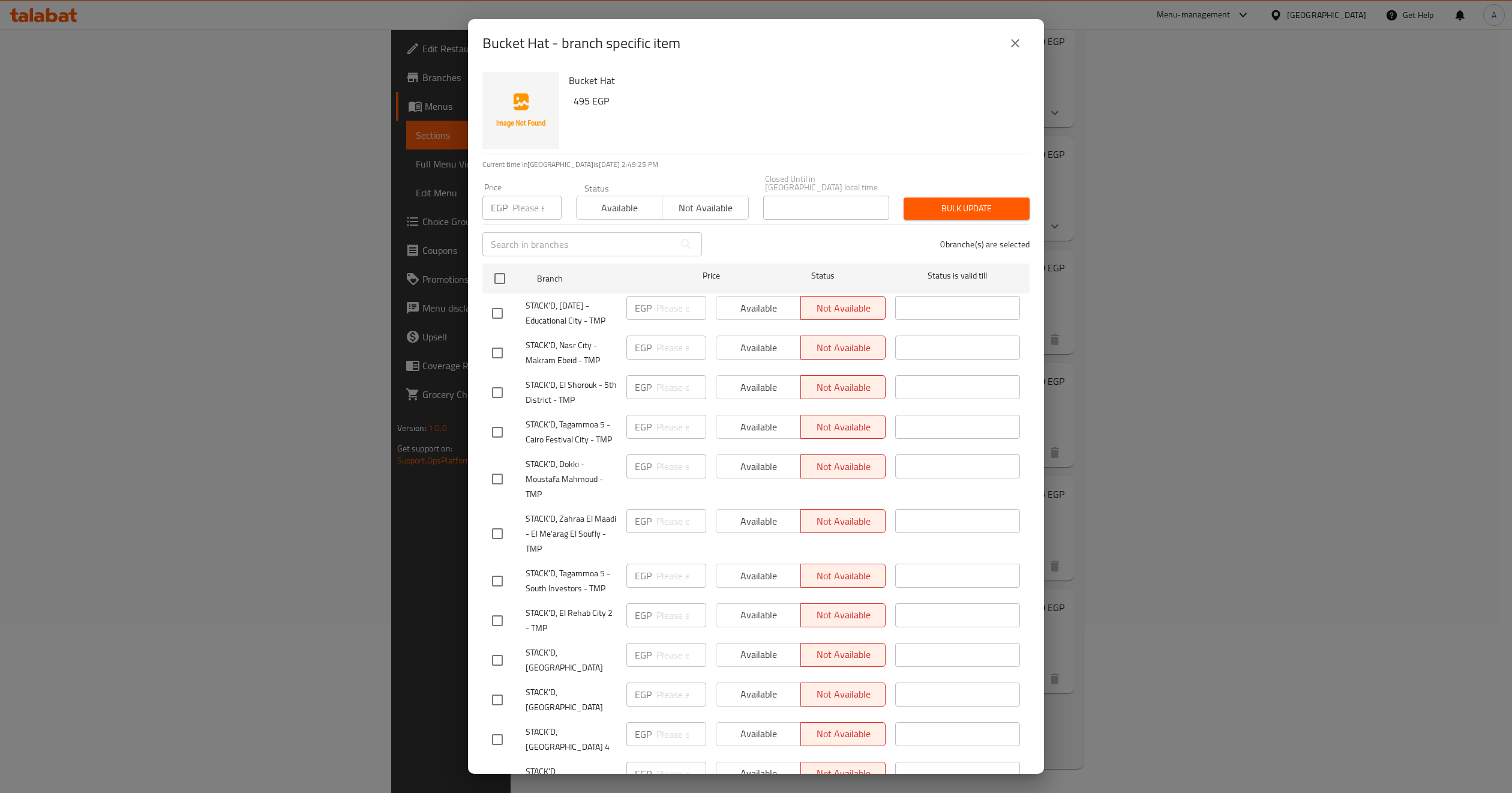
click at [1014, 44] on icon "close" at bounding box center [1015, 43] width 15 height 15
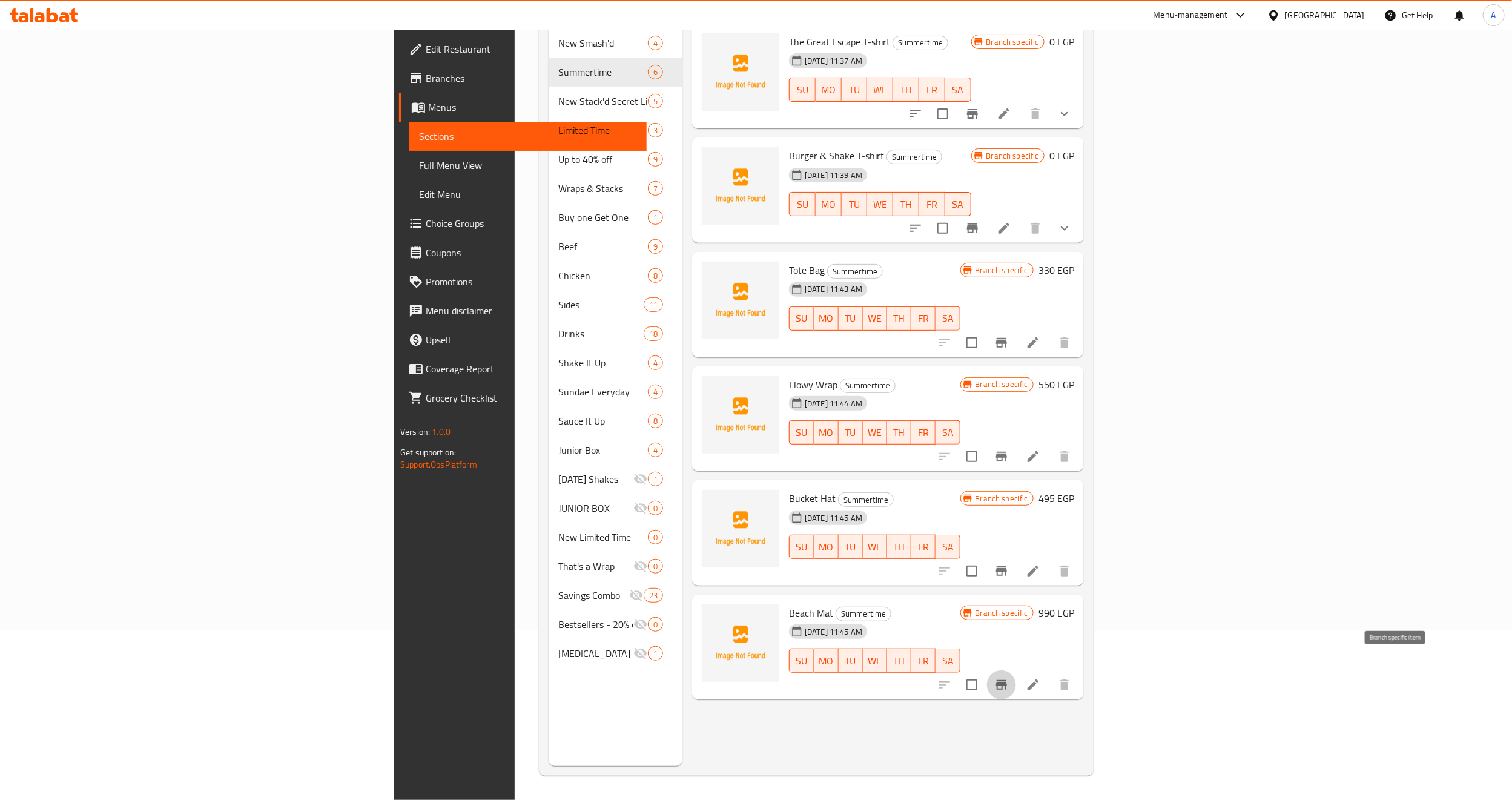
click at [1009, 678] on icon "Branch-specific-item" at bounding box center [1001, 685] width 15 height 15
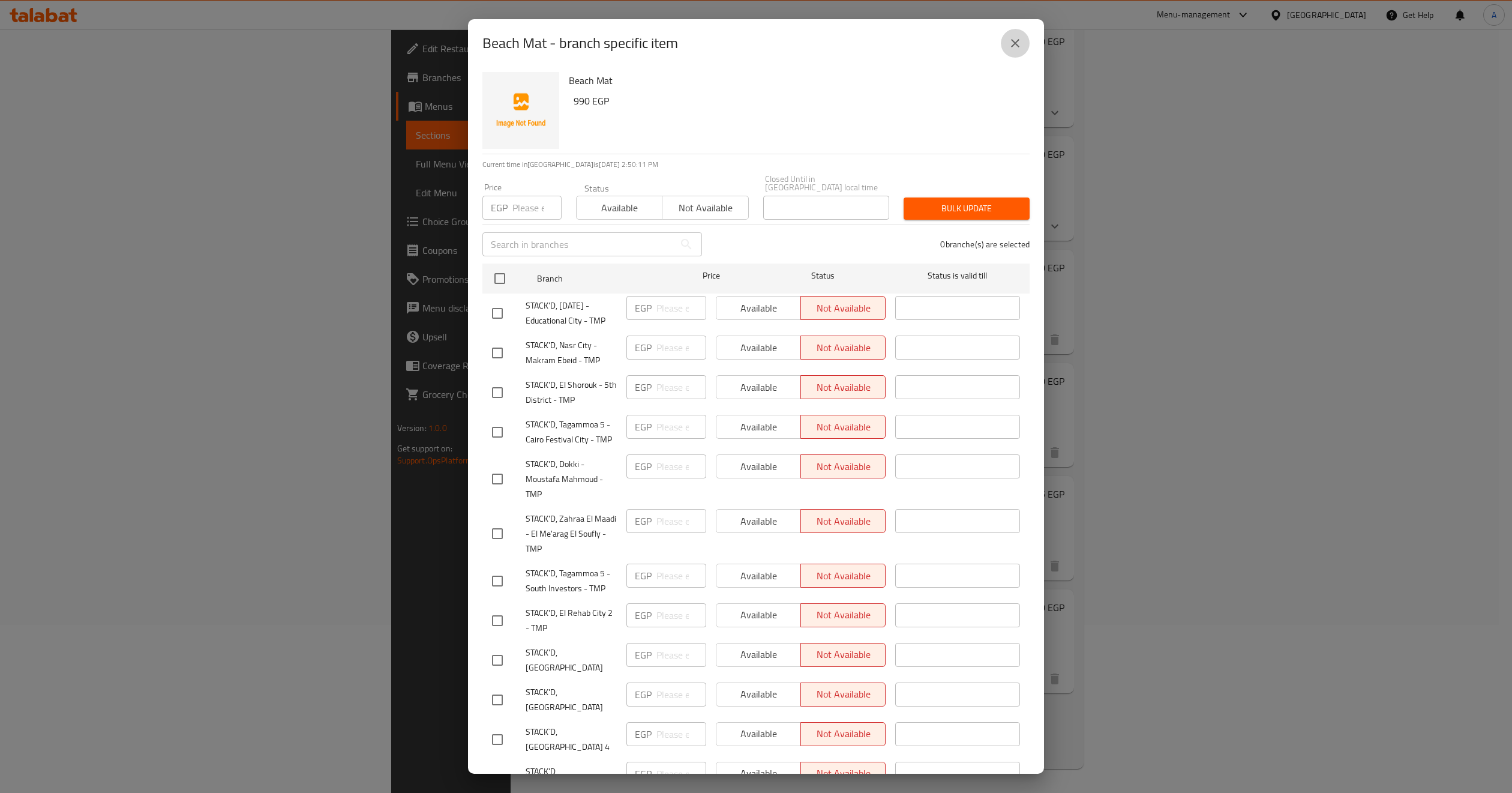
click at [1017, 40] on icon "close" at bounding box center [1015, 43] width 15 height 15
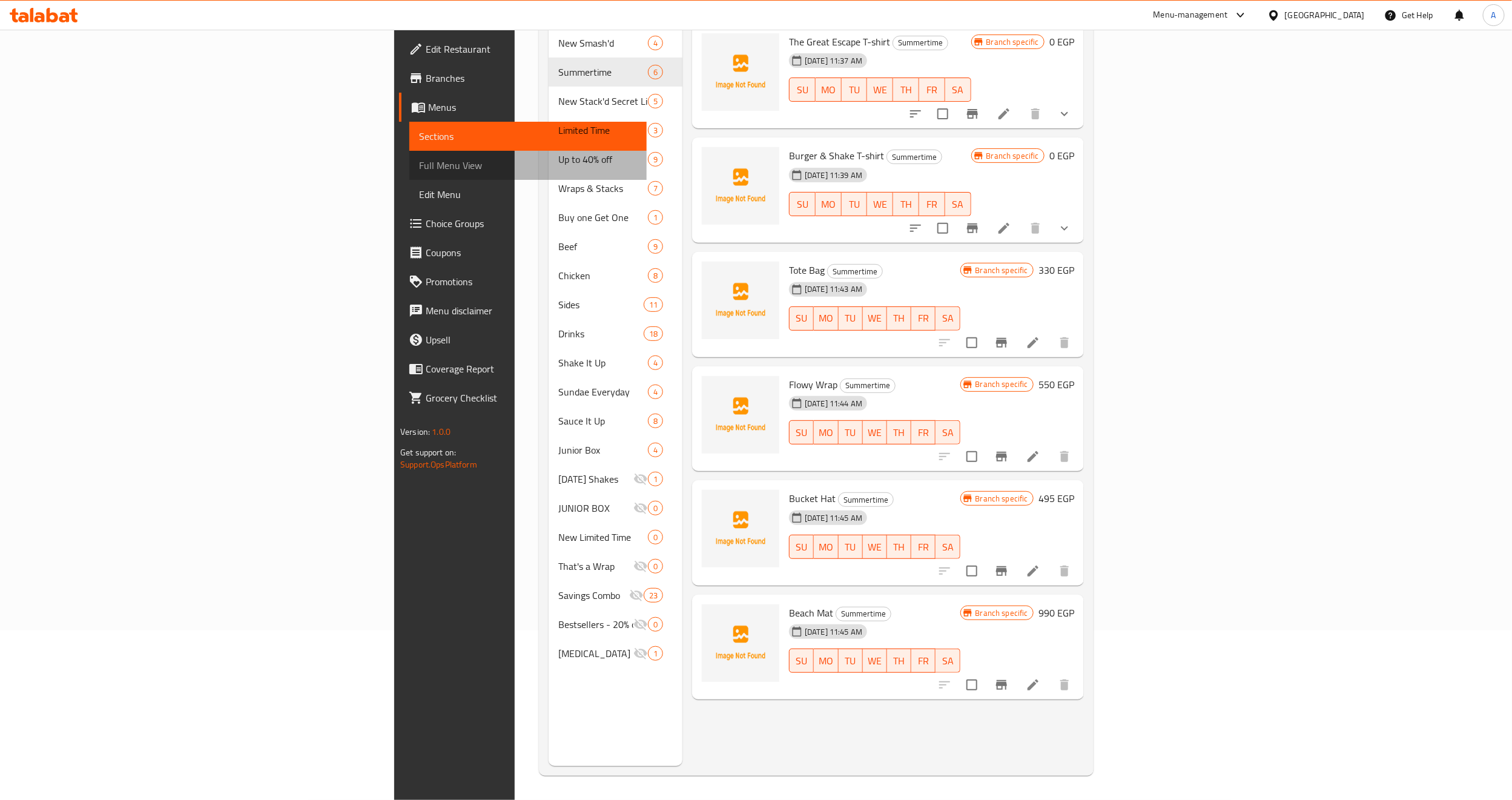
click at [419, 166] on span "Full Menu View" at bounding box center [528, 165] width 218 height 15
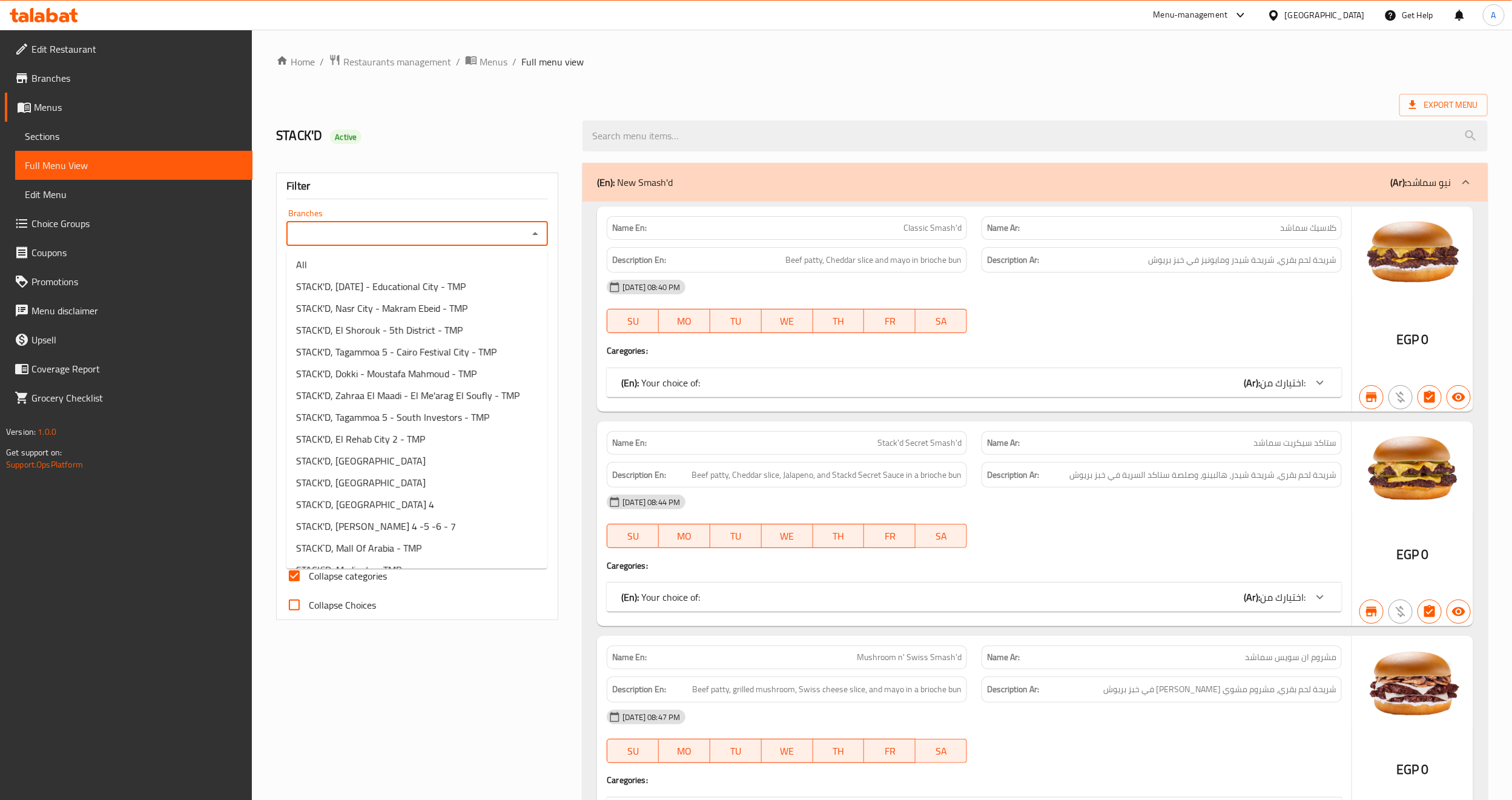
click at [483, 226] on input "Branches" at bounding box center [407, 234] width 234 height 17
click at [422, 309] on span "STACK'D, Nasr City - Makram Ebeid - TMP" at bounding box center [382, 308] width 171 height 15
type input "STACK'D, Nasr City - Makram Ebeid - TMP"
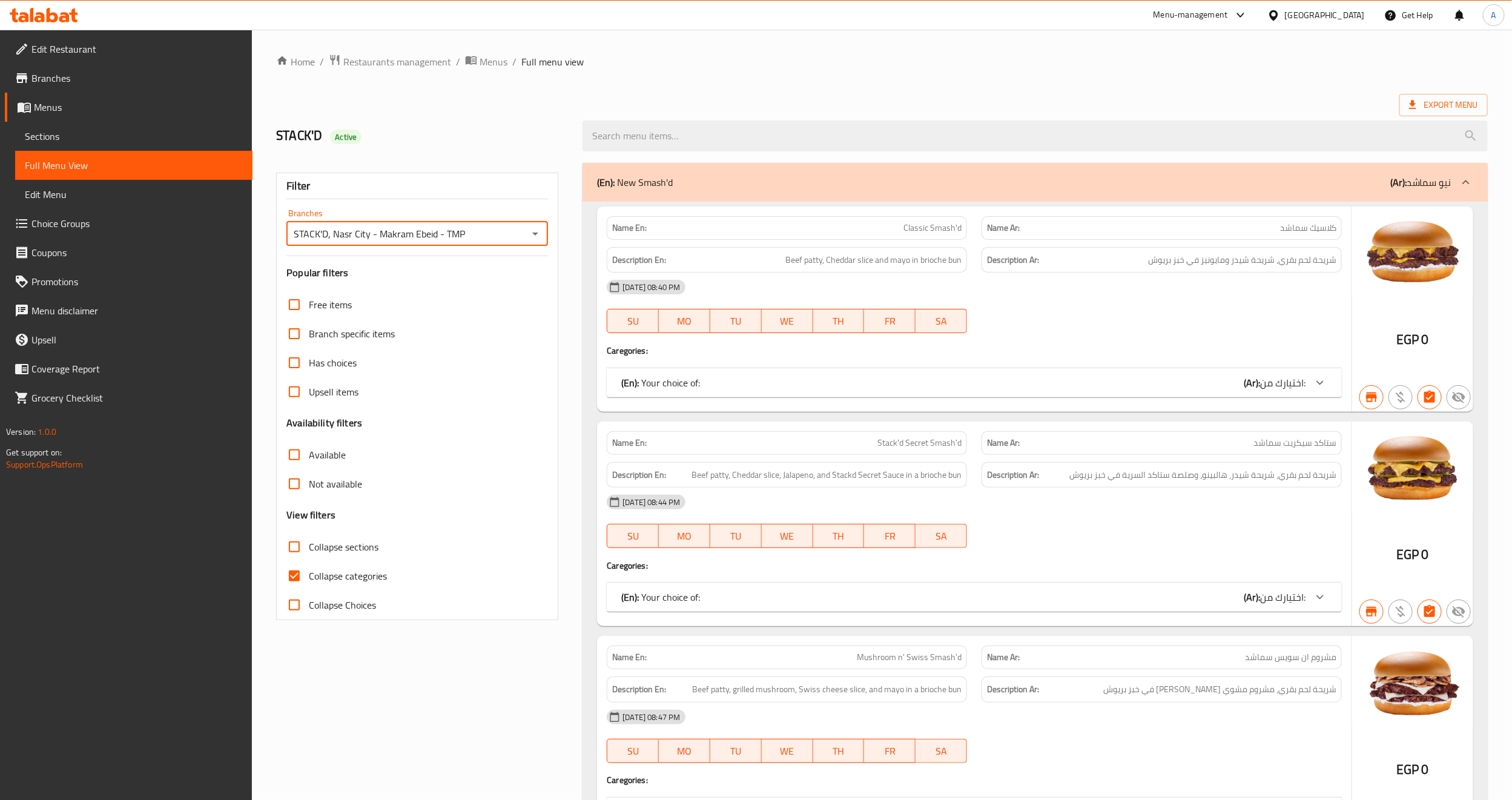
click at [298, 550] on input "Collapse sections" at bounding box center [294, 547] width 29 height 29
checkbox input "true"
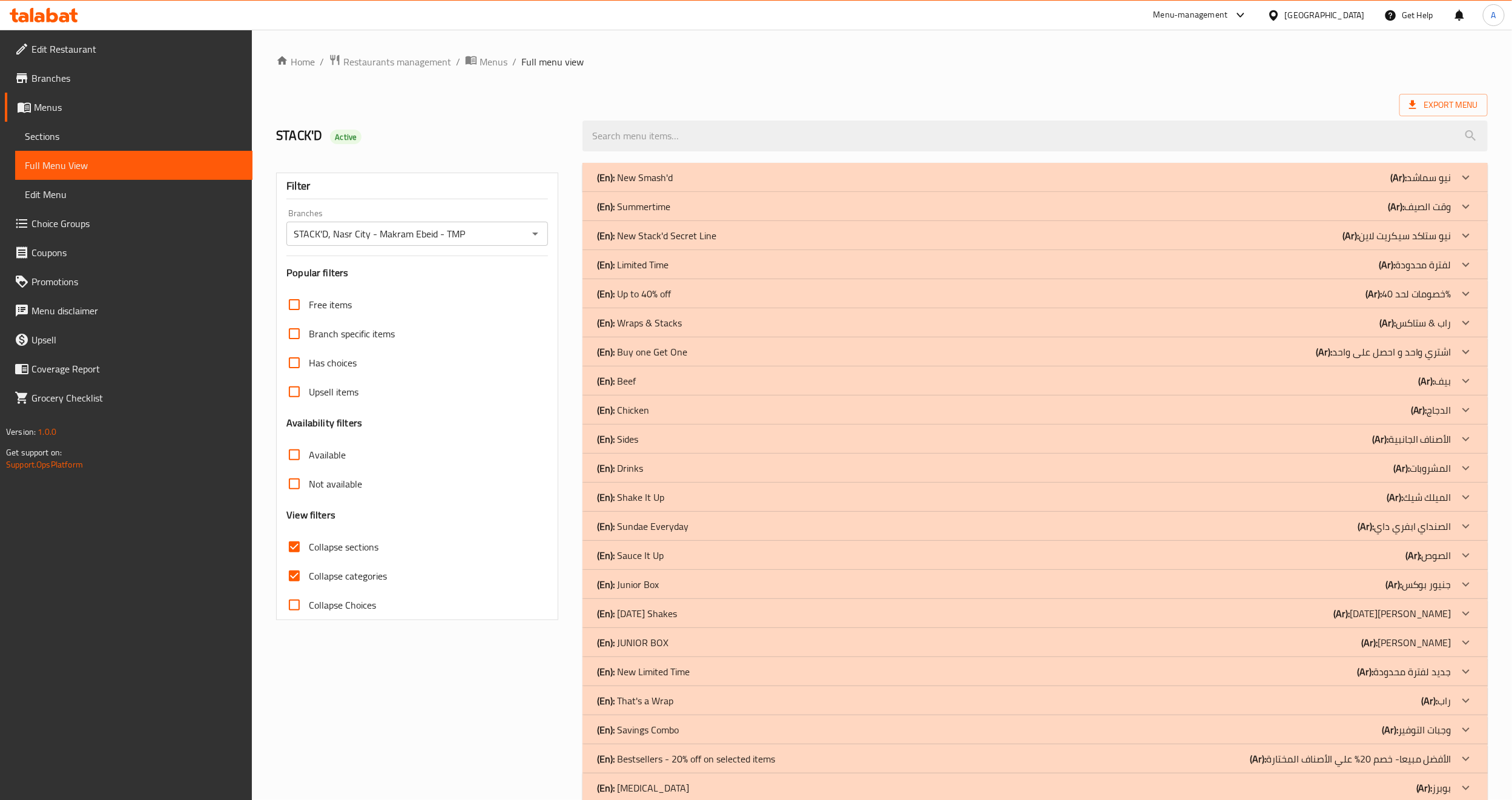
click at [649, 185] on p "(En): Summertime" at bounding box center [634, 177] width 76 height 15
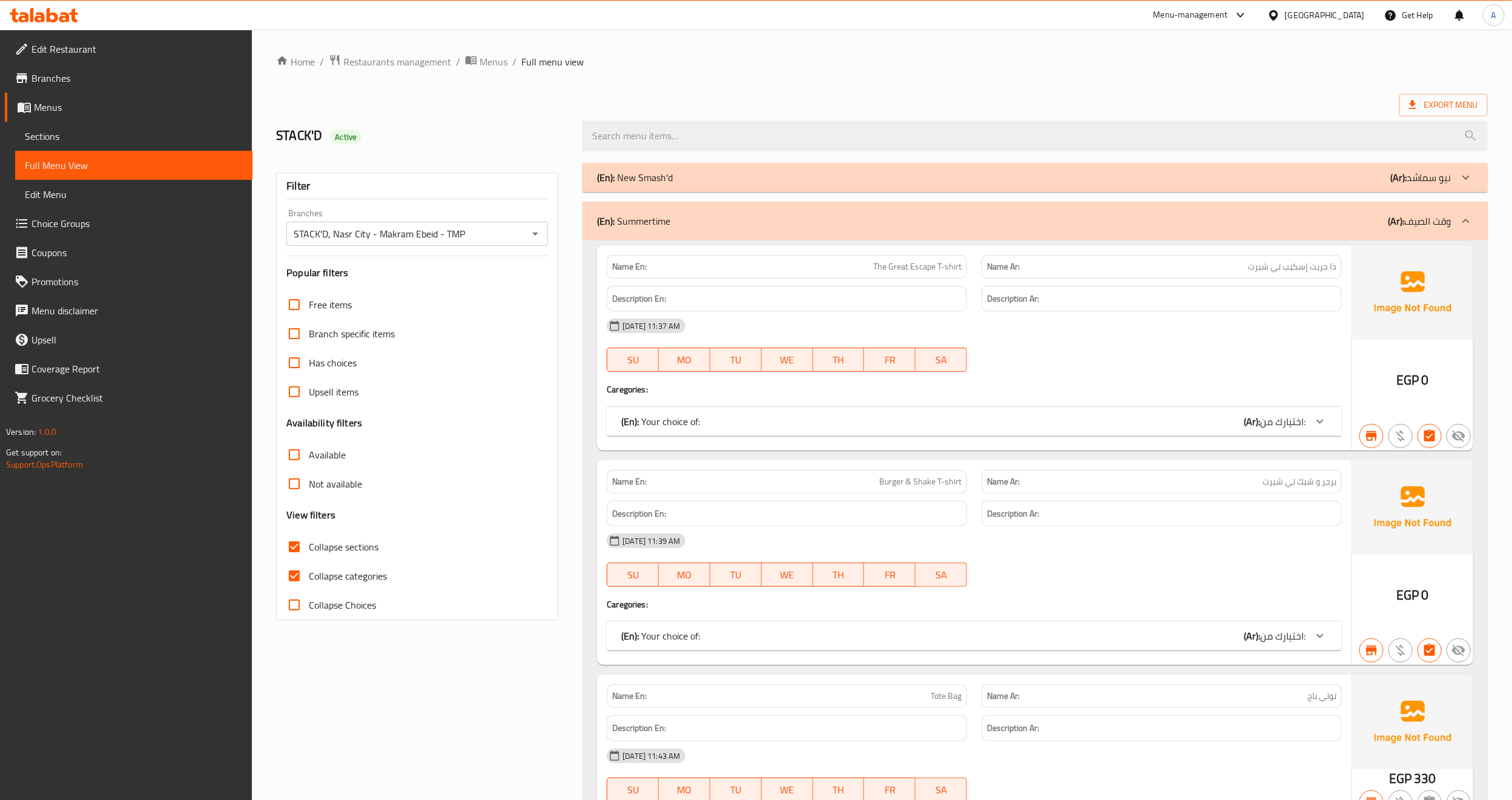
click at [533, 238] on icon "Open" at bounding box center [535, 234] width 15 height 15
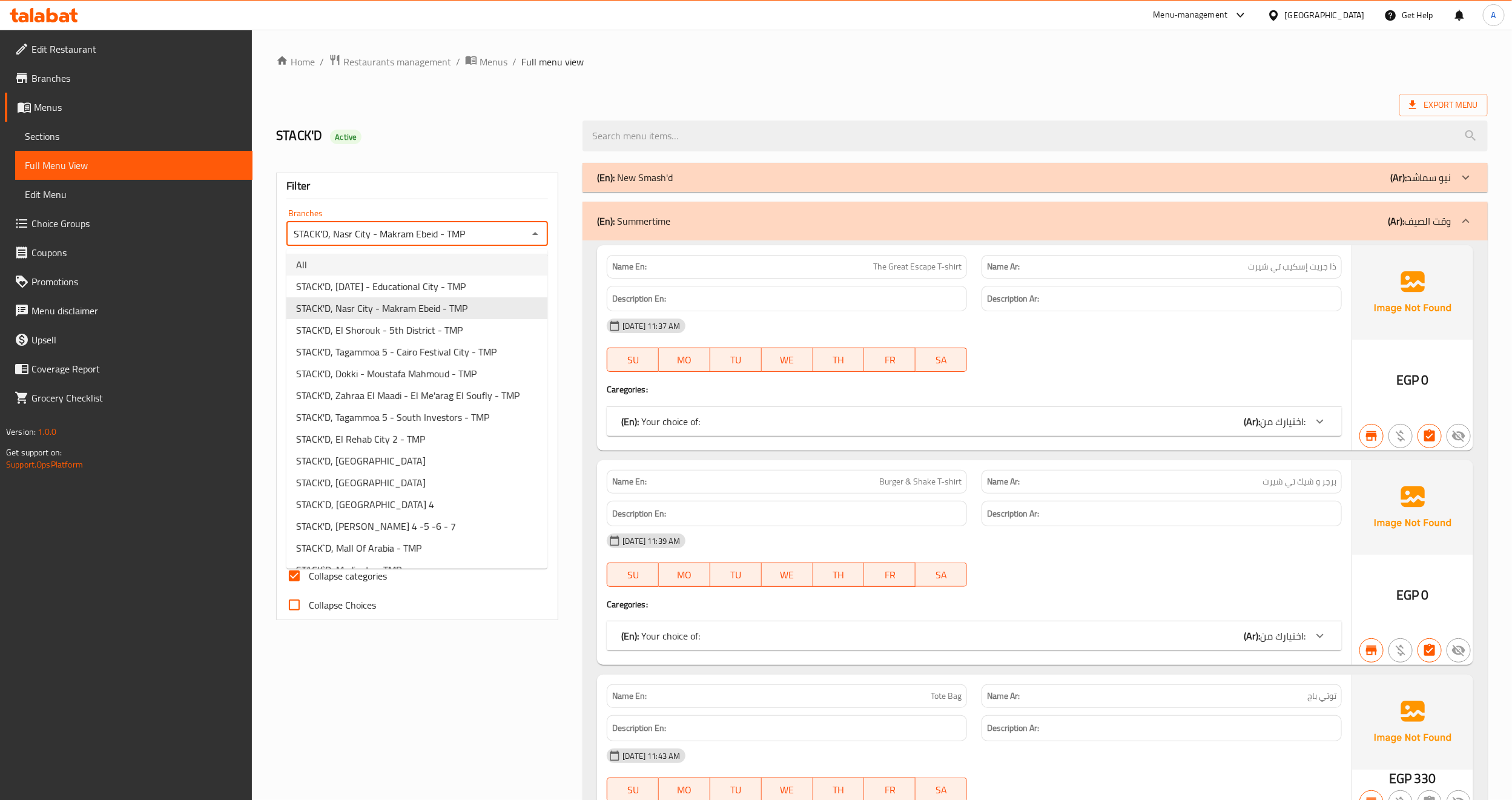
click at [513, 259] on li "All" at bounding box center [417, 264] width 261 height 22
type input "All"
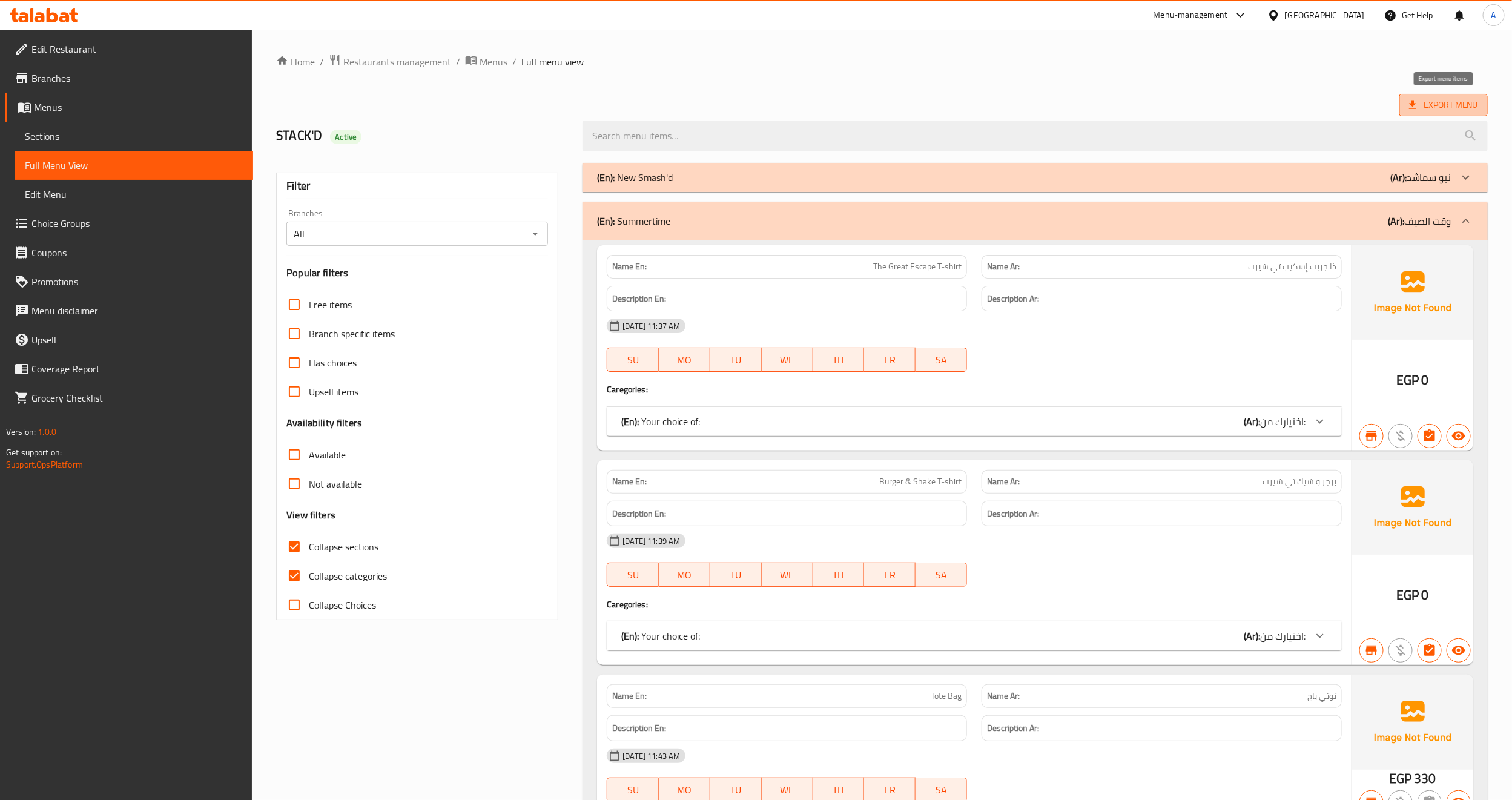
click at [1472, 110] on span "Export Menu" at bounding box center [1443, 105] width 69 height 15
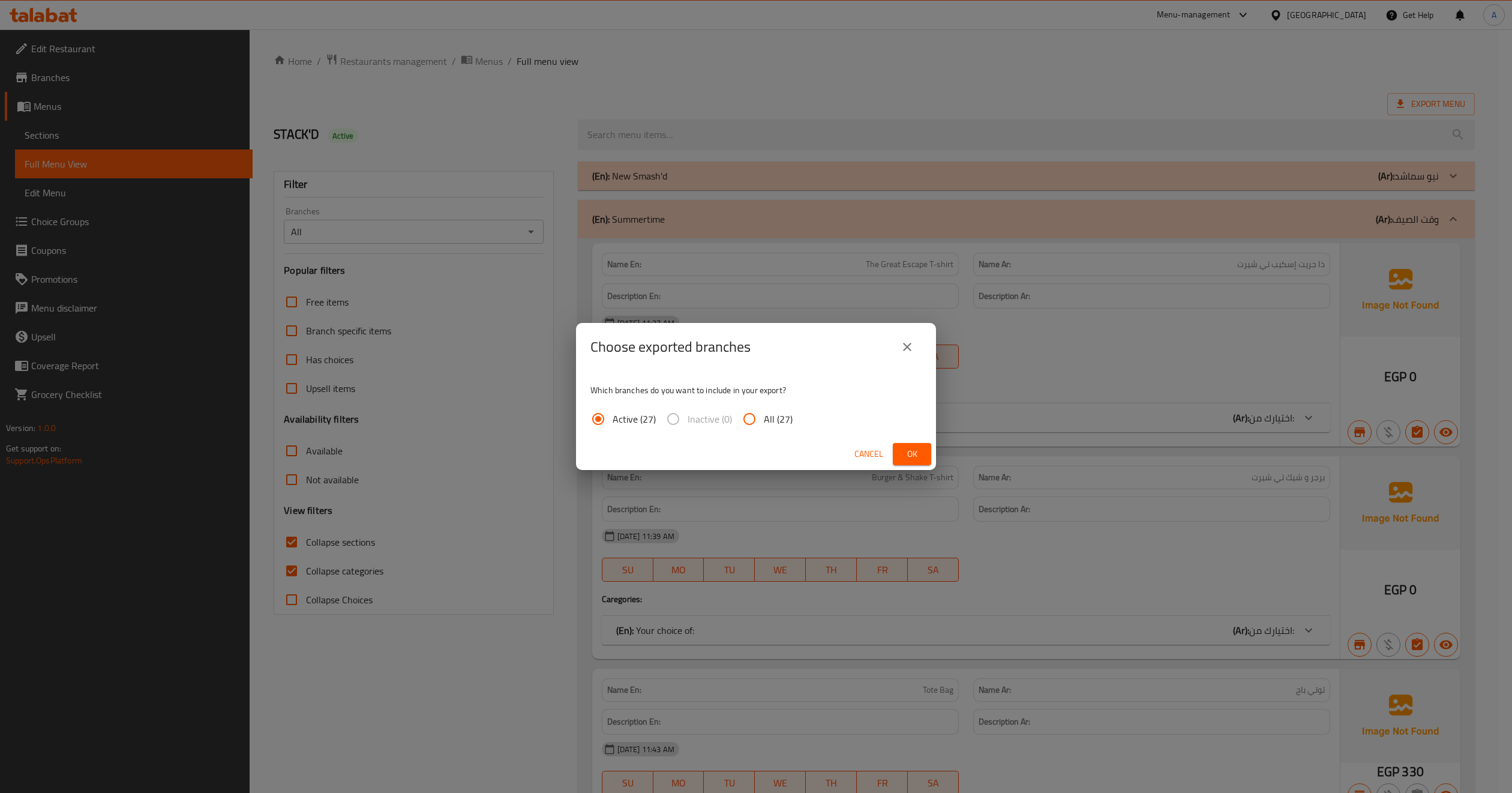
click at [908, 447] on span "Ok" at bounding box center [912, 454] width 19 height 15
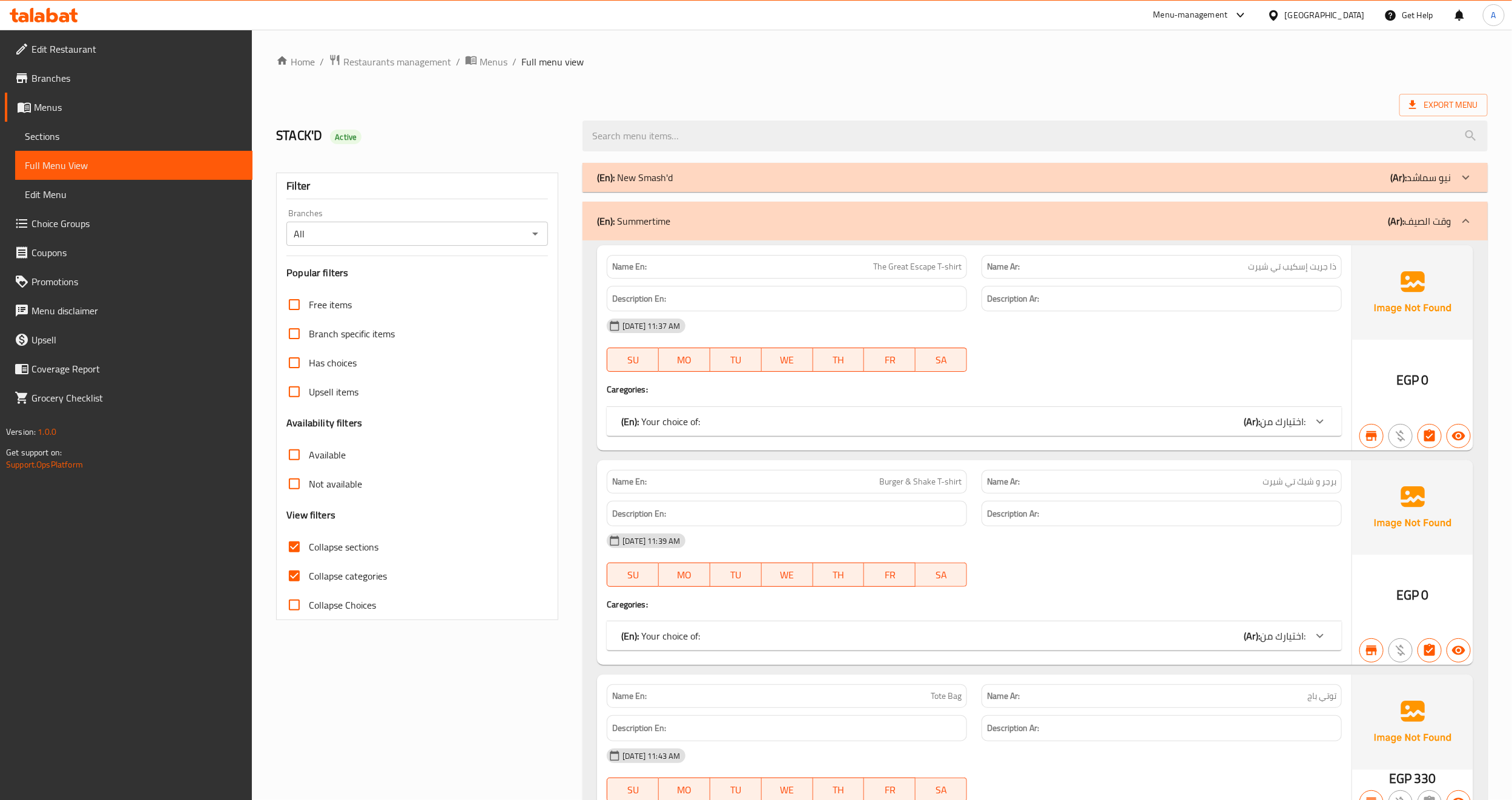
click at [1466, 216] on icon at bounding box center [1466, 221] width 15 height 15
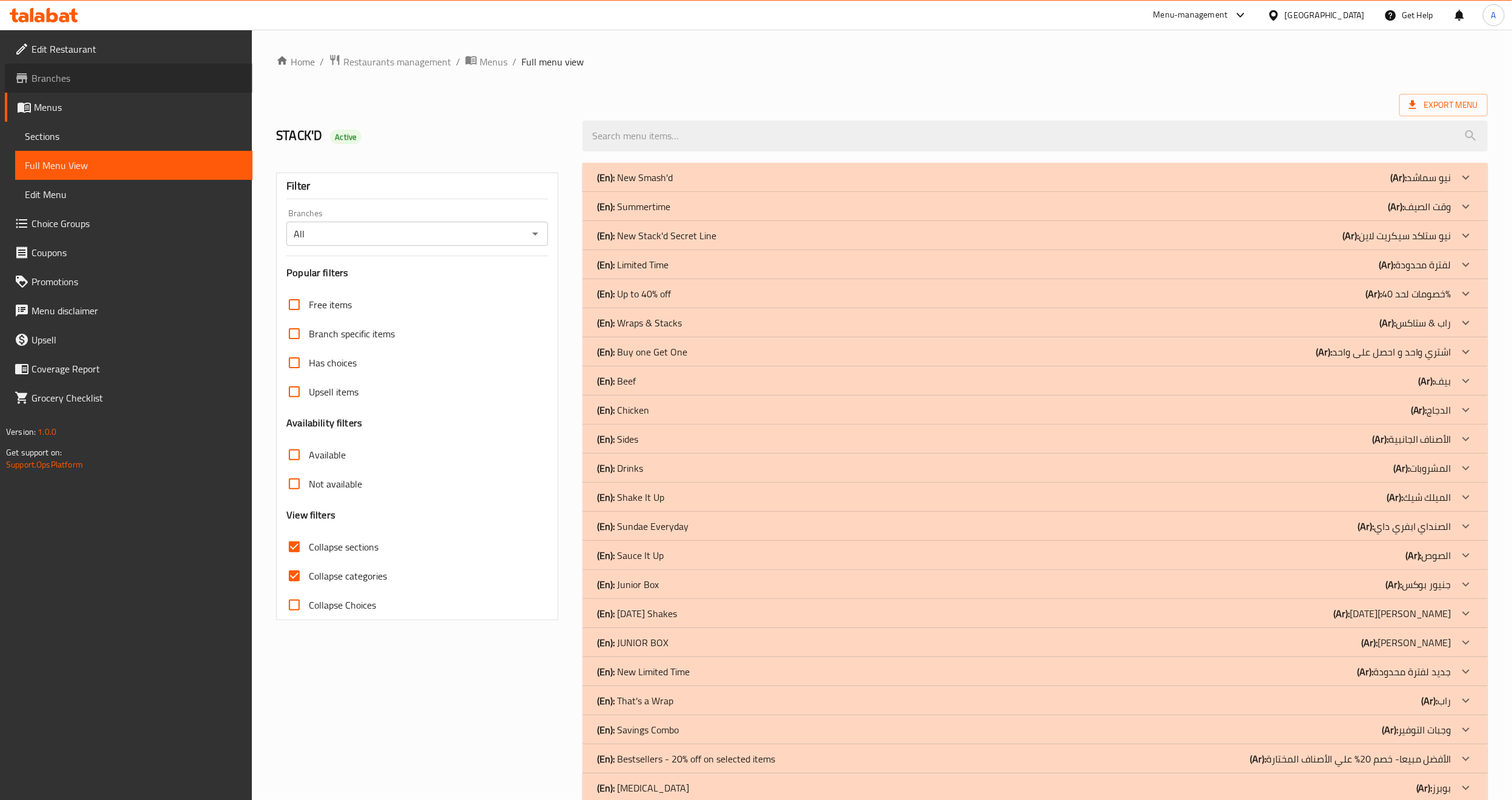
click at [80, 76] on span "Branches" at bounding box center [137, 78] width 211 height 15
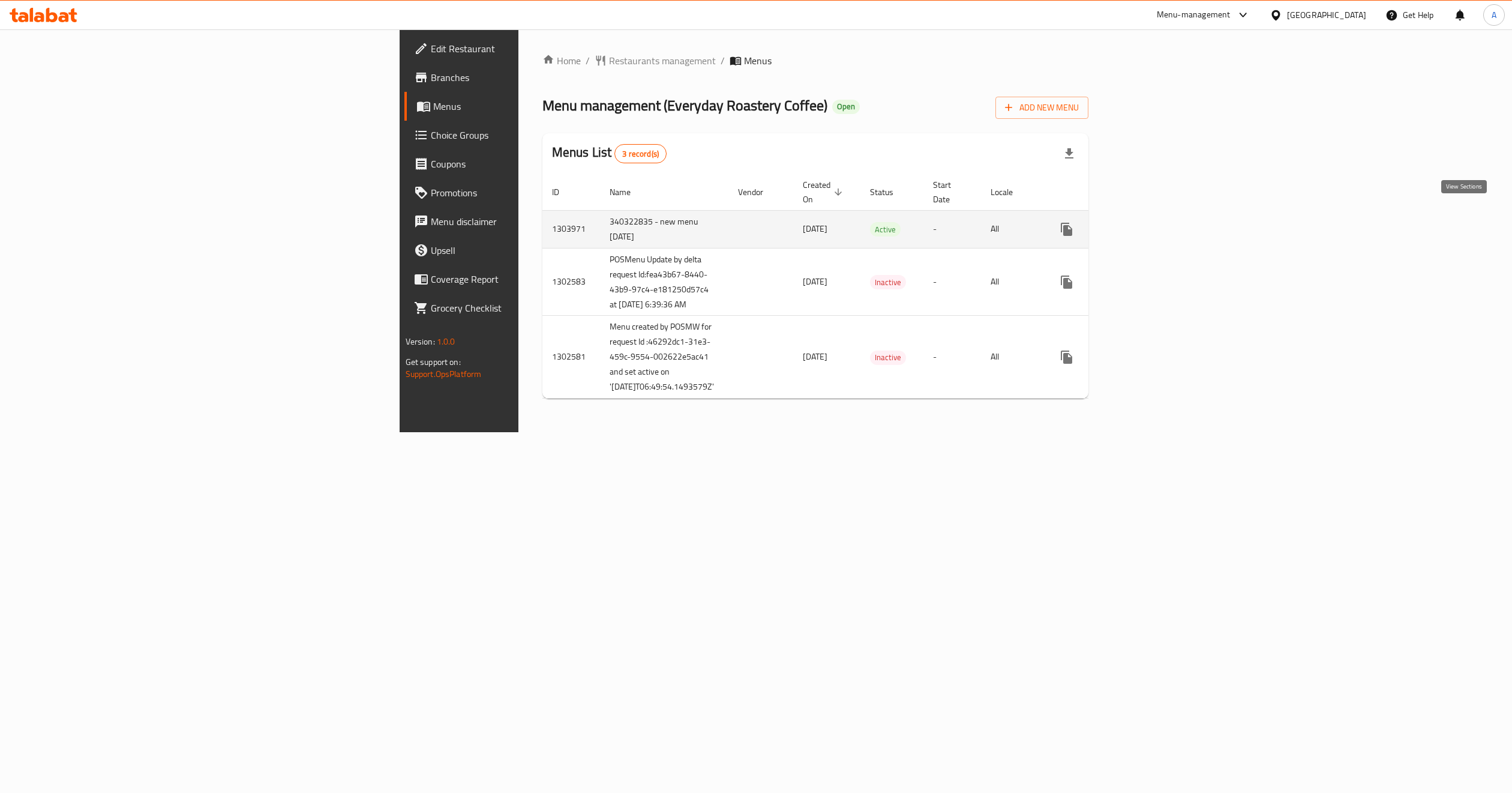
click at [1160, 222] on icon "enhanced table" at bounding box center [1153, 229] width 15 height 15
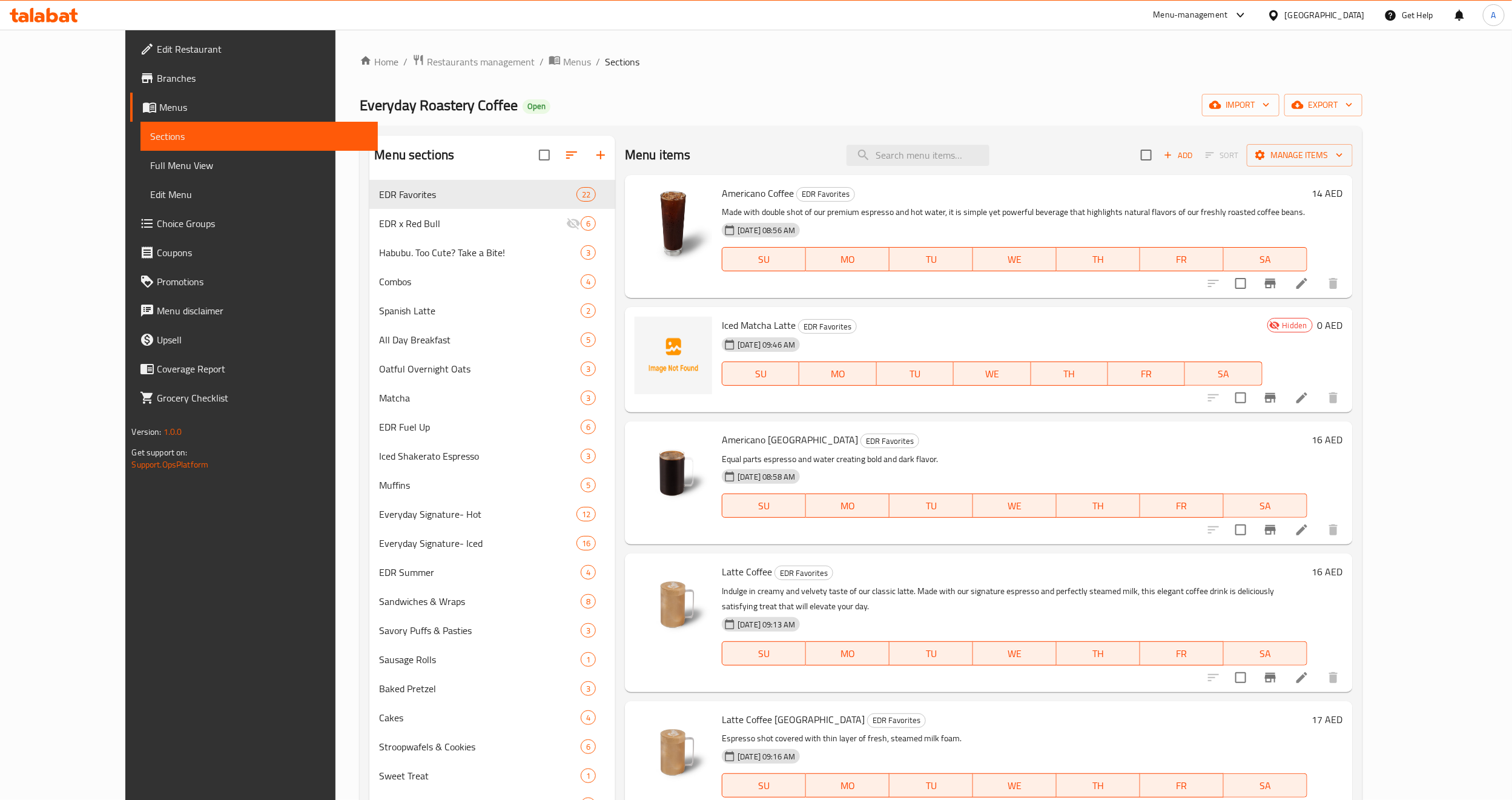
click at [157, 222] on span "Choice Groups" at bounding box center [262, 223] width 211 height 15
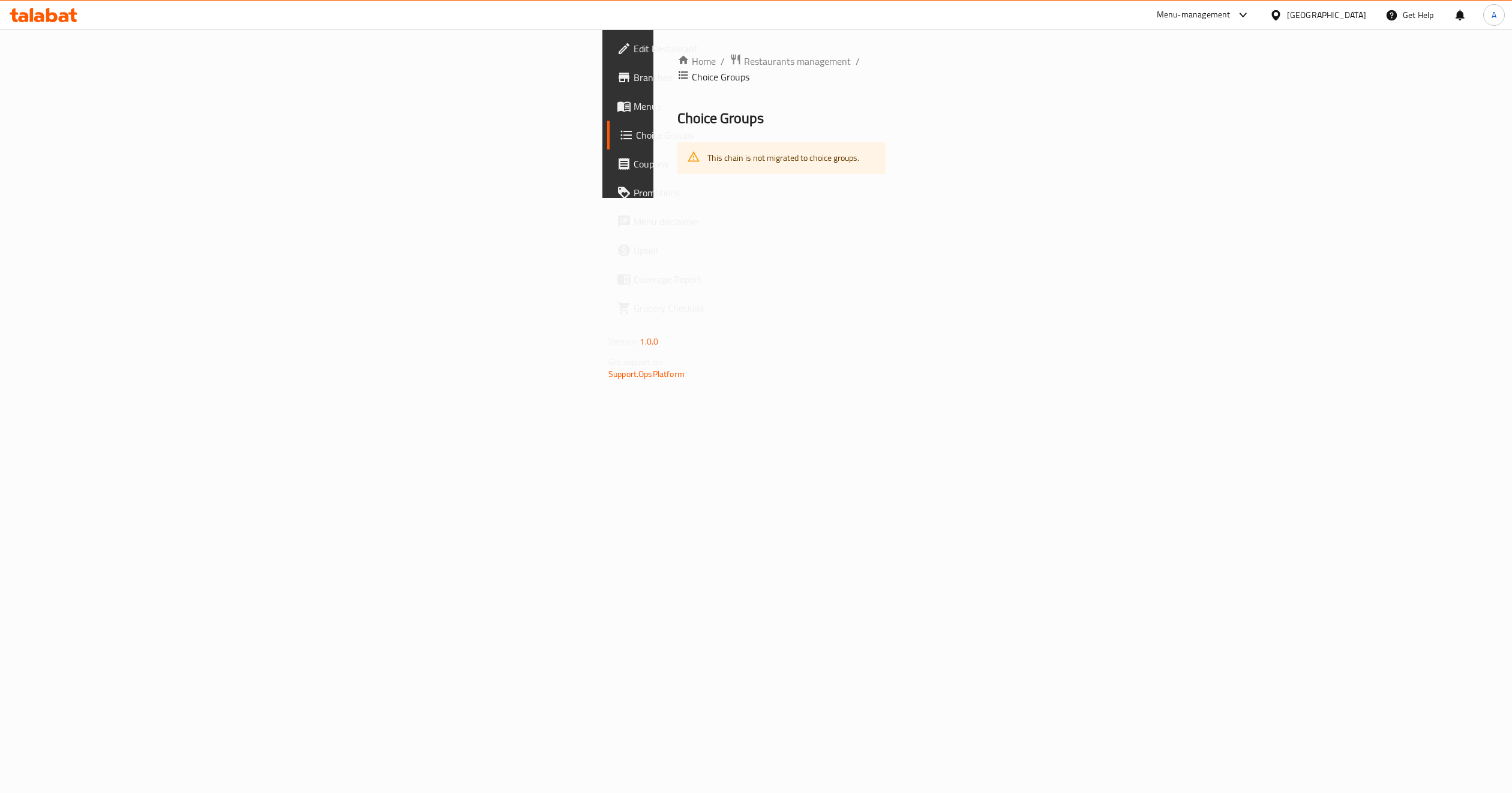
click at [653, 195] on div "Home / Restaurants management / Choice Groups Choice Groups This chain is not m…" at bounding box center [782, 114] width 256 height 169
click at [699, 198] on div "Home / Restaurants management / Choice Groups Choice Groups This chain is not m…" at bounding box center [782, 114] width 256 height 169
click at [634, 80] on span "Branches" at bounding box center [740, 77] width 212 height 15
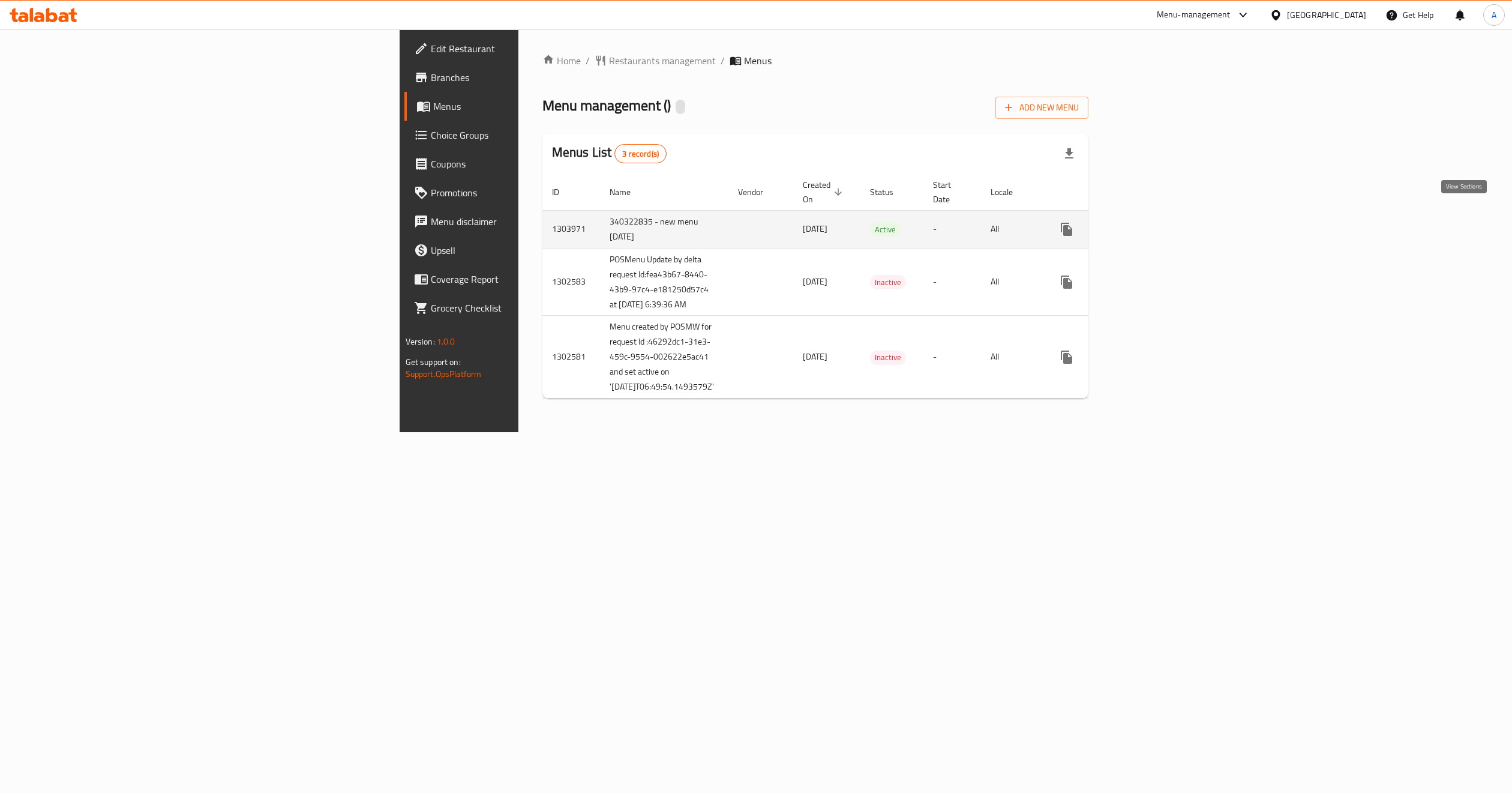
click at [1159, 224] on icon "enhanced table" at bounding box center [1153, 229] width 11 height 11
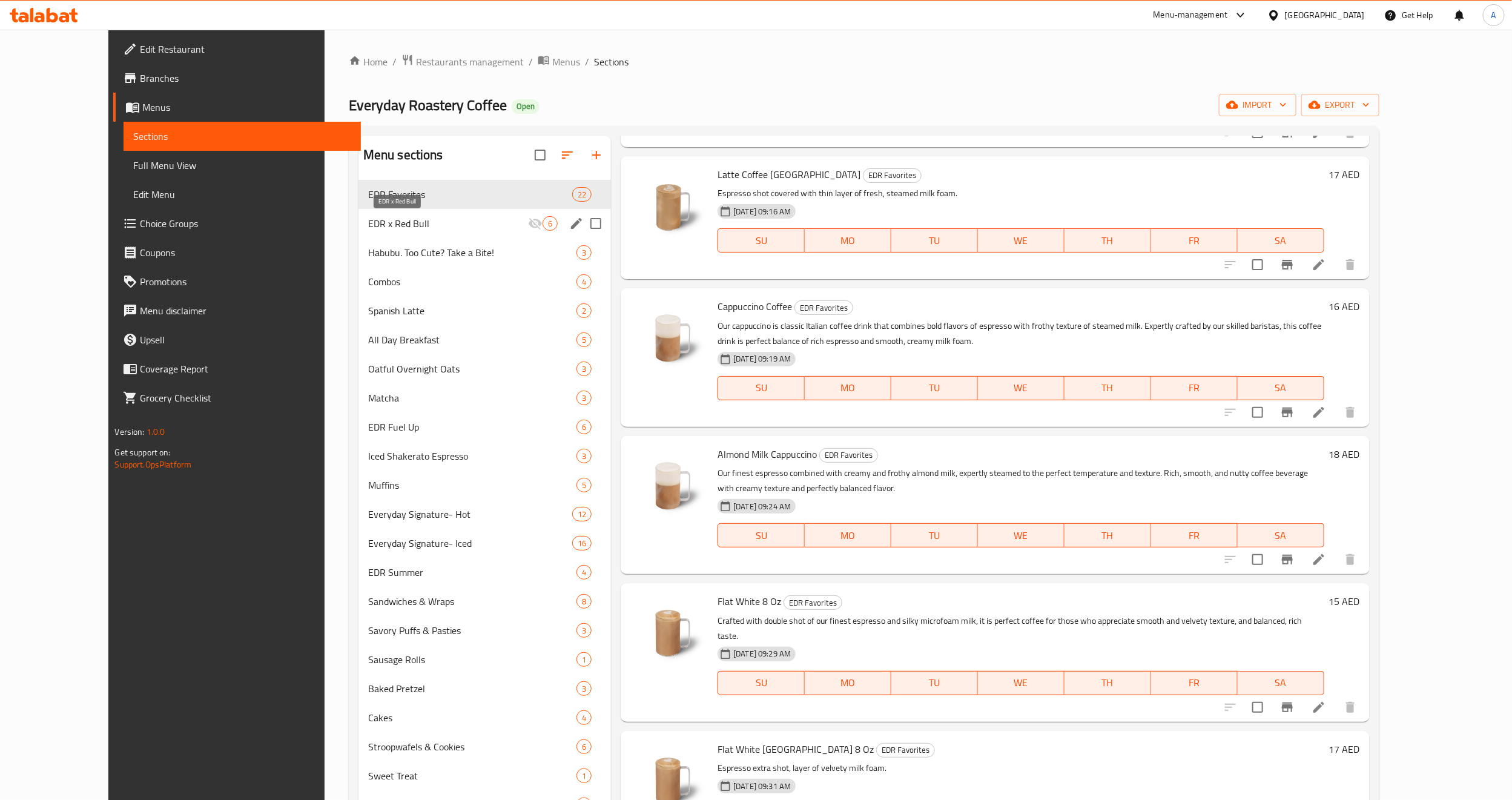
click at [368, 227] on span "EDR x Red Bull" at bounding box center [448, 223] width 160 height 15
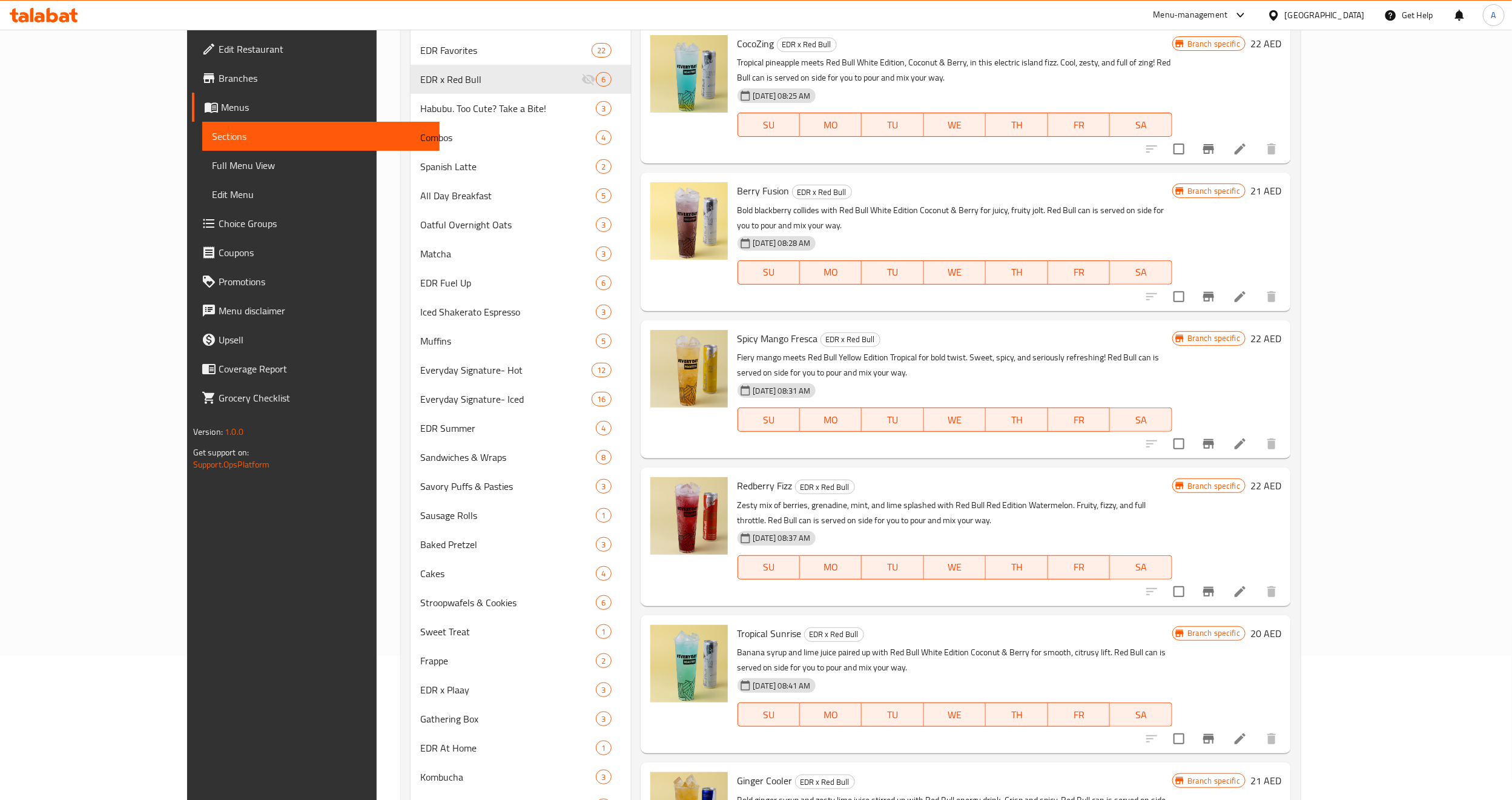
scroll to position [111, 0]
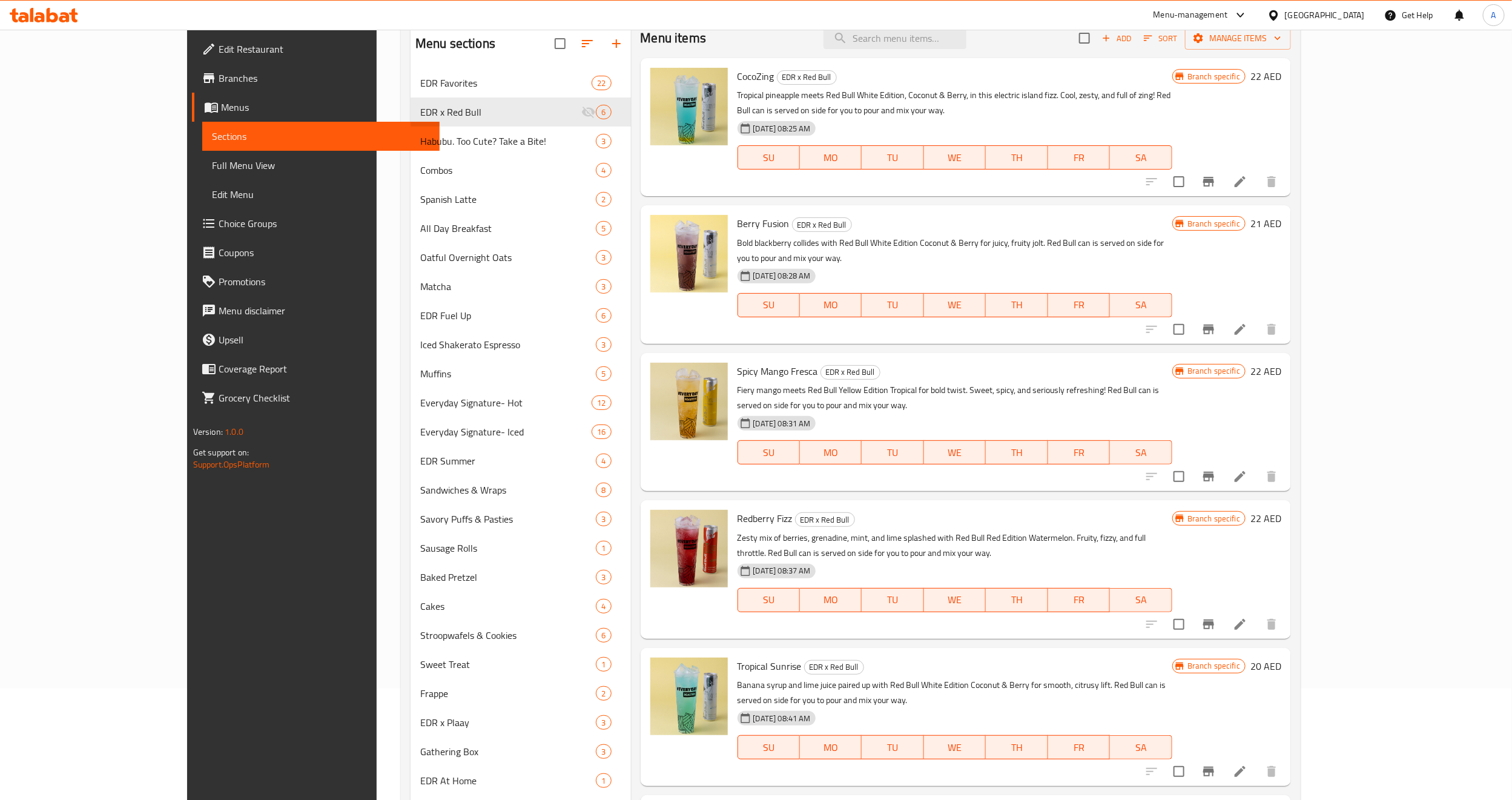
click at [202, 175] on link "Full Menu View" at bounding box center [320, 166] width 238 height 29
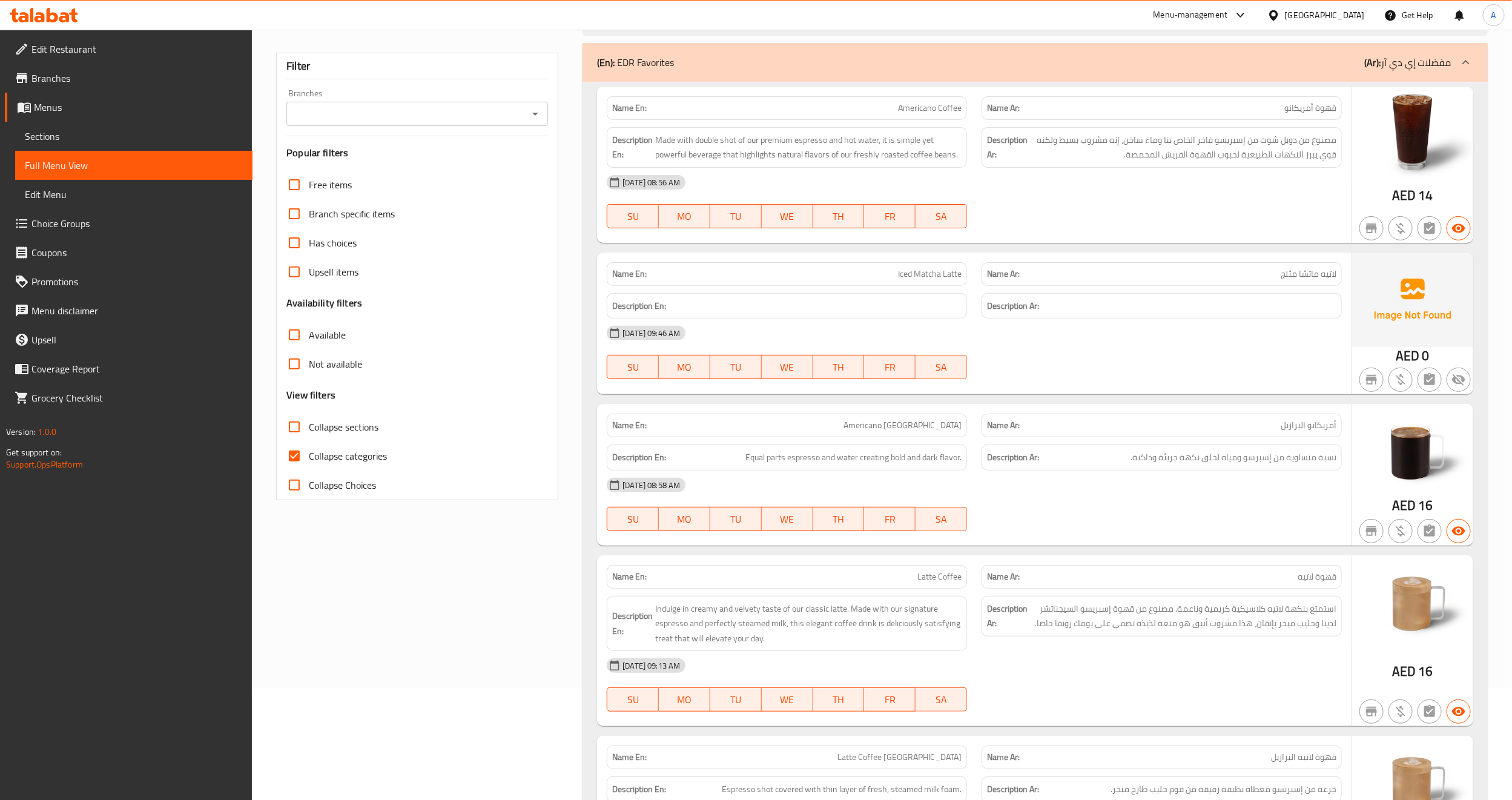
click at [536, 111] on icon "Open" at bounding box center [535, 113] width 15 height 15
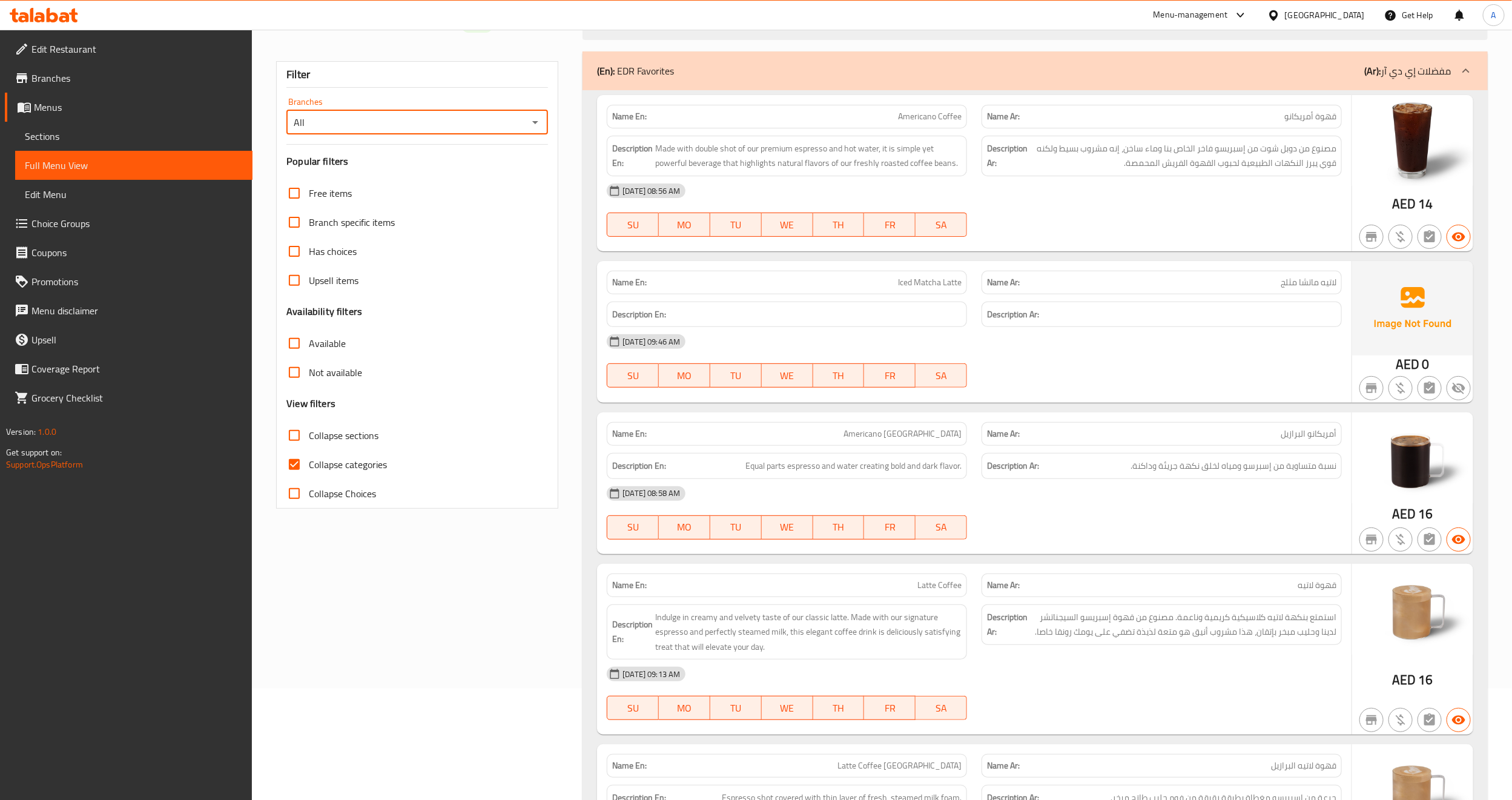
type input "All"
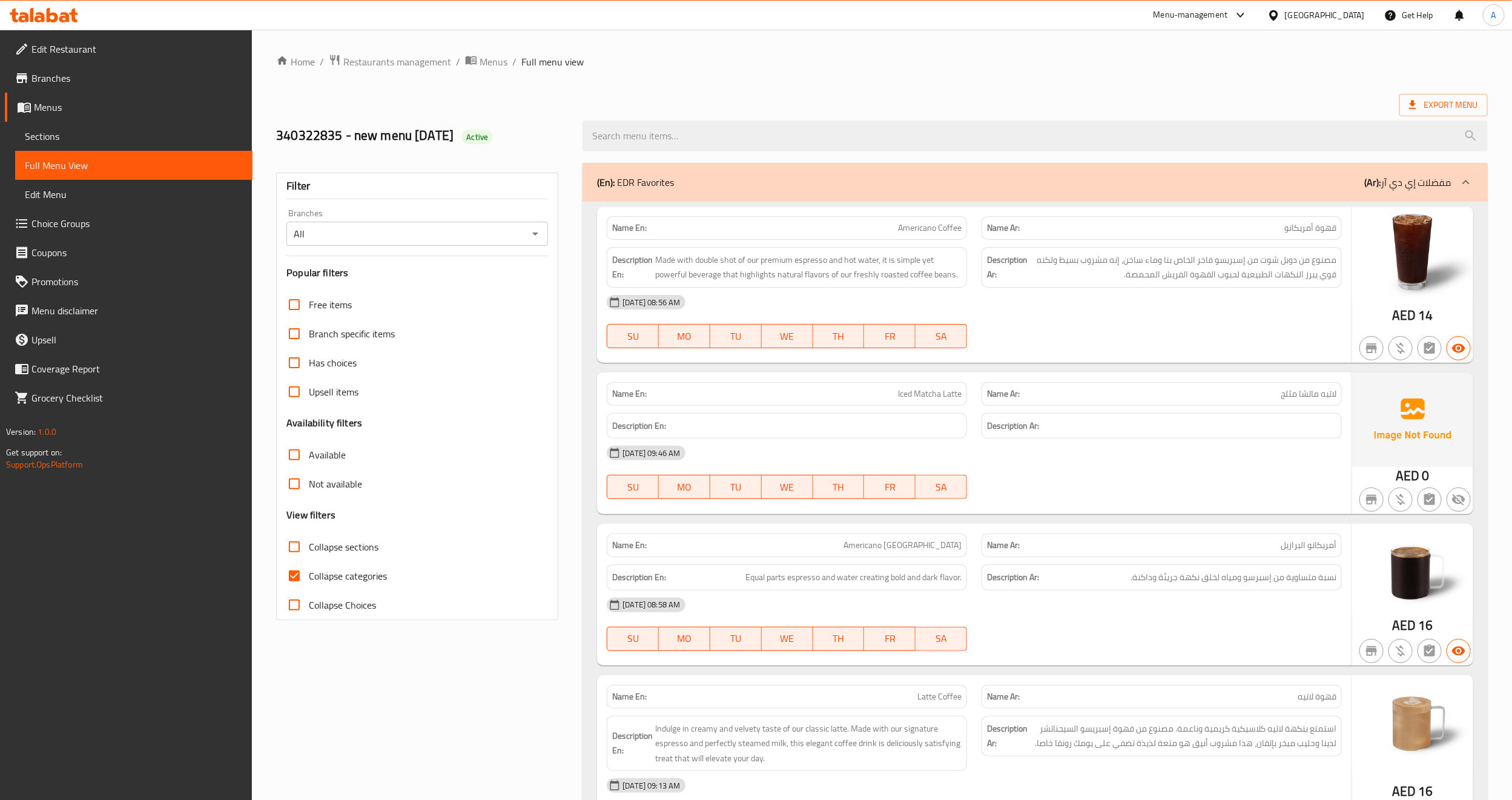
click at [1435, 102] on span "Export Menu" at bounding box center [1443, 105] width 69 height 15
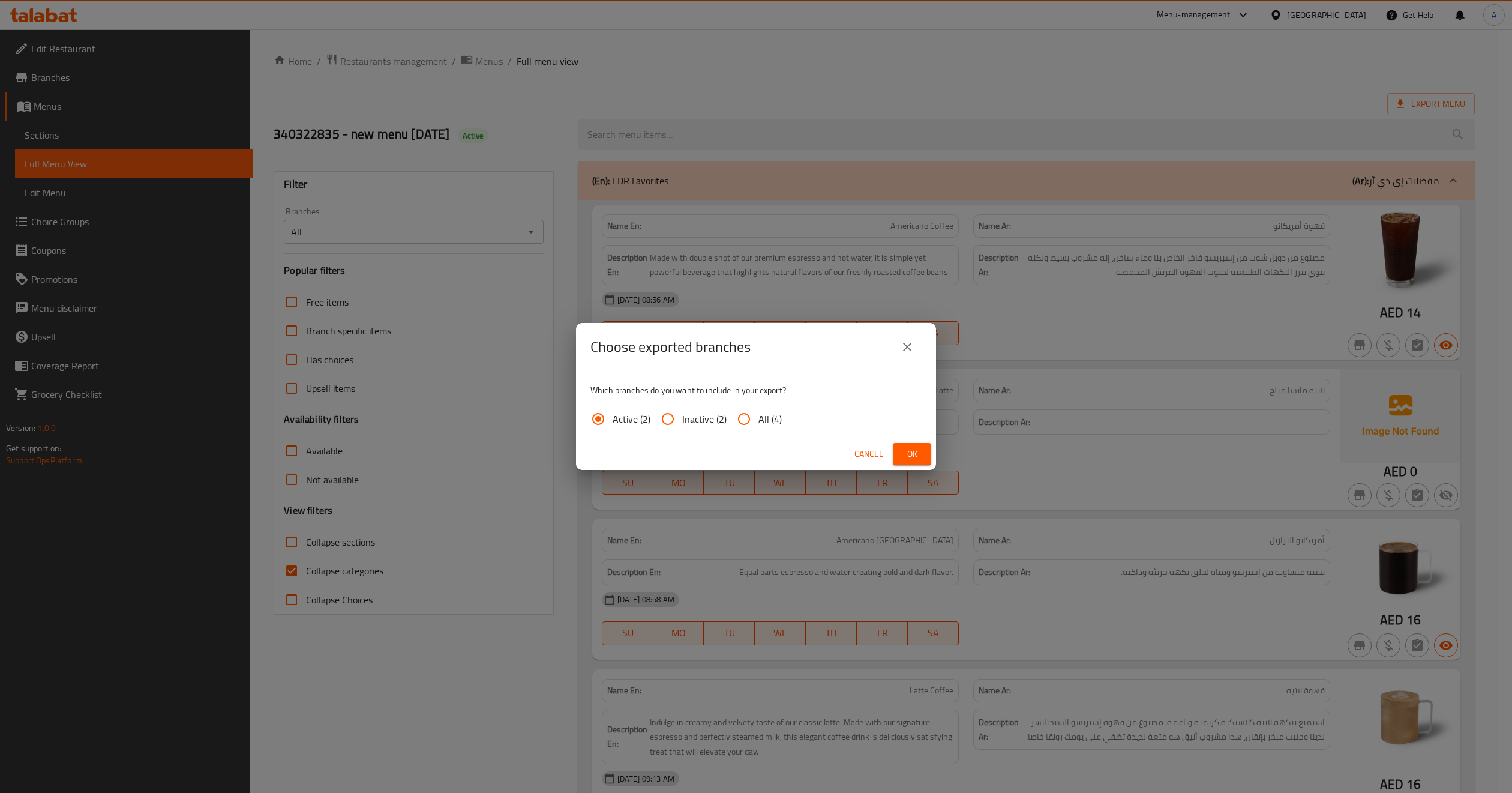
drag, startPoint x: 888, startPoint y: 452, endPoint x: 905, endPoint y: 454, distance: 17.1
click at [890, 453] on div "Cancel Ok" at bounding box center [756, 454] width 360 height 32
click at [906, 454] on span "Ok" at bounding box center [912, 454] width 19 height 15
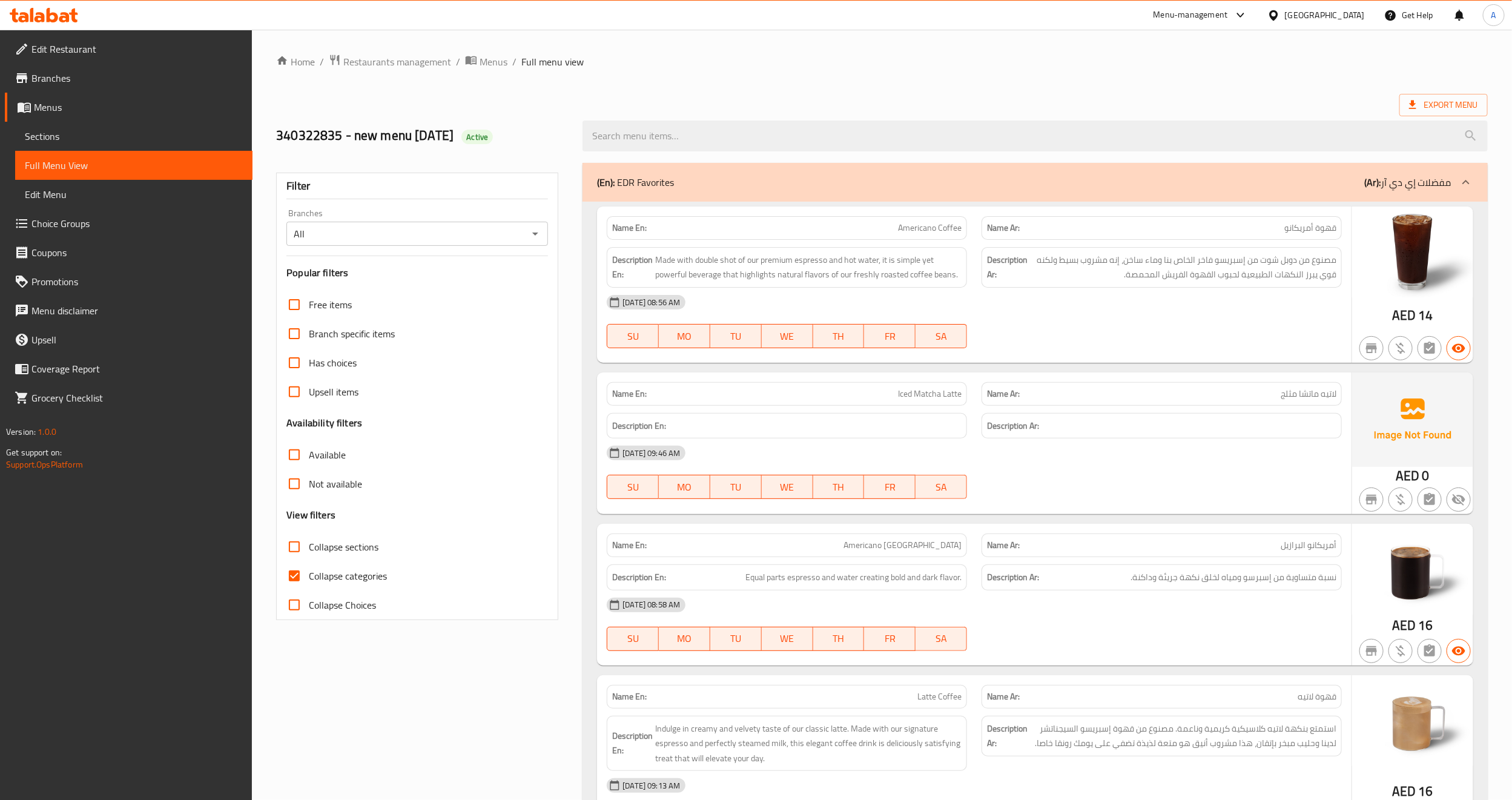
click at [73, 220] on span "Choice Groups" at bounding box center [137, 223] width 211 height 15
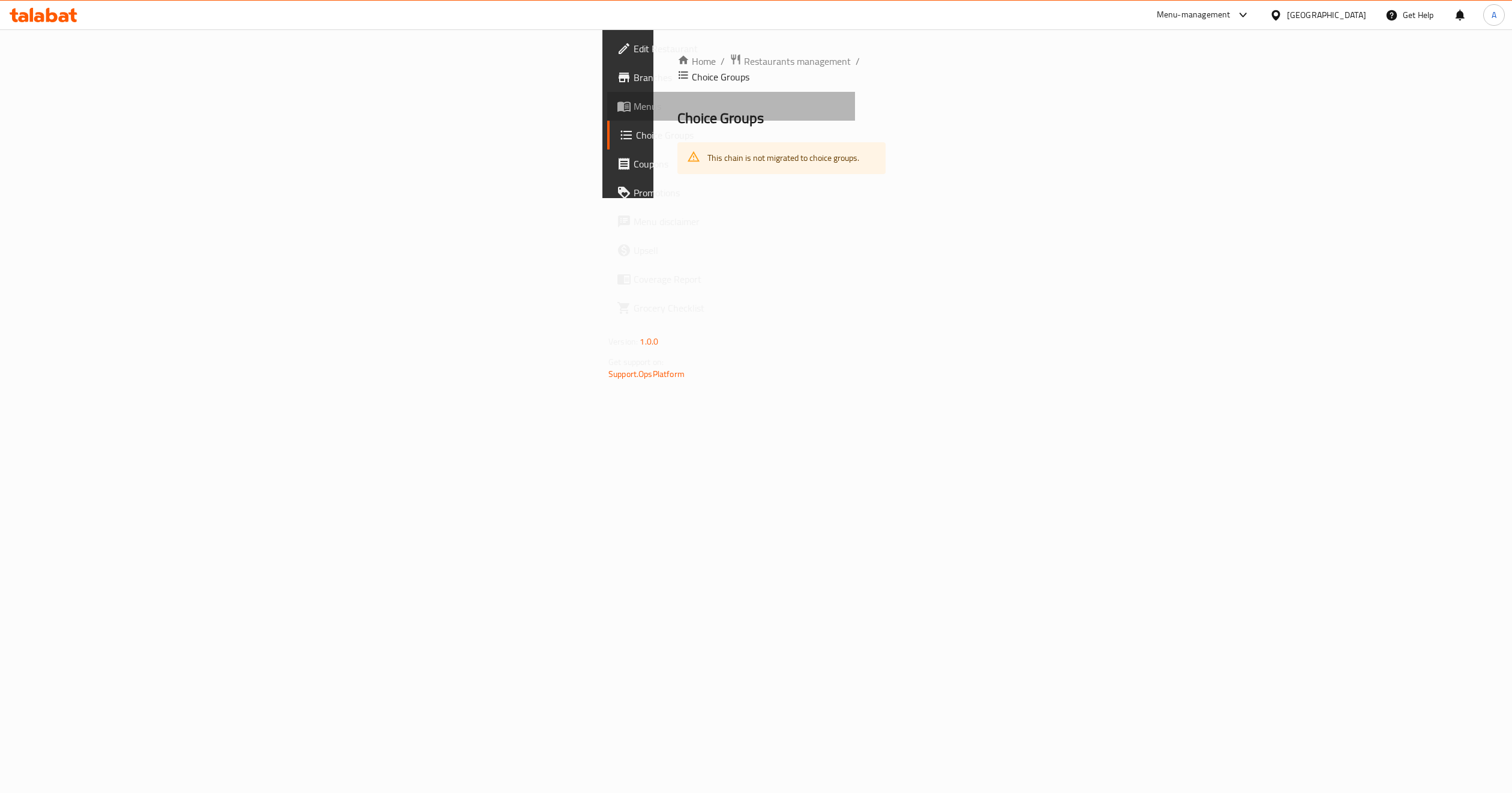
click at [634, 102] on span "Menus" at bounding box center [740, 106] width 212 height 15
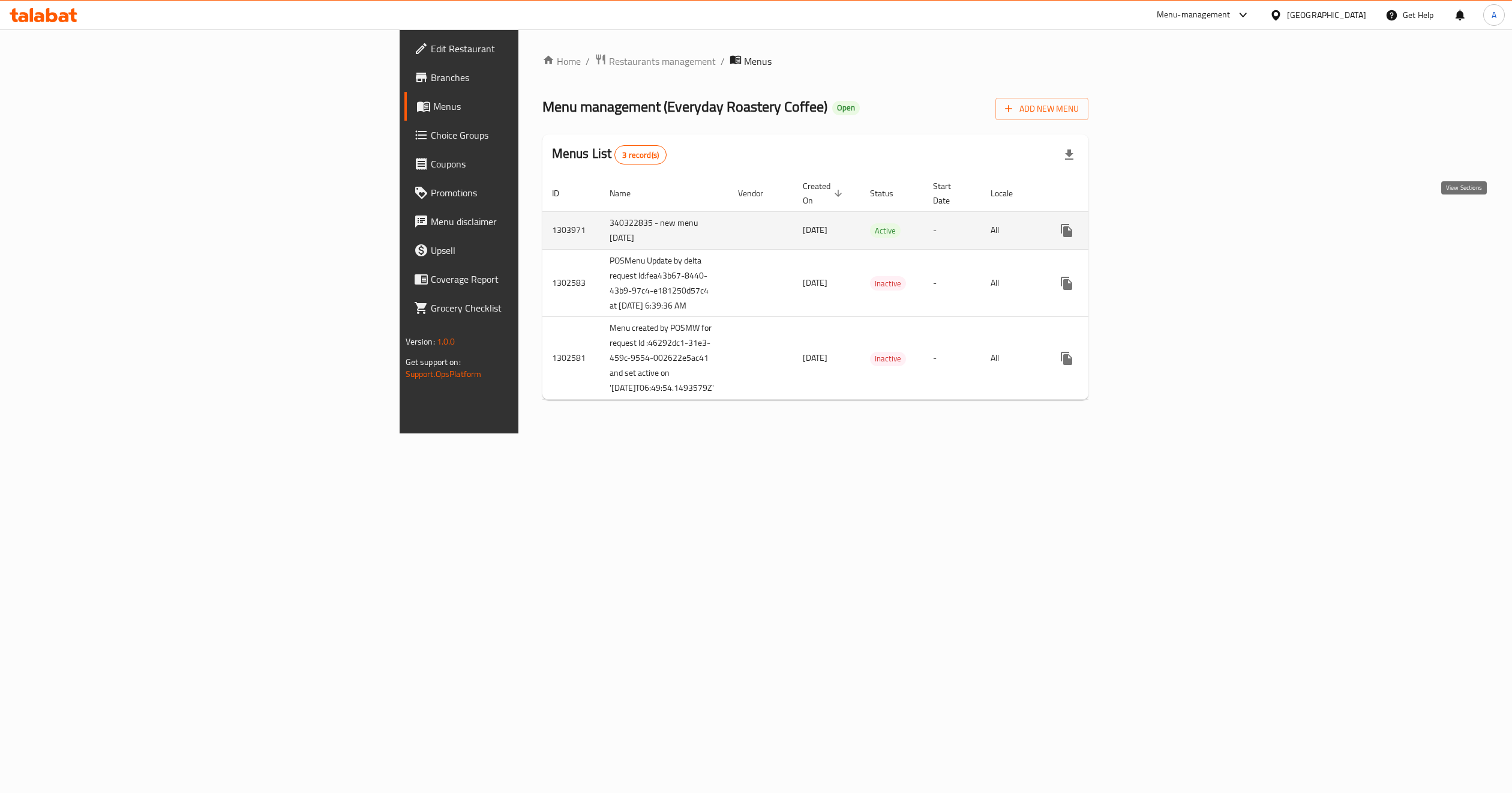
click at [1168, 218] on link "enhanced table" at bounding box center [1153, 230] width 29 height 29
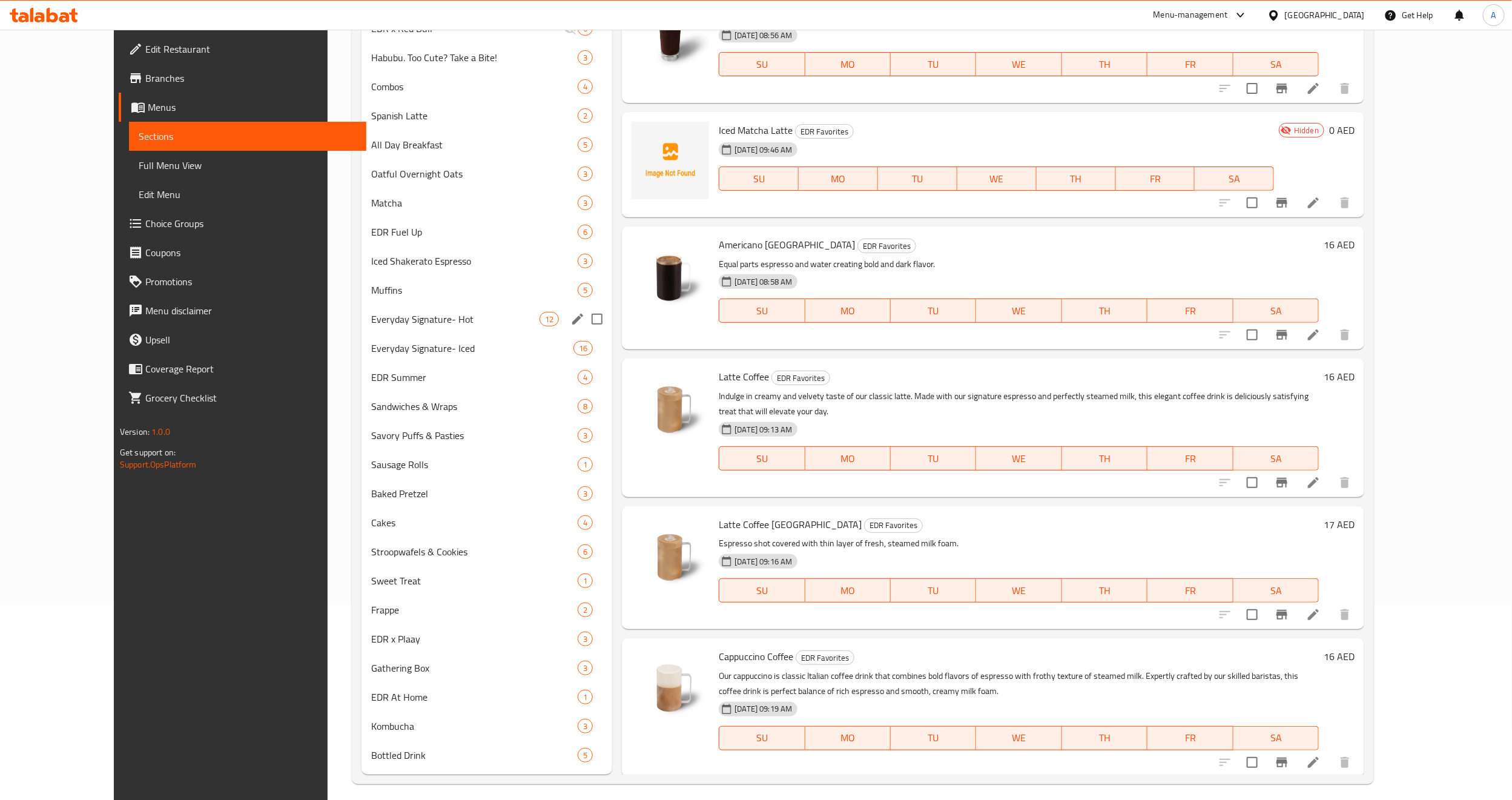
scroll to position [202, 0]
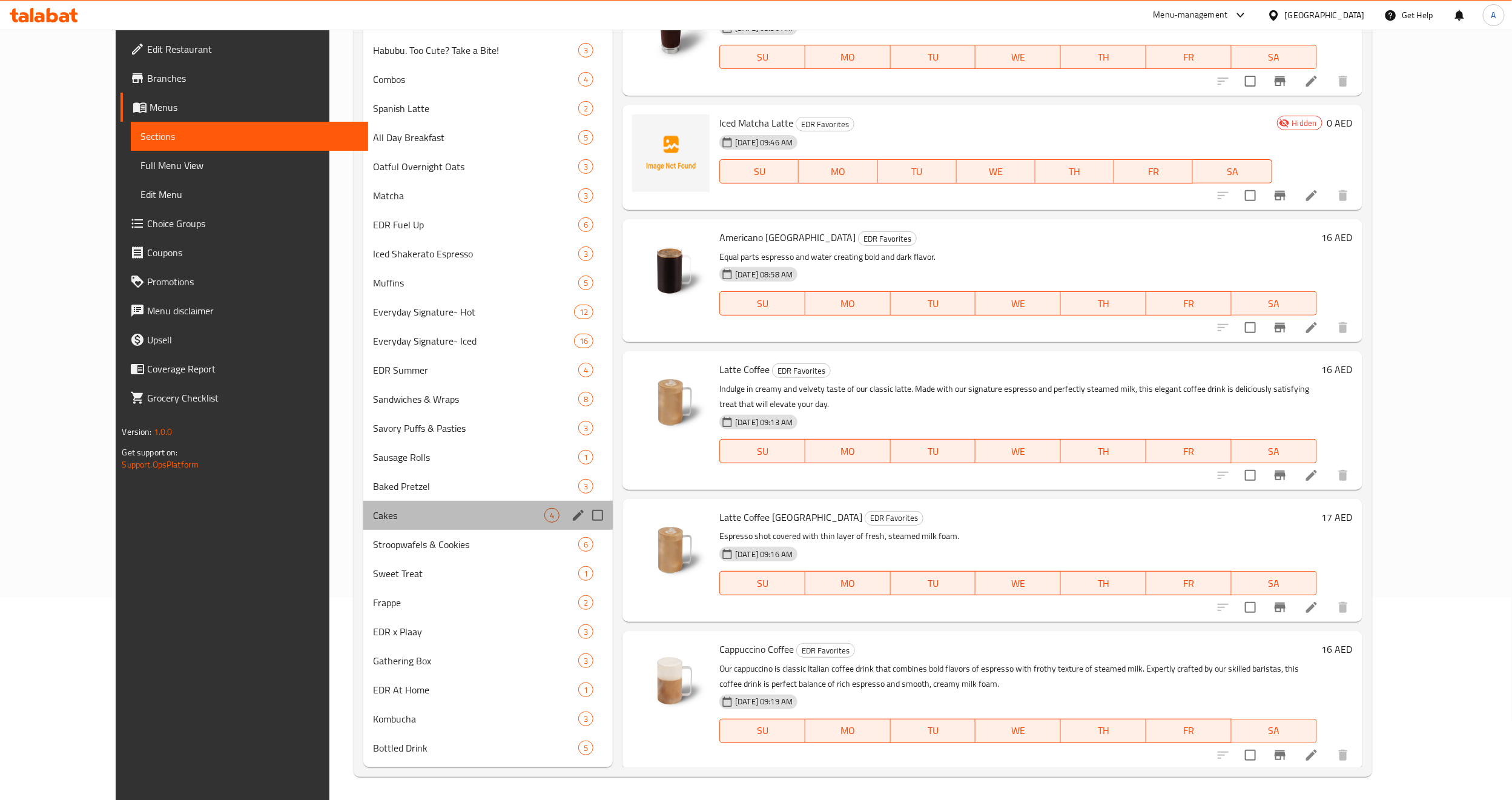
click at [415, 522] on div "Cakes 4" at bounding box center [488, 515] width 250 height 29
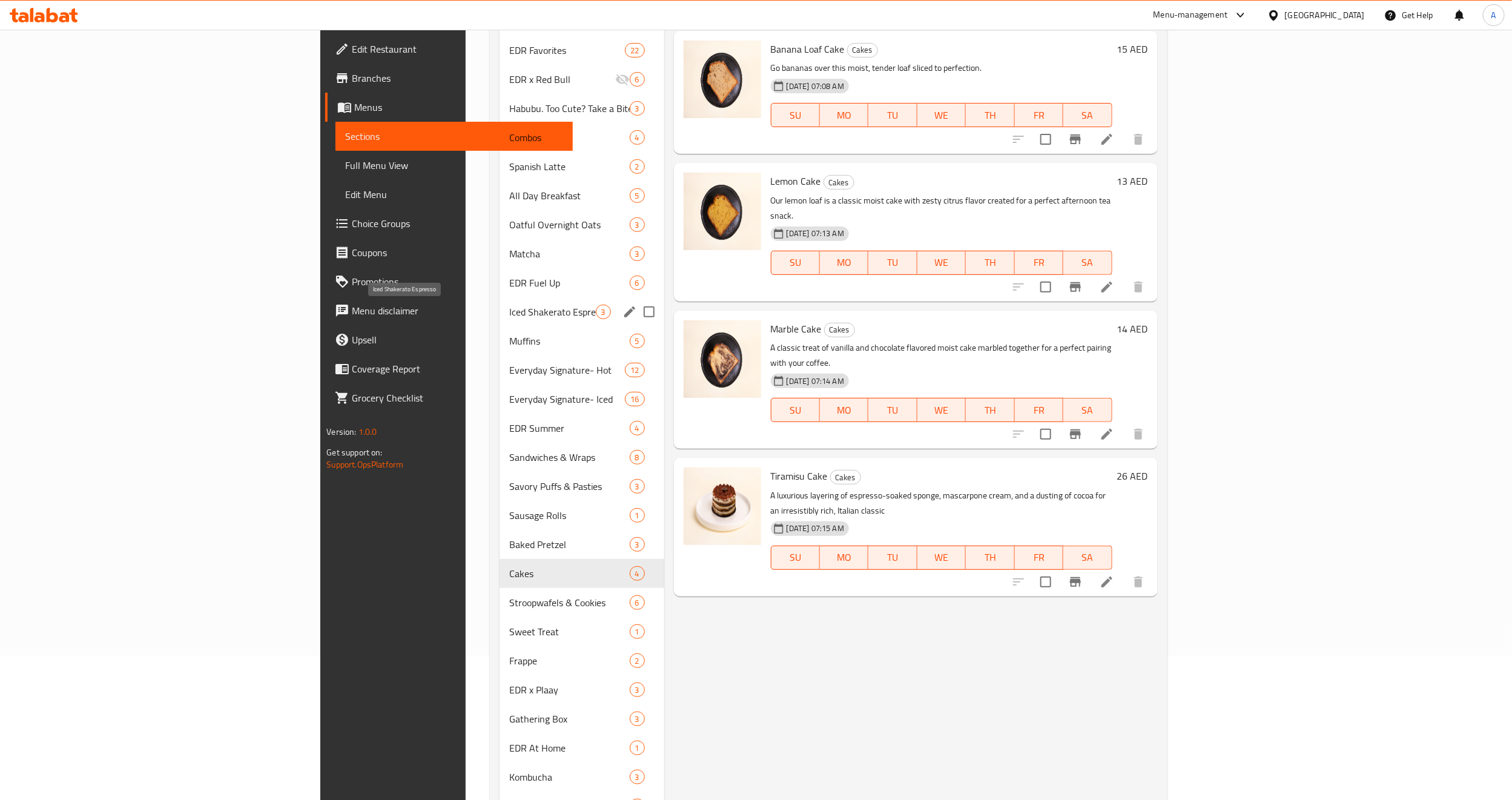
scroll to position [111, 0]
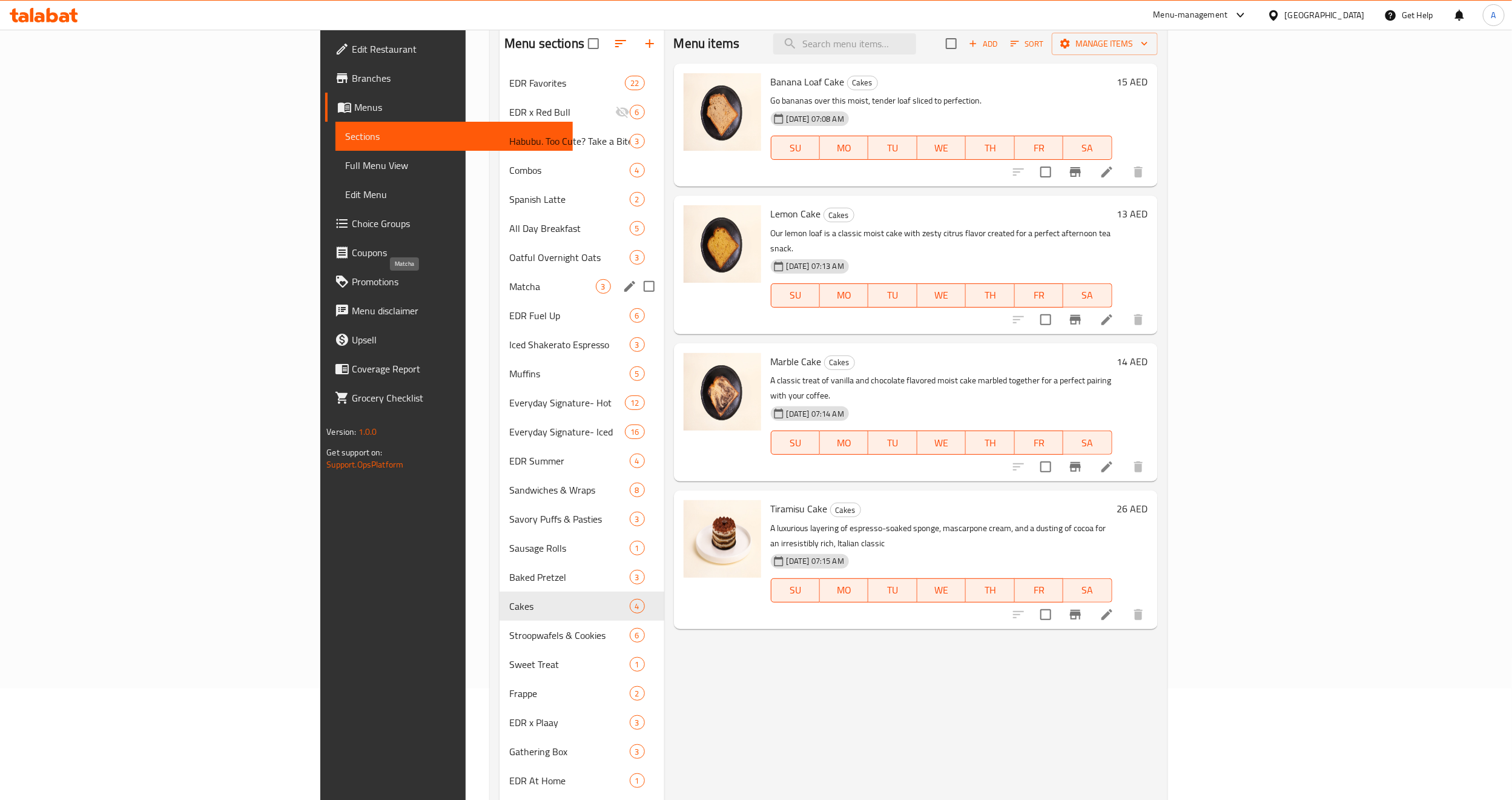
click at [509, 289] on span "Matcha" at bounding box center [552, 286] width 86 height 15
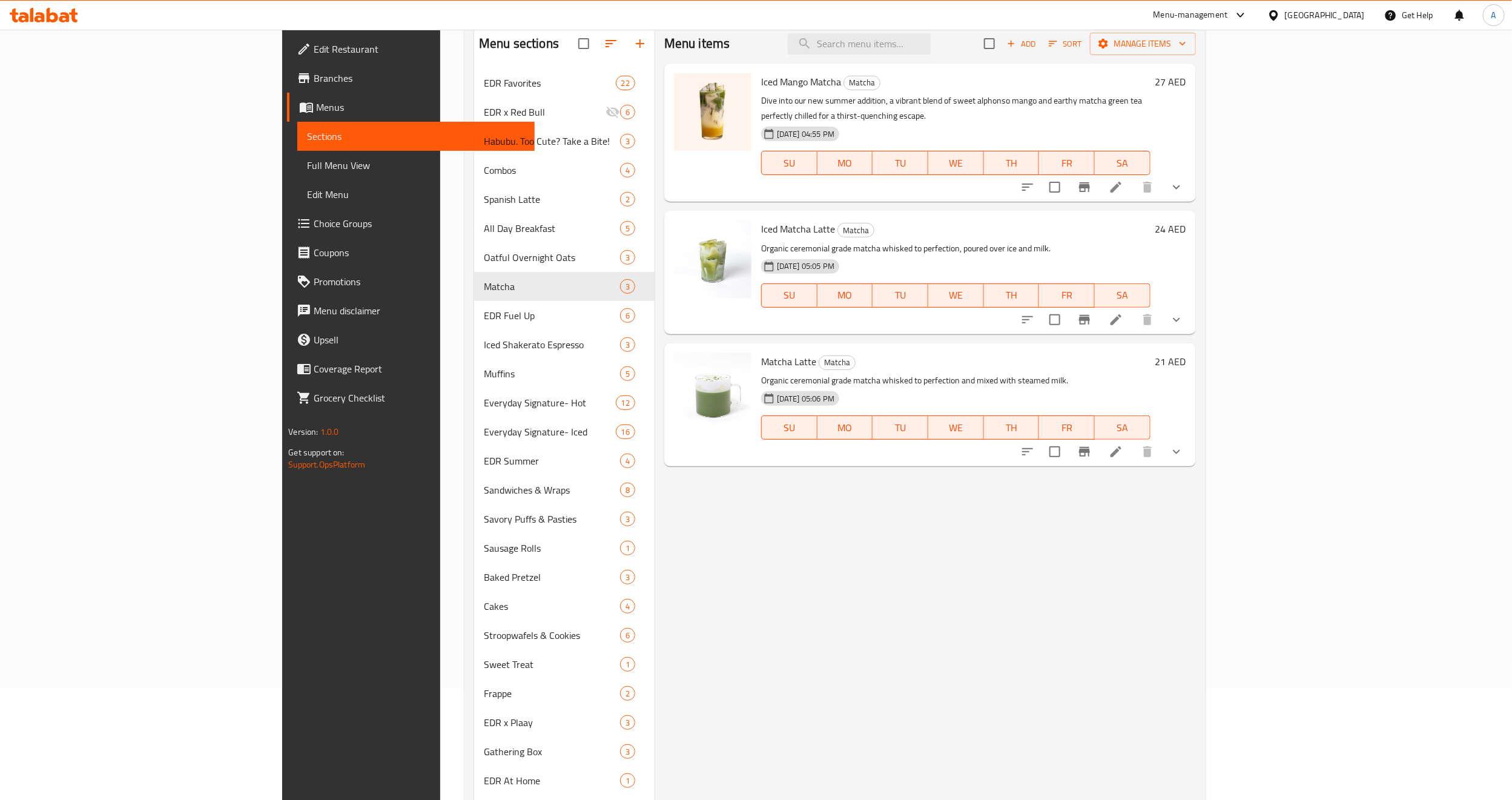
click at [1183, 313] on icon "show more" at bounding box center [1176, 320] width 15 height 15
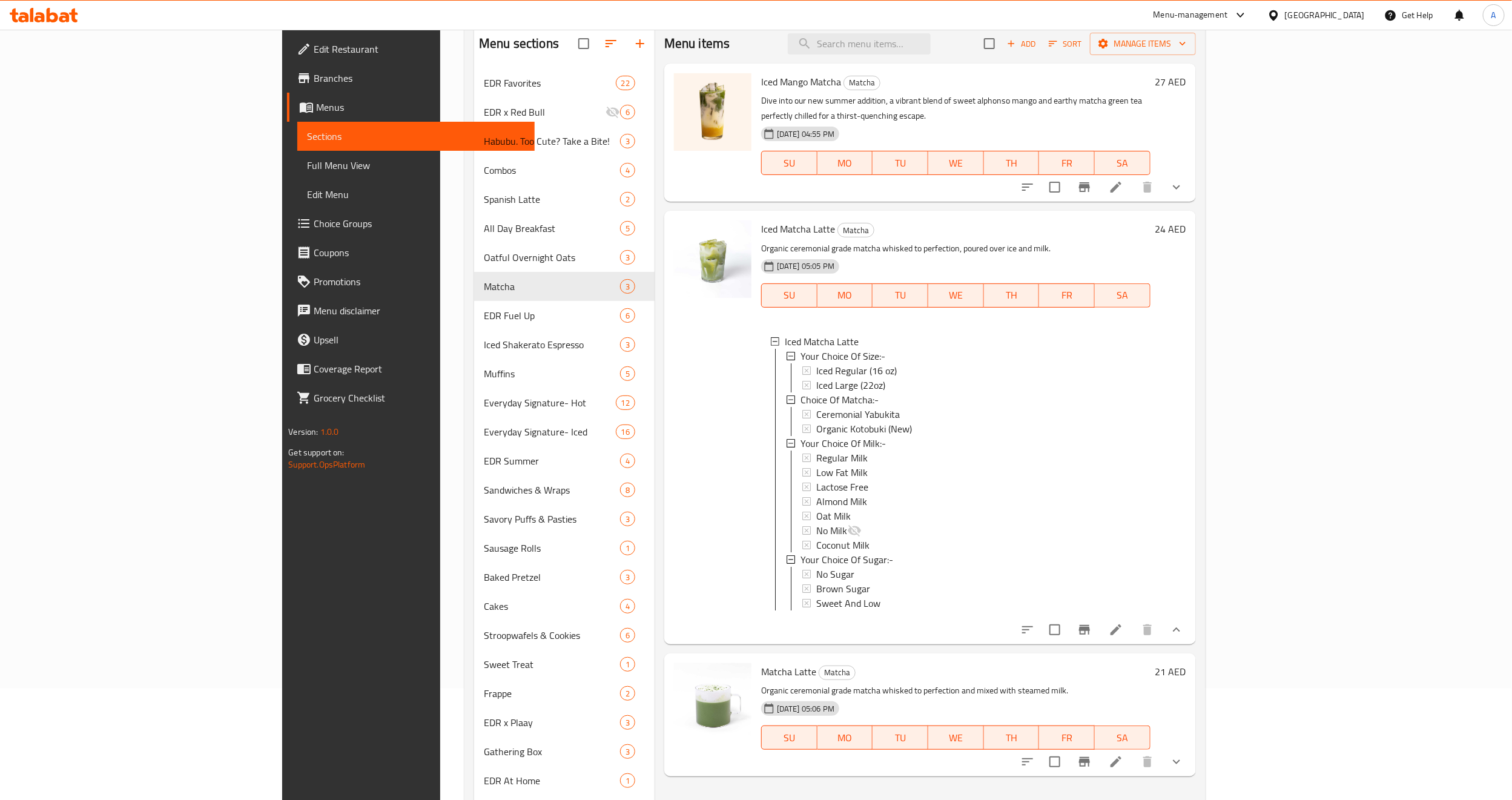
click at [669, 496] on div at bounding box center [712, 427] width 87 height 423
click at [1133, 638] on li at bounding box center [1115, 629] width 34 height 22
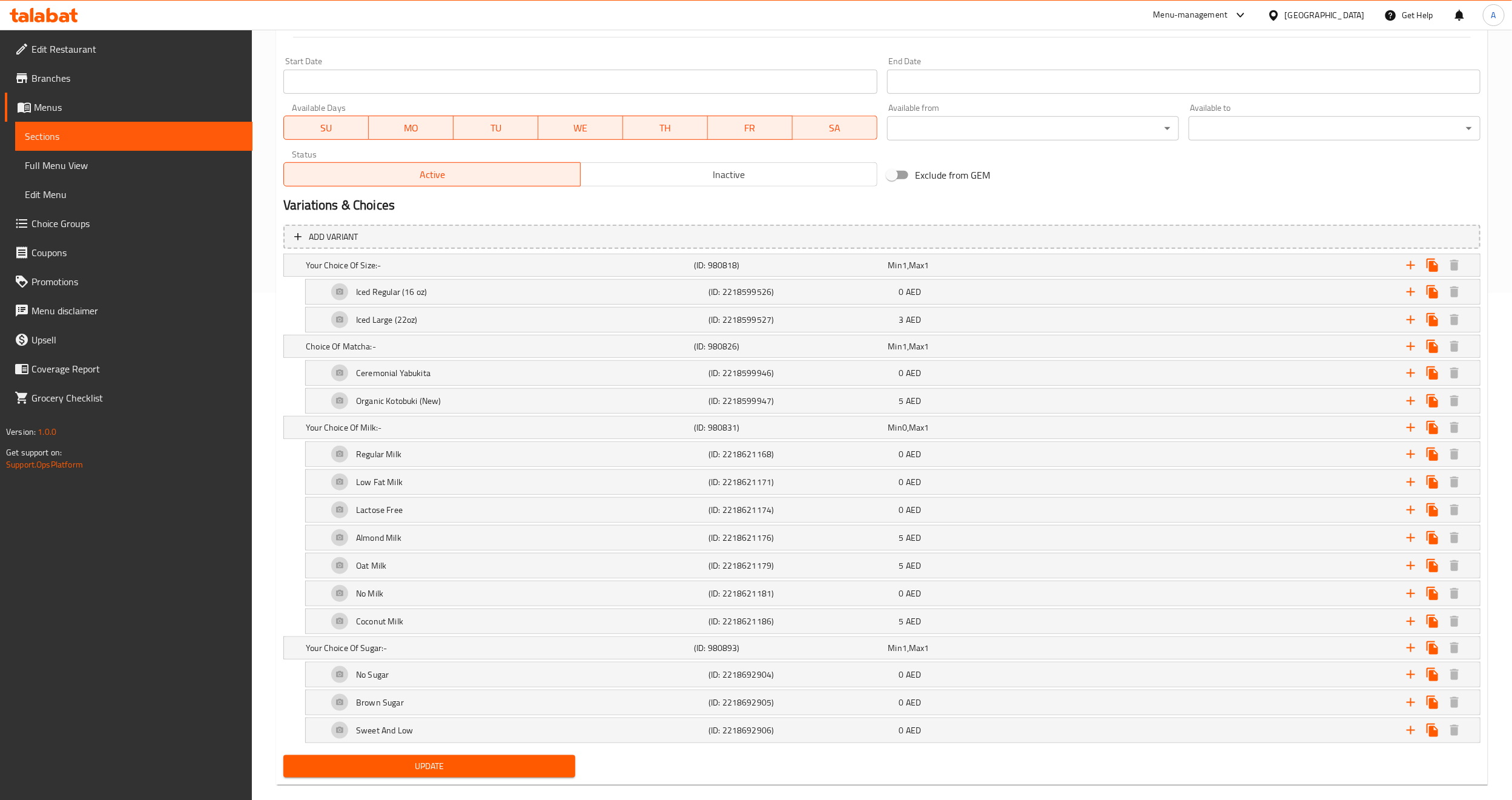
scroll to position [536, 0]
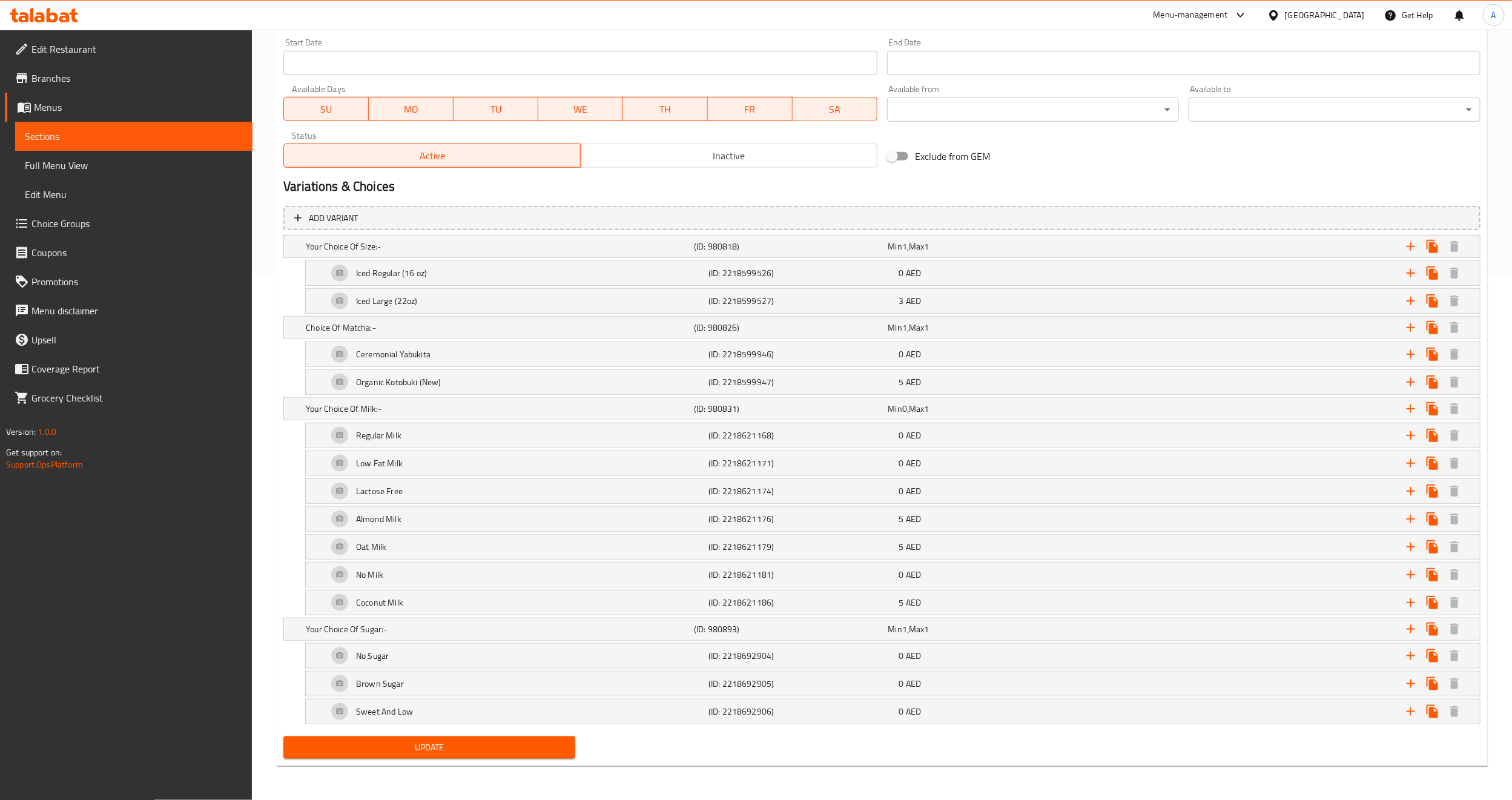
click at [280, 664] on div "Add variant Your Choice Of Size:- (ID: 980818) Min 1 , Max 1 Name (En) Your Cho…" at bounding box center [881, 467] width 1207 height 531
